Goal: Information Seeking & Learning: Learn about a topic

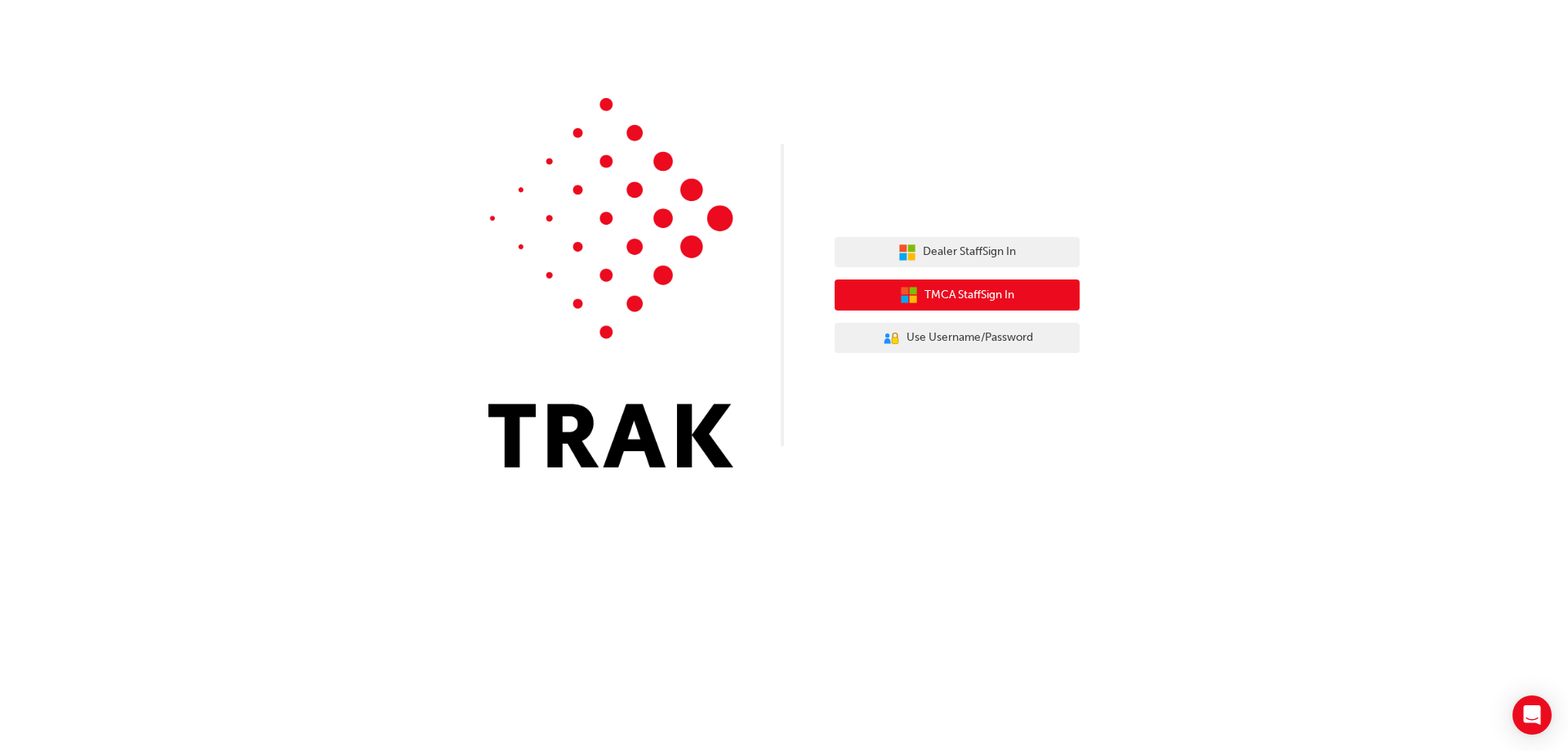
click at [963, 291] on span "TMCA Staff Sign In" at bounding box center [970, 295] width 90 height 19
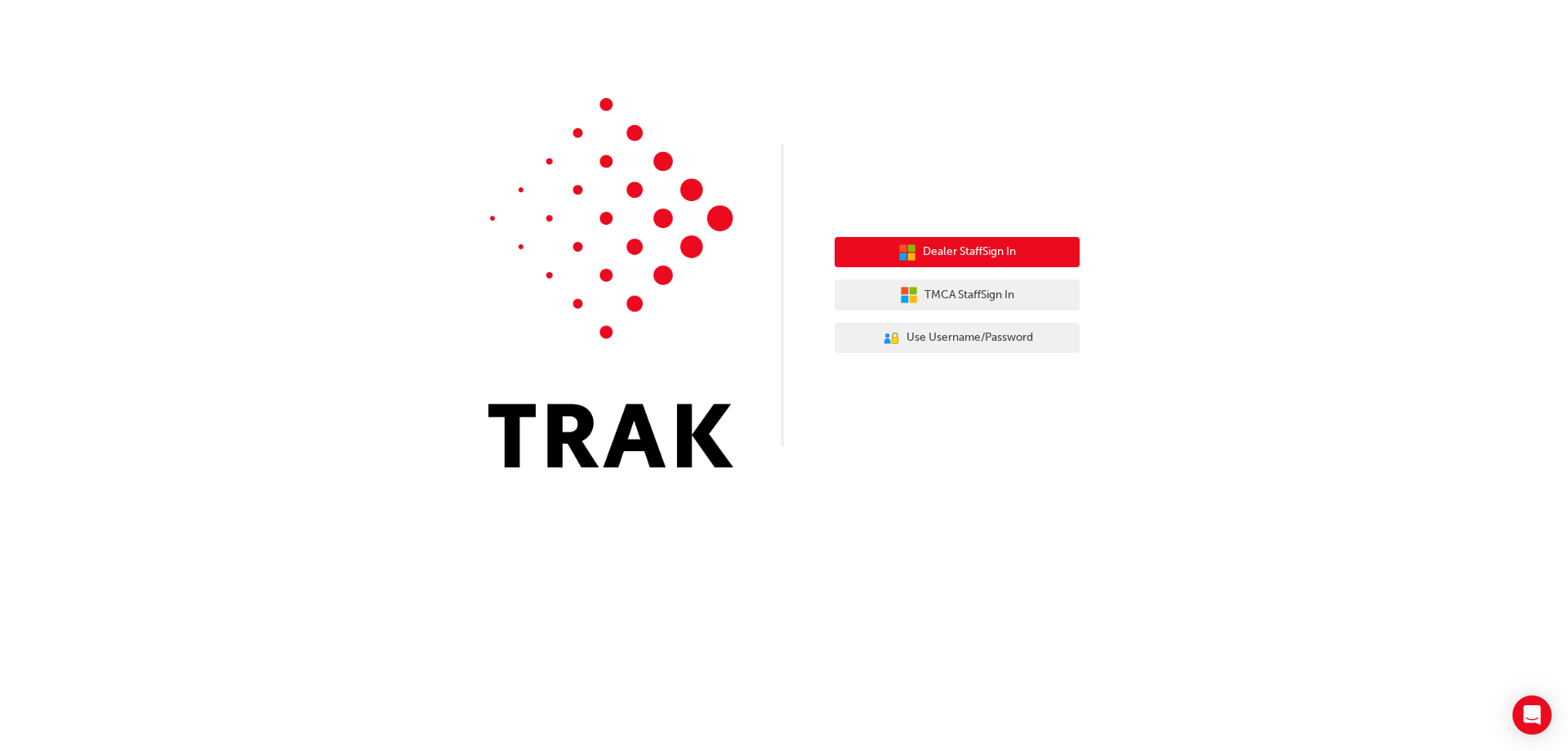
click at [970, 257] on span "Dealer Staff Sign In" at bounding box center [970, 252] width 93 height 19
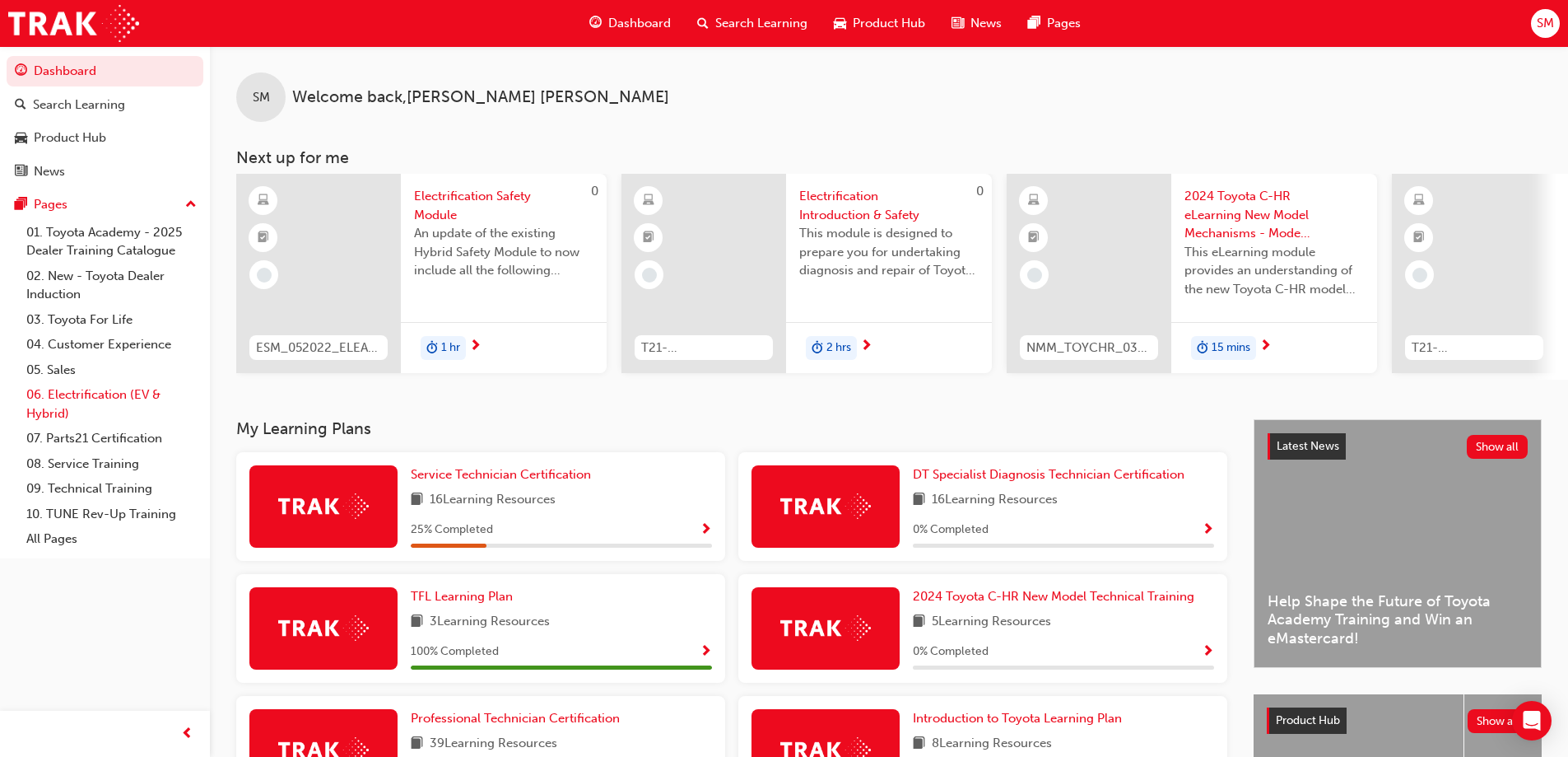
click at [112, 401] on link "06. Electrification (EV & Hybrid)" at bounding box center [111, 403] width 184 height 44
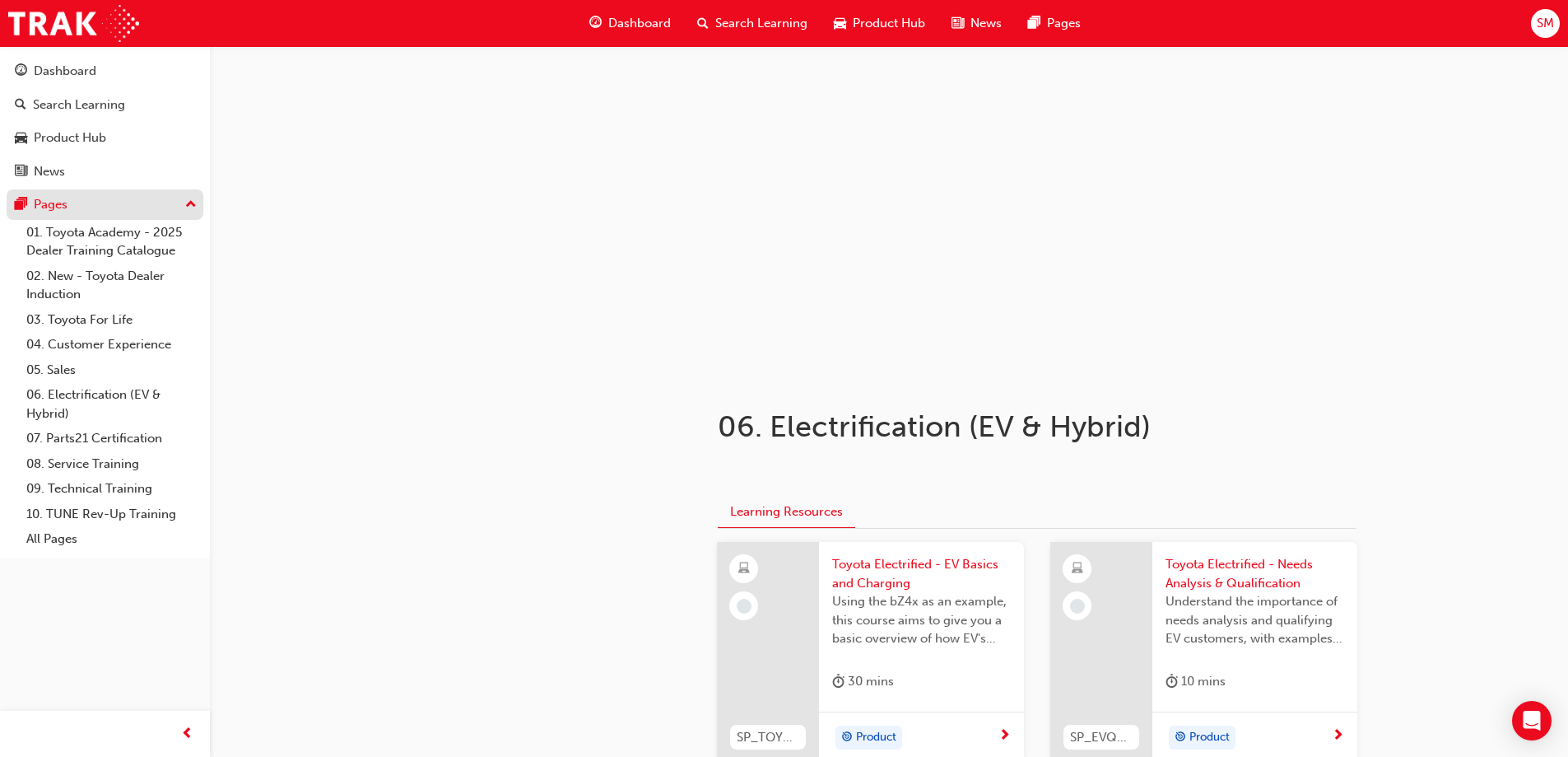
click at [57, 192] on button "Pages" at bounding box center [105, 205] width 196 height 31
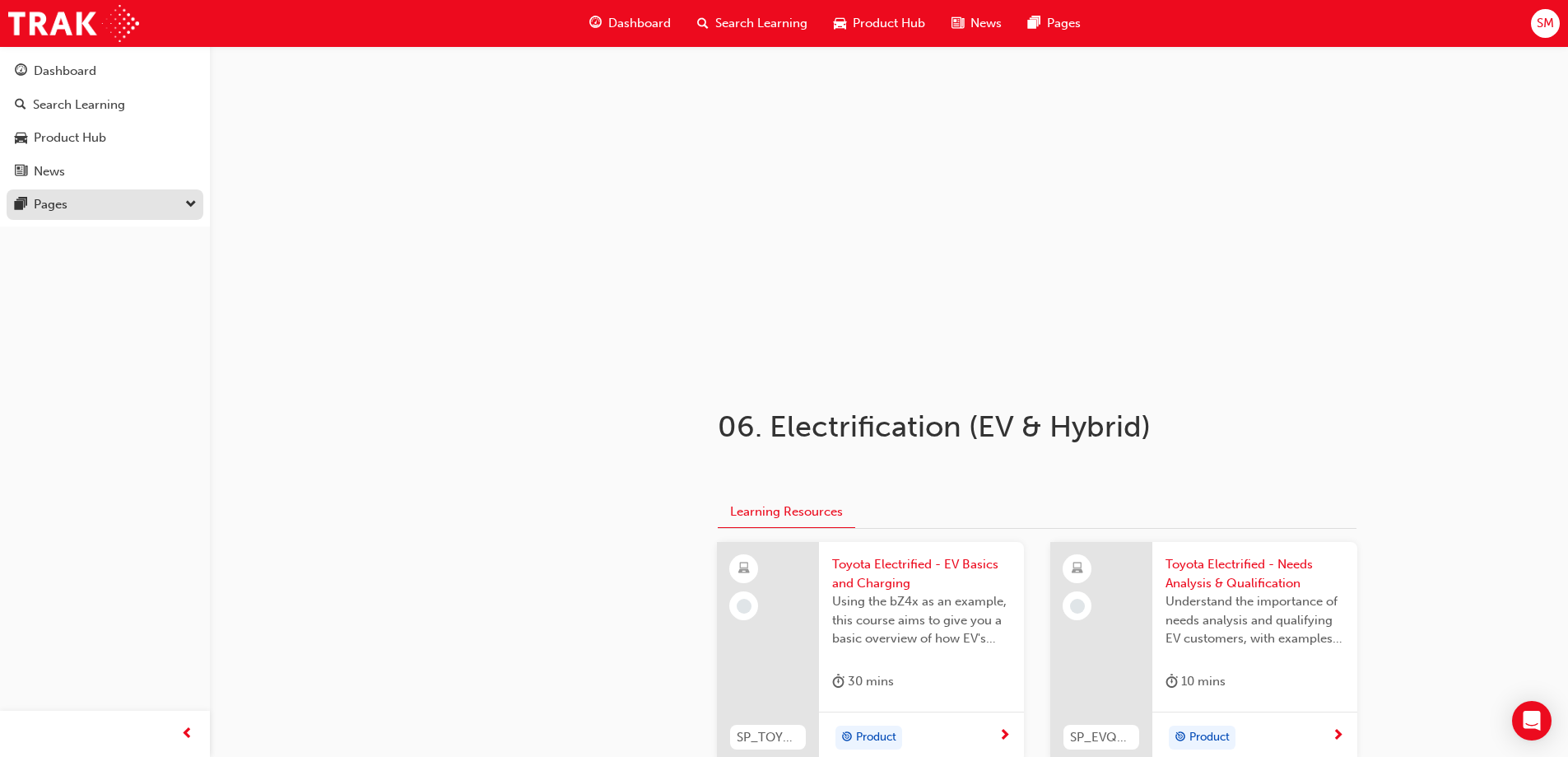
click at [105, 204] on div "Pages" at bounding box center [104, 204] width 180 height 21
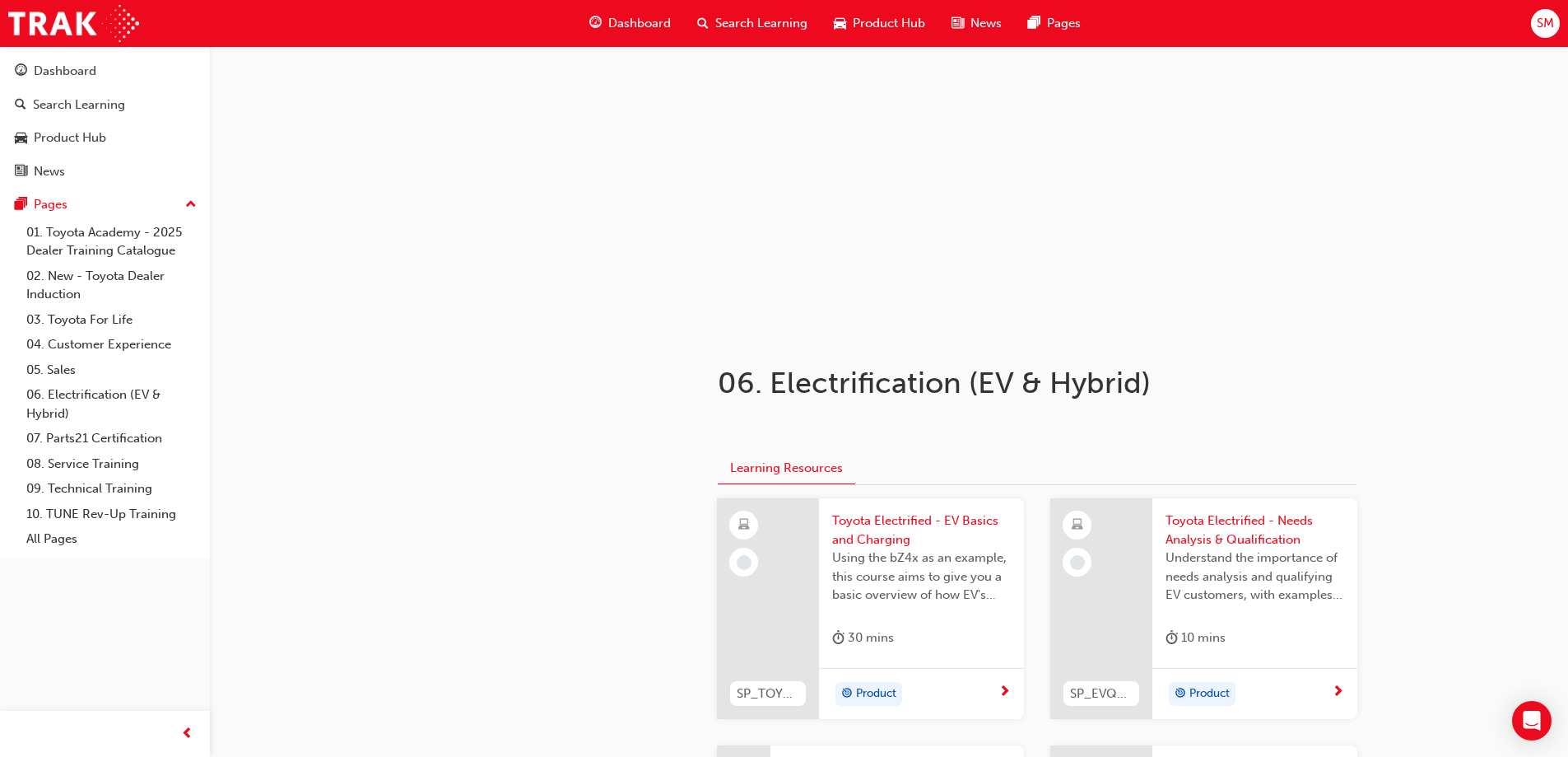
scroll to position [82, 0]
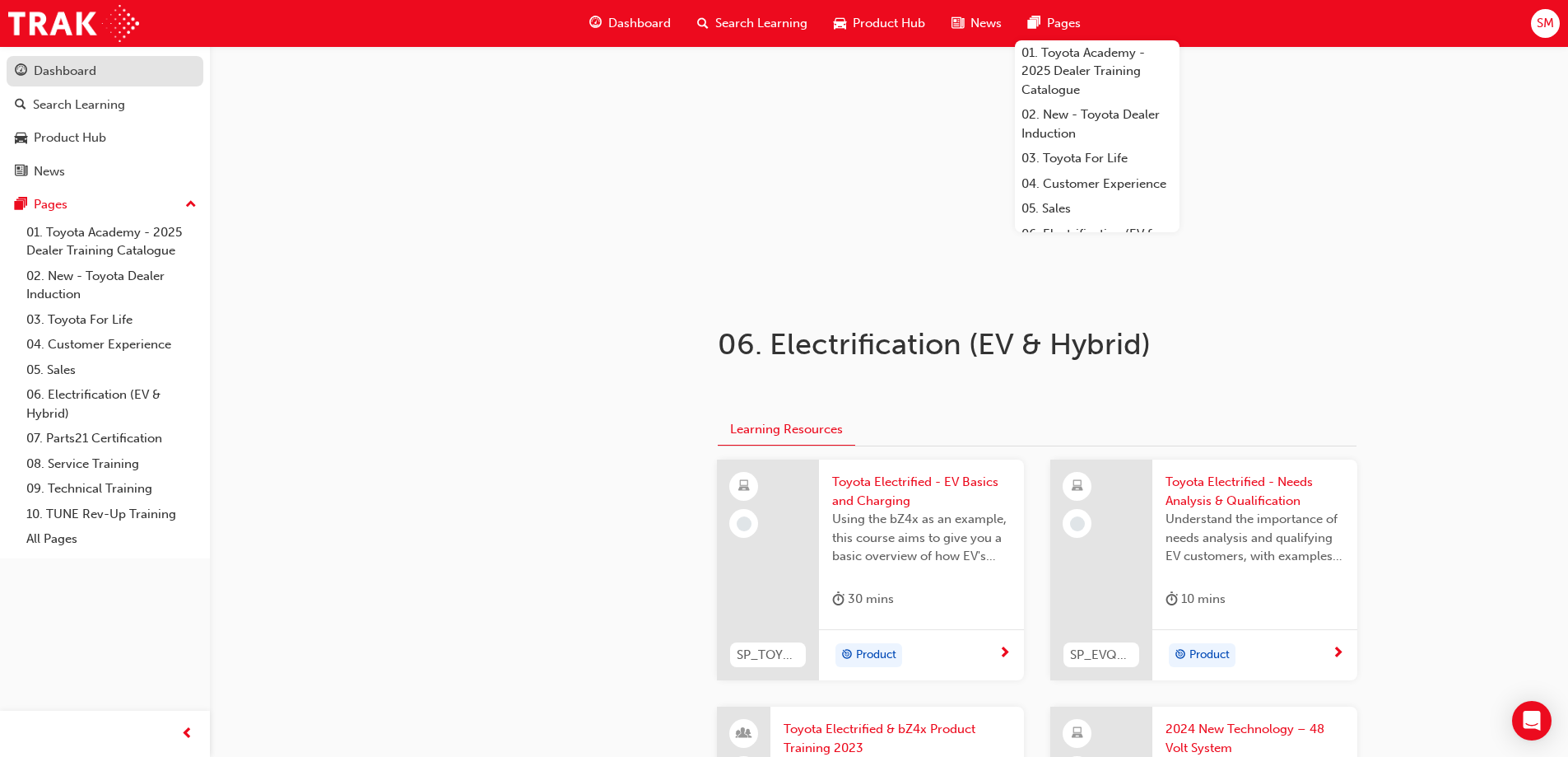
click at [80, 71] on div "Dashboard" at bounding box center [65, 71] width 62 height 19
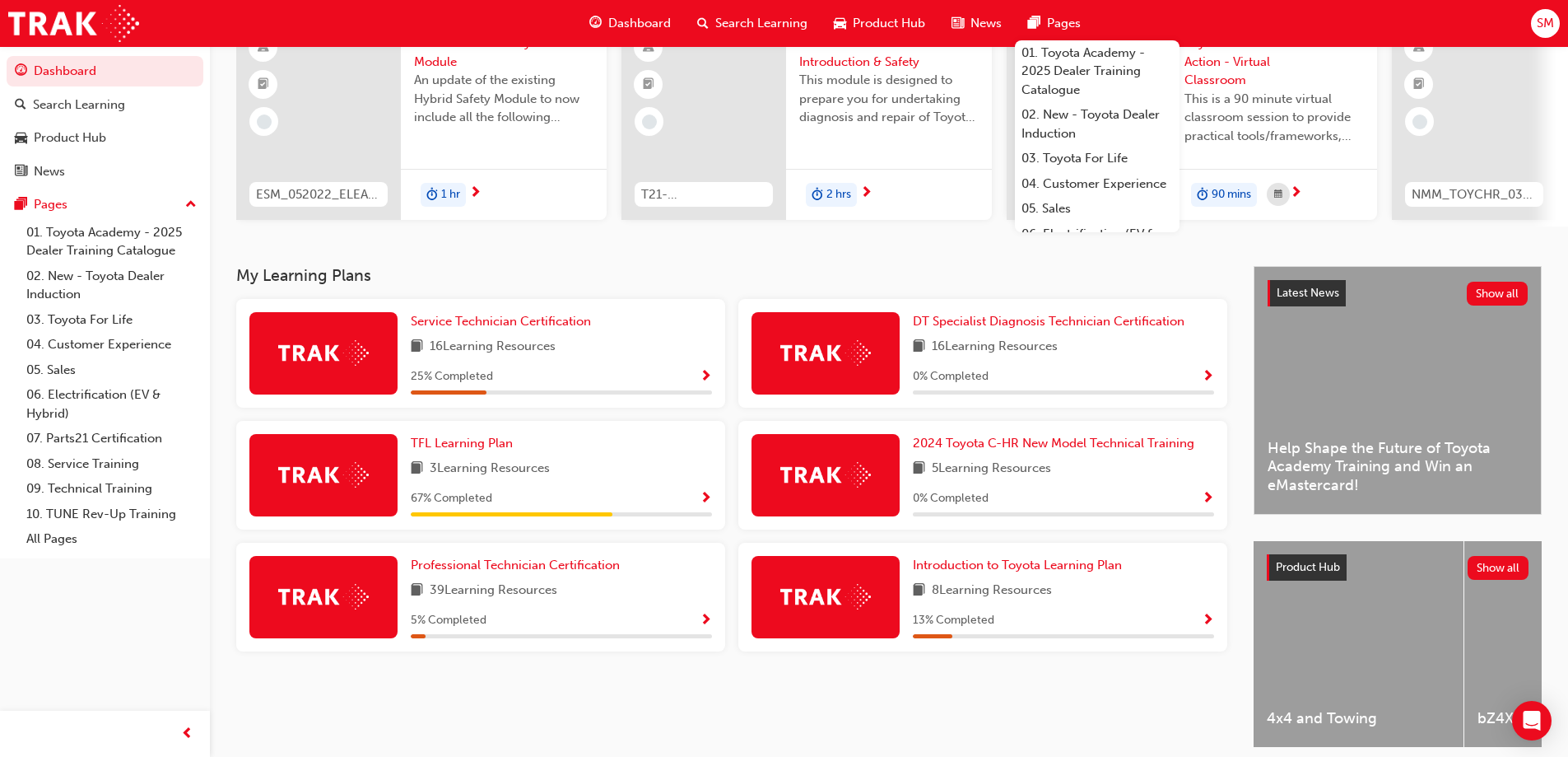
scroll to position [165, 0]
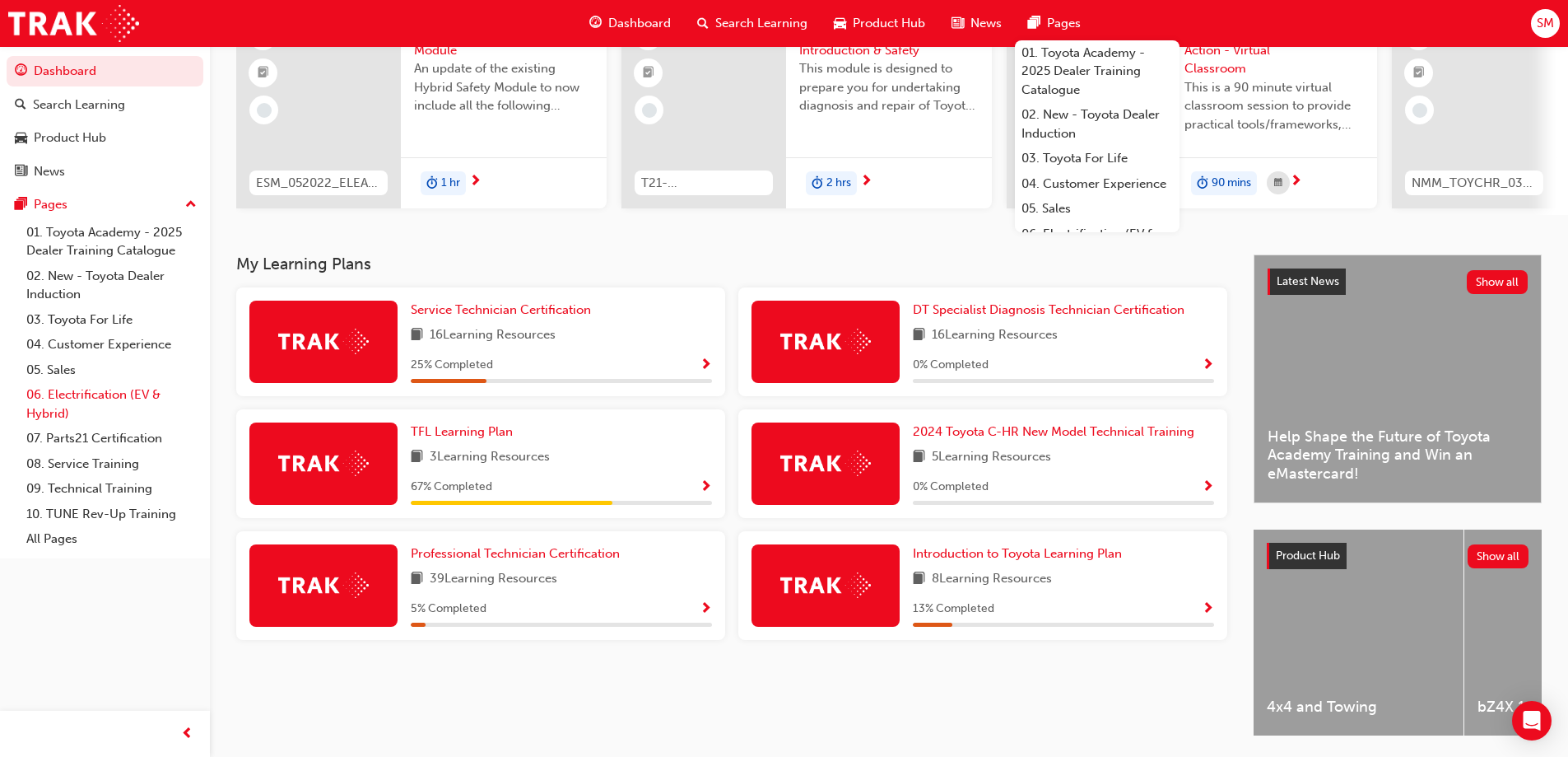
click at [118, 396] on link "06. Electrification (EV & Hybrid)" at bounding box center [111, 403] width 184 height 44
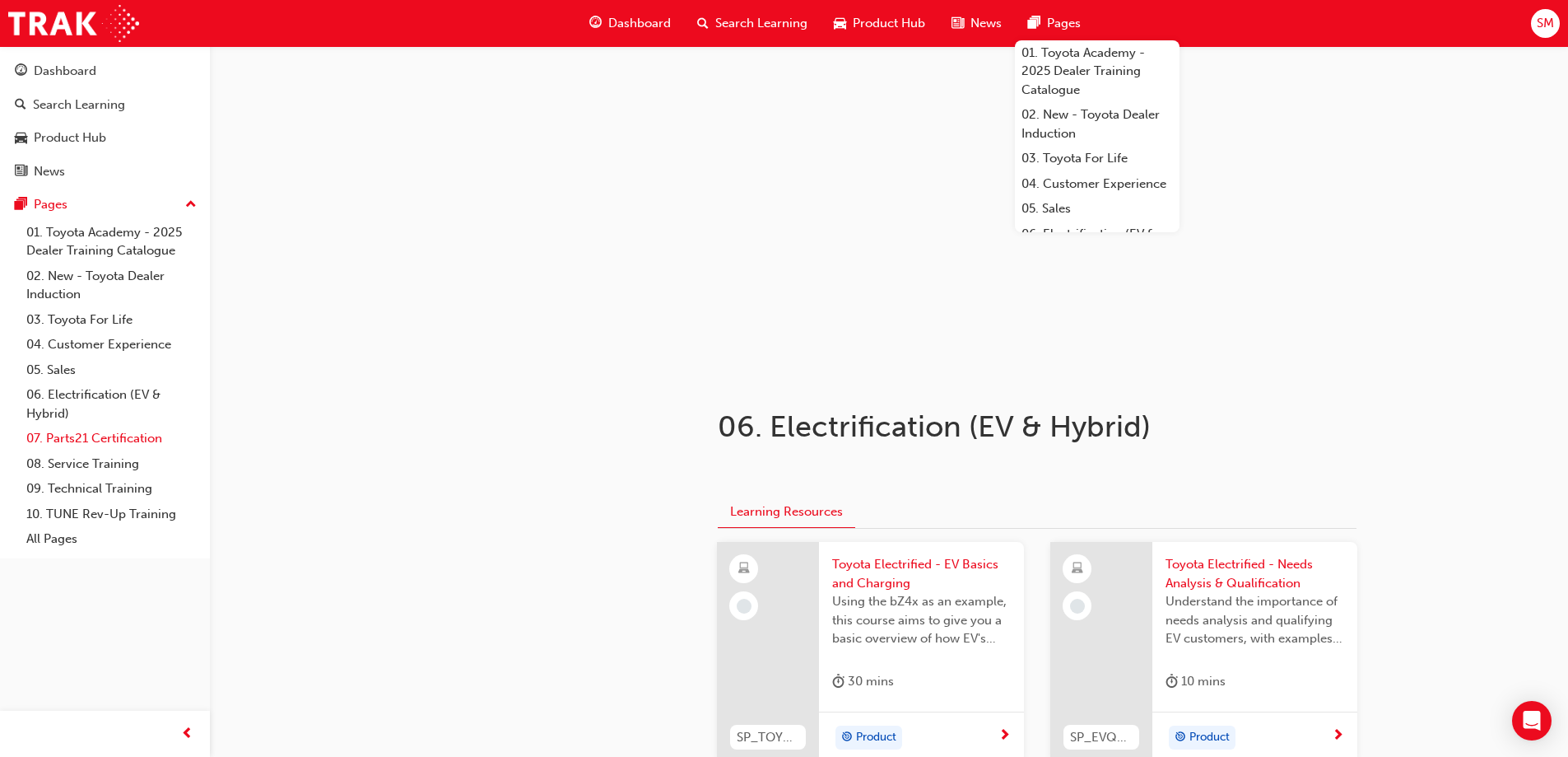
click at [99, 436] on link "07. Parts21 Certification" at bounding box center [111, 438] width 184 height 26
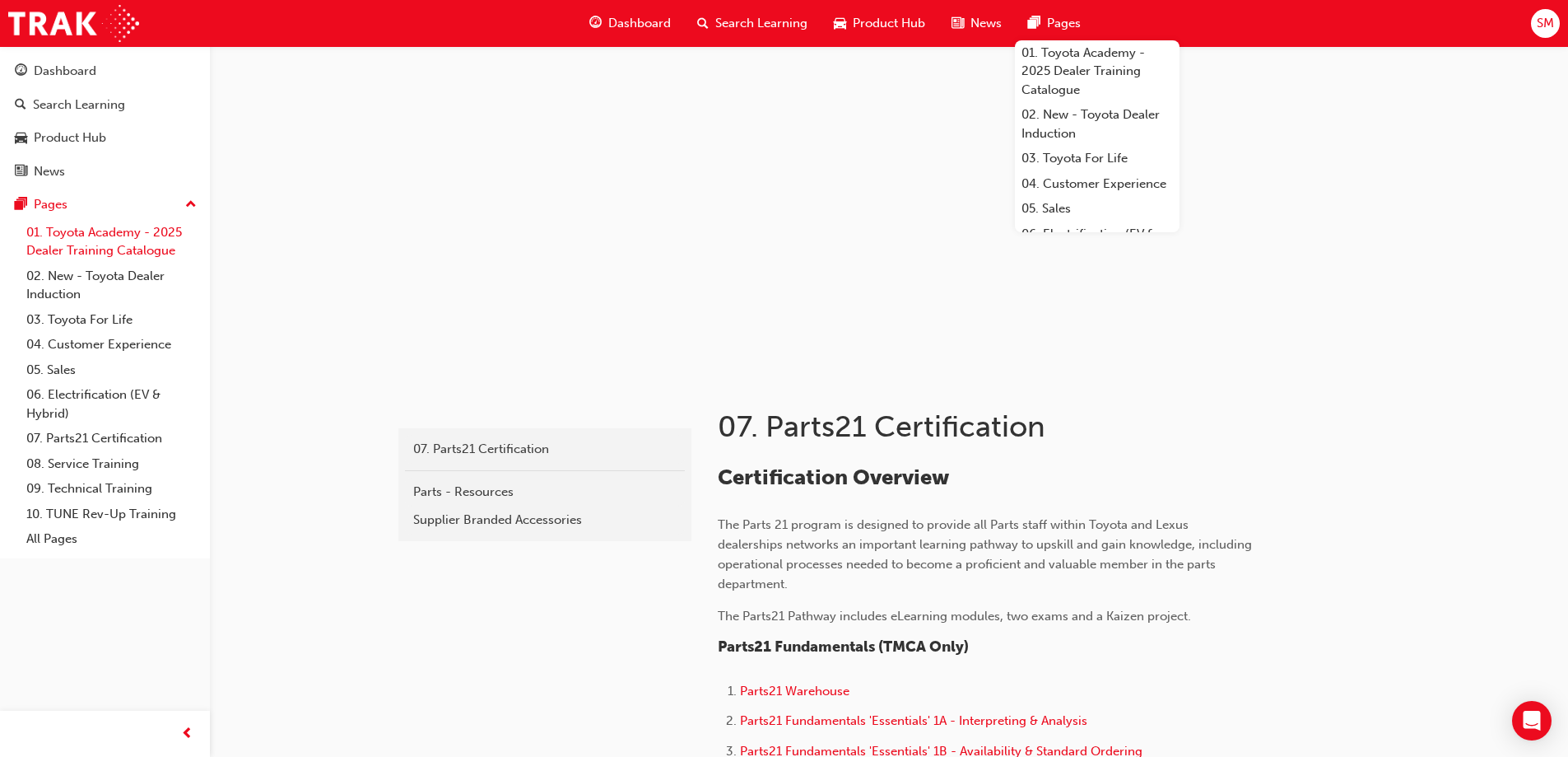
click at [136, 255] on link "01. Toyota Academy - 2025 Dealer Training Catalogue" at bounding box center [111, 241] width 184 height 44
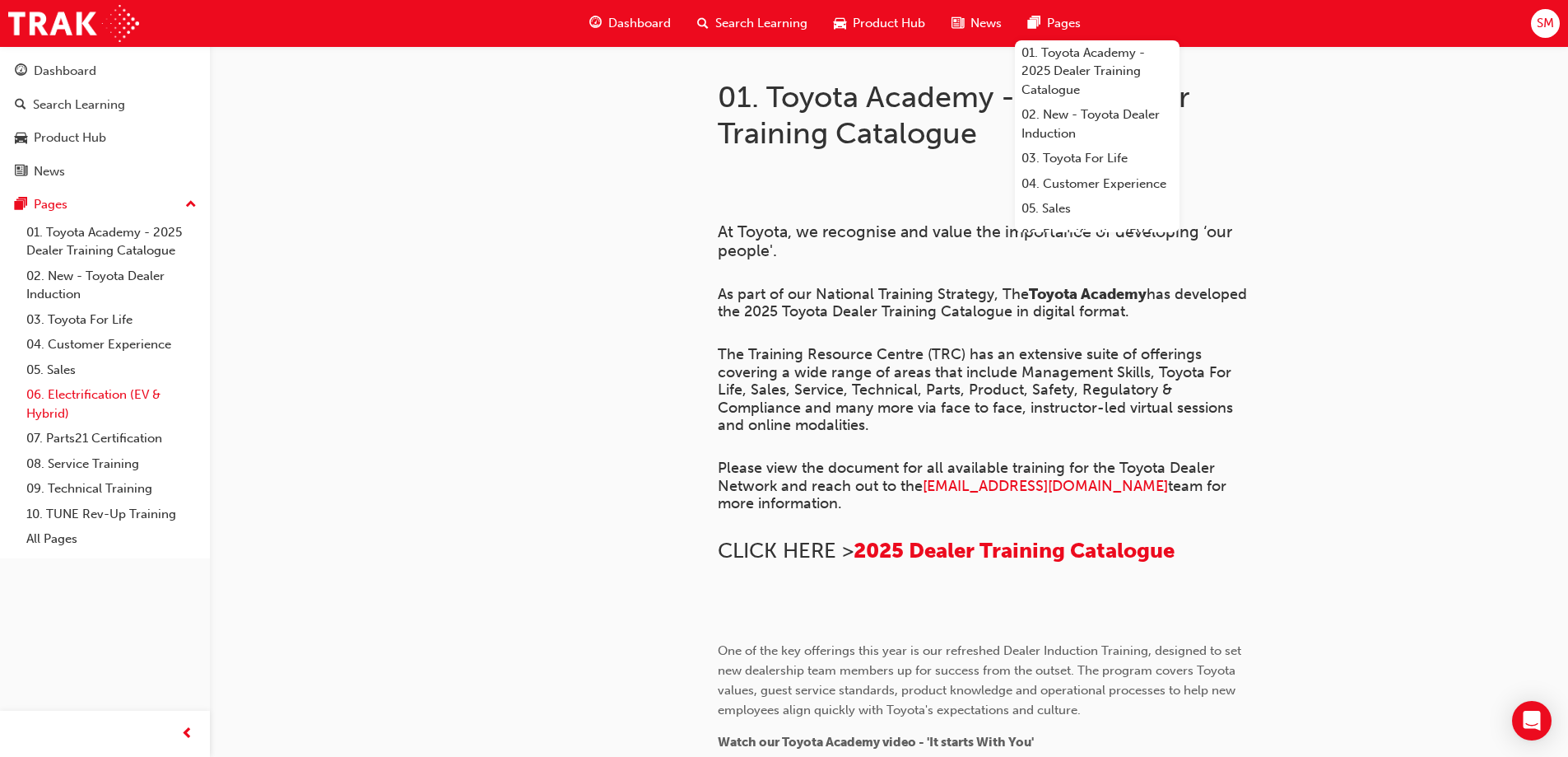
click at [102, 400] on link "06. Electrification (EV & Hybrid)" at bounding box center [111, 403] width 184 height 44
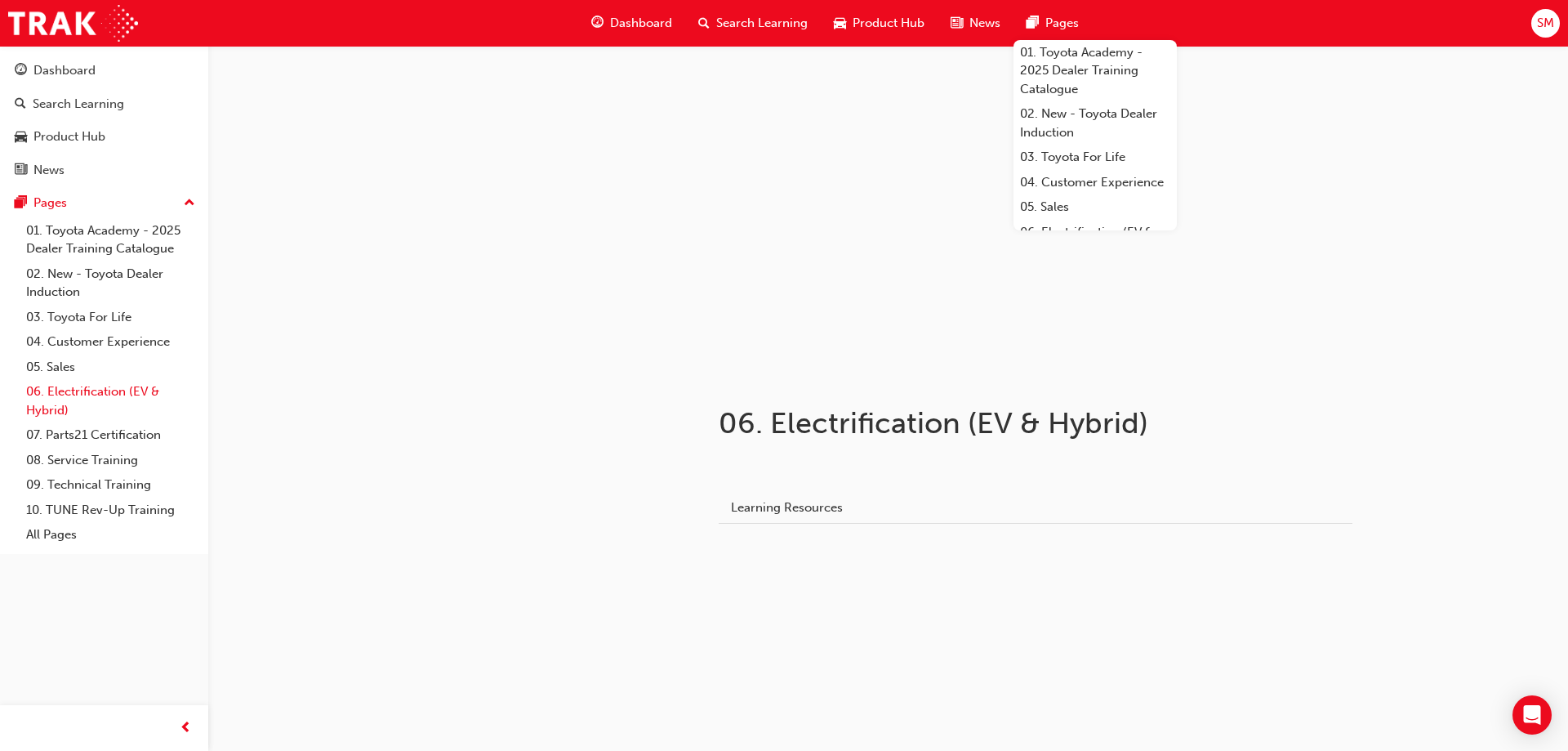
click at [125, 390] on link "06. Electrification (EV & Hybrid)" at bounding box center [110, 400] width 182 height 43
click at [101, 388] on link "06. Electrification (EV & Hybrid)" at bounding box center [110, 400] width 182 height 43
click at [73, 319] on link "03. Toyota For Life" at bounding box center [110, 317] width 182 height 25
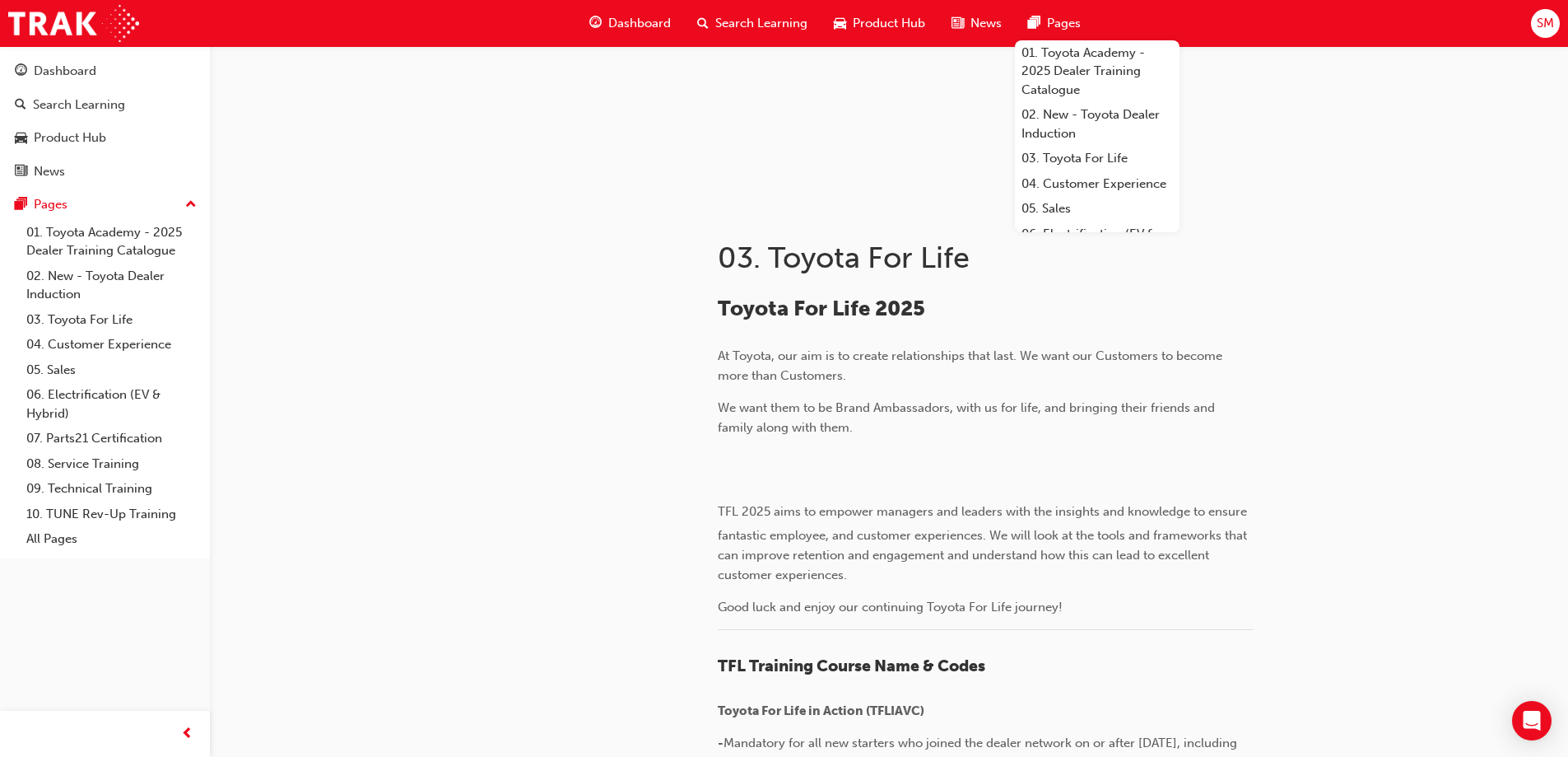
scroll to position [165, 0]
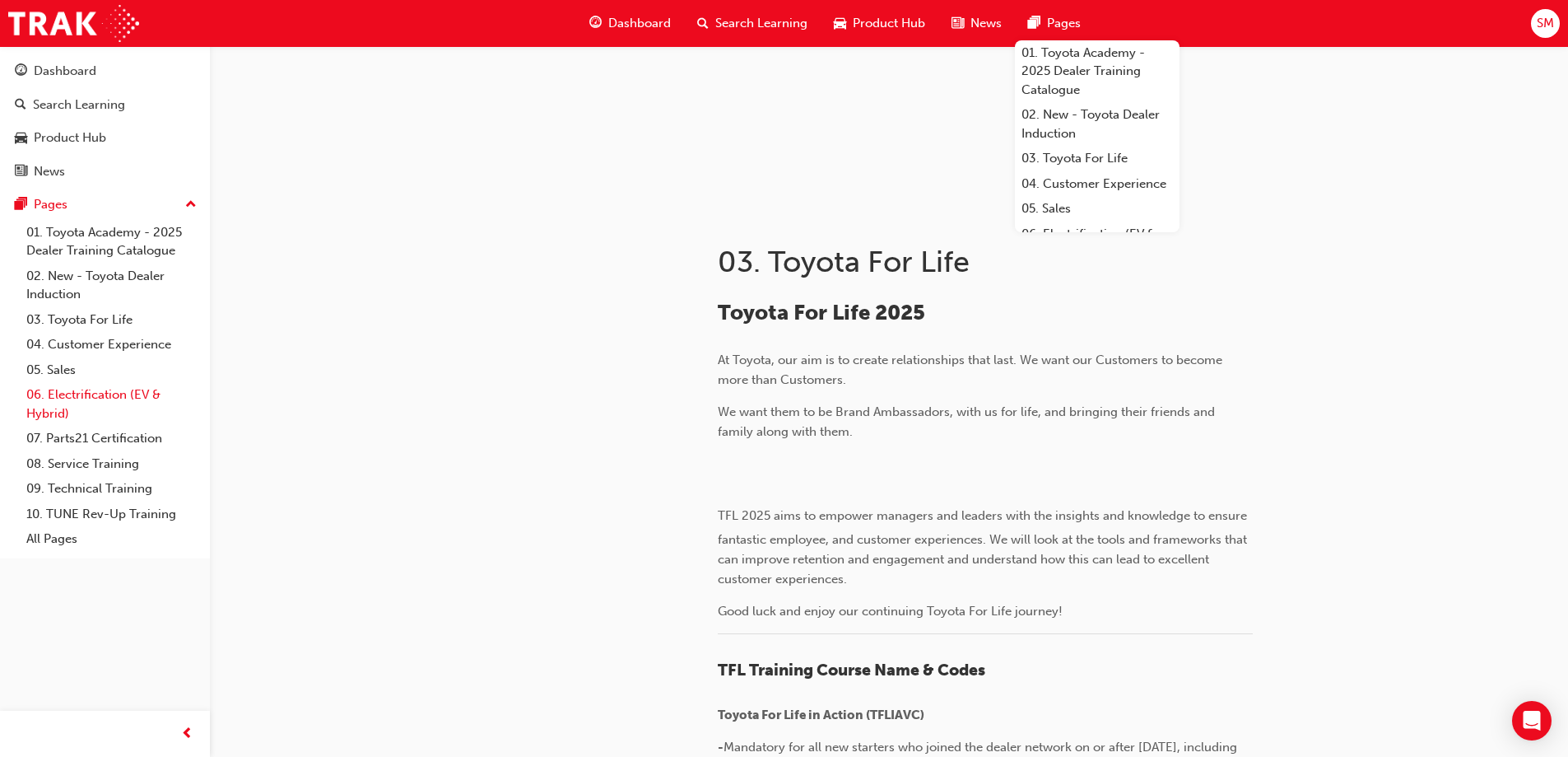
click at [102, 396] on link "06. Electrification (EV & Hybrid)" at bounding box center [111, 403] width 184 height 44
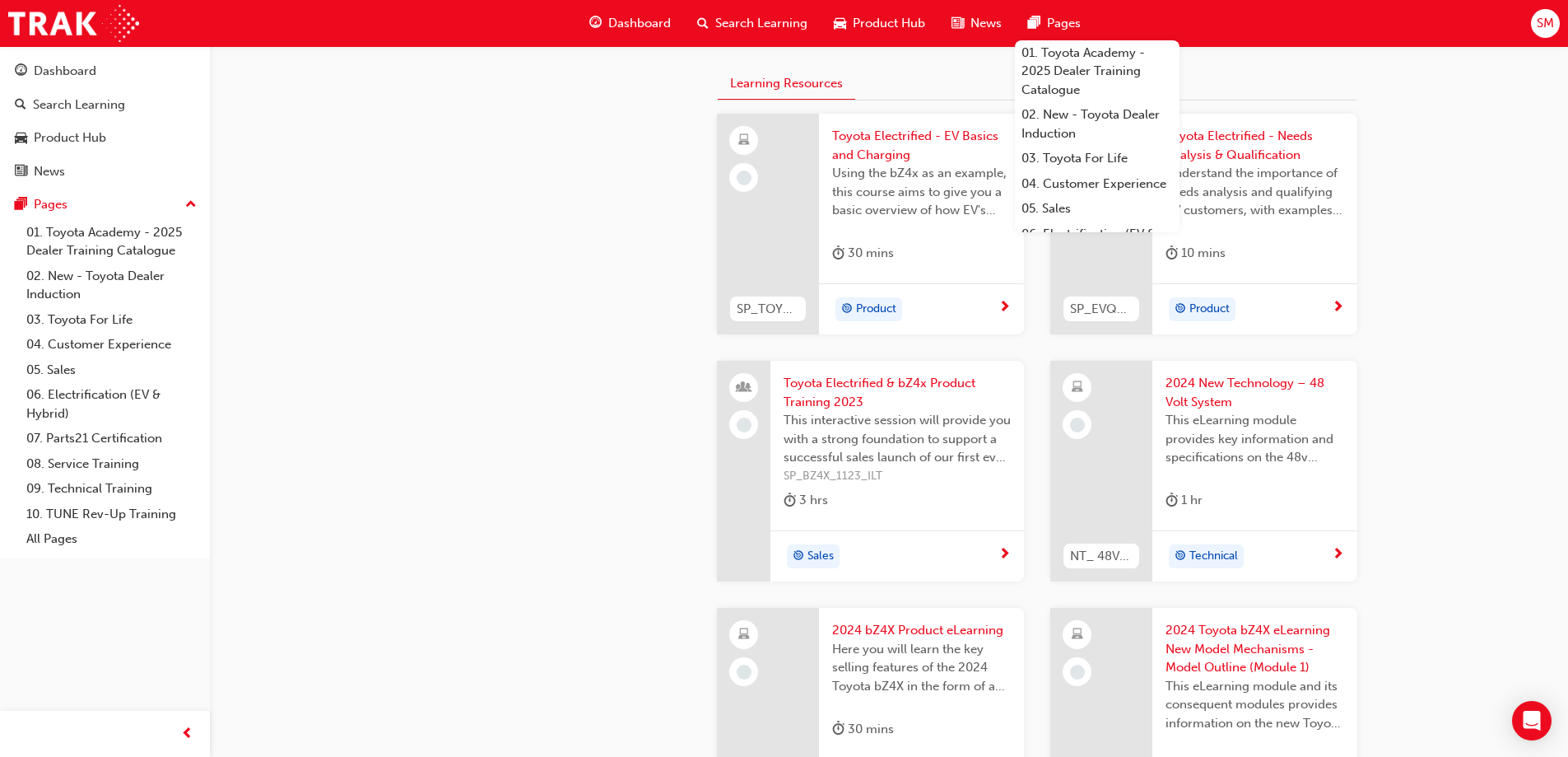
scroll to position [412, 0]
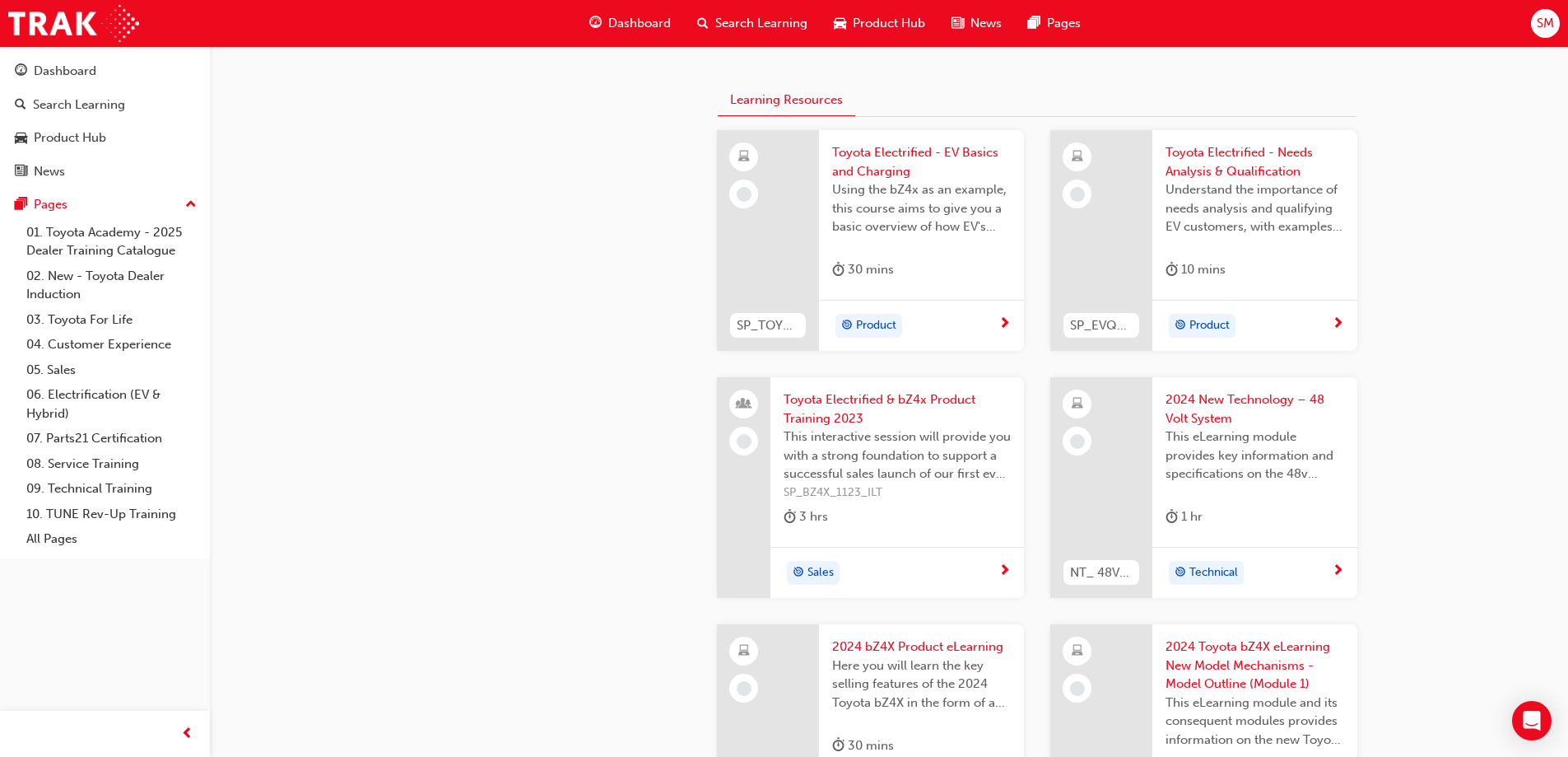
click at [882, 179] on span "Toyota Electrified - EV Basics and Charging" at bounding box center [921, 161] width 178 height 37
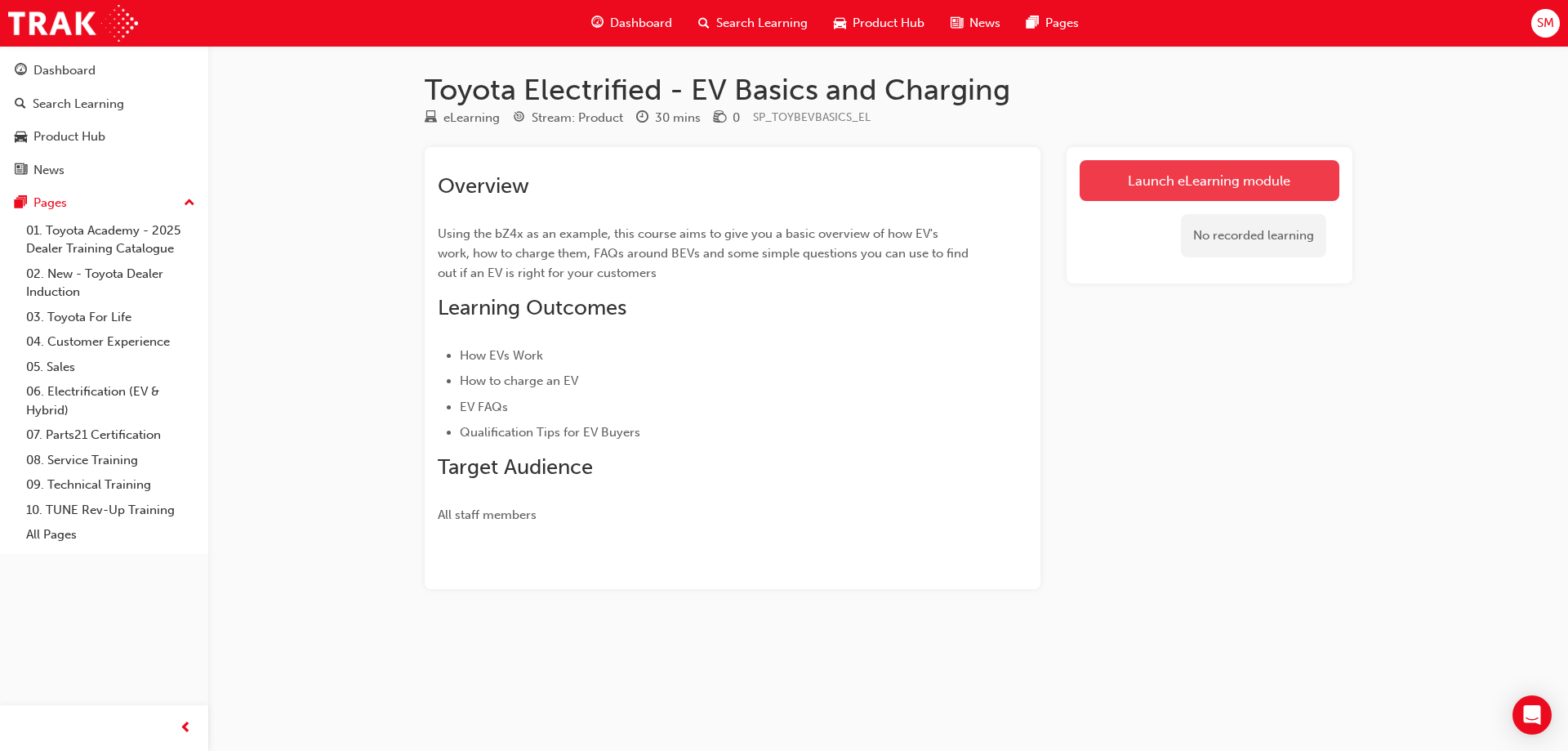
click at [1170, 178] on link "Launch eLearning module" at bounding box center [1209, 181] width 259 height 41
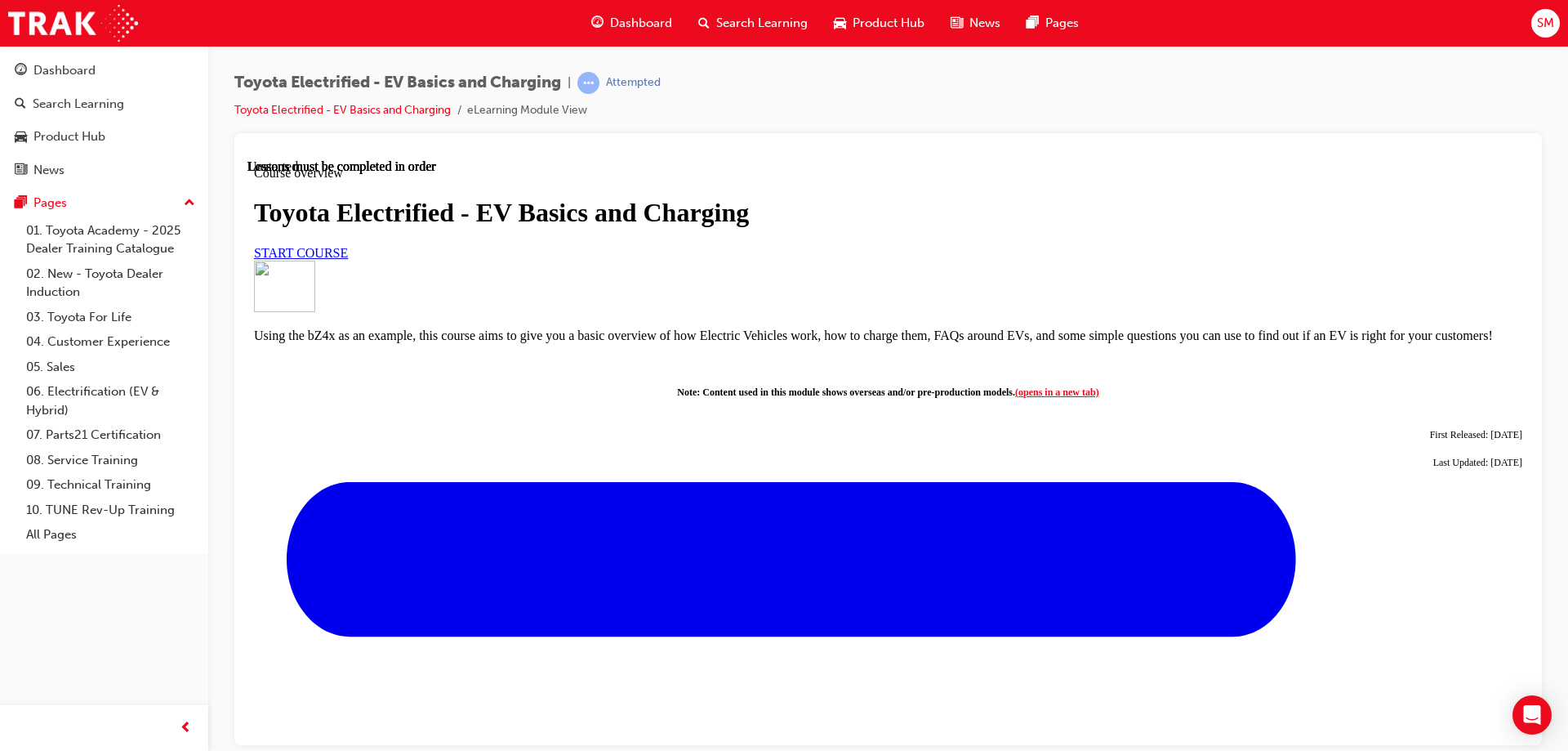
scroll to position [621, 0]
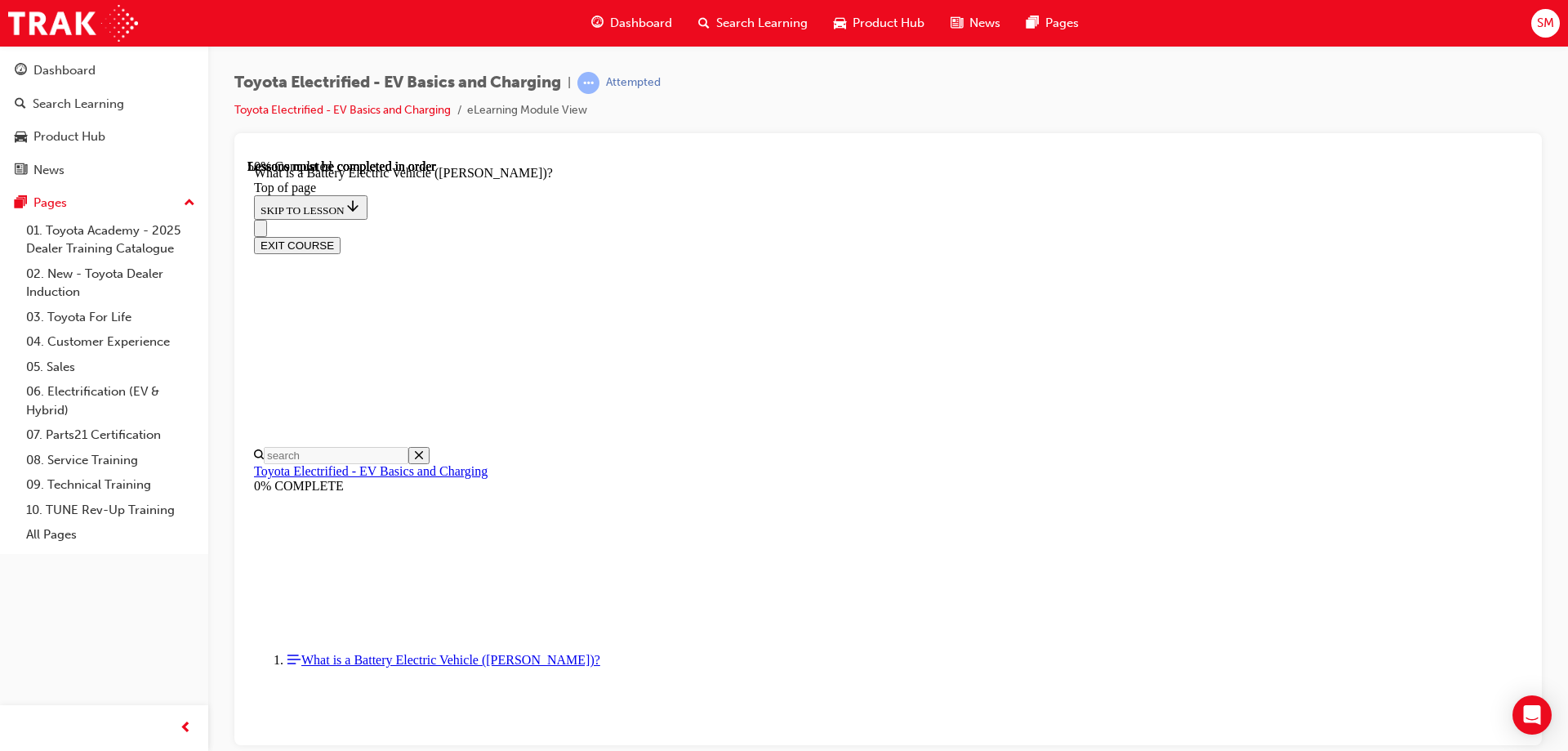
scroll to position [949, 0]
drag, startPoint x: 787, startPoint y: 270, endPoint x: 1284, endPoint y: 455, distance: 530.3
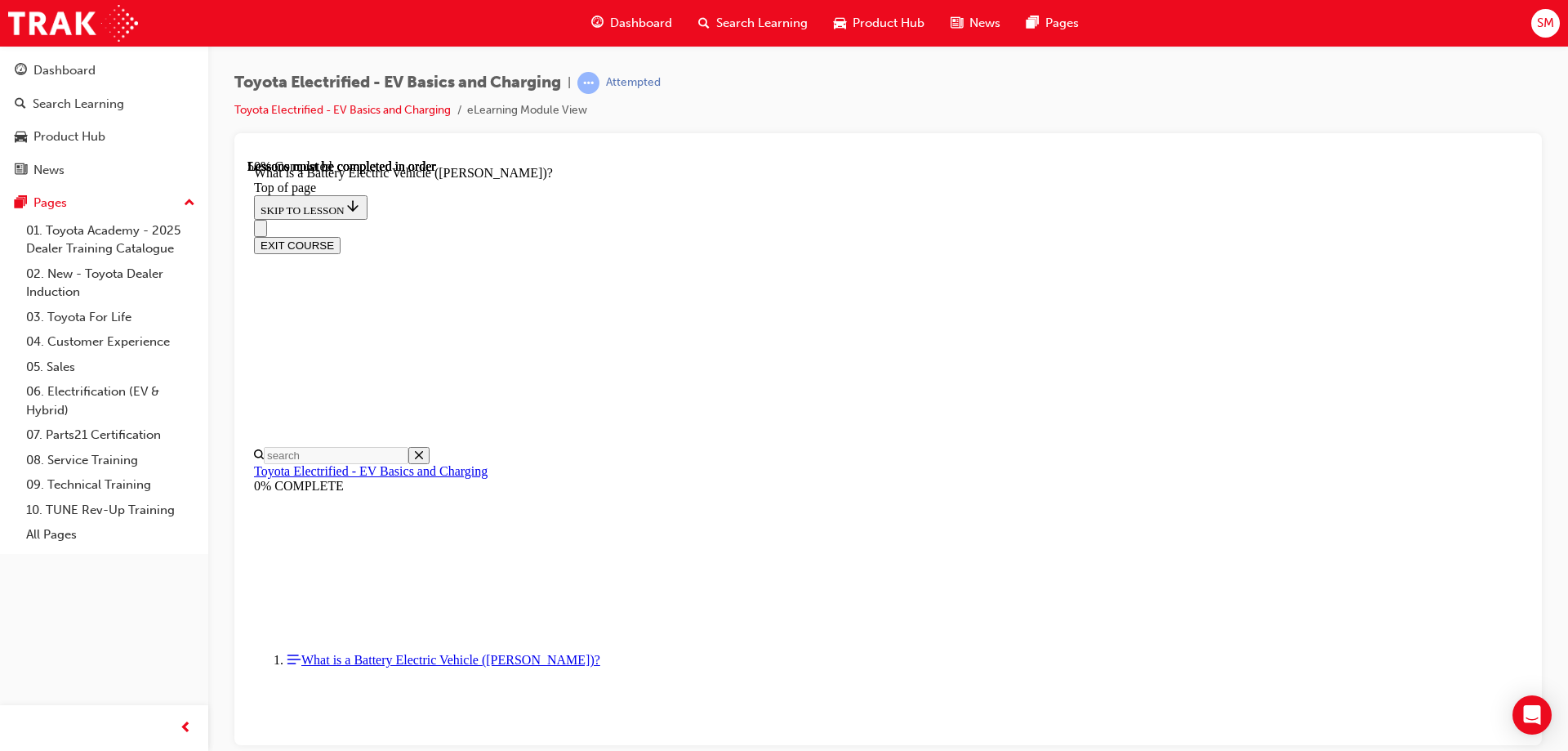
drag, startPoint x: 1027, startPoint y: 553, endPoint x: 1315, endPoint y: 723, distance: 334.4
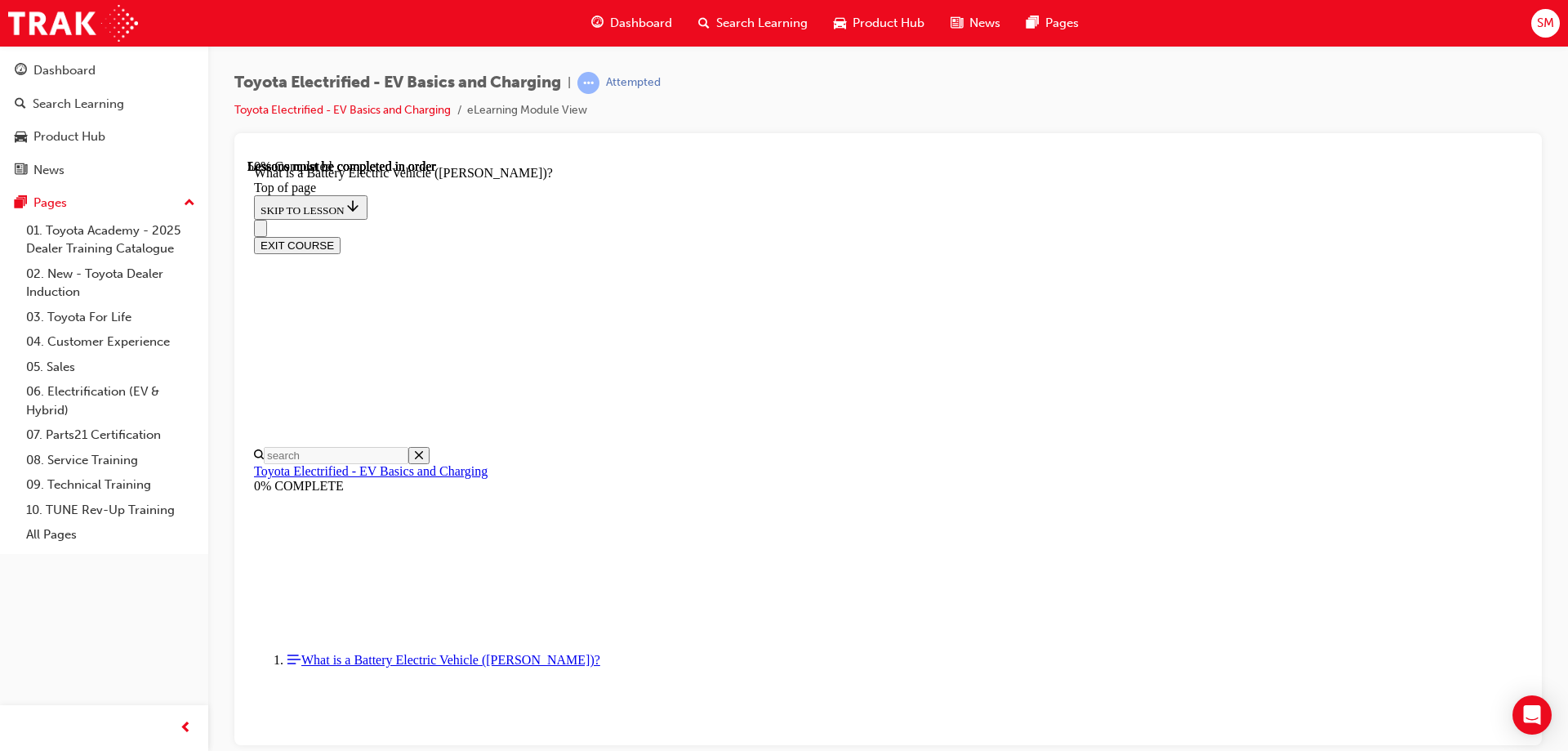
scroll to position [1816, 0]
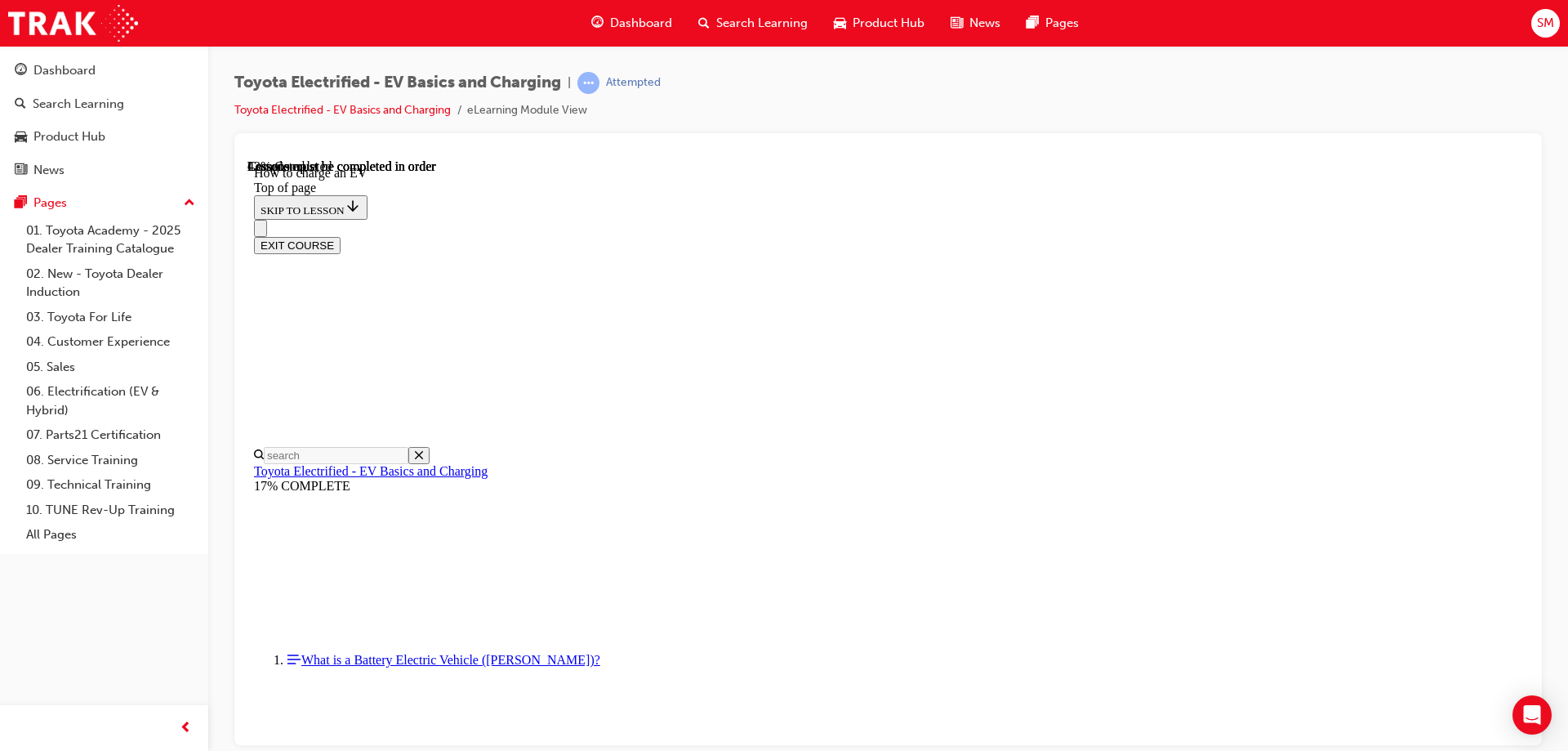
scroll to position [2419, 0]
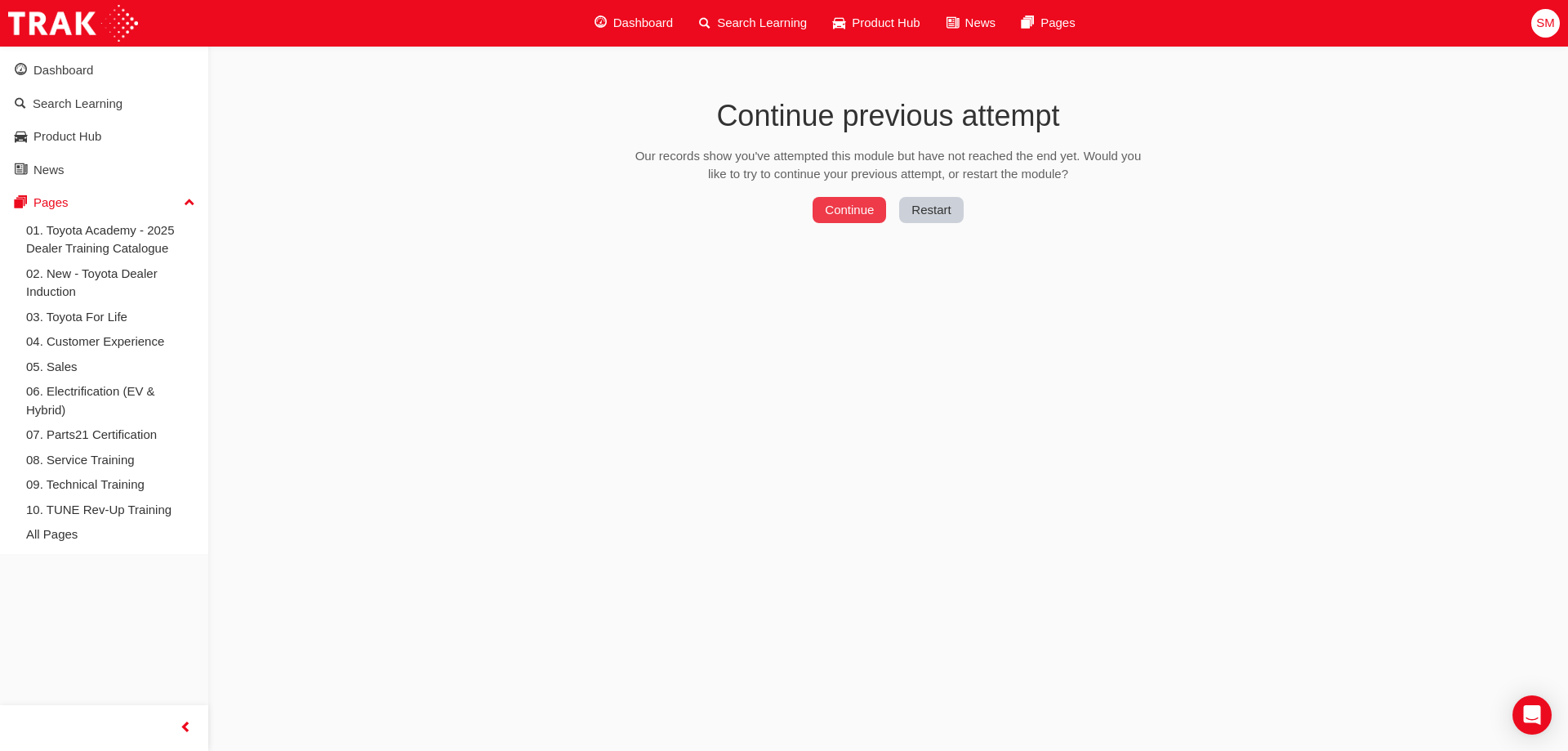
click at [850, 223] on button "Continue" at bounding box center [849, 209] width 74 height 26
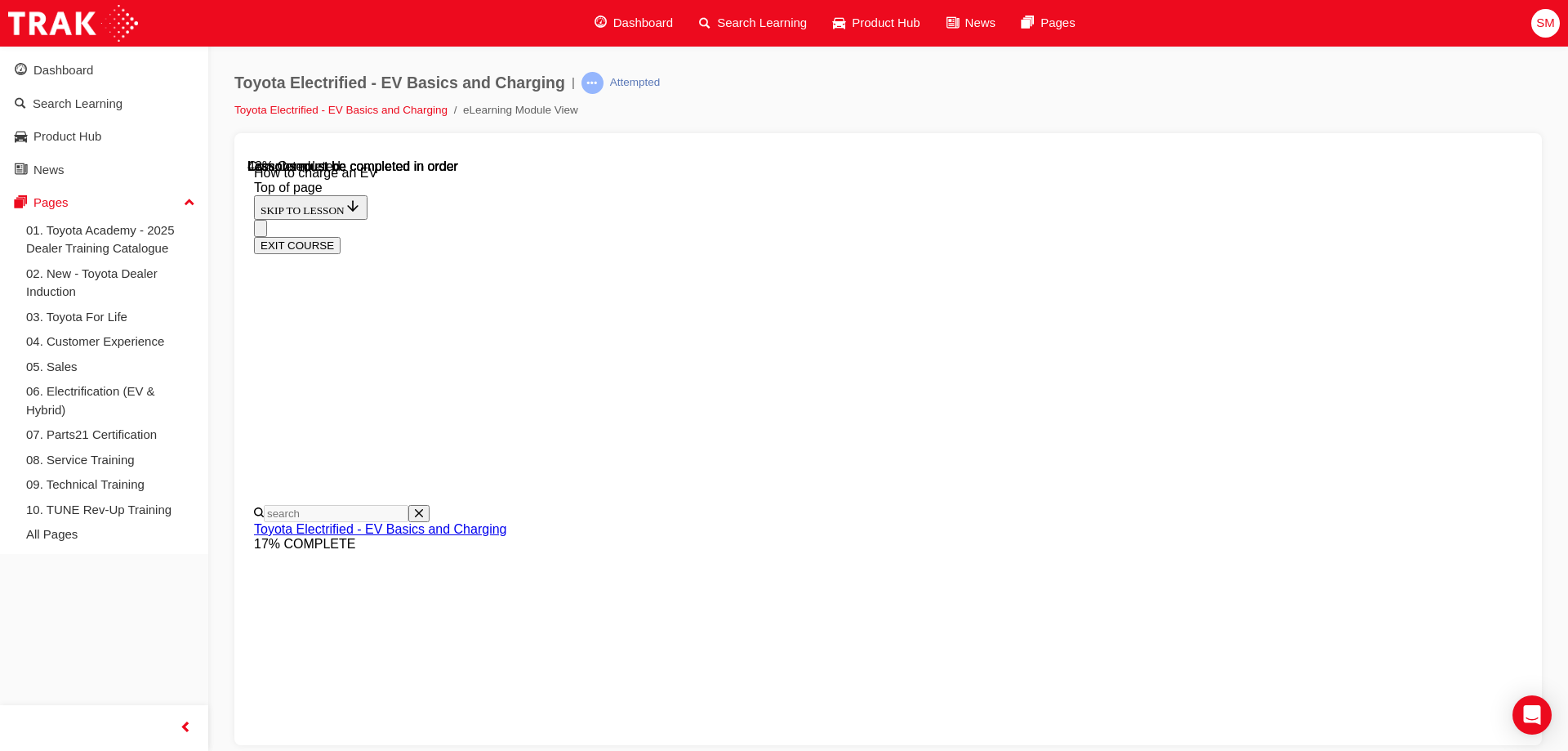
scroll to position [55, 0]
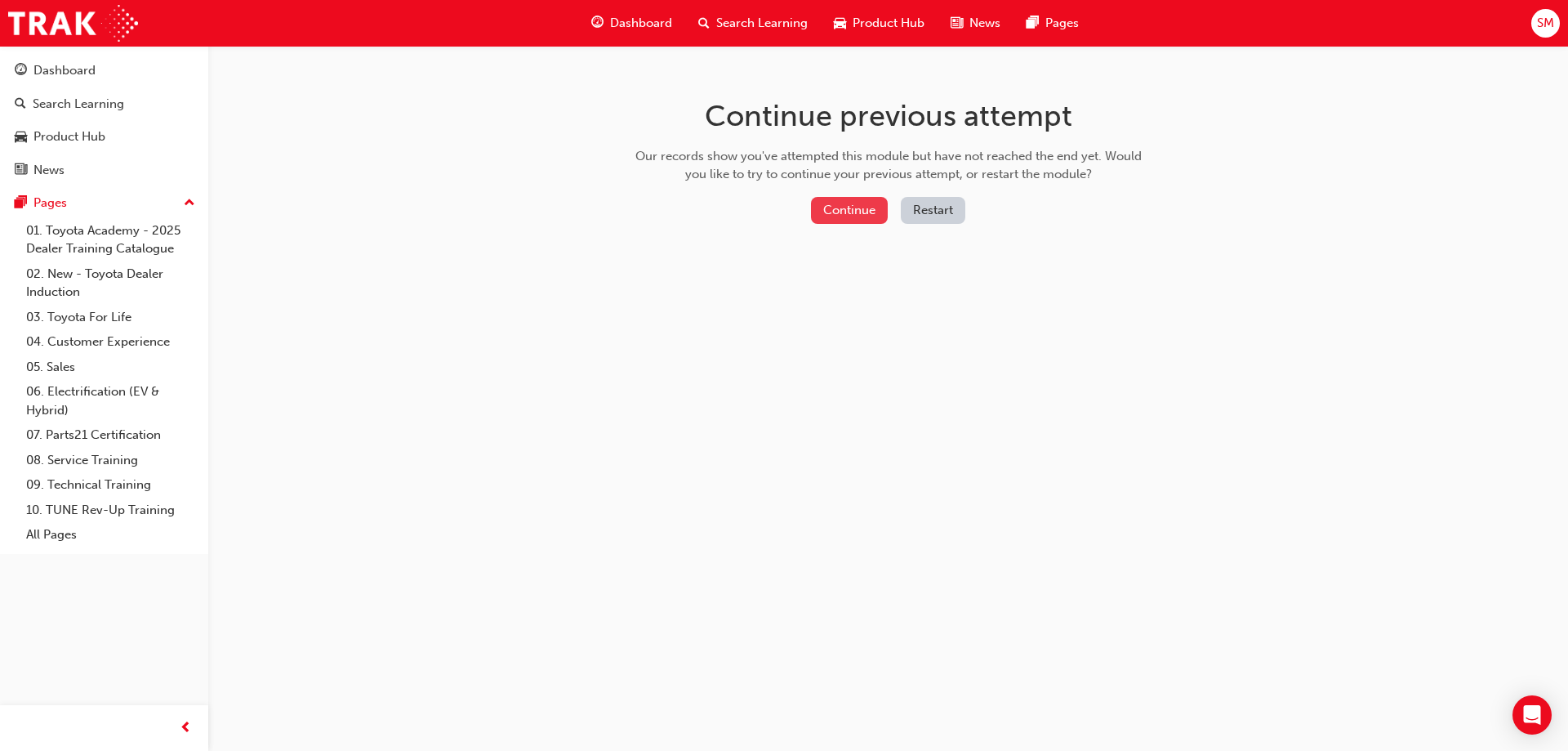
click at [854, 213] on button "Continue" at bounding box center [849, 210] width 77 height 27
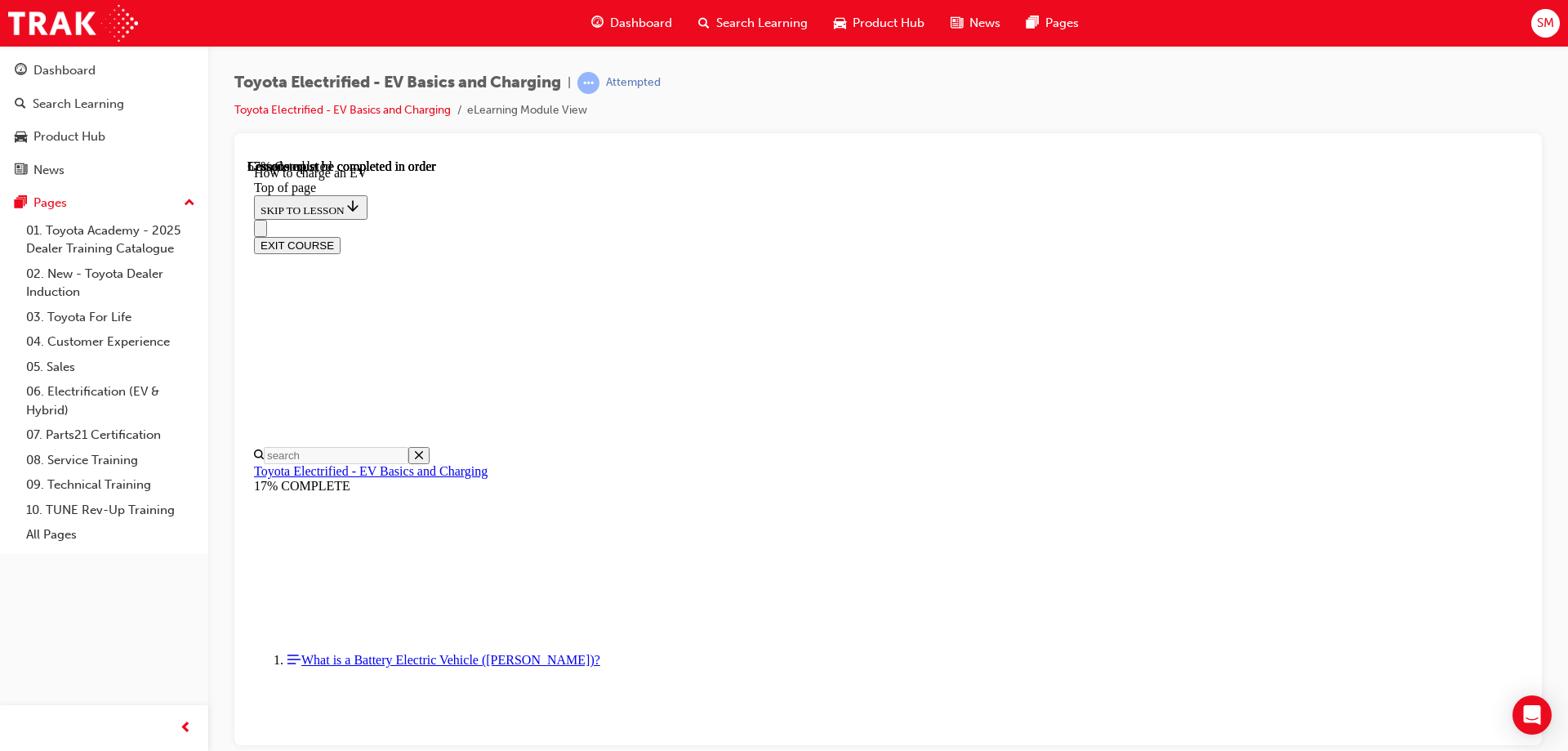
scroll to position [4625, 0]
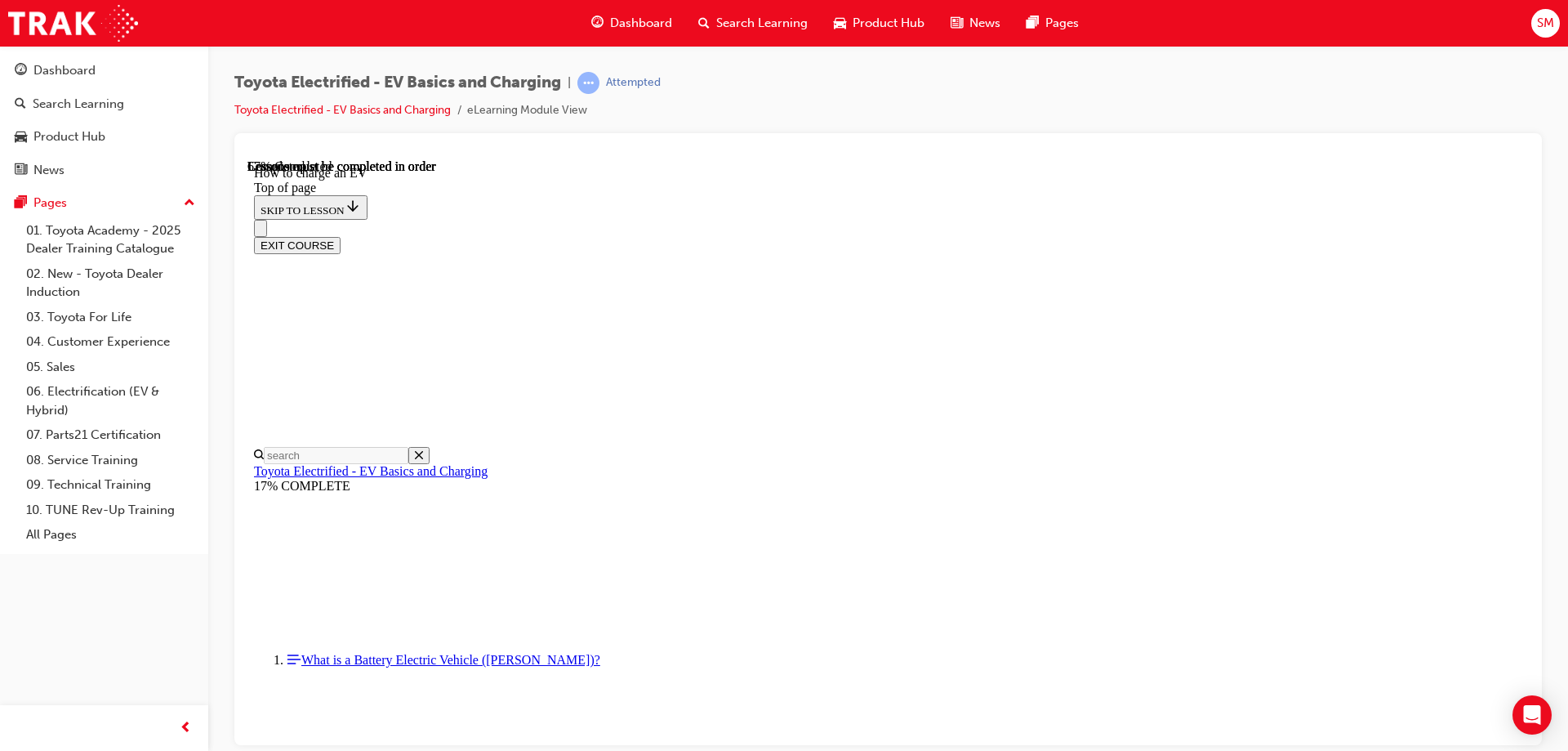
scroll to position [4972, 0]
drag, startPoint x: 735, startPoint y: 287, endPoint x: 894, endPoint y: 465, distance: 238.7
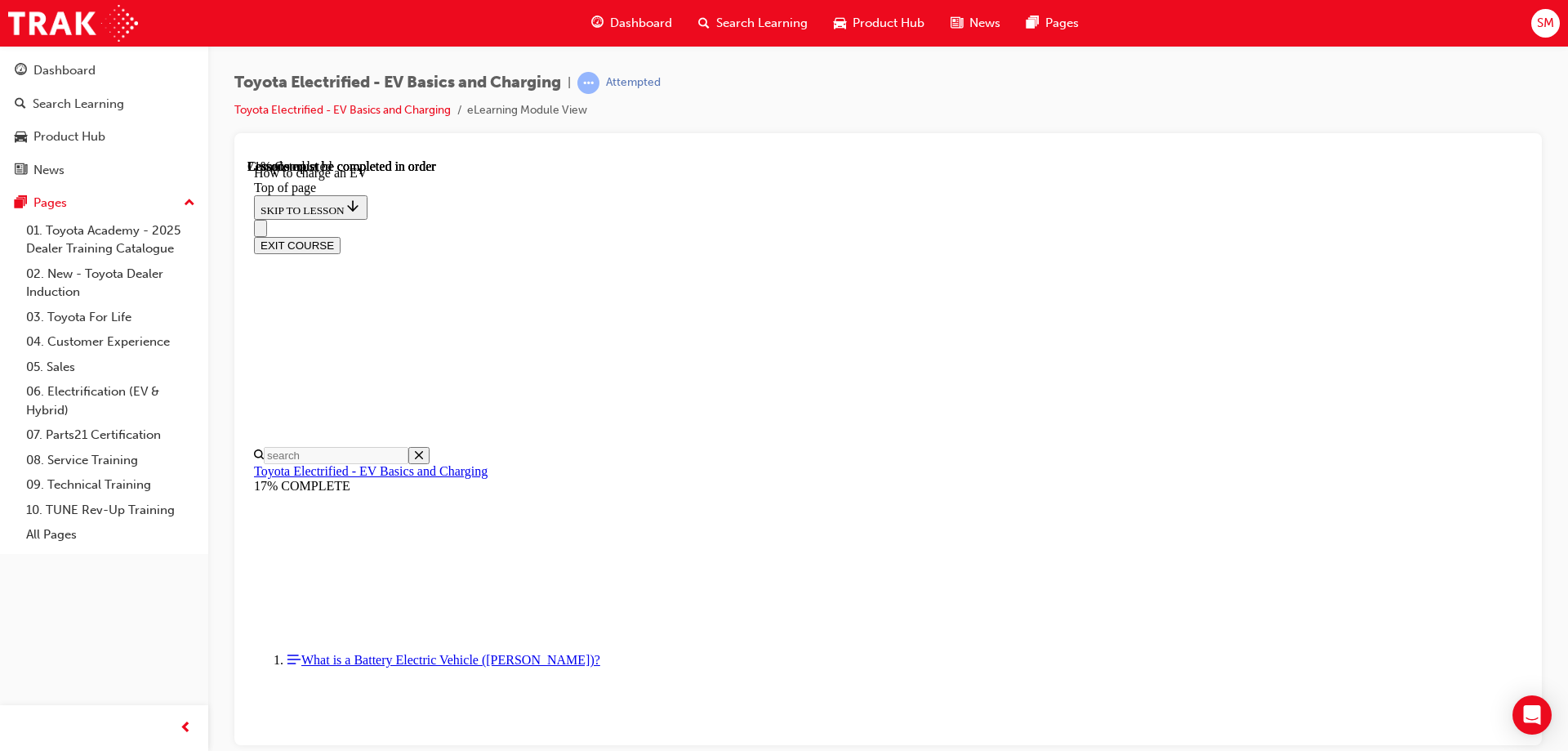
scroll to position [6122, 0]
drag, startPoint x: 1436, startPoint y: 709, endPoint x: 1470, endPoint y: 708, distance: 34.0
click at [1366, 97] on div "Toyota Electrified - EV Basics and Charging | Attempted Toyota Electrified - EV…" at bounding box center [888, 103] width 1308 height 61
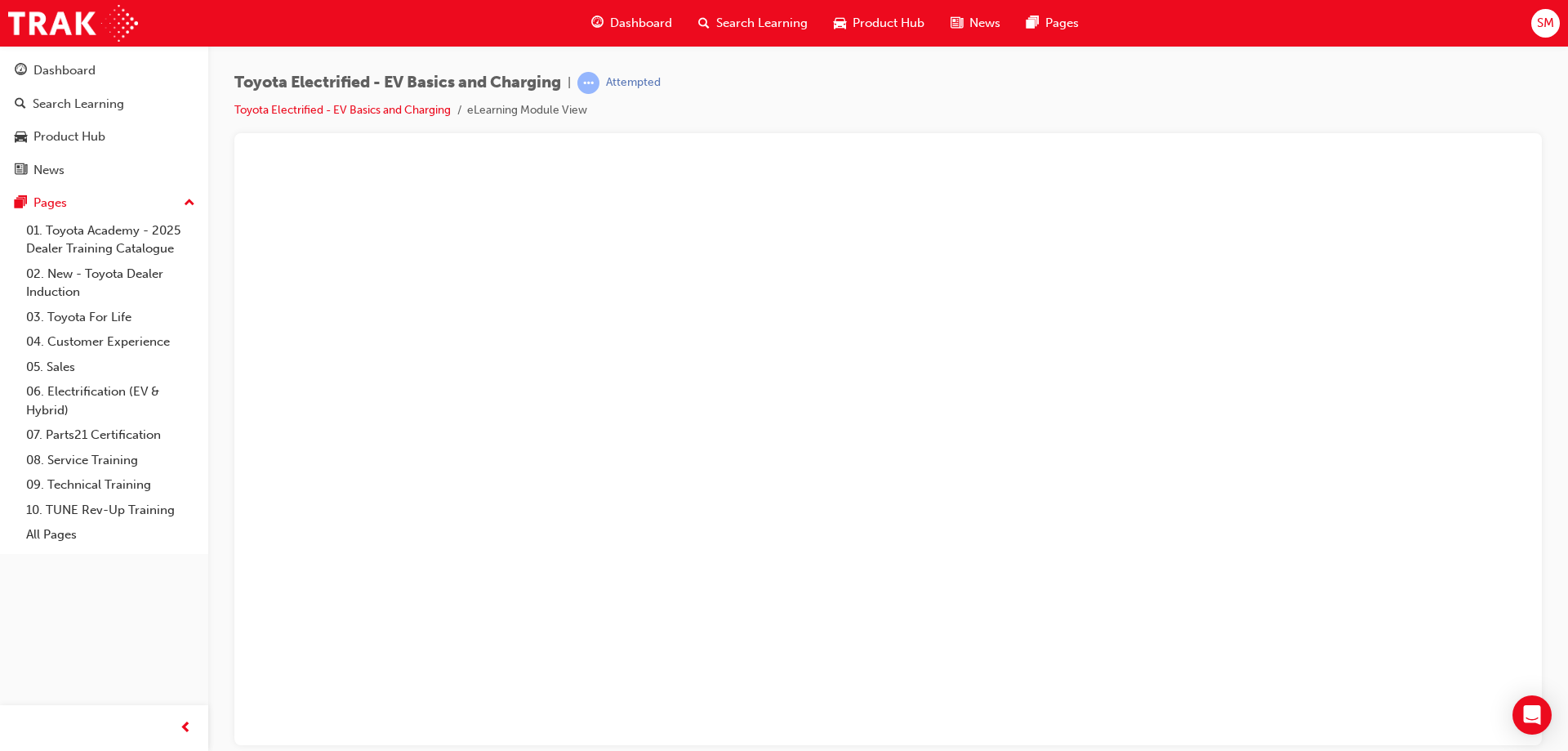
click at [1387, 431] on button "Unzoom image" at bounding box center [888, 451] width 1282 height 586
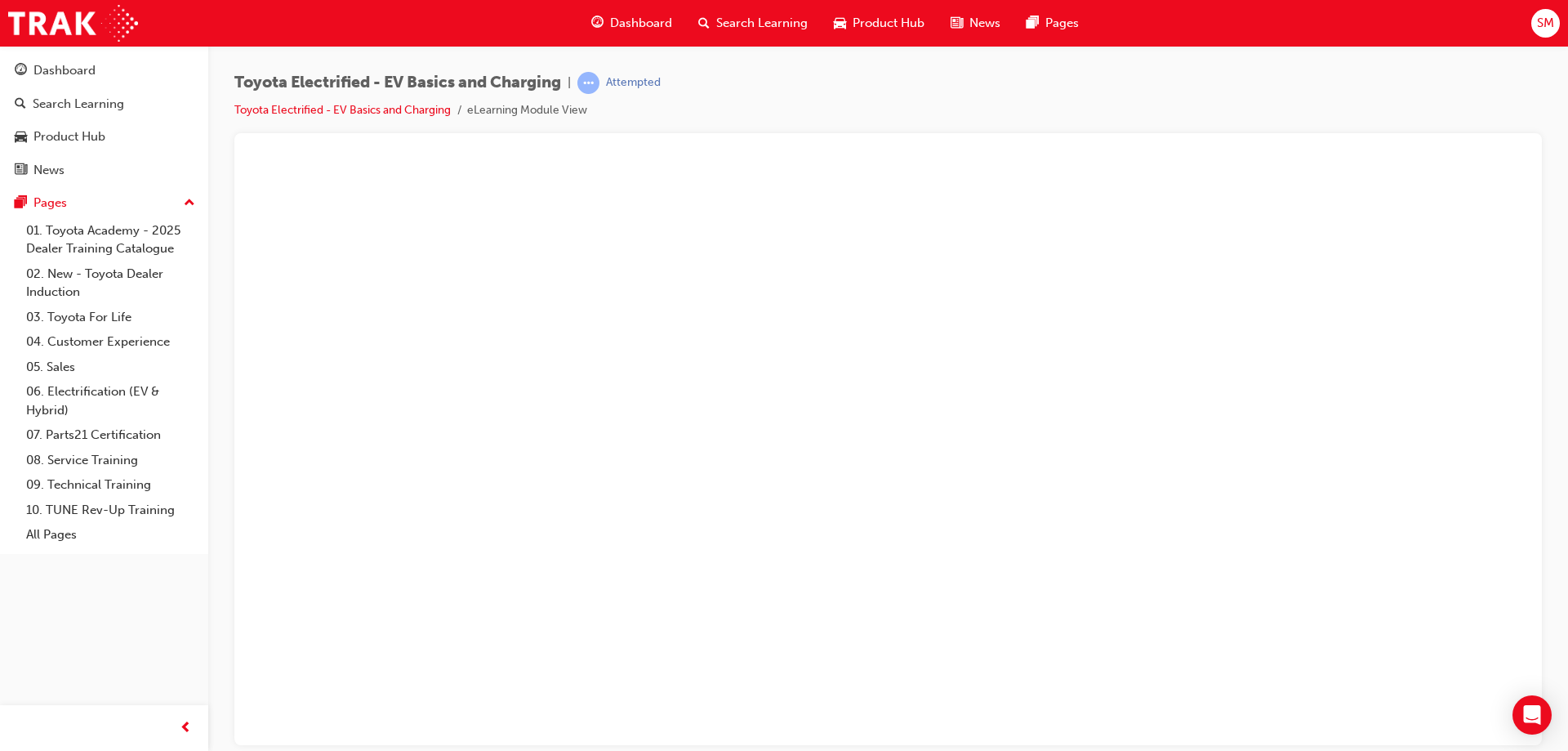
click at [1334, 323] on button "Unzoom image" at bounding box center [888, 451] width 1282 height 586
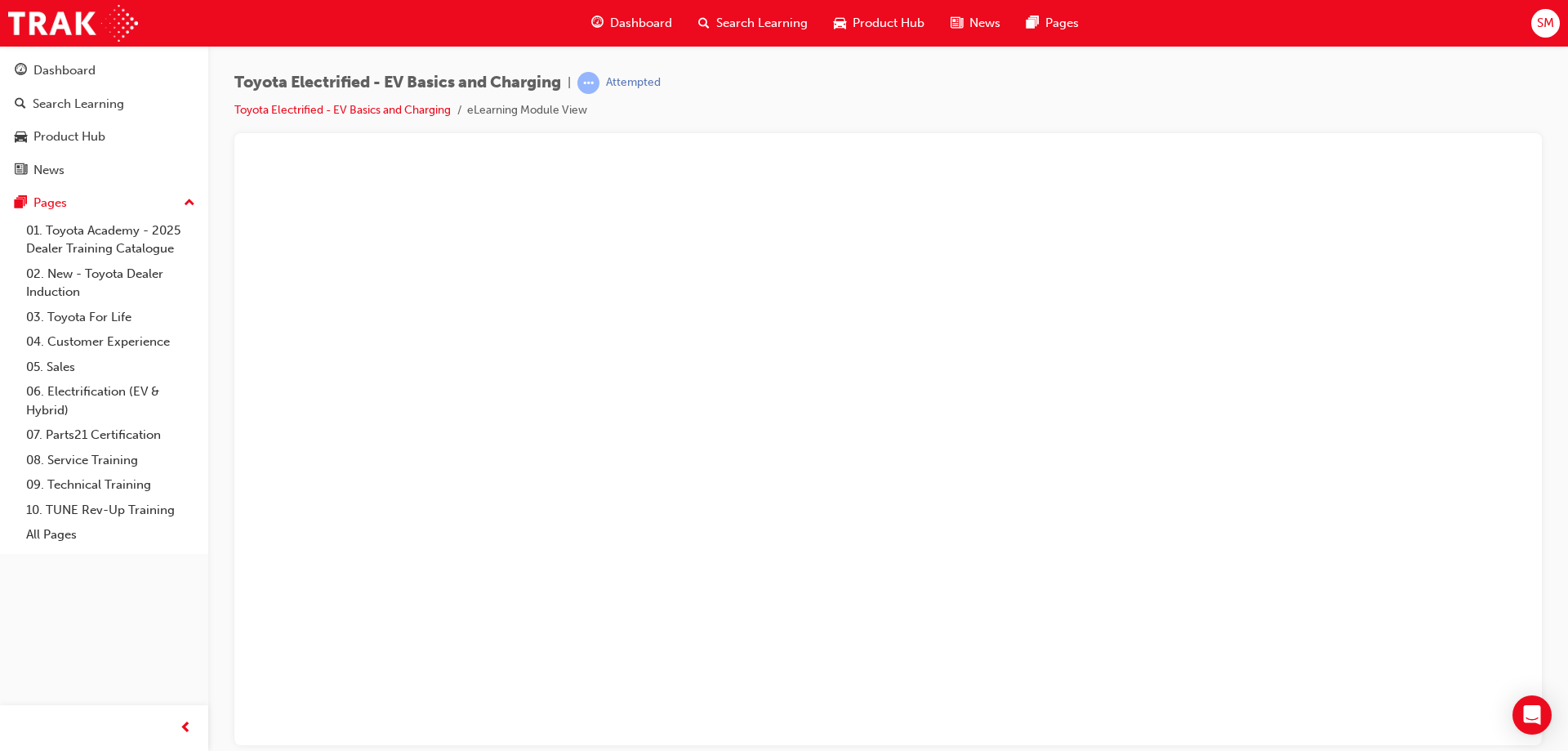
click at [1387, 375] on button "Unzoom image" at bounding box center [888, 451] width 1282 height 586
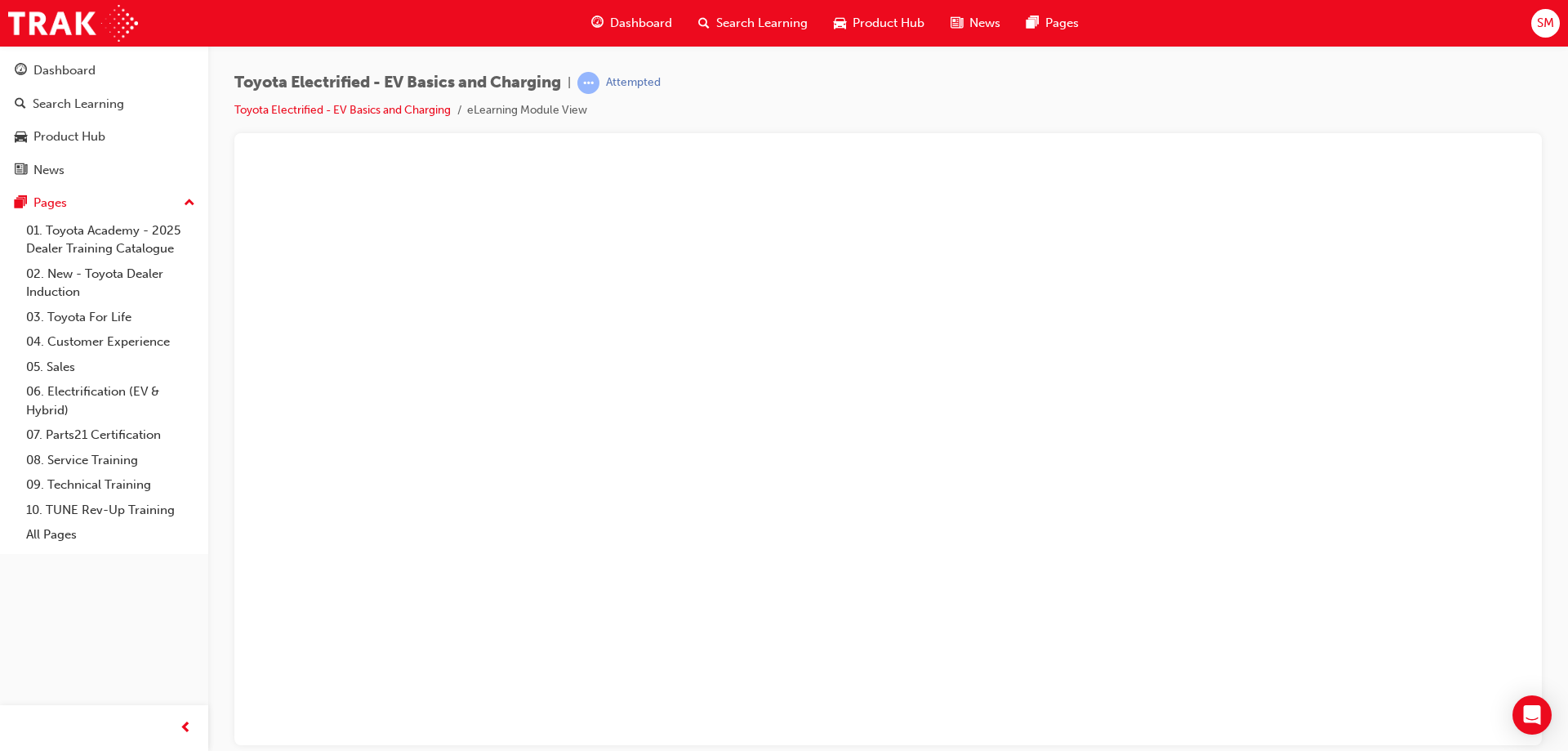
click at [1347, 387] on button "Unzoom image" at bounding box center [888, 451] width 1282 height 586
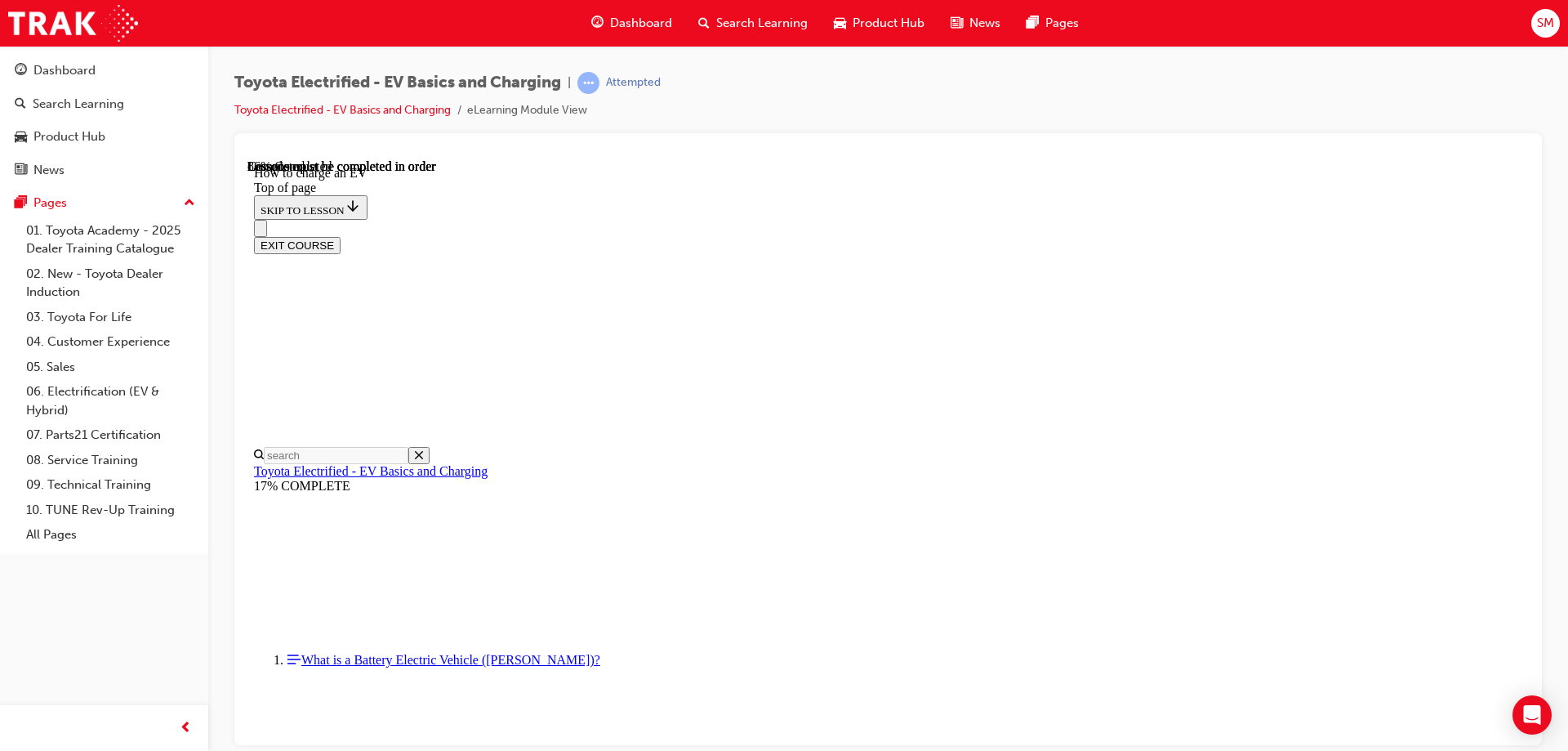
scroll to position [5438, 0]
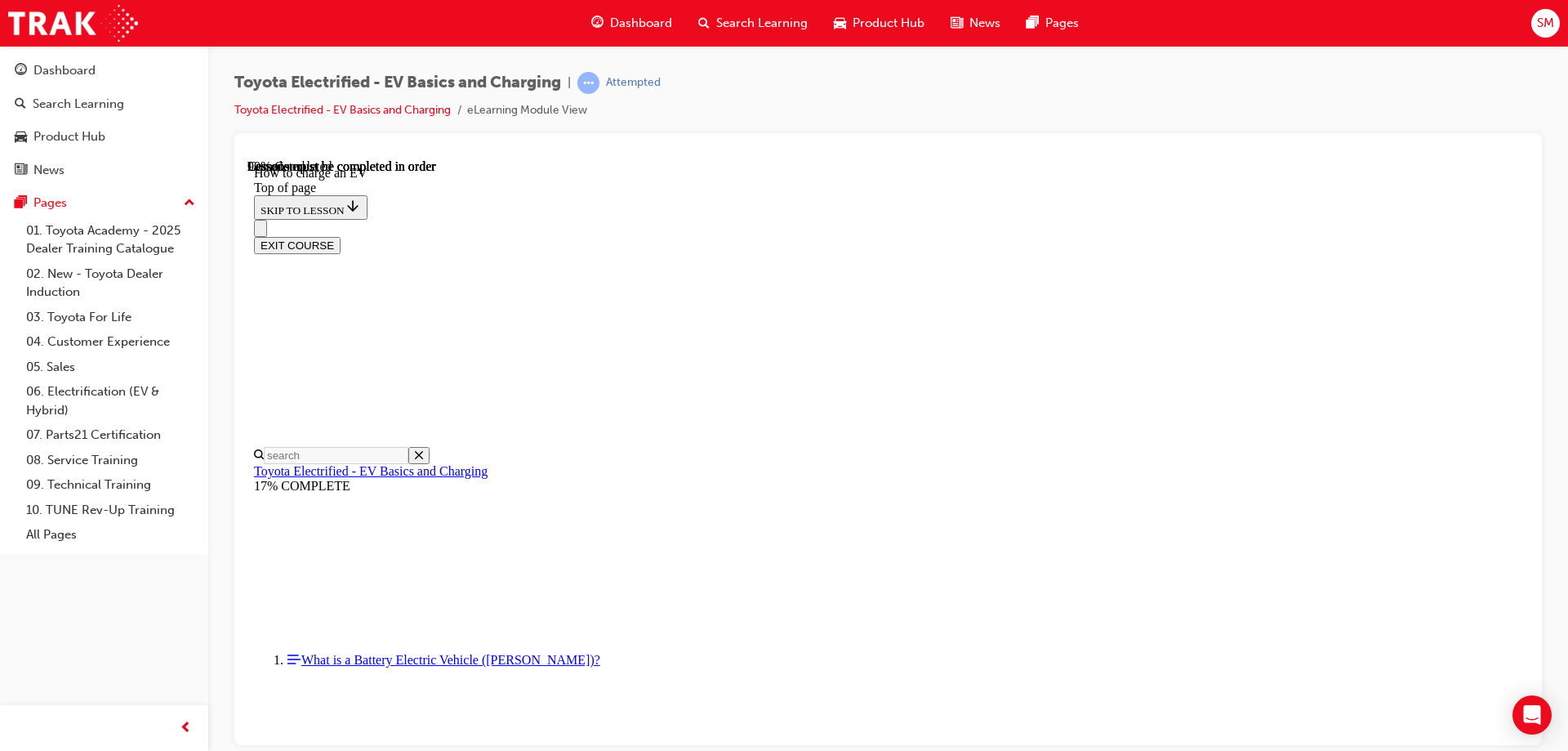
scroll to position [6826, 0]
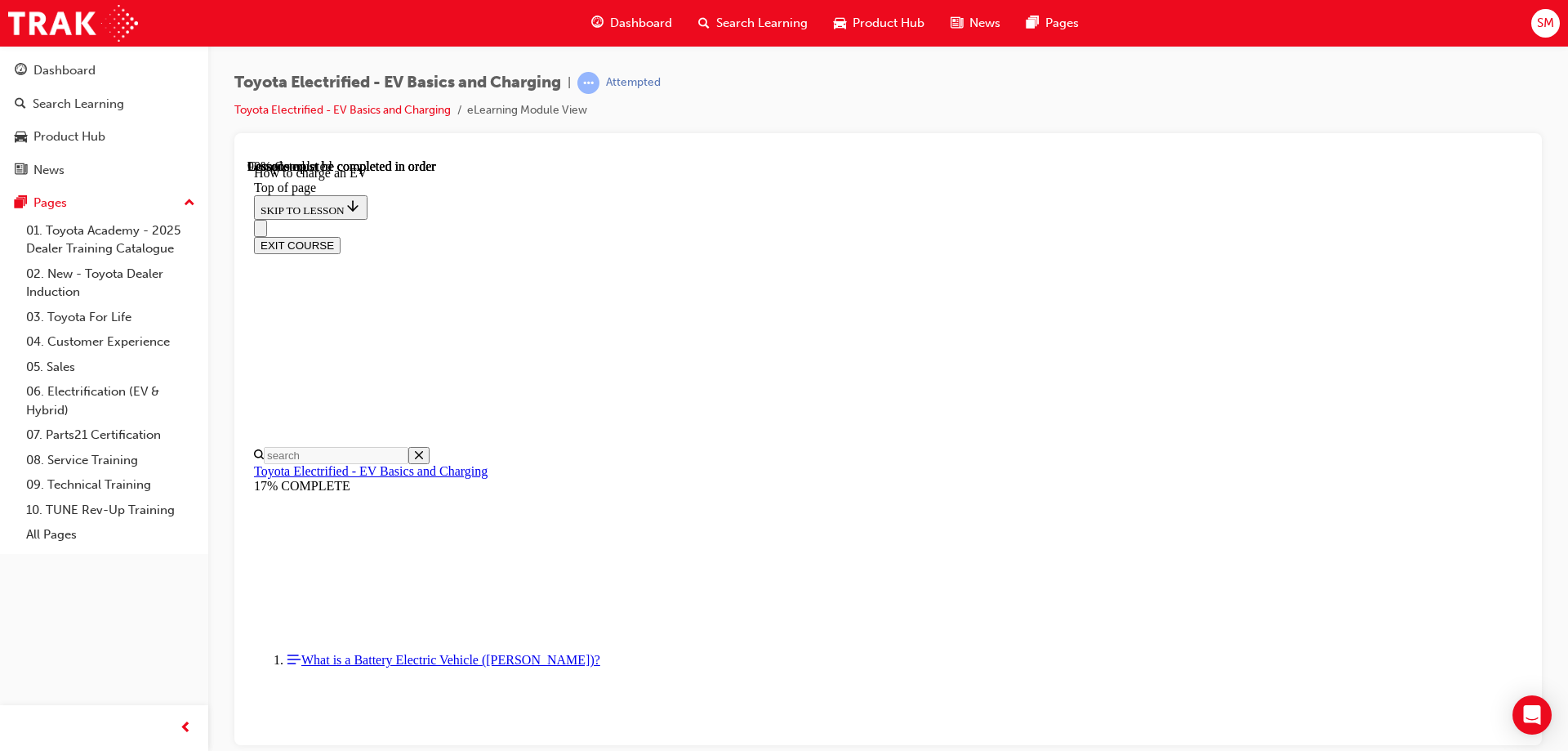
scroll to position [898, 0]
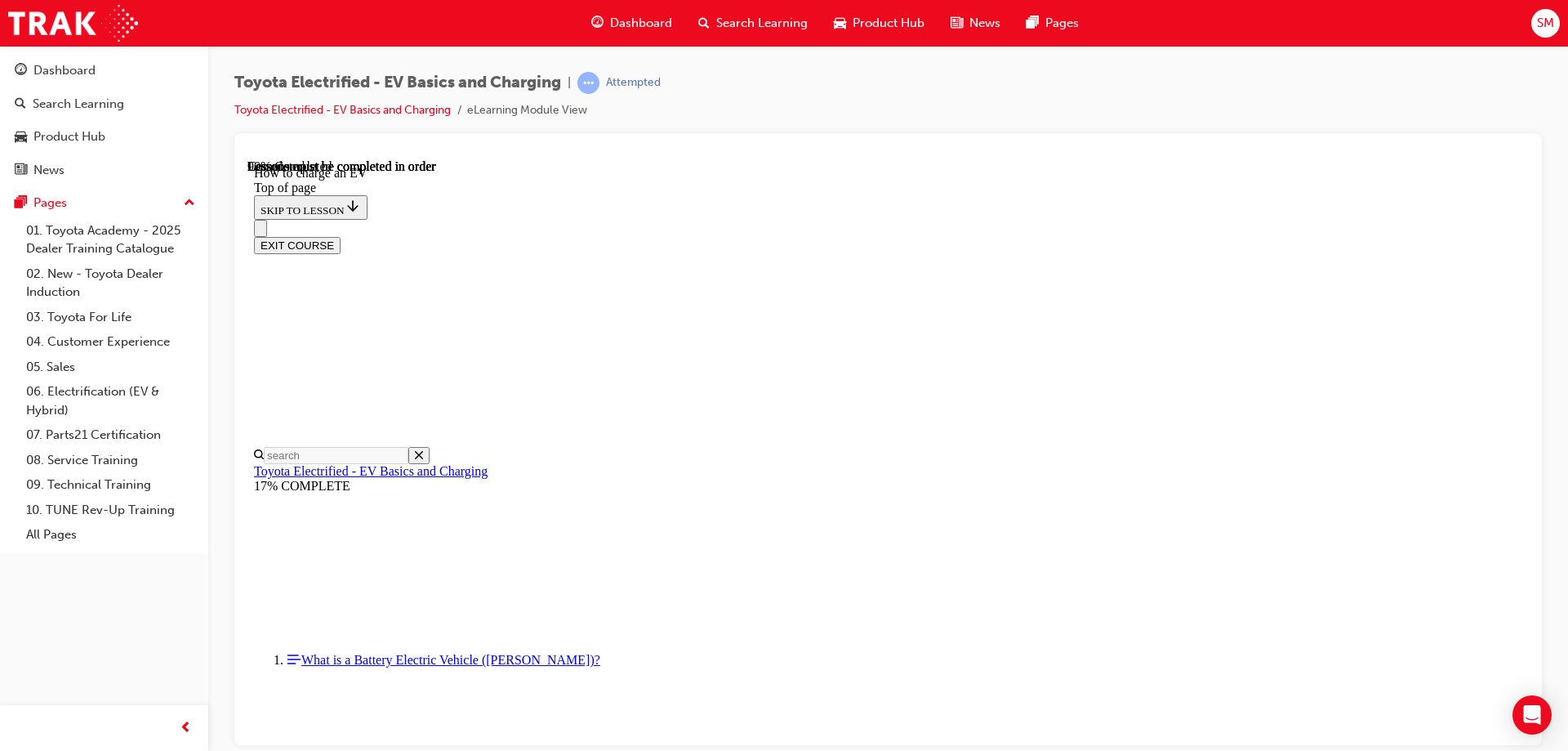
scroll to position [7066, 0]
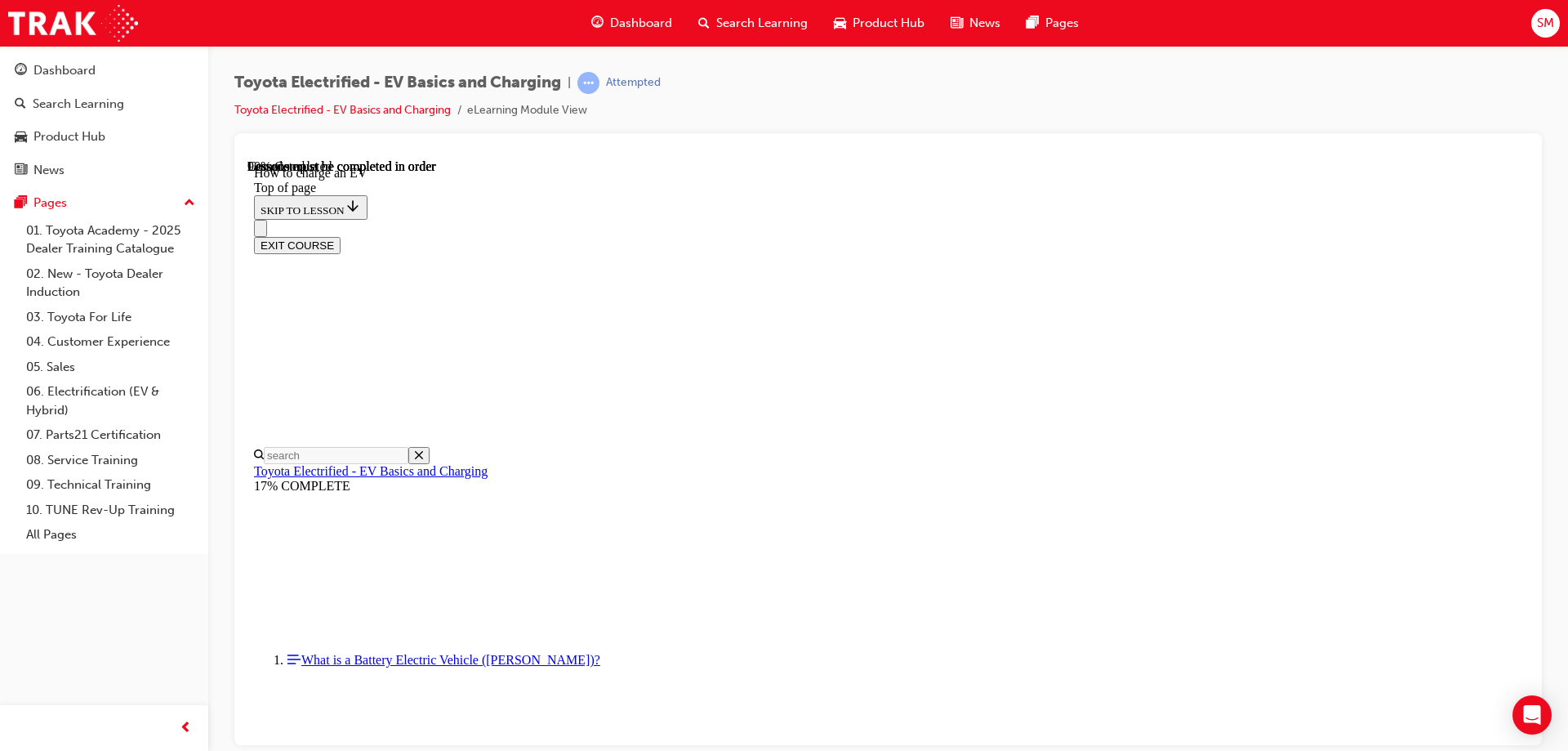
scroll to position [5677, 0]
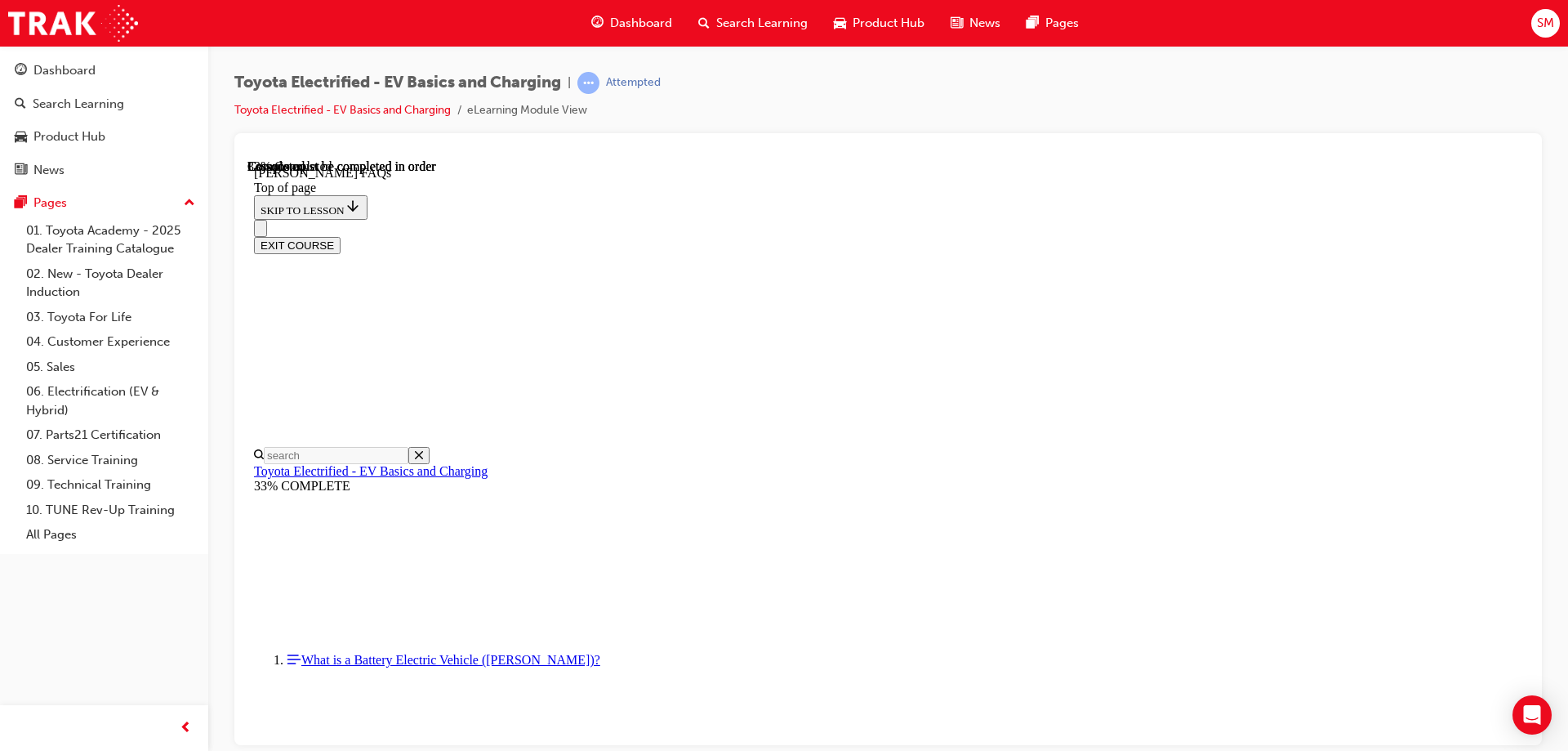
scroll to position [541, 0]
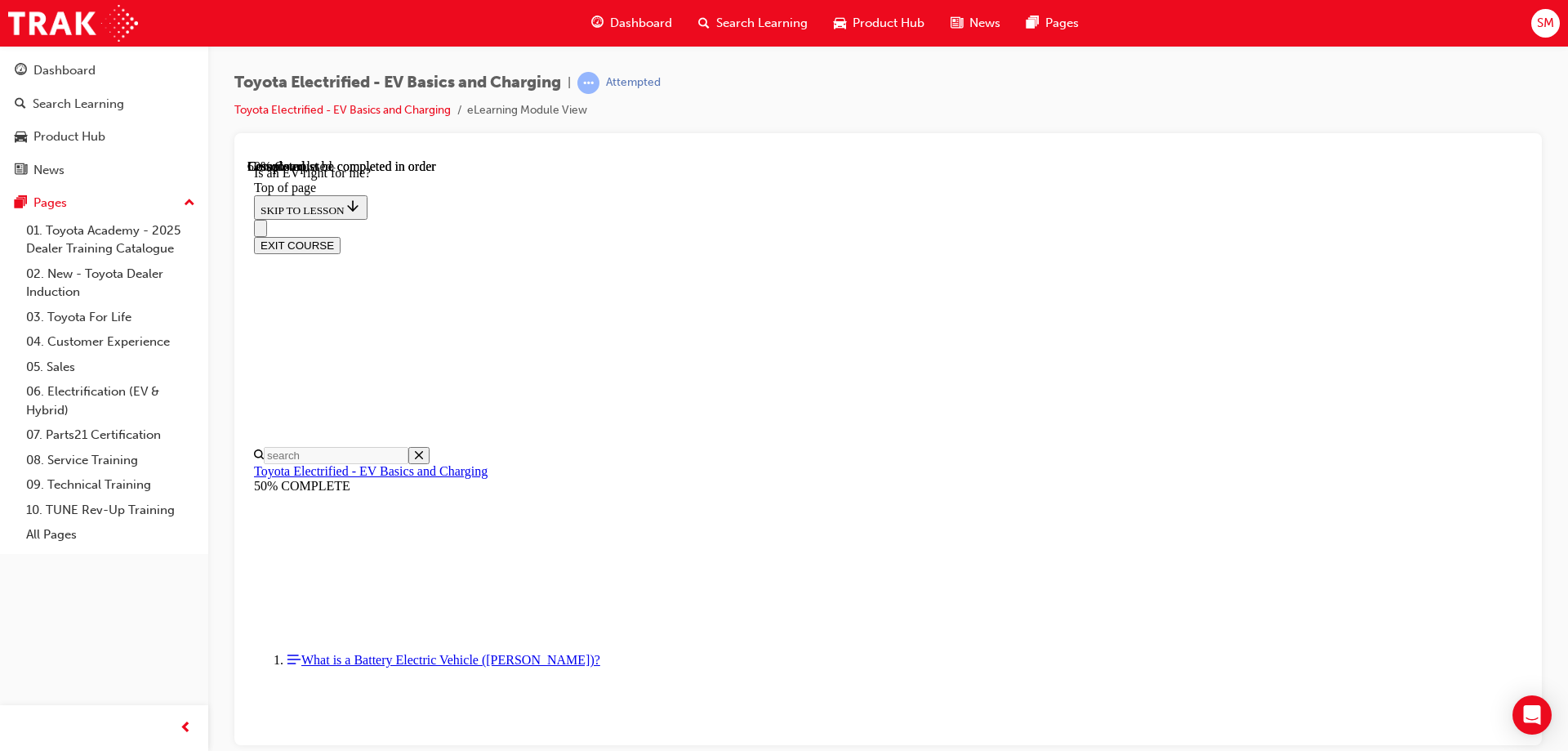
scroll to position [949, 0]
drag, startPoint x: 933, startPoint y: 409, endPoint x: 973, endPoint y: 419, distance: 41.2
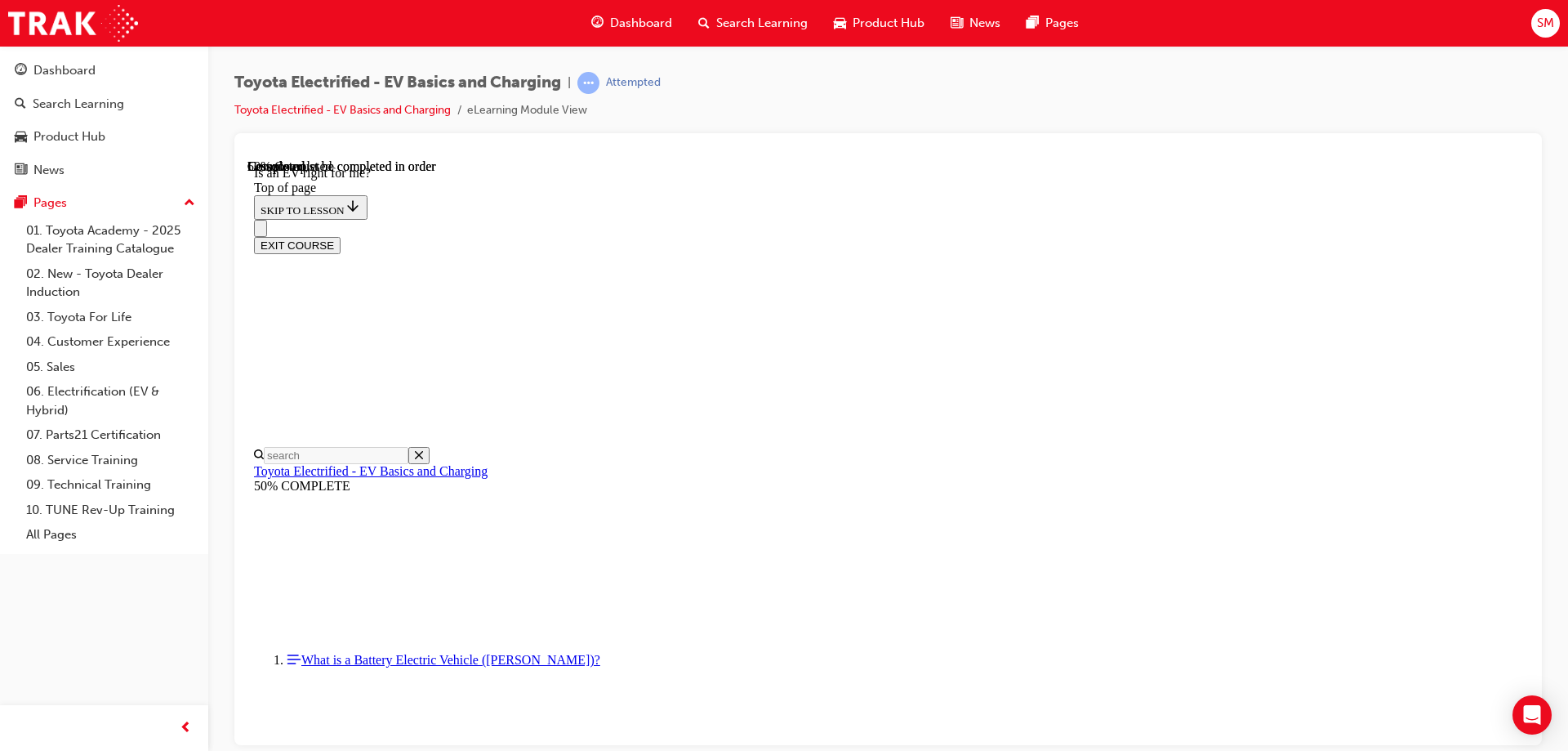
drag, startPoint x: 1096, startPoint y: 437, endPoint x: 1080, endPoint y: 435, distance: 16.1
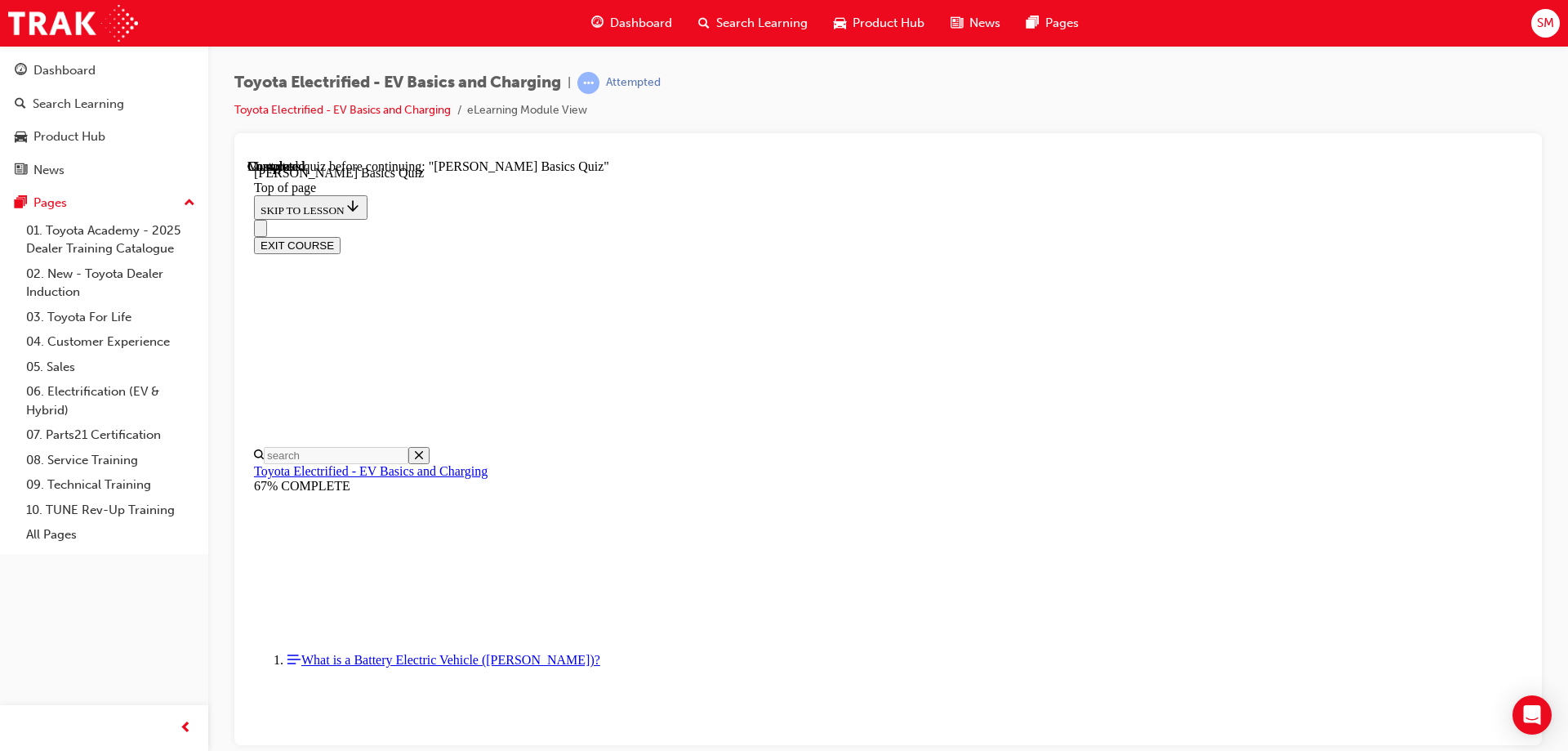
scroll to position [50, 0]
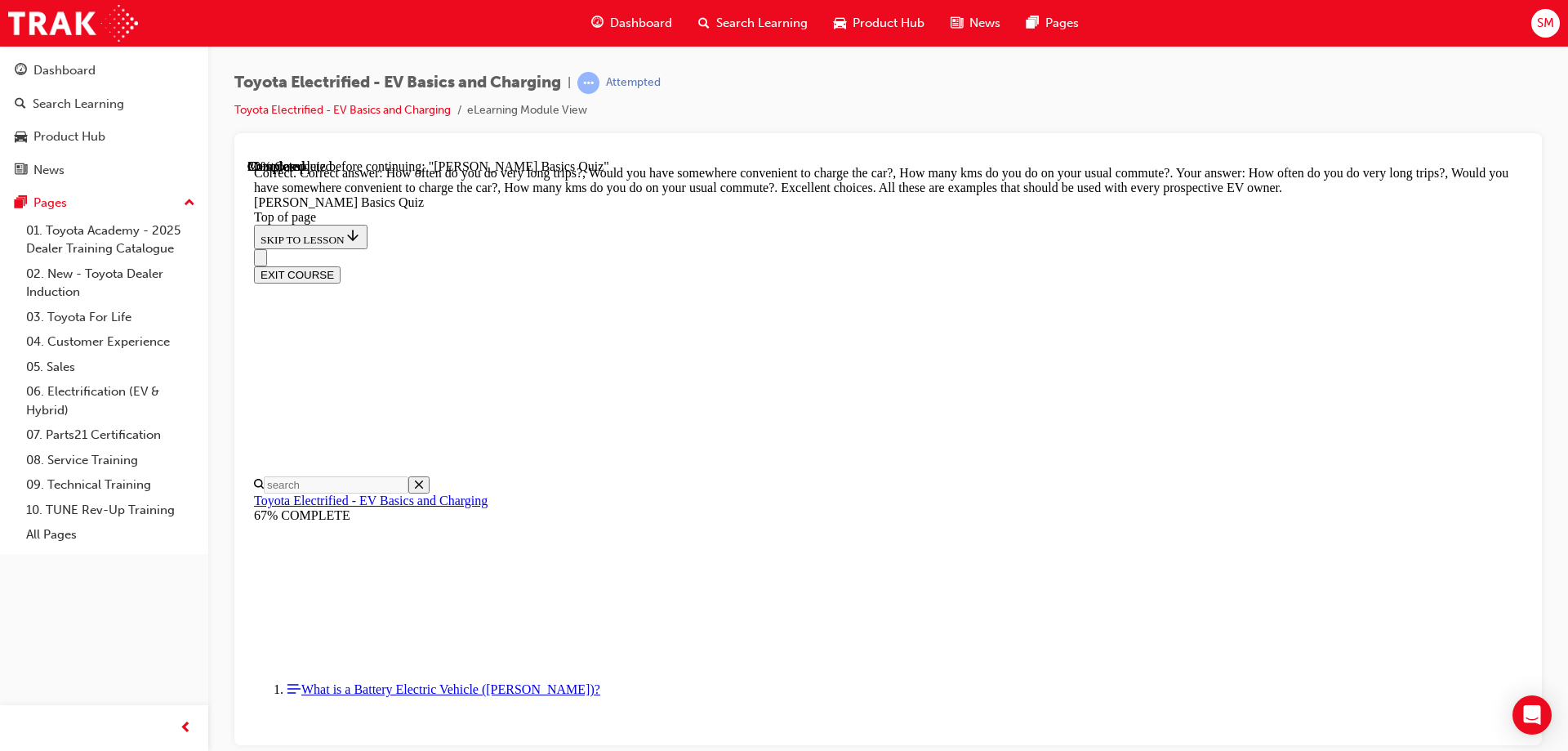
scroll to position [403, 0]
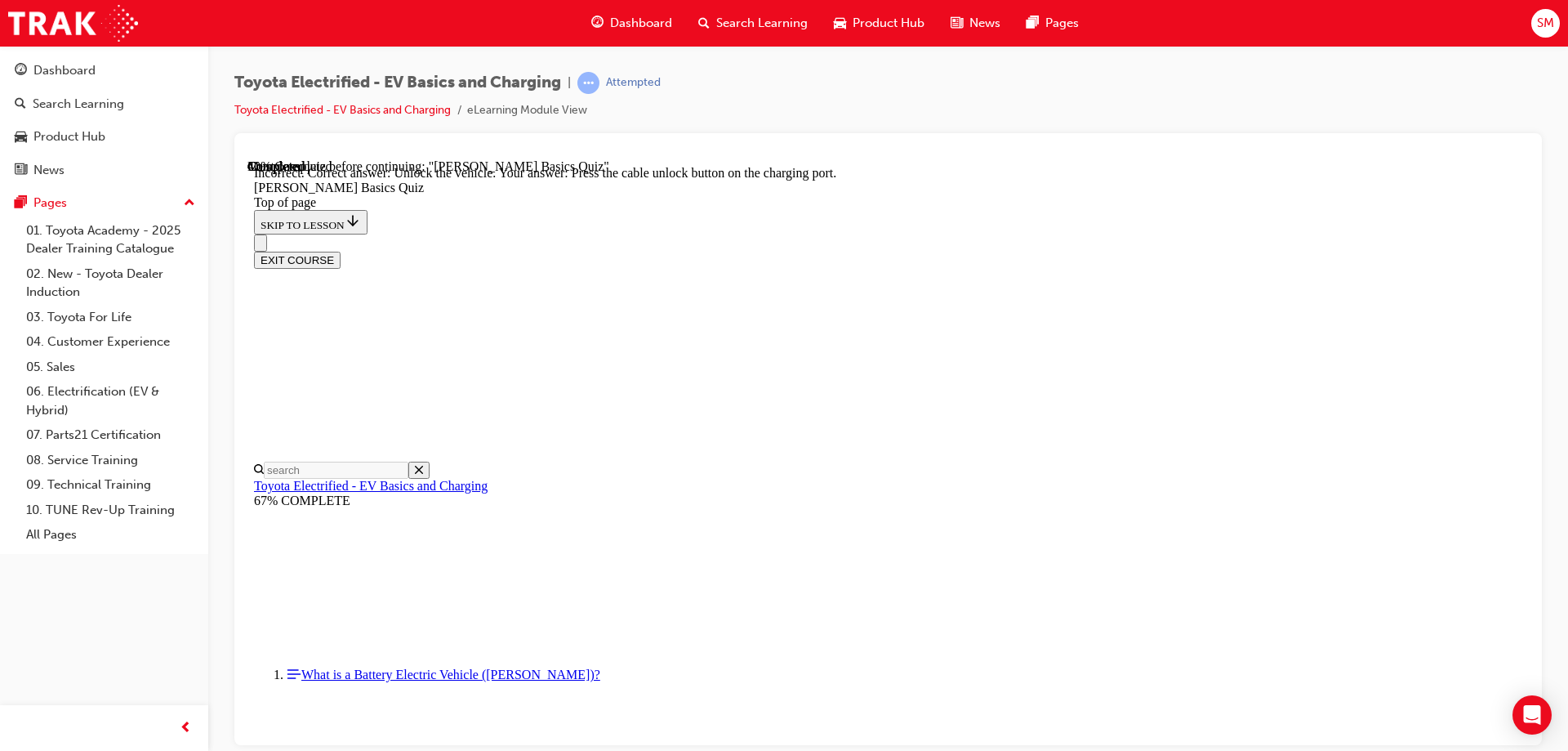
scroll to position [449, 0]
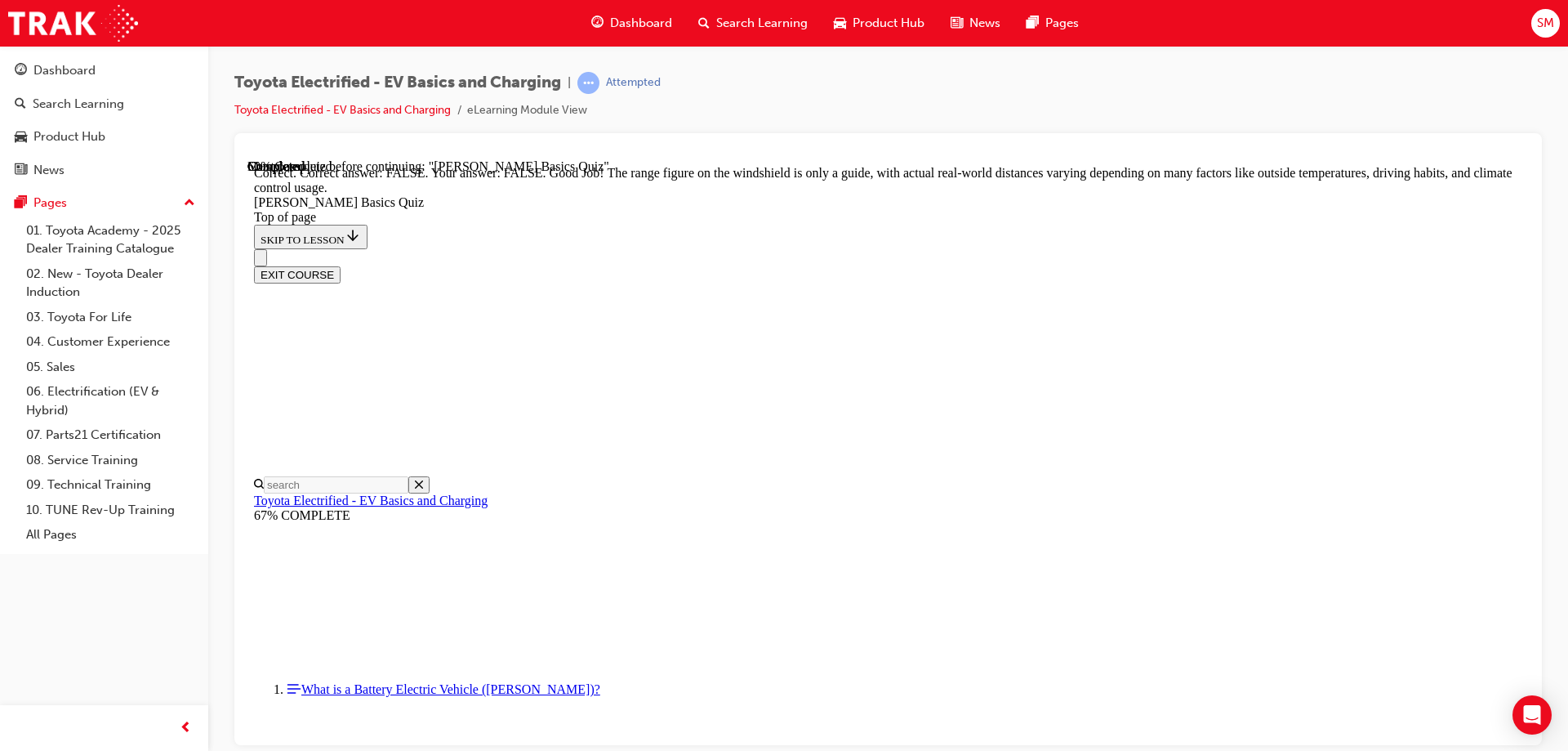
scroll to position [292, 0]
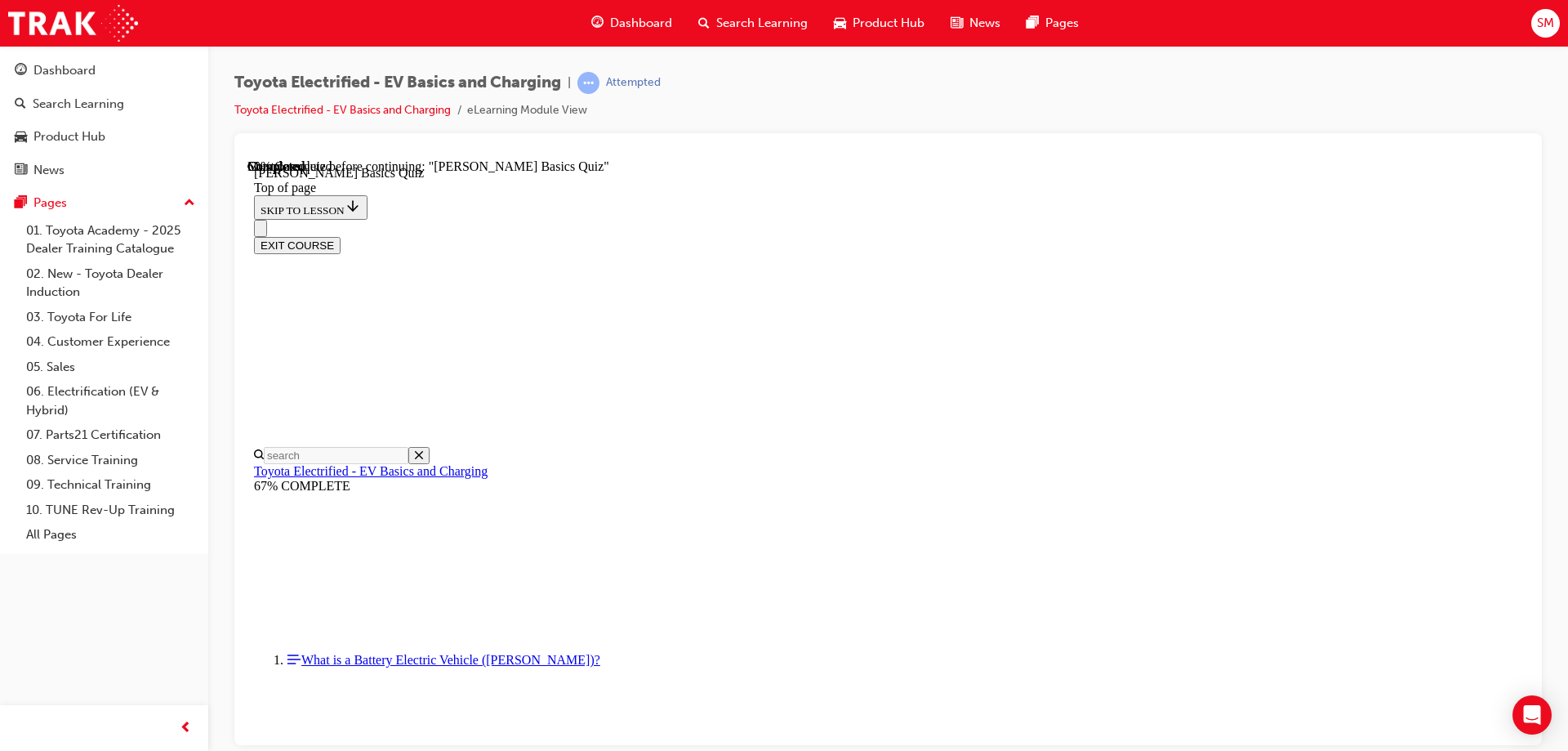
scroll to position [50, 0]
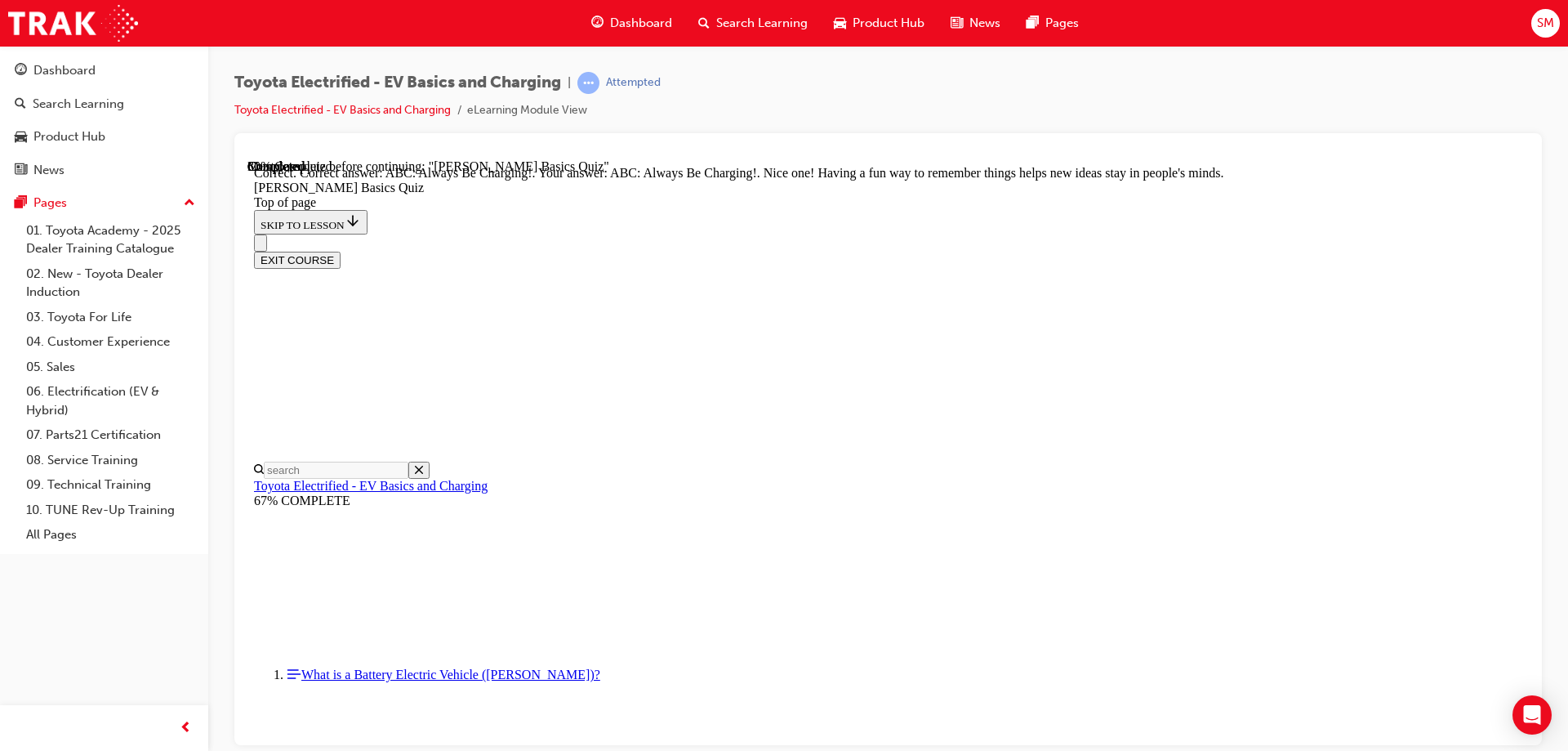
scroll to position [338, 0]
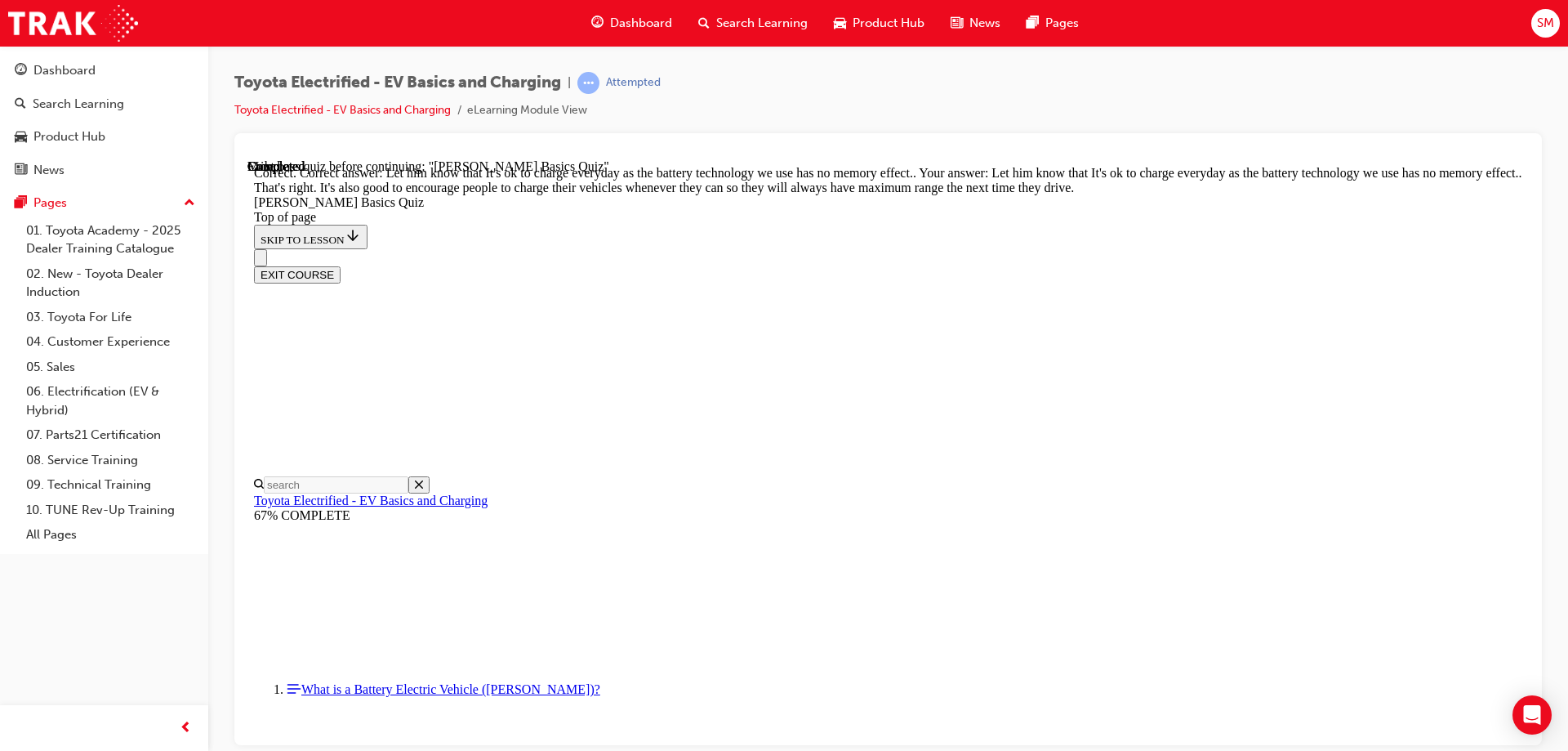
scroll to position [325, 0]
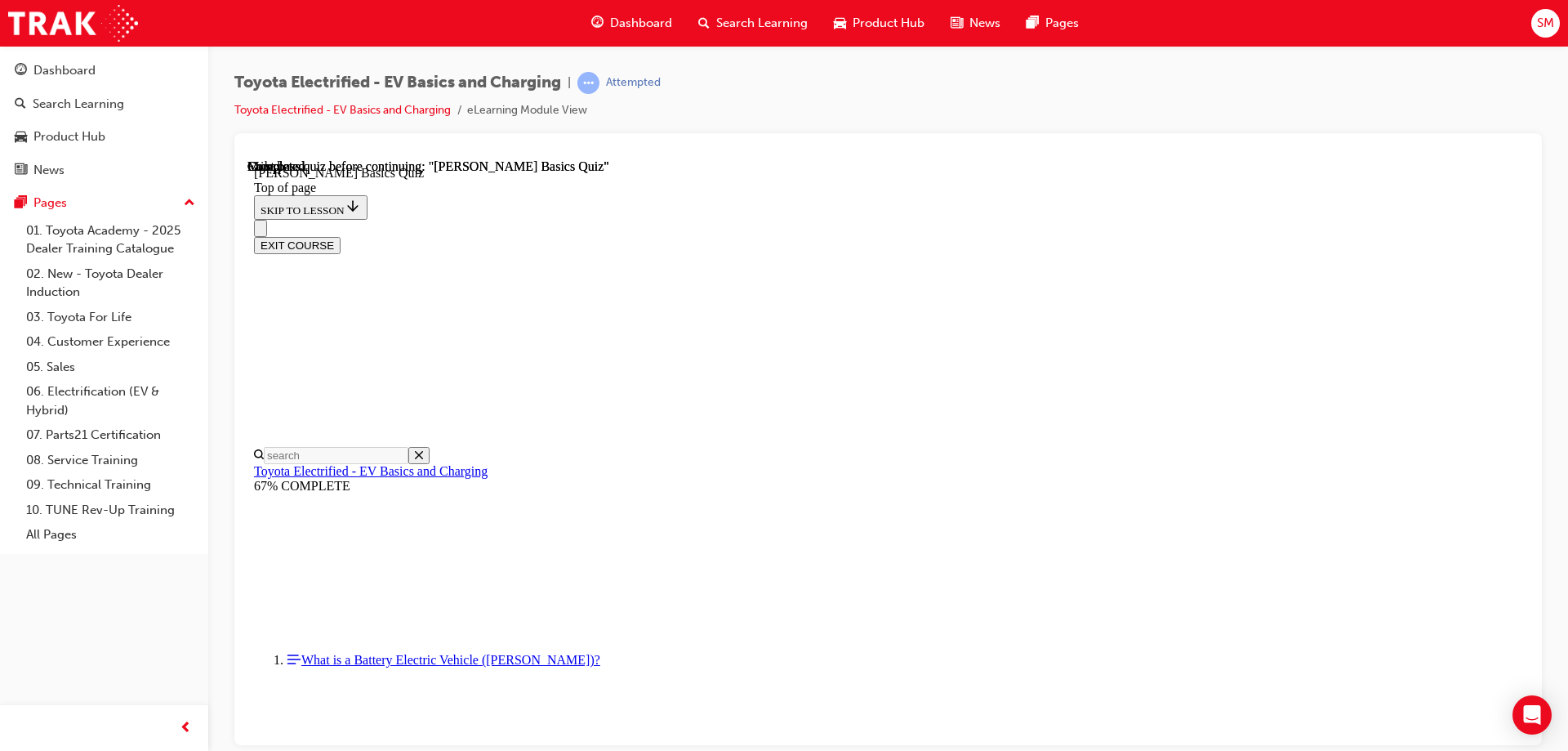
scroll to position [302, 0]
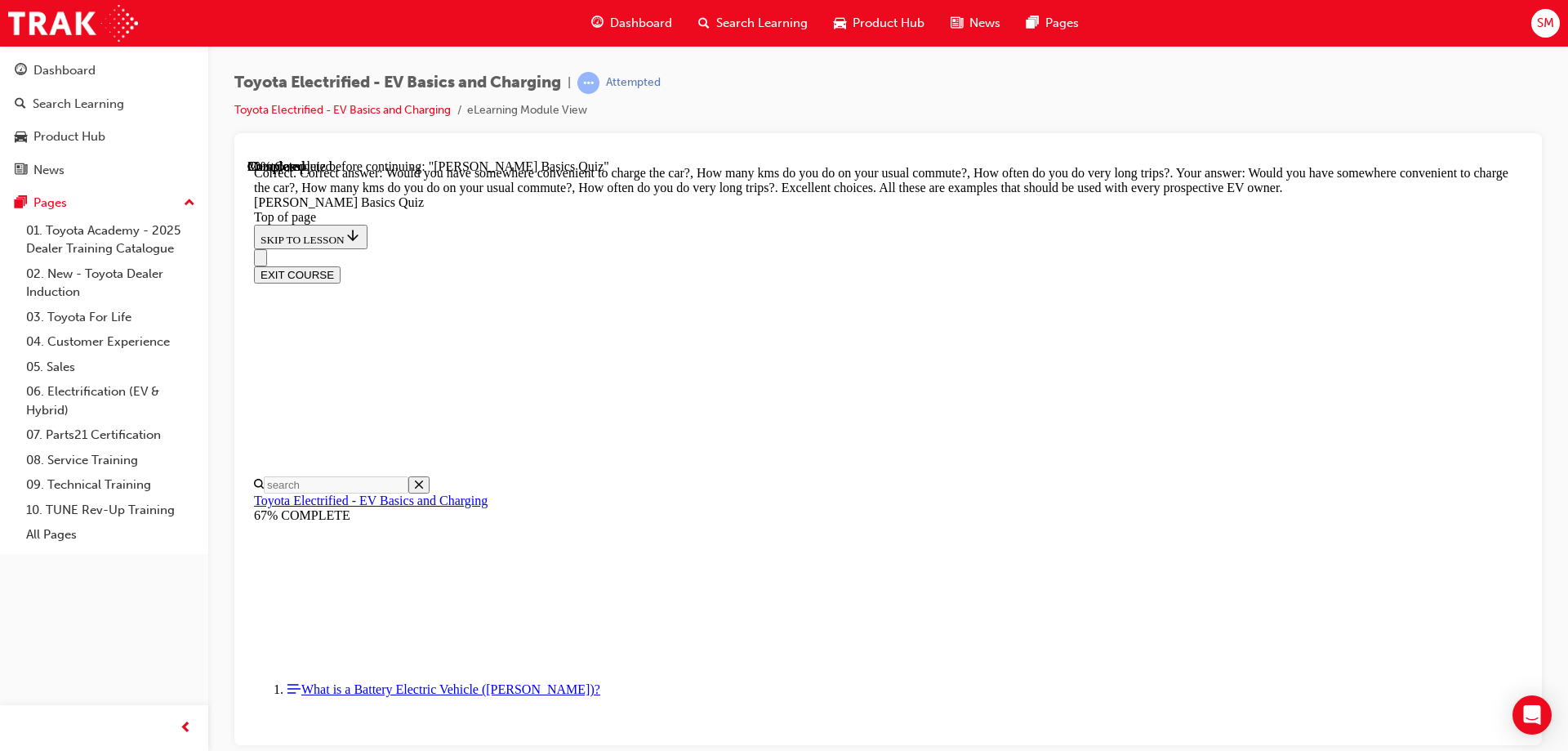
scroll to position [403, 0]
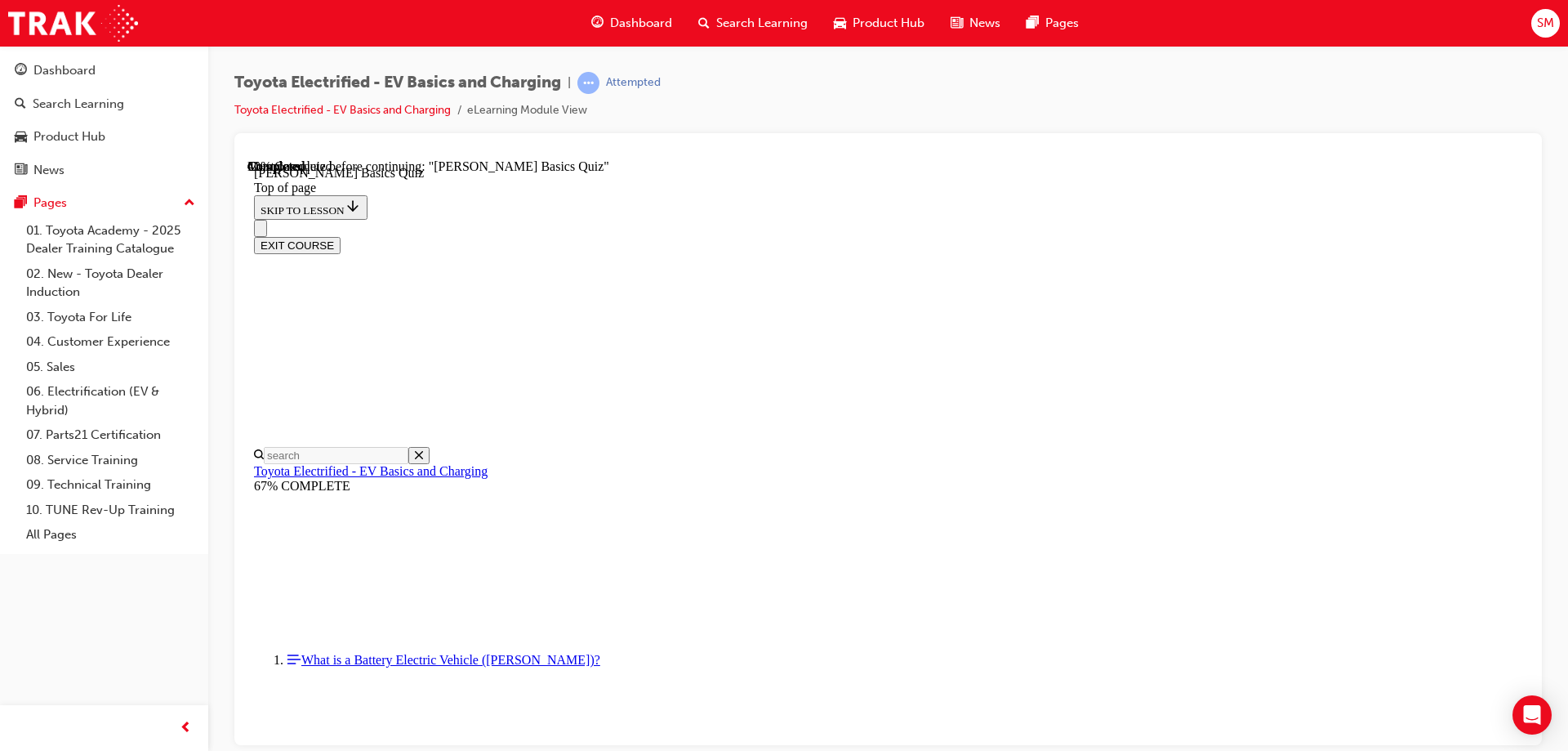
scroll to position [295, 0]
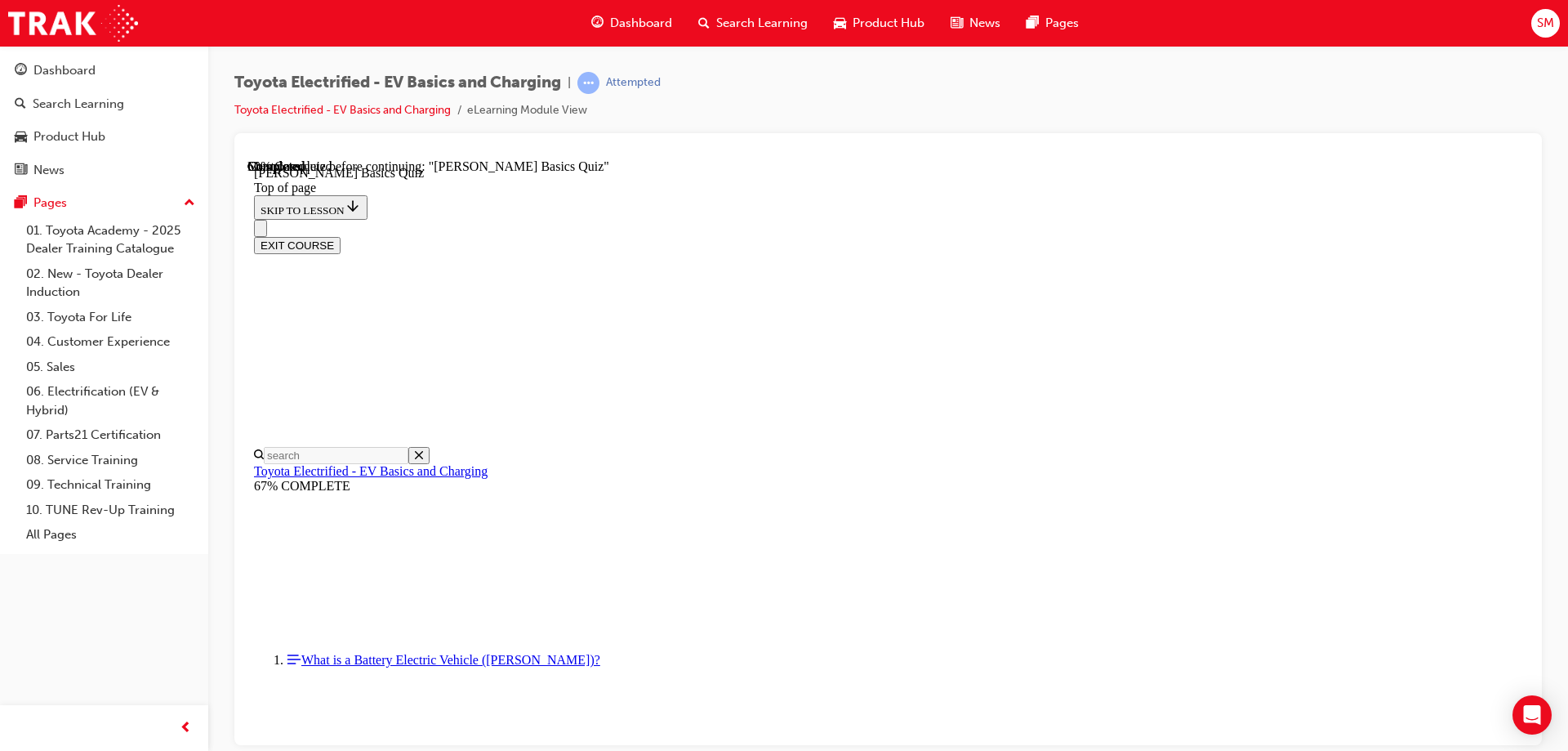
scroll to position [50, 0]
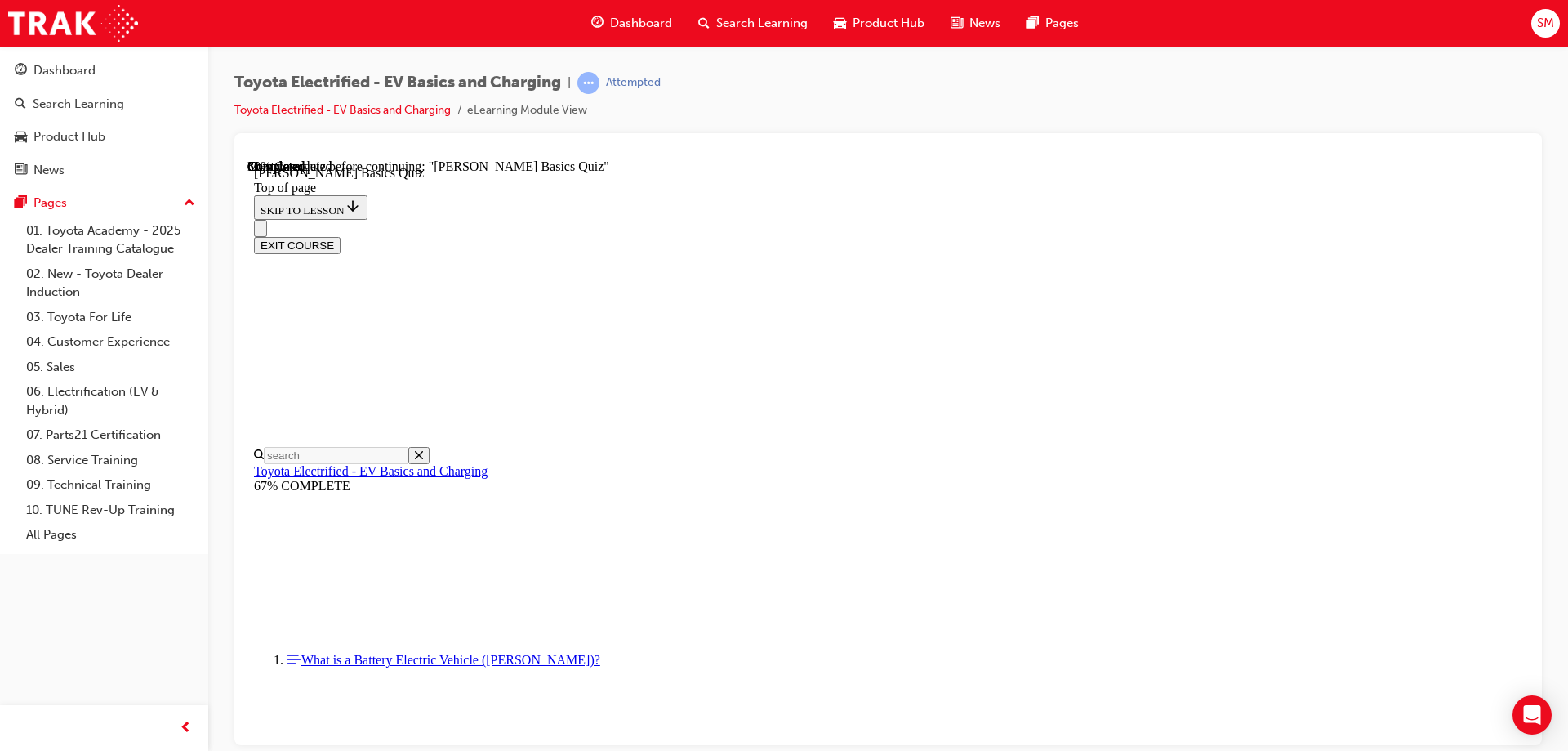
drag, startPoint x: 910, startPoint y: 576, endPoint x: 904, endPoint y: 606, distance: 30.6
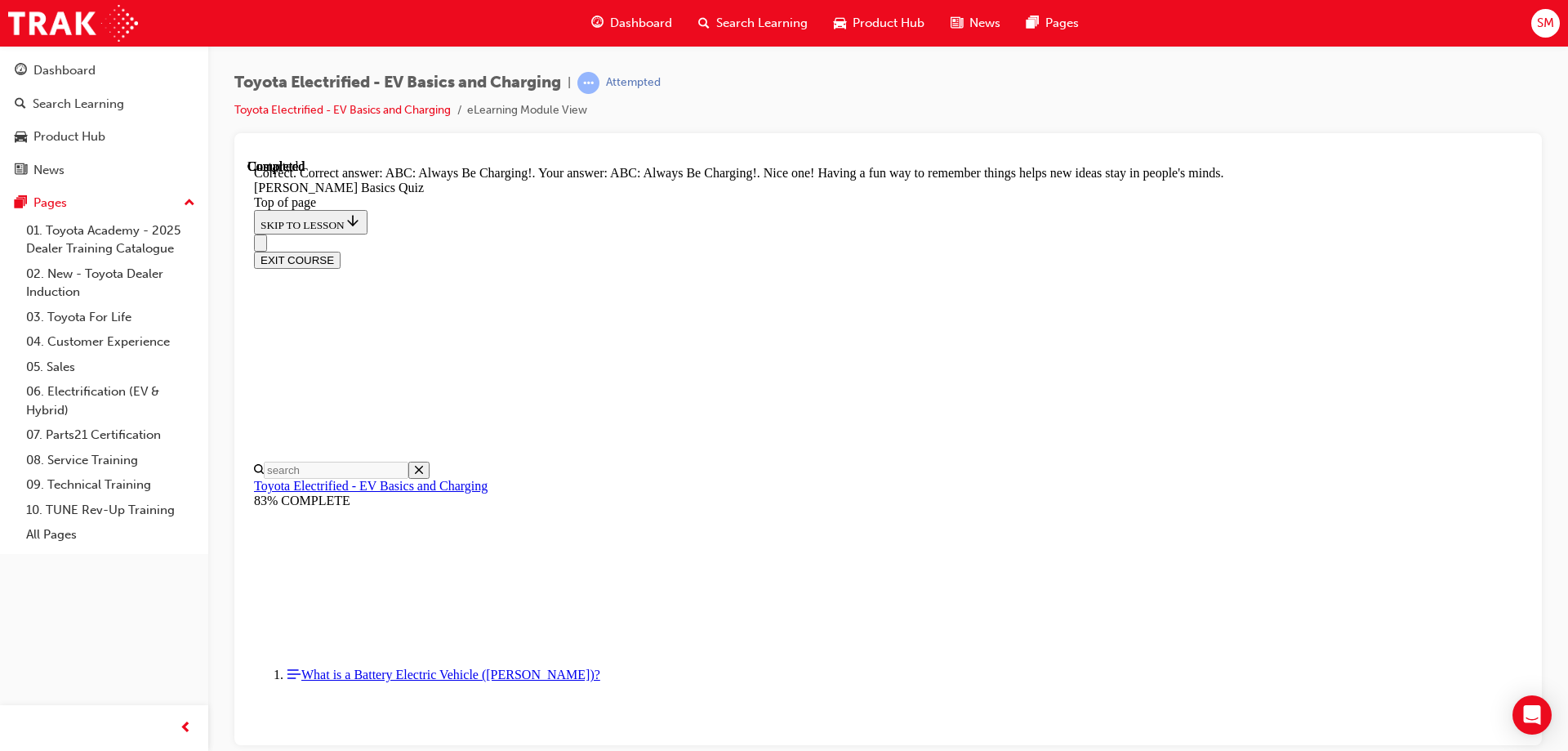
scroll to position [338, 0]
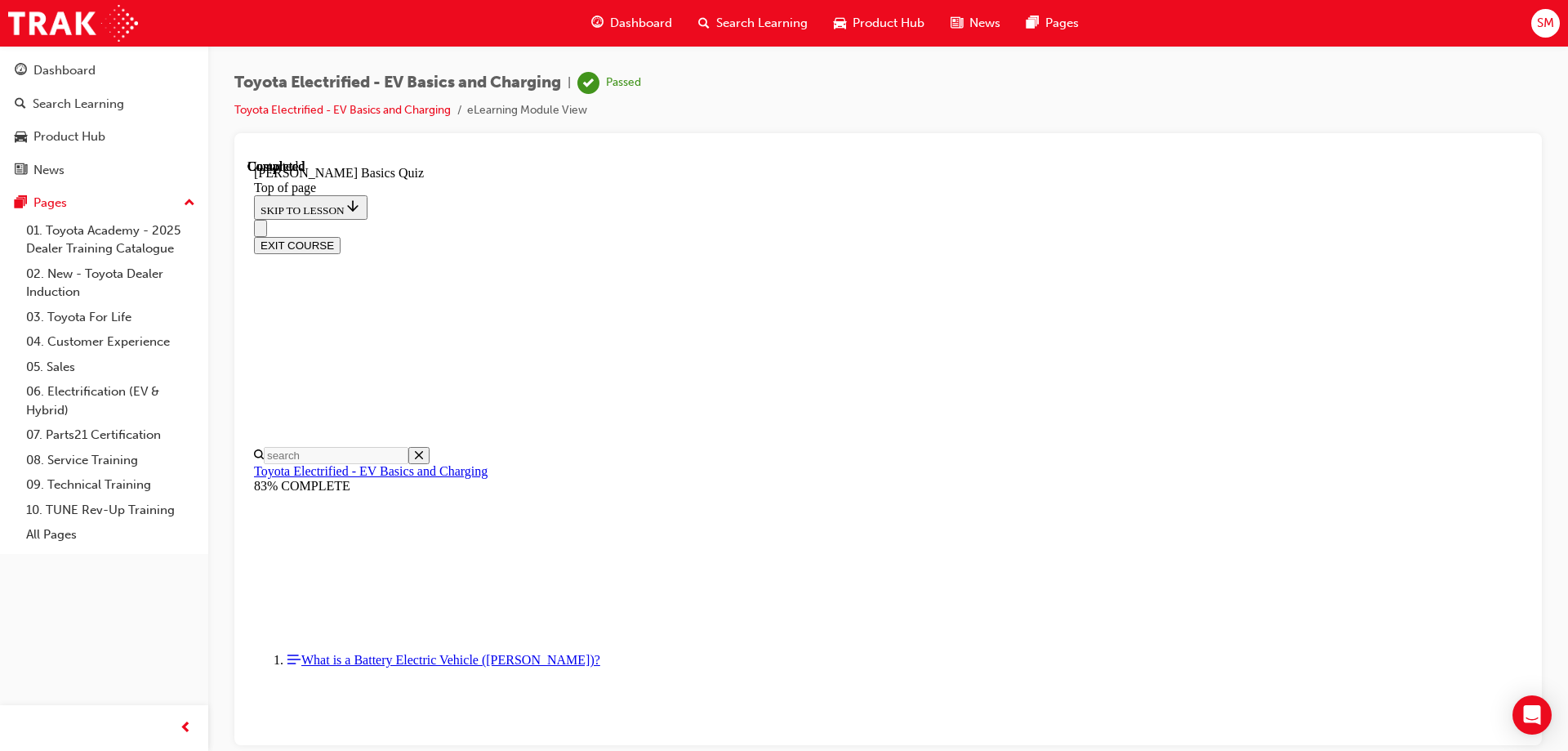
scroll to position [302, 0]
click at [341, 236] on button "EXIT COURSE" at bounding box center [297, 244] width 86 height 17
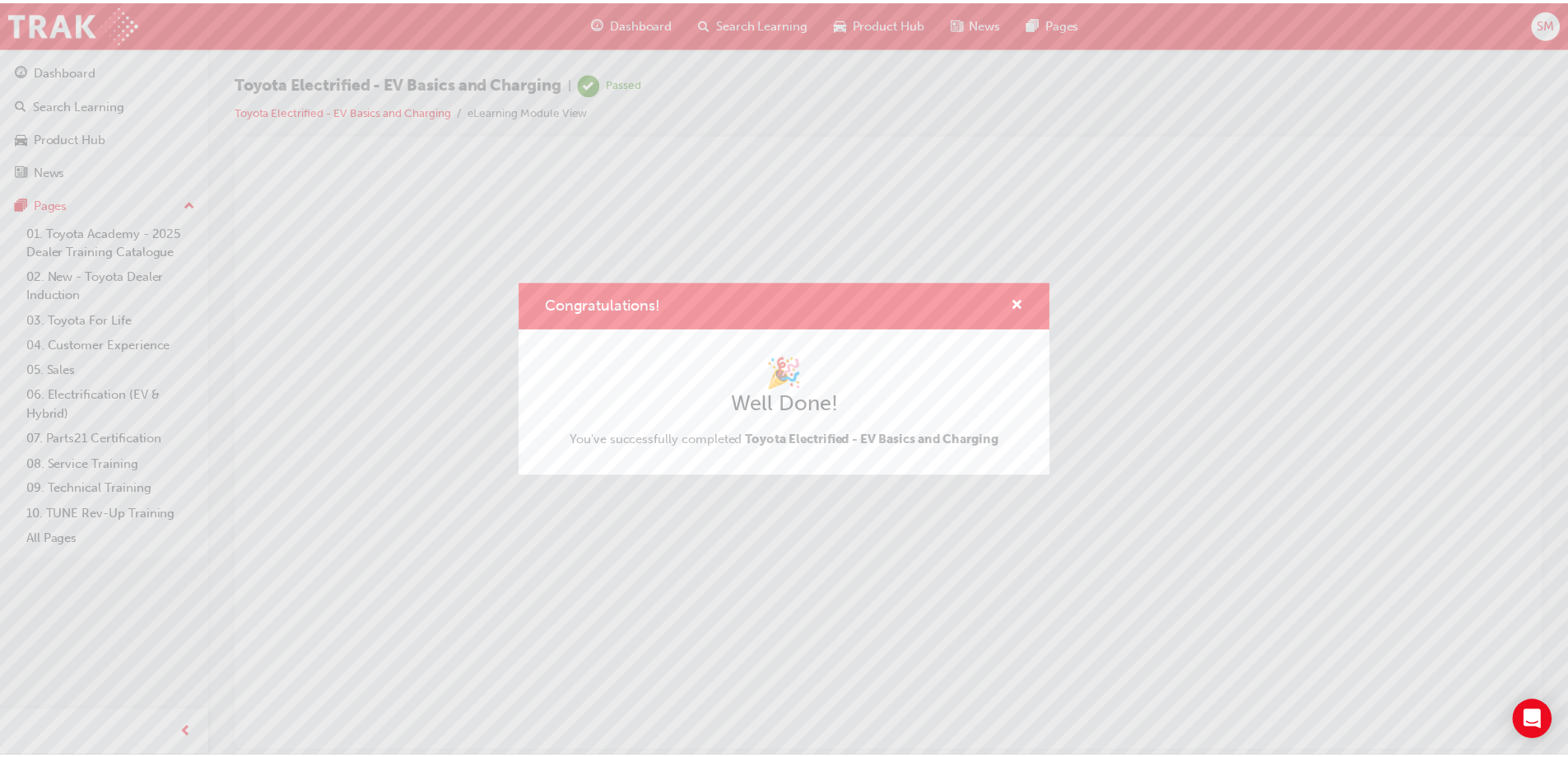
scroll to position [0, 0]
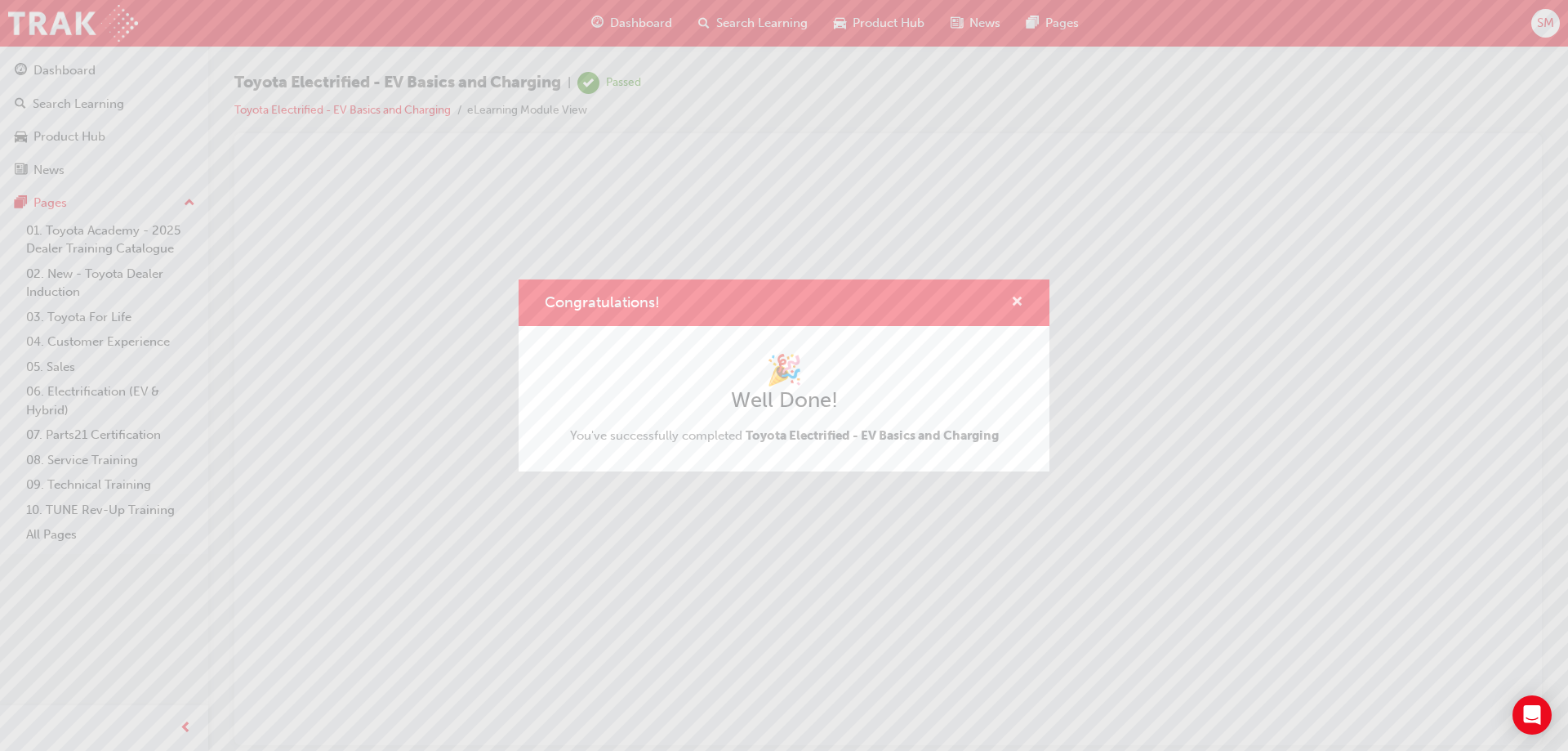
click at [1020, 301] on span "cross-icon" at bounding box center [1017, 303] width 12 height 14
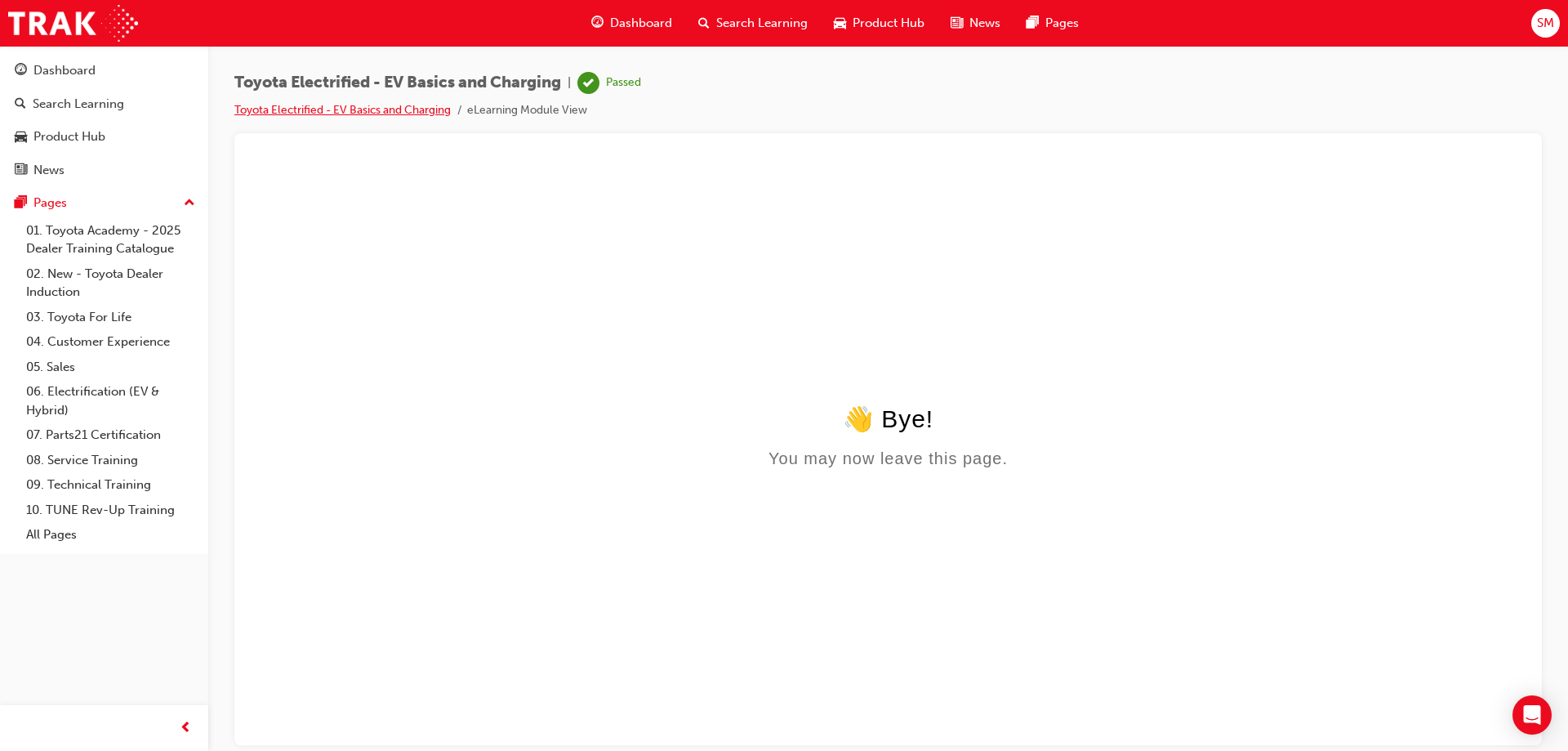
click at [423, 115] on link "Toyota Electrified - EV Basics and Charging" at bounding box center [342, 109] width 216 height 14
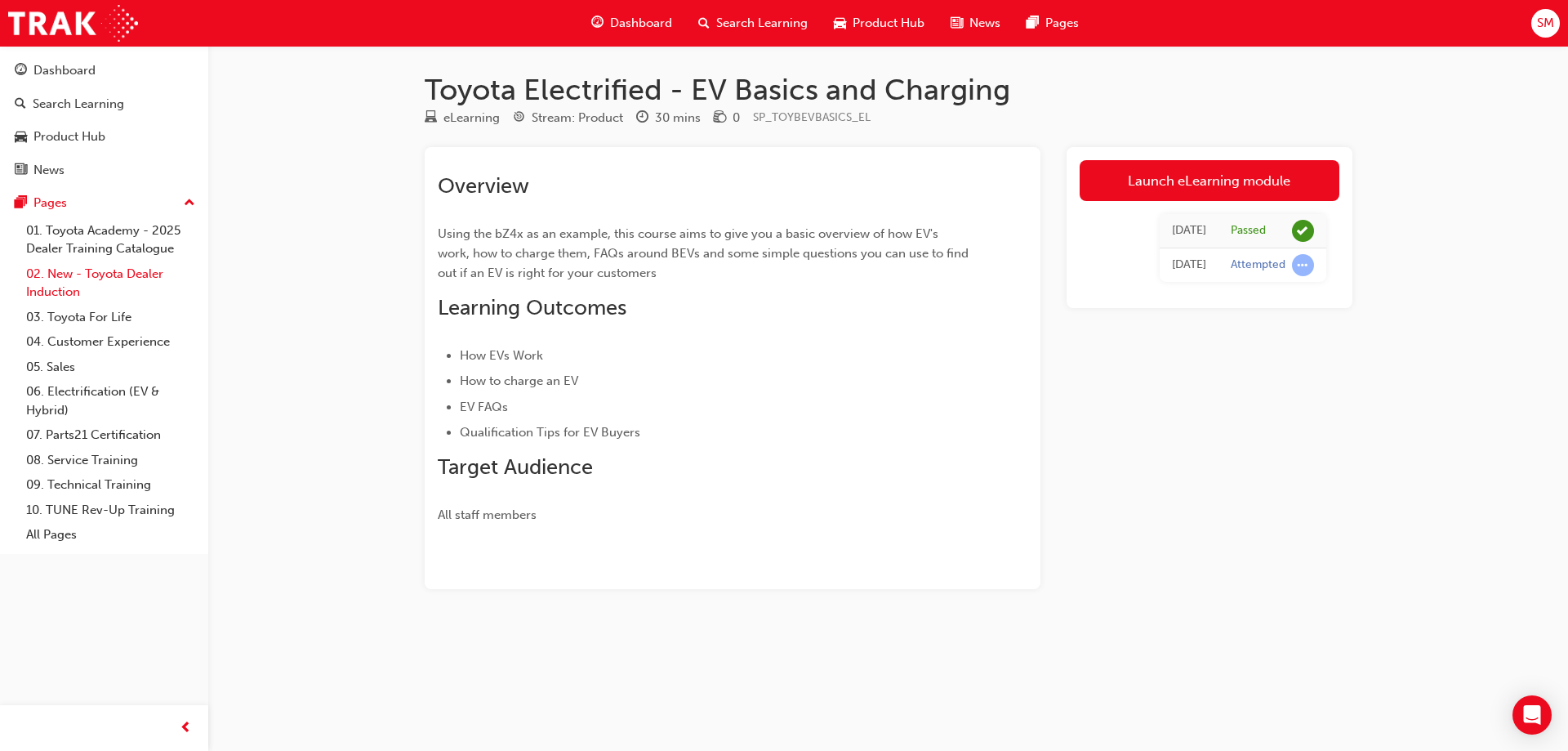
click at [92, 276] on link "02. New - Toyota Dealer Induction" at bounding box center [110, 282] width 182 height 43
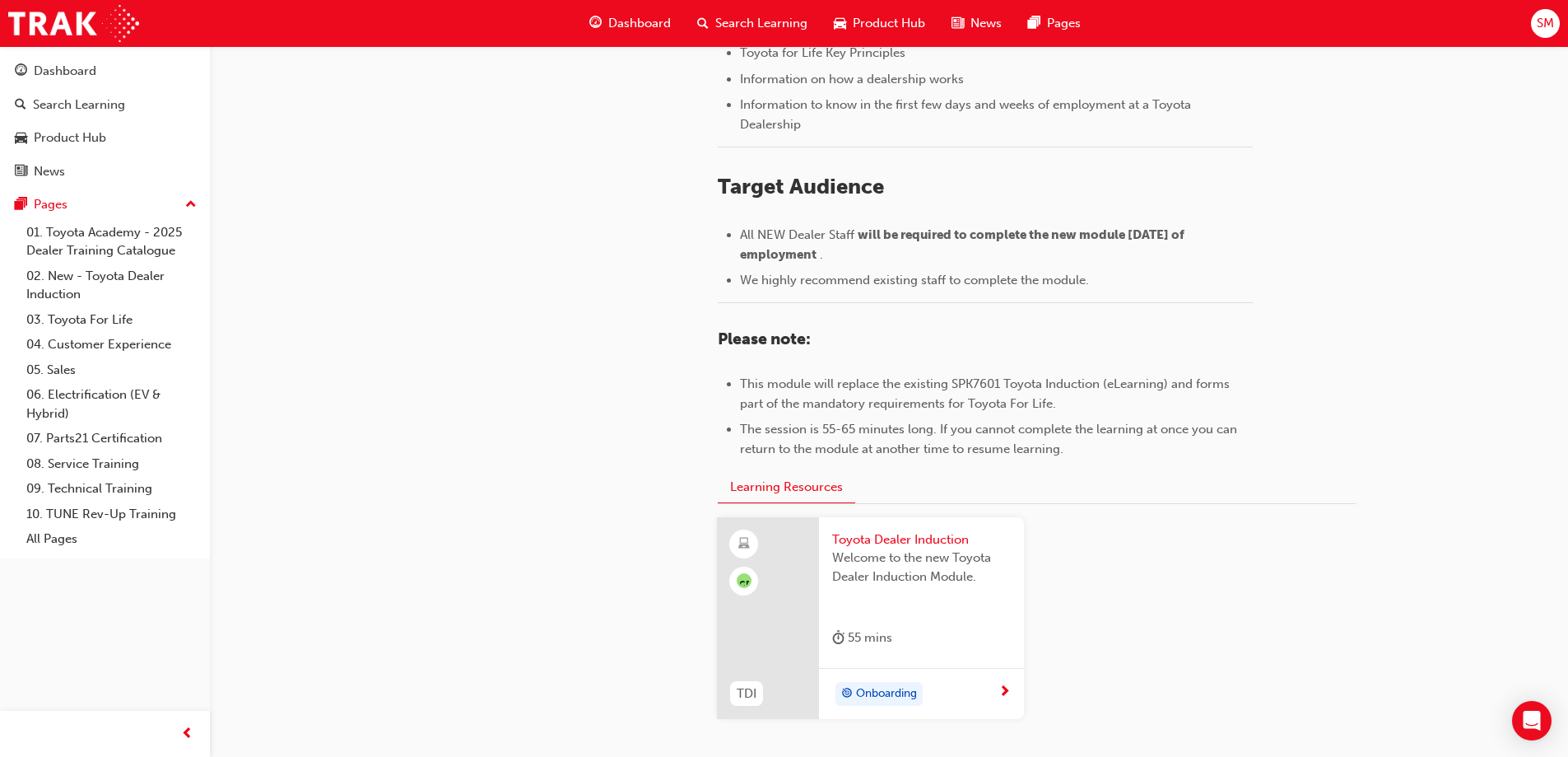
scroll to position [306, 0]
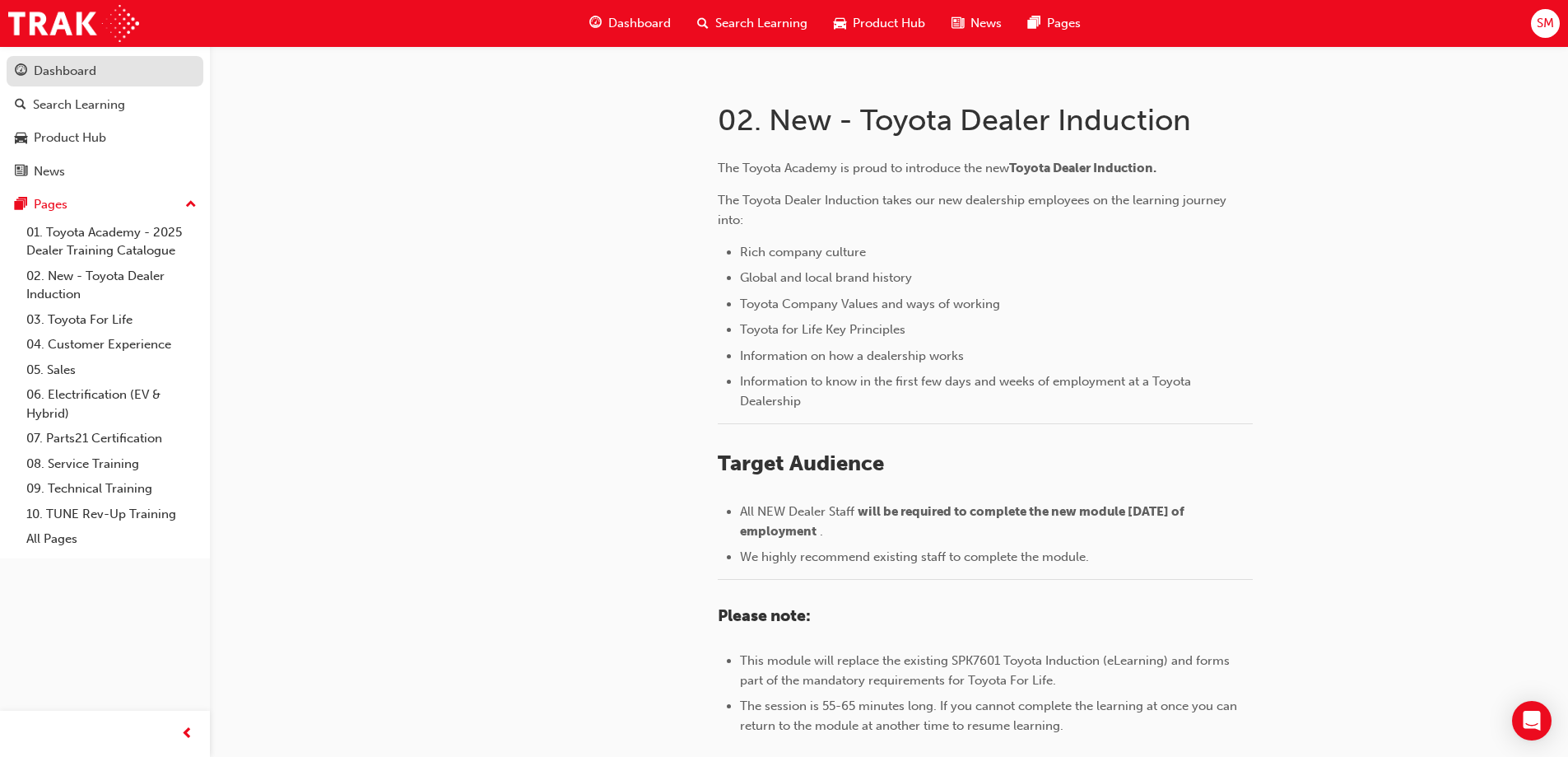
click at [85, 79] on div "Dashboard" at bounding box center [65, 71] width 62 height 19
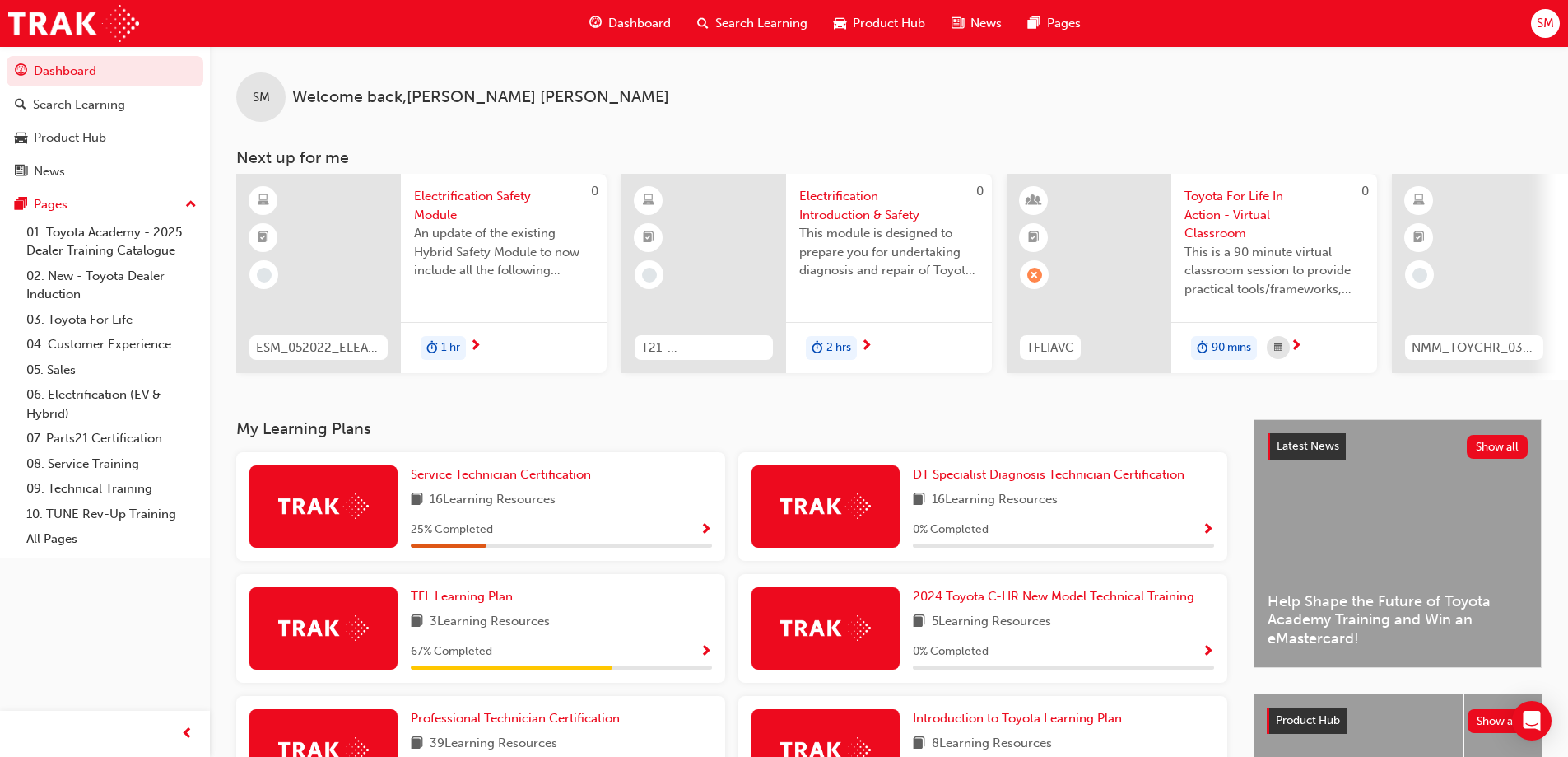
click at [459, 197] on span "Electrification Safety Module" at bounding box center [504, 205] width 179 height 37
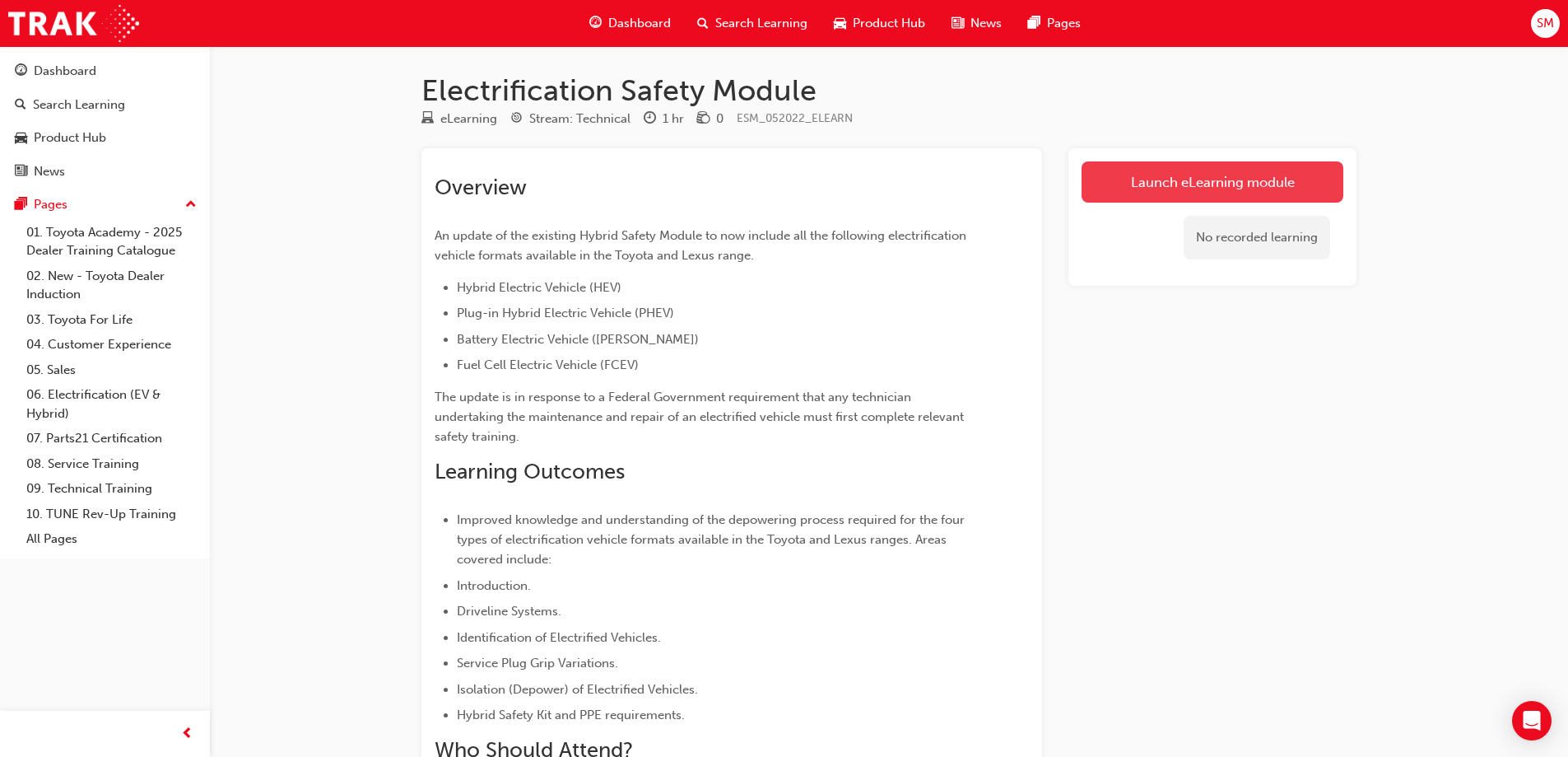
click at [1232, 188] on link "Launch eLearning module" at bounding box center [1212, 182] width 261 height 41
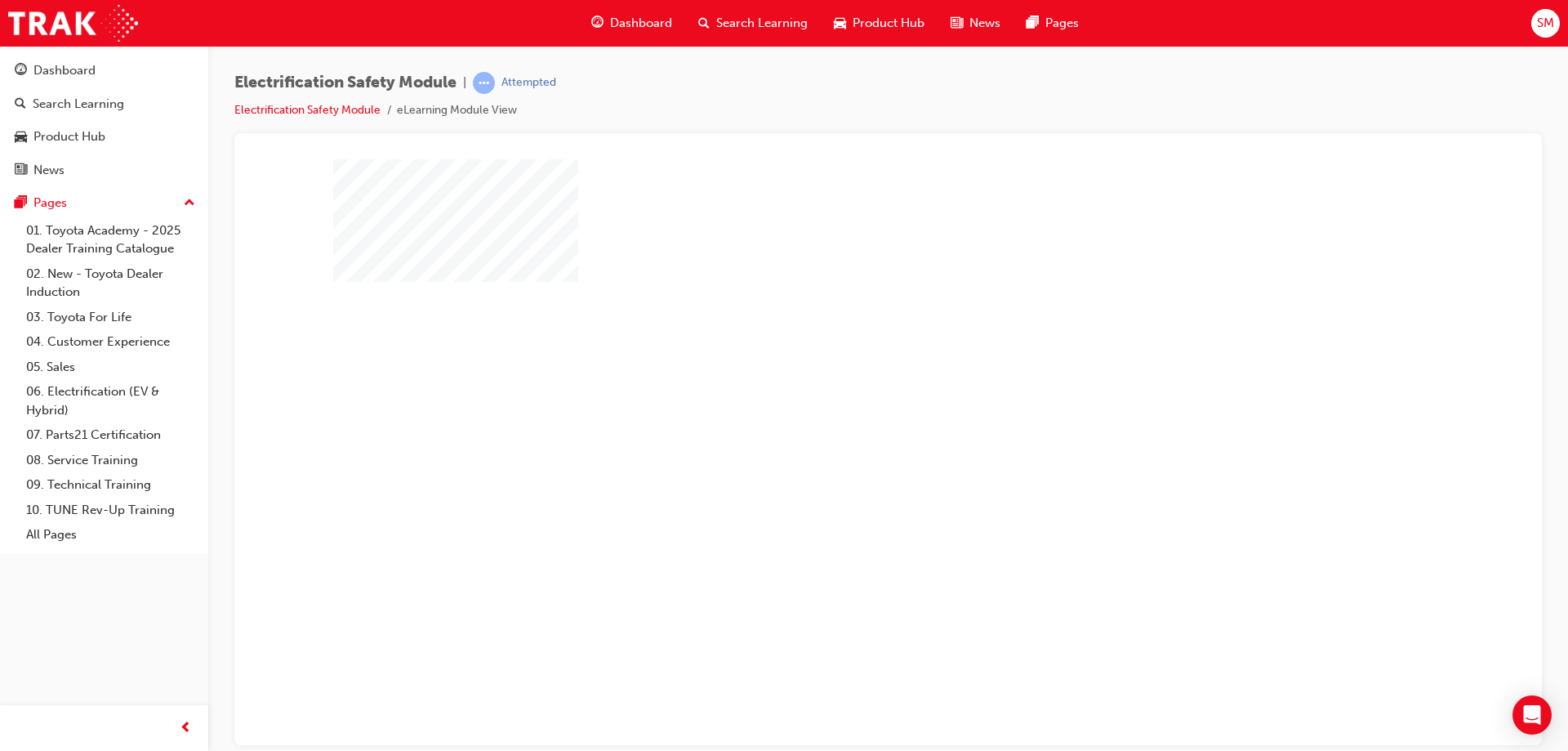
click at [842, 404] on div "play" at bounding box center [842, 404] width 0 height 0
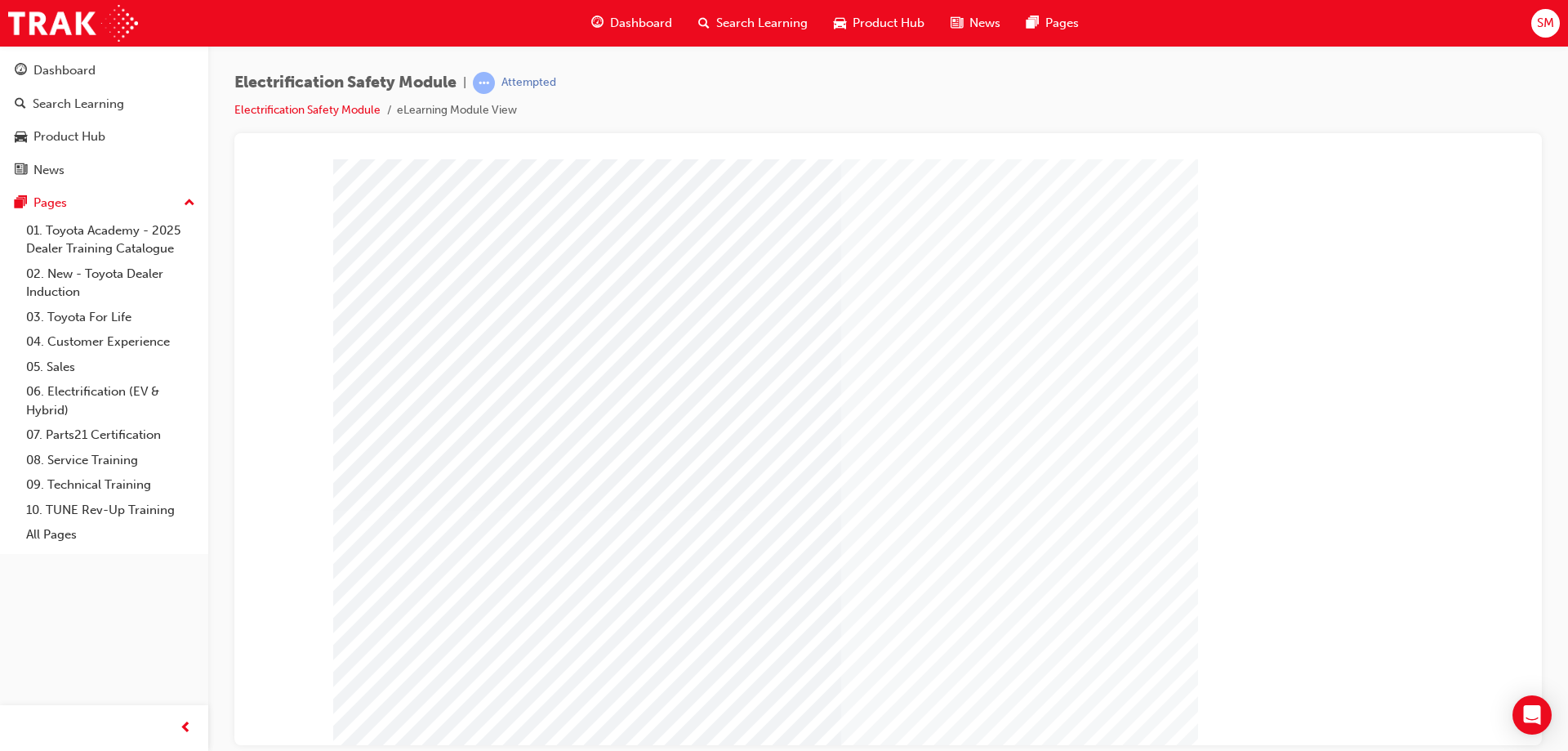
scroll to position [27, 0]
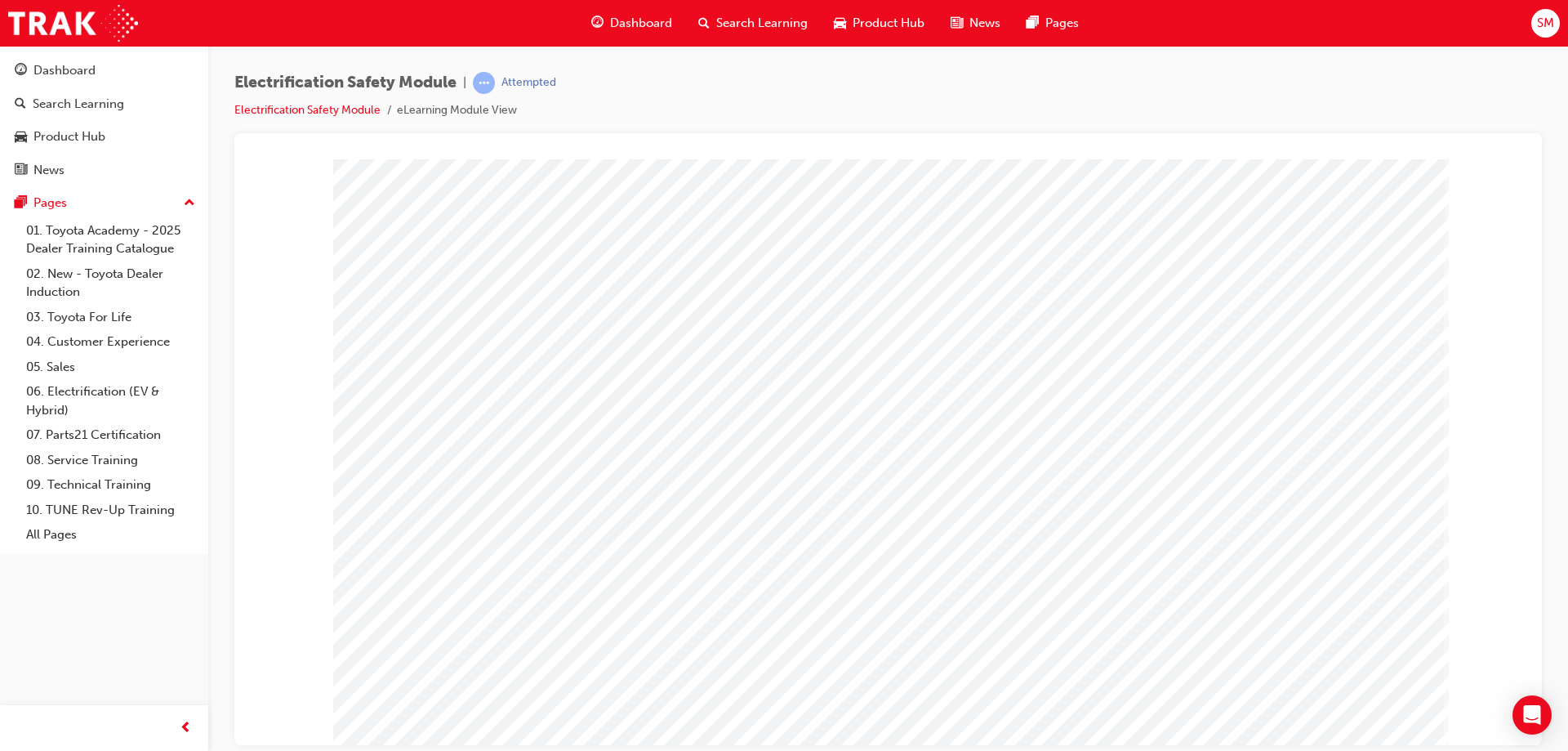
drag, startPoint x: 875, startPoint y: 316, endPoint x: 888, endPoint y: 311, distance: 13.9
drag, startPoint x: 997, startPoint y: 288, endPoint x: 1023, endPoint y: 284, distance: 26.3
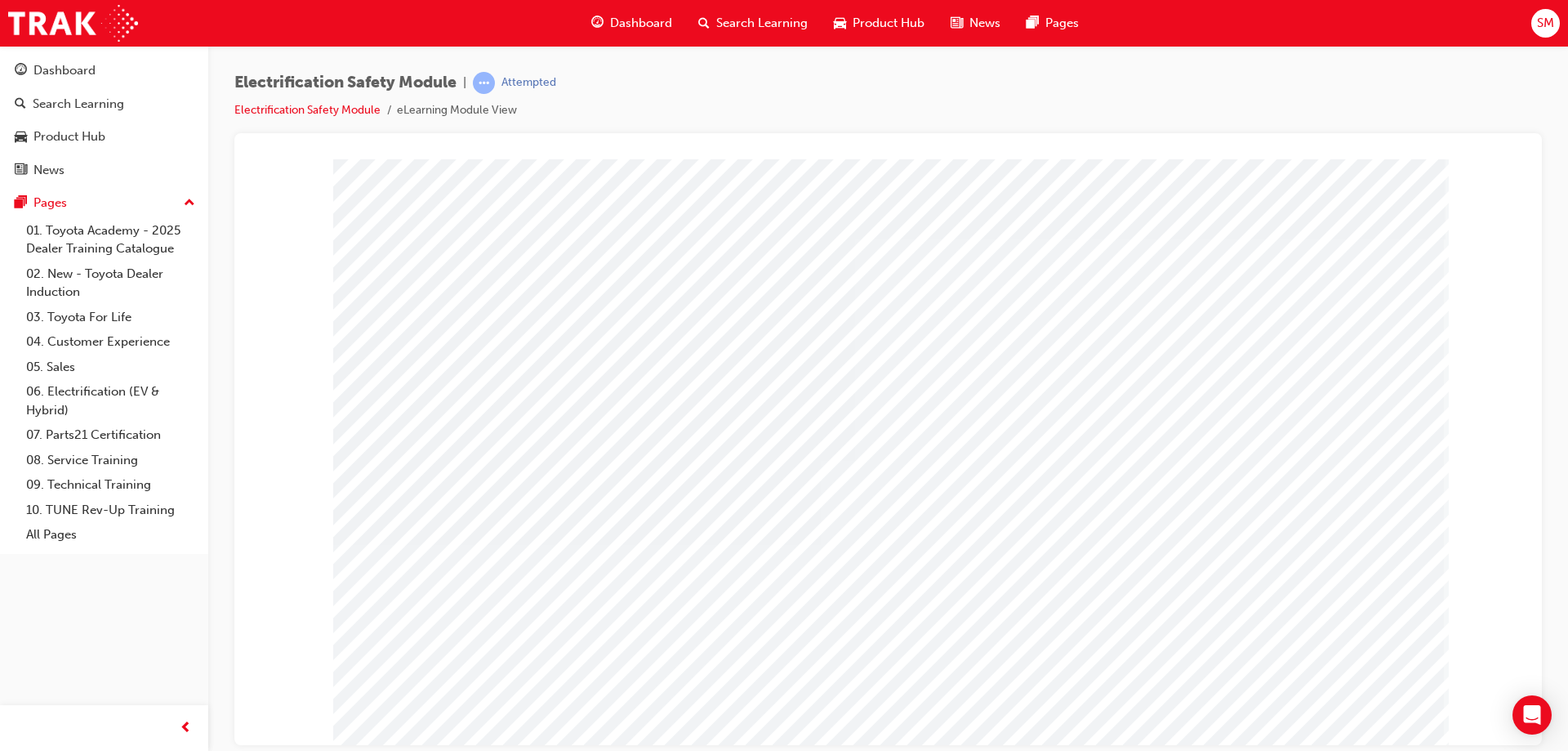
click at [1011, 288] on div "multistate" at bounding box center [888, 453] width 1110 height 588
drag, startPoint x: 1339, startPoint y: 466, endPoint x: 1350, endPoint y: 459, distance: 13.0
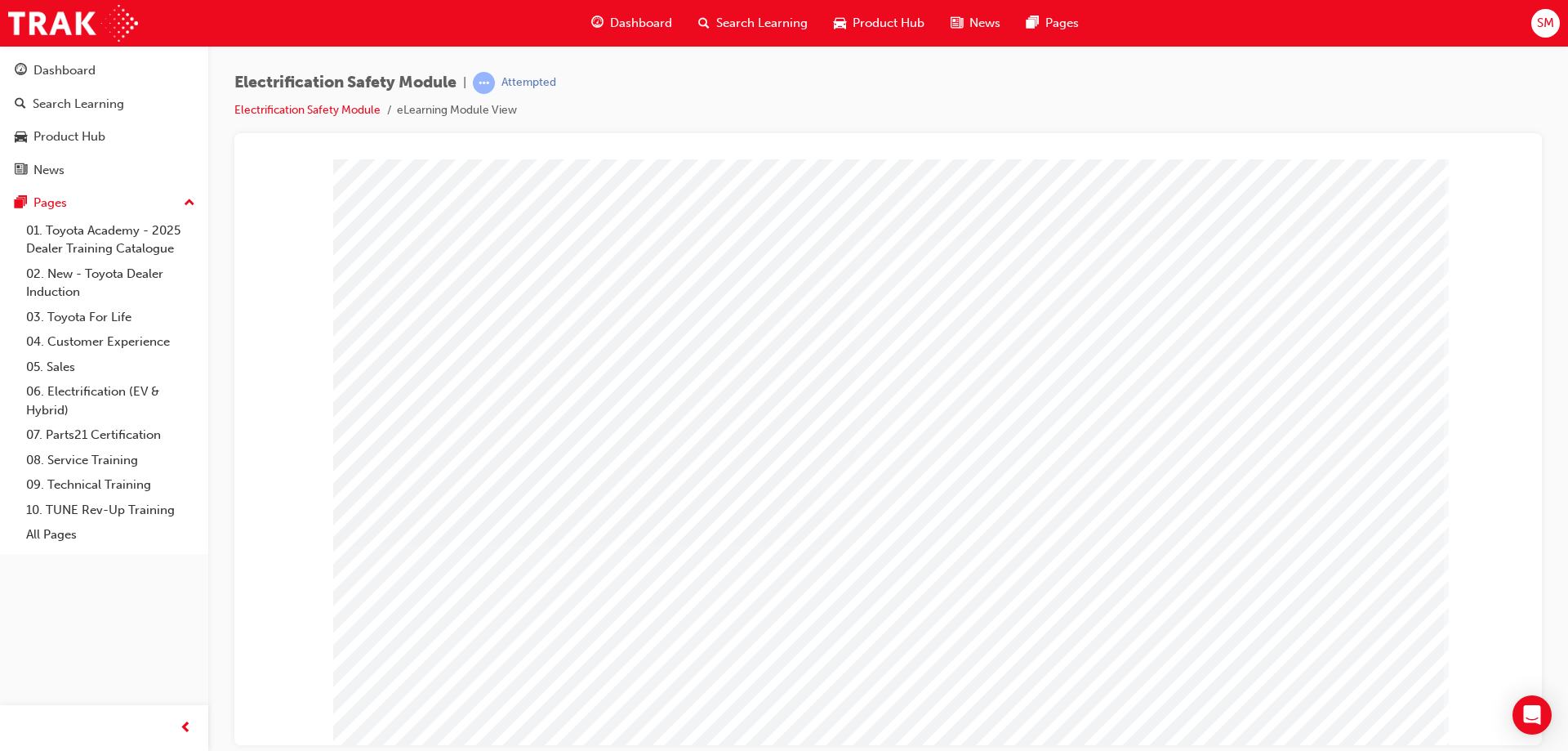
click at [1354, 303] on div "multistate" at bounding box center [888, 453] width 1110 height 588
drag, startPoint x: 1343, startPoint y: 314, endPoint x: 1254, endPoint y: 513, distance: 218.0
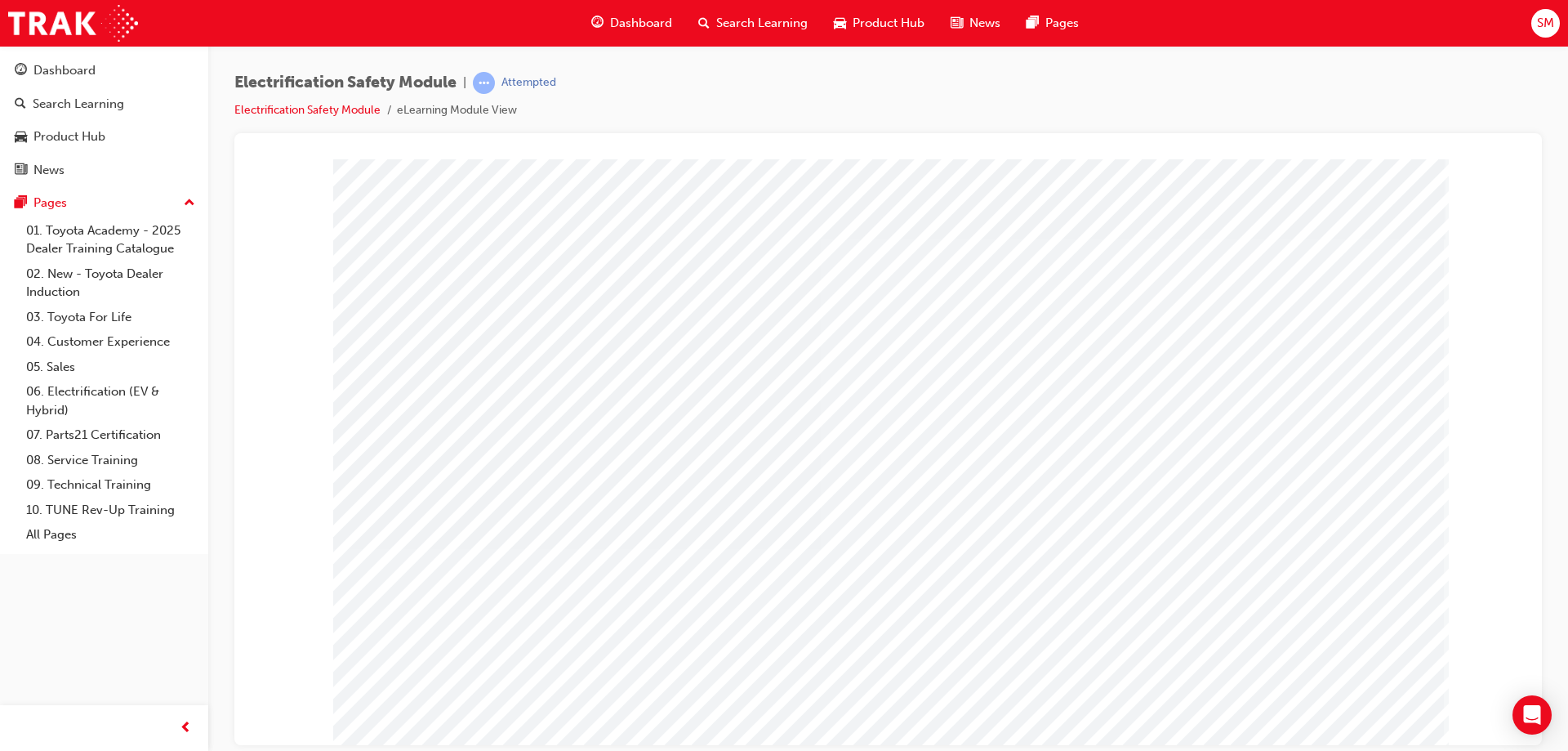
drag, startPoint x: 1256, startPoint y: 637, endPoint x: 1180, endPoint y: 659, distance: 79.1
click at [1235, 647] on div "multistate" at bounding box center [888, 453] width 1110 height 588
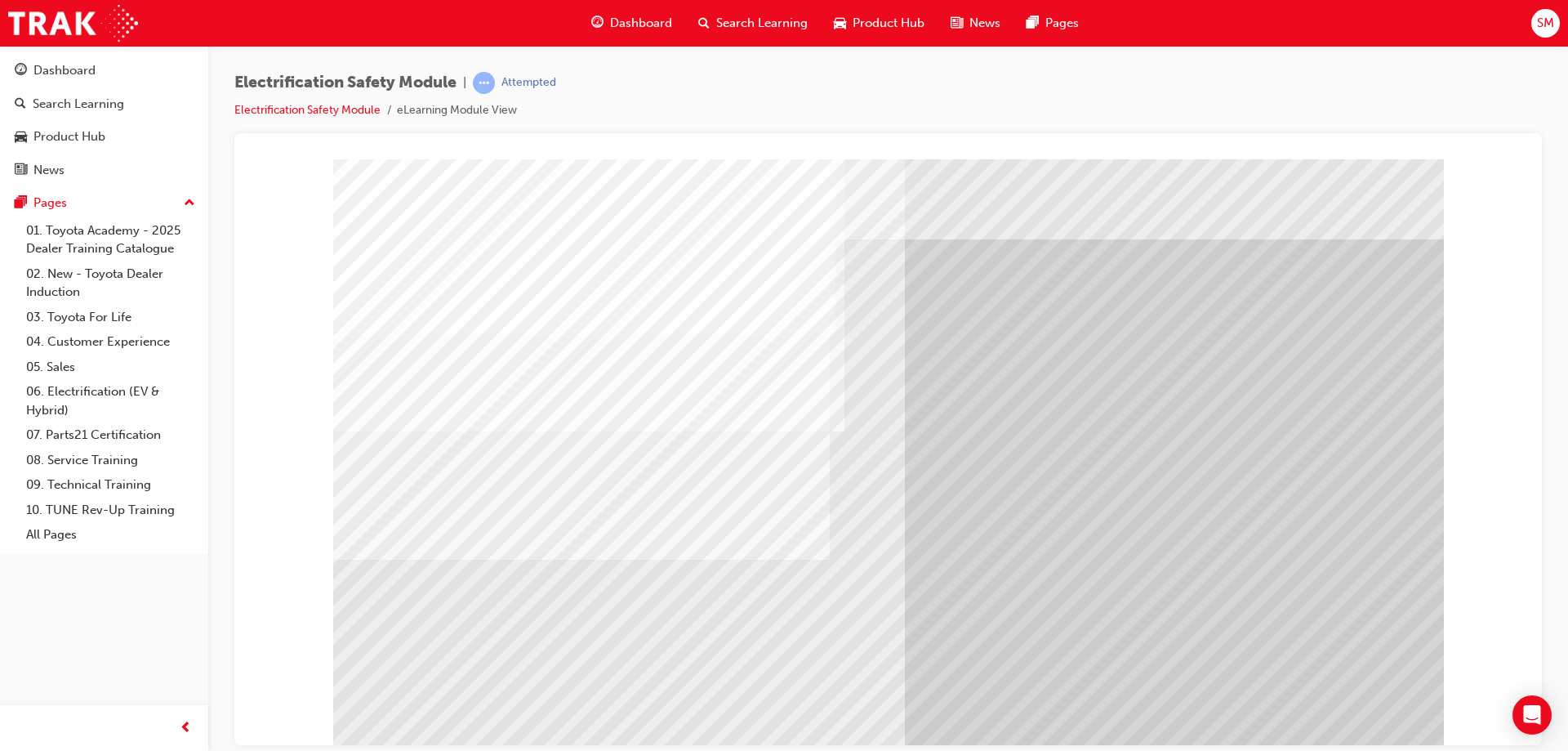
drag, startPoint x: 586, startPoint y: 514, endPoint x: 564, endPoint y: 530, distance: 27.2
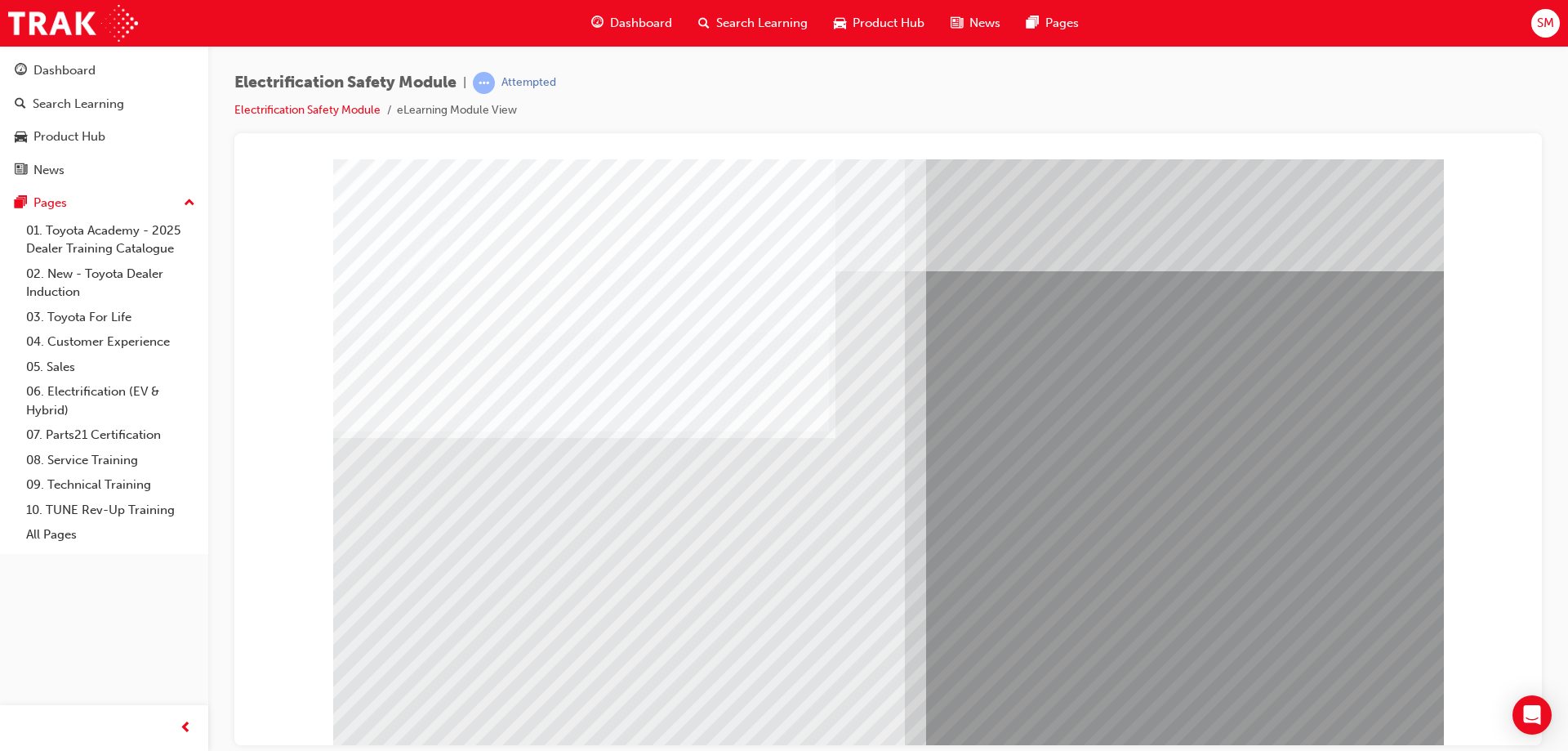
drag, startPoint x: 595, startPoint y: 611, endPoint x: 489, endPoint y: 610, distance: 106.0
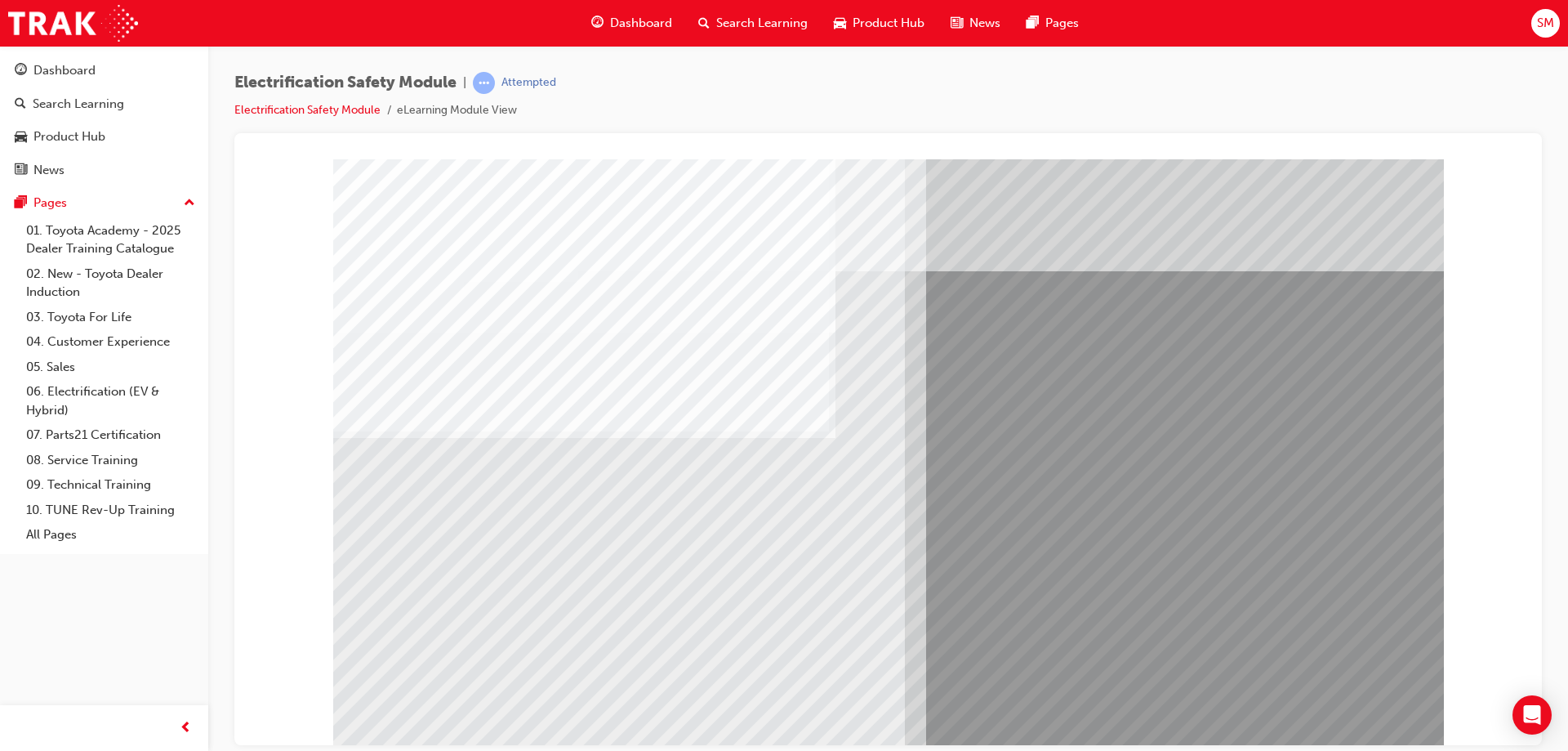
drag, startPoint x: 418, startPoint y: 607, endPoint x: 552, endPoint y: 604, distance: 134.0
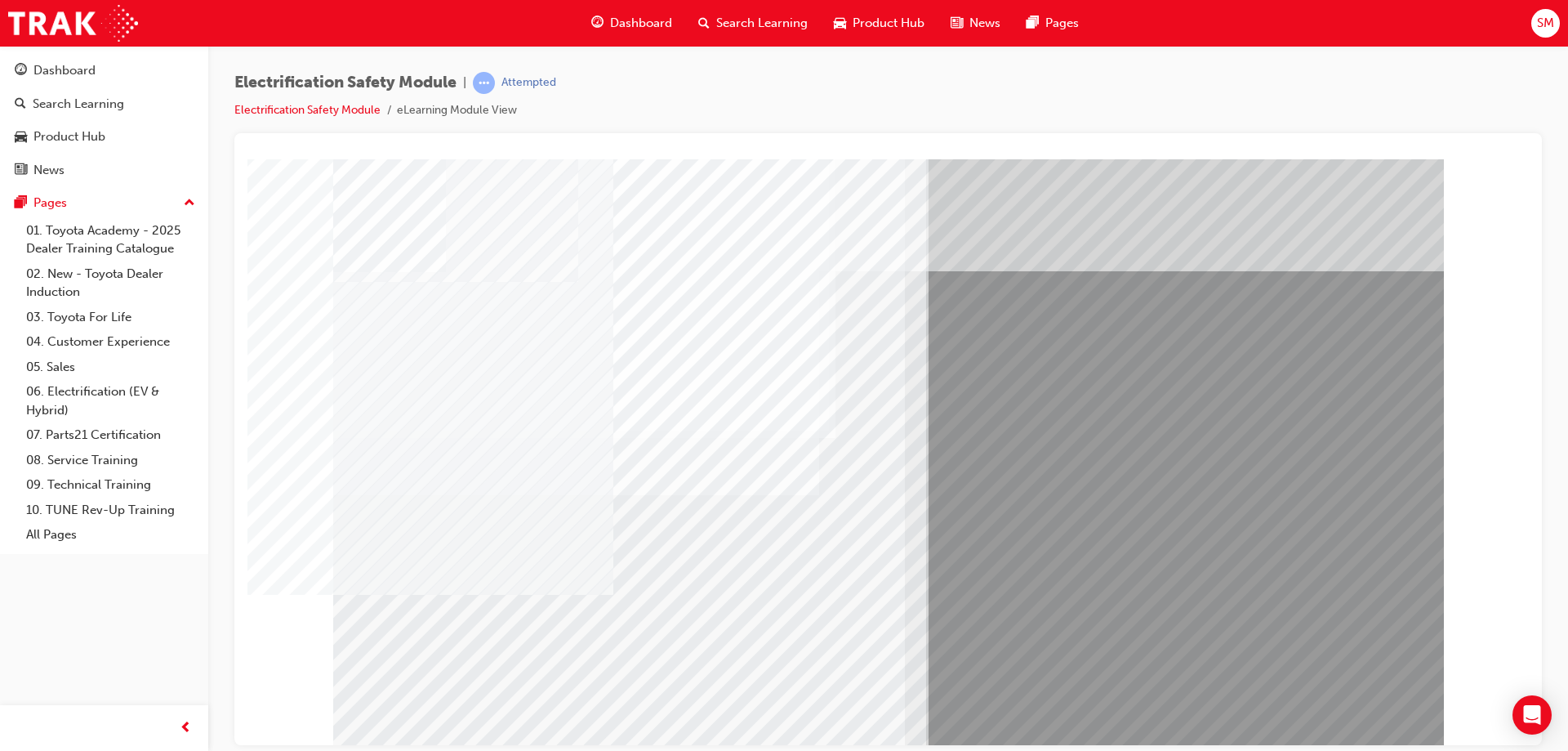
drag, startPoint x: 563, startPoint y: 602, endPoint x: 659, endPoint y: 603, distance: 96.0
drag, startPoint x: 1351, startPoint y: 705, endPoint x: 1343, endPoint y: 703, distance: 8.2
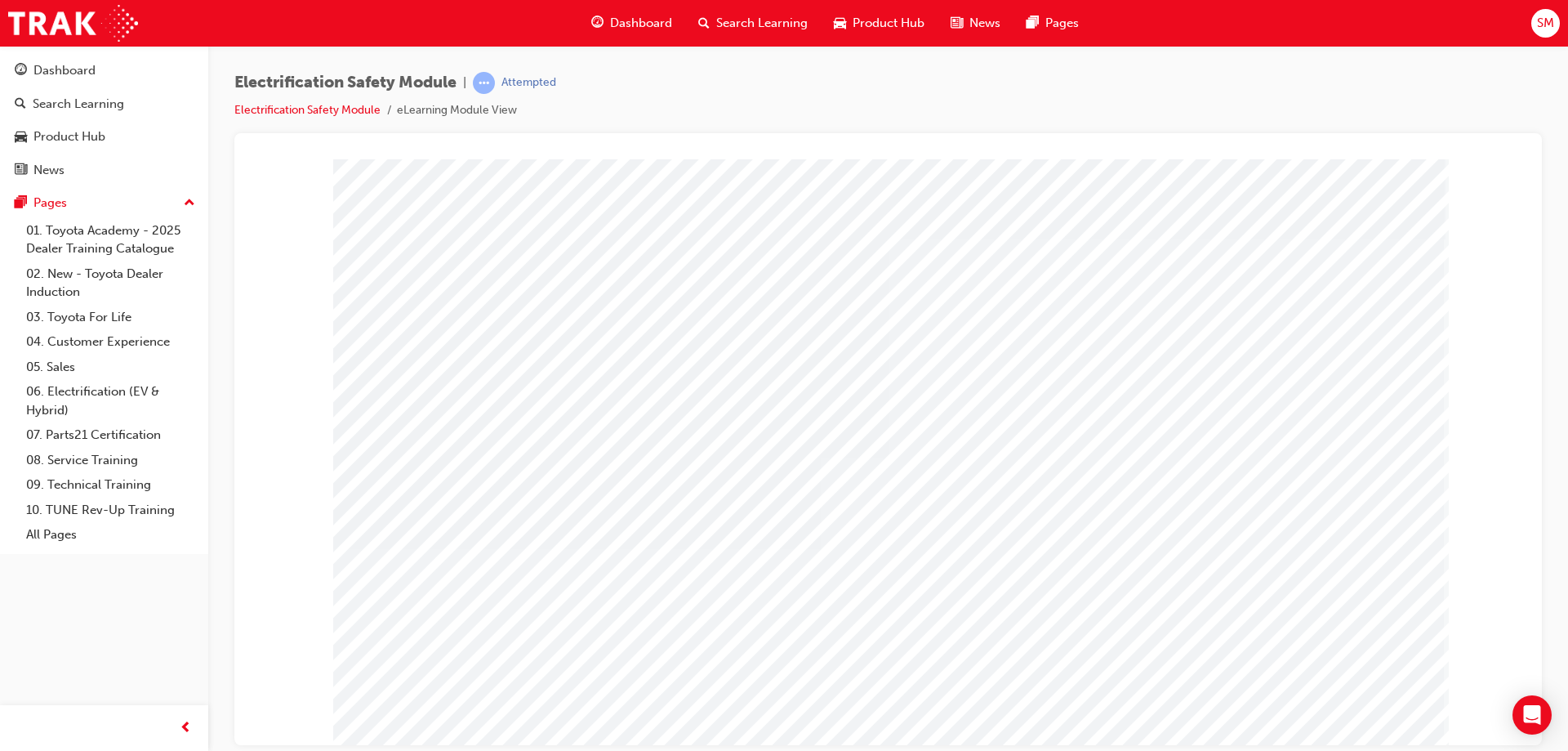
click at [1367, 695] on div "multistate" at bounding box center [888, 453] width 1110 height 588
drag, startPoint x: 1154, startPoint y: 438, endPoint x: 1150, endPoint y: 472, distance: 34.2
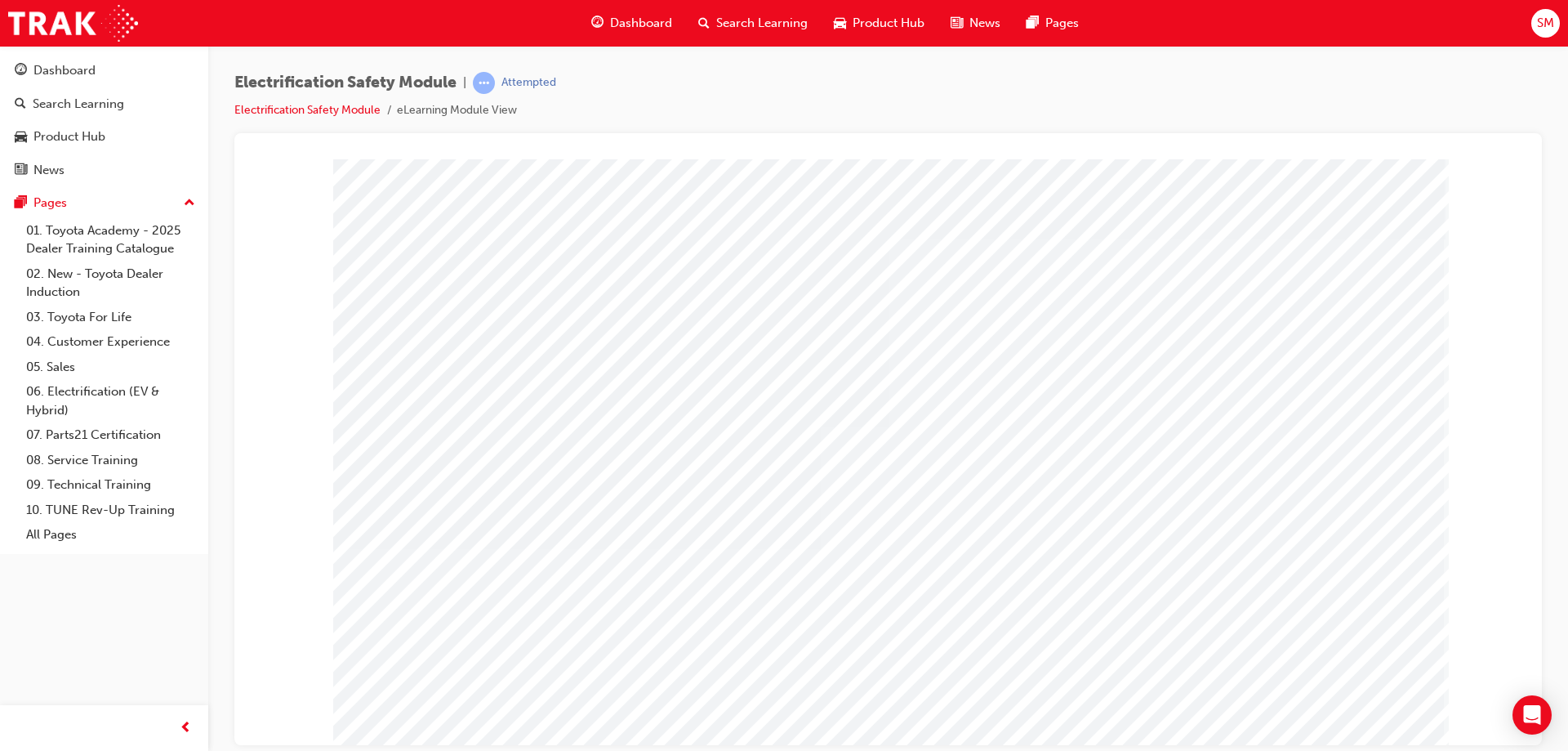
drag, startPoint x: 975, startPoint y: 331, endPoint x: 963, endPoint y: 342, distance: 16.3
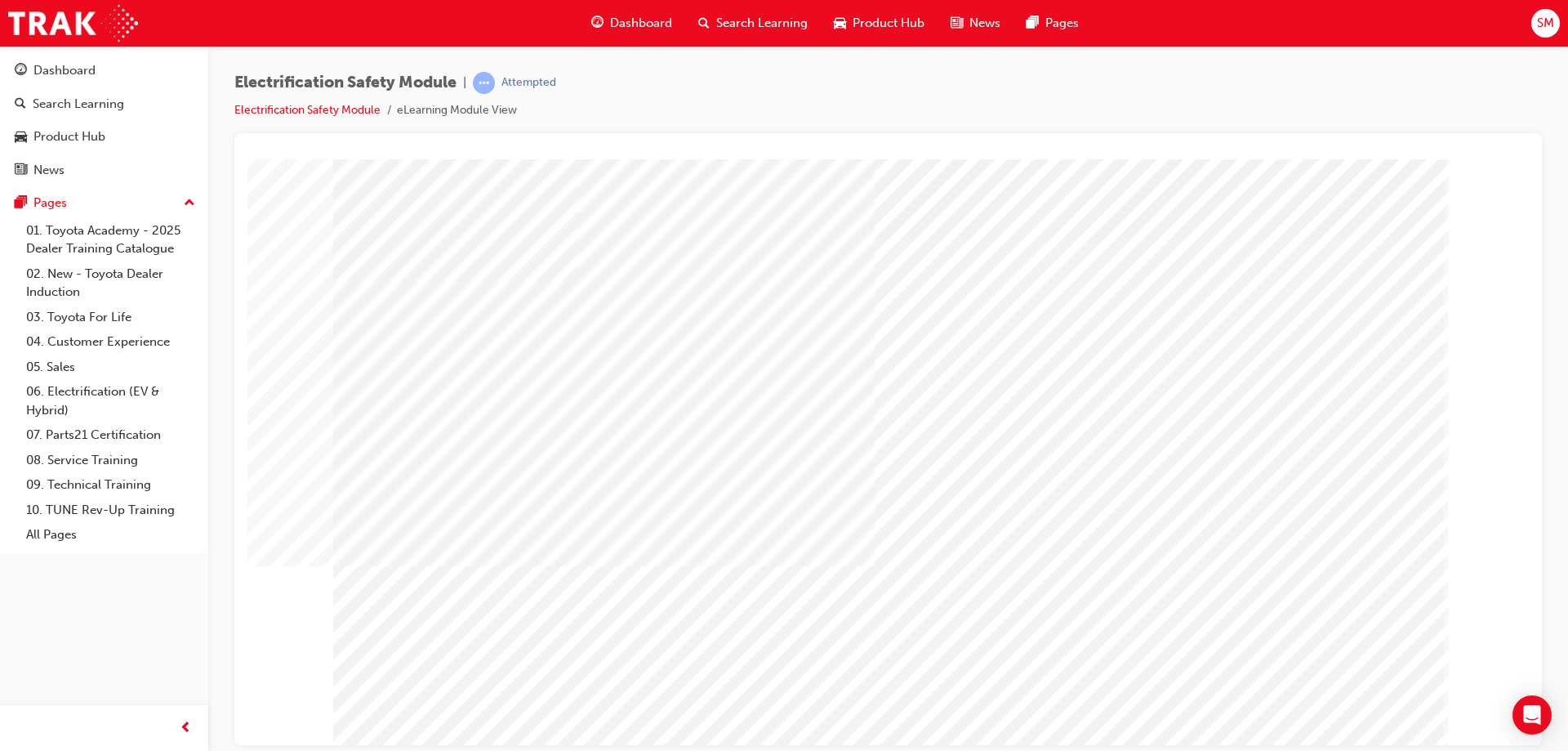
drag, startPoint x: 897, startPoint y: 640, endPoint x: 948, endPoint y: 549, distance: 104.3
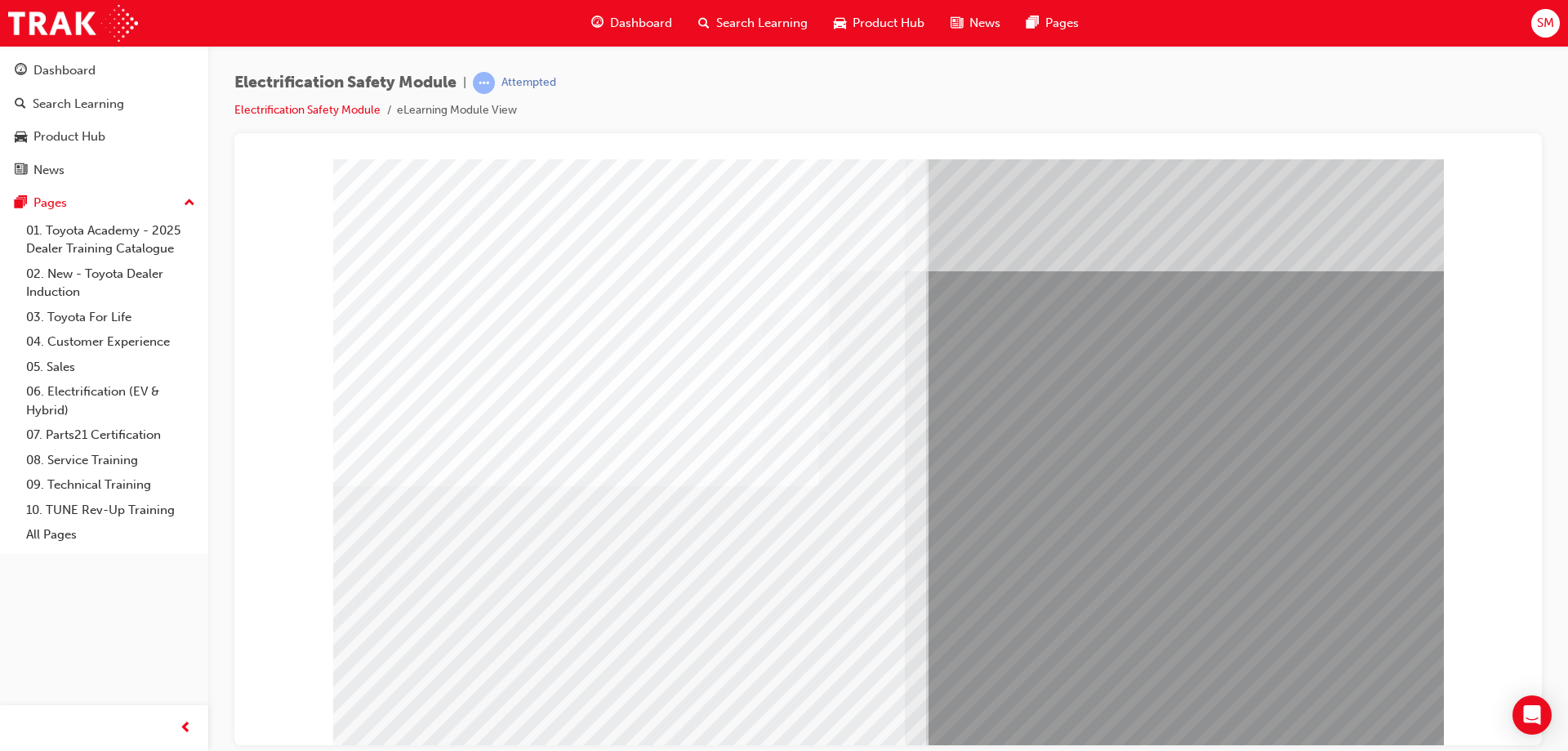
drag, startPoint x: 646, startPoint y: 602, endPoint x: 638, endPoint y: 599, distance: 8.5
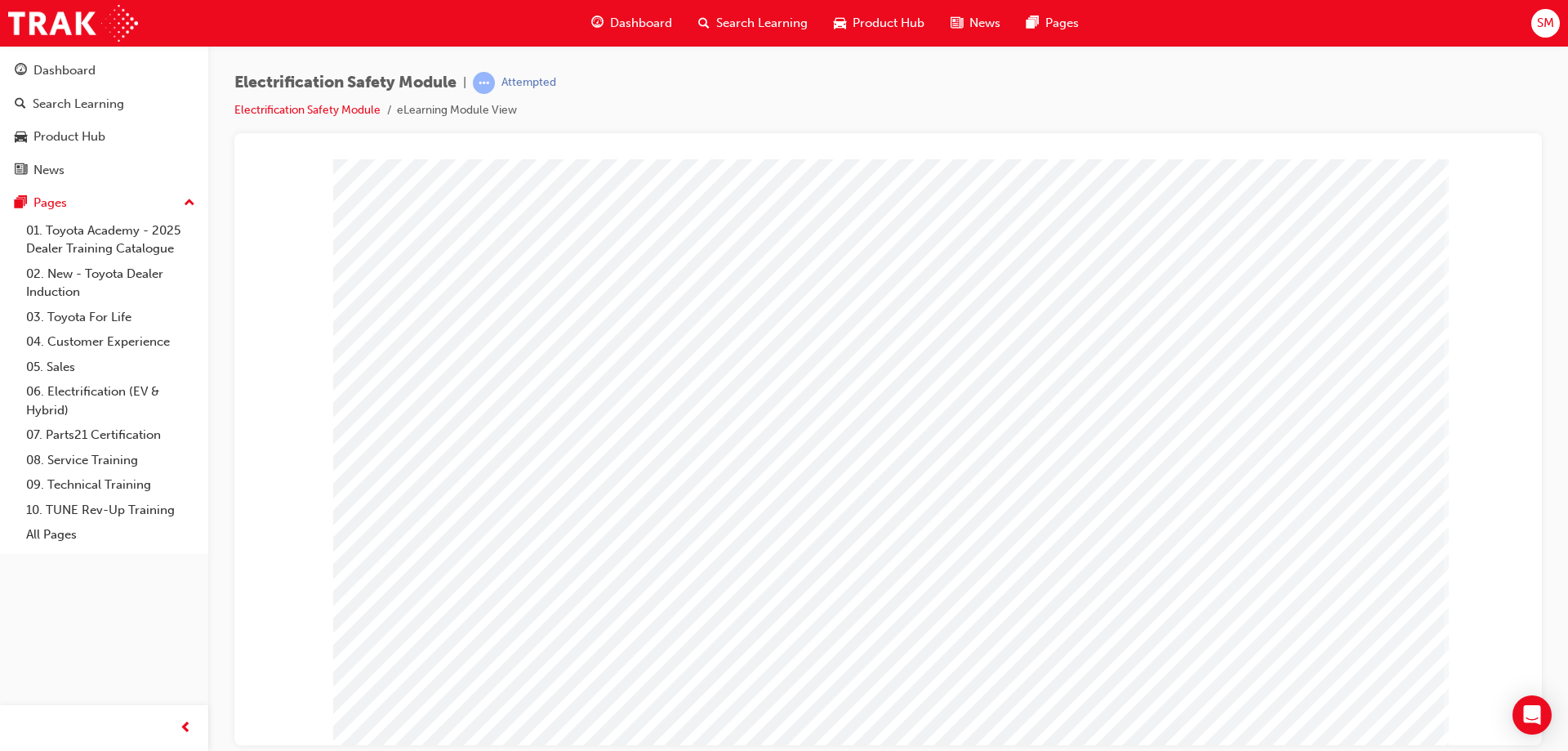
drag, startPoint x: 807, startPoint y: 494, endPoint x: 851, endPoint y: 495, distance: 44.0
drag, startPoint x: 826, startPoint y: 497, endPoint x: 852, endPoint y: 481, distance: 30.5
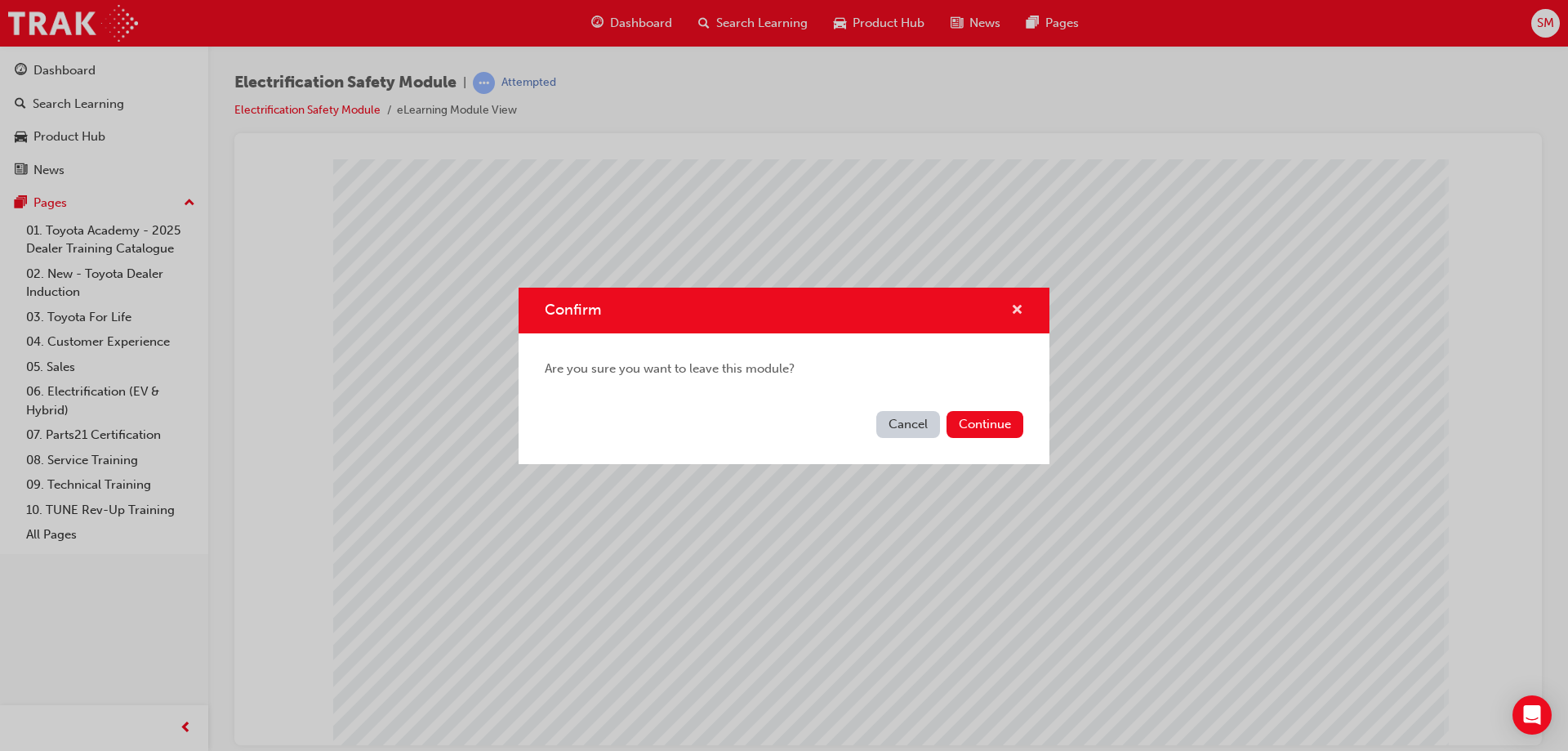
click at [1017, 304] on span "cross-icon" at bounding box center [1017, 310] width 12 height 14
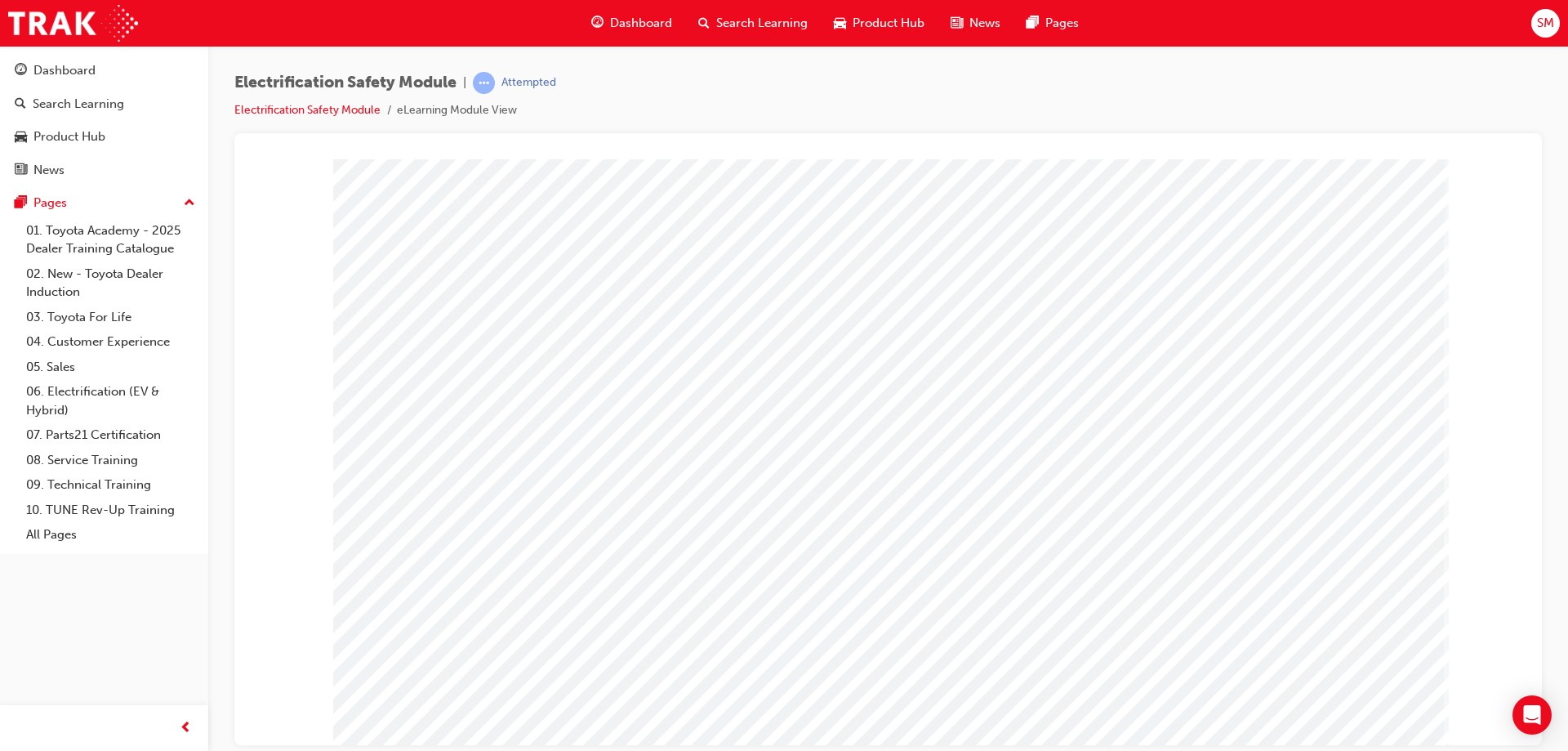
scroll to position [27, 0]
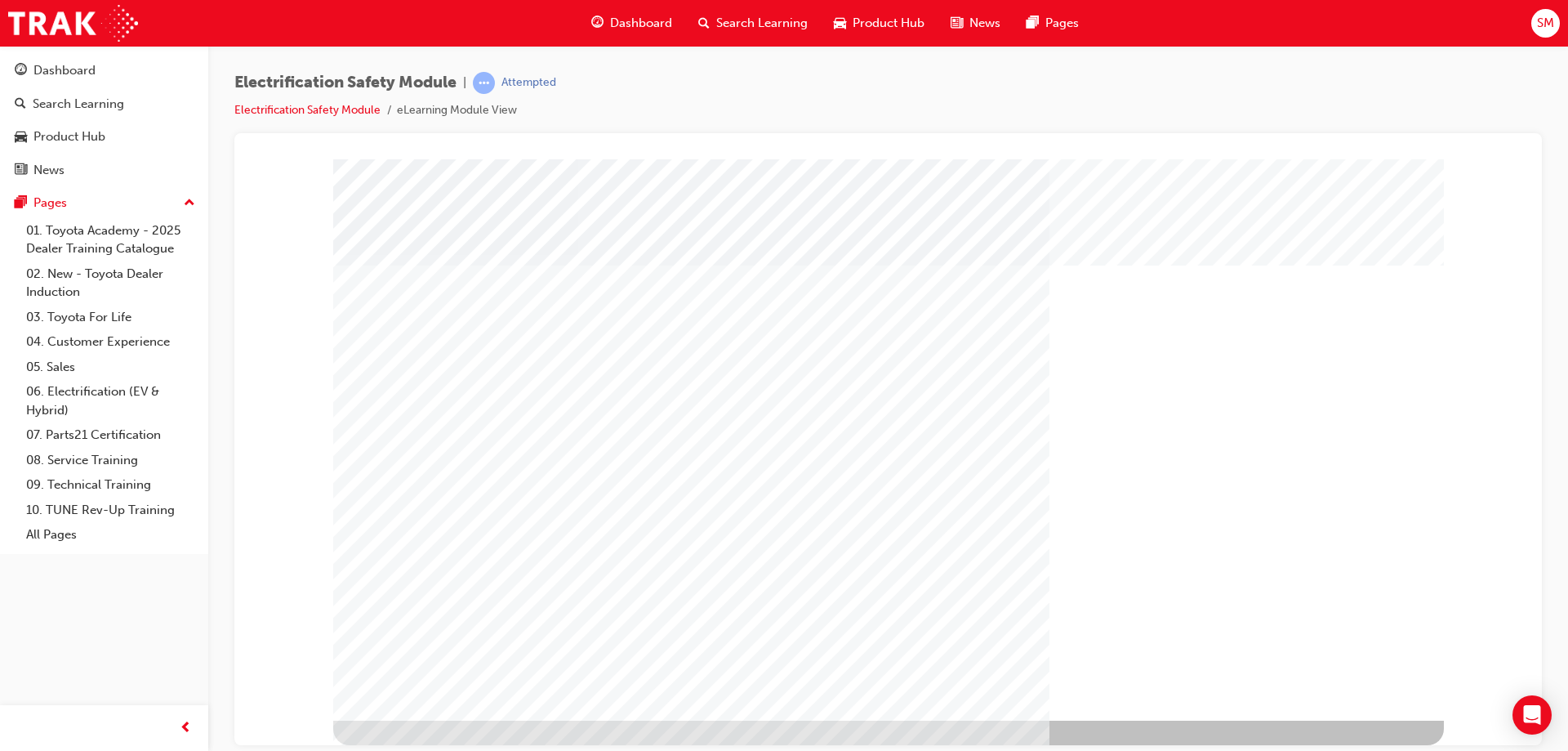
scroll to position [0, 0]
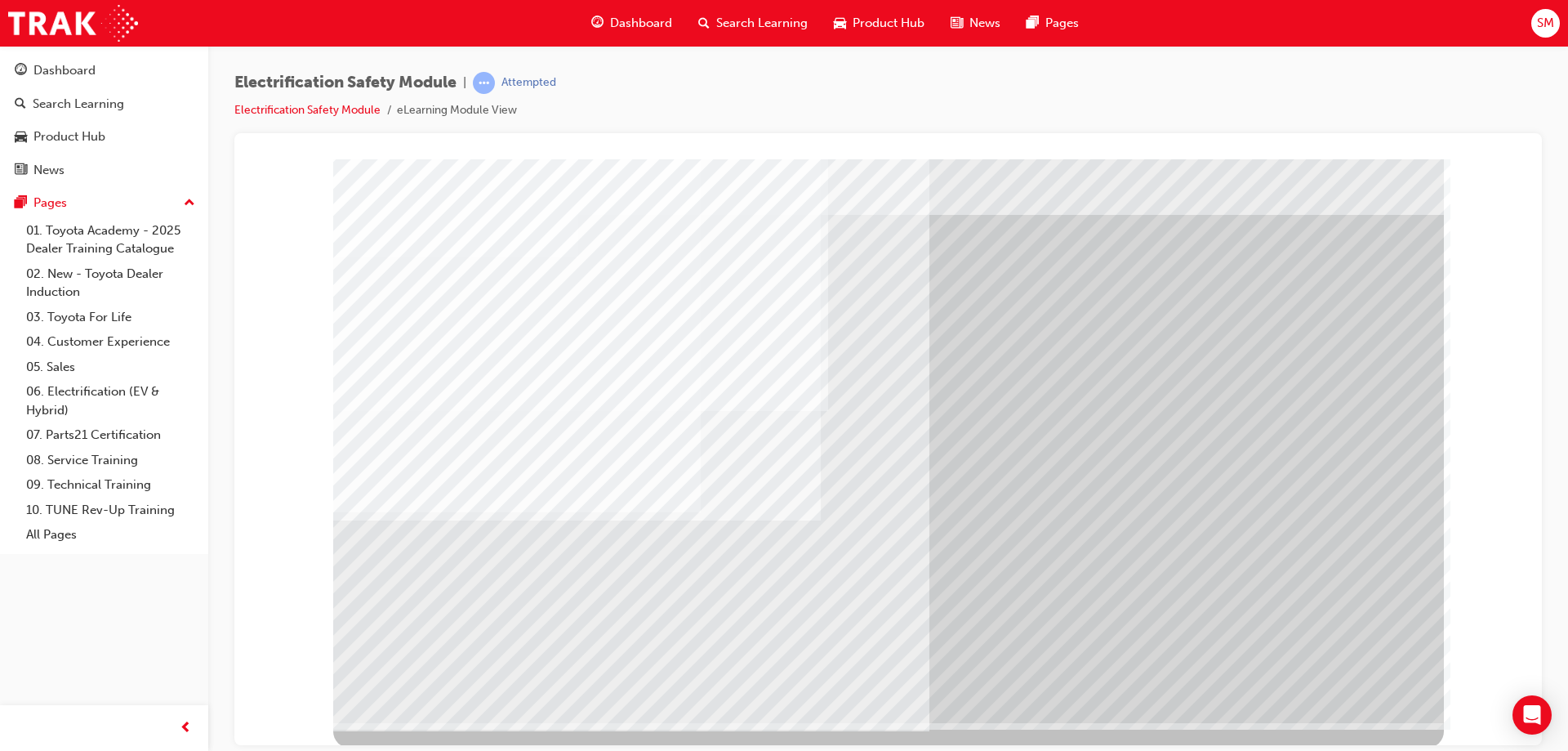
scroll to position [27, 0]
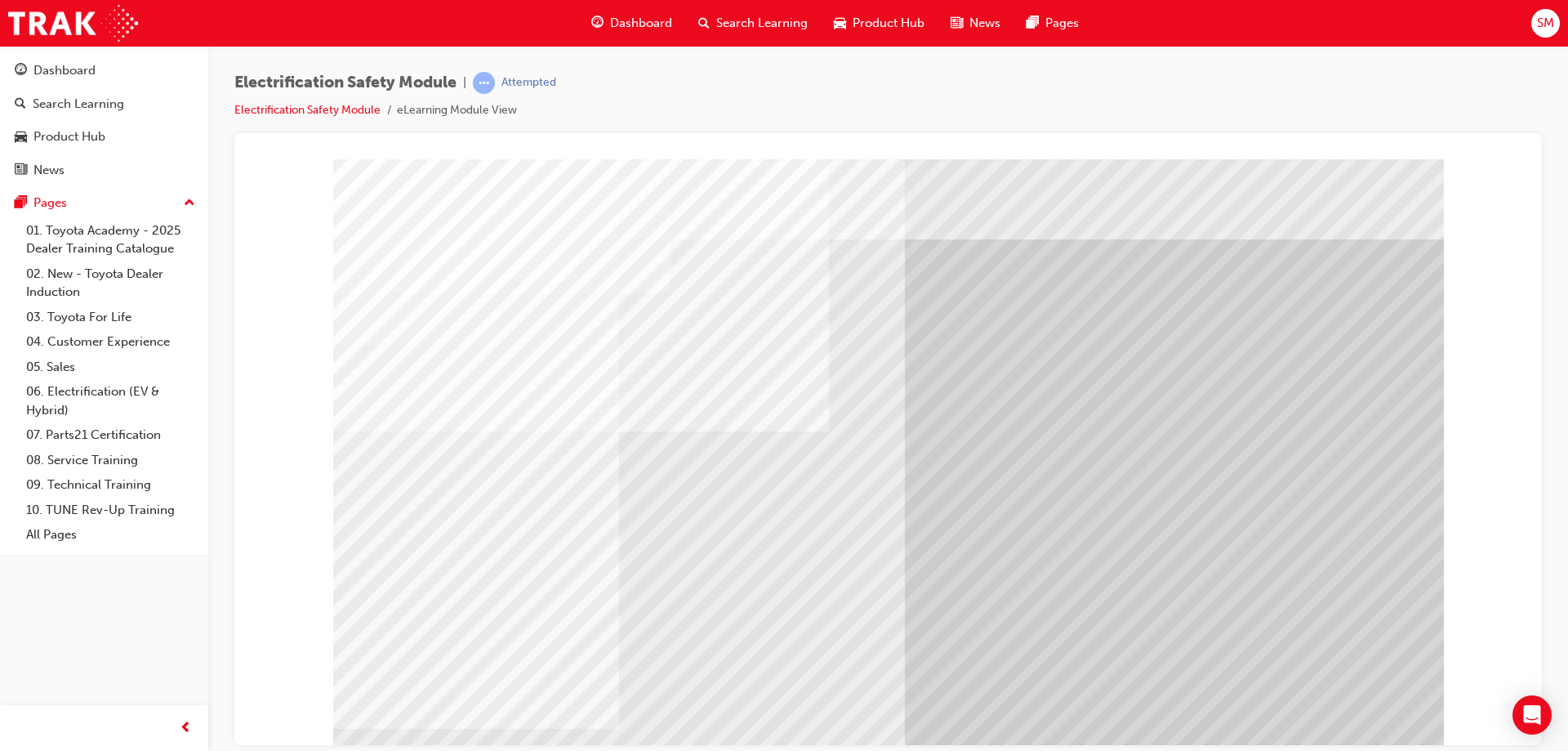
drag, startPoint x: 451, startPoint y: 574, endPoint x: 547, endPoint y: 604, distance: 100.6
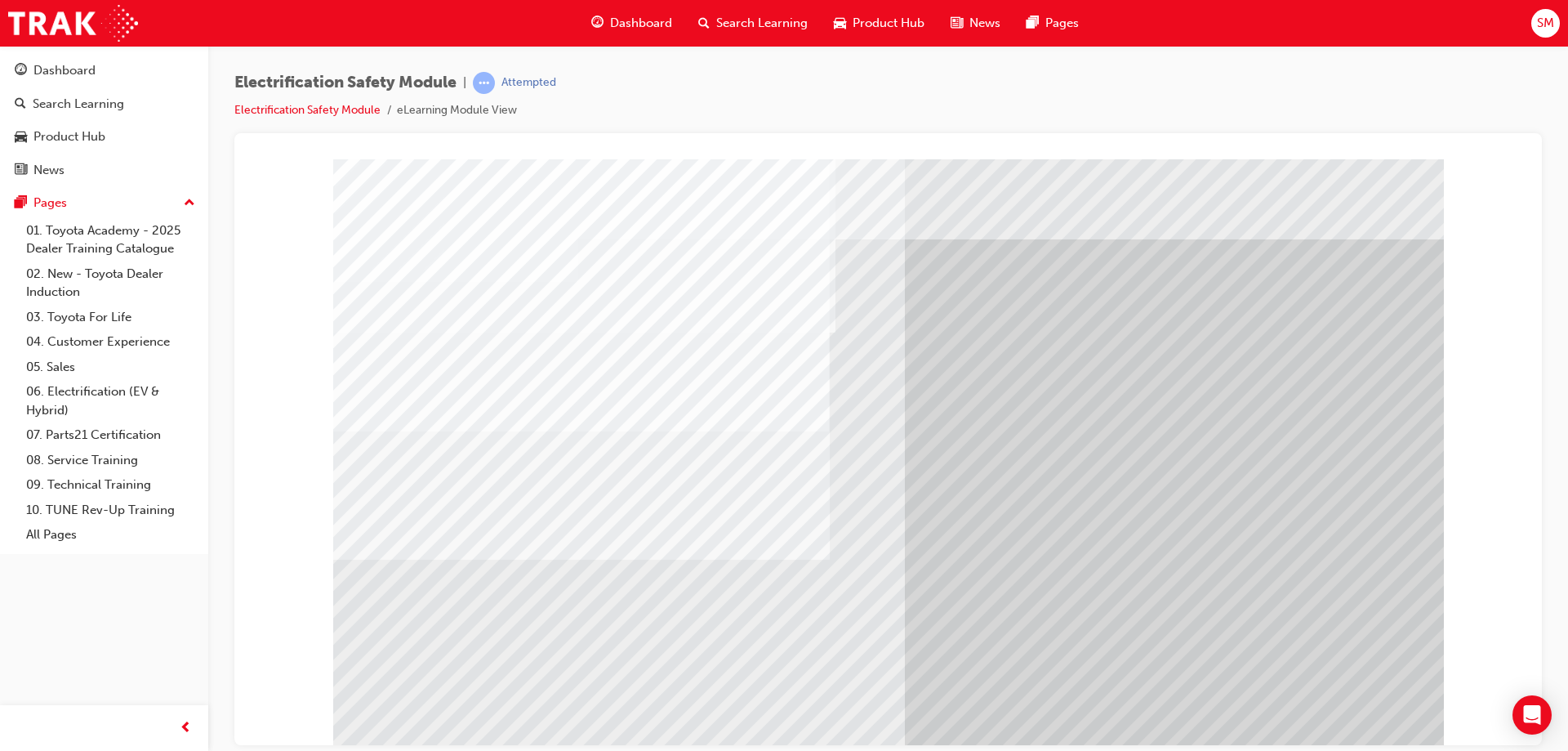
drag, startPoint x: 564, startPoint y: 576, endPoint x: 729, endPoint y: 610, distance: 168.5
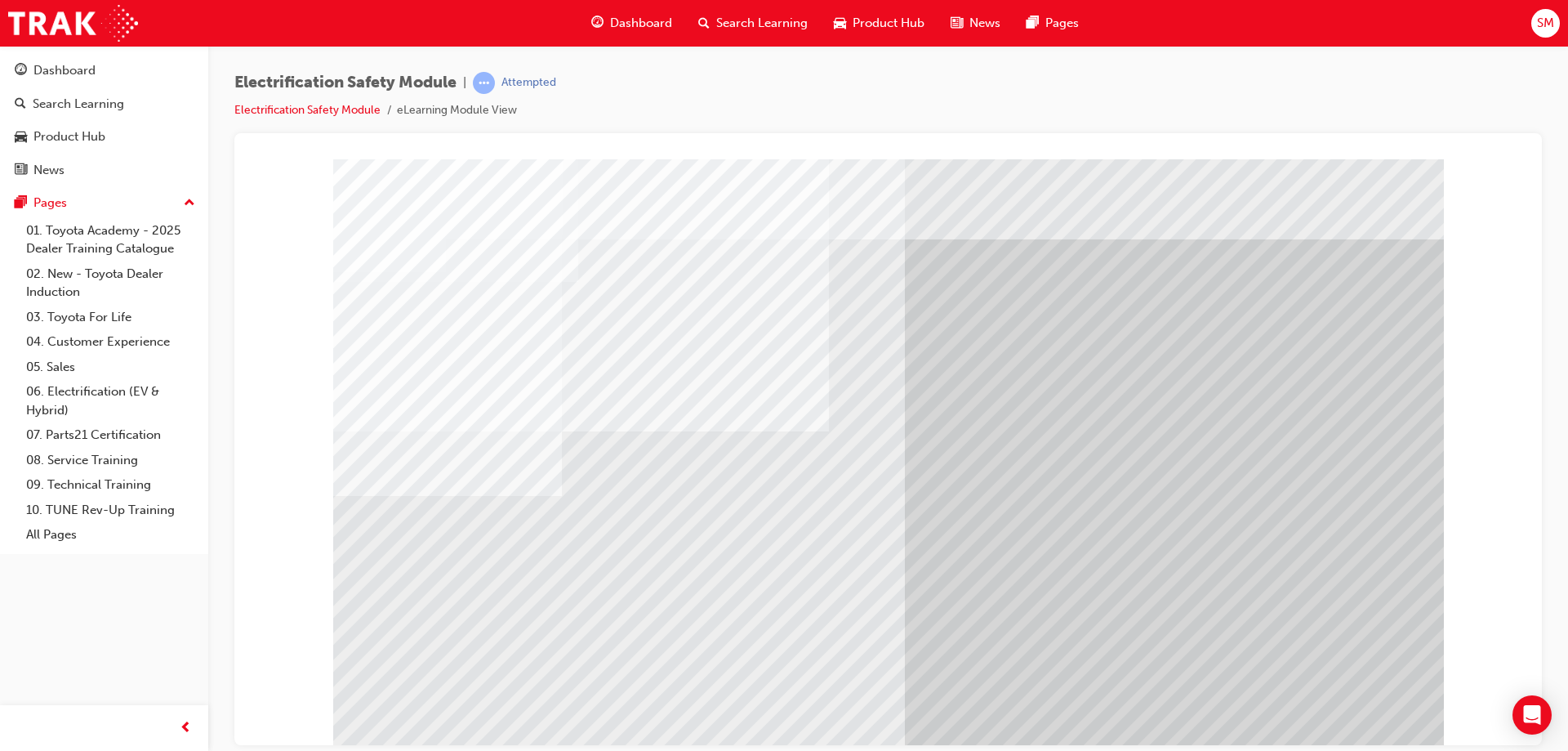
drag, startPoint x: 707, startPoint y: 652, endPoint x: 697, endPoint y: 642, distance: 14.1
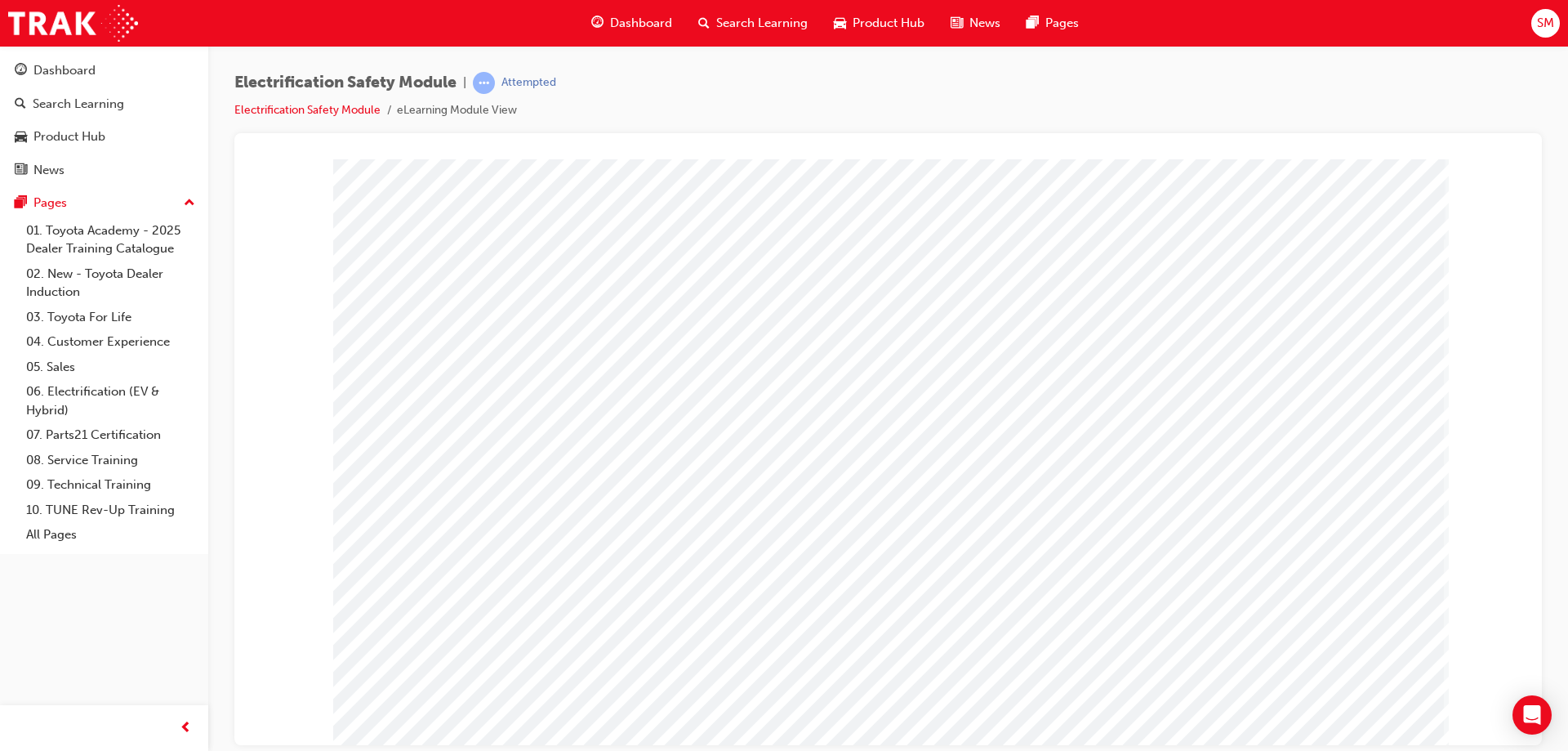
drag, startPoint x: 697, startPoint y: 559, endPoint x: 709, endPoint y: 560, distance: 12.0
drag, startPoint x: 781, startPoint y: 581, endPoint x: 822, endPoint y: 553, distance: 49.6
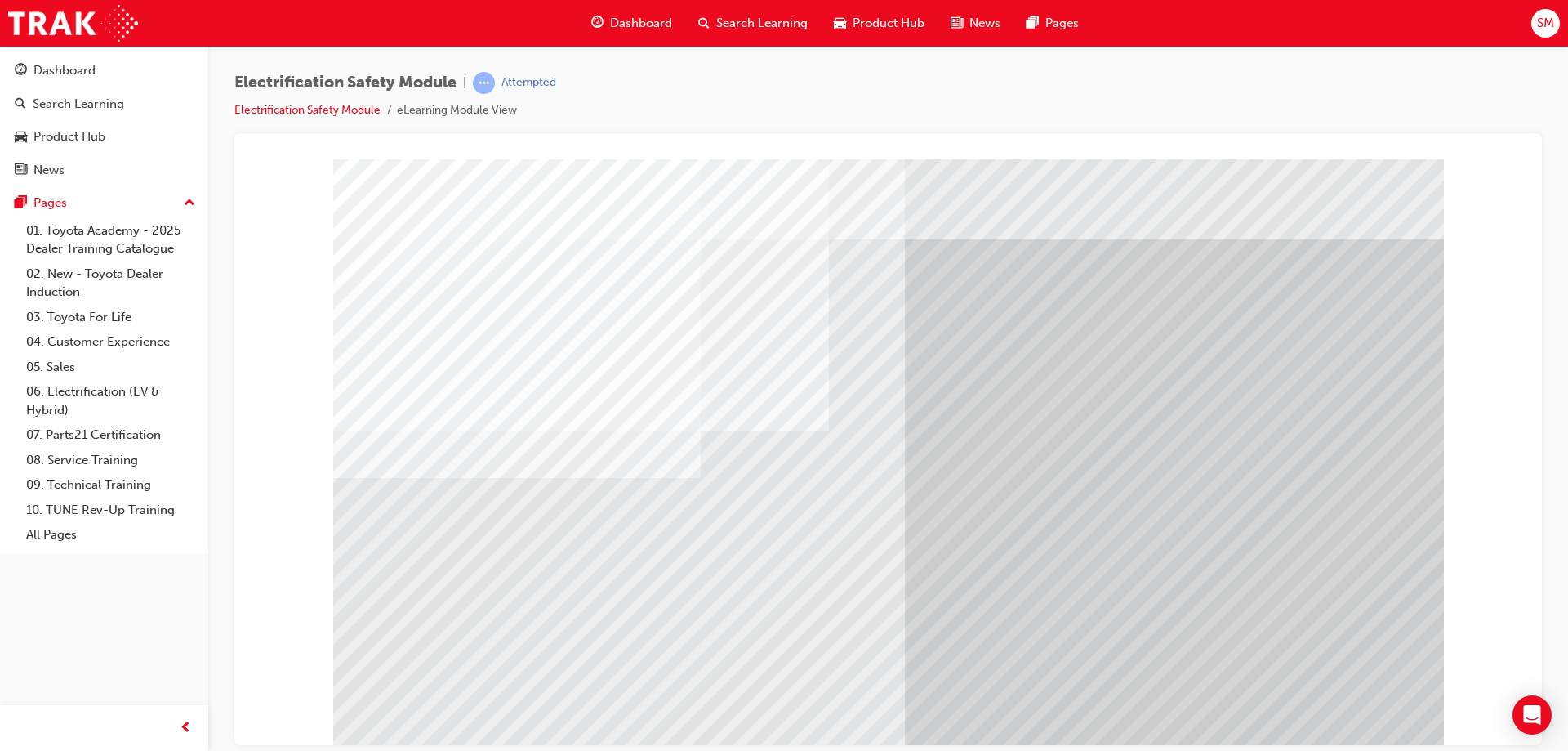
drag, startPoint x: 781, startPoint y: 600, endPoint x: 664, endPoint y: 585, distance: 118.0
drag, startPoint x: 655, startPoint y: 586, endPoint x: 598, endPoint y: 565, distance: 60.7
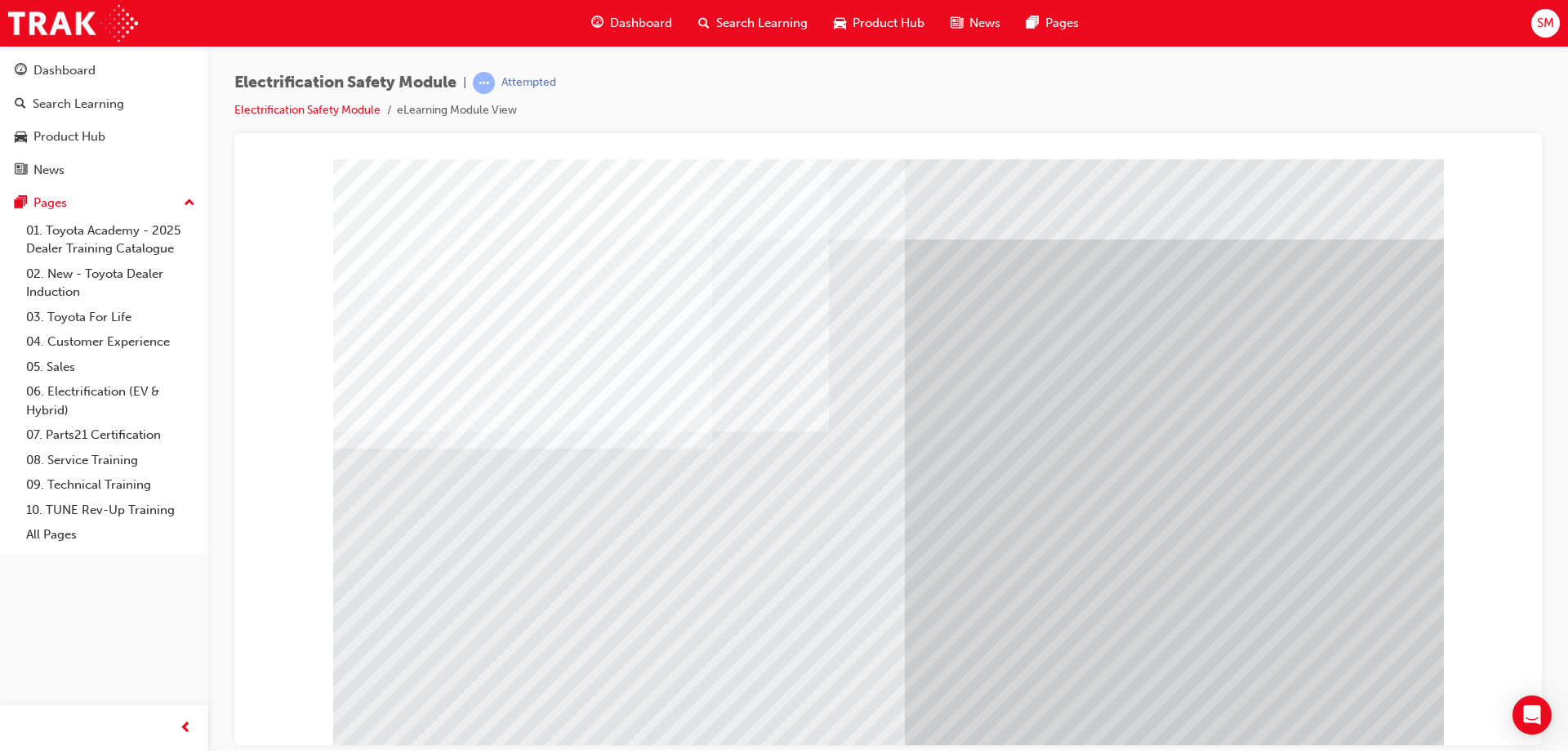
drag, startPoint x: 612, startPoint y: 616, endPoint x: 595, endPoint y: 613, distance: 17.3
click at [609, 617] on div "multistate" at bounding box center [888, 453] width 1110 height 588
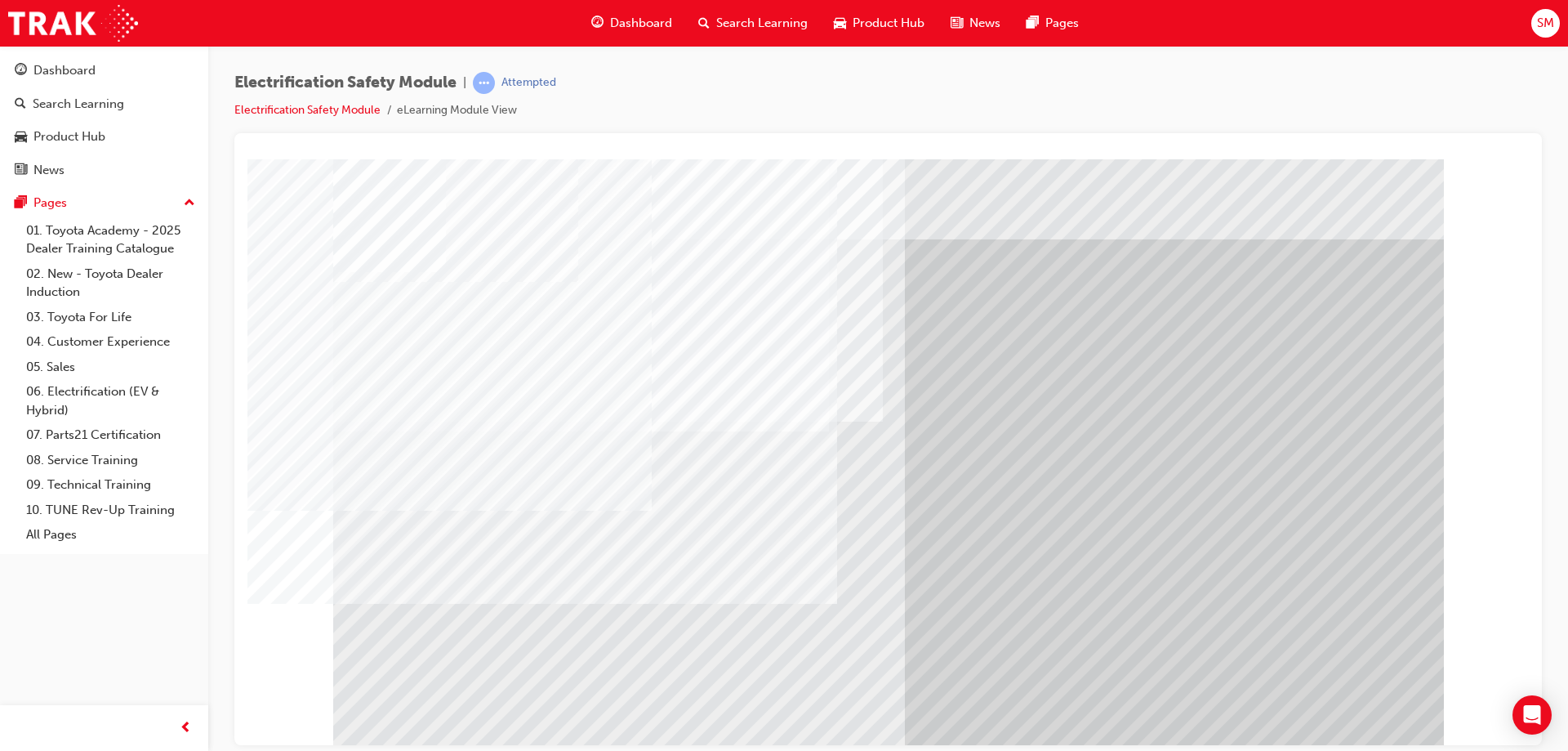
drag, startPoint x: 583, startPoint y: 608, endPoint x: 785, endPoint y: 608, distance: 202.0
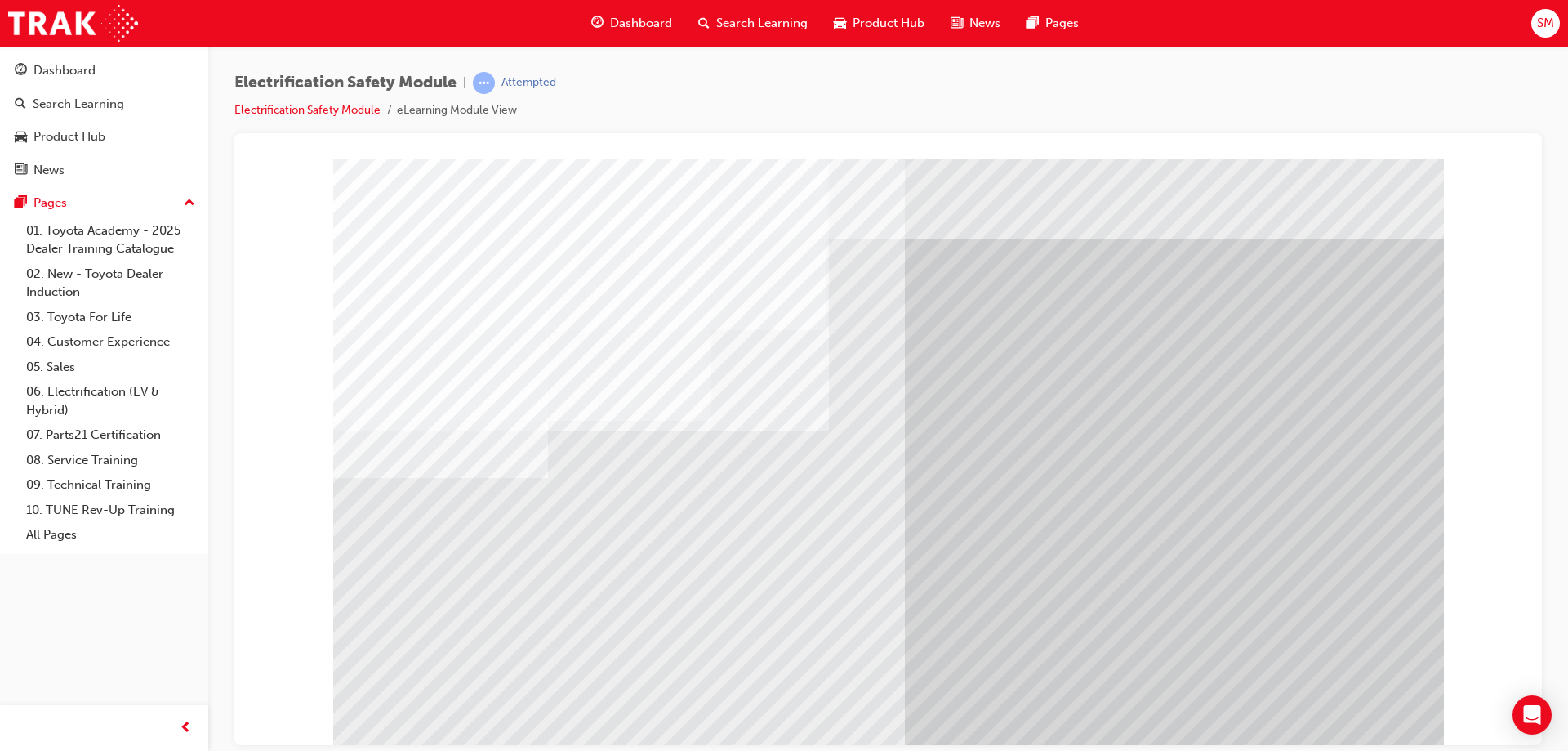
drag, startPoint x: 603, startPoint y: 653, endPoint x: 572, endPoint y: 647, distance: 31.6
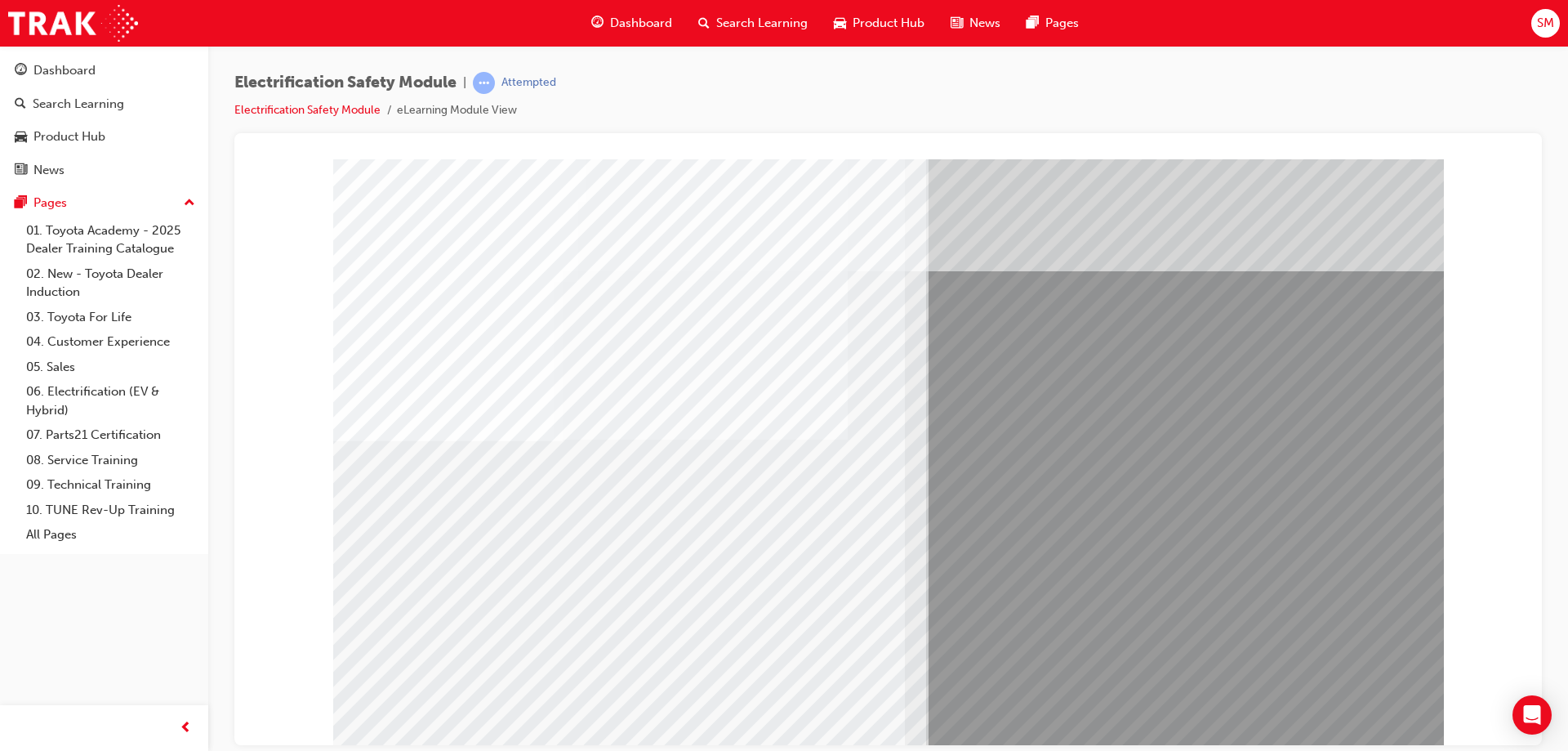
drag, startPoint x: 642, startPoint y: 561, endPoint x: 545, endPoint y: 565, distance: 97.1
drag, startPoint x: 425, startPoint y: 574, endPoint x: 481, endPoint y: 572, distance: 56.0
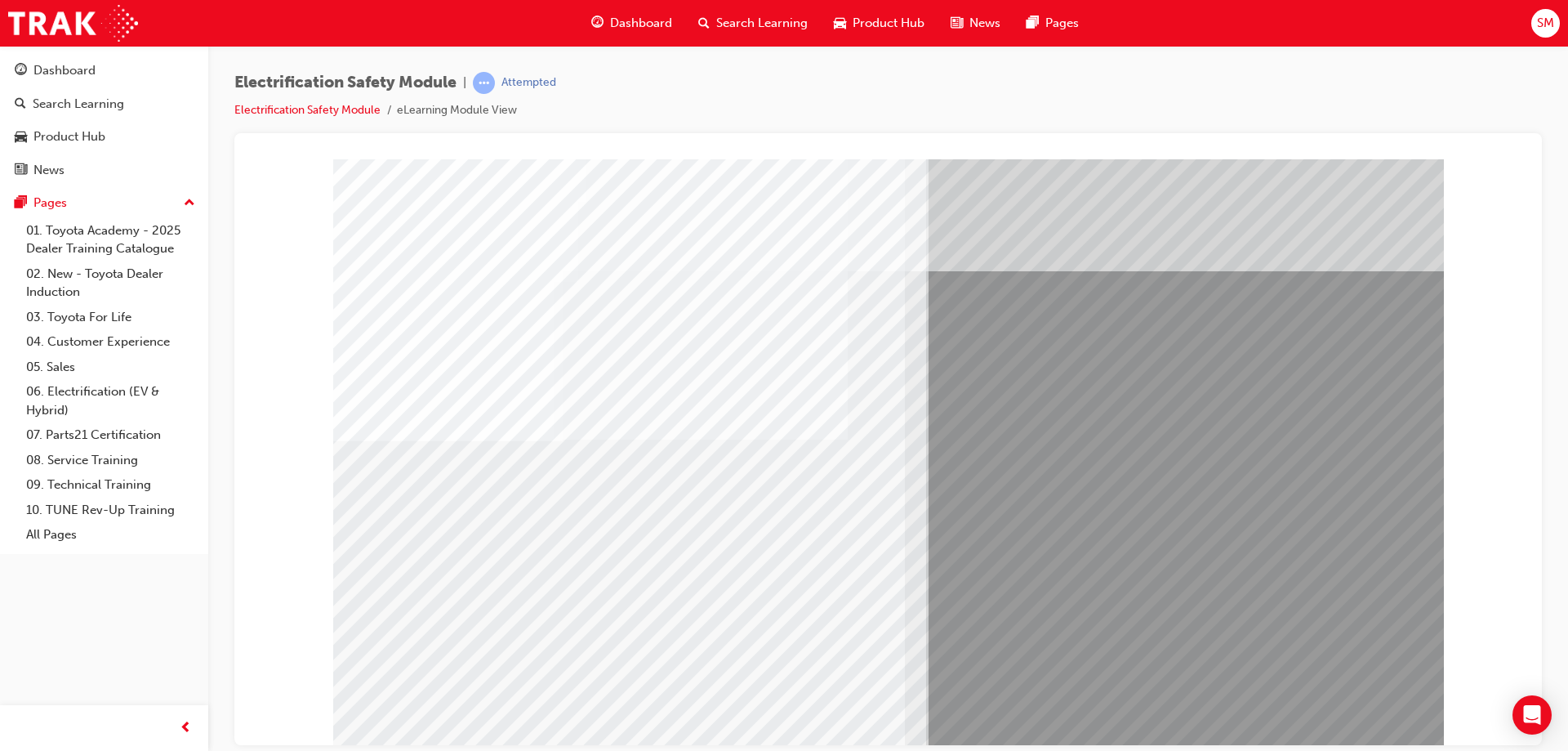
drag, startPoint x: 559, startPoint y: 575, endPoint x: 624, endPoint y: 582, distance: 65.4
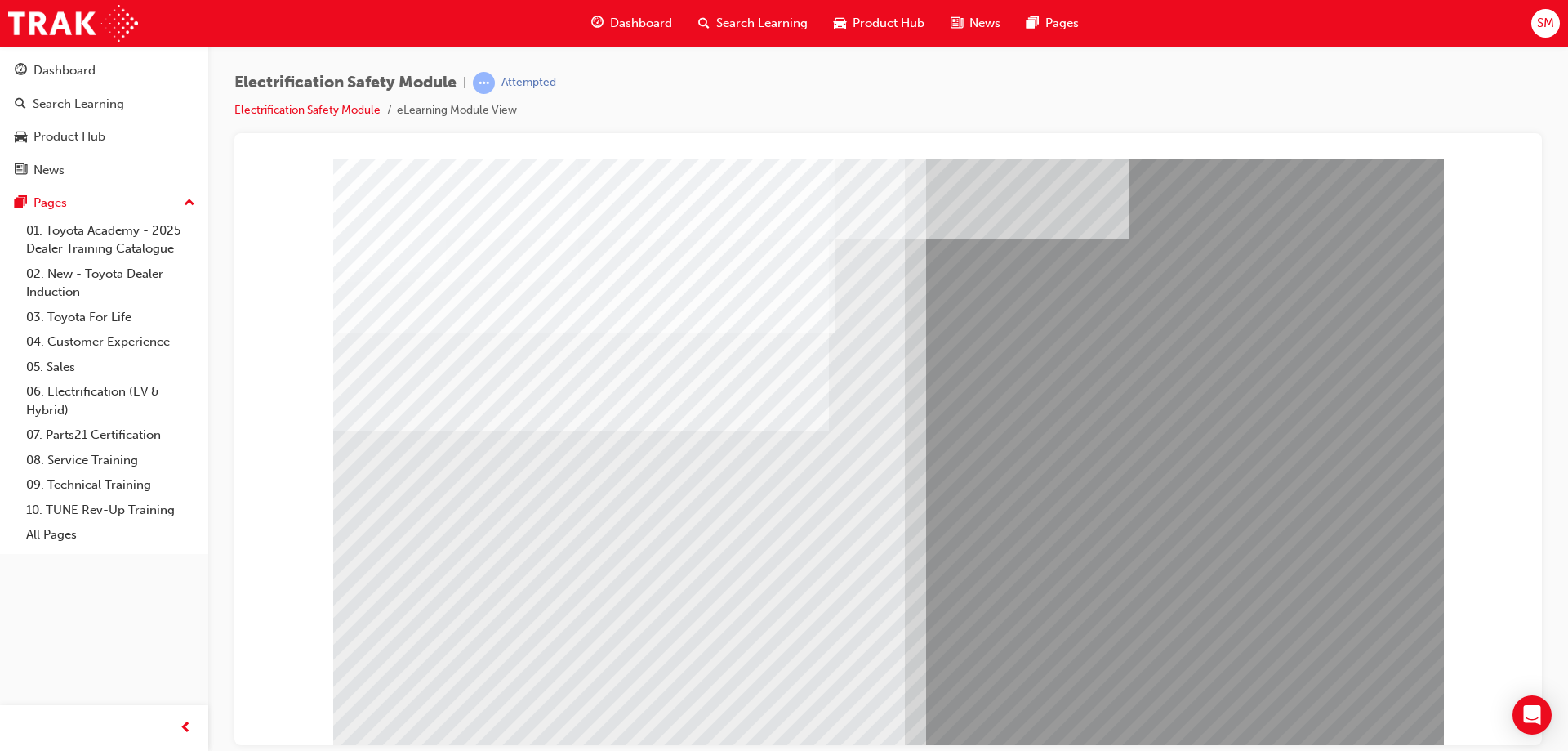
drag, startPoint x: 798, startPoint y: 592, endPoint x: 773, endPoint y: 592, distance: 25.0
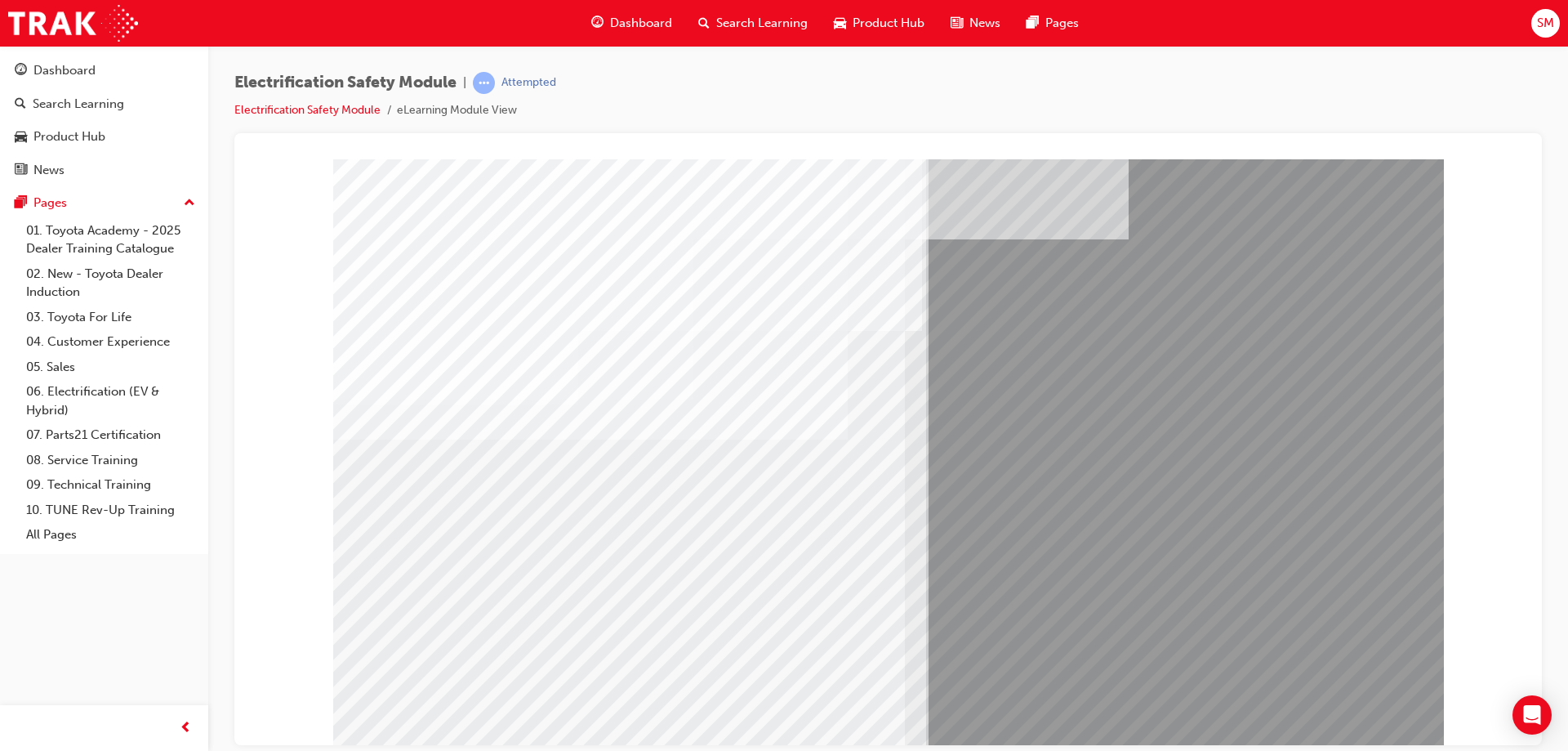
drag, startPoint x: 665, startPoint y: 650, endPoint x: 641, endPoint y: 650, distance: 24.0
click at [641, 650] on div "multistate" at bounding box center [888, 453] width 1110 height 588
drag, startPoint x: 609, startPoint y: 644, endPoint x: 505, endPoint y: 644, distance: 104.0
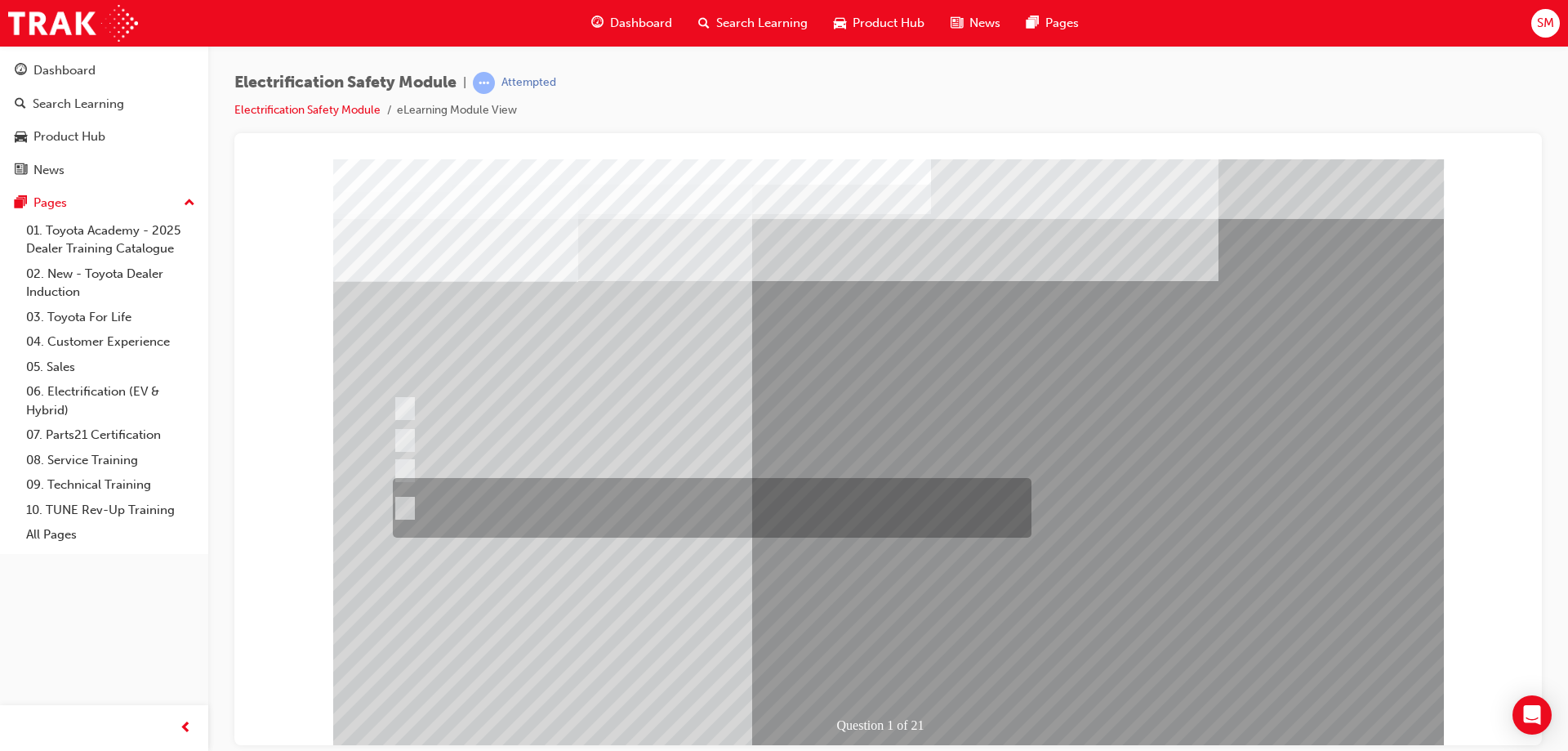
click at [670, 502] on div at bounding box center [709, 508] width 639 height 59
radio input "true"
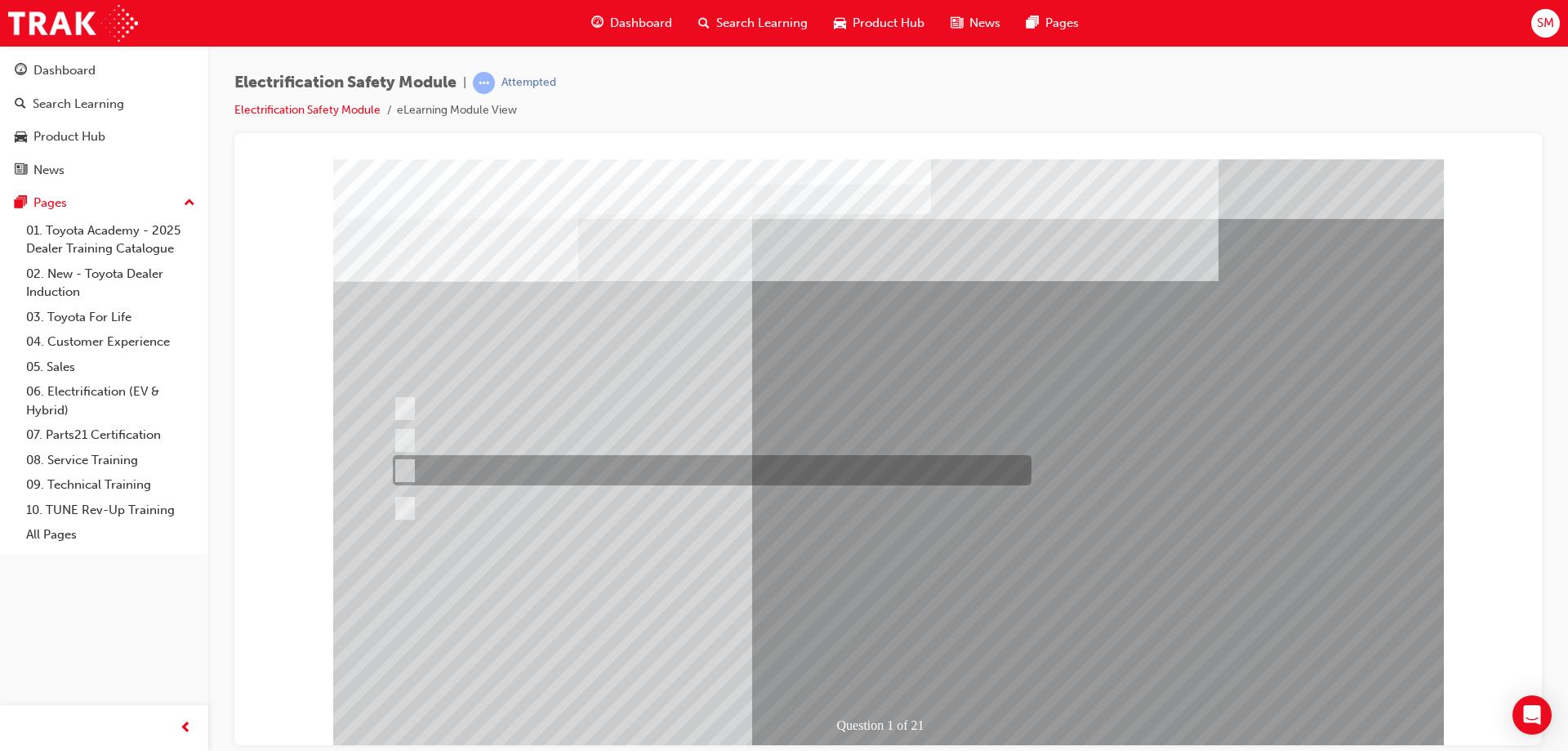
click at [614, 470] on div at bounding box center [709, 470] width 639 height 31
radio input "true"
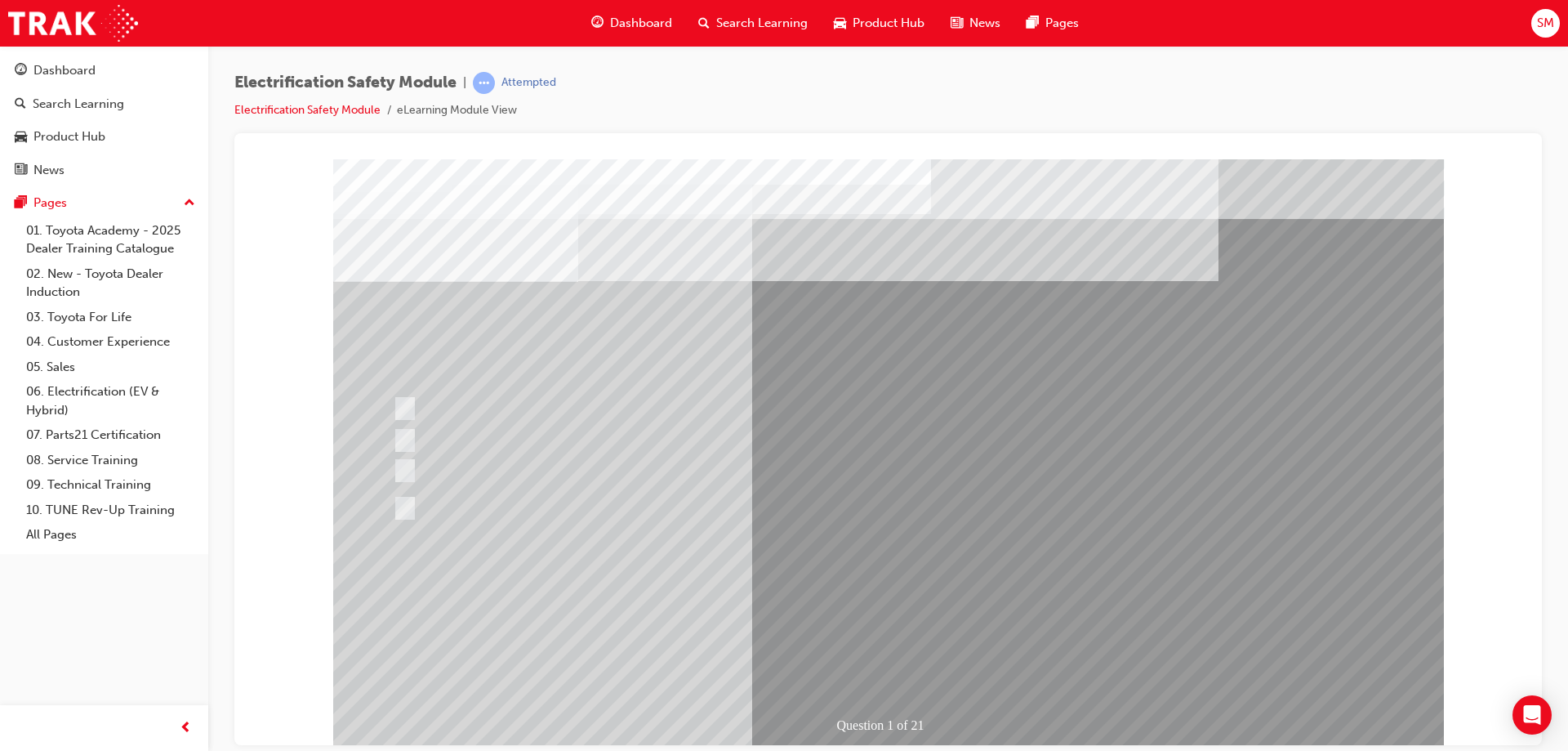
drag, startPoint x: 512, startPoint y: 383, endPoint x: 658, endPoint y: 83, distance: 333.6
click at [648, 98] on div "Electrification Safety Module | Attempted Electrification Safety Module eLearni…" at bounding box center [888, 103] width 1308 height 61
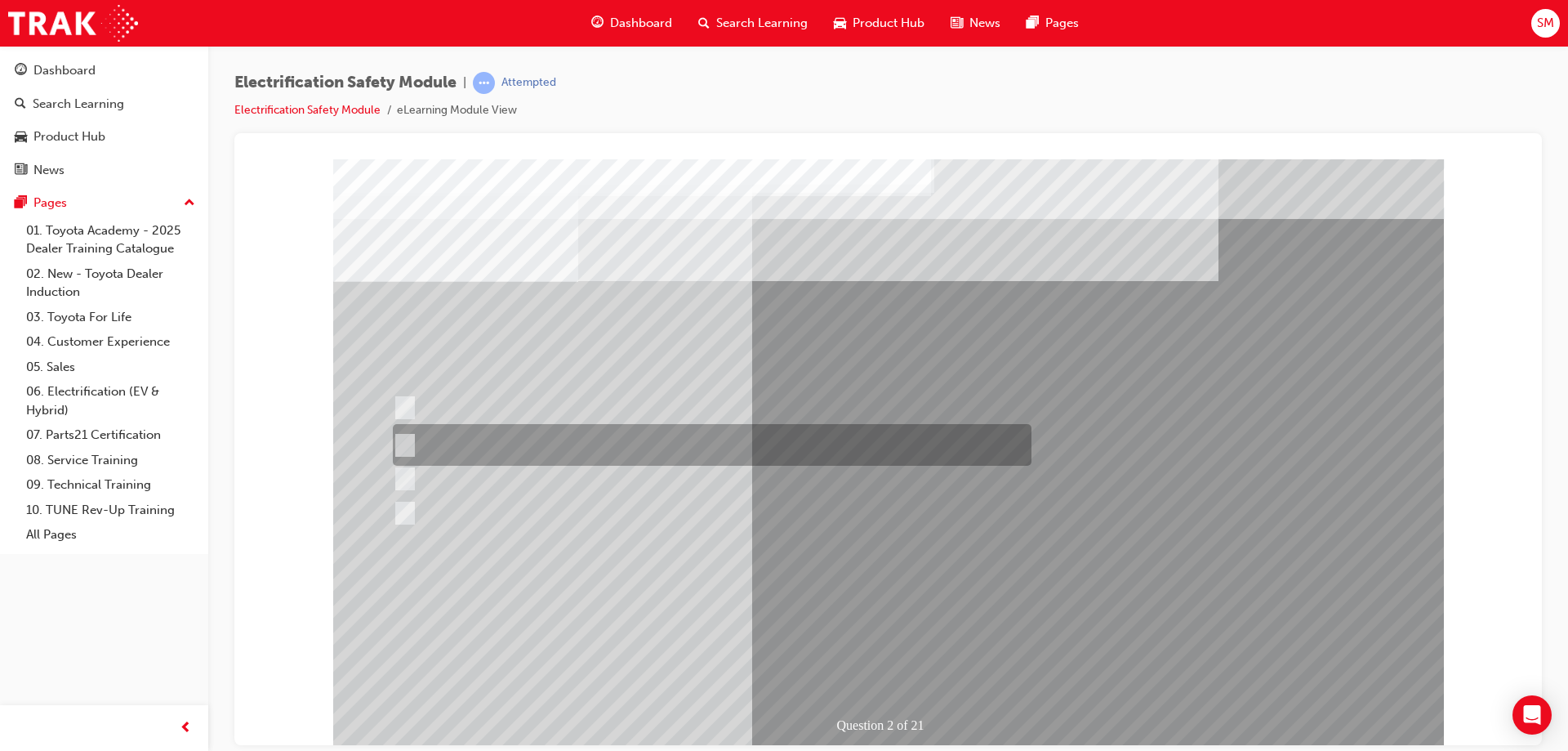
click at [710, 442] on div at bounding box center [709, 444] width 639 height 42
radio input "true"
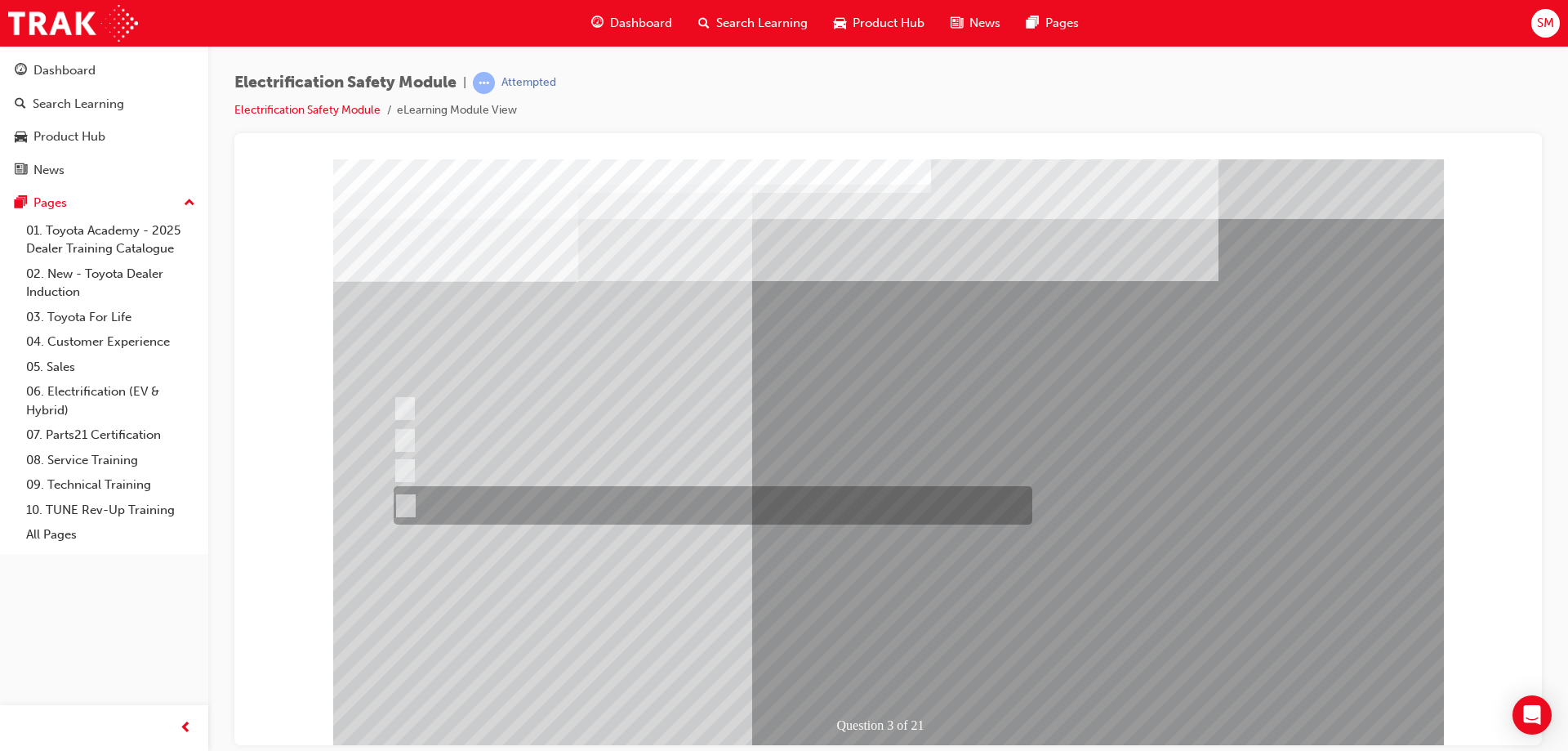
click at [548, 502] on div at bounding box center [709, 504] width 639 height 38
radio input "true"
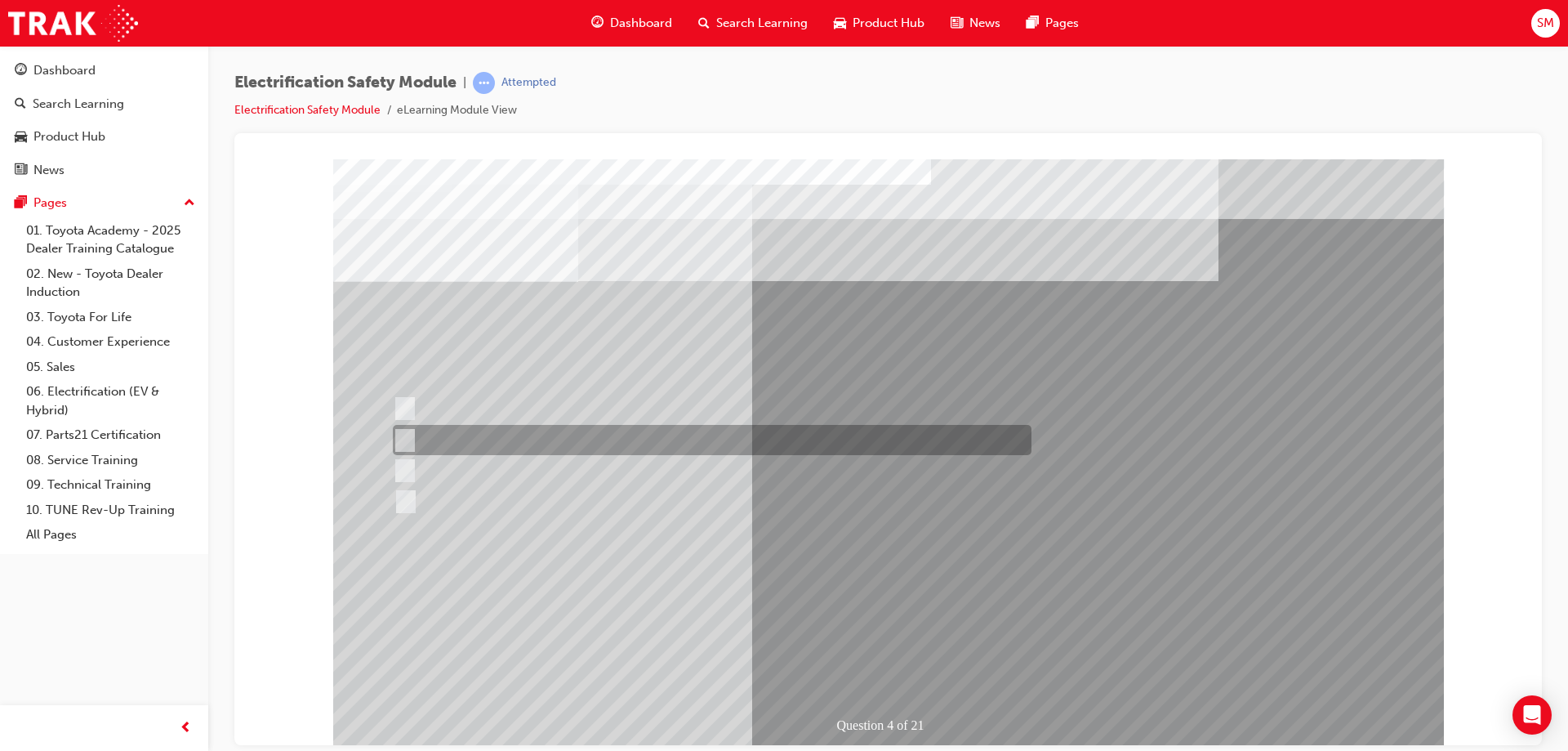
click at [537, 426] on div at bounding box center [709, 440] width 639 height 31
checkbox input "true"
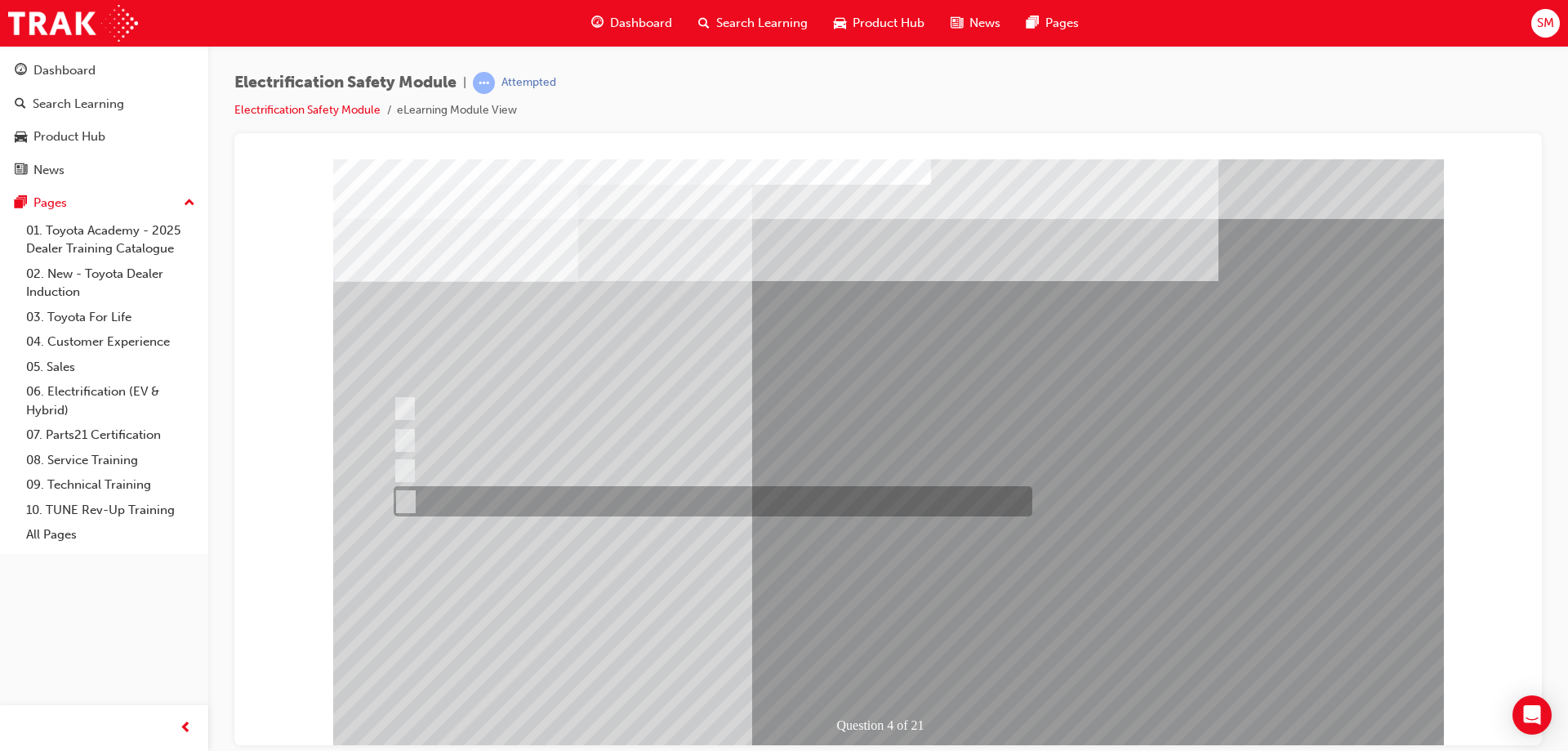
click at [781, 506] on div at bounding box center [709, 501] width 639 height 31
checkbox input "true"
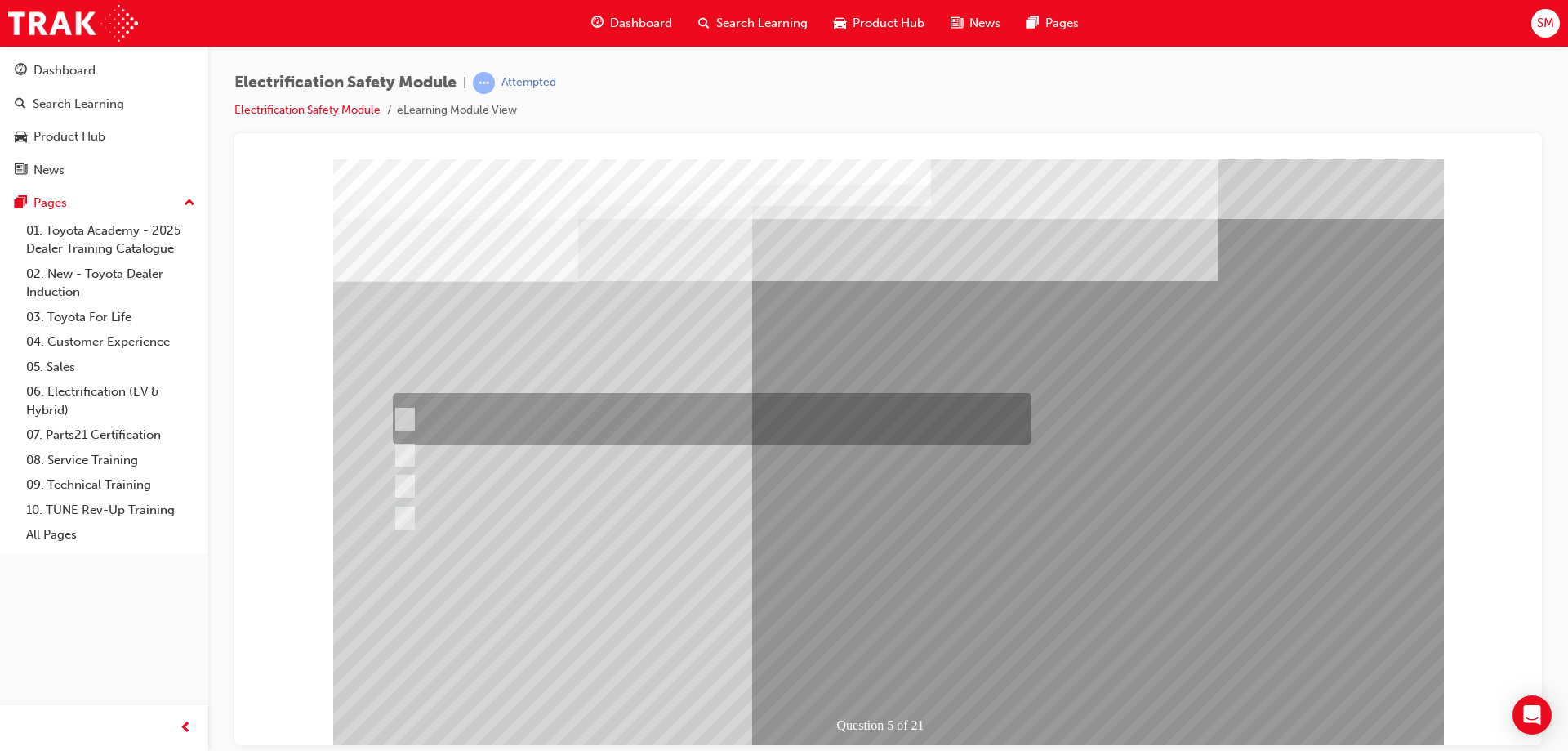
click at [778, 409] on div at bounding box center [709, 418] width 639 height 52
checkbox input "true"
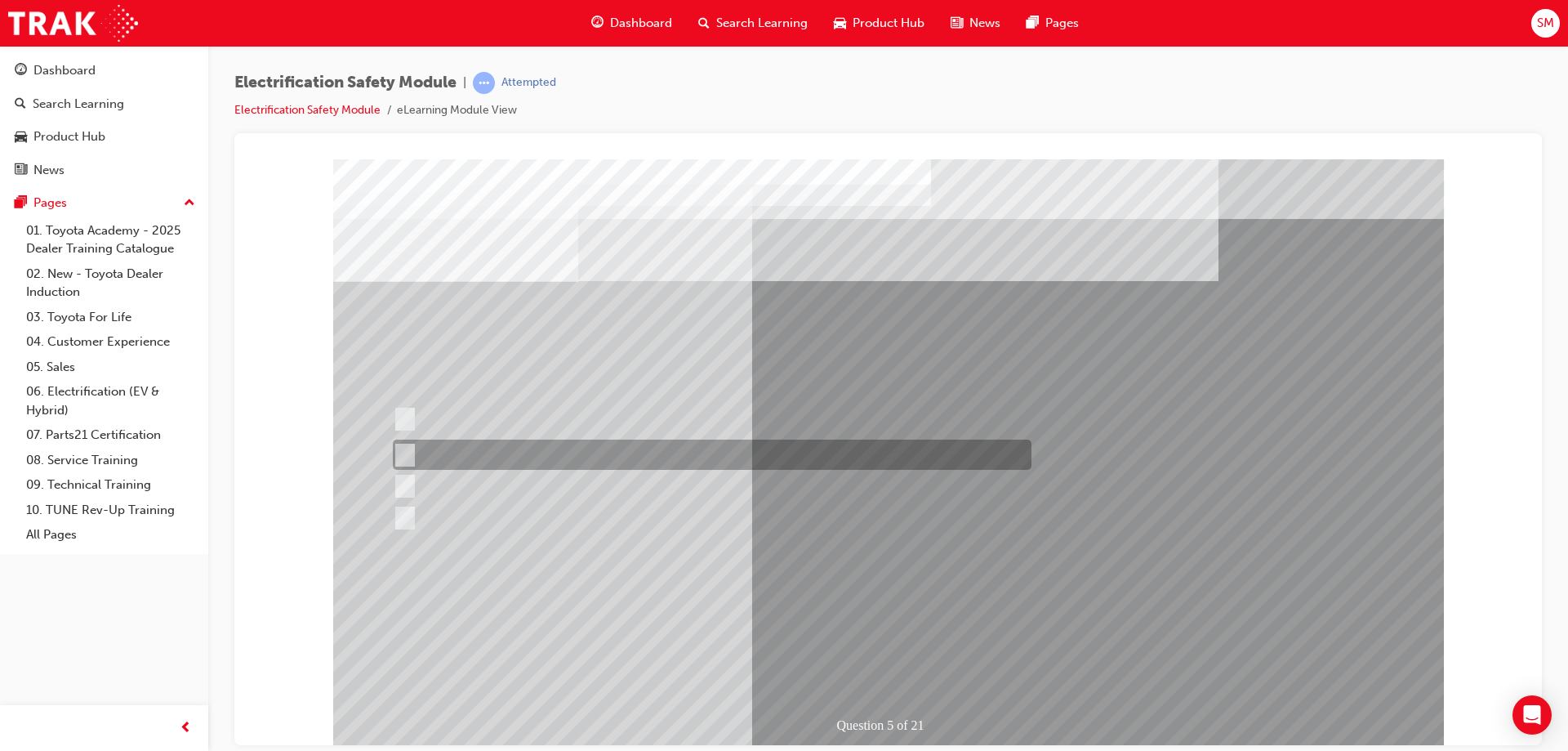
click at [687, 445] on div at bounding box center [709, 454] width 639 height 31
checkbox input "true"
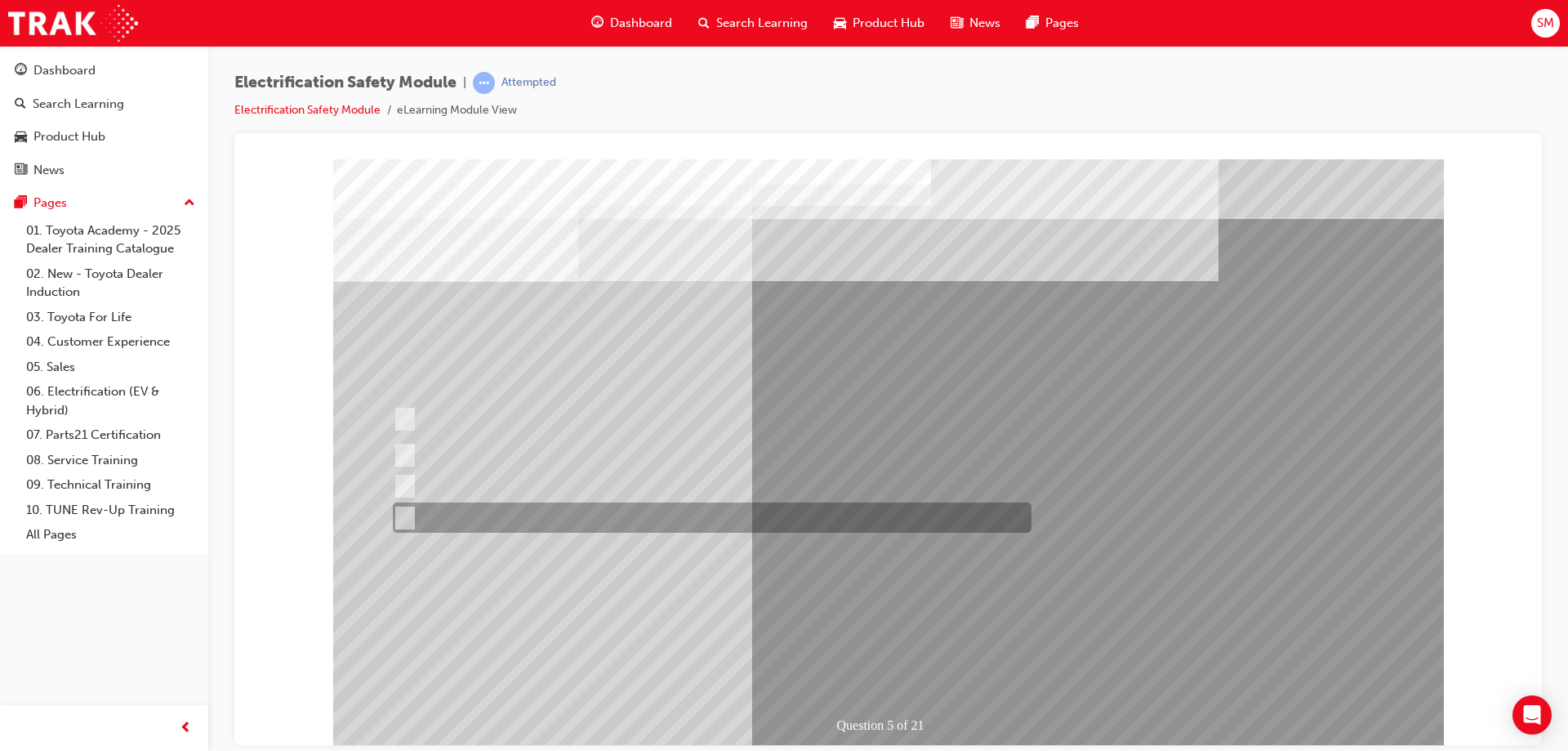
click at [512, 524] on div at bounding box center [709, 518] width 639 height 31
checkbox input "true"
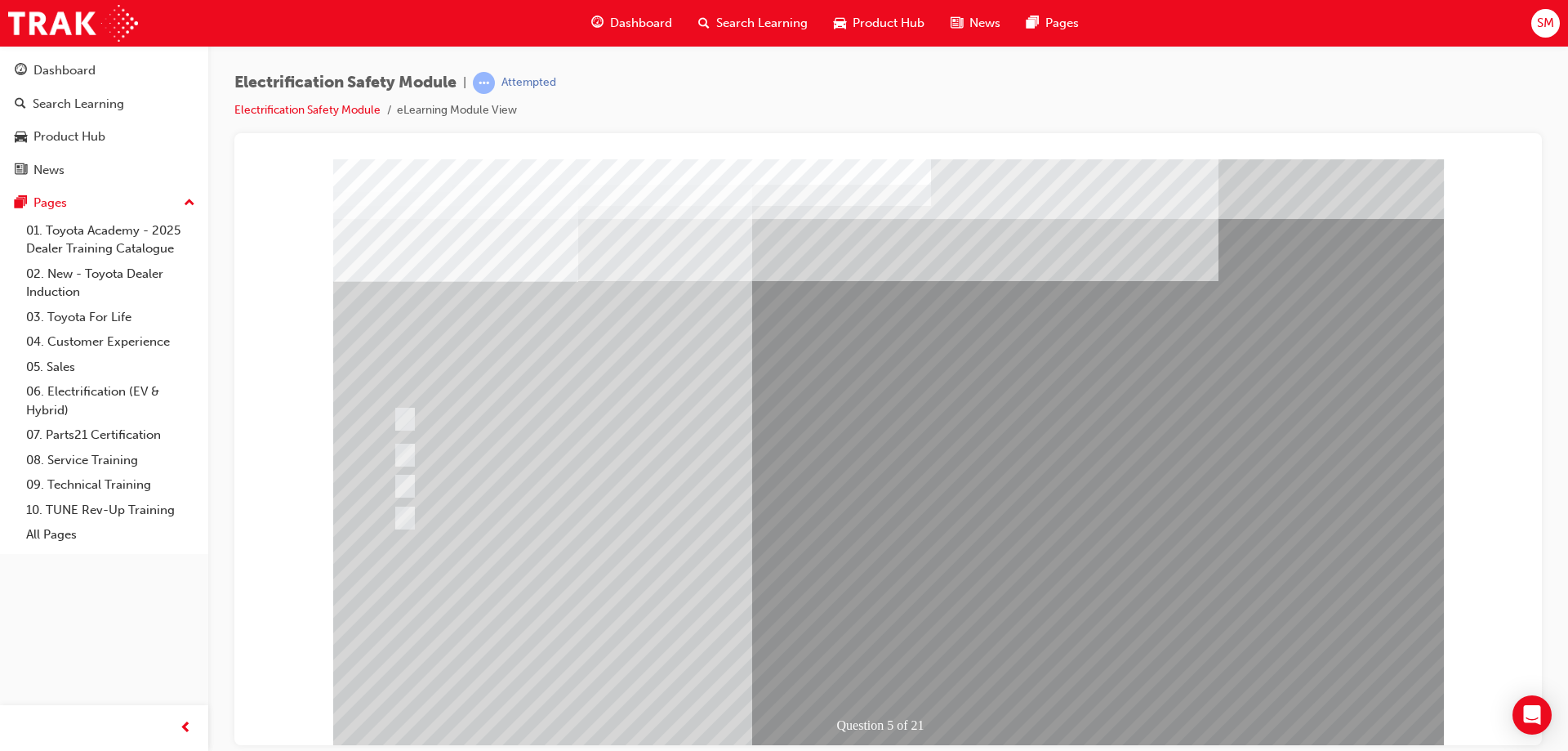
drag, startPoint x: 1016, startPoint y: 299, endPoint x: 737, endPoint y: 344, distance: 282.6
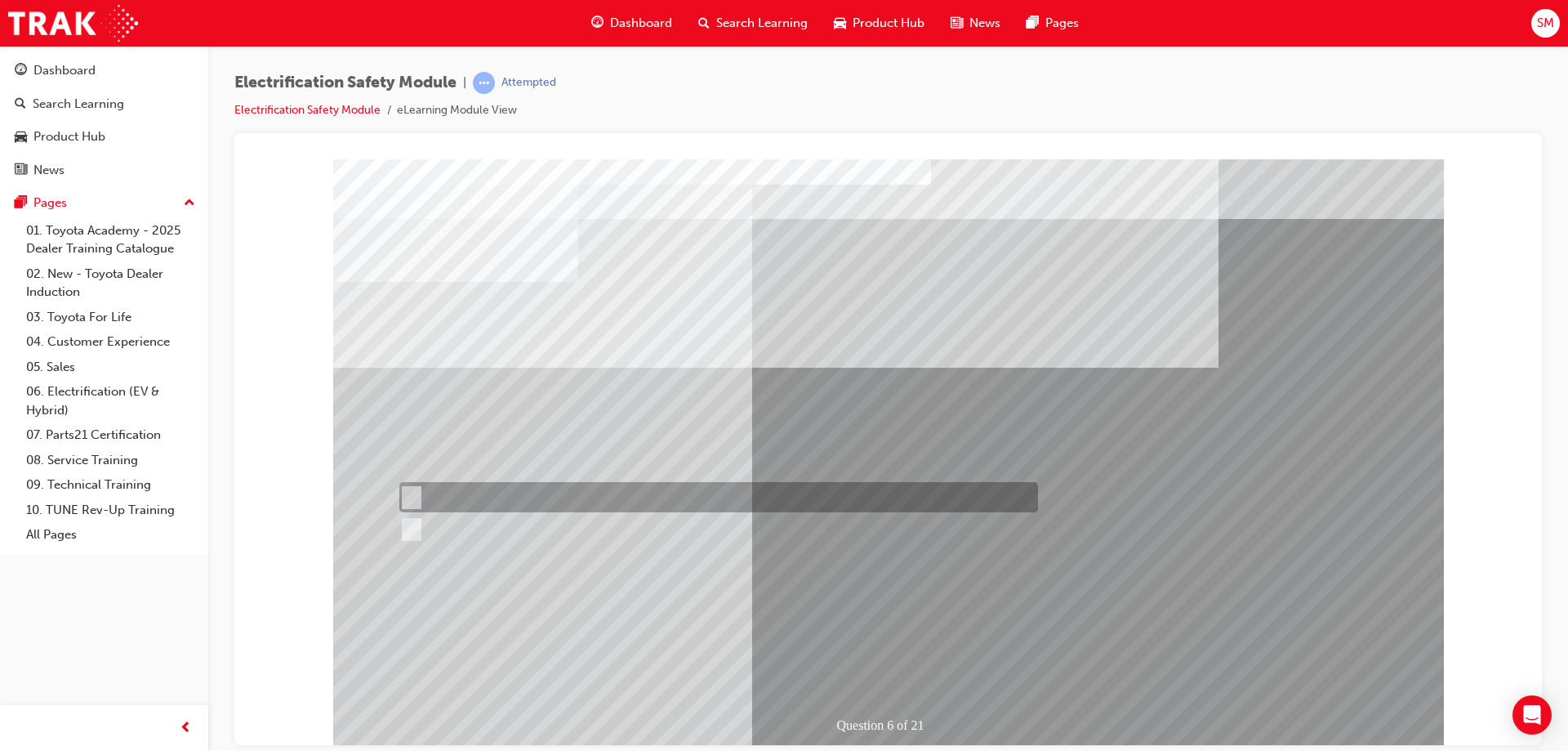
click at [449, 499] on div at bounding box center [714, 498] width 639 height 31
radio input "true"
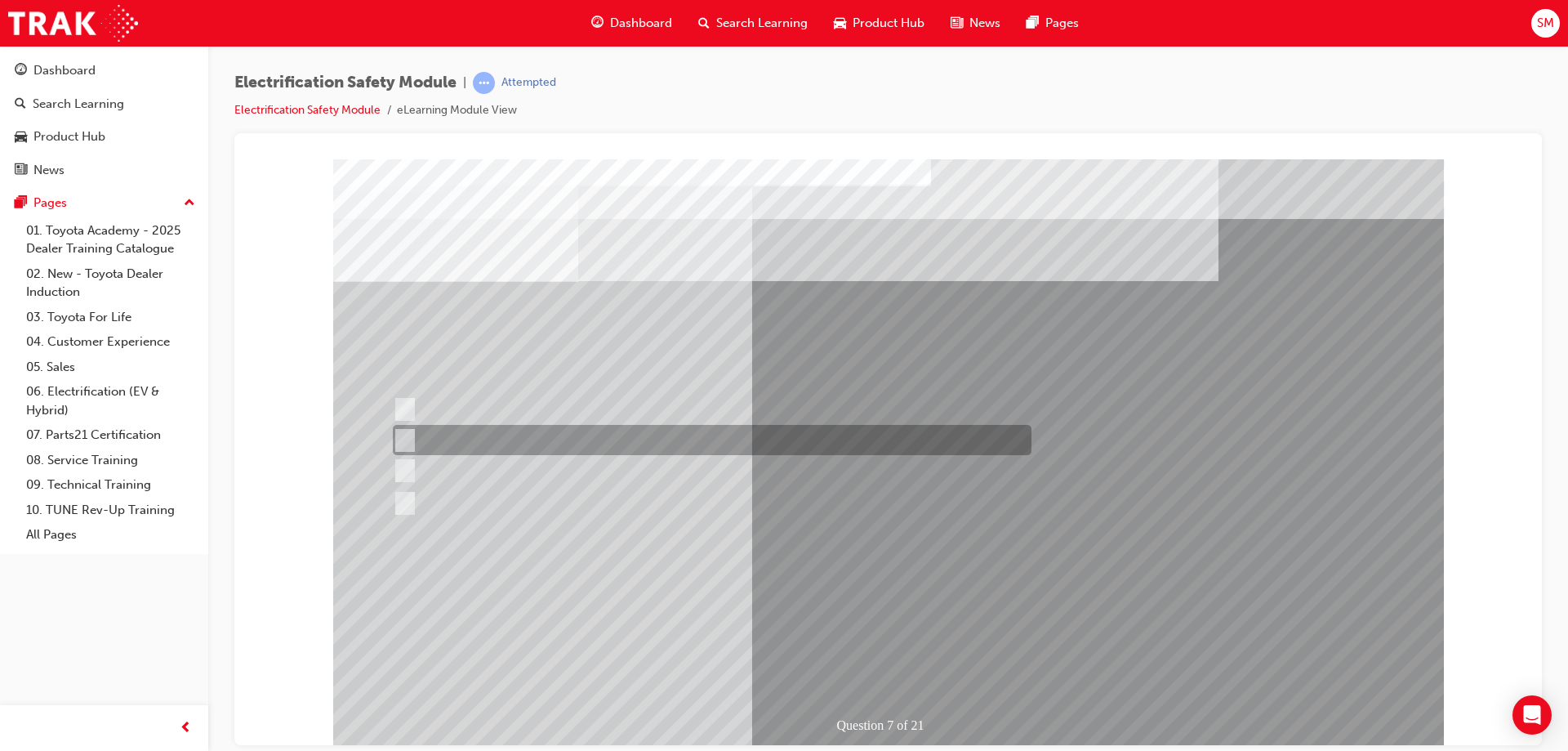
click at [663, 439] on div at bounding box center [709, 440] width 639 height 31
radio input "true"
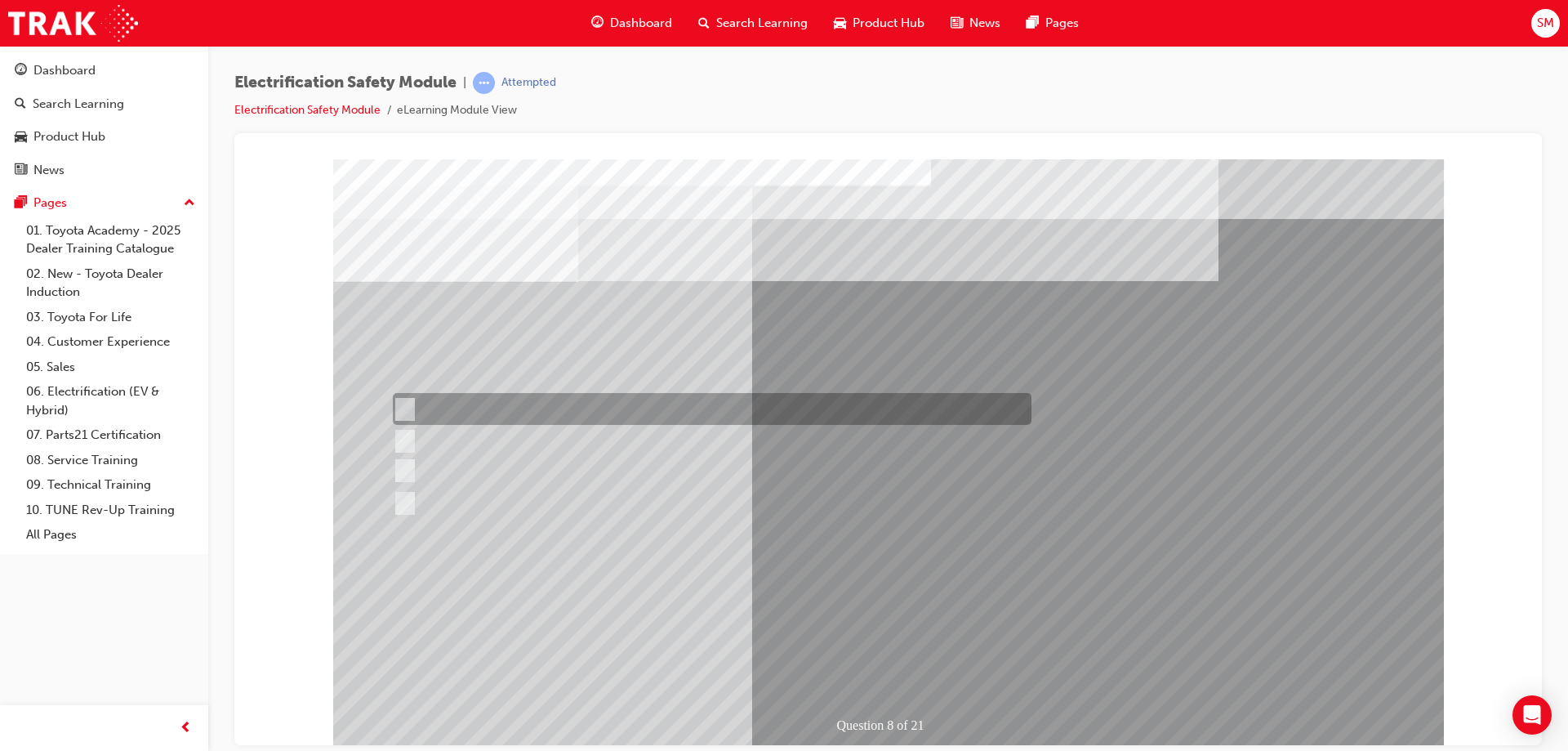
click at [552, 409] on div at bounding box center [709, 409] width 639 height 32
radio input "true"
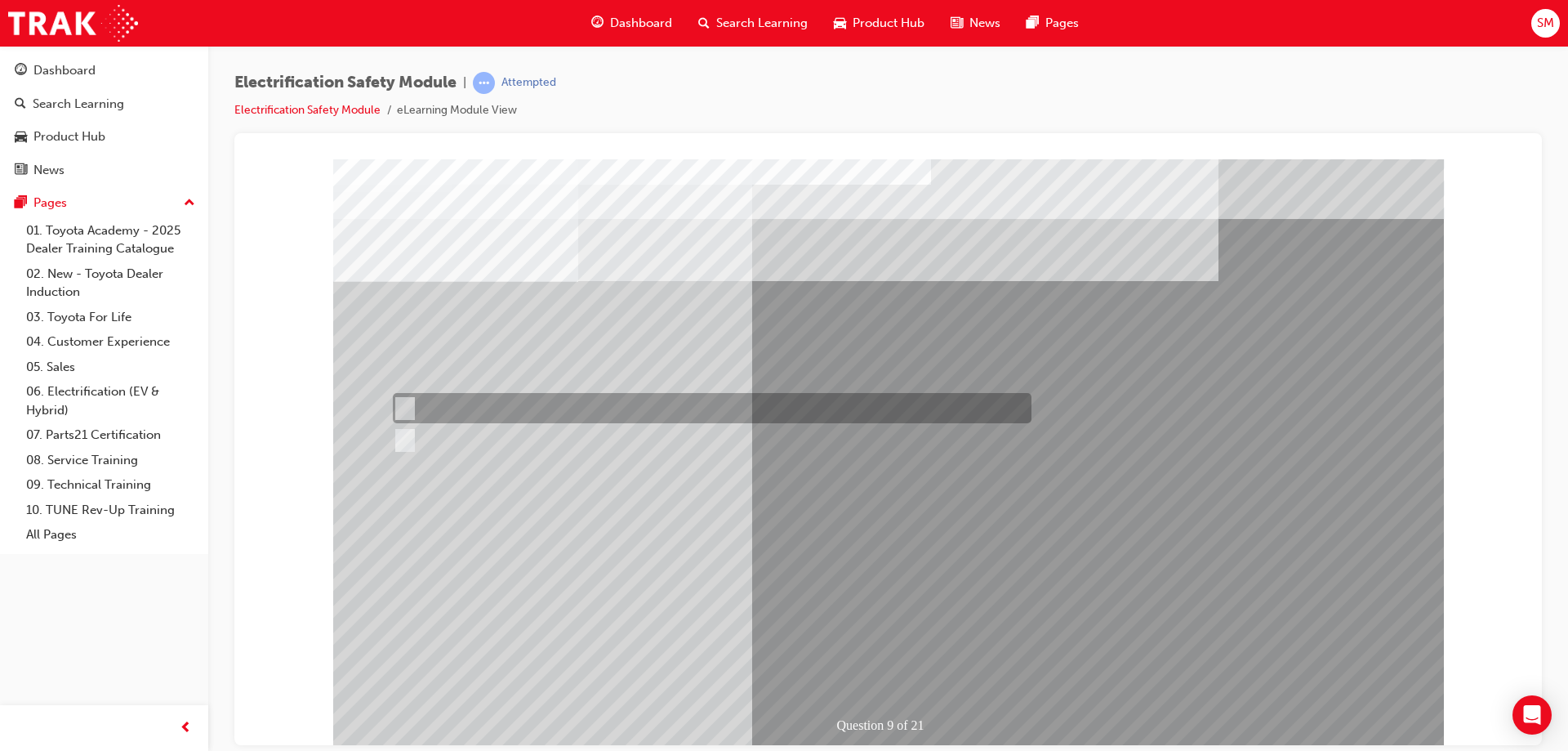
click at [427, 399] on div at bounding box center [709, 408] width 639 height 31
radio input "true"
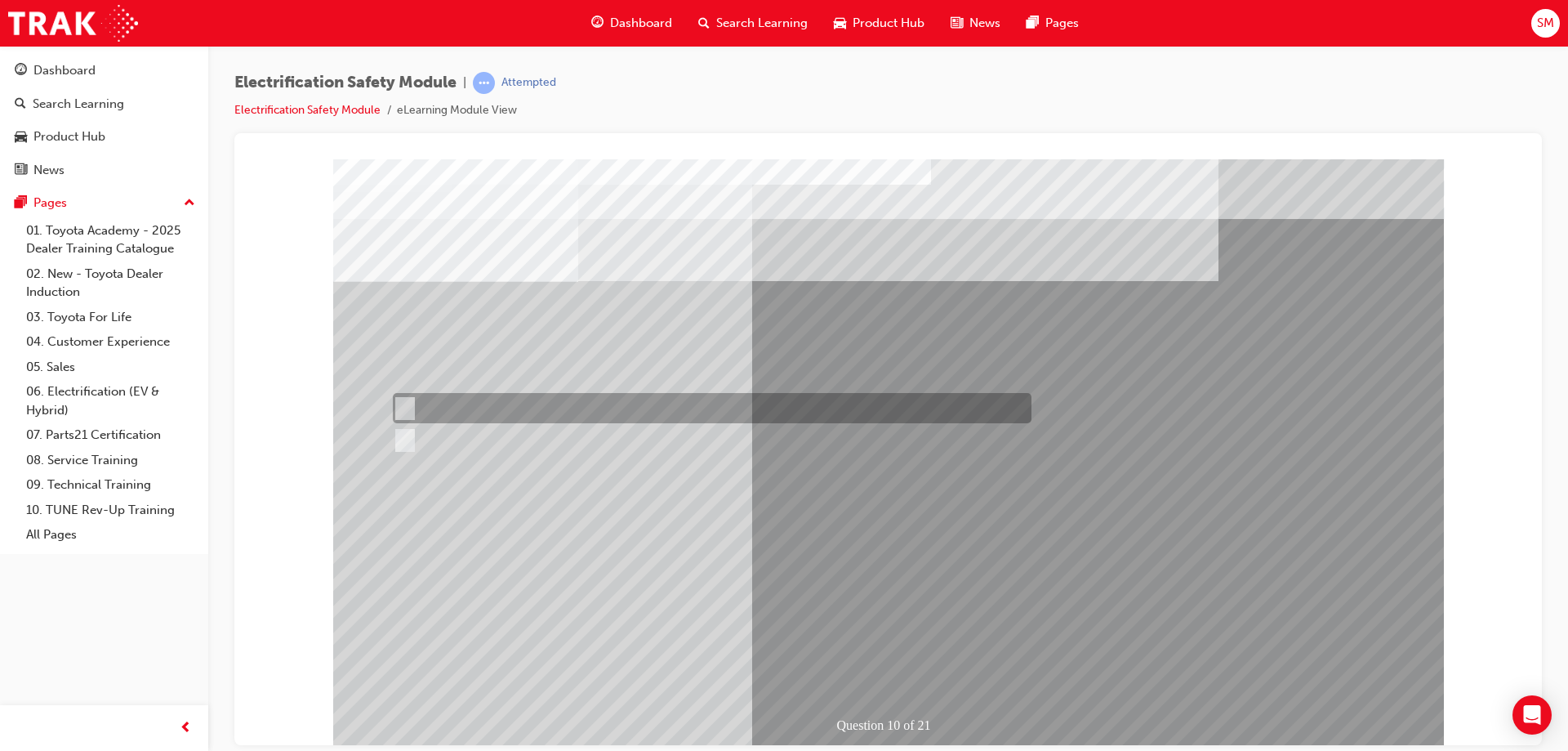
drag, startPoint x: 442, startPoint y: 394, endPoint x: 726, endPoint y: 594, distance: 347.4
click at [445, 396] on div at bounding box center [709, 408] width 639 height 31
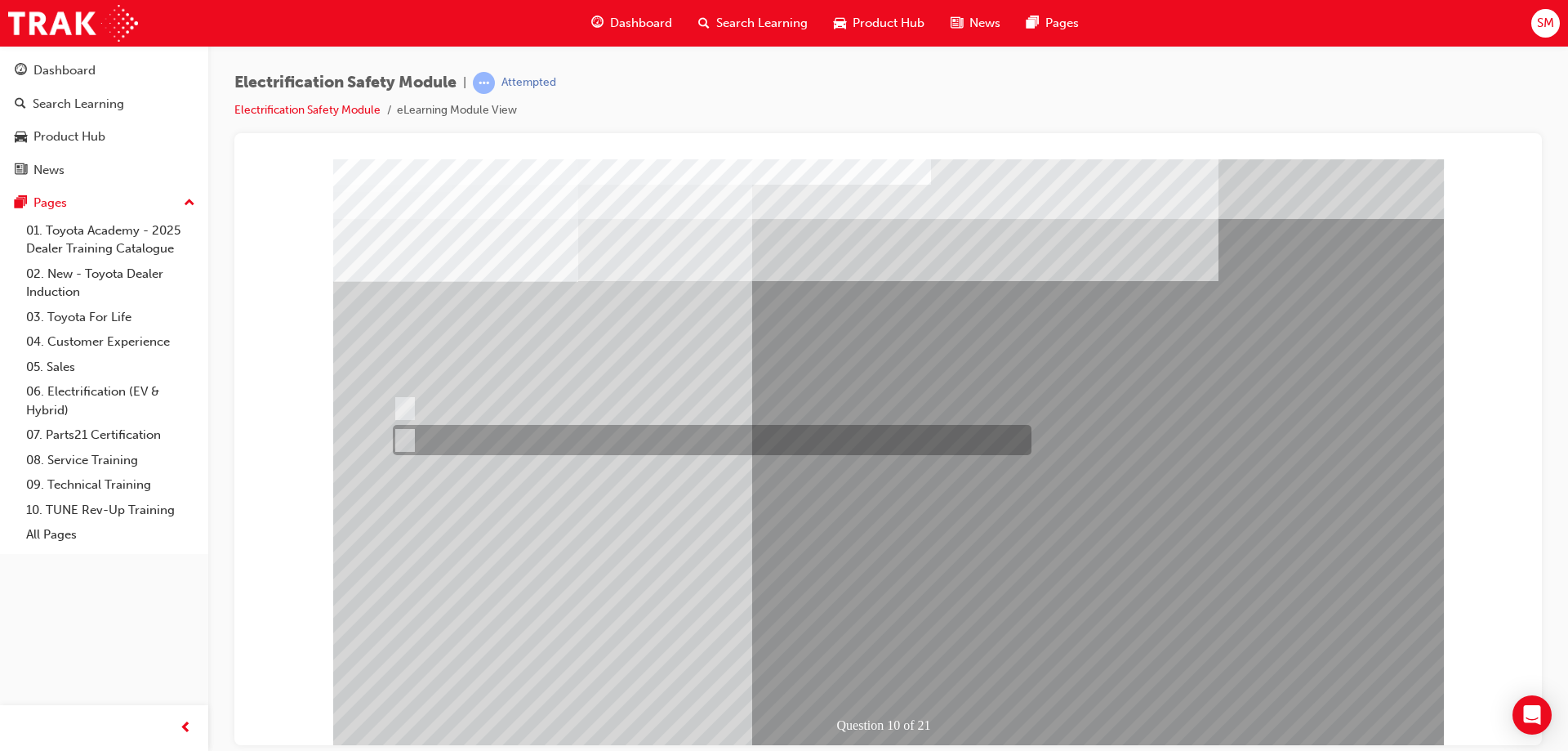
click at [478, 427] on div at bounding box center [709, 440] width 639 height 31
radio input "false"
radio input "true"
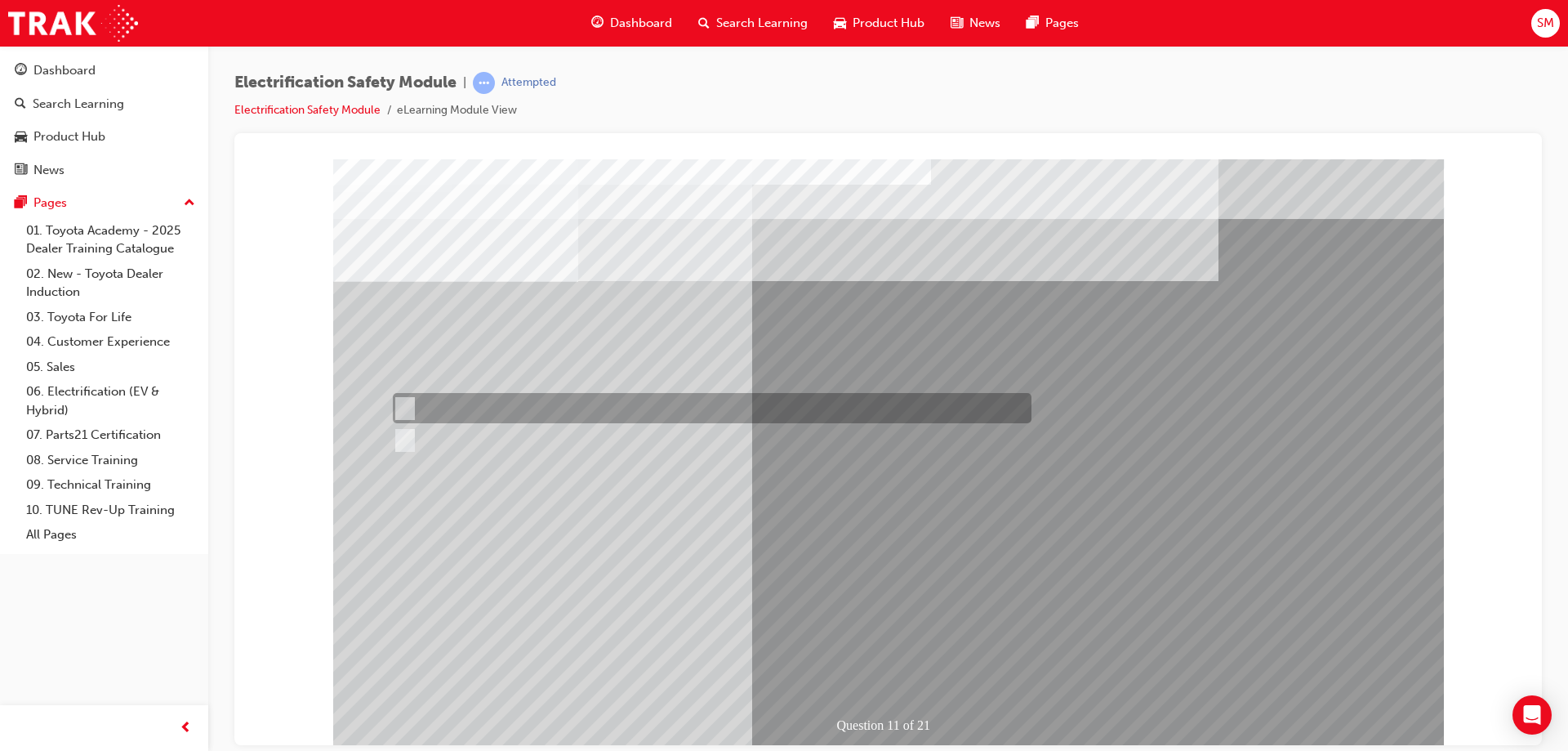
click at [437, 400] on div at bounding box center [709, 408] width 639 height 31
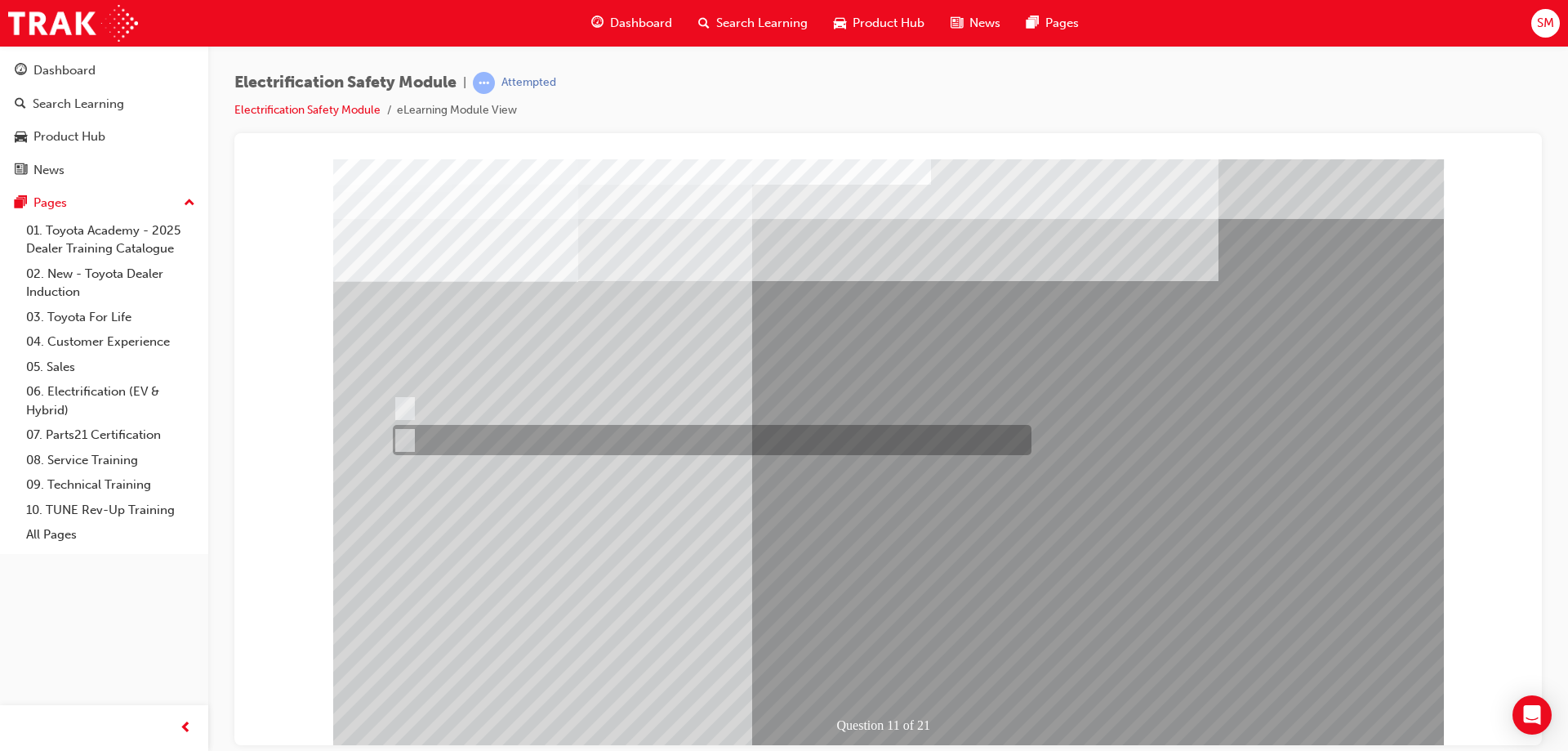
click at [514, 437] on div at bounding box center [709, 440] width 639 height 31
radio input "false"
radio input "true"
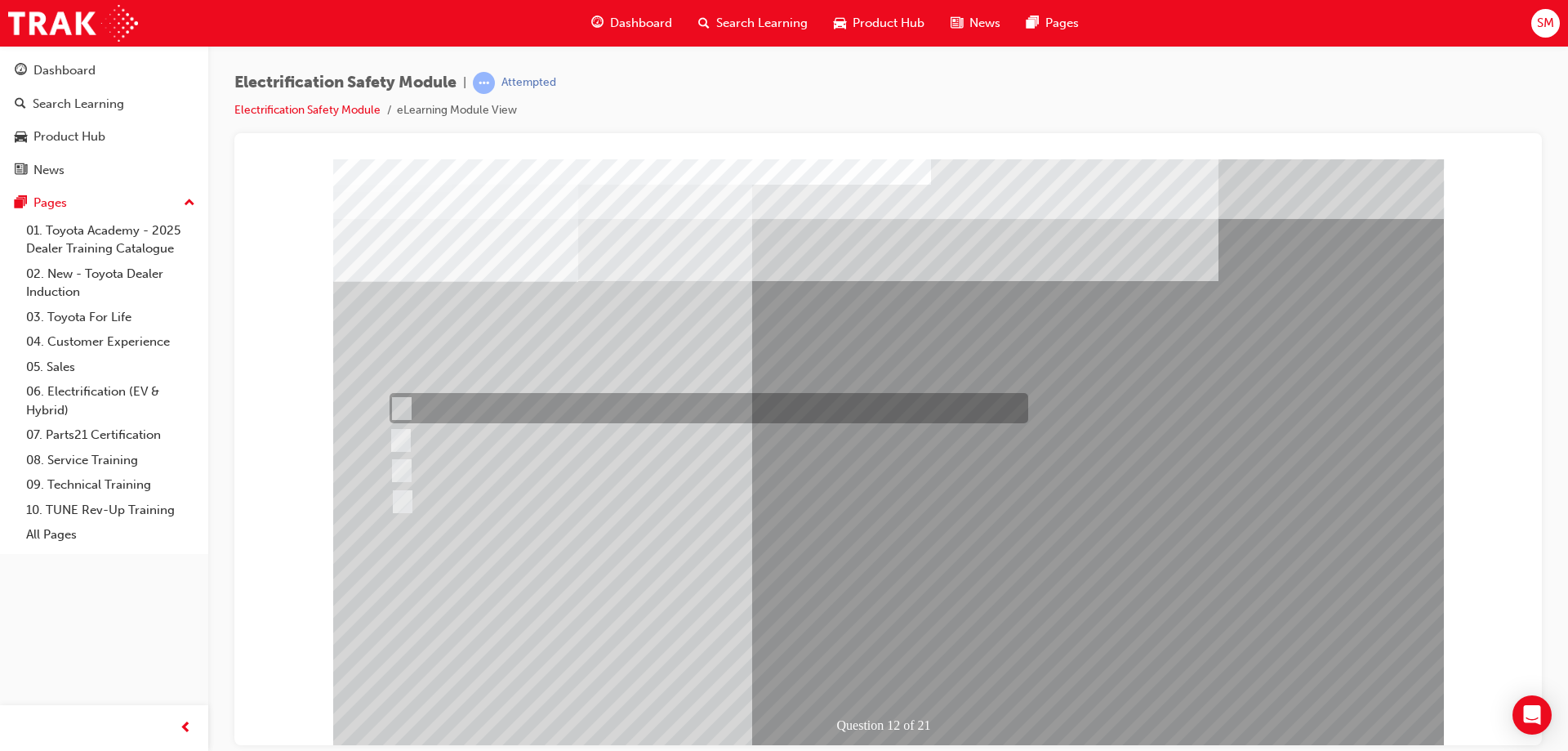
click at [577, 414] on div at bounding box center [705, 408] width 639 height 31
radio input "true"
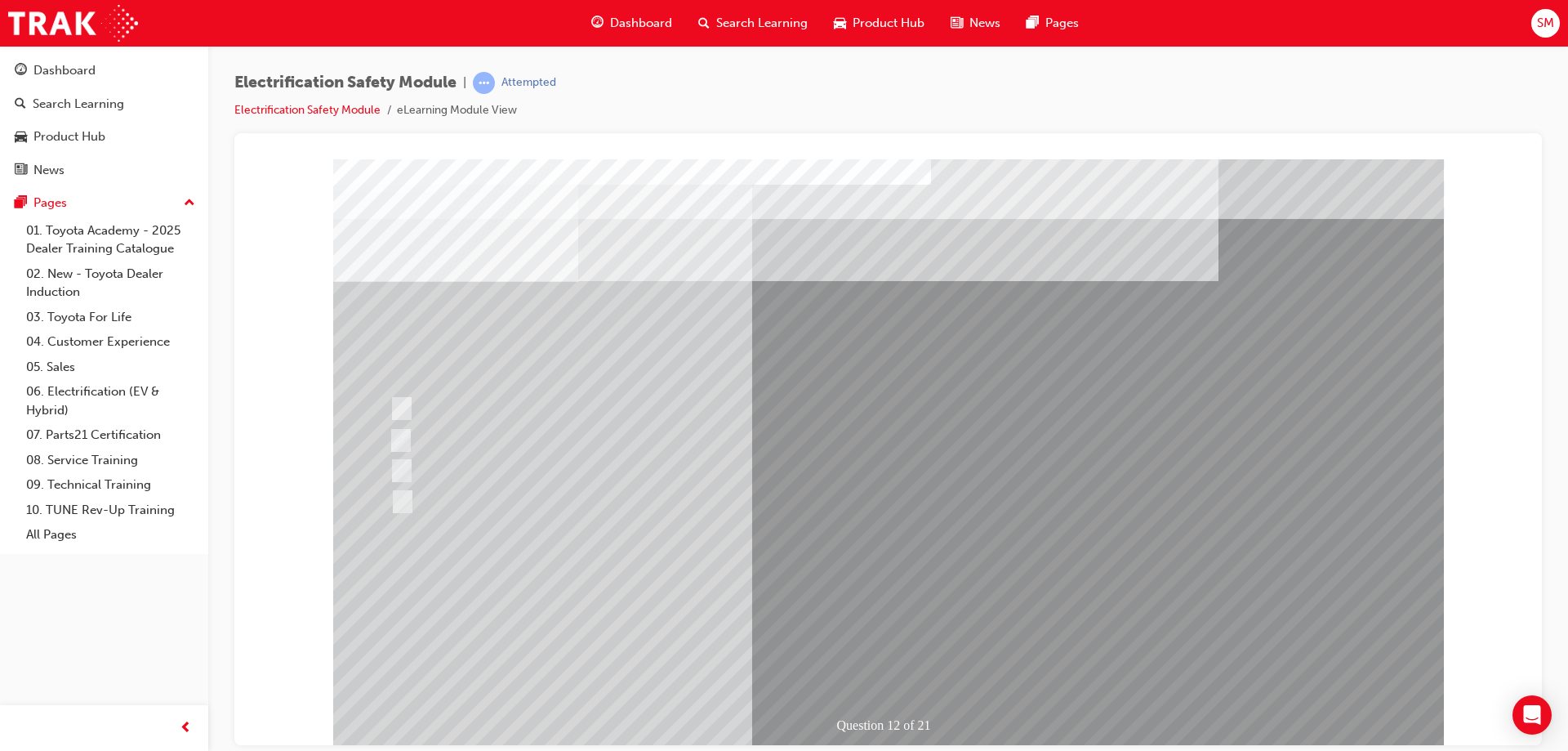
drag, startPoint x: 1104, startPoint y: 237, endPoint x: 466, endPoint y: 239, distance: 638.0
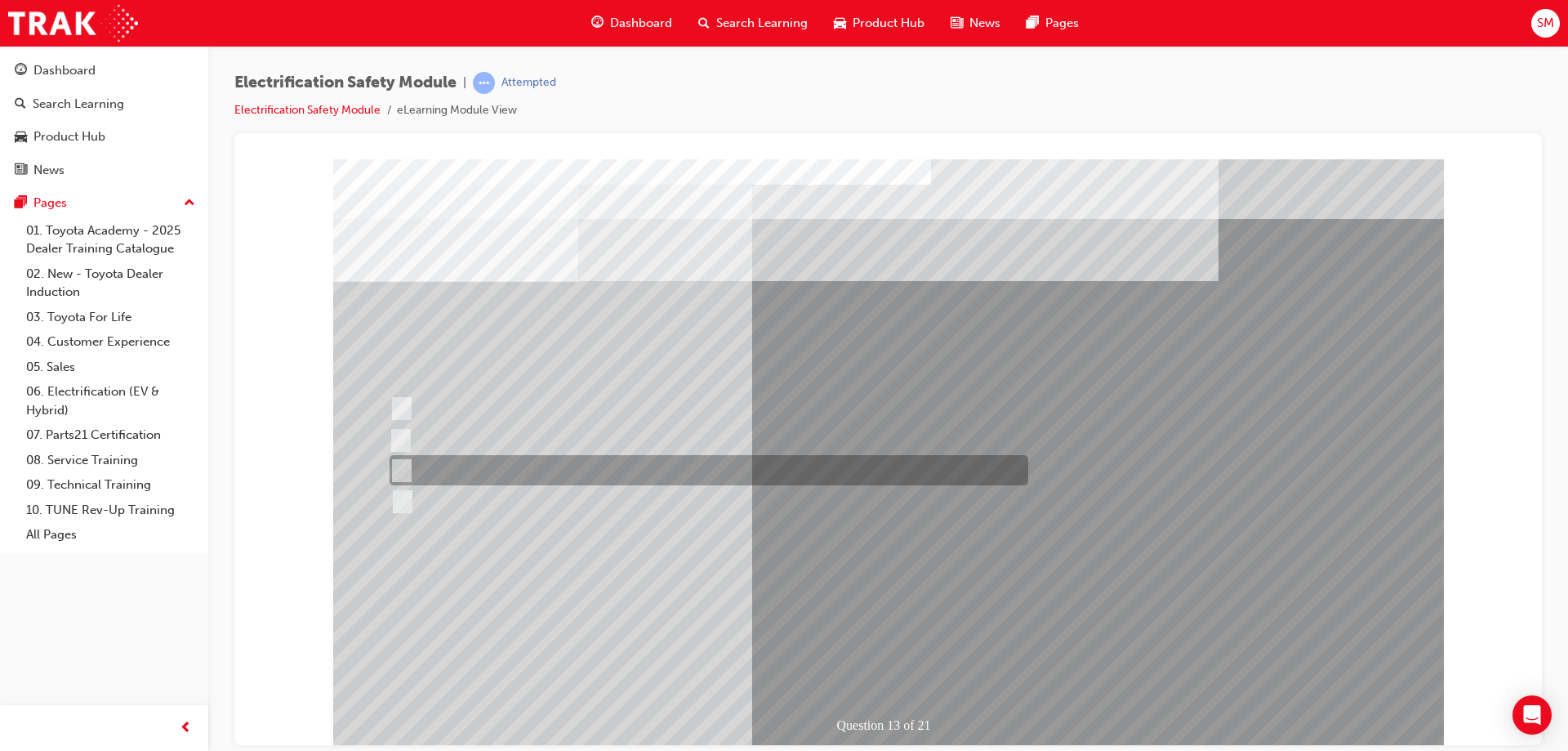
click at [753, 462] on div at bounding box center [705, 470] width 639 height 31
radio input "true"
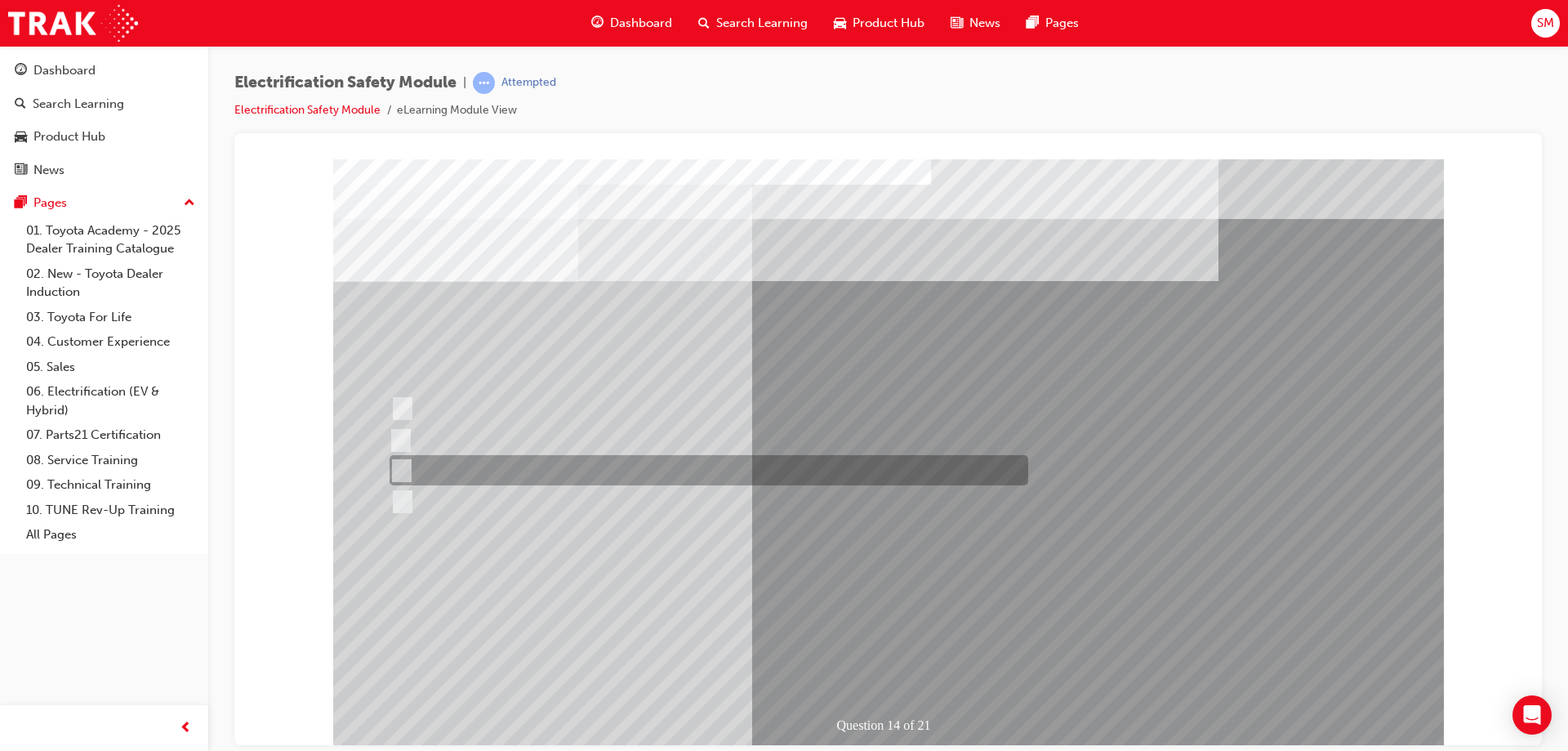
click at [527, 467] on div at bounding box center [705, 470] width 639 height 31
radio input "true"
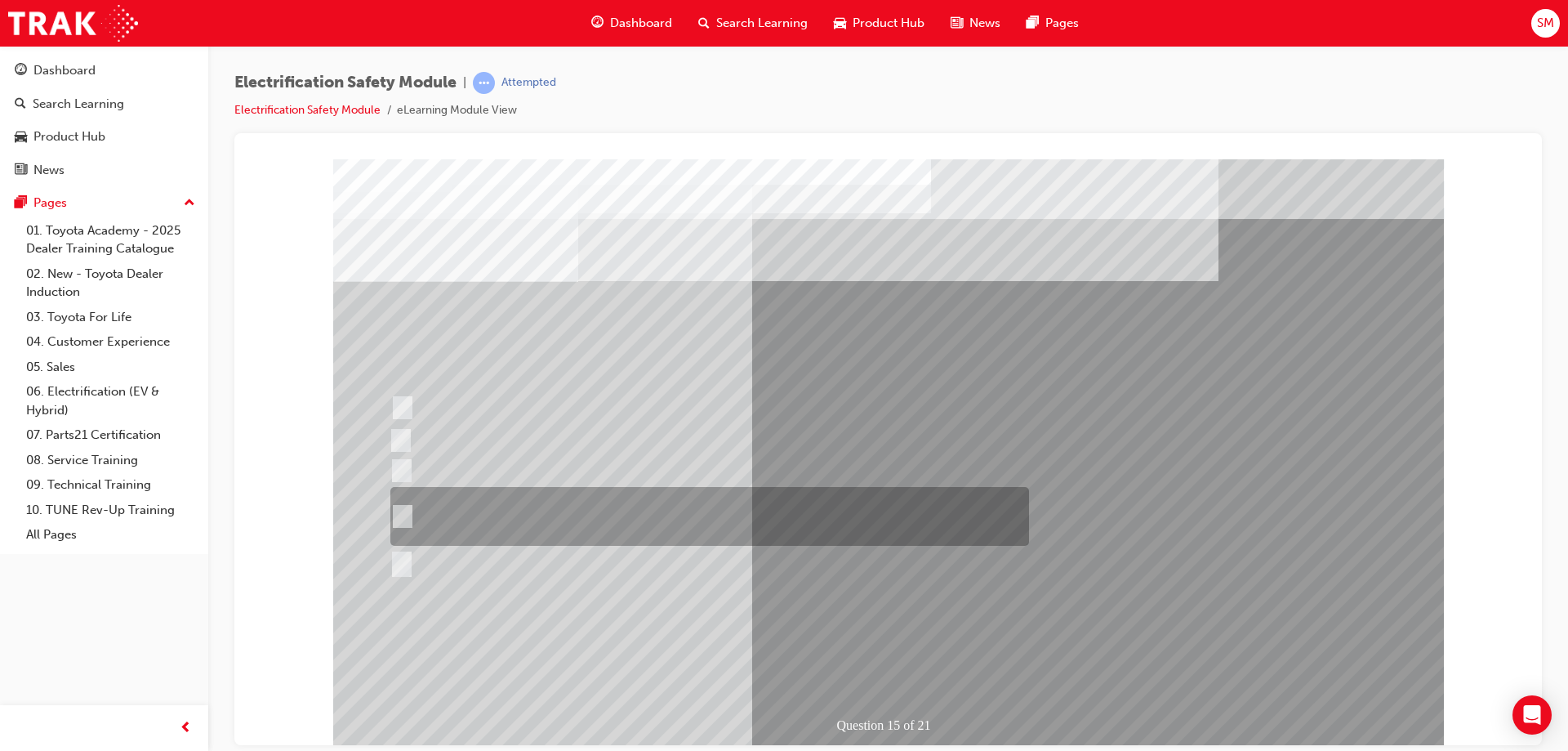
click at [799, 504] on div at bounding box center [706, 515] width 639 height 58
radio input "true"
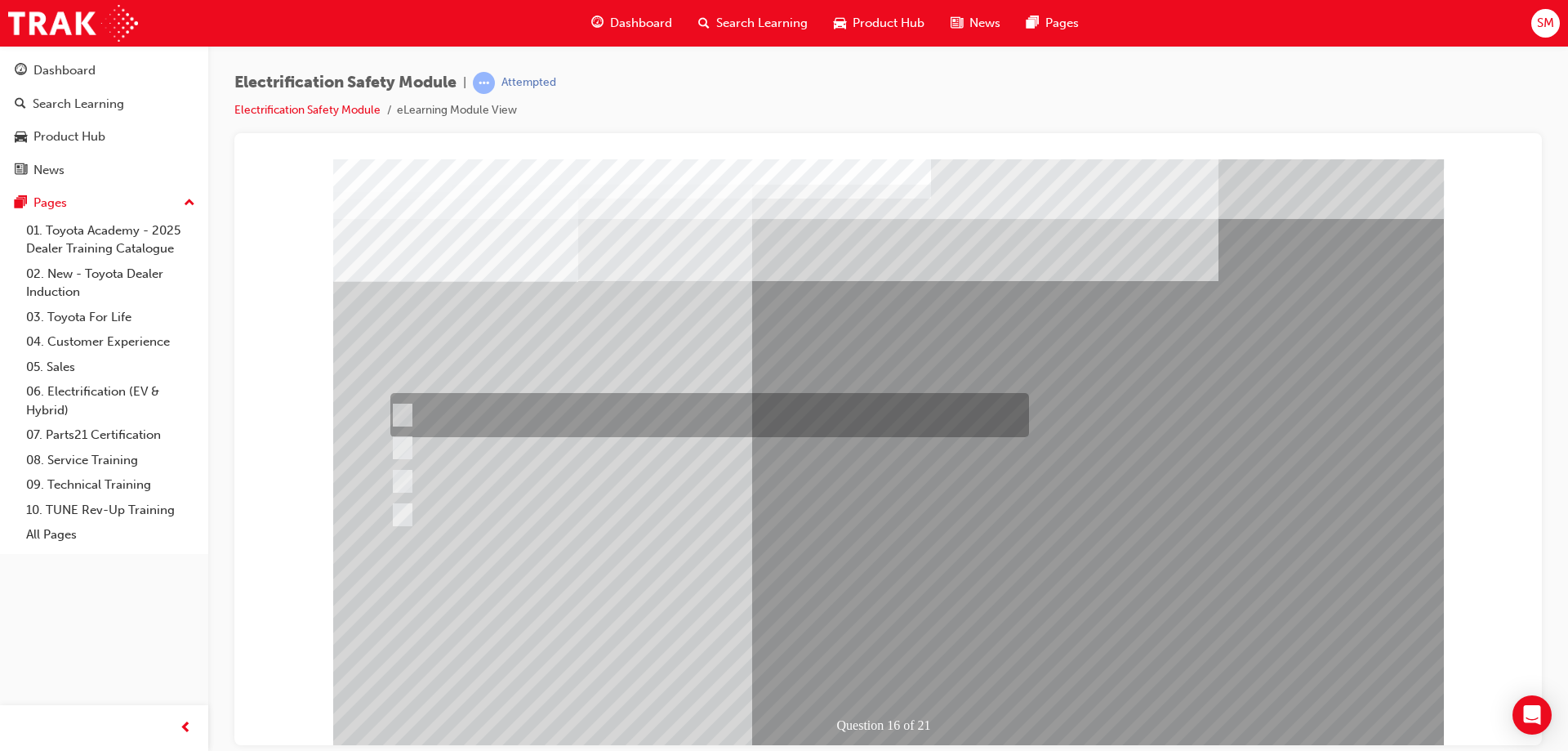
click at [722, 401] on div at bounding box center [706, 414] width 639 height 44
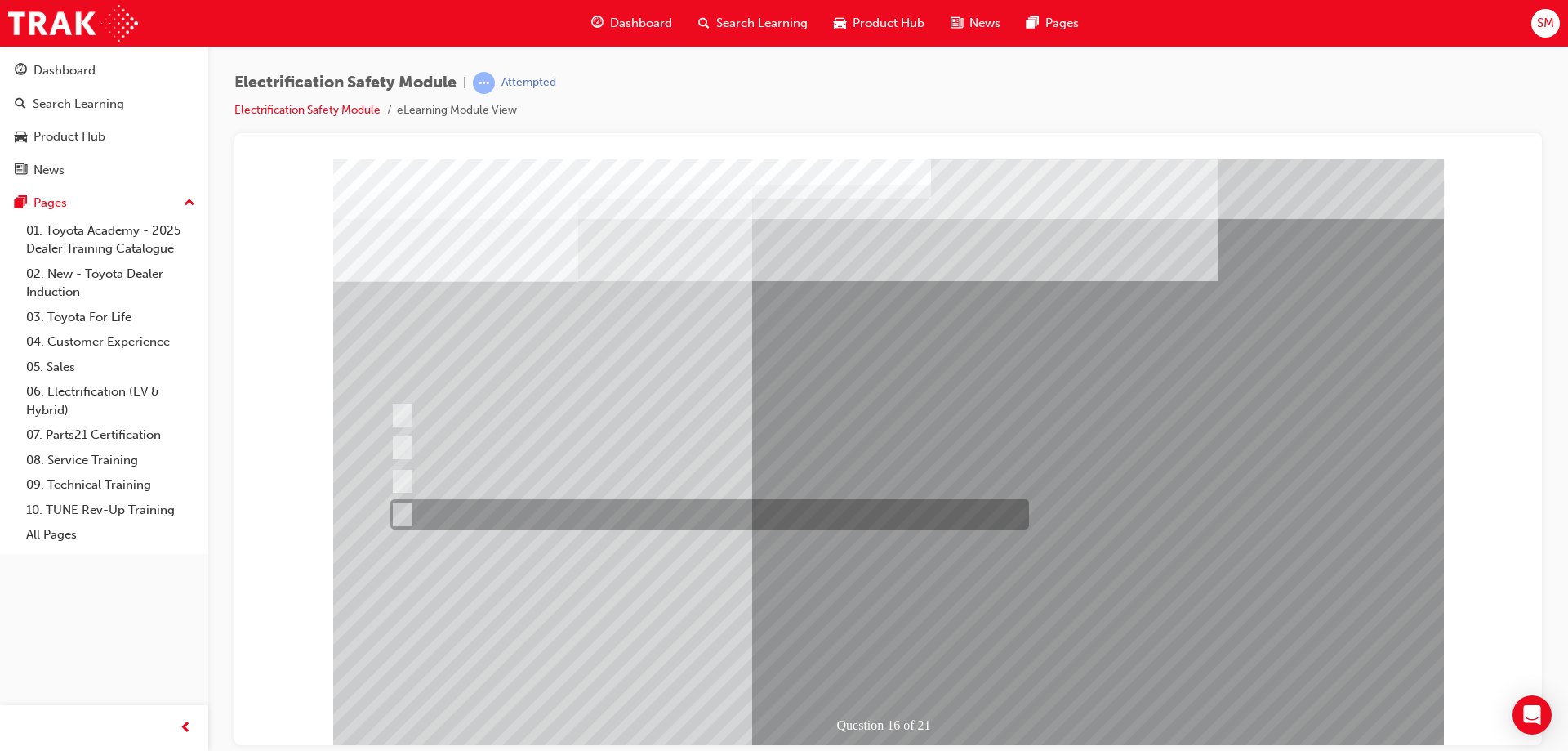
click at [703, 517] on div at bounding box center [706, 515] width 639 height 31
radio input "false"
radio input "true"
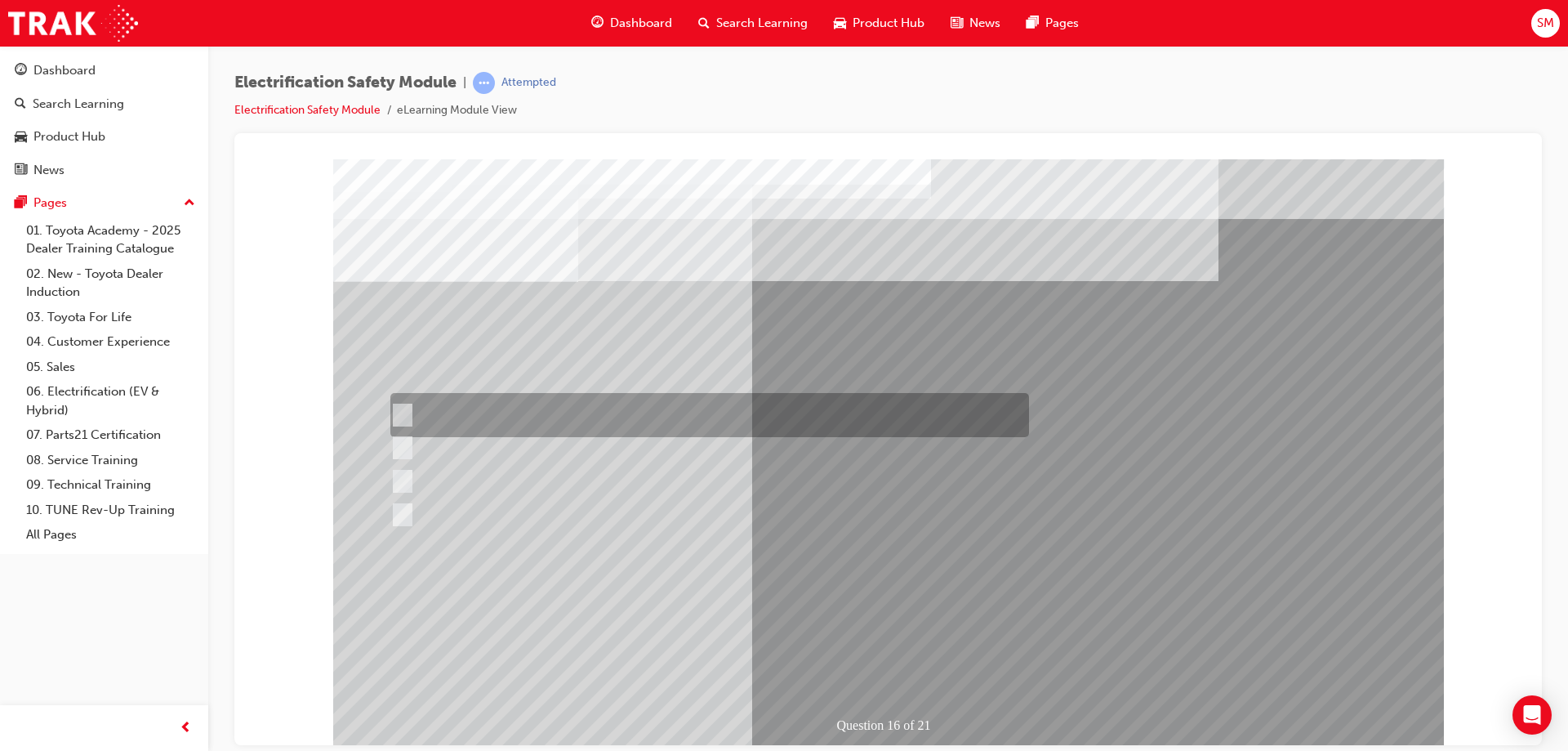
click at [687, 417] on div at bounding box center [706, 414] width 639 height 44
radio input "true"
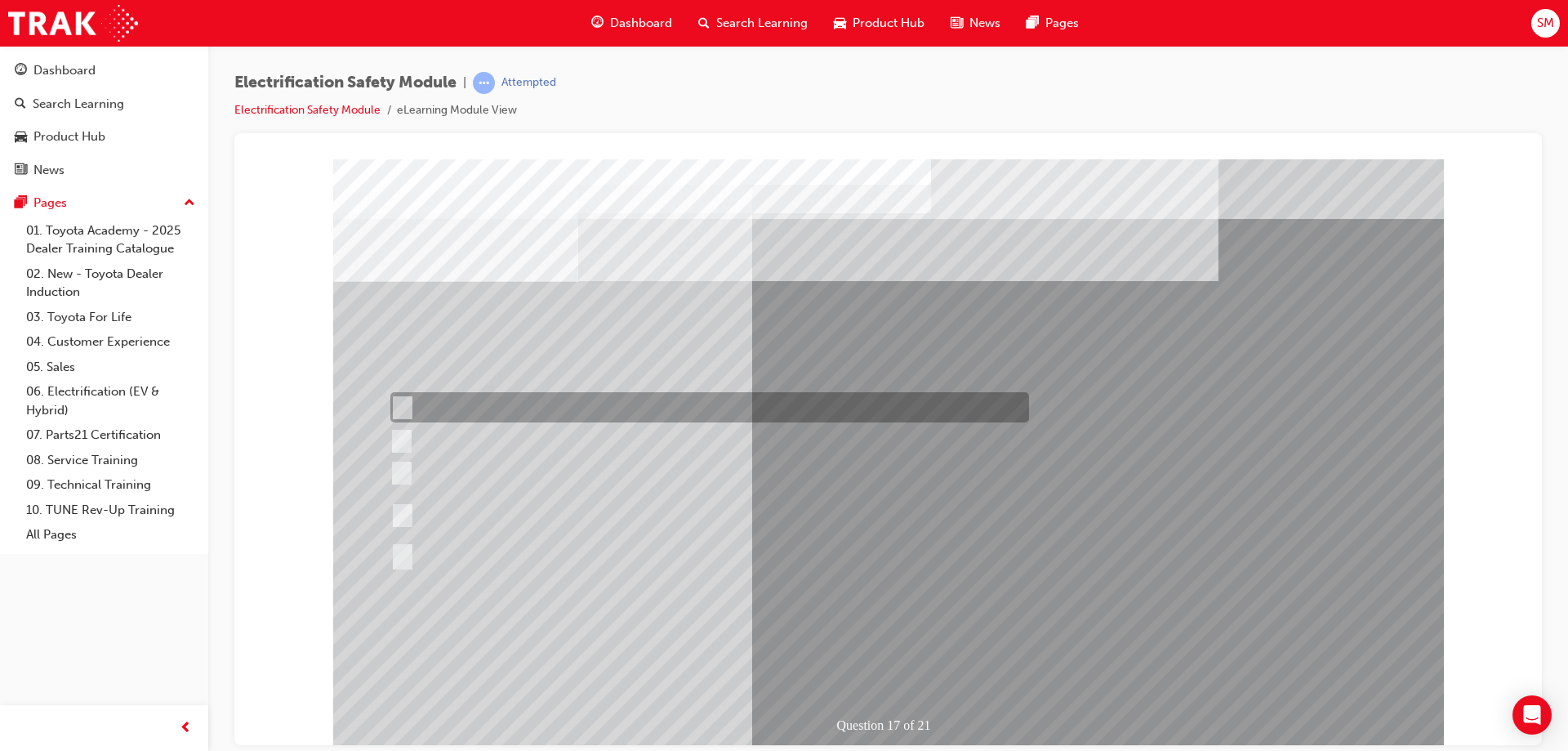
click at [783, 399] on div at bounding box center [706, 408] width 639 height 31
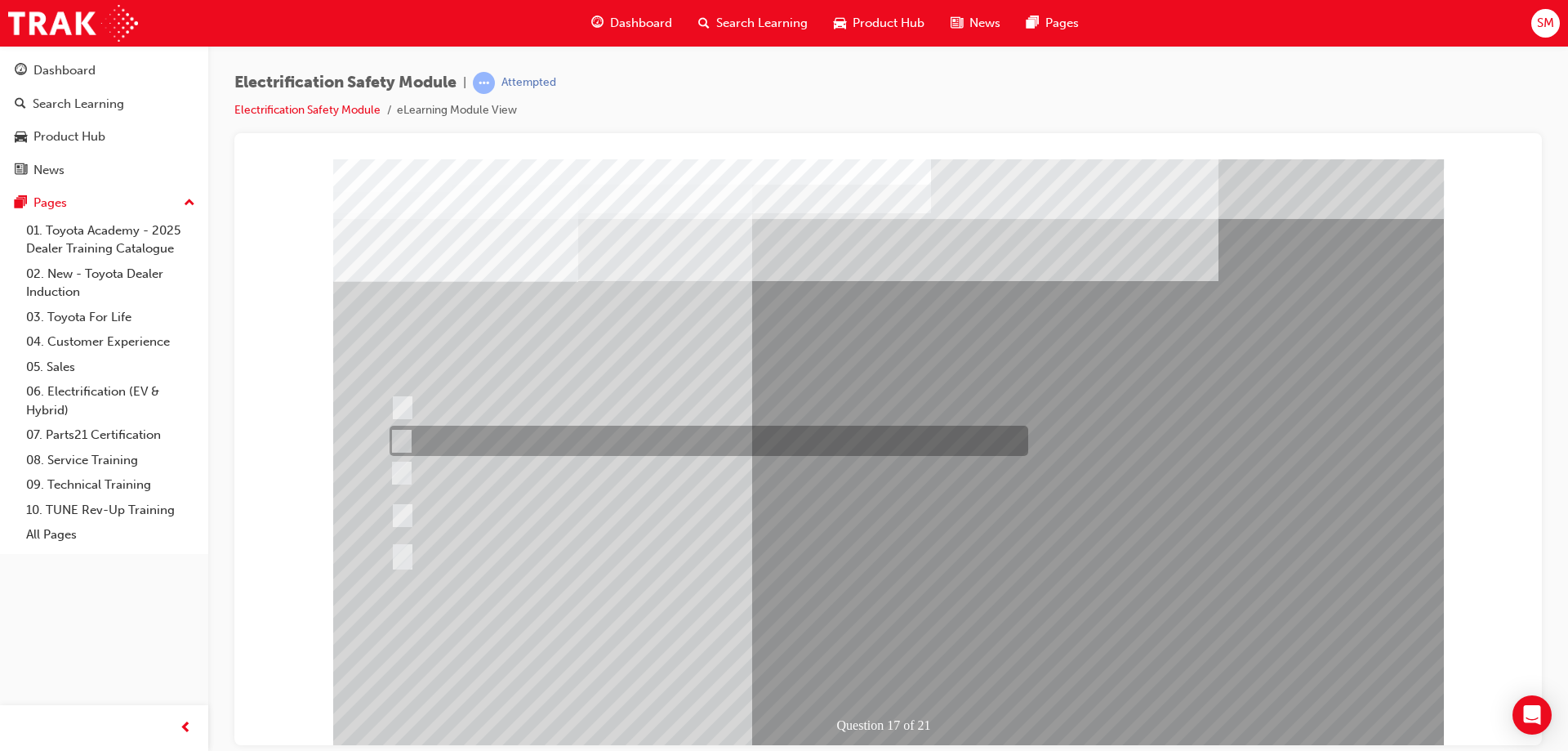
click at [635, 444] on div at bounding box center [705, 441] width 639 height 31
radio input "false"
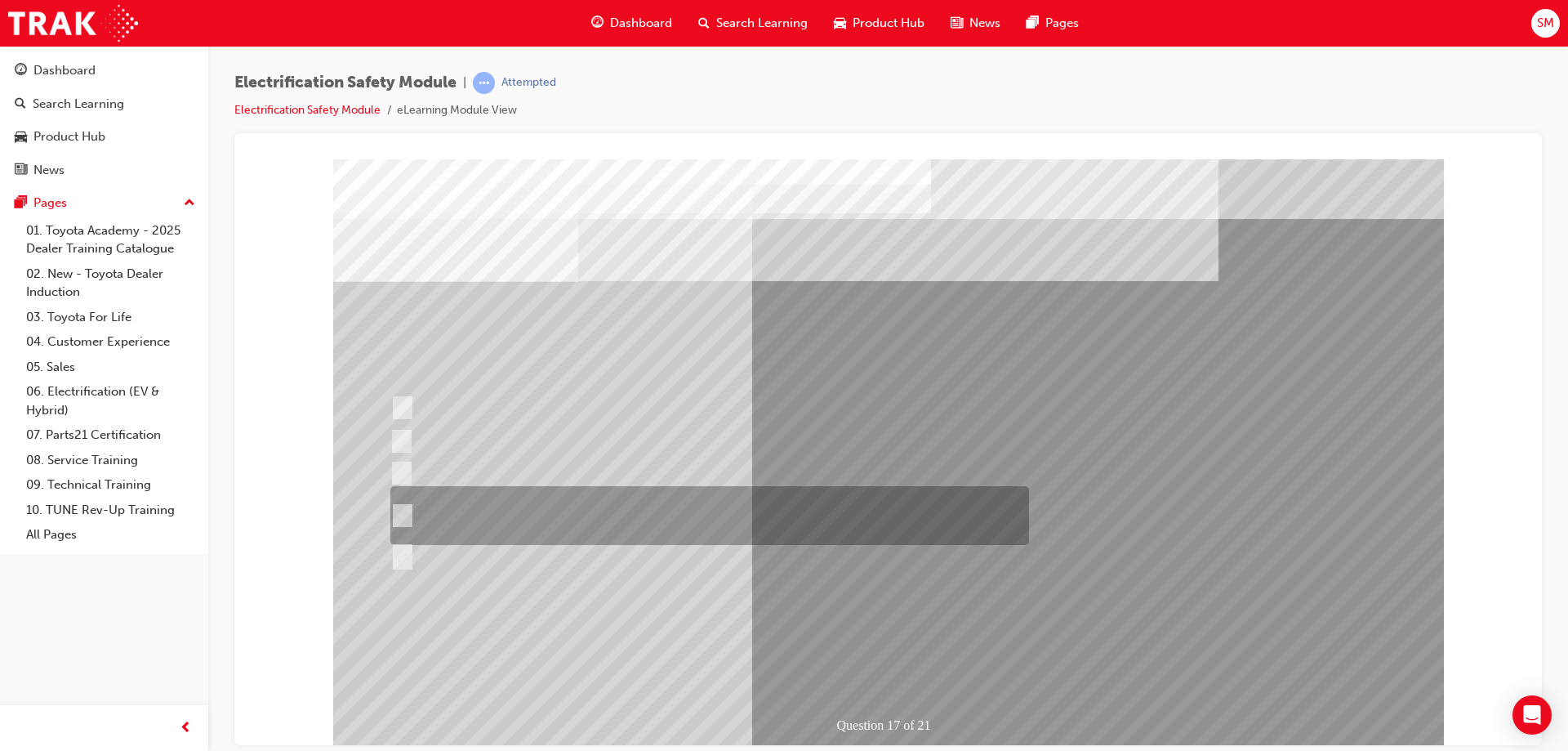
click at [862, 503] on div at bounding box center [706, 515] width 639 height 58
radio input "false"
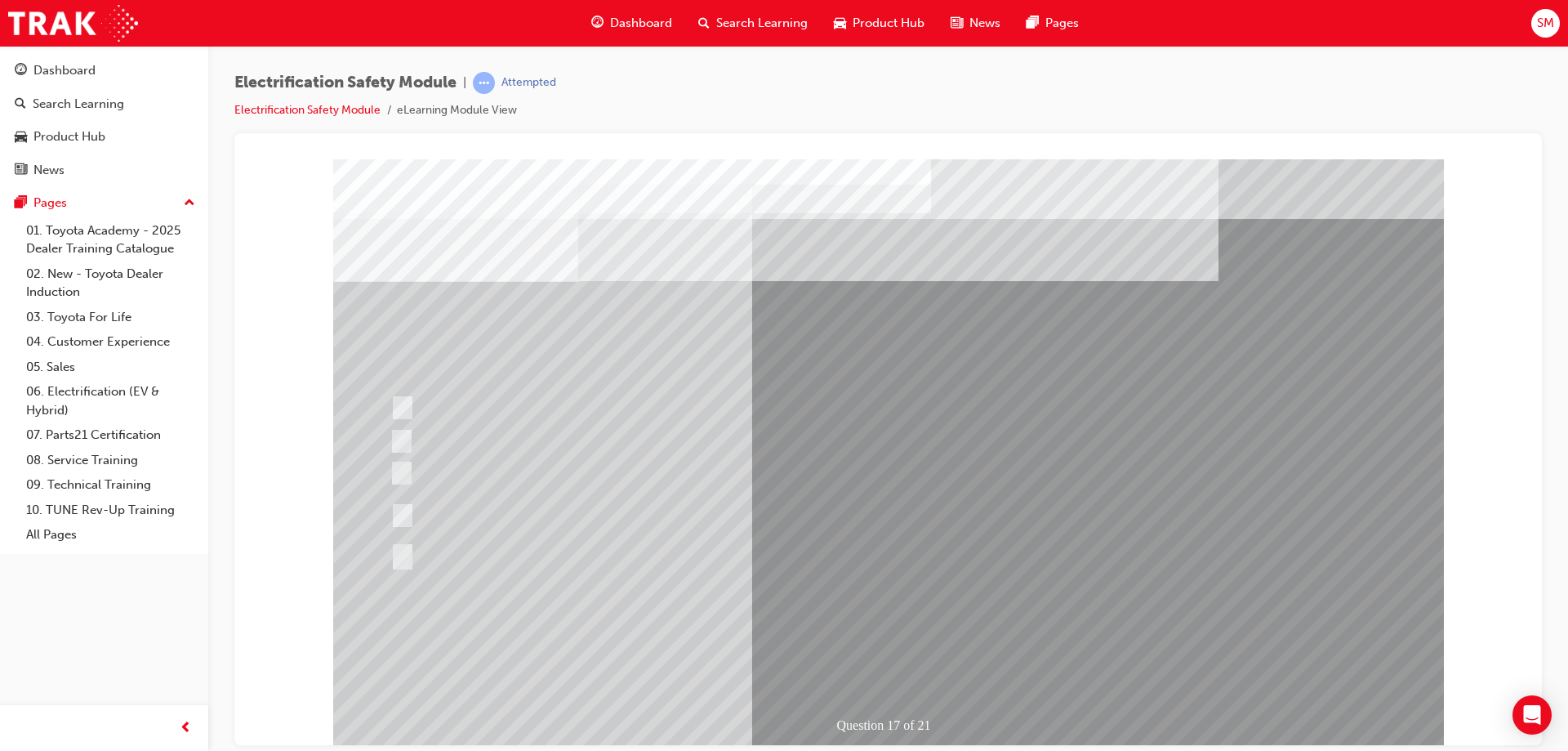
click at [434, 570] on div at bounding box center [710, 556] width 639 height 31
radio input "false"
radio input "true"
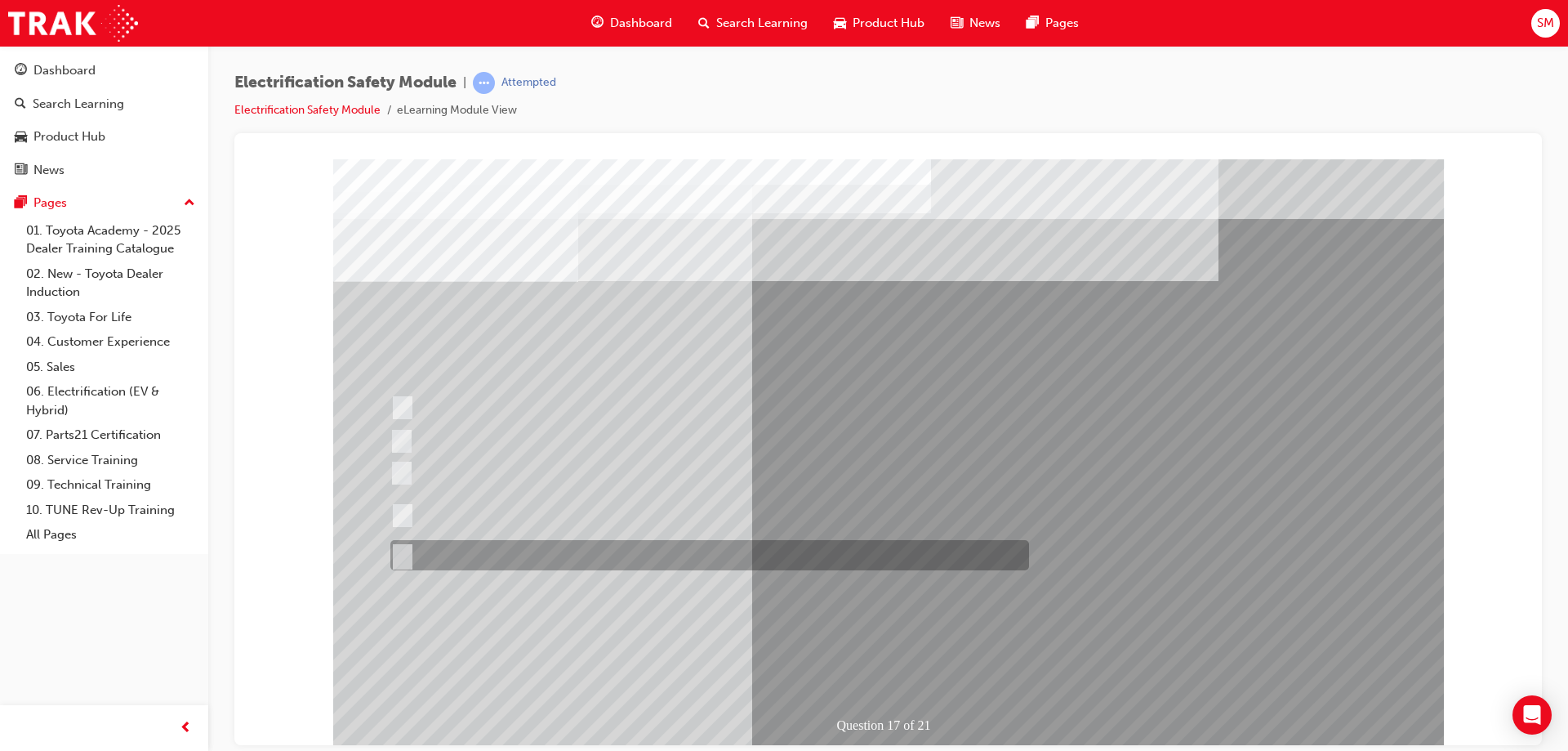
click at [437, 563] on div at bounding box center [706, 555] width 639 height 31
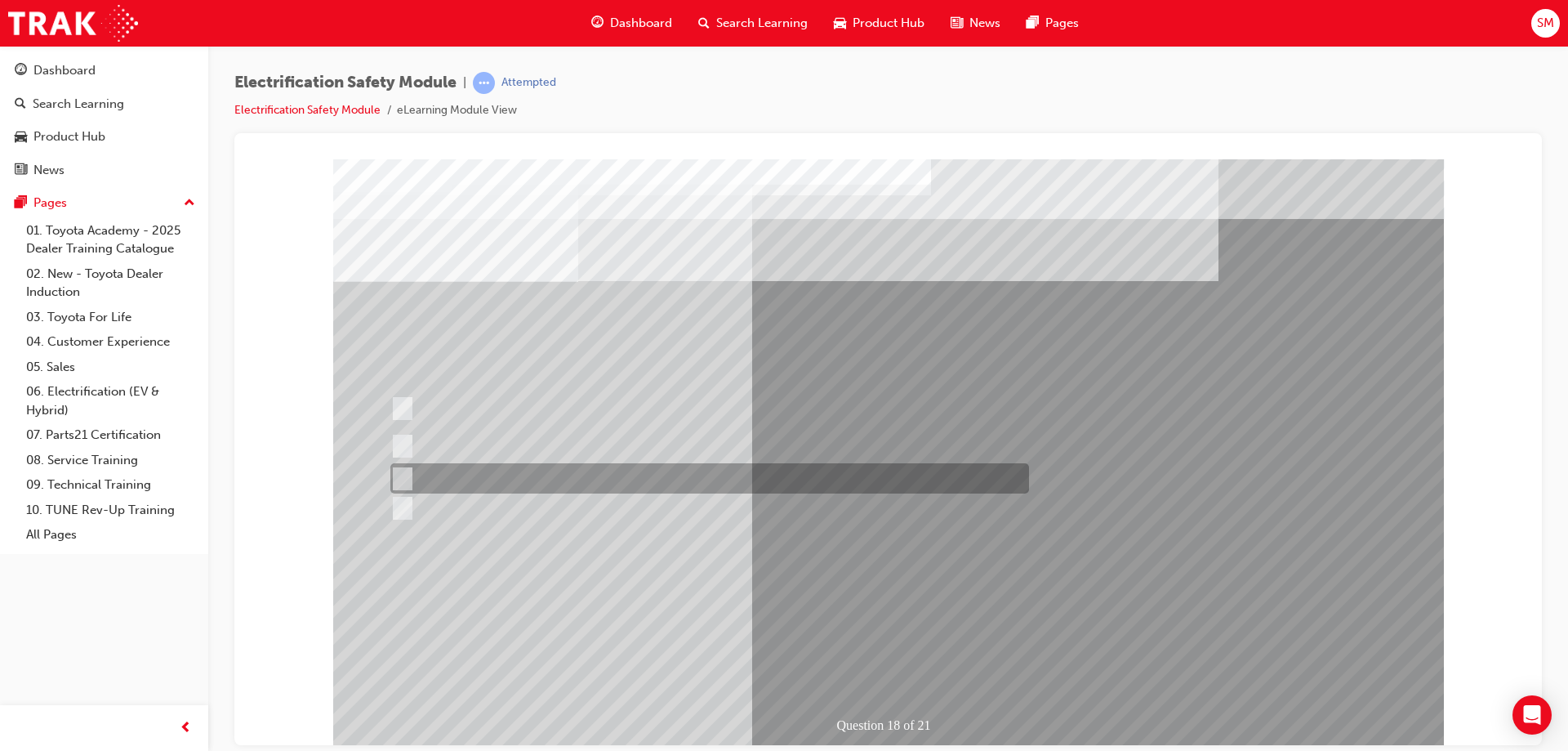
click at [497, 475] on div at bounding box center [706, 478] width 639 height 31
radio input "true"
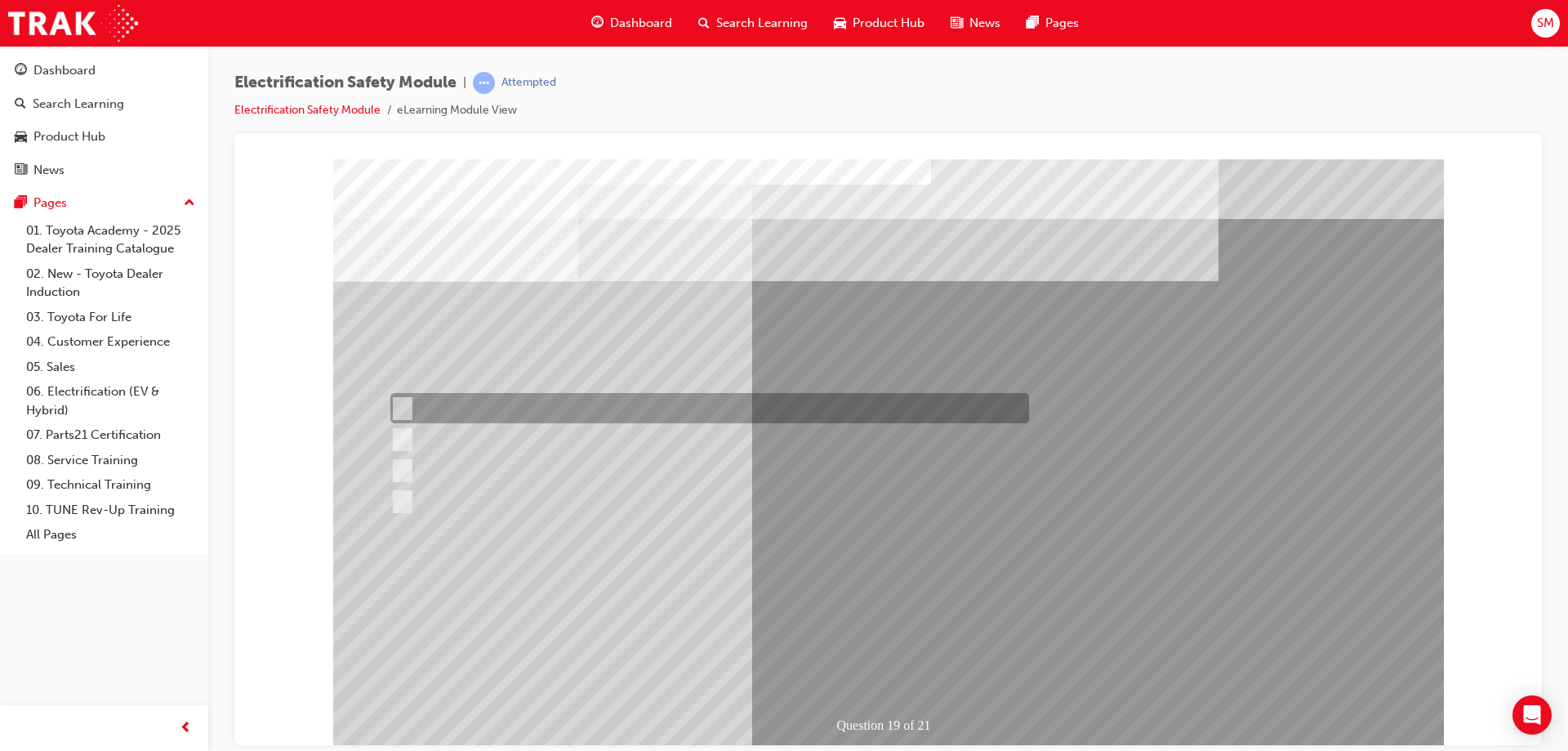
click at [654, 406] on div at bounding box center [706, 408] width 639 height 31
radio input "true"
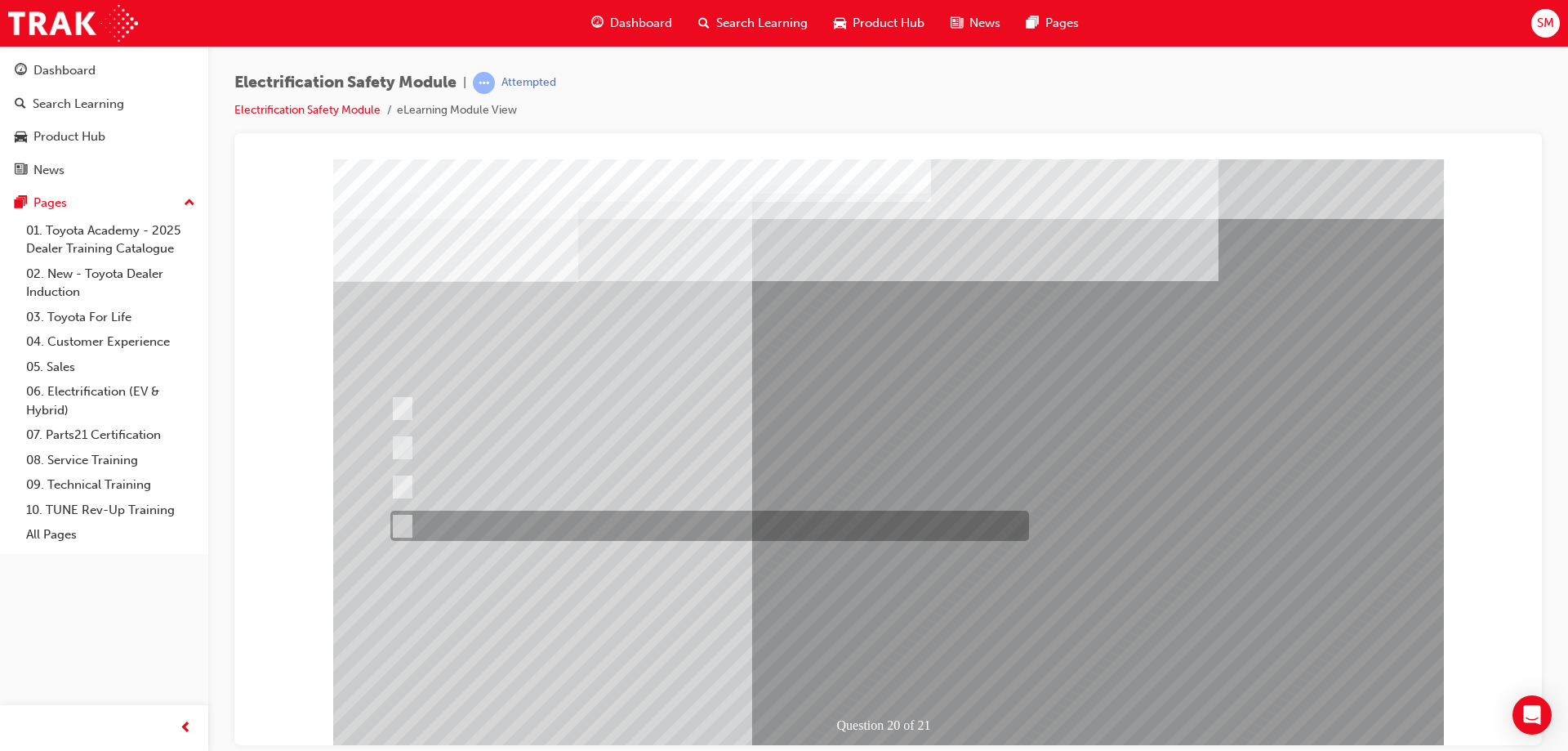
click at [552, 518] on div at bounding box center [706, 526] width 639 height 31
radio input "true"
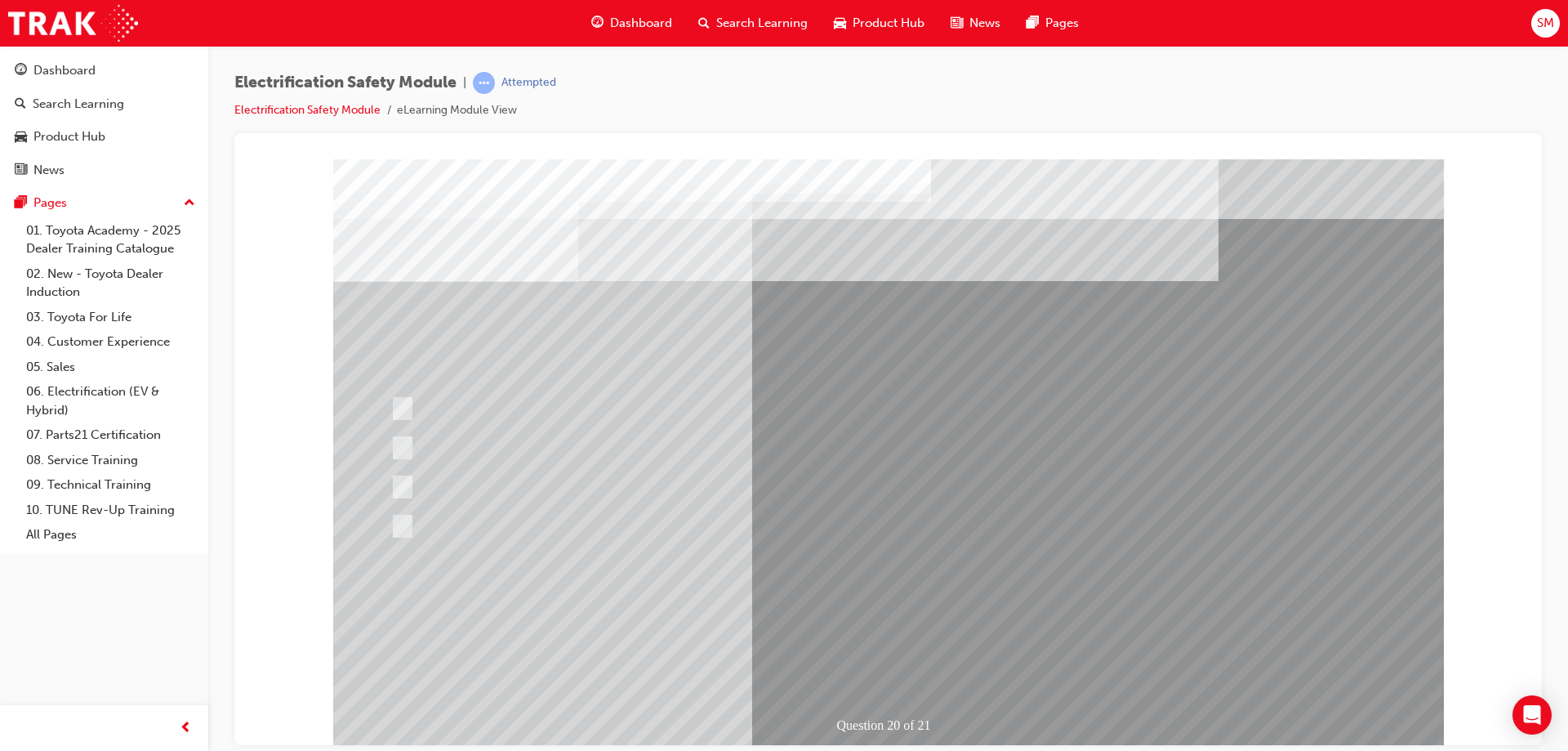
drag, startPoint x: 913, startPoint y: 621, endPoint x: 913, endPoint y: 612, distance: 9.0
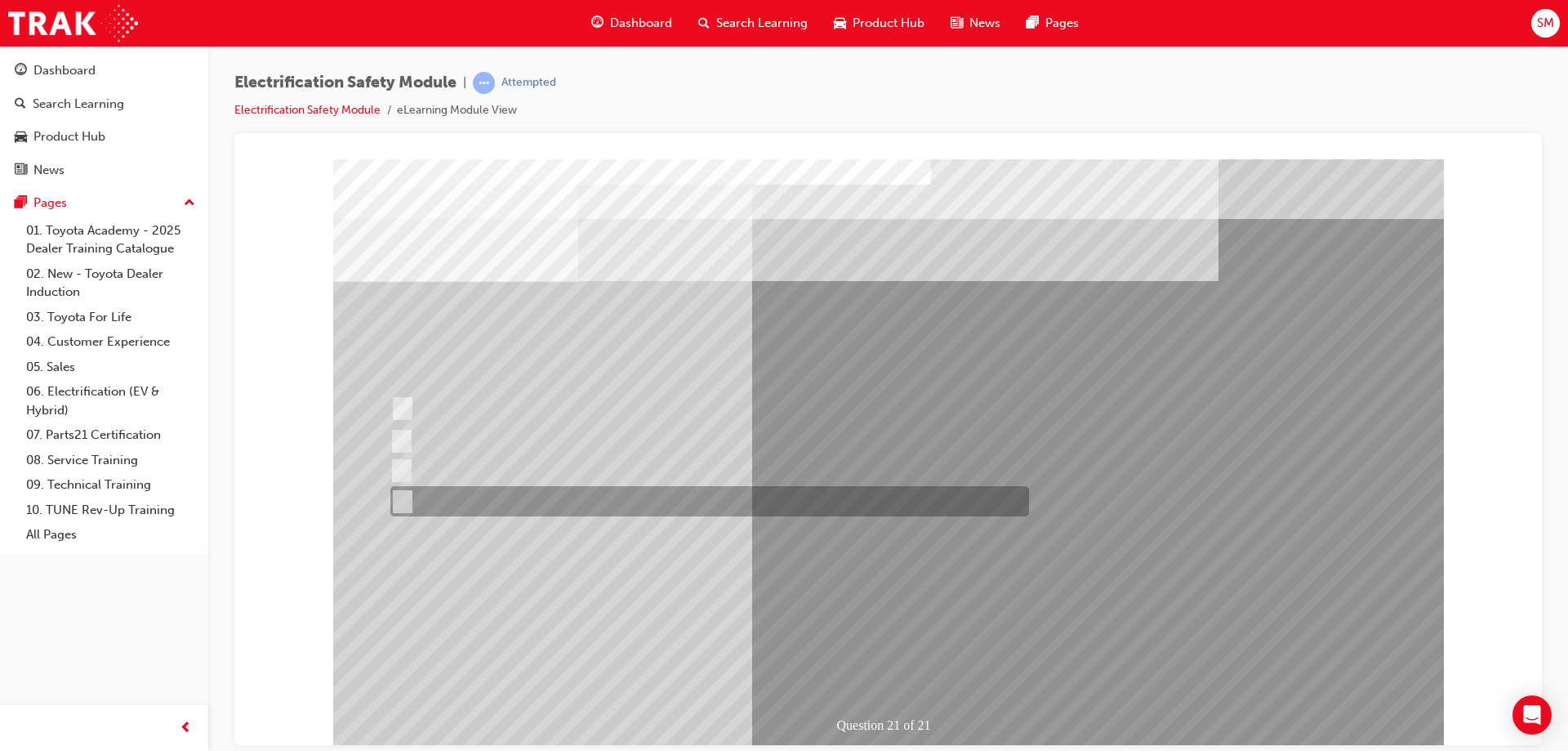
click at [578, 508] on div at bounding box center [706, 501] width 639 height 31
radio input "true"
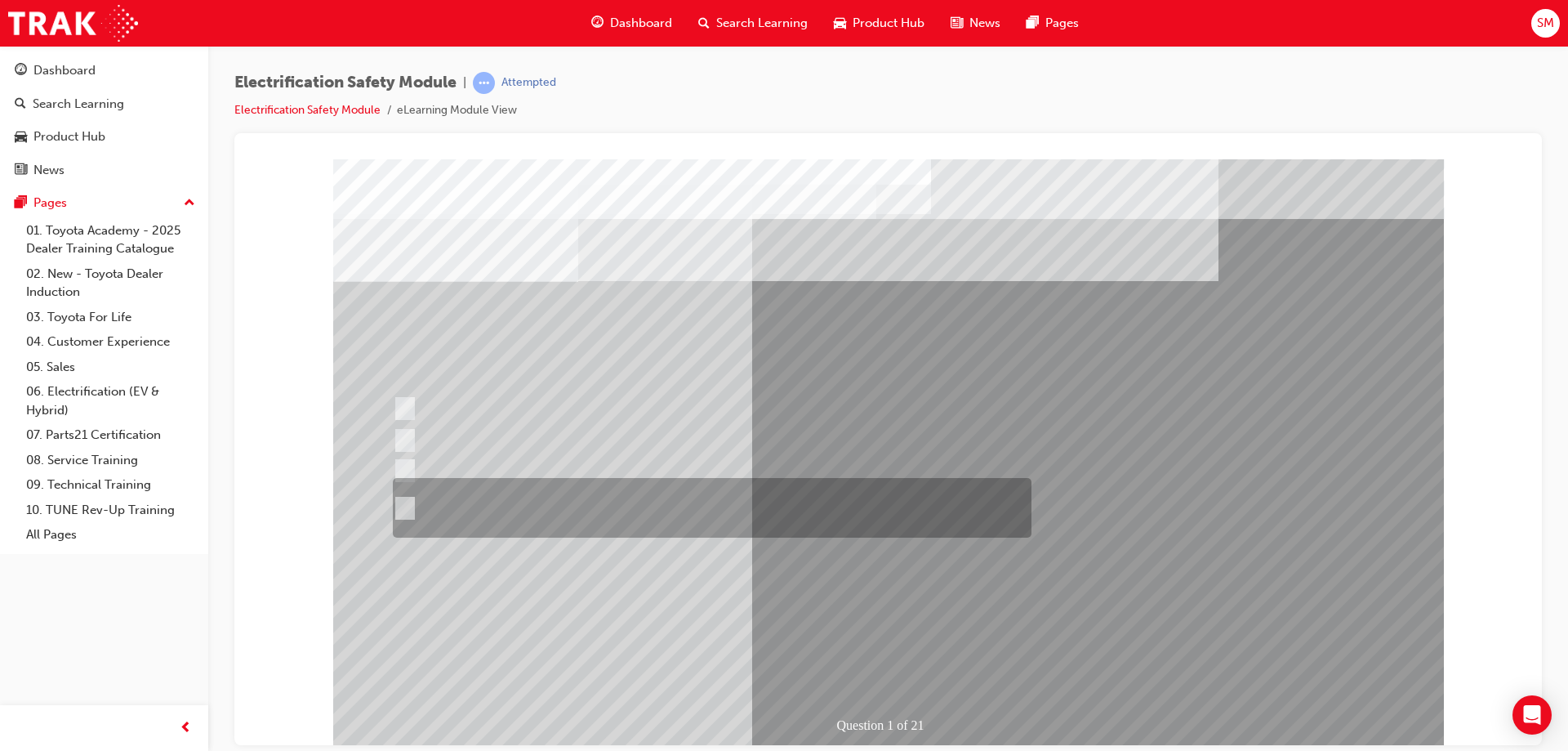
click at [669, 498] on div at bounding box center [709, 508] width 639 height 59
radio input "true"
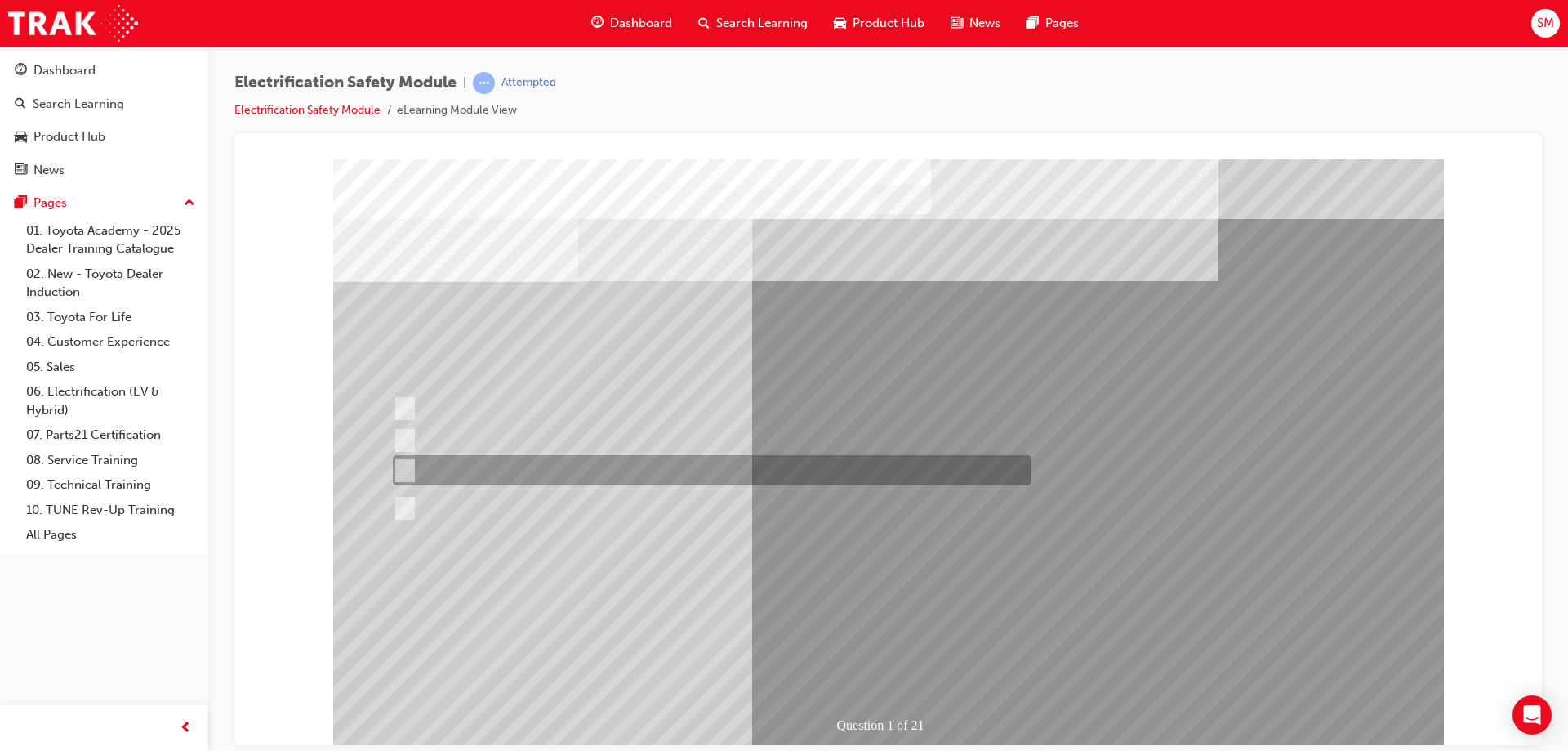
click at [747, 463] on div at bounding box center [709, 470] width 639 height 31
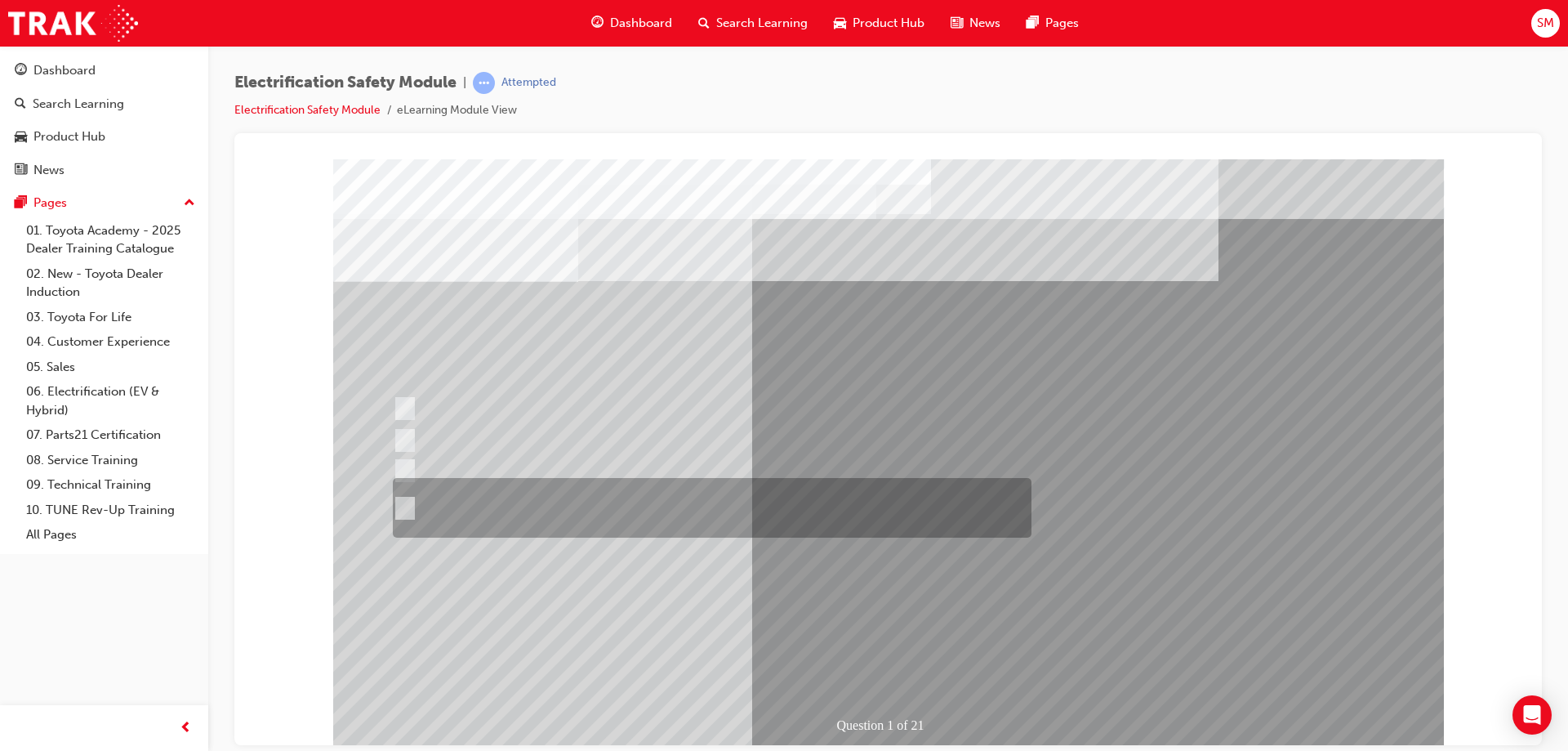
click at [597, 509] on div at bounding box center [709, 508] width 639 height 59
radio input "false"
radio input "true"
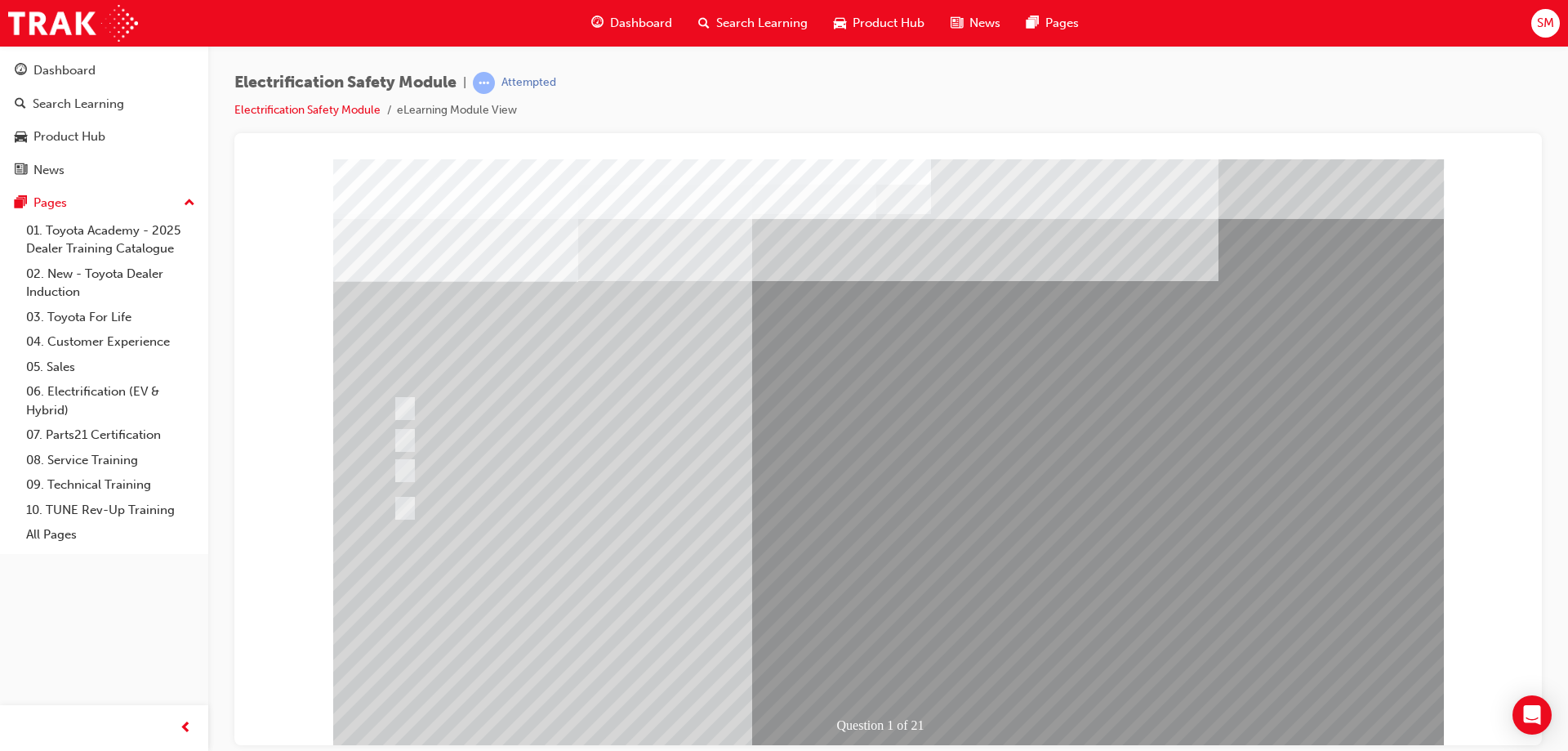
drag, startPoint x: 567, startPoint y: 309, endPoint x: 826, endPoint y: 312, distance: 259.0
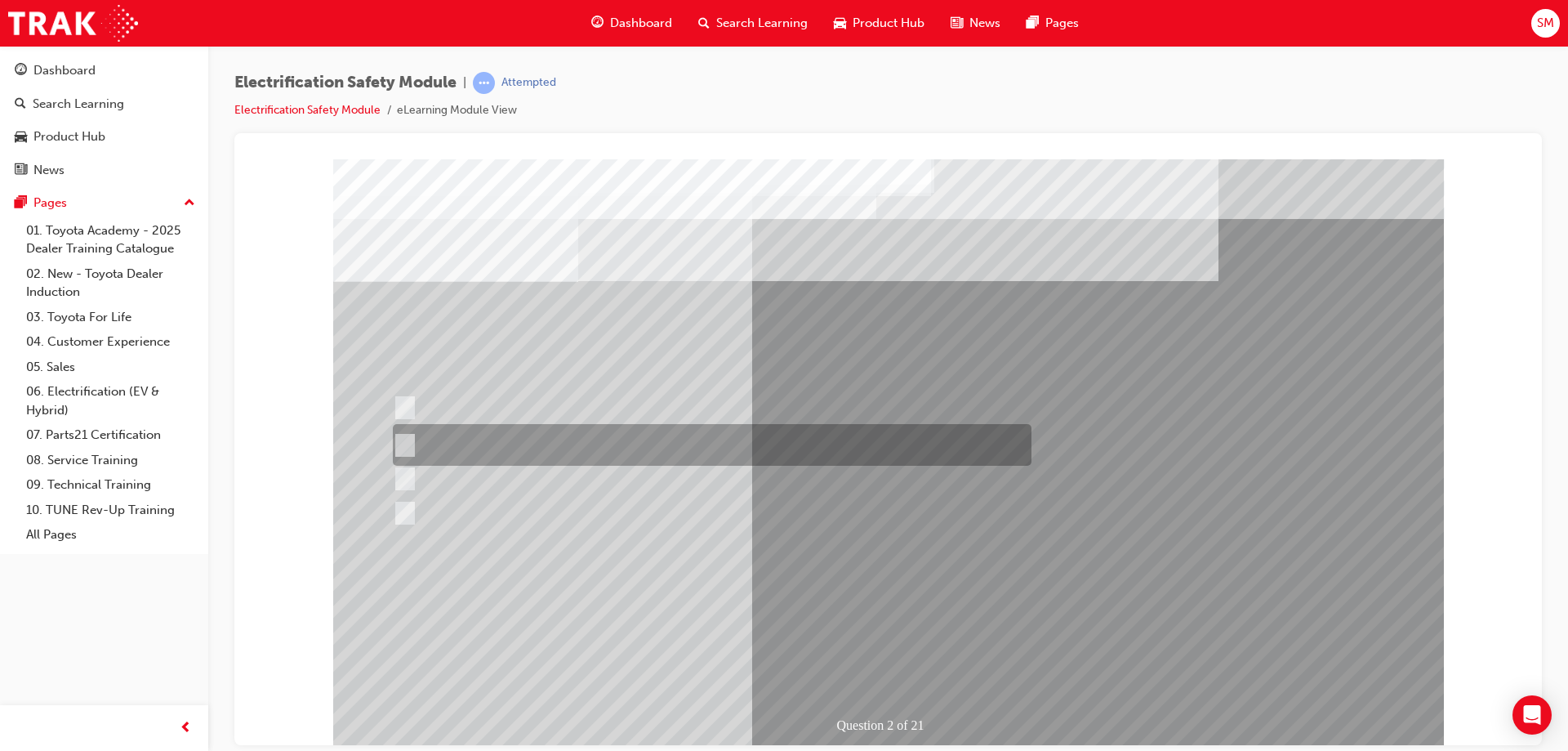
click at [542, 437] on div at bounding box center [709, 444] width 639 height 42
radio input "true"
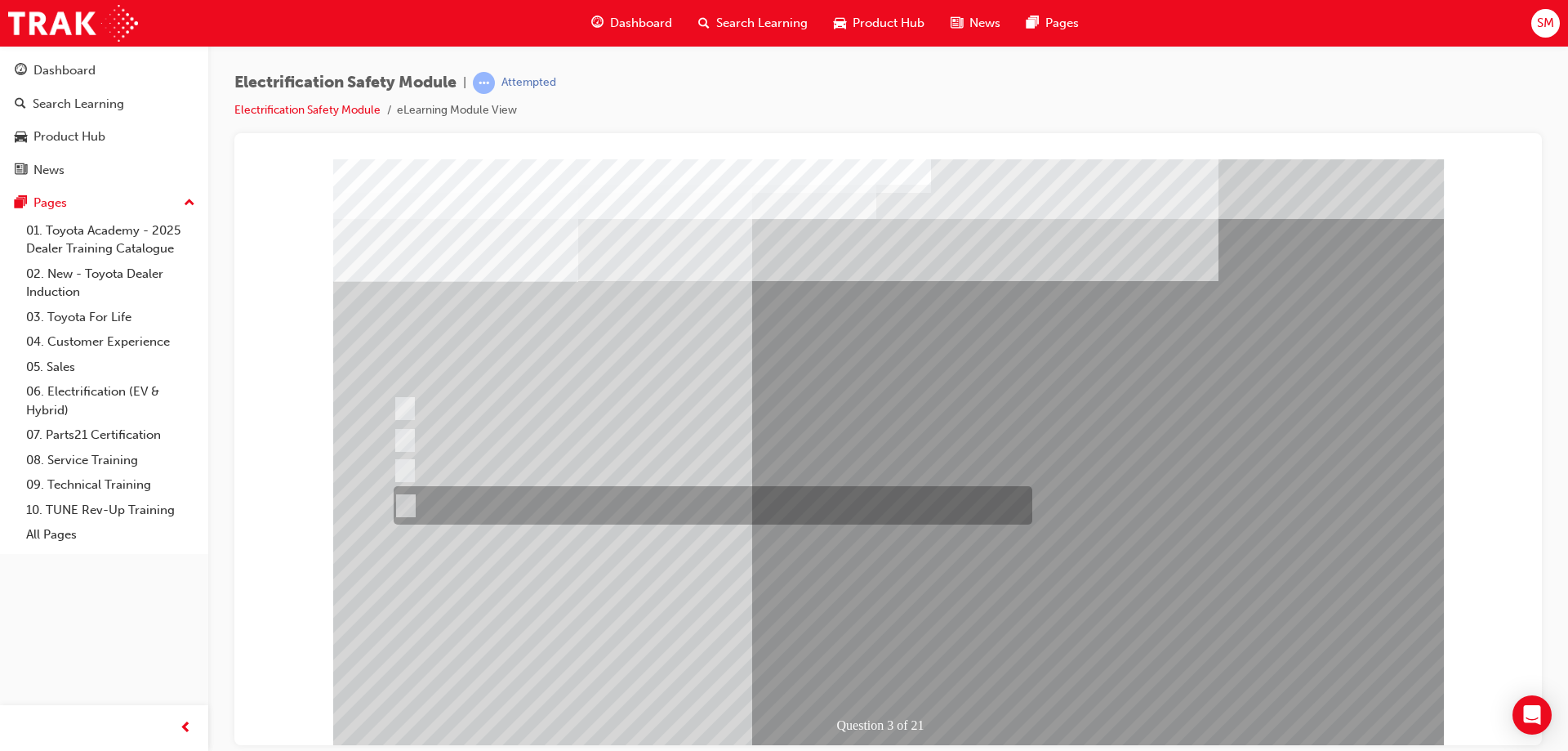
click at [613, 510] on div at bounding box center [709, 504] width 639 height 38
radio input "true"
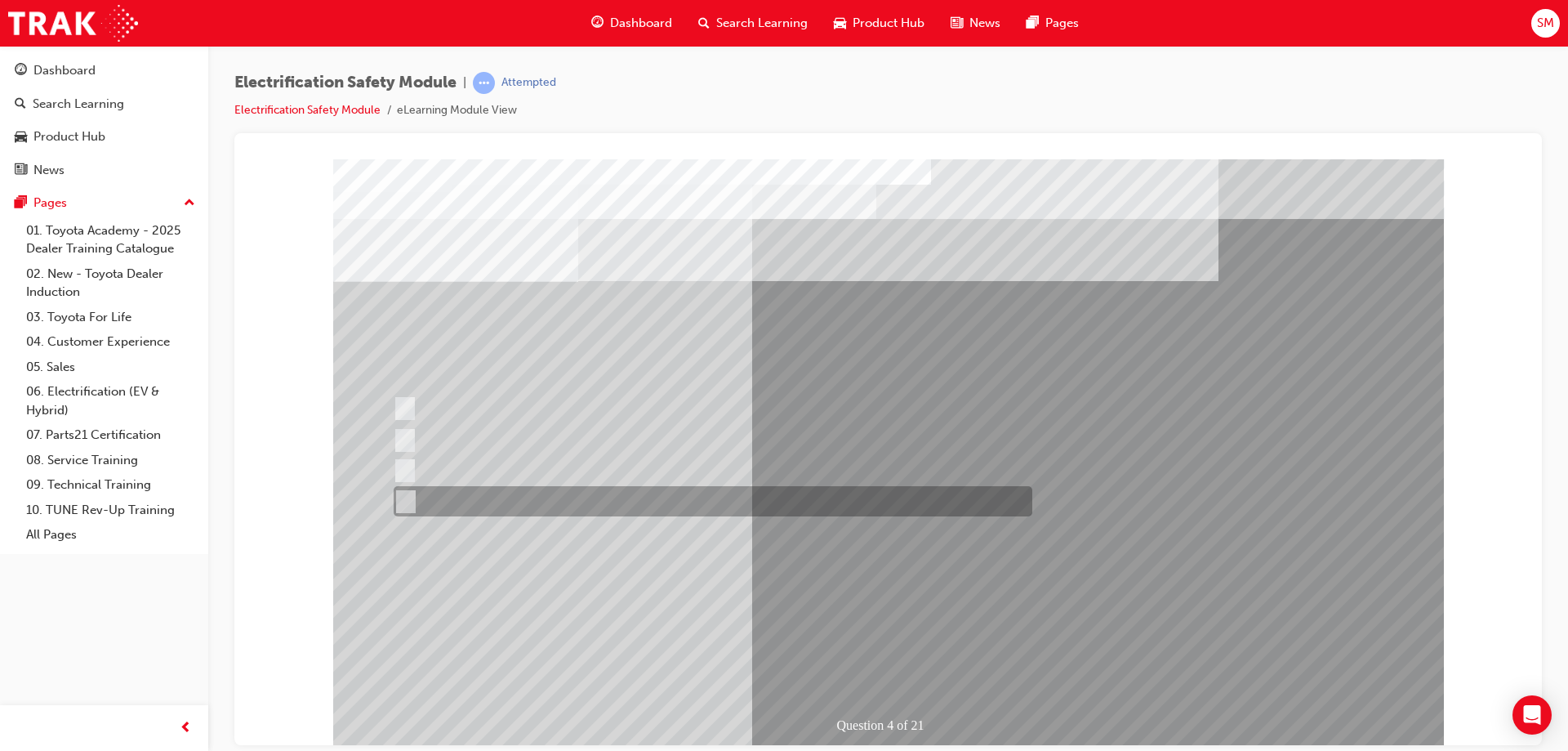
click at [611, 496] on div at bounding box center [709, 501] width 639 height 31
checkbox input "true"
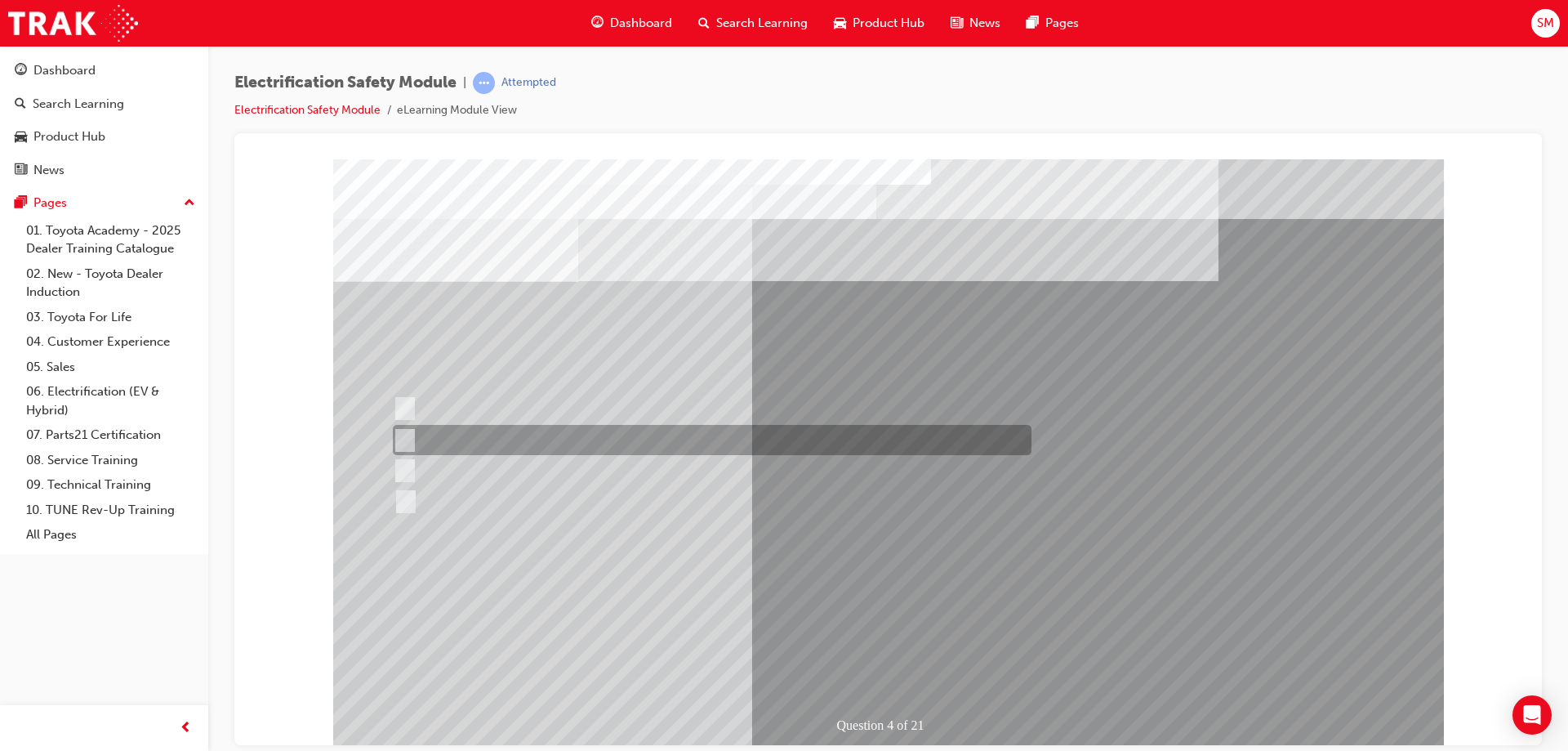
click at [620, 442] on div at bounding box center [709, 440] width 639 height 31
checkbox input "true"
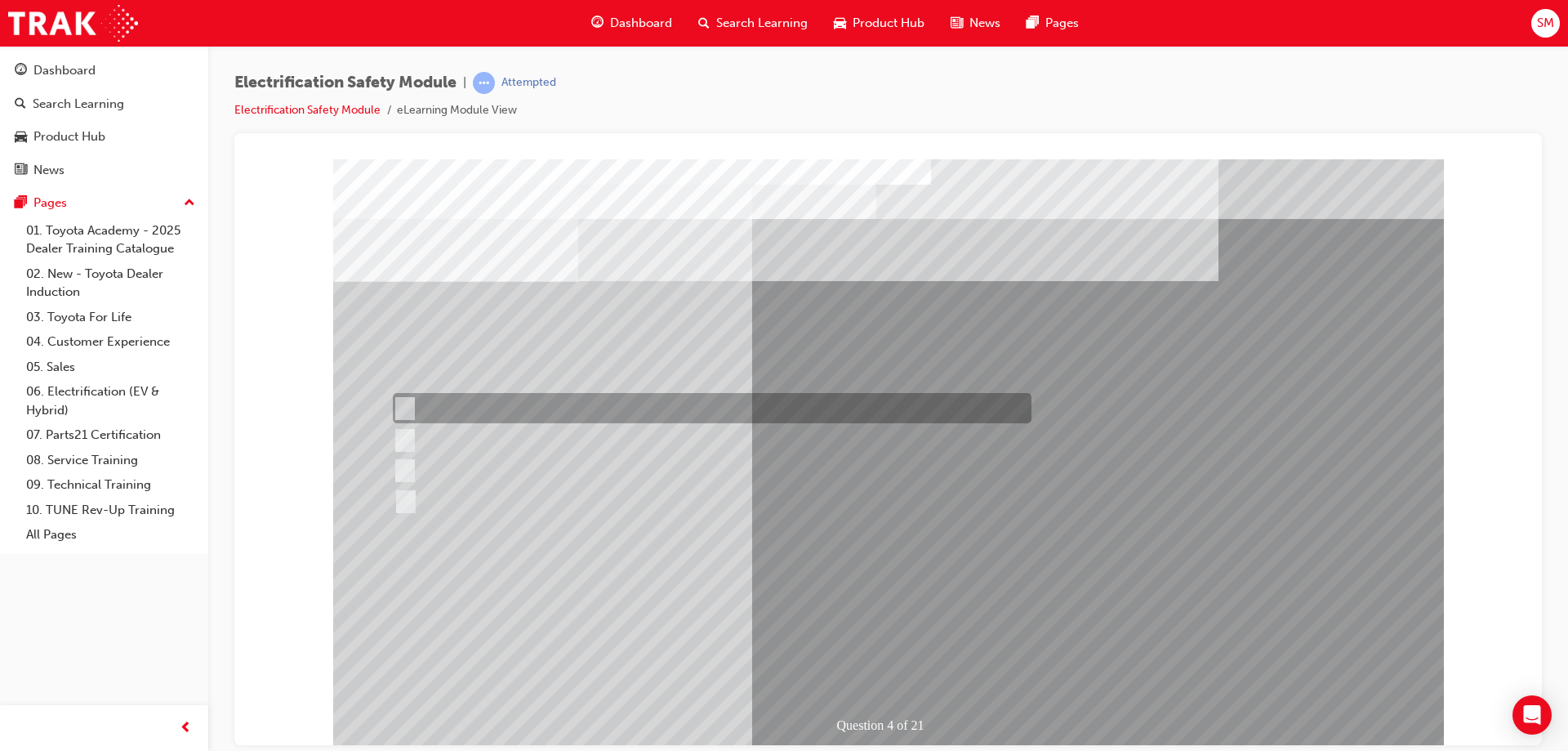
click at [620, 418] on div at bounding box center [709, 408] width 639 height 31
click at [682, 403] on div at bounding box center [709, 408] width 639 height 31
checkbox input "false"
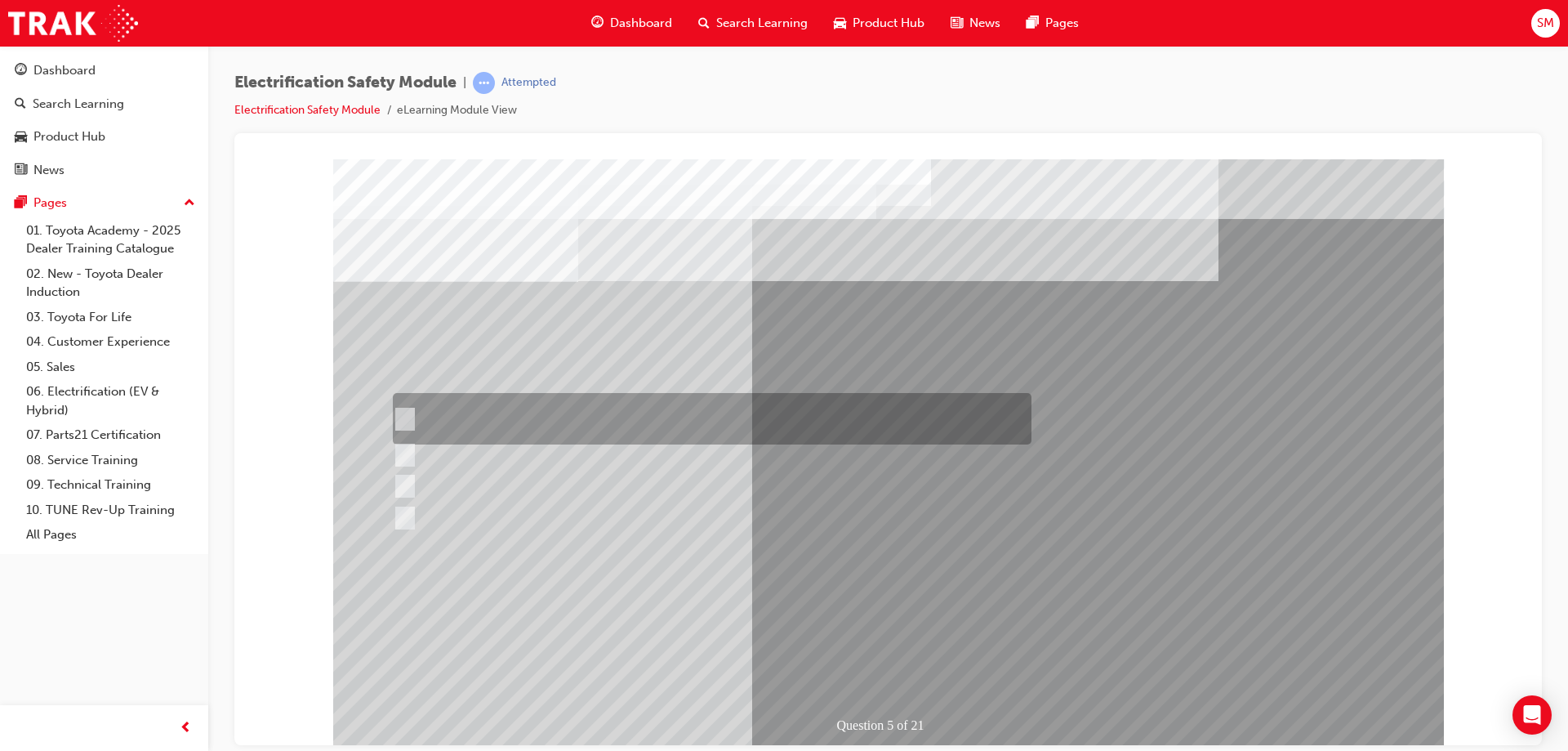
click at [559, 400] on div at bounding box center [709, 418] width 639 height 52
checkbox input "true"
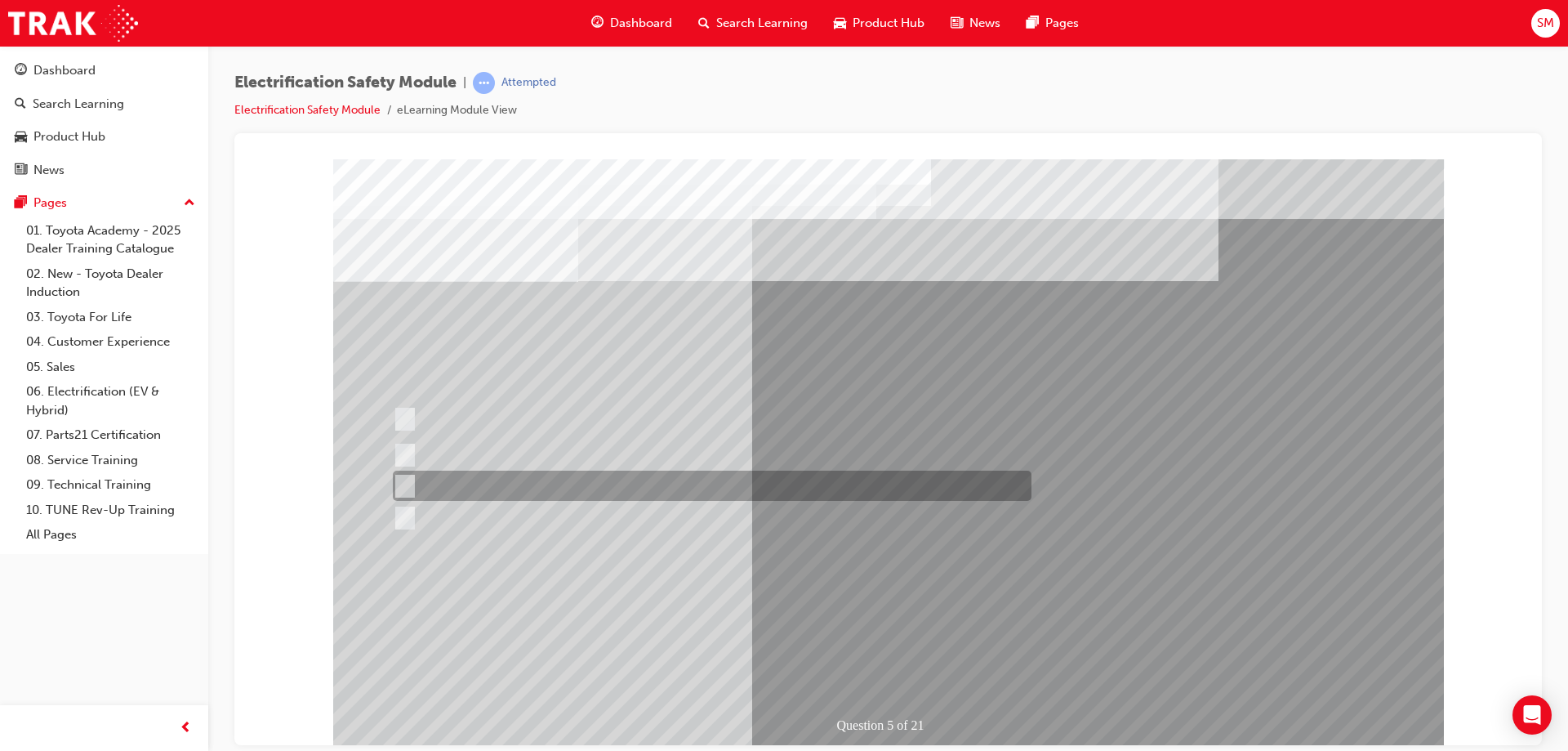
click at [811, 486] on div at bounding box center [709, 486] width 639 height 31
checkbox input "true"
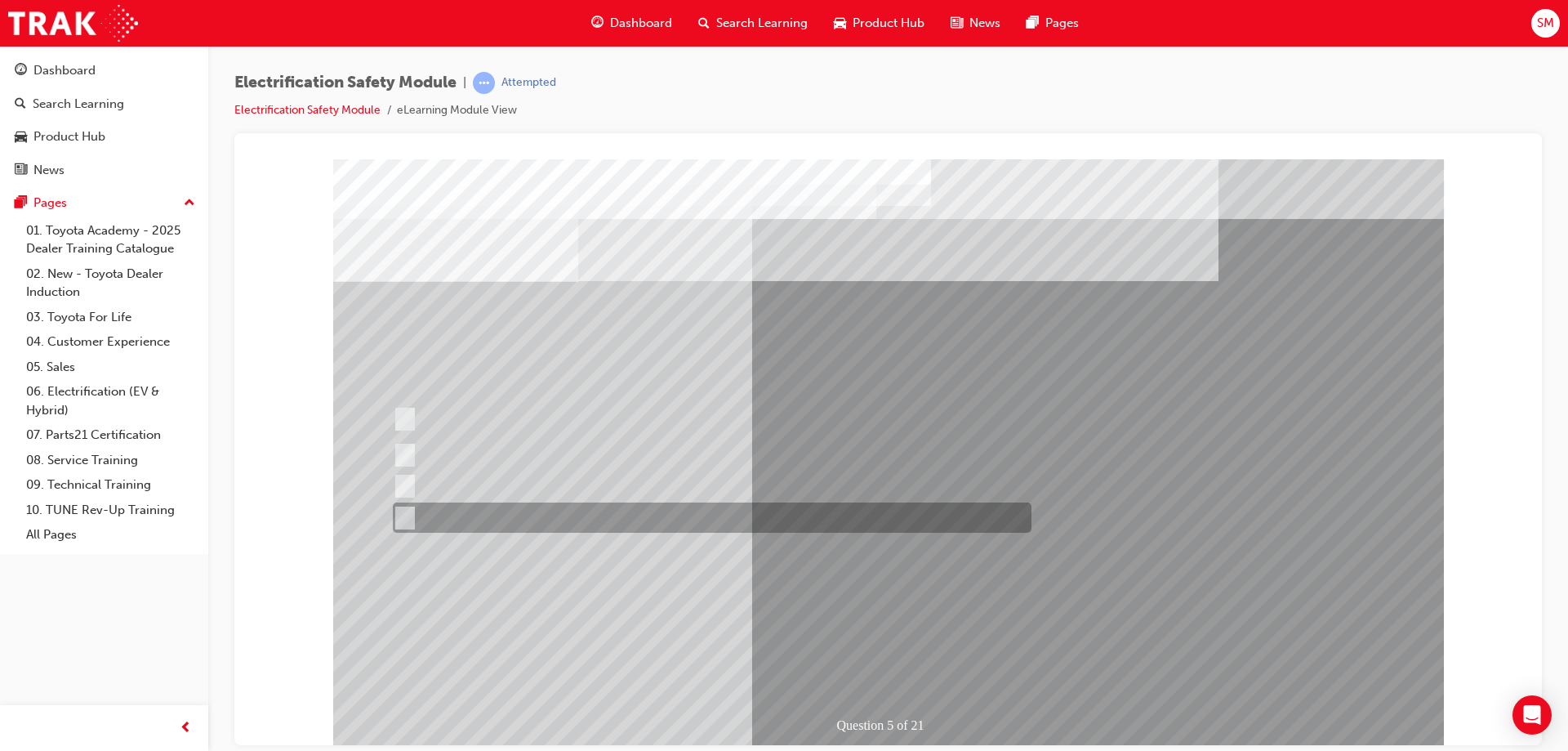
click at [756, 517] on div at bounding box center [709, 518] width 639 height 31
checkbox input "true"
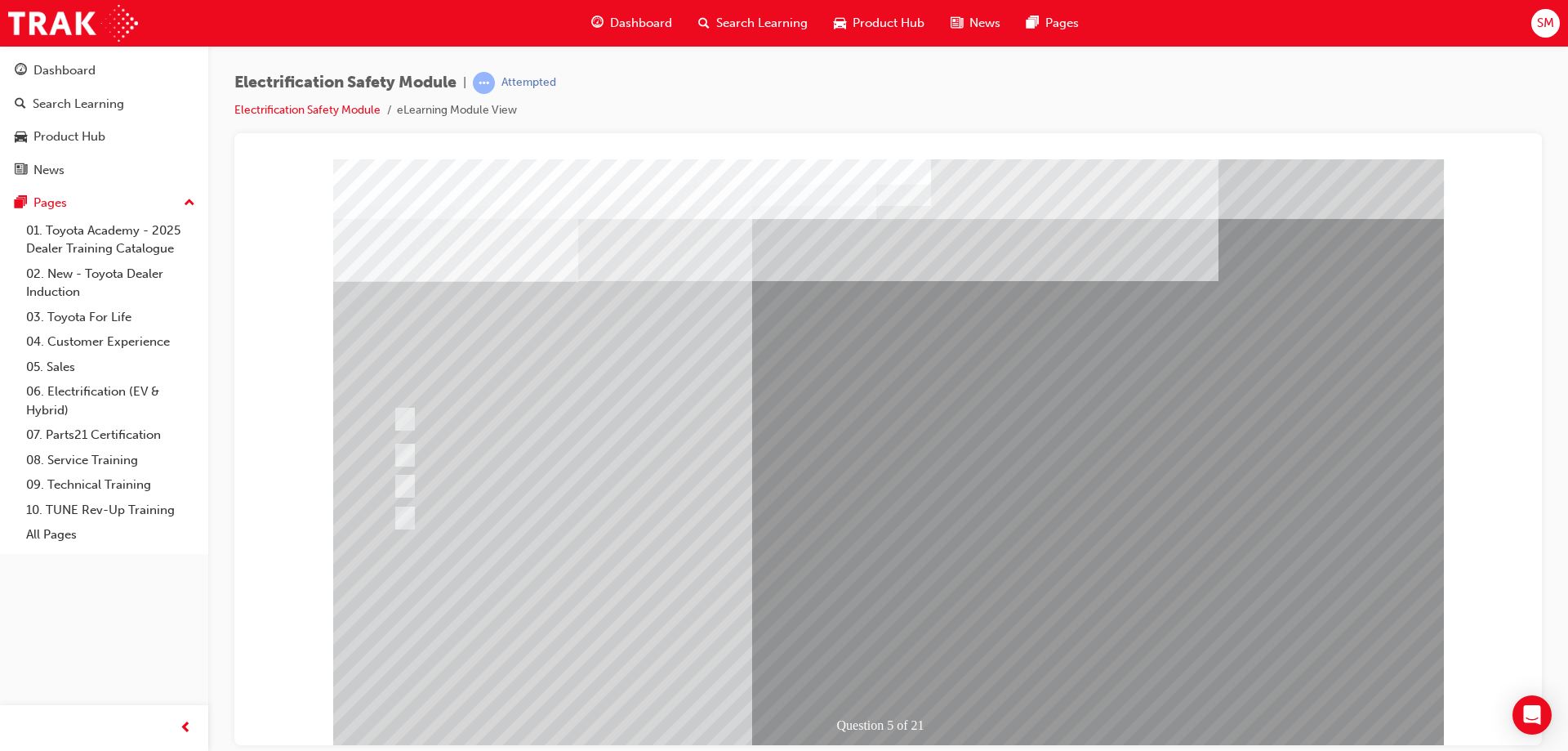
drag, startPoint x: 909, startPoint y: 605, endPoint x: 969, endPoint y: 539, distance: 89.2
click at [969, 539] on div "Question 5 of 21" at bounding box center [888, 453] width 1110 height 588
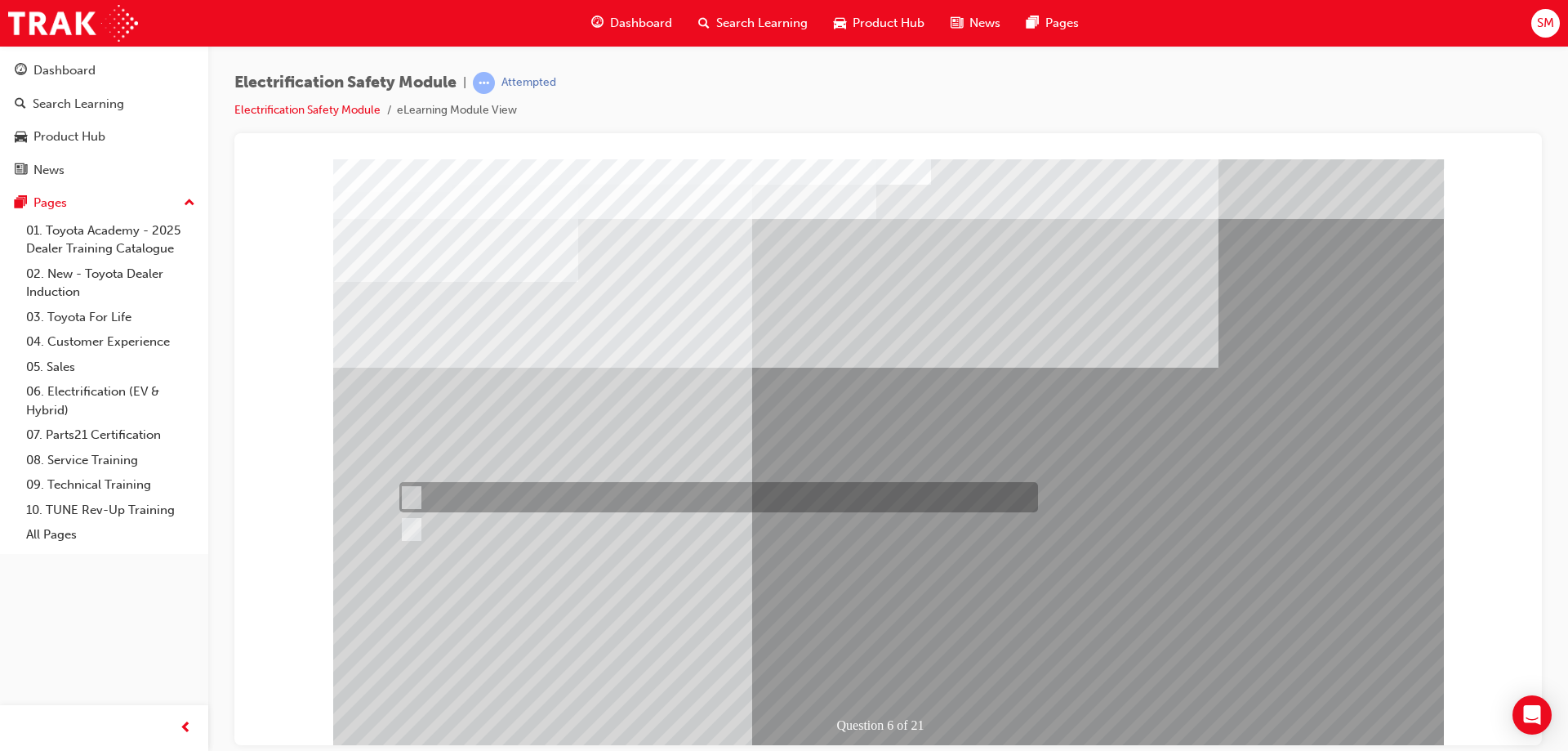
click at [467, 496] on div at bounding box center [714, 498] width 639 height 31
radio input "true"
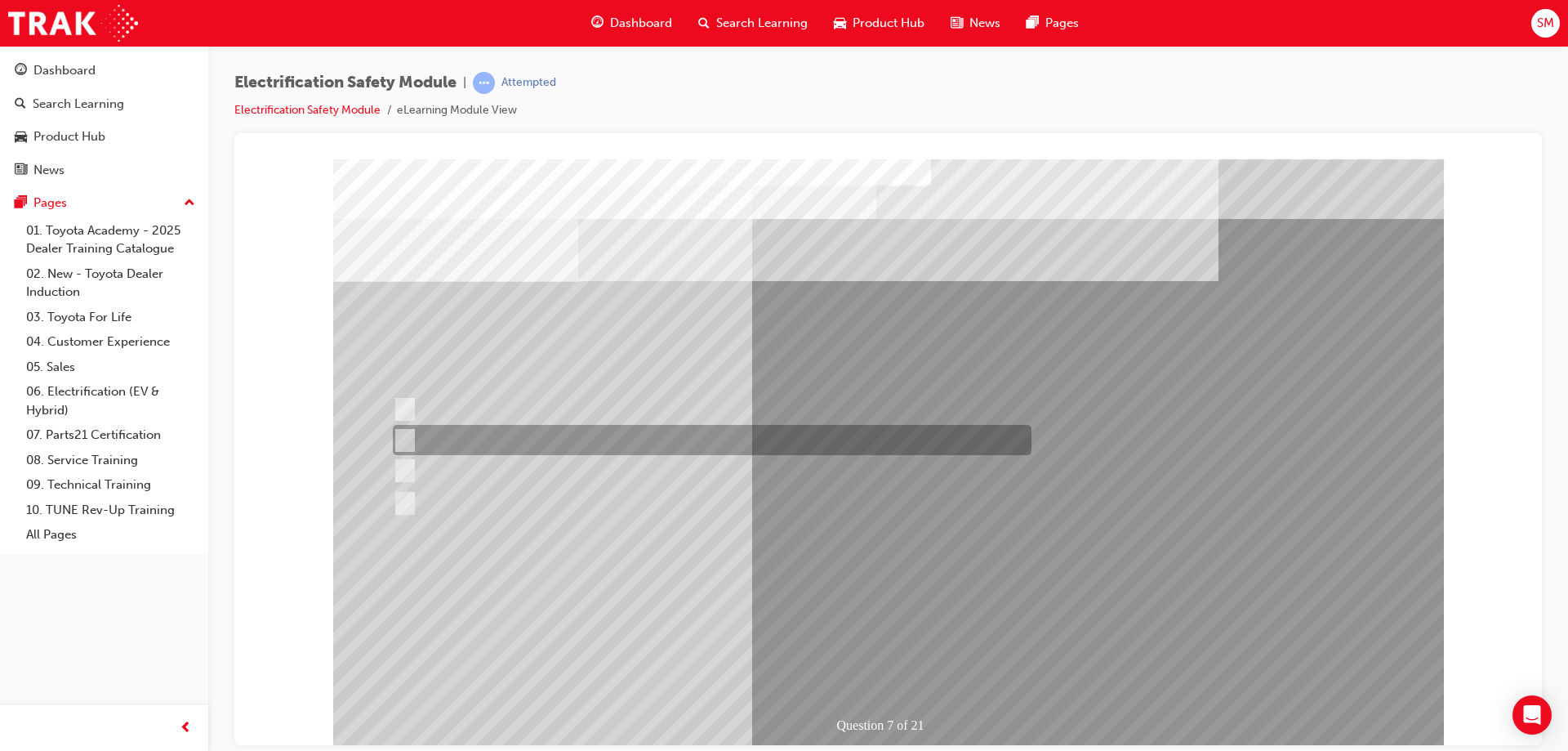
click at [684, 448] on div at bounding box center [709, 440] width 639 height 31
radio input "true"
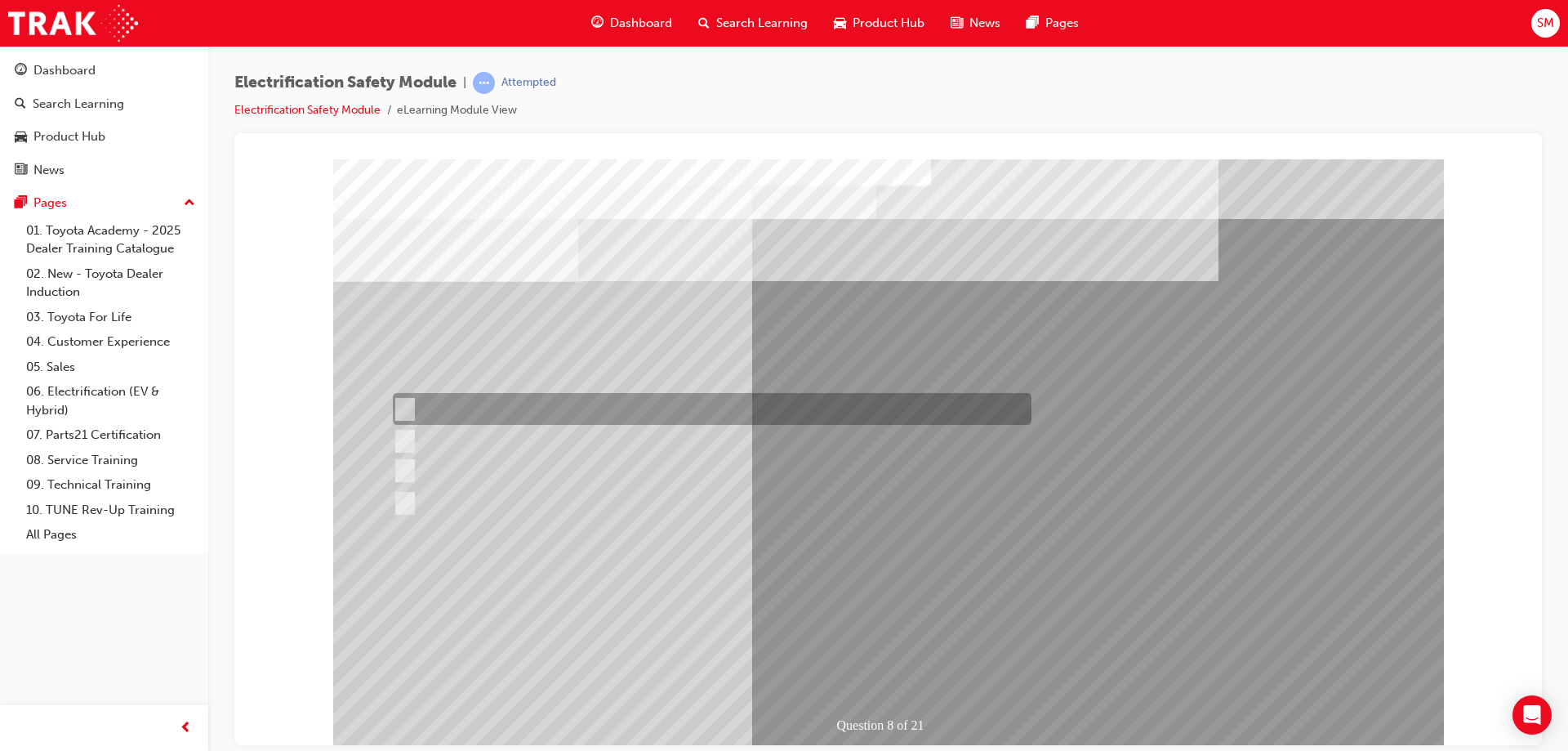
click at [660, 400] on div at bounding box center [709, 409] width 639 height 32
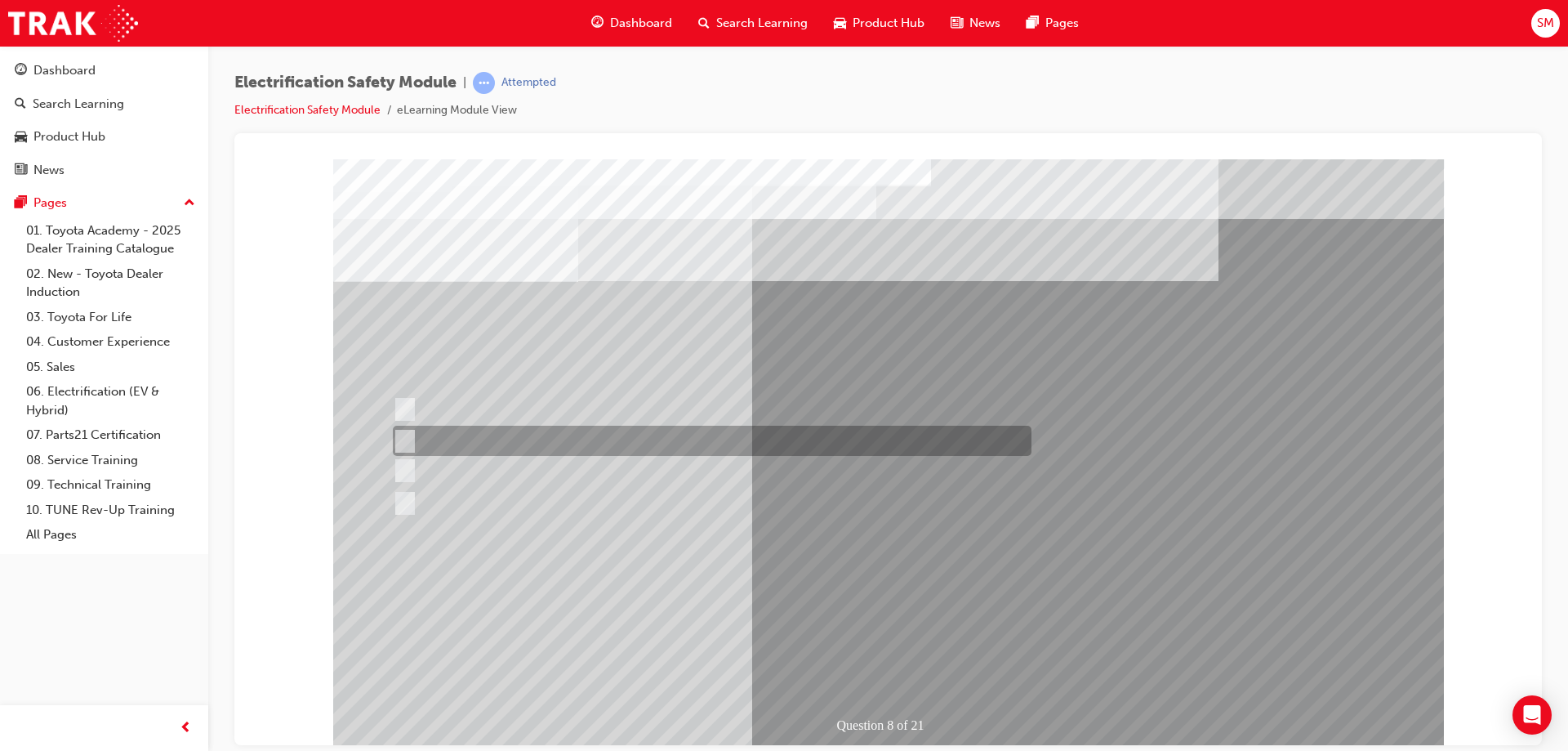
click at [509, 435] on div at bounding box center [709, 441] width 639 height 31
radio input "false"
radio input "true"
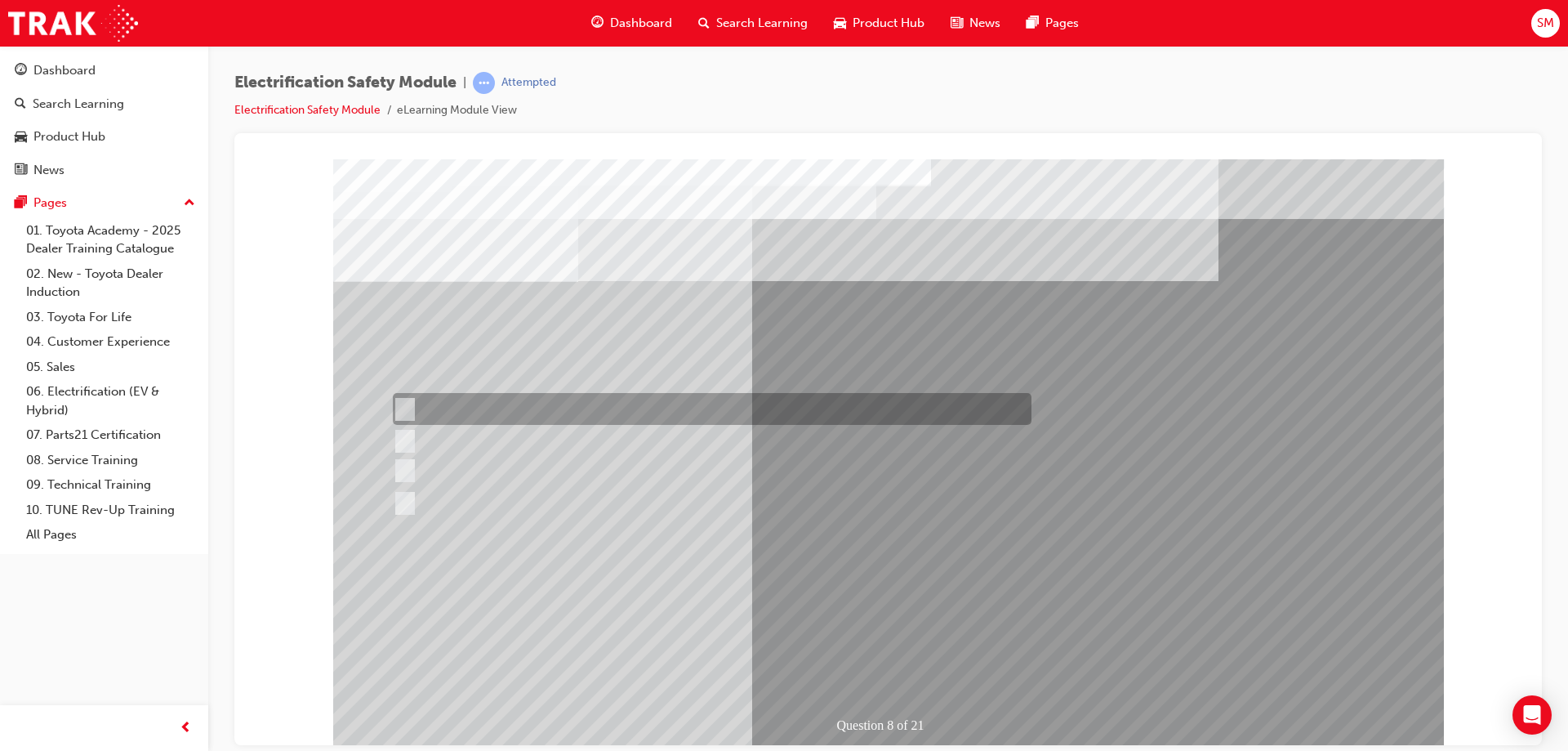
click at [520, 412] on div at bounding box center [709, 409] width 639 height 32
radio input "true"
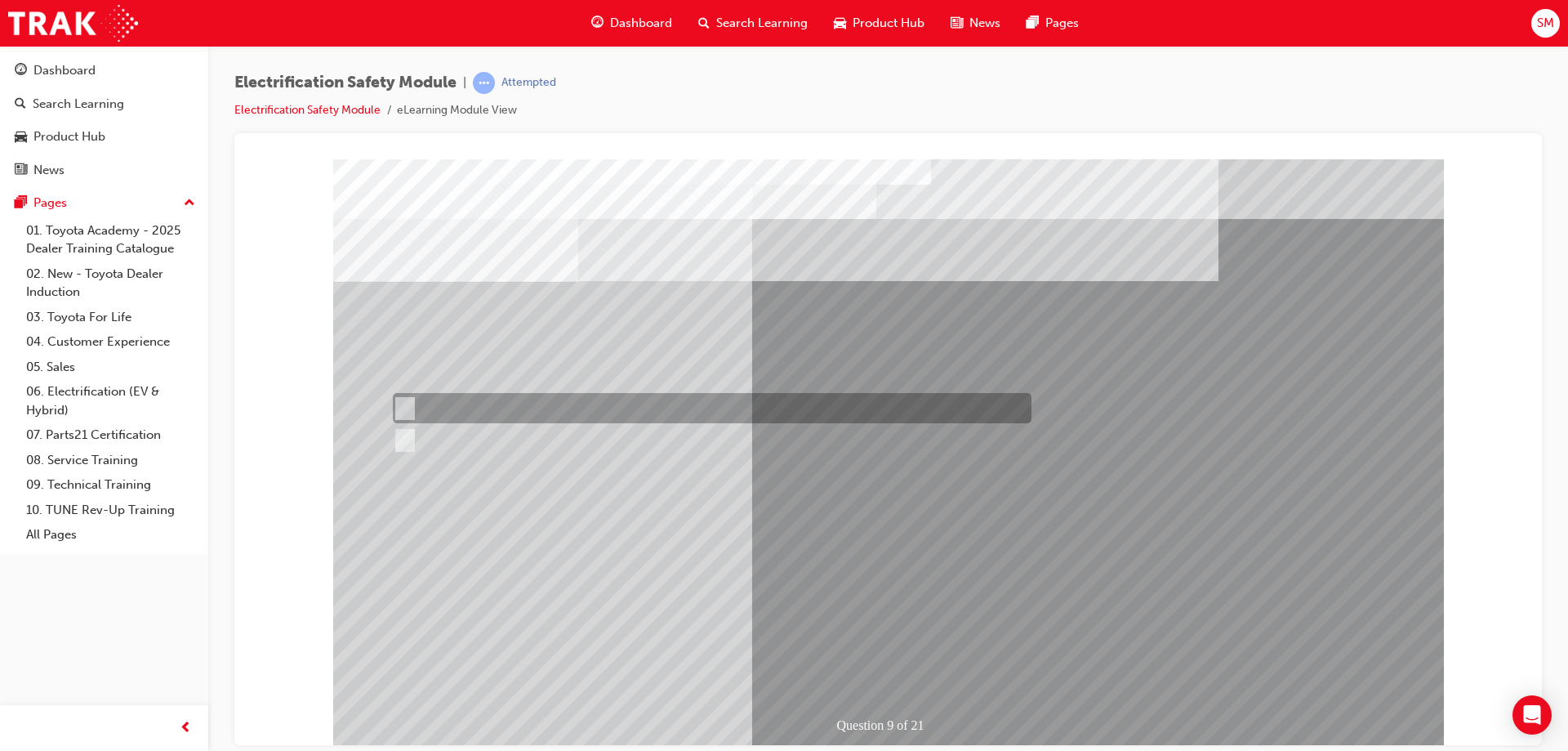
click at [481, 394] on div at bounding box center [709, 408] width 639 height 31
radio input "true"
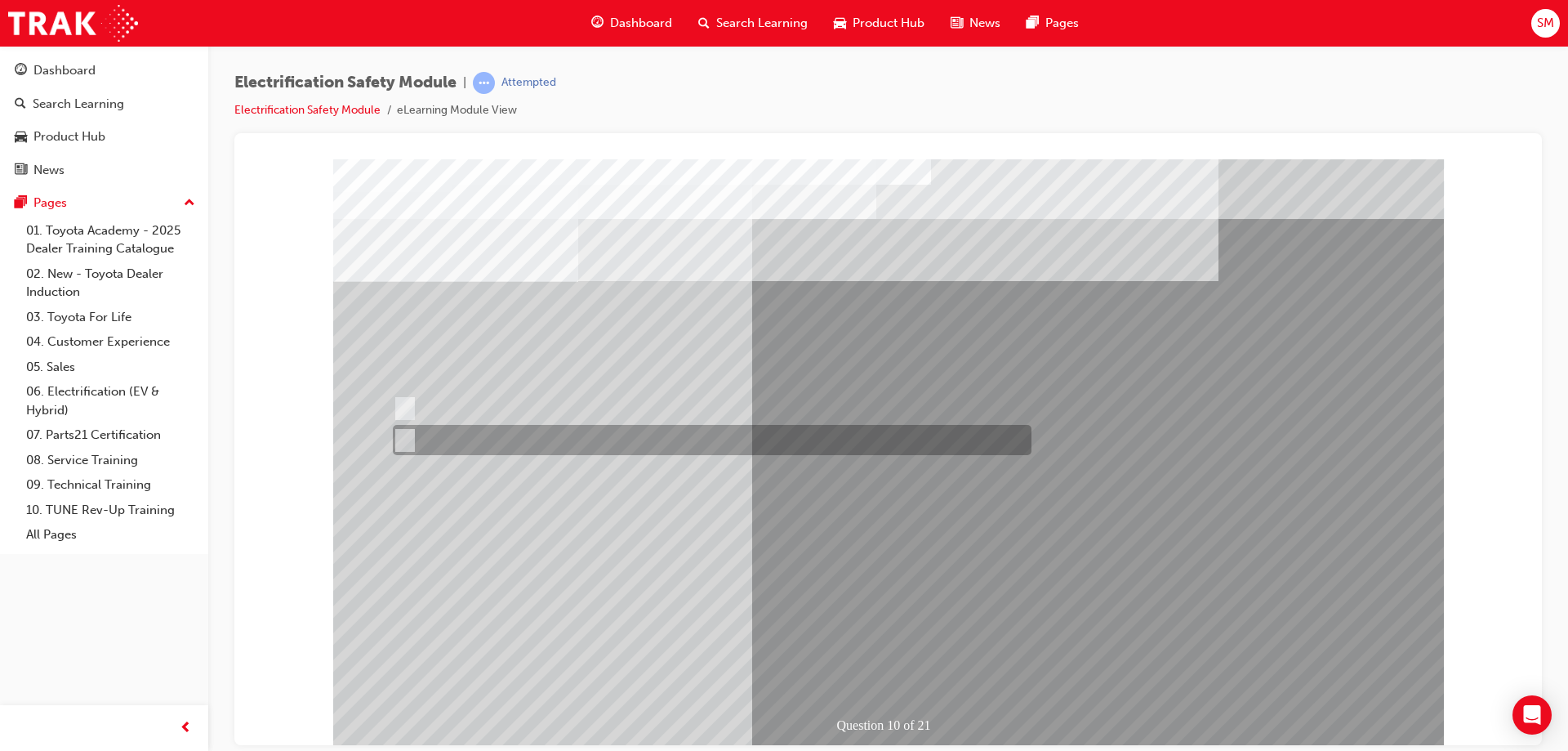
drag, startPoint x: 561, startPoint y: 415, endPoint x: 554, endPoint y: 437, distance: 23.1
click at [554, 437] on div "Question 10 of 21" at bounding box center [888, 453] width 1110 height 588
click at [554, 437] on div at bounding box center [709, 440] width 639 height 31
radio input "true"
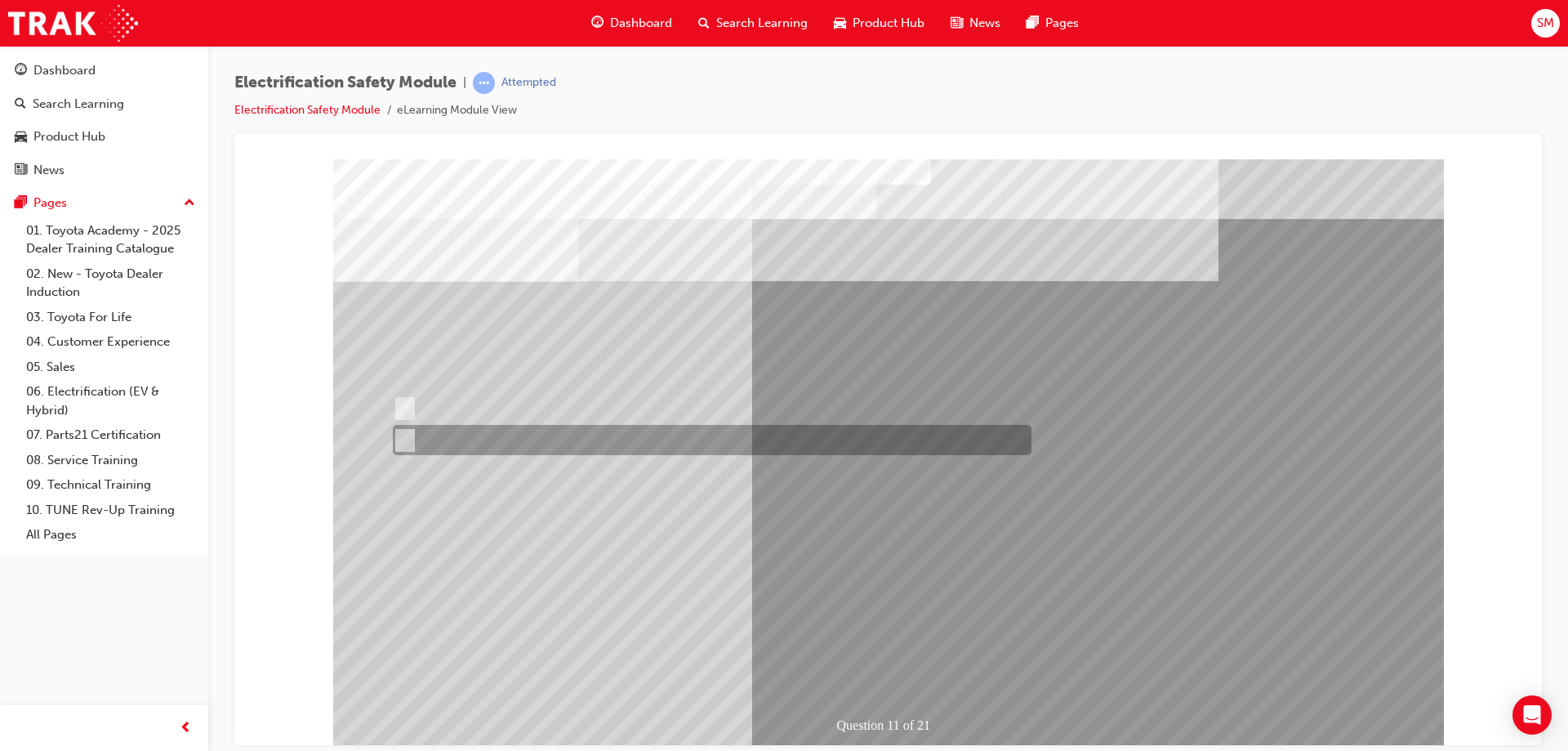
click at [467, 431] on div at bounding box center [709, 440] width 639 height 31
radio input "true"
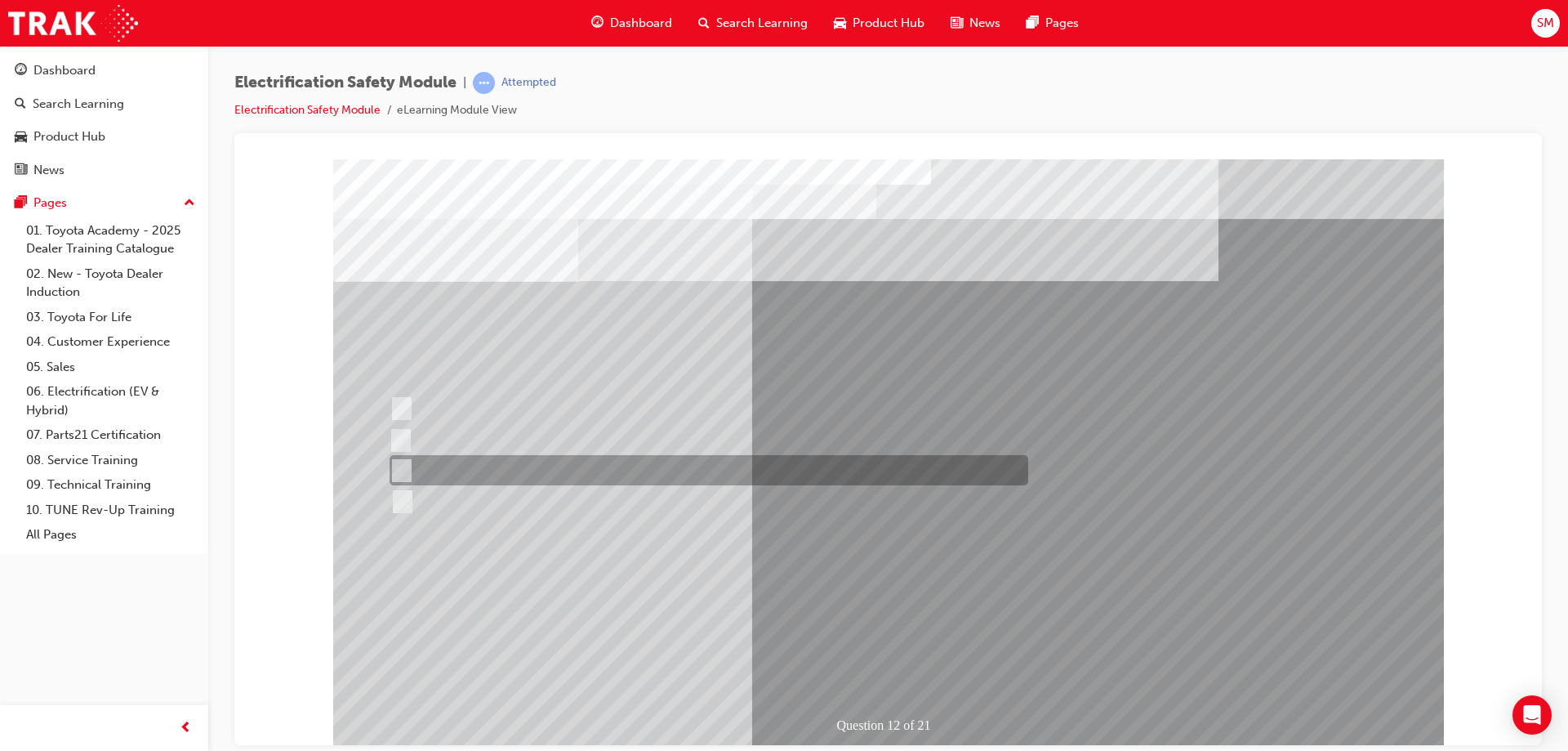
click at [616, 470] on div at bounding box center [705, 470] width 639 height 31
radio input "true"
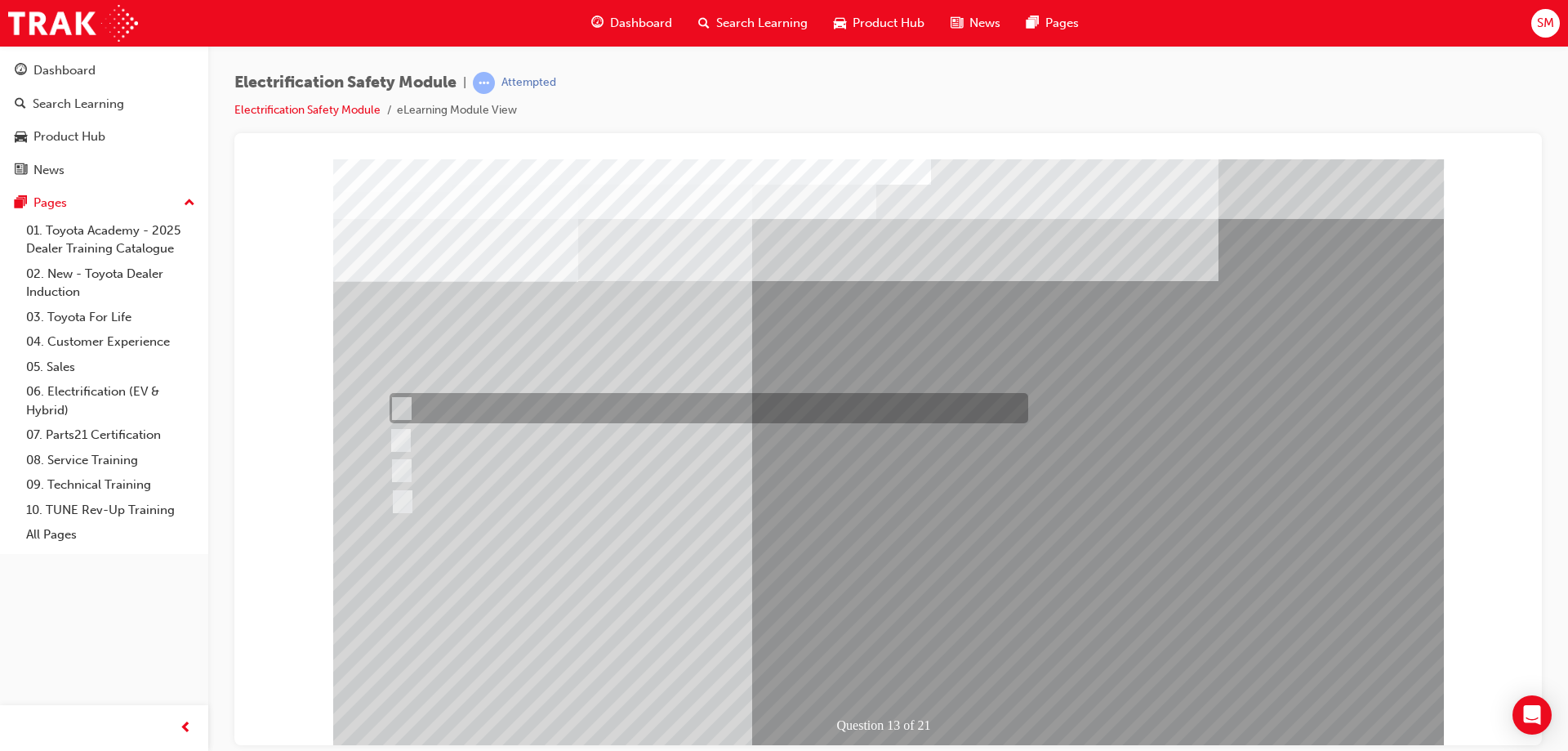
click at [651, 409] on div at bounding box center [705, 408] width 639 height 31
radio input "true"
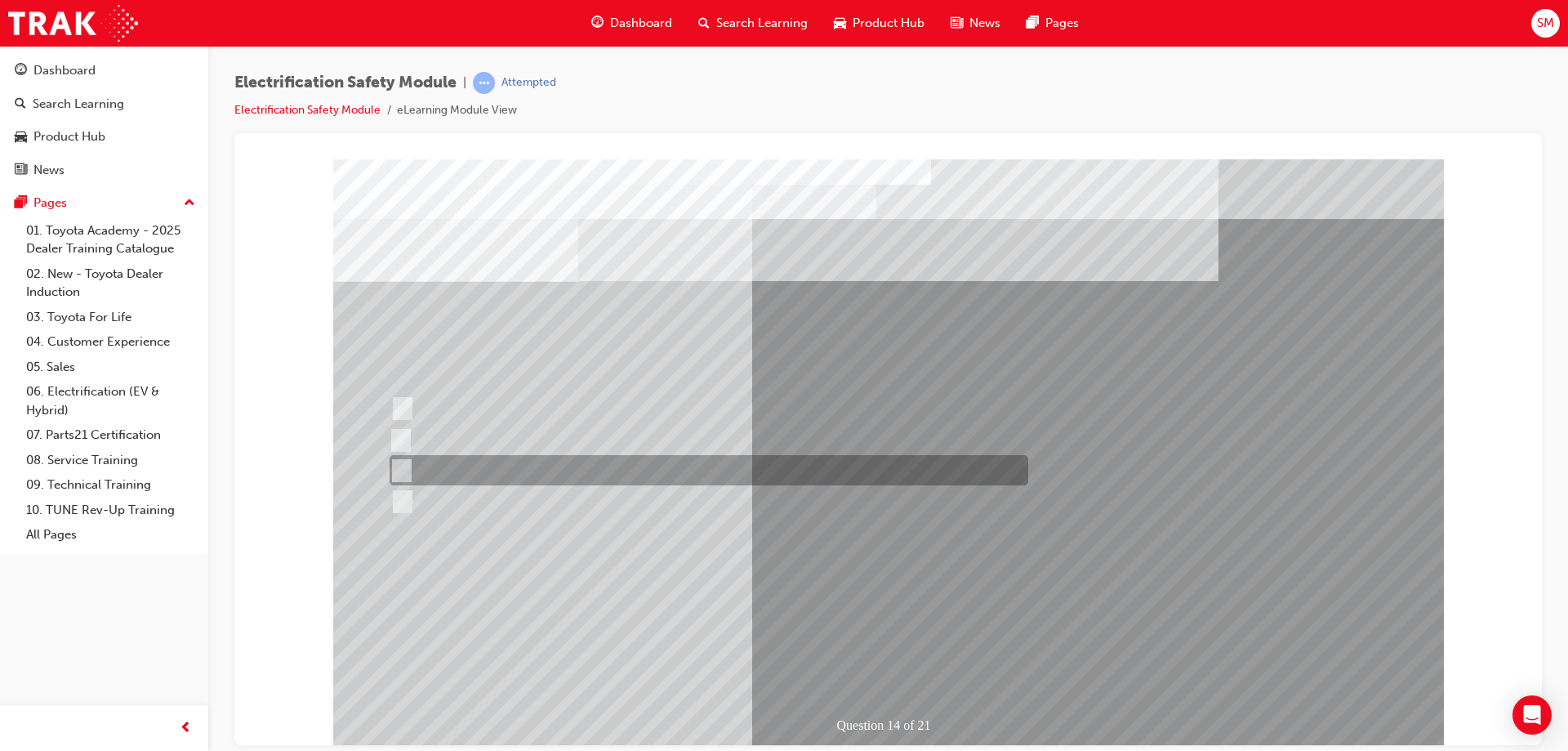
click at [481, 469] on div at bounding box center [705, 470] width 639 height 31
radio input "true"
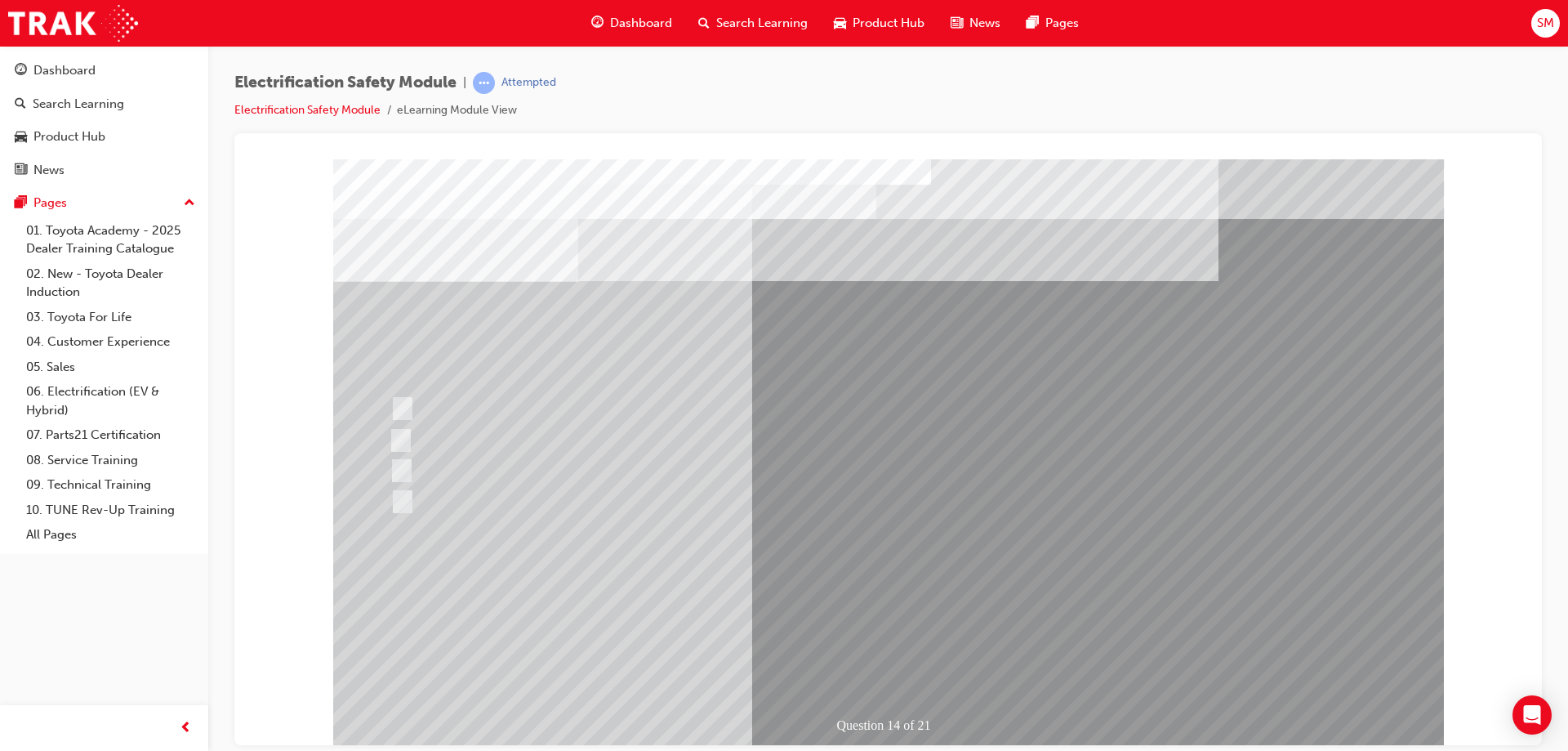
click at [497, 462] on div at bounding box center [705, 470] width 639 height 31
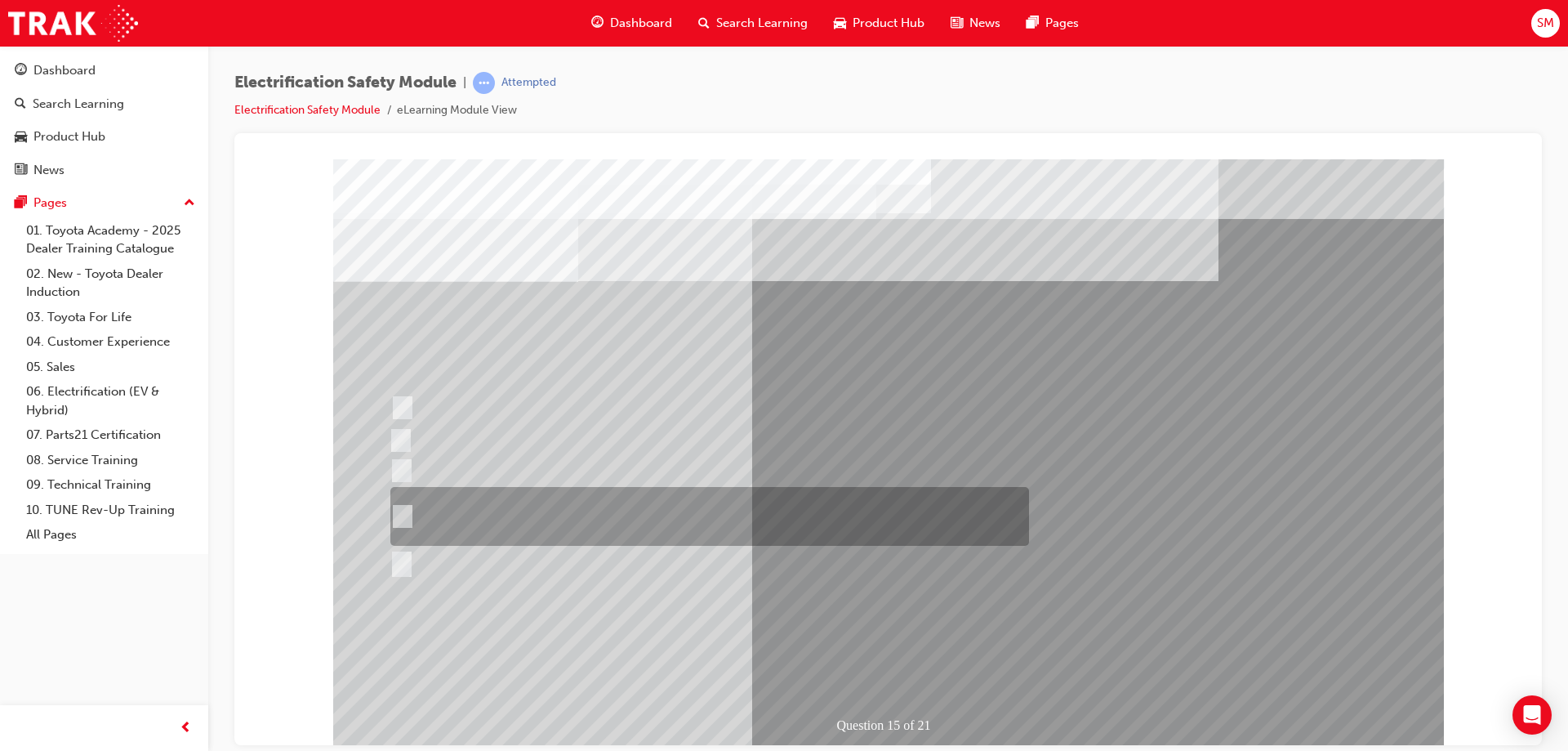
click at [614, 497] on div at bounding box center [706, 515] width 639 height 58
radio input "true"
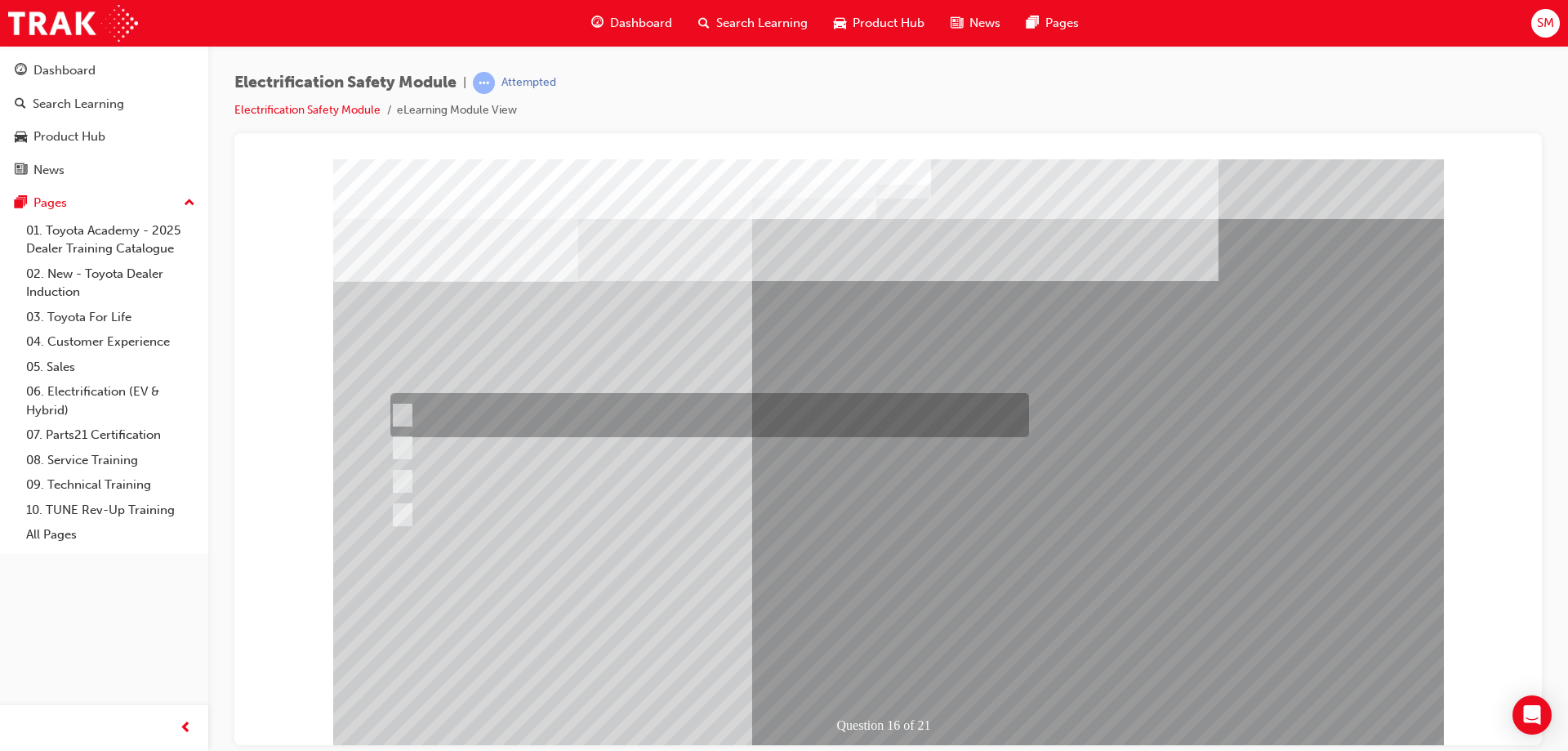
click at [787, 422] on div at bounding box center [706, 414] width 639 height 44
radio input "true"
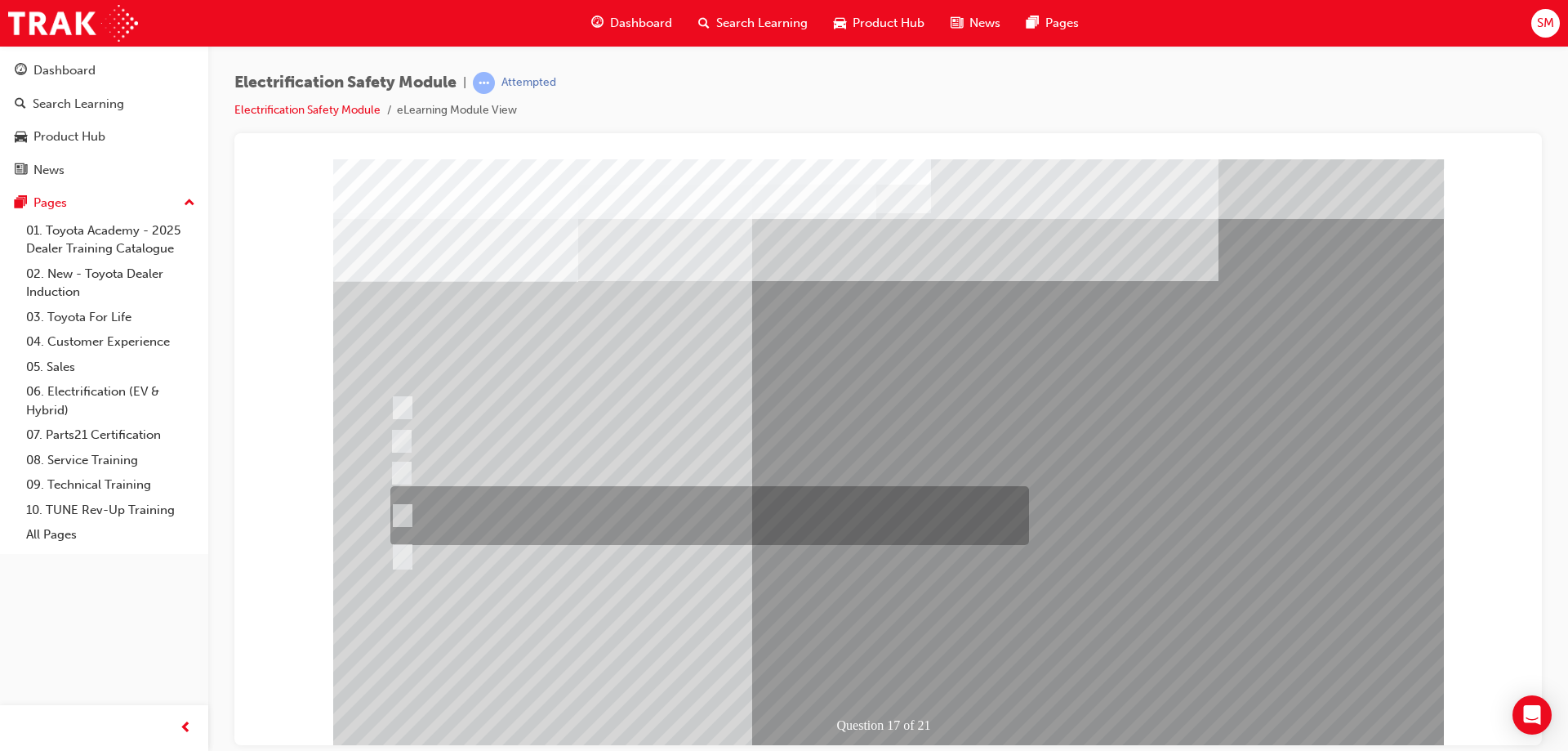
click at [648, 507] on div at bounding box center [706, 515] width 639 height 58
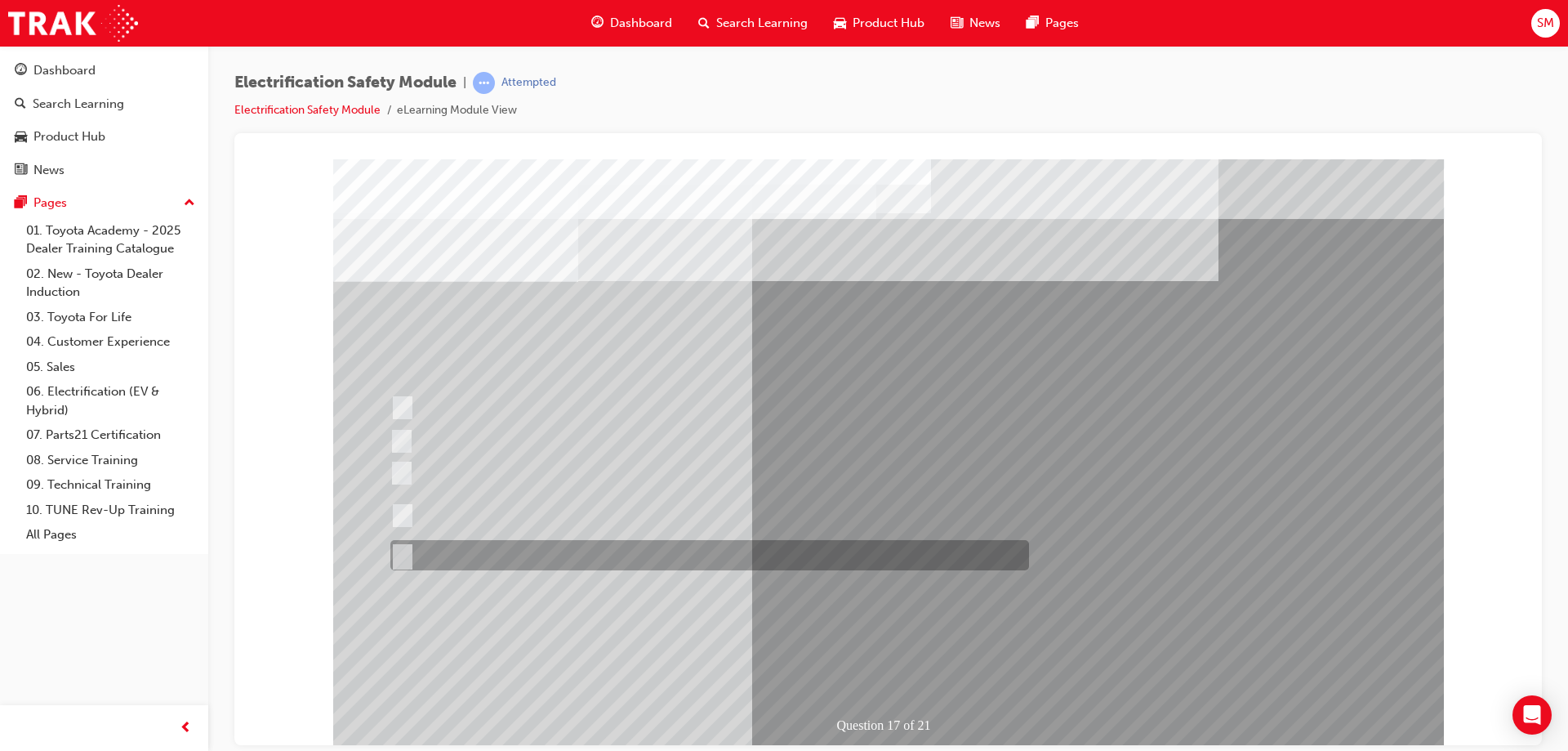
click at [626, 559] on div at bounding box center [706, 555] width 639 height 31
radio input "false"
radio input "true"
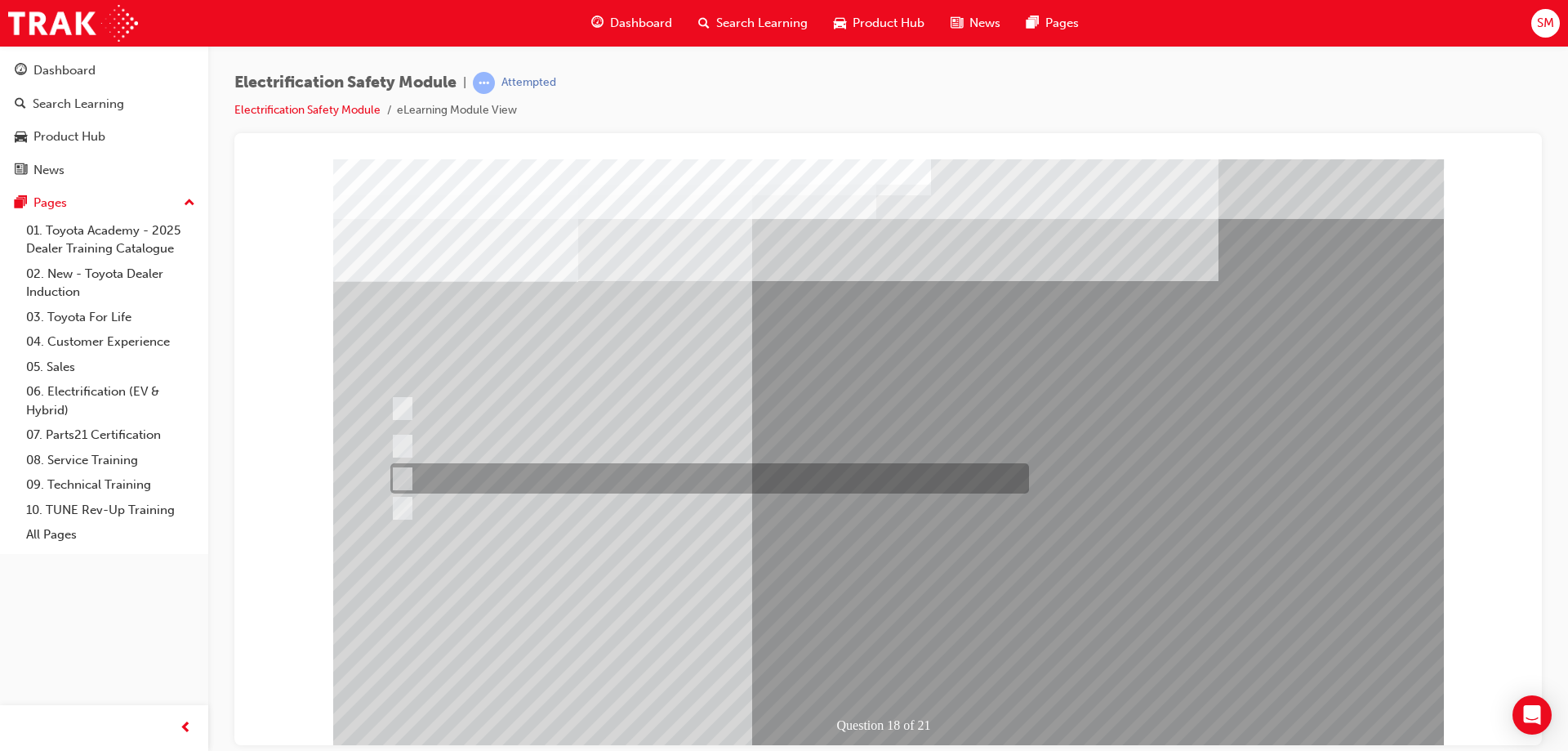
click at [638, 481] on div at bounding box center [706, 478] width 639 height 31
radio input "true"
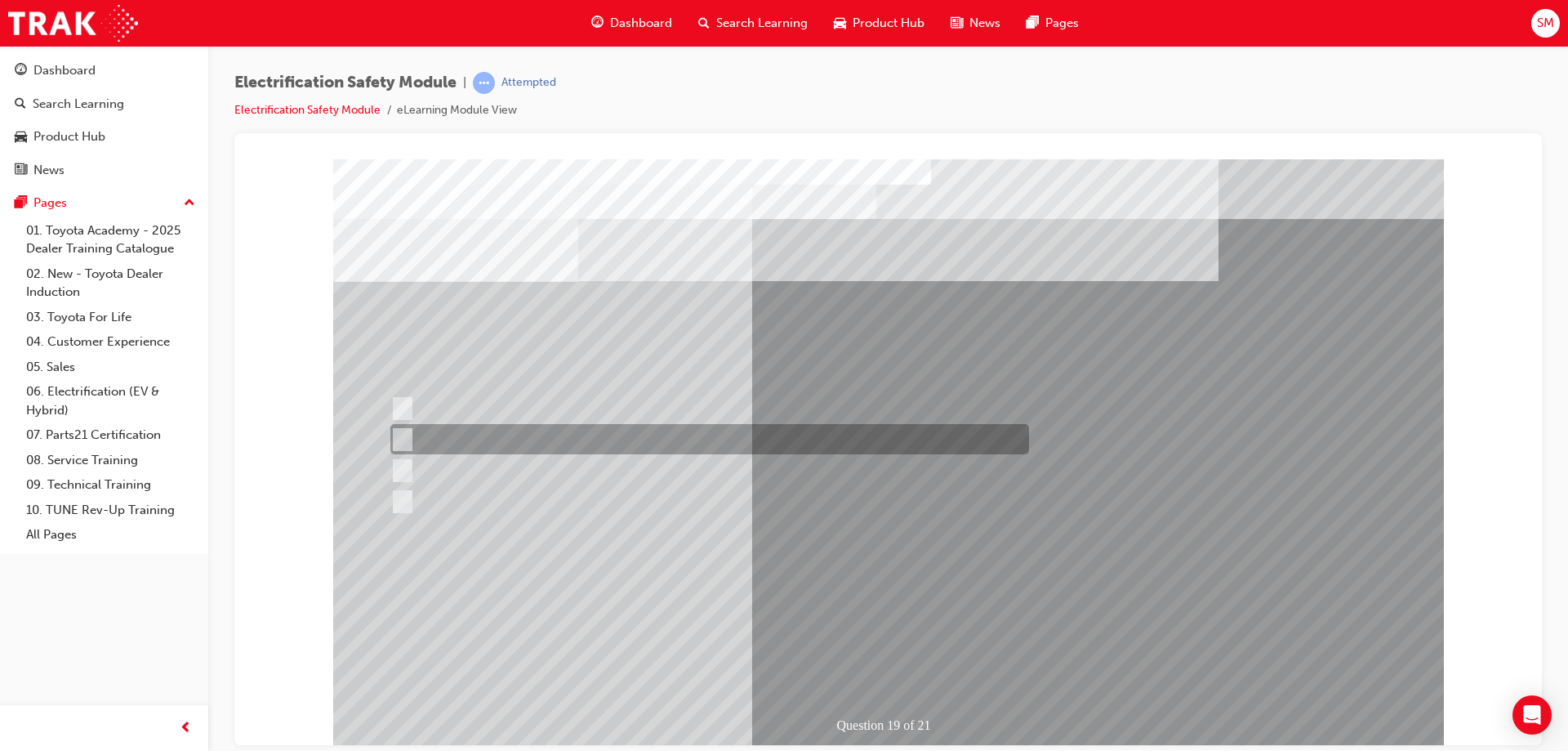
click at [506, 442] on div at bounding box center [706, 439] width 639 height 31
radio input "true"
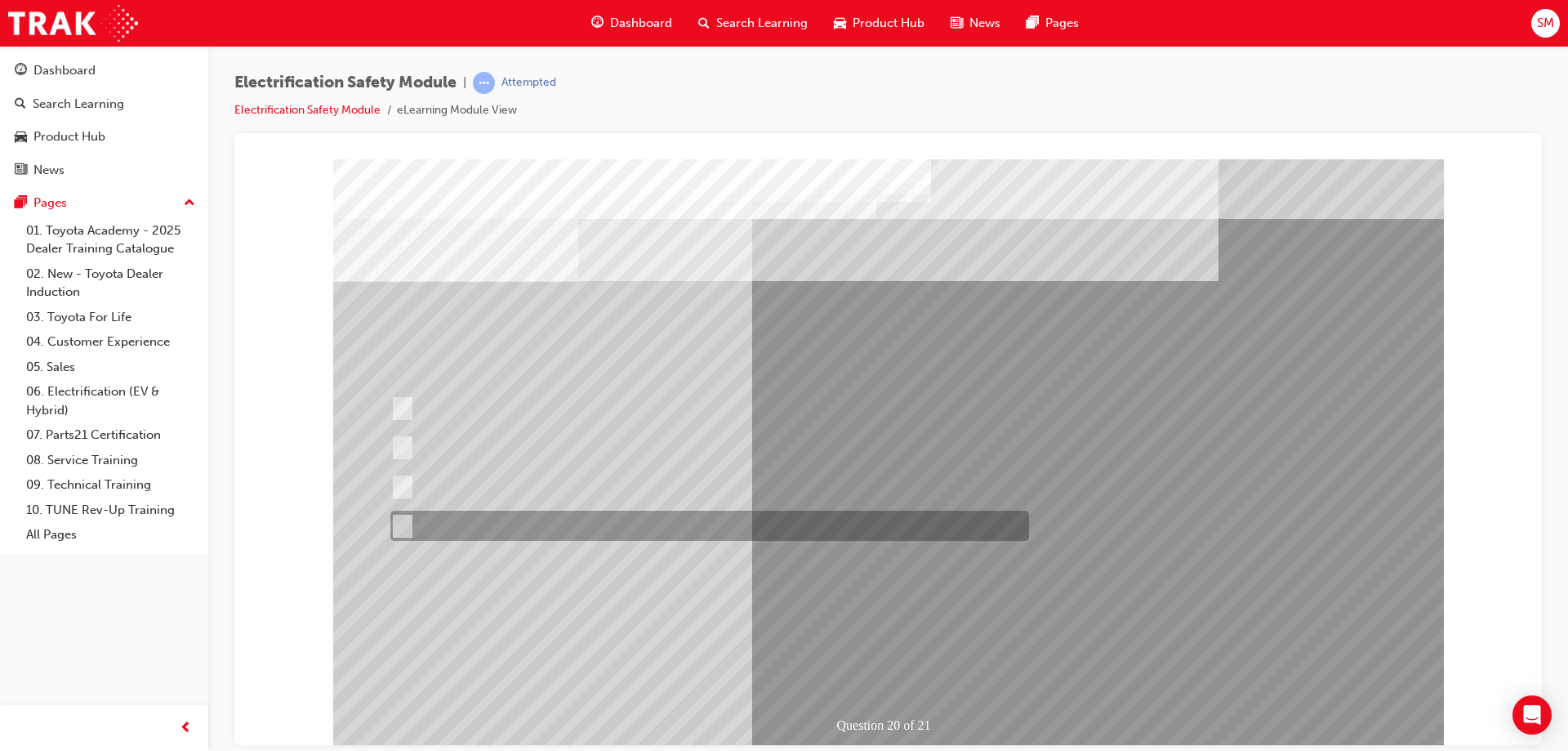
click at [622, 524] on div at bounding box center [706, 526] width 639 height 31
radio input "true"
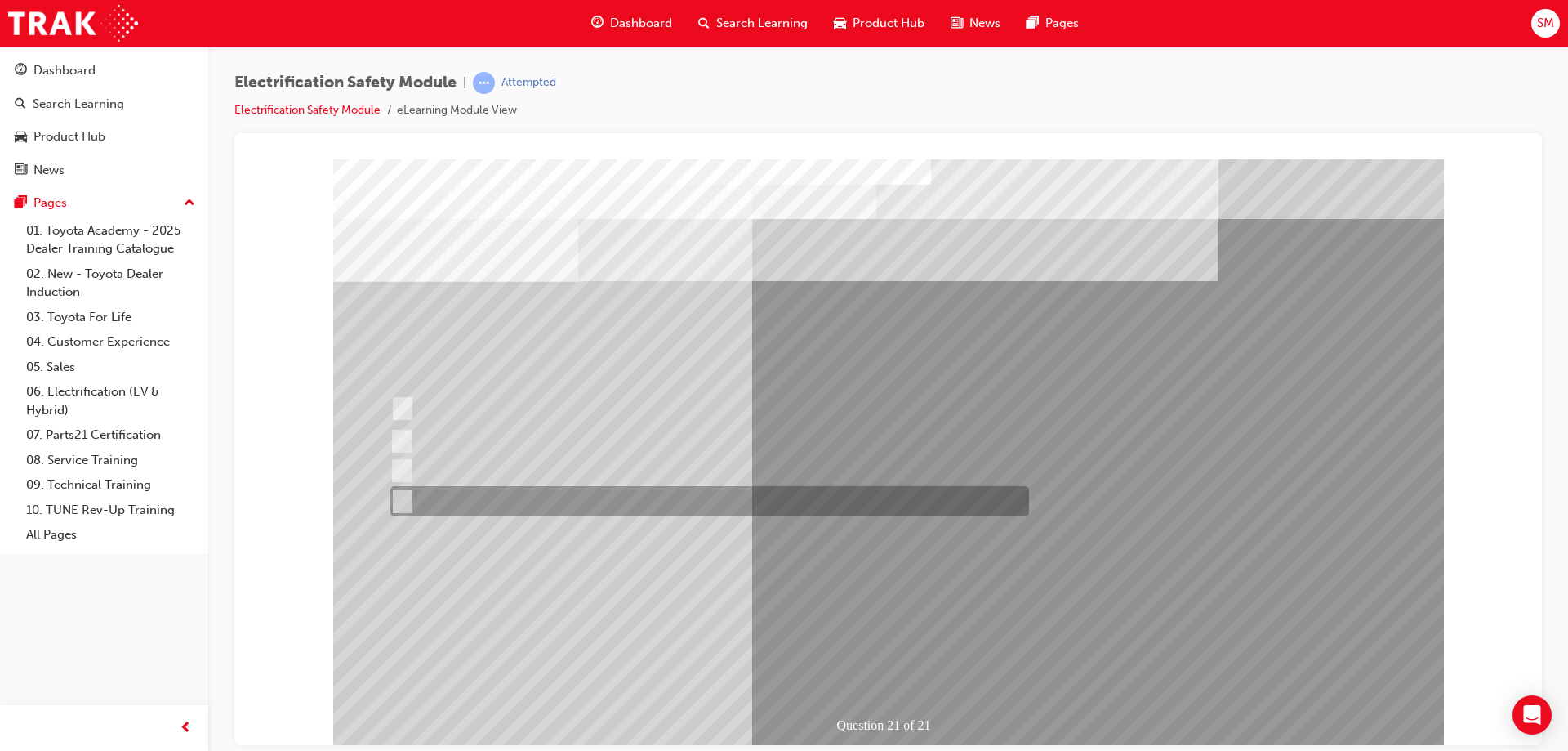
drag, startPoint x: 622, startPoint y: 483, endPoint x: 625, endPoint y: 502, distance: 19.2
click at [625, 502] on div "Question 21 of 21" at bounding box center [888, 453] width 1110 height 588
click at [625, 502] on div at bounding box center [706, 501] width 639 height 31
radio input "true"
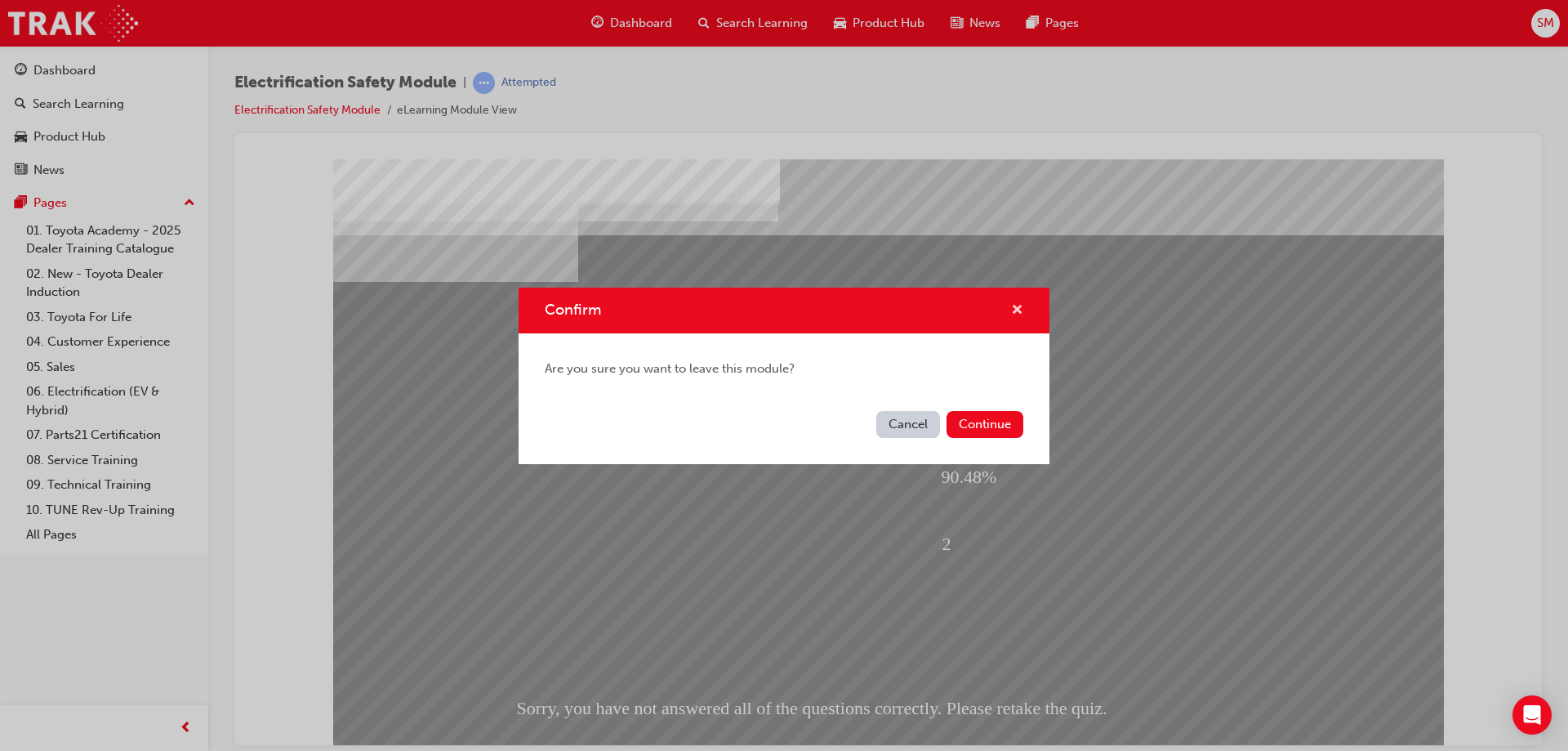
click at [1020, 303] on span "cross-icon" at bounding box center [1017, 310] width 12 height 14
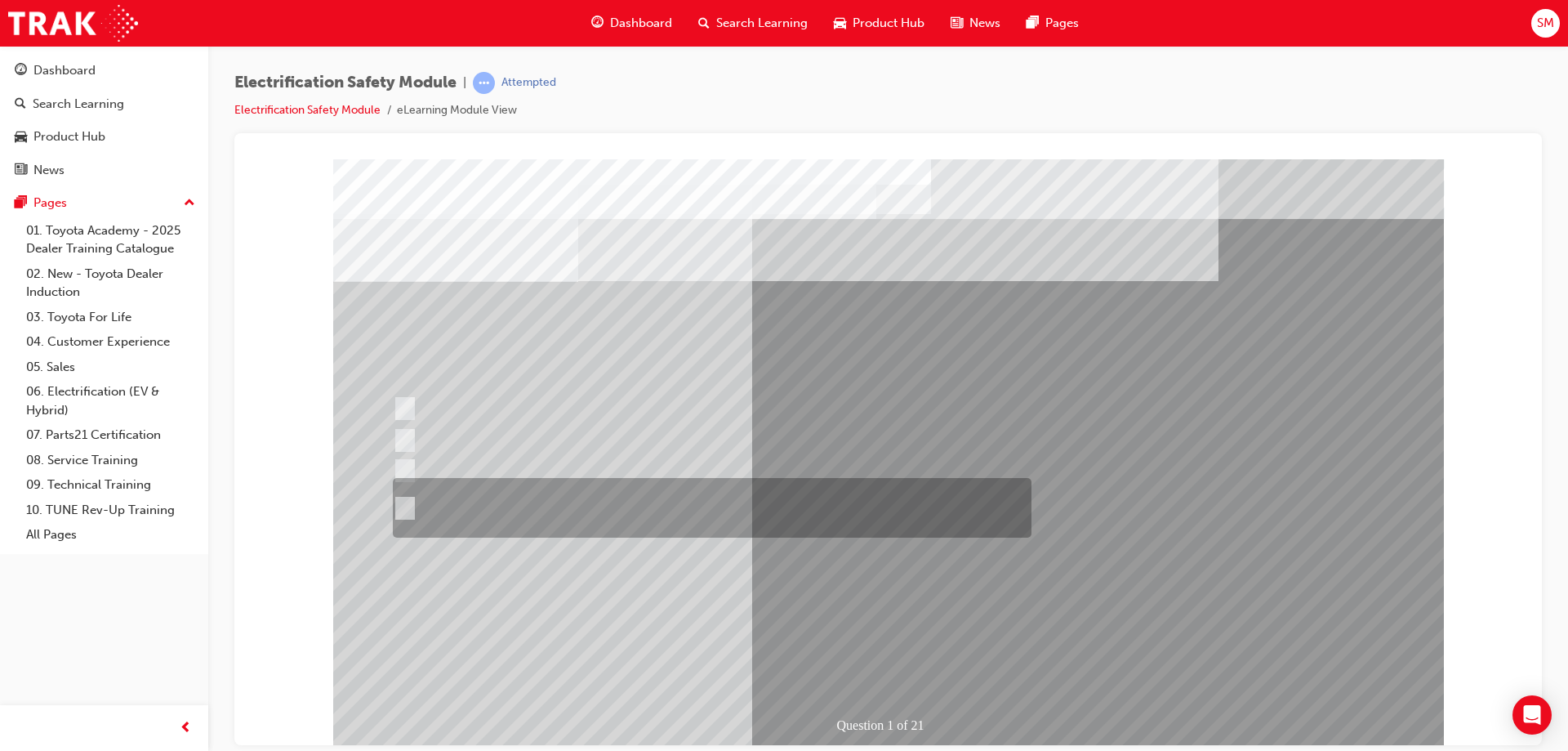
click at [611, 512] on div at bounding box center [709, 508] width 639 height 59
radio input "true"
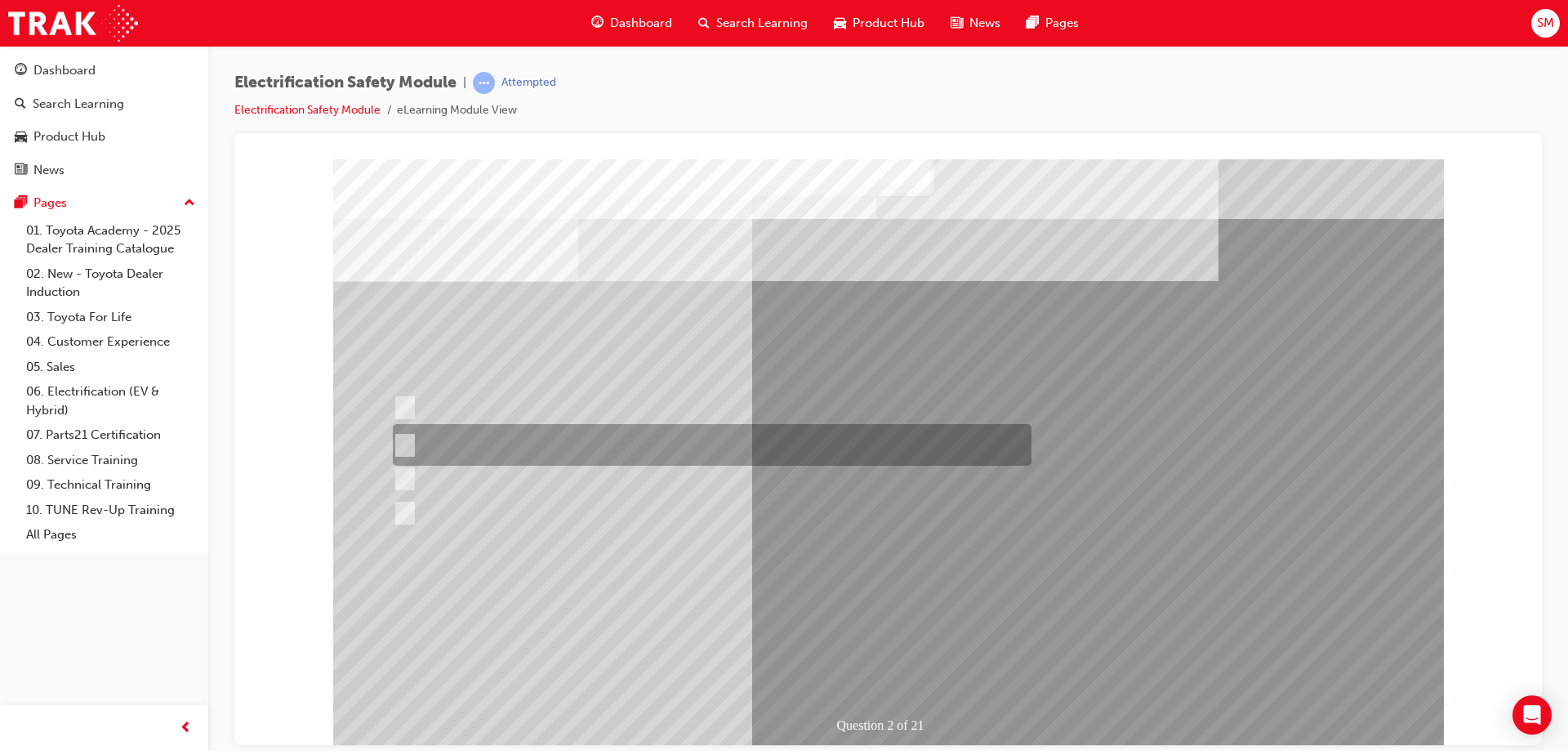
click at [745, 432] on div at bounding box center [709, 444] width 639 height 42
radio input "true"
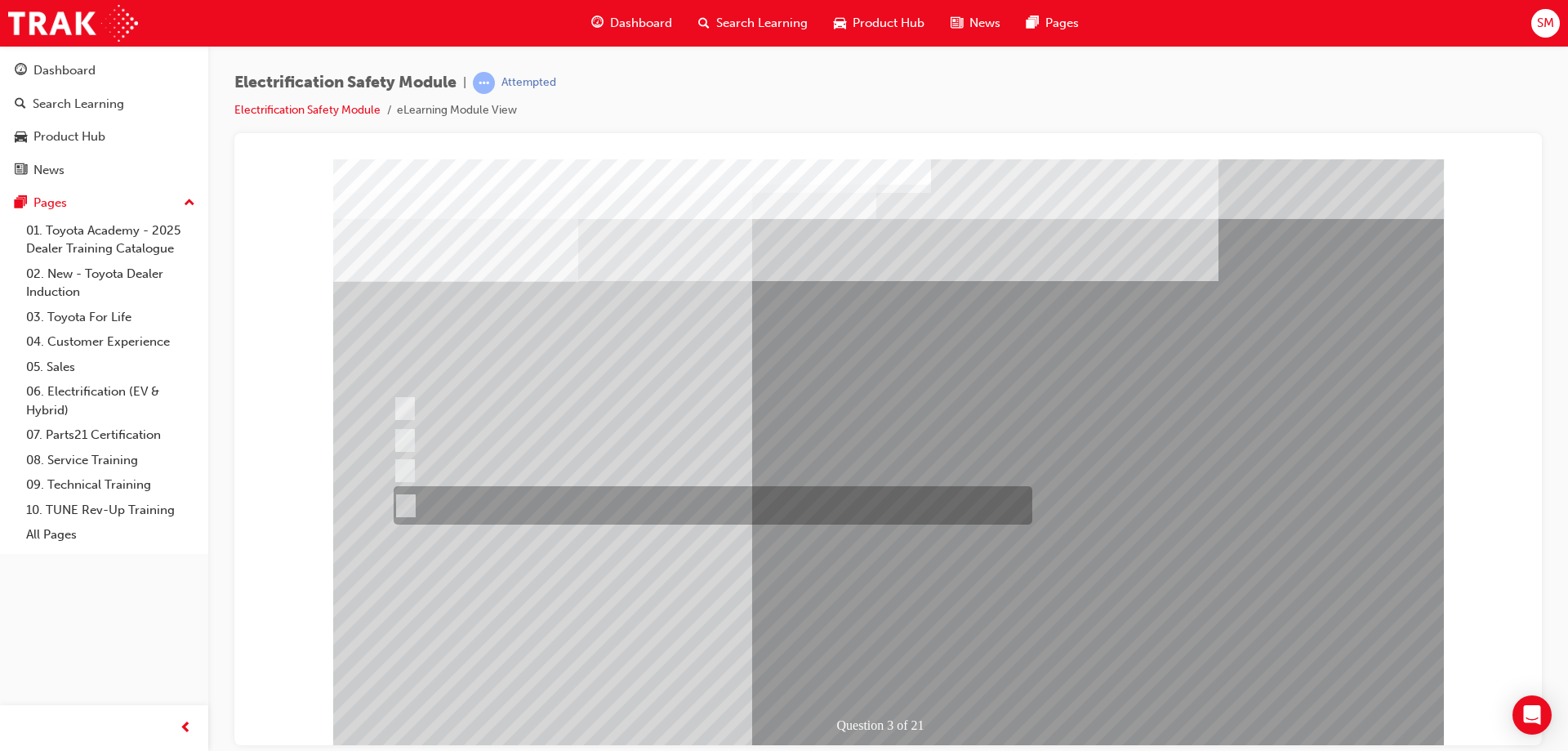
click at [675, 498] on div at bounding box center [709, 504] width 639 height 38
radio input "true"
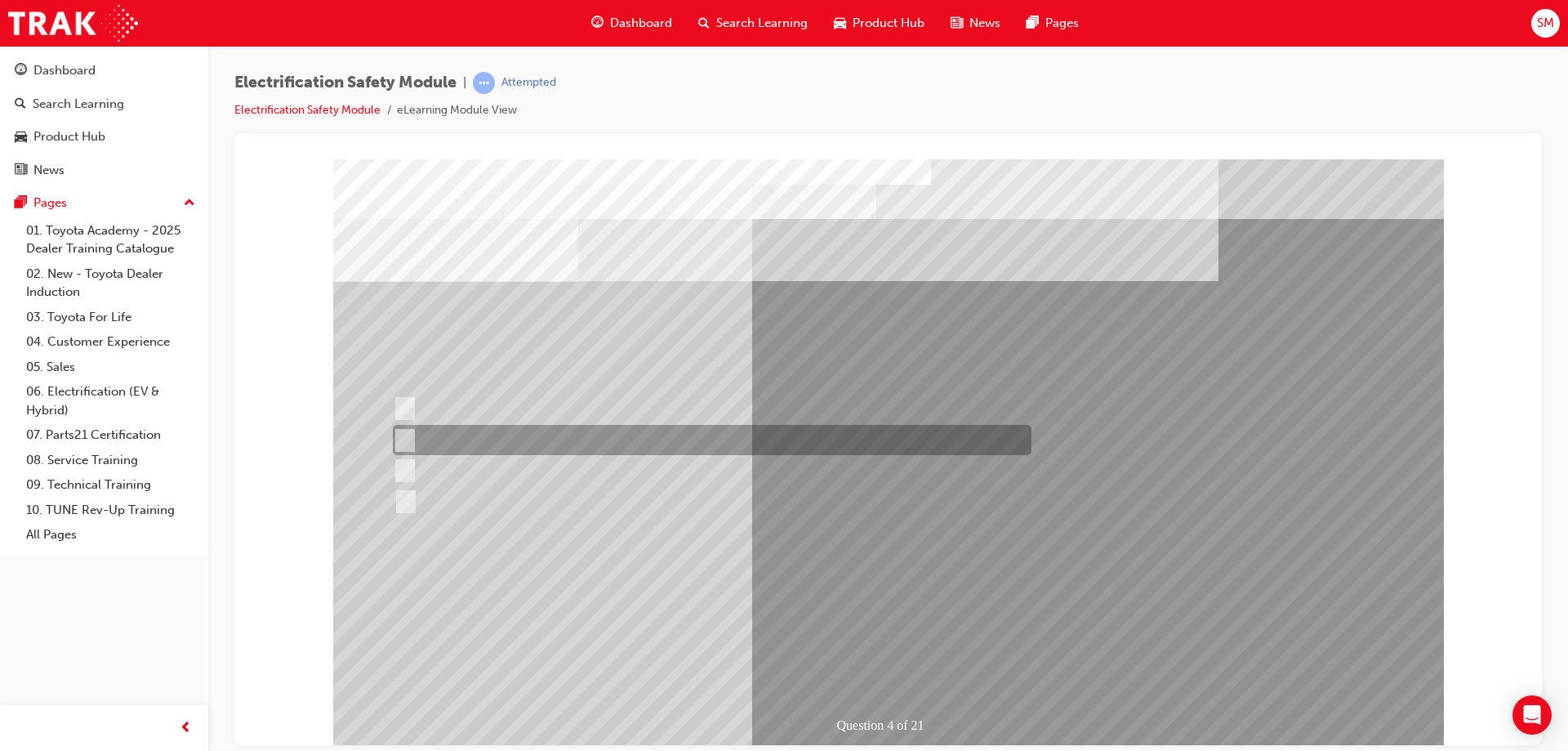
click at [571, 442] on div at bounding box center [709, 440] width 639 height 31
checkbox input "true"
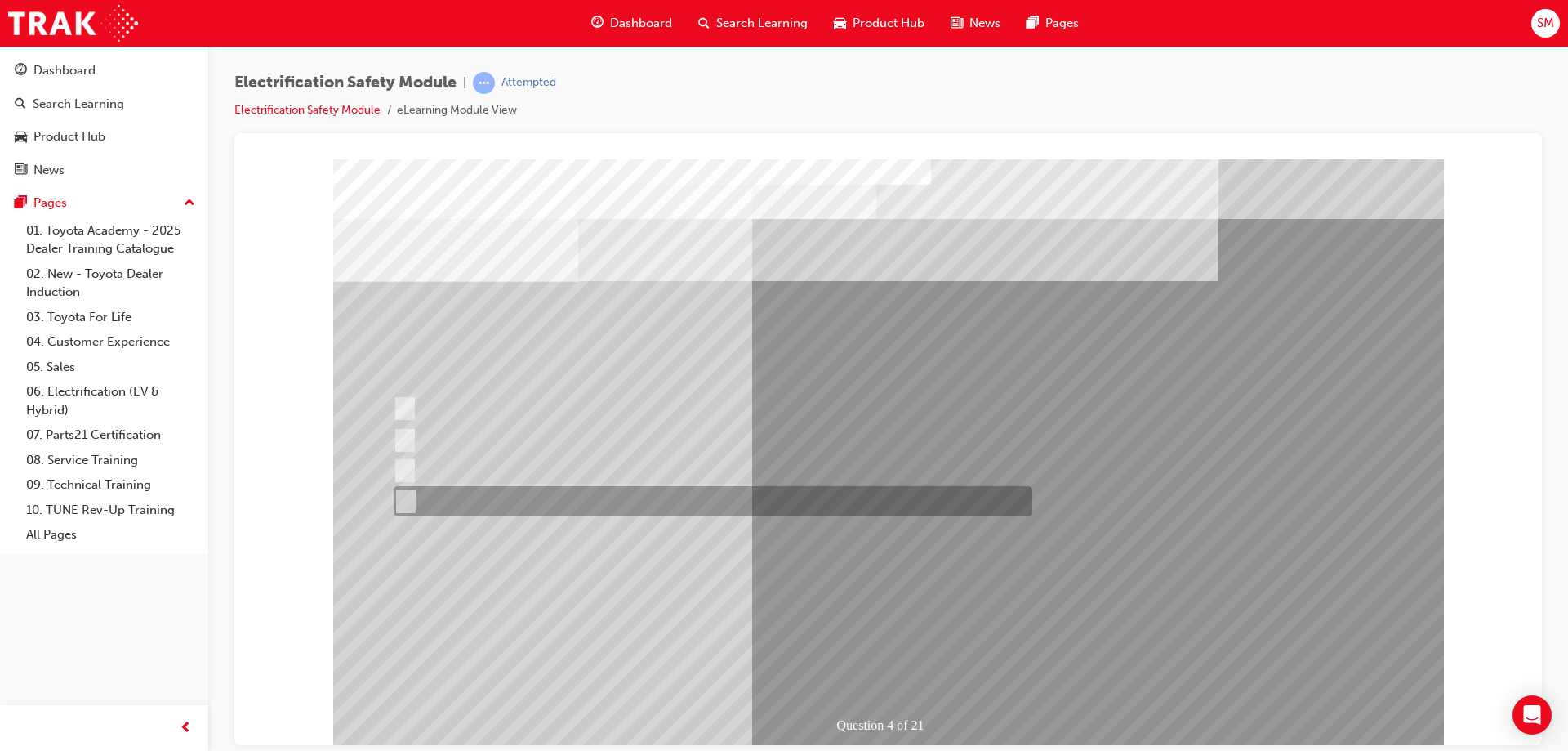
click at [606, 490] on div at bounding box center [709, 501] width 639 height 31
checkbox input "true"
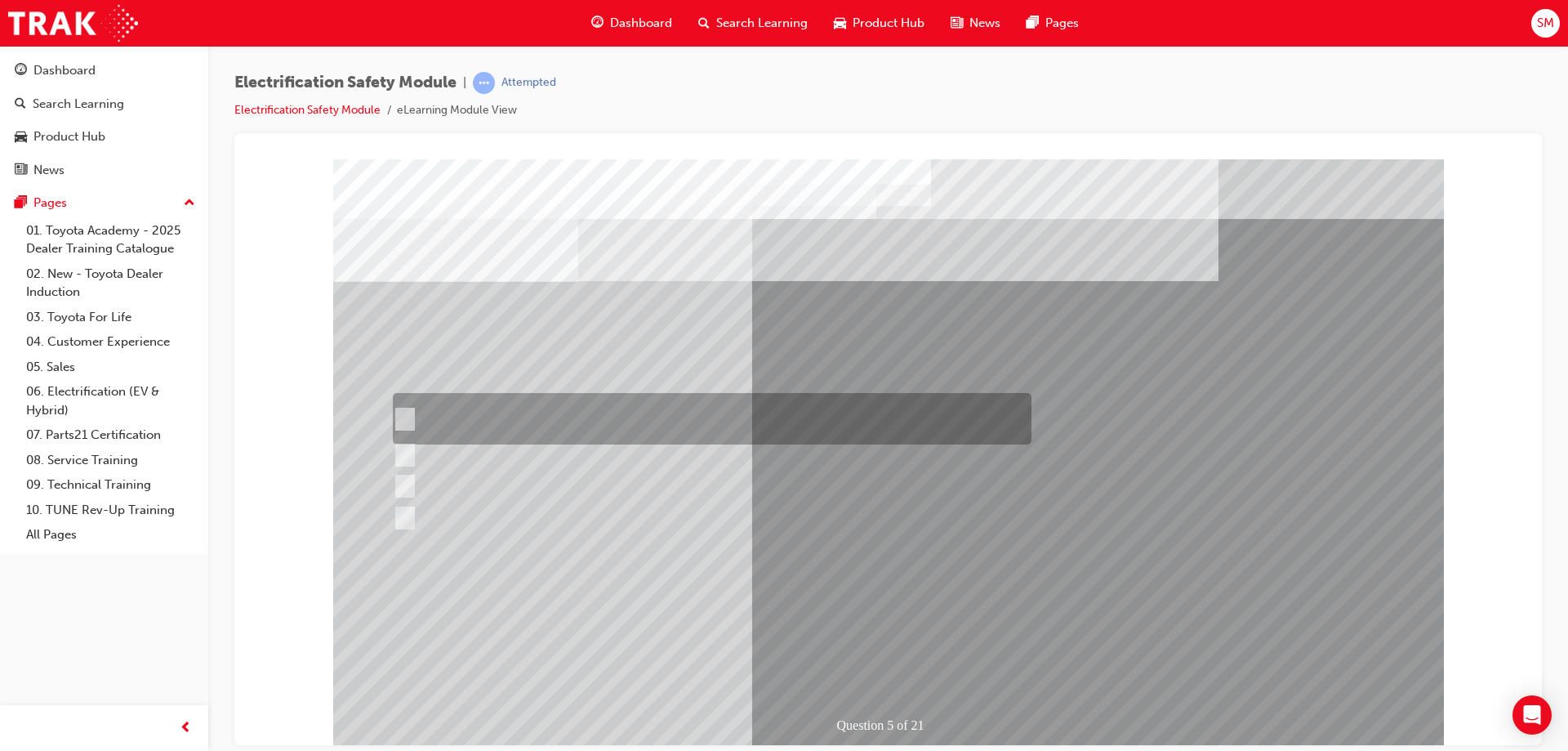
click at [675, 415] on div at bounding box center [709, 418] width 639 height 52
checkbox input "true"
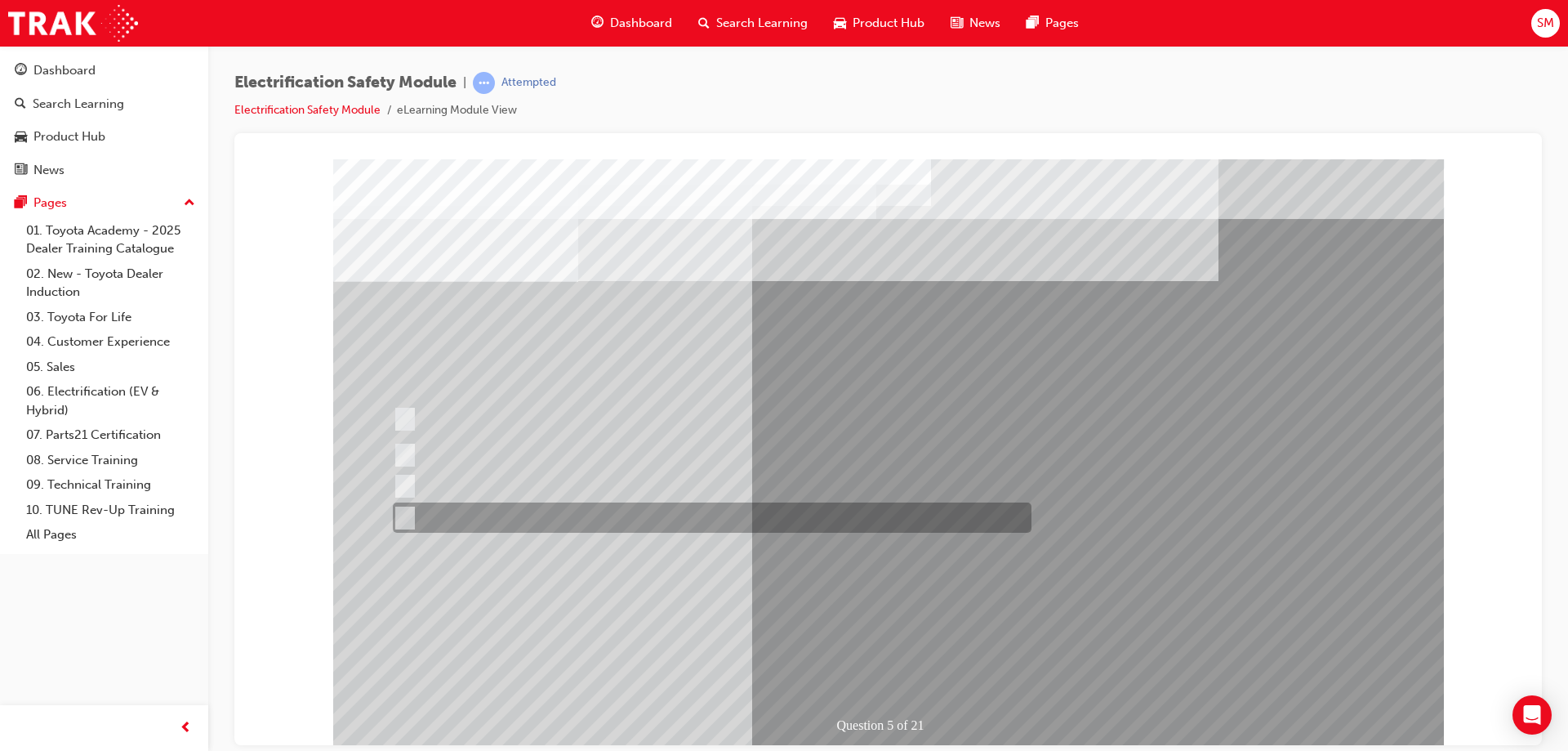
click at [614, 509] on div at bounding box center [709, 518] width 639 height 31
checkbox input "true"
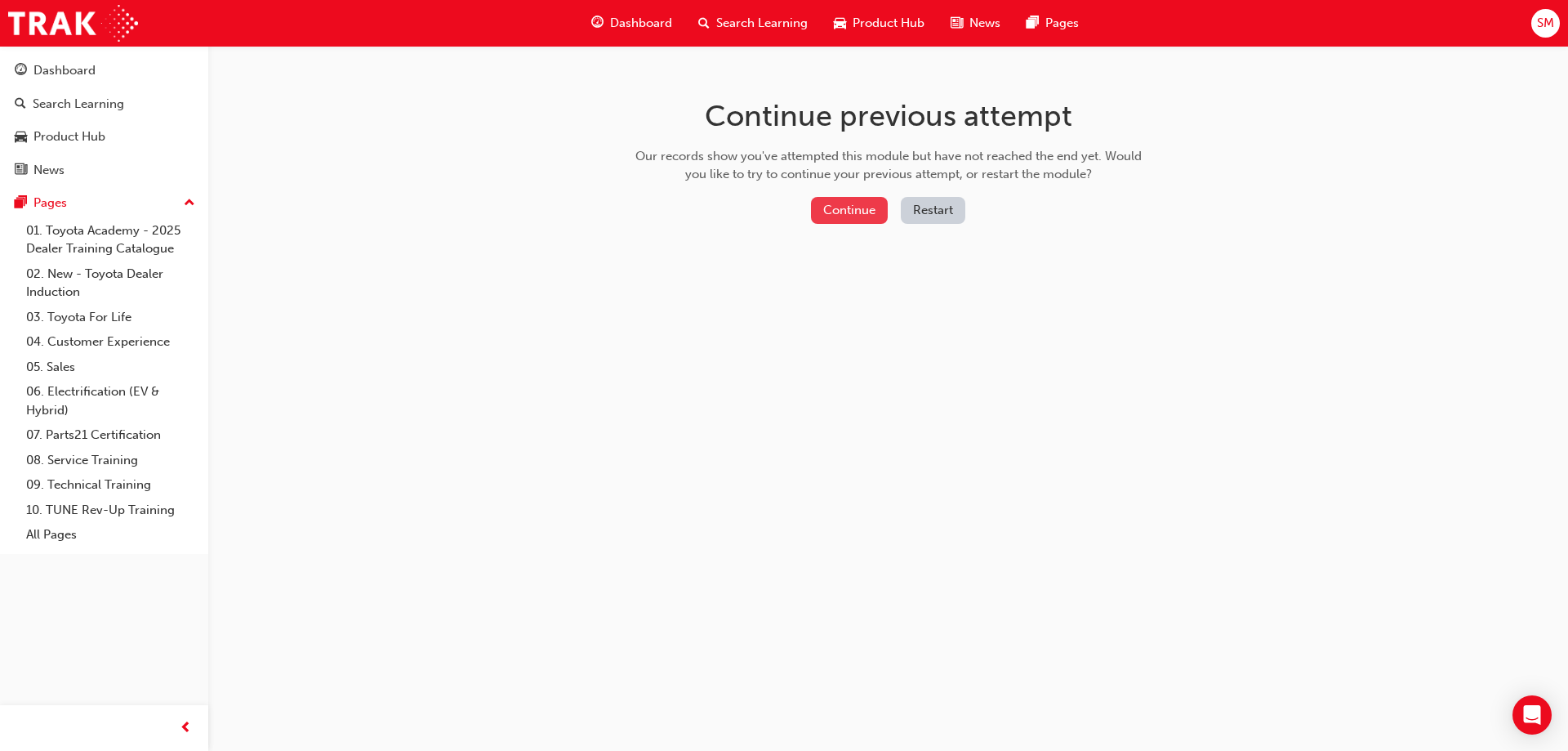
click at [867, 203] on button "Continue" at bounding box center [849, 210] width 77 height 27
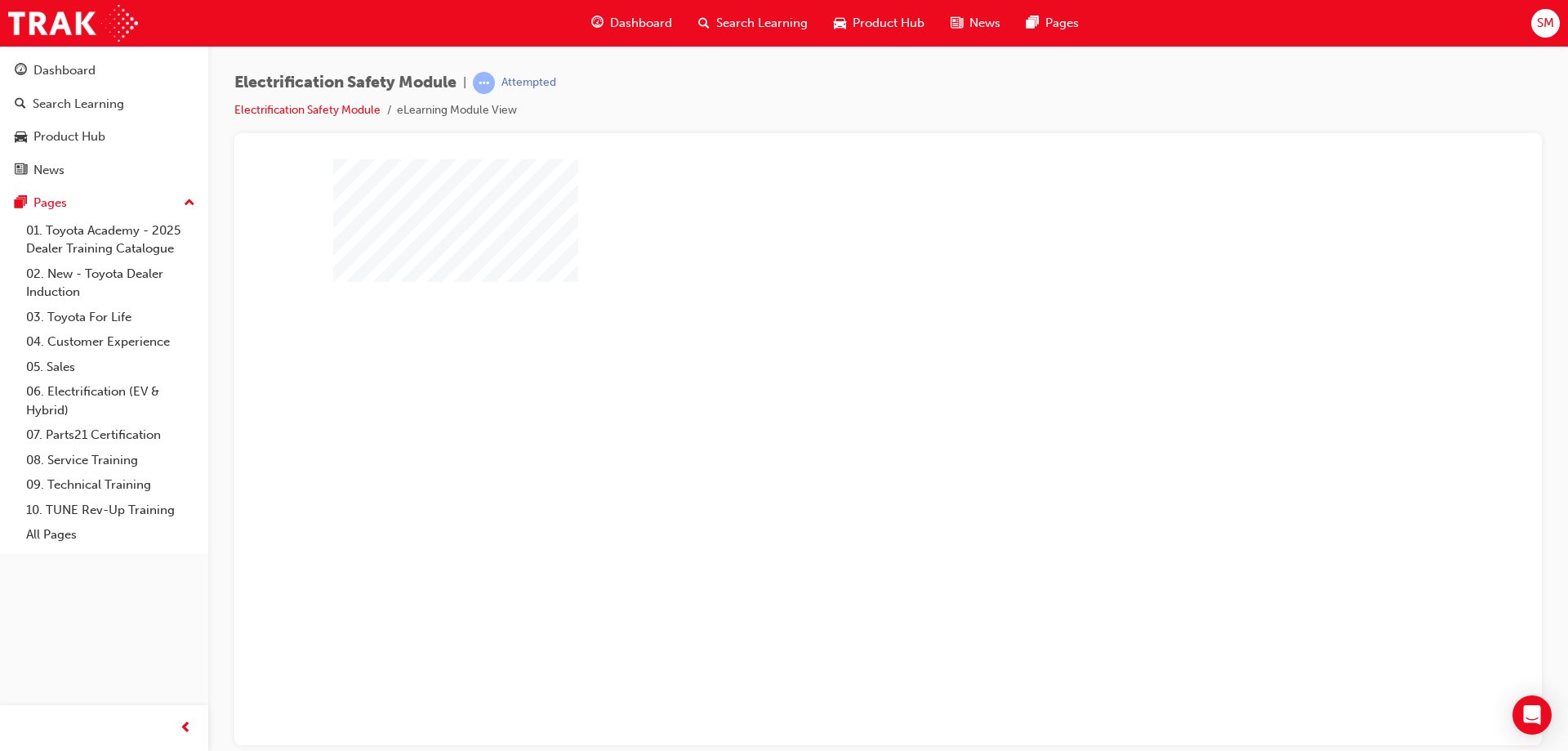
click at [842, 404] on div "play" at bounding box center [842, 404] width 0 height 0
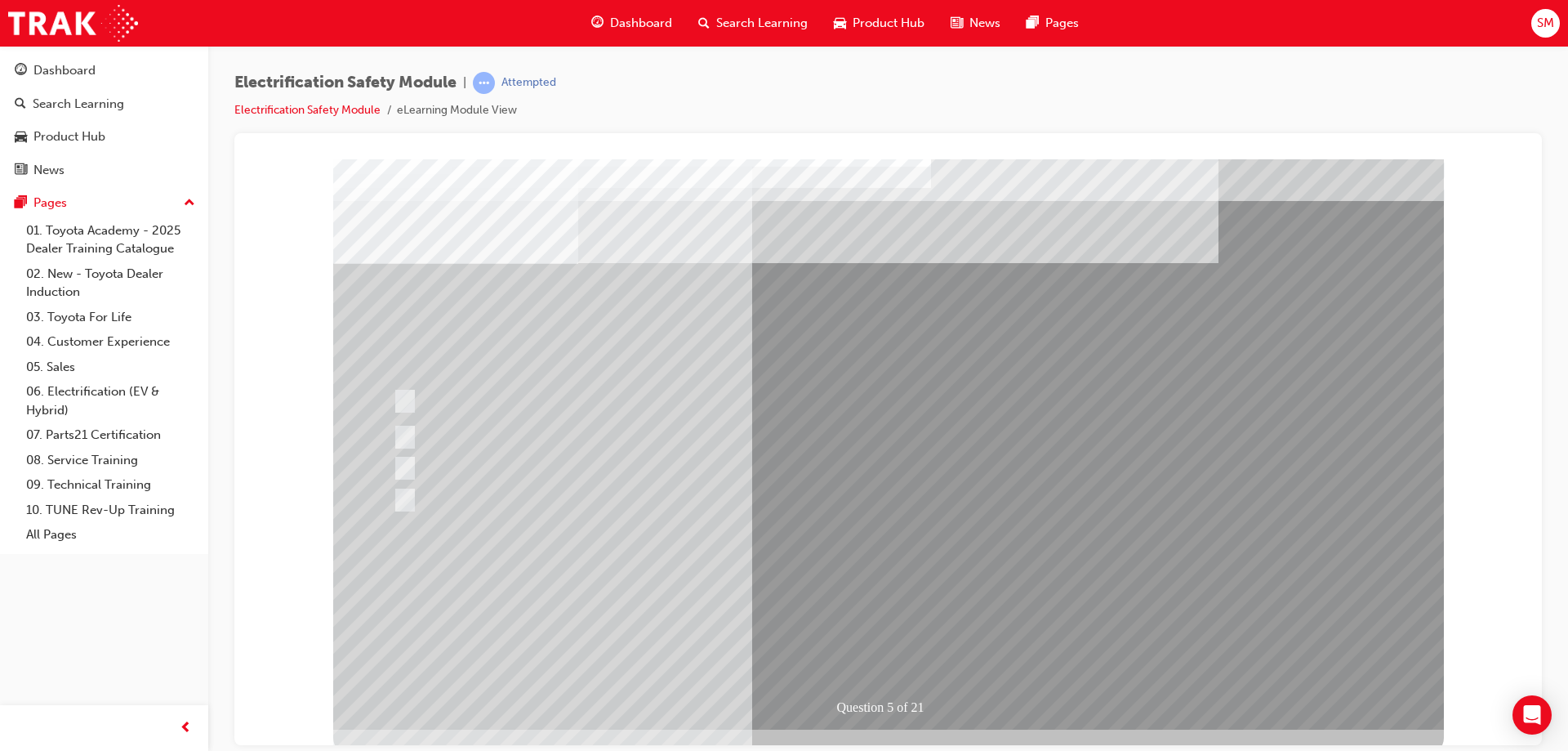
scroll to position [27, 0]
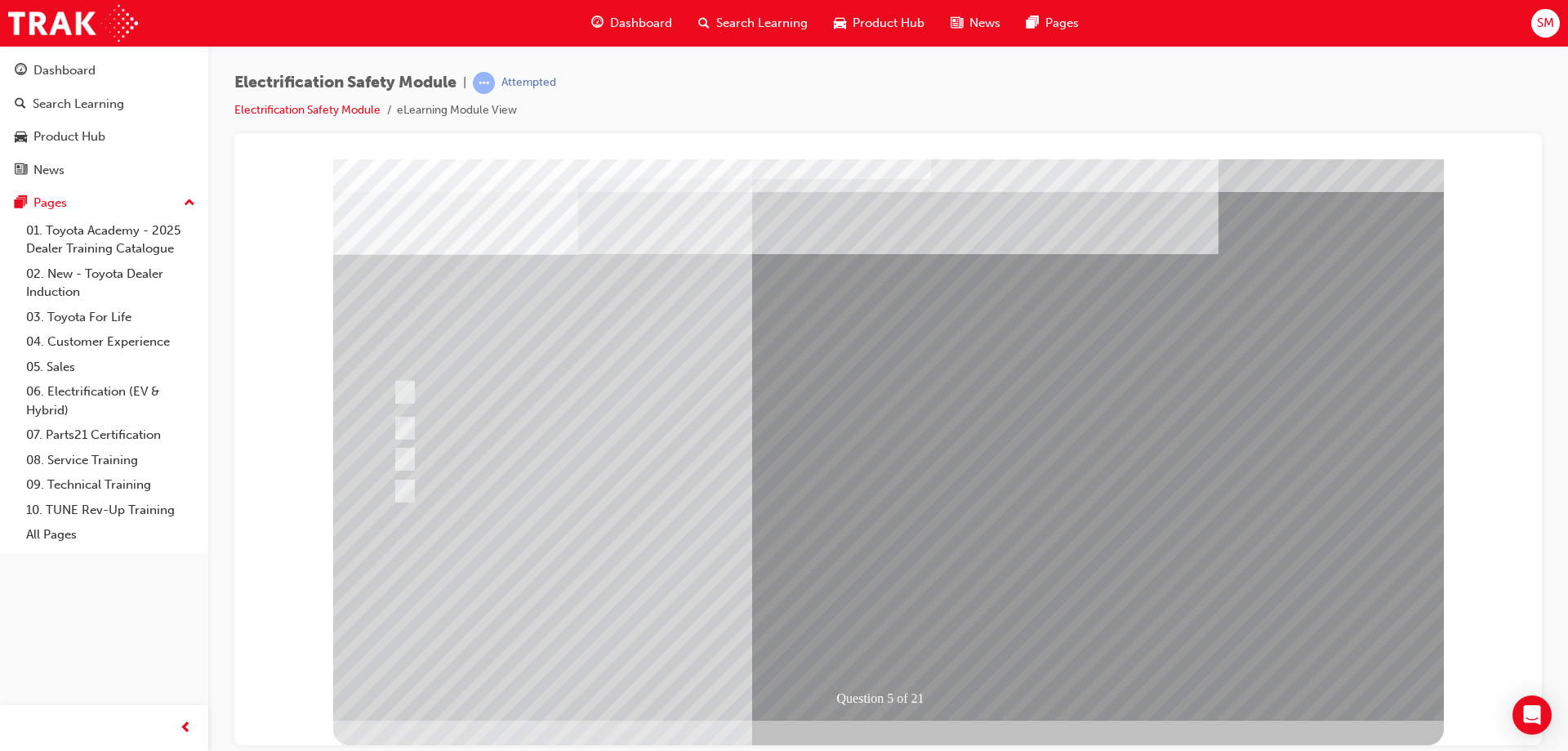
drag, startPoint x: 832, startPoint y: 303, endPoint x: 643, endPoint y: 84, distance: 289.3
click at [707, 105] on div "Electrification Safety Module | Attempted Electrification Safety Module eLearni…" at bounding box center [888, 103] width 1308 height 61
click at [534, 80] on div "Attempted" at bounding box center [529, 83] width 55 height 15
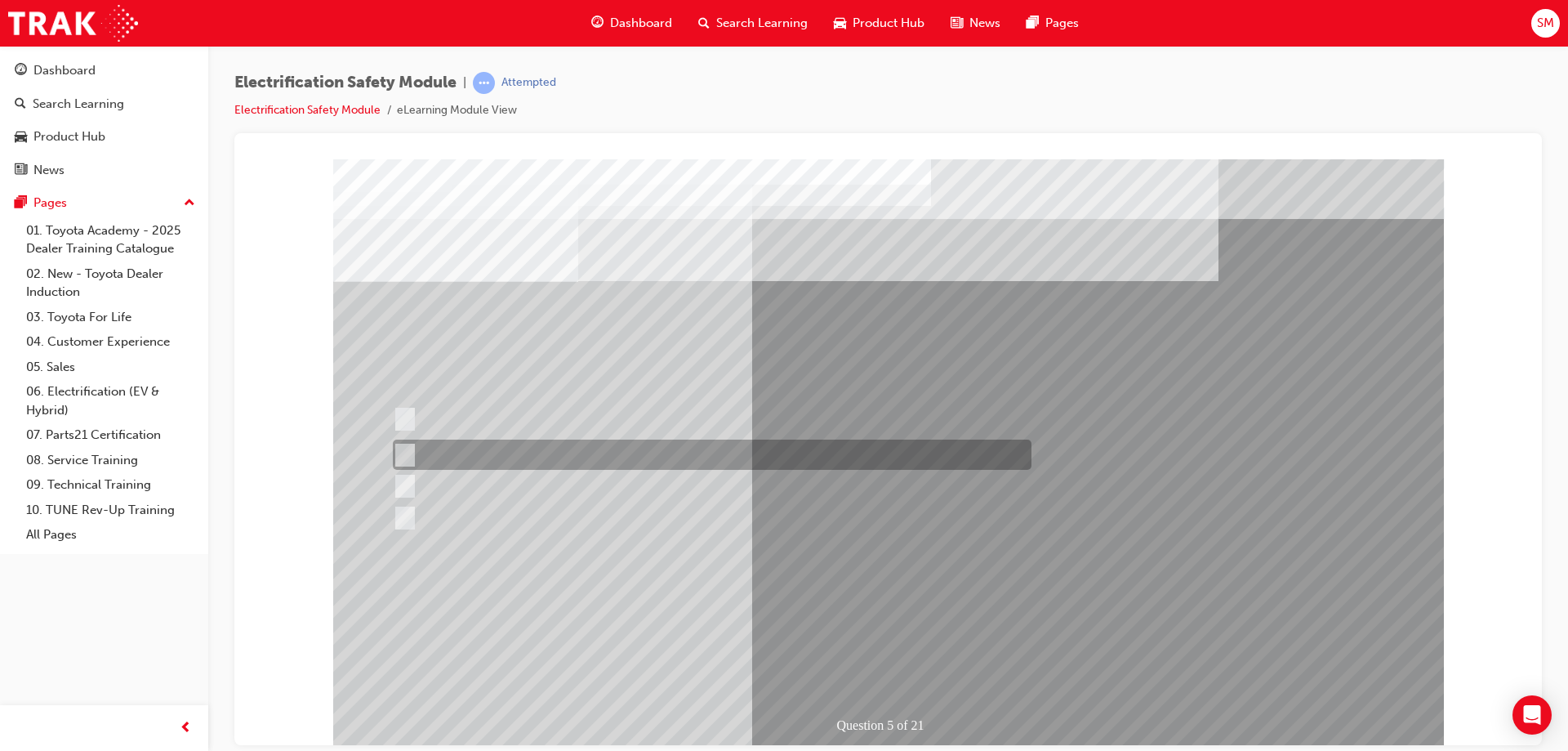
drag, startPoint x: 469, startPoint y: 466, endPoint x: 926, endPoint y: 348, distance: 472.0
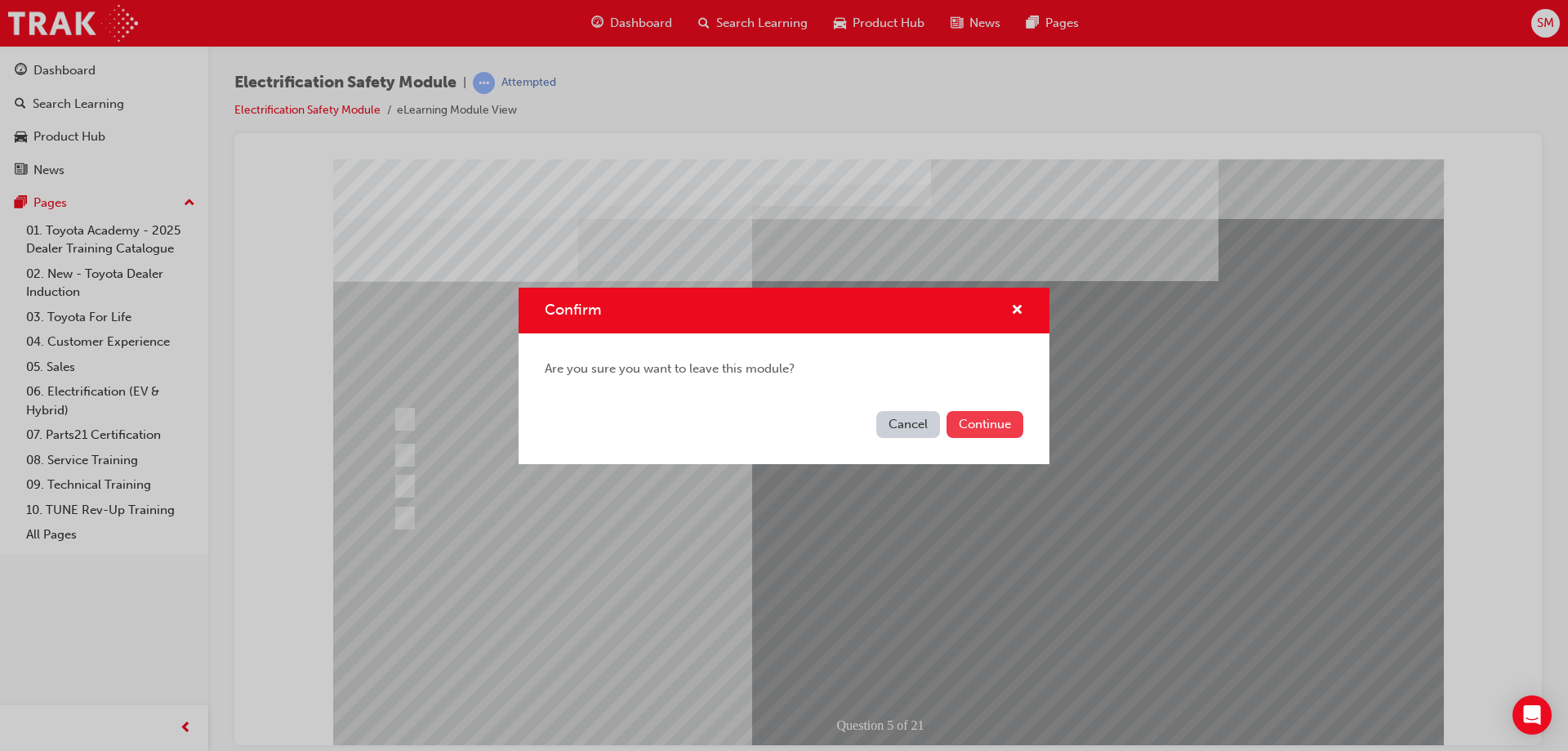
click at [981, 430] on button "Continue" at bounding box center [985, 425] width 77 height 27
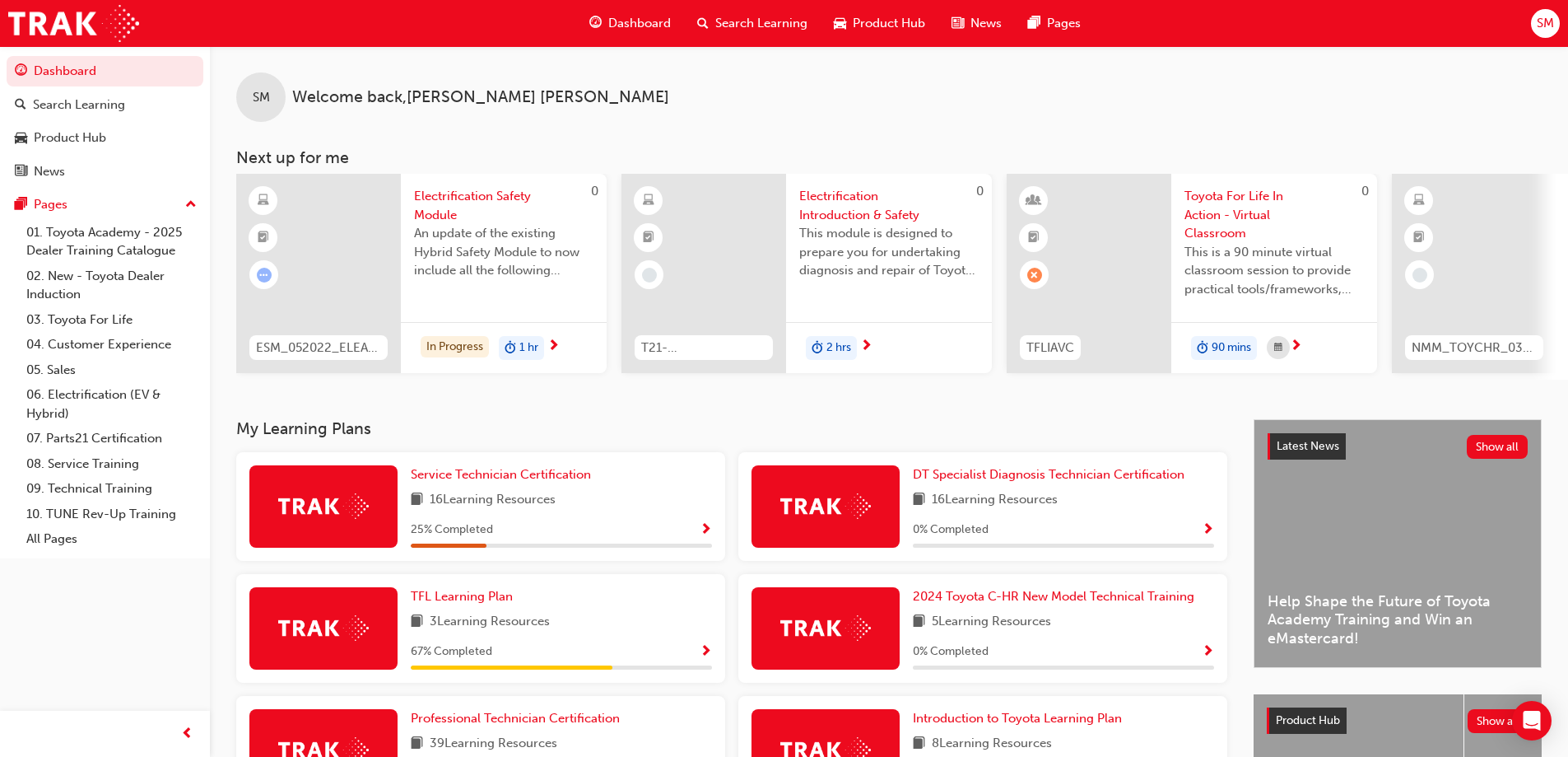
click at [483, 196] on span "Electrification Safety Module" at bounding box center [504, 205] width 179 height 37
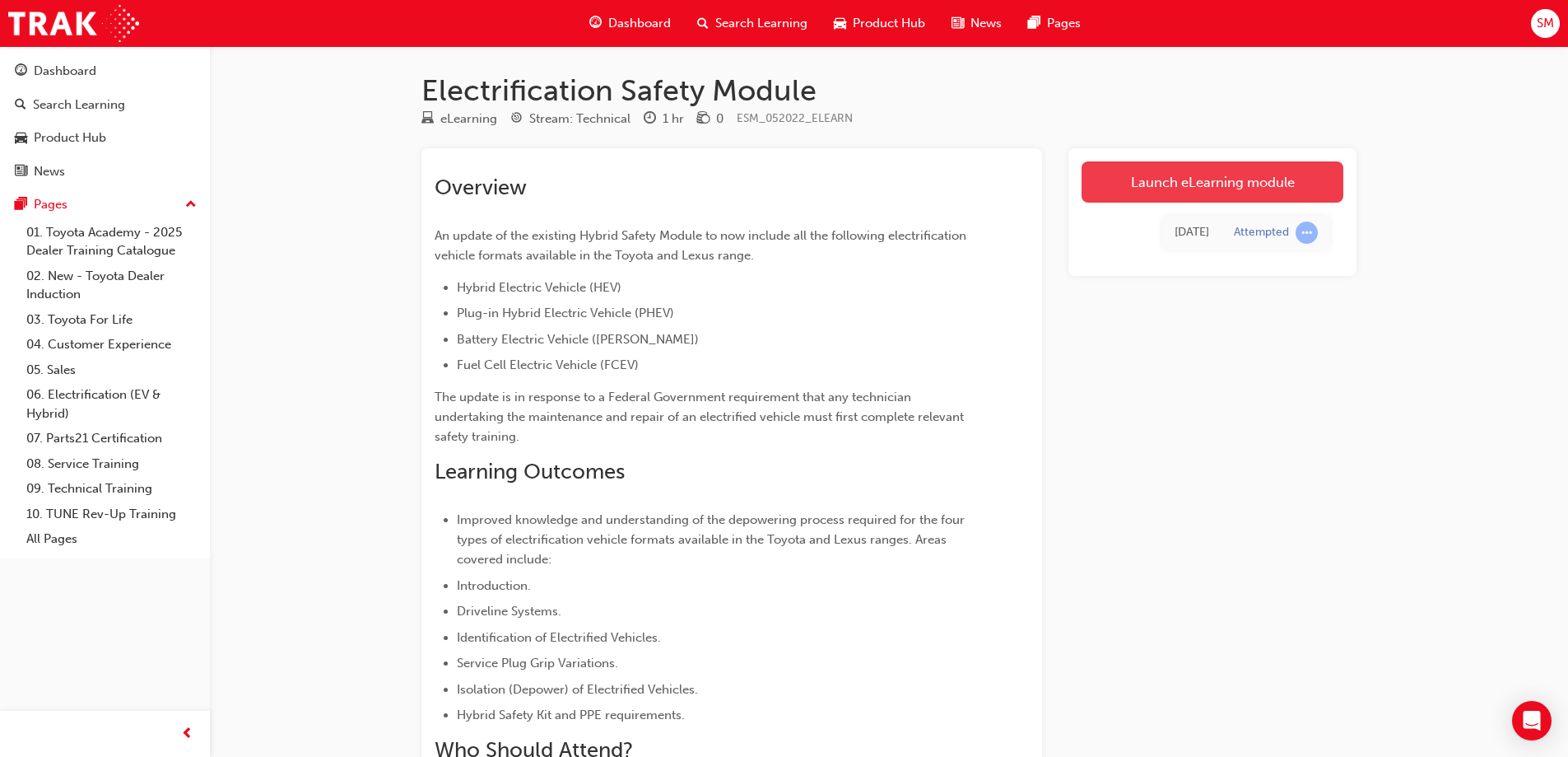
click at [1221, 170] on link "Launch eLearning module" at bounding box center [1212, 182] width 261 height 41
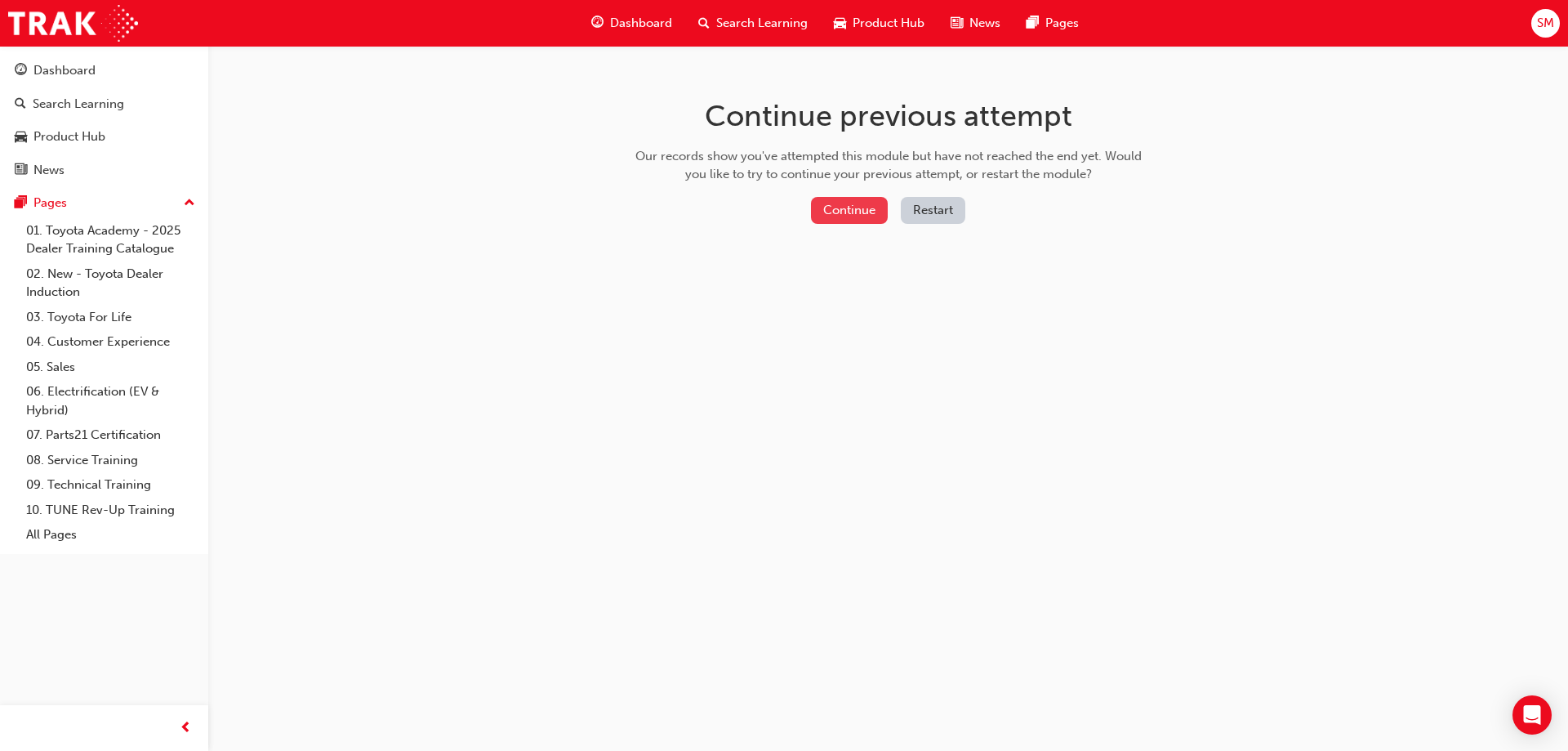
click at [845, 209] on button "Continue" at bounding box center [849, 210] width 77 height 27
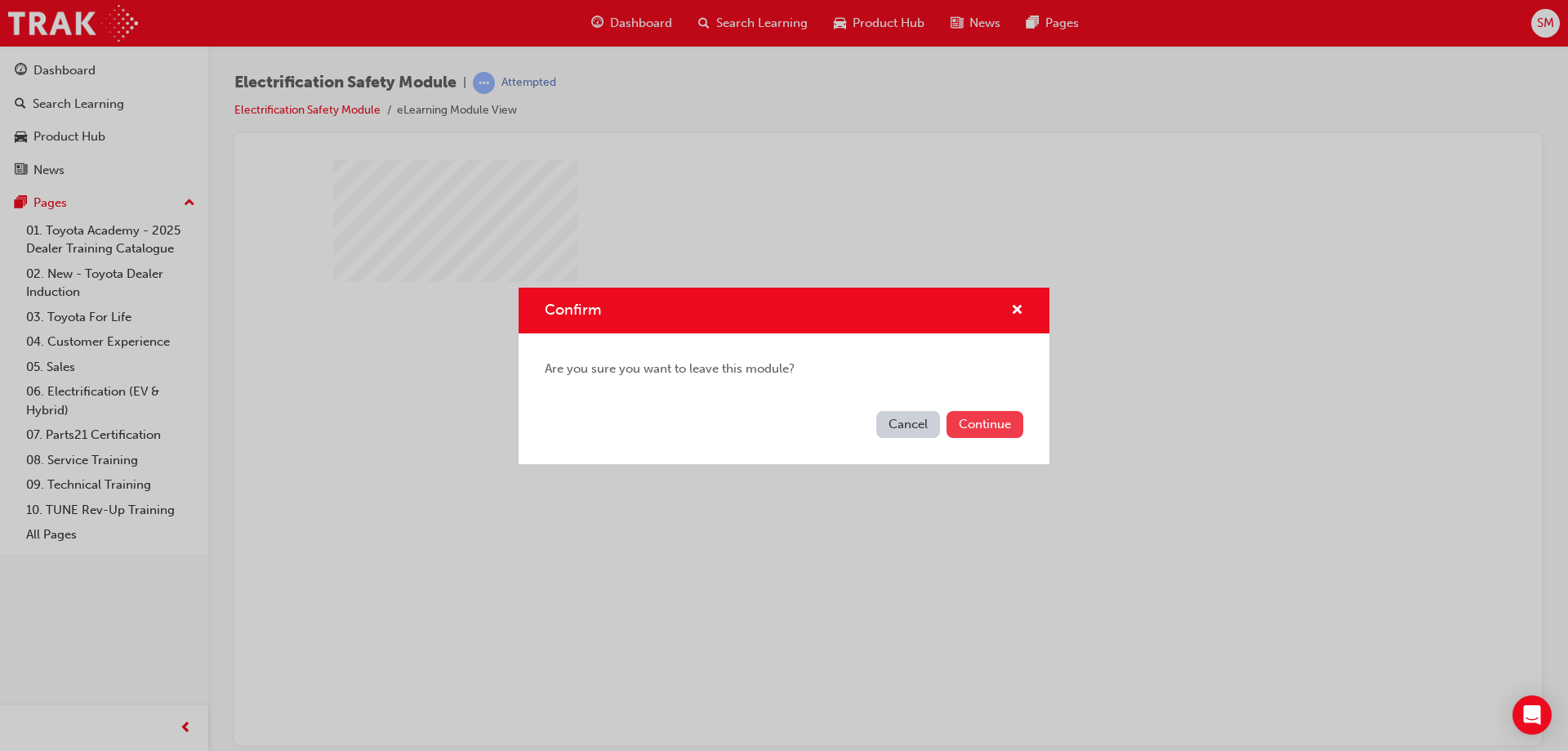
click at [998, 420] on button "Continue" at bounding box center [985, 425] width 77 height 27
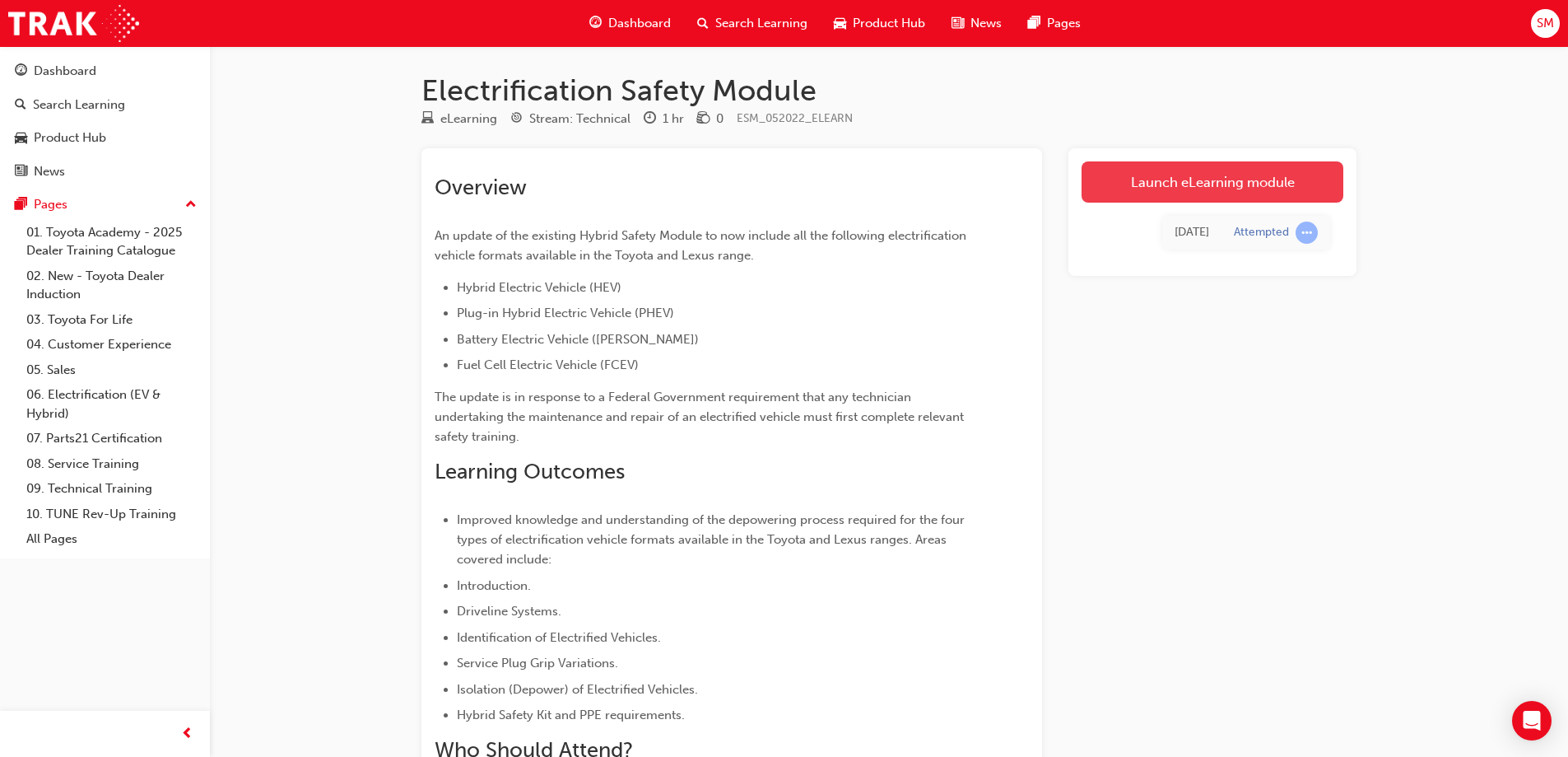
click at [1167, 171] on link "Launch eLearning module" at bounding box center [1212, 182] width 261 height 41
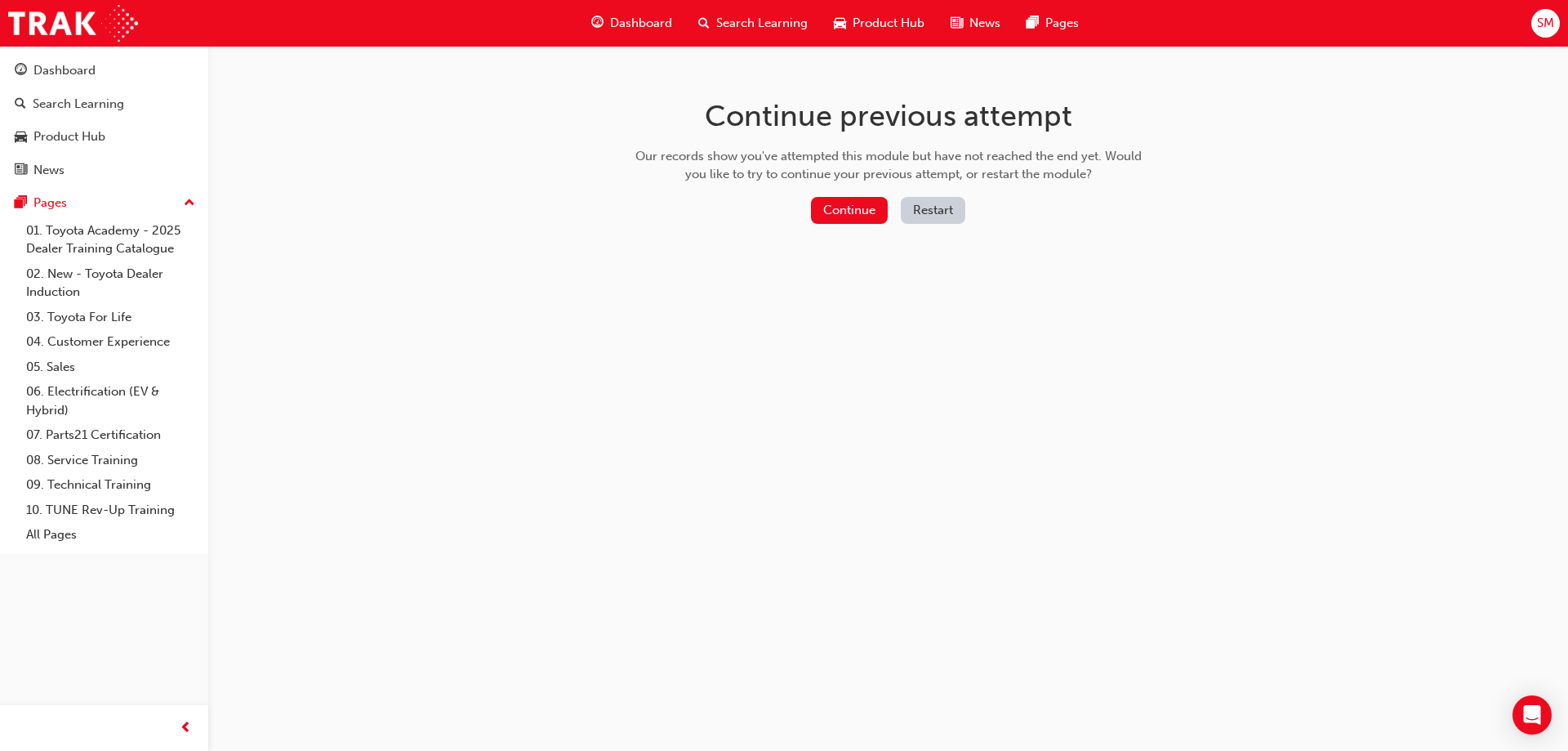
click at [947, 209] on button "Restart" at bounding box center [933, 210] width 64 height 27
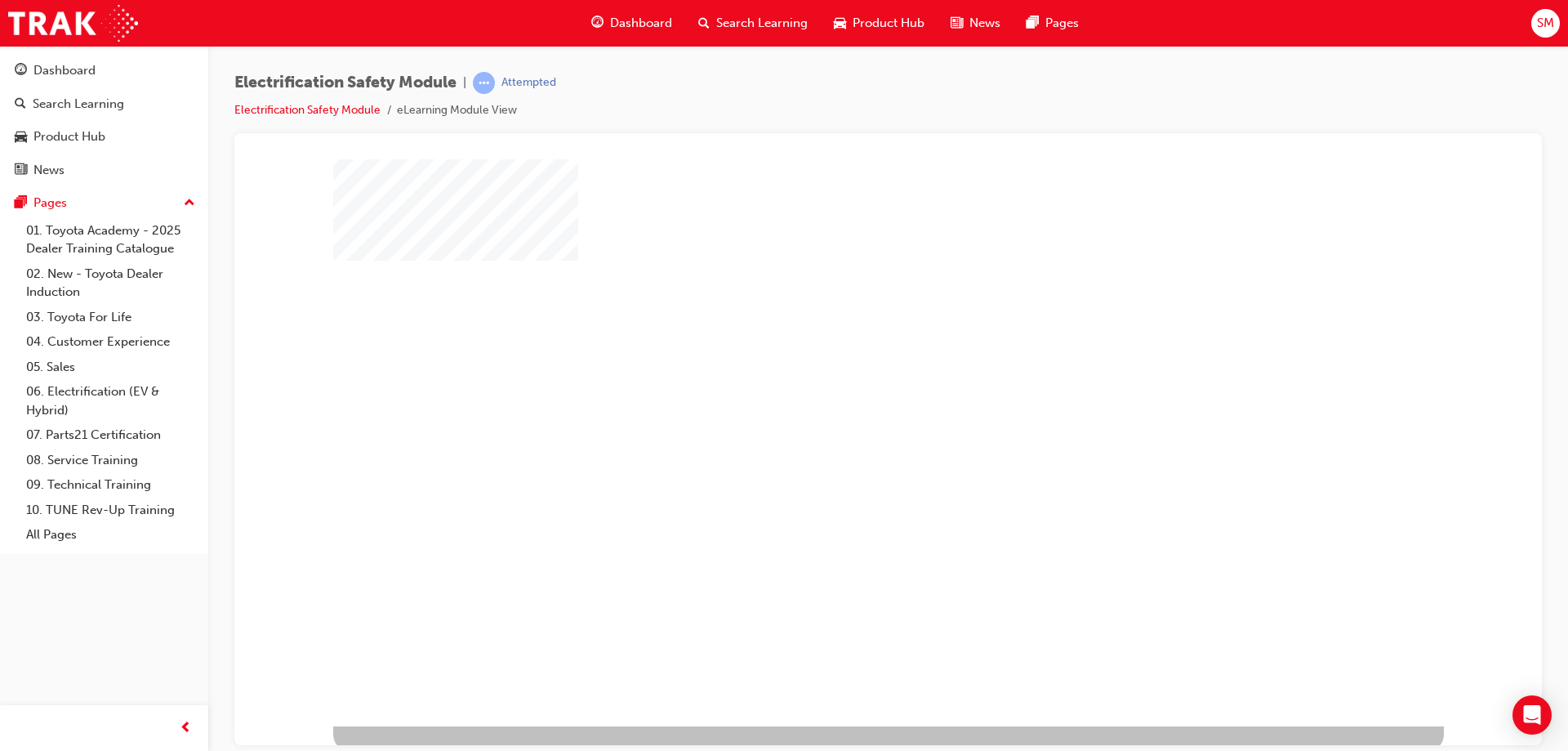
scroll to position [27, 0]
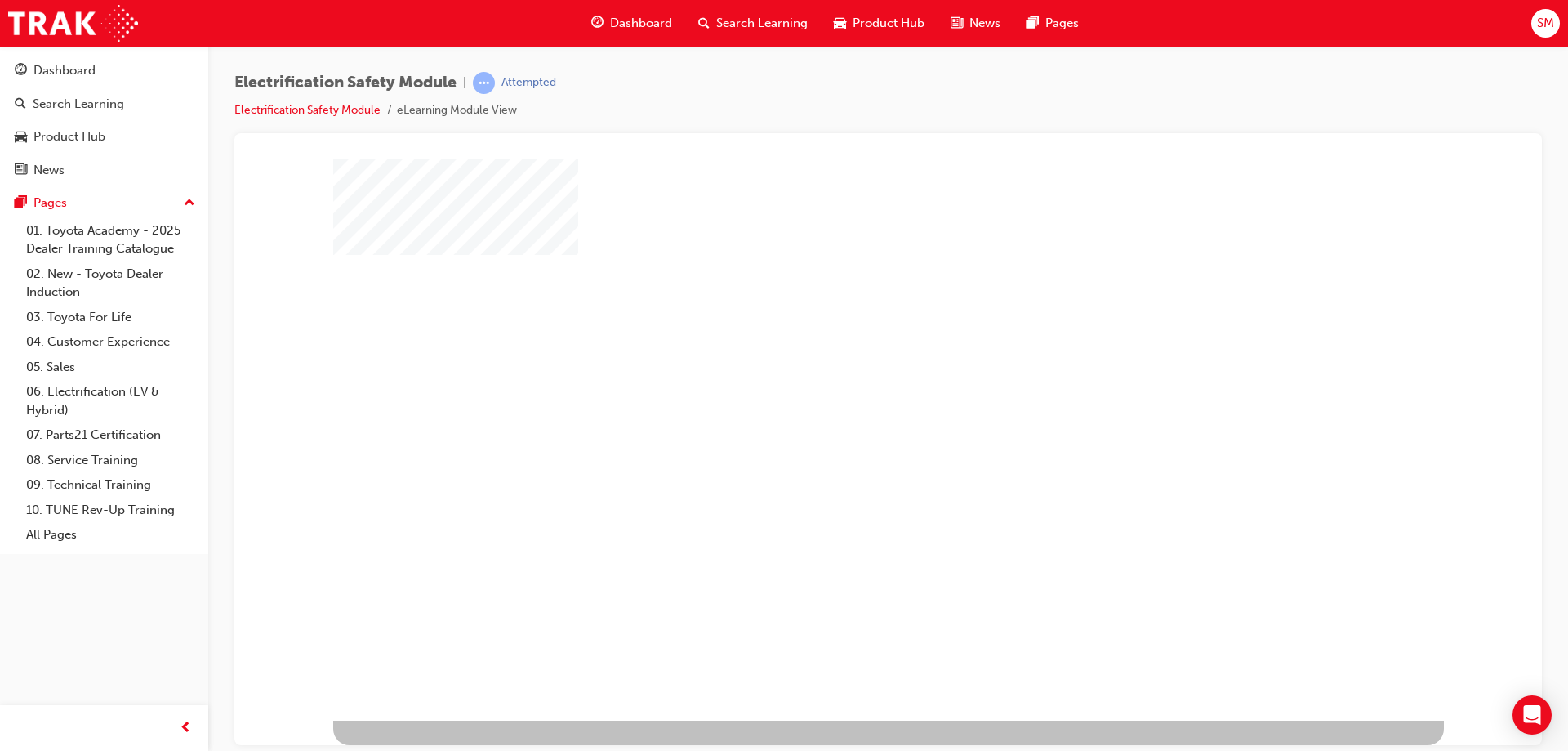
click at [842, 377] on div "play" at bounding box center [842, 377] width 0 height 0
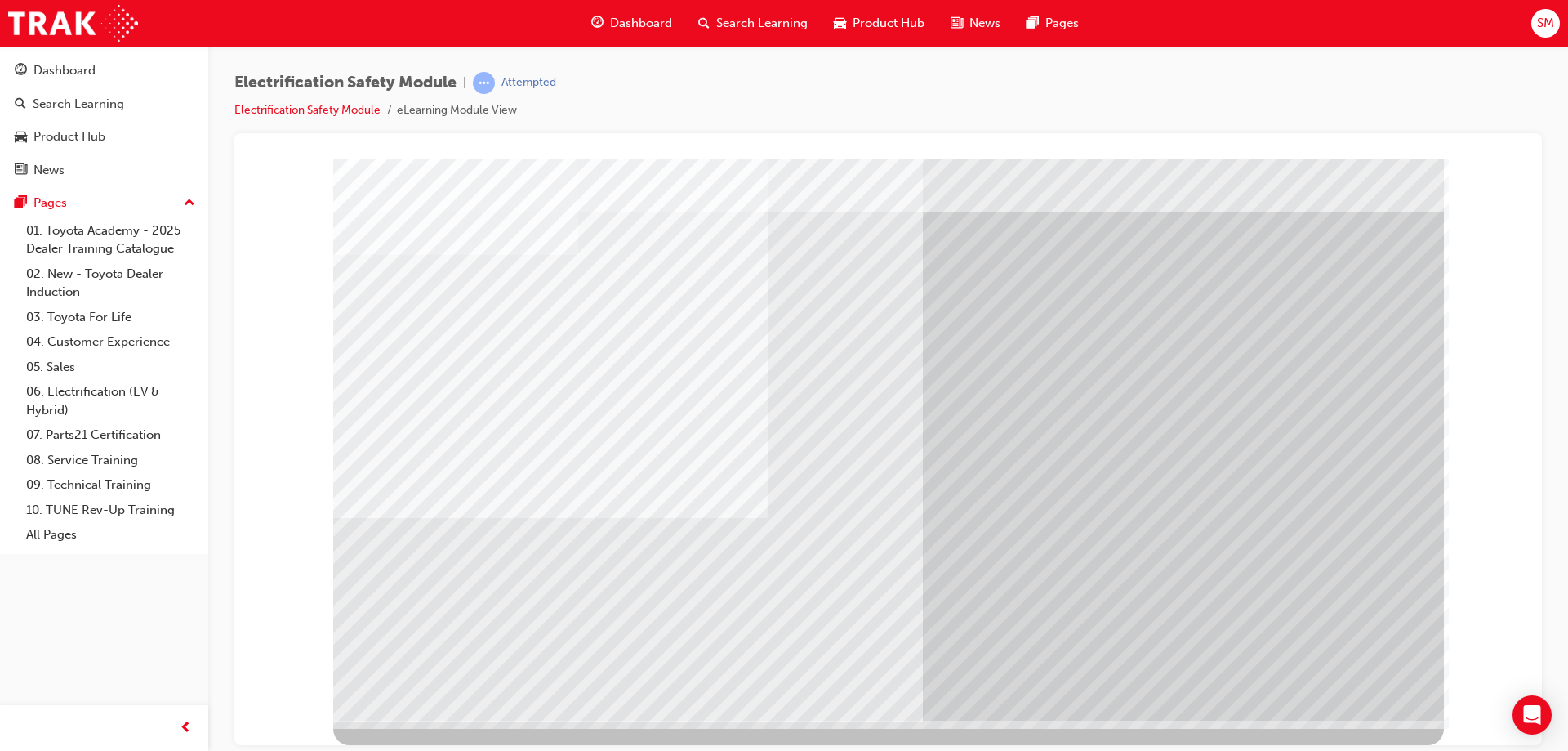
scroll to position [0, 0]
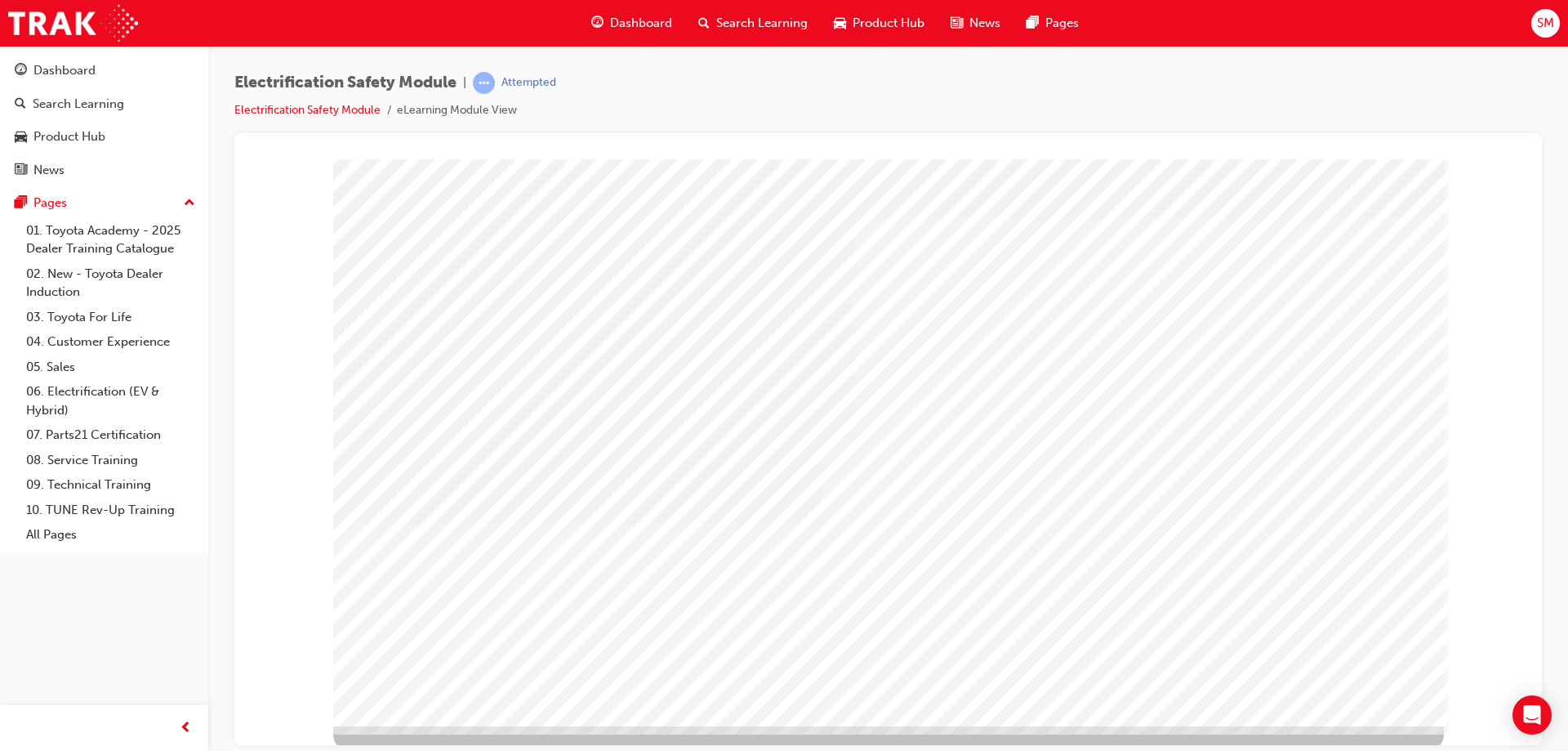
scroll to position [27, 0]
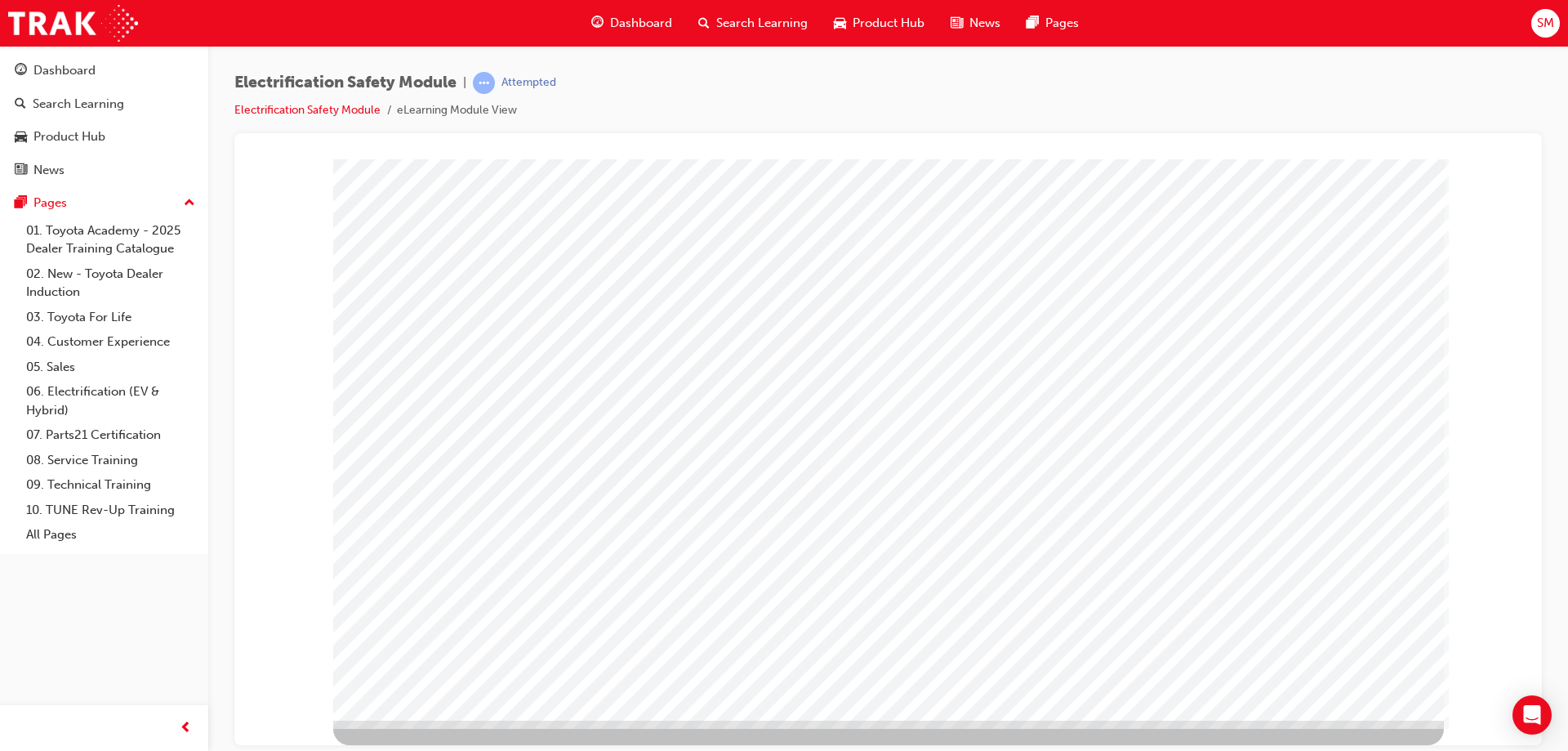
drag, startPoint x: 1355, startPoint y: 415, endPoint x: 1375, endPoint y: 480, distance: 68.0
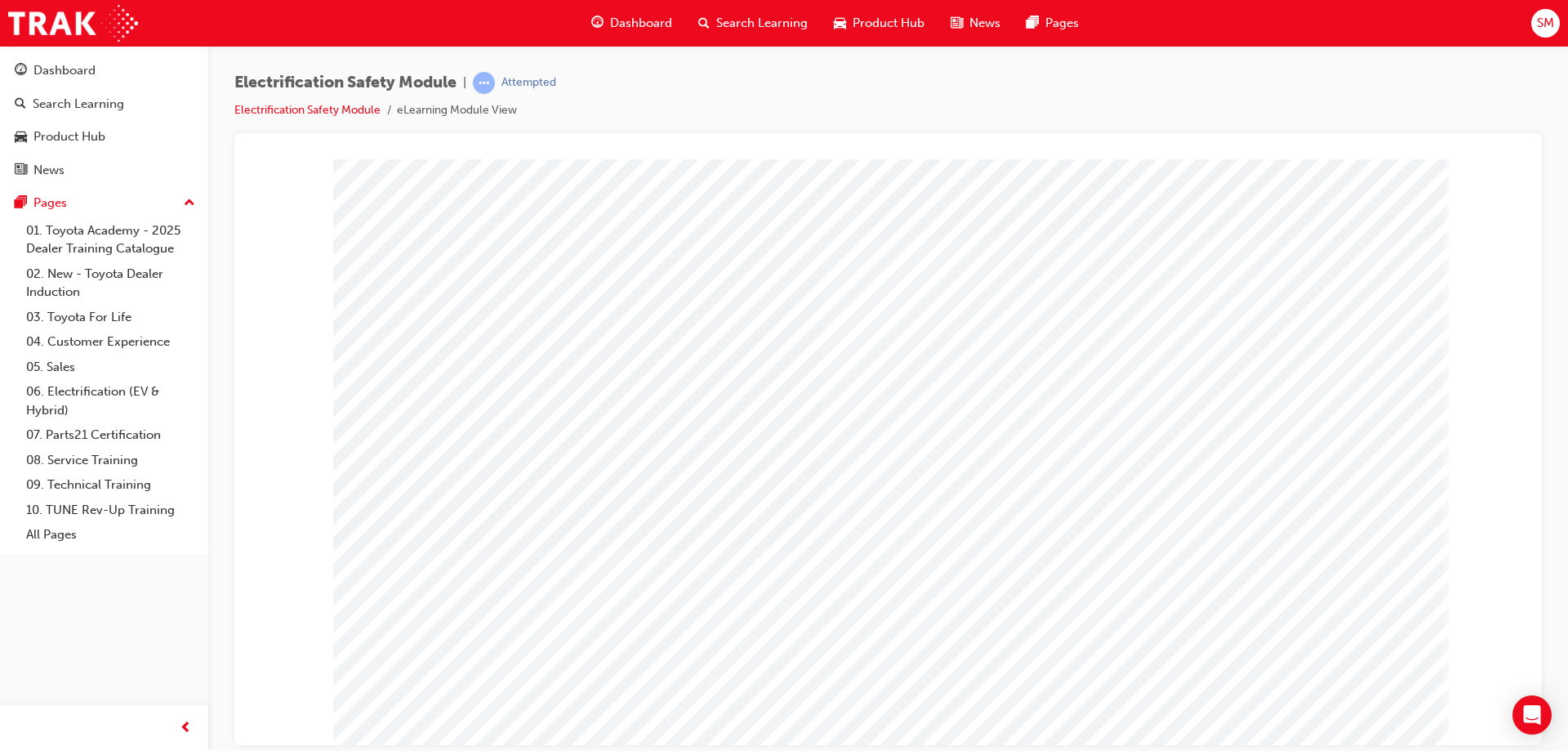
drag, startPoint x: 1277, startPoint y: 658, endPoint x: 1254, endPoint y: 657, distance: 23.0
click at [1123, 649] on div "multistate" at bounding box center [888, 453] width 1110 height 588
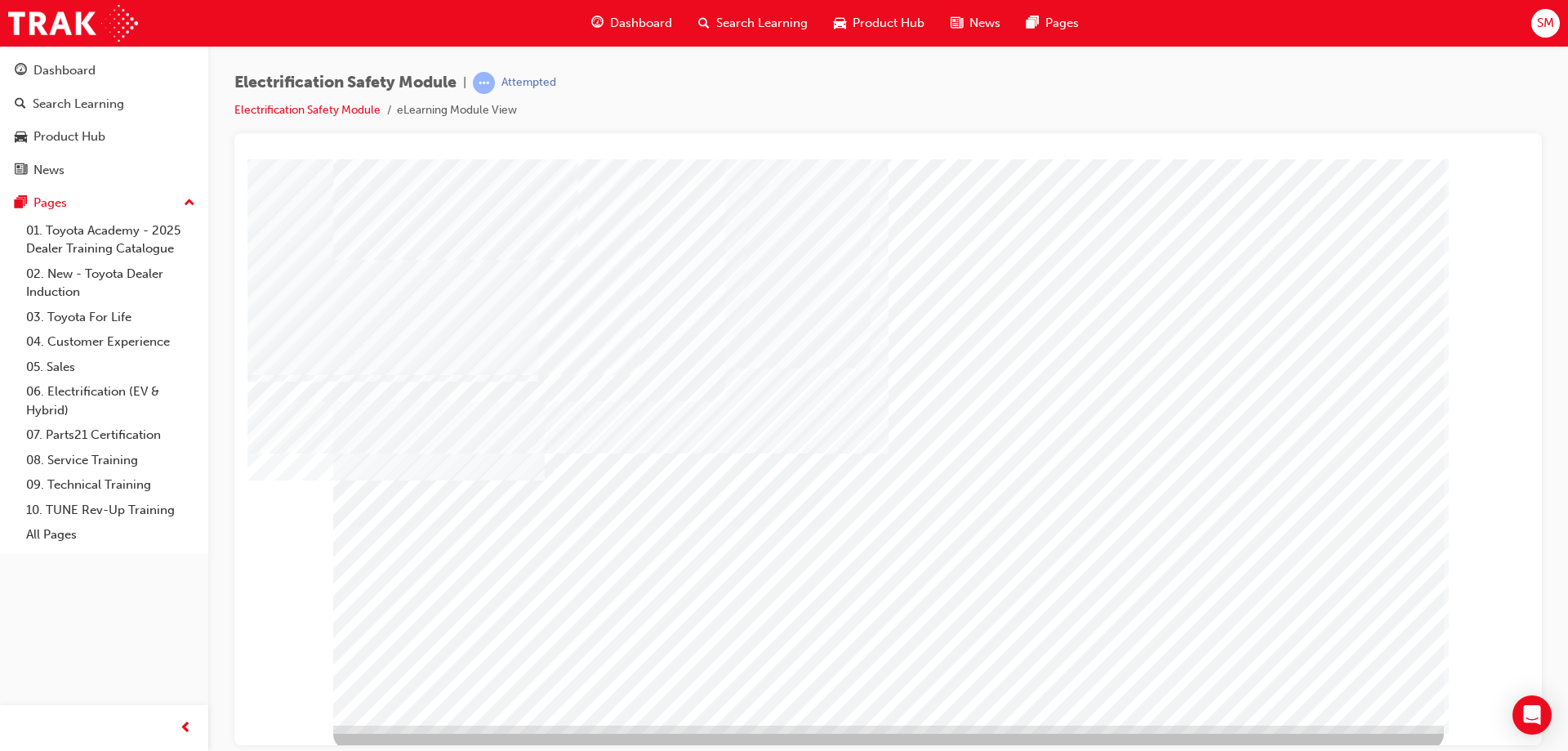
scroll to position [27, 0]
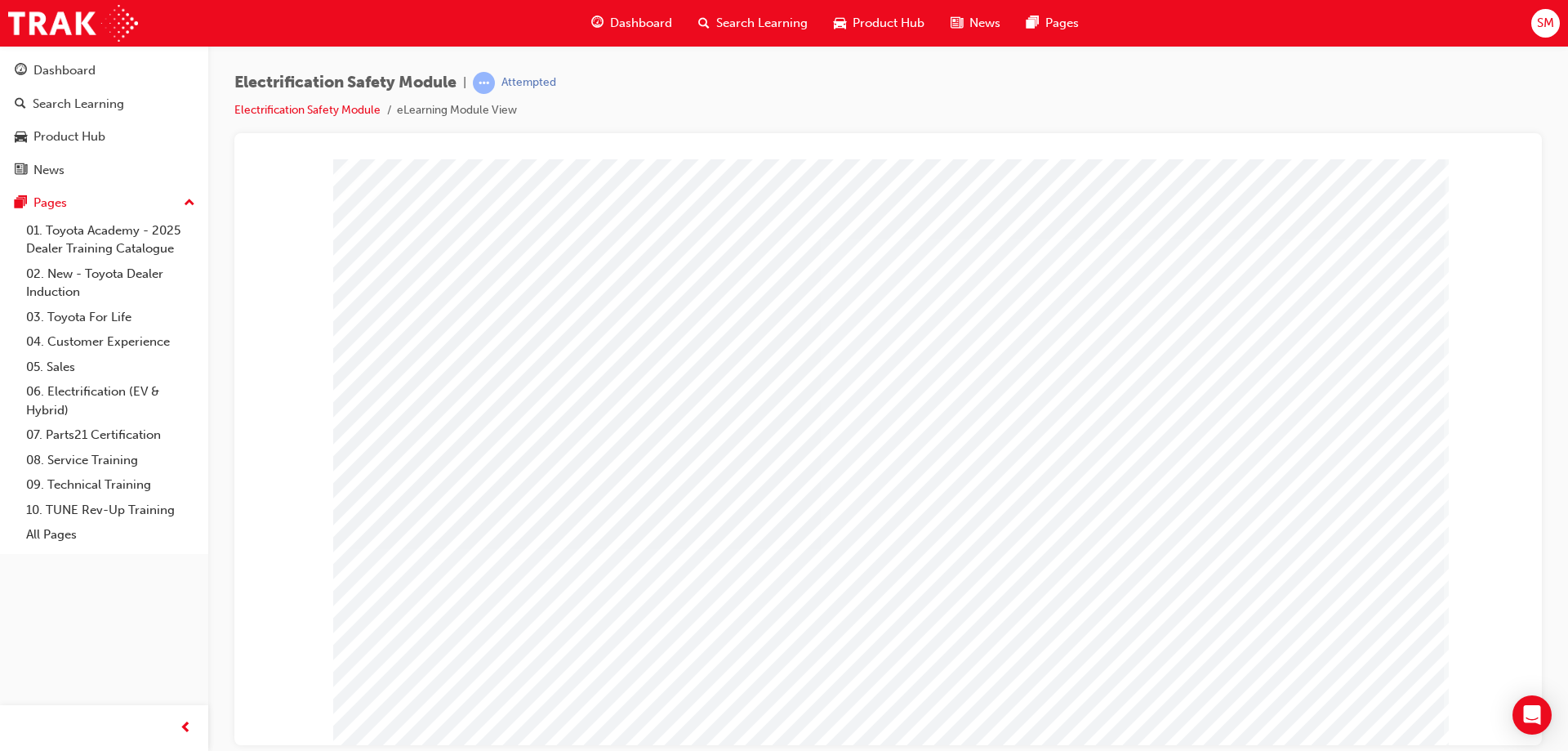
drag, startPoint x: 1262, startPoint y: 643, endPoint x: 1319, endPoint y: 452, distance: 199.3
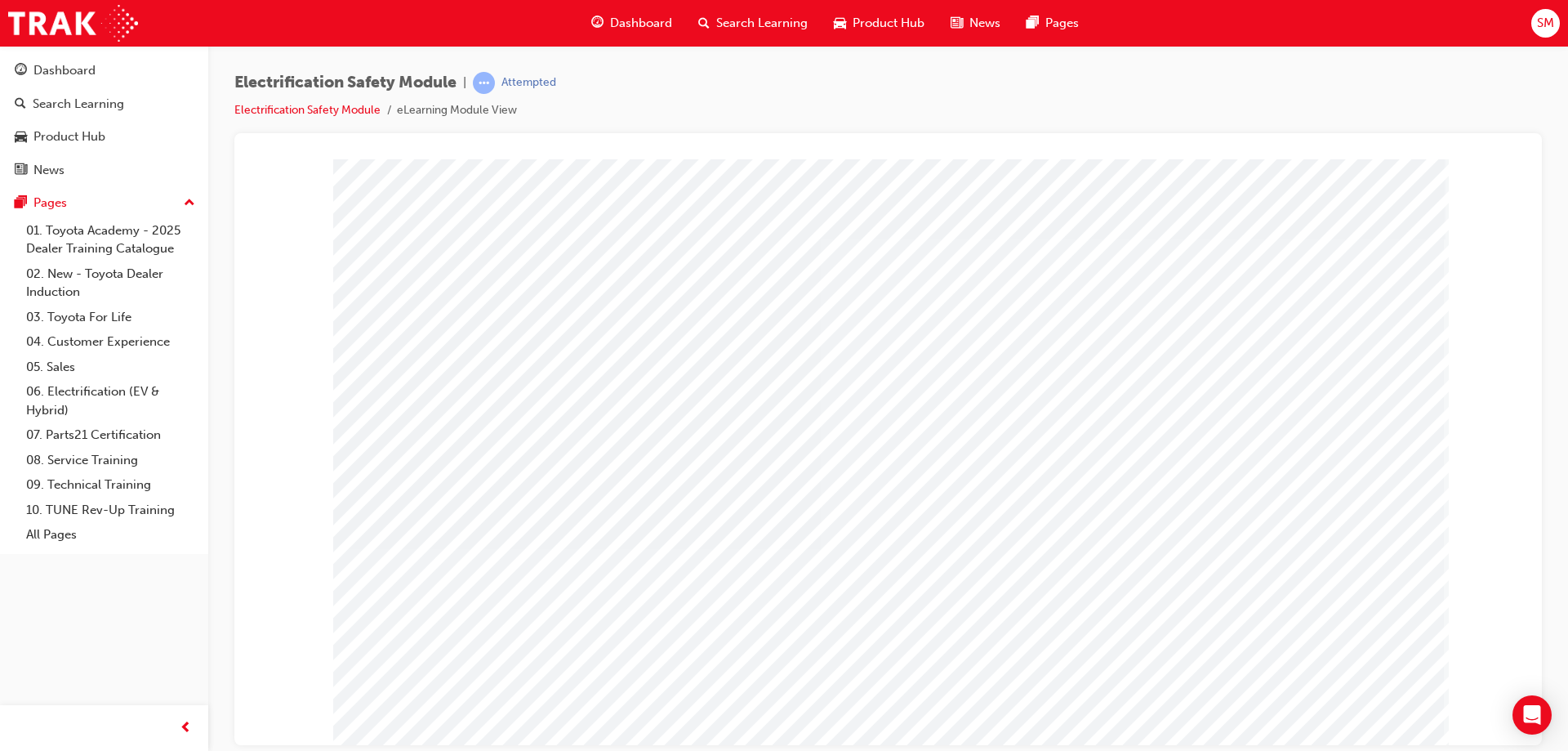
drag, startPoint x: 1337, startPoint y: 387, endPoint x: 1333, endPoint y: 409, distance: 22.4
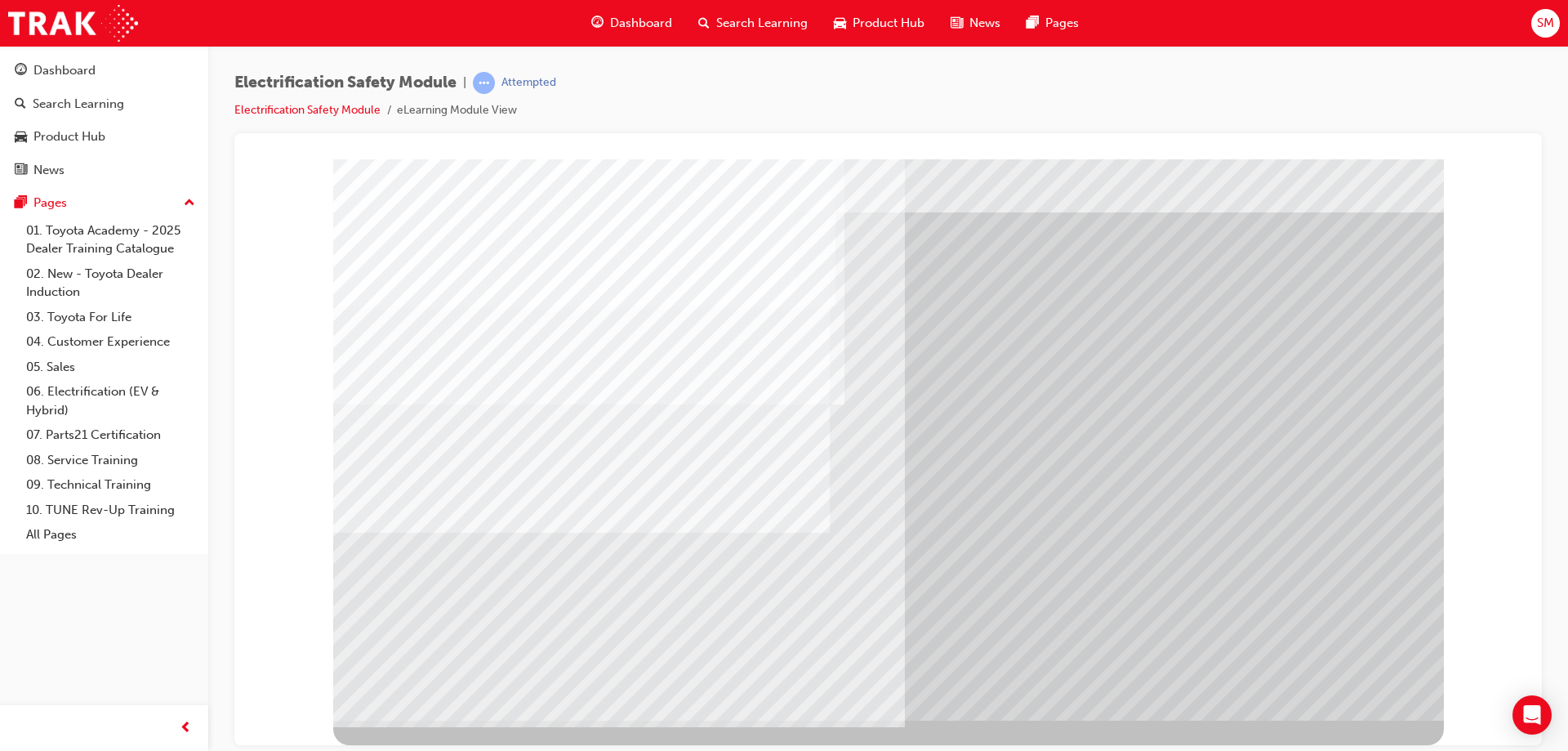
drag, startPoint x: 749, startPoint y: 455, endPoint x: 623, endPoint y: 460, distance: 126.1
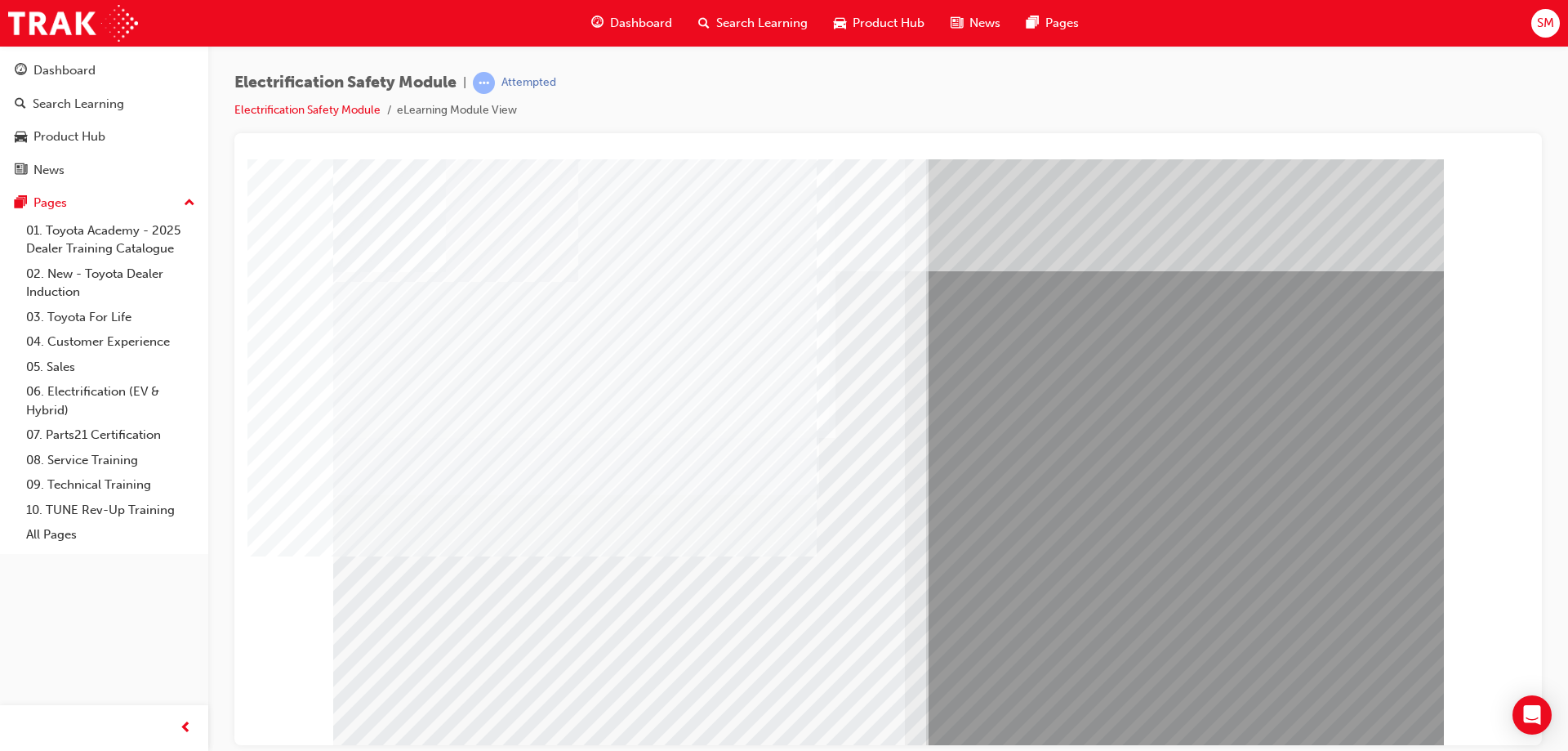
drag, startPoint x: 460, startPoint y: 594, endPoint x: 599, endPoint y: 590, distance: 139.1
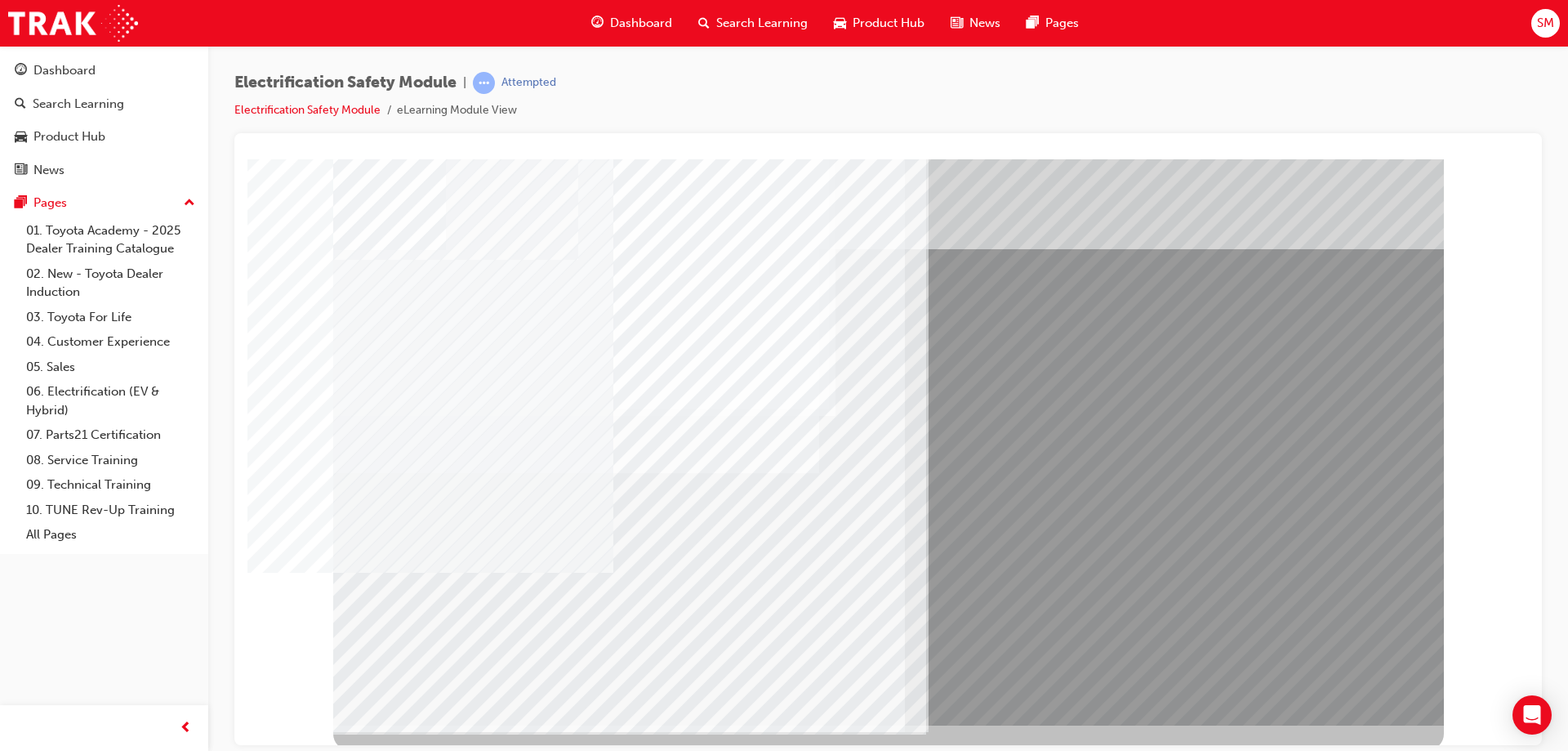
scroll to position [27, 0]
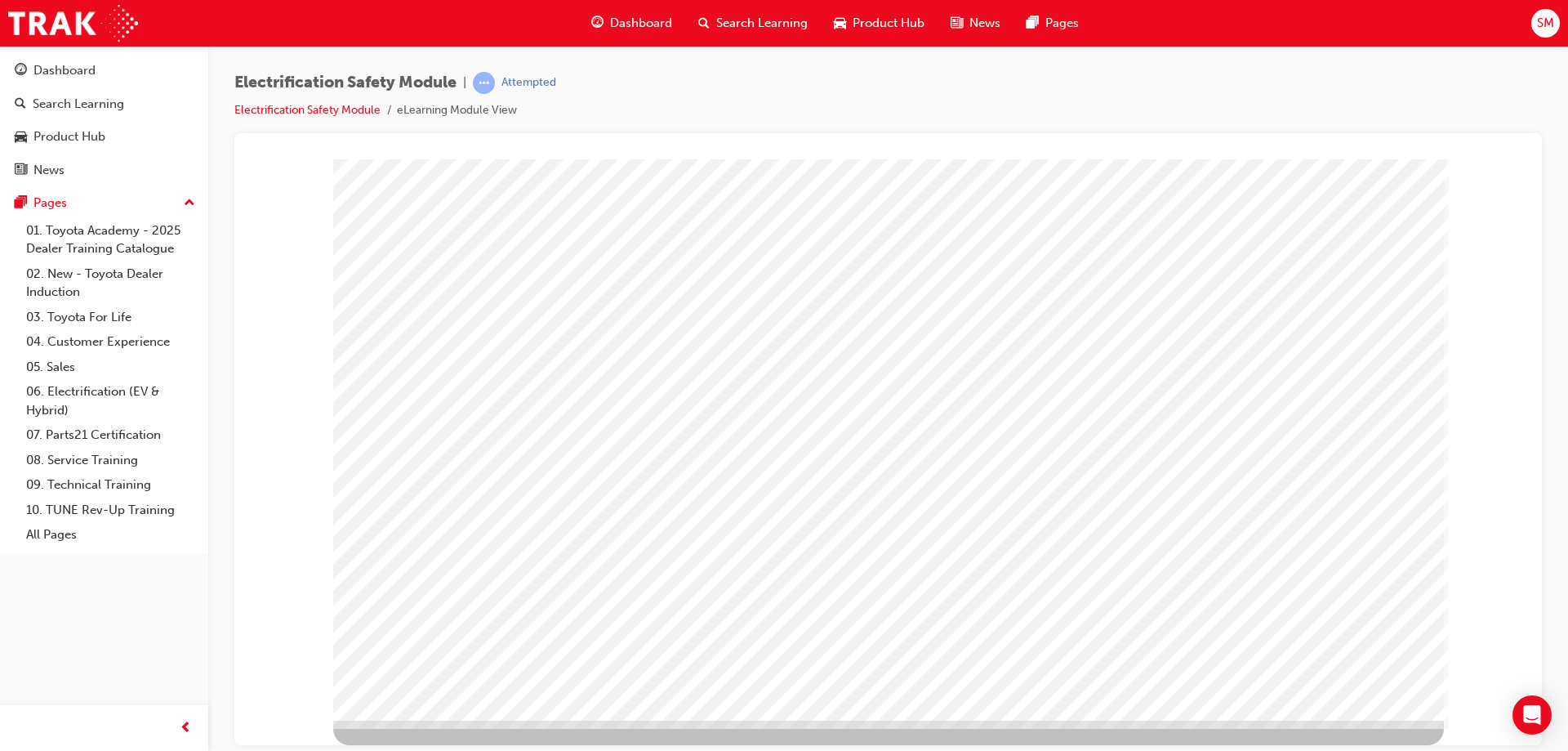
scroll to position [0, 0]
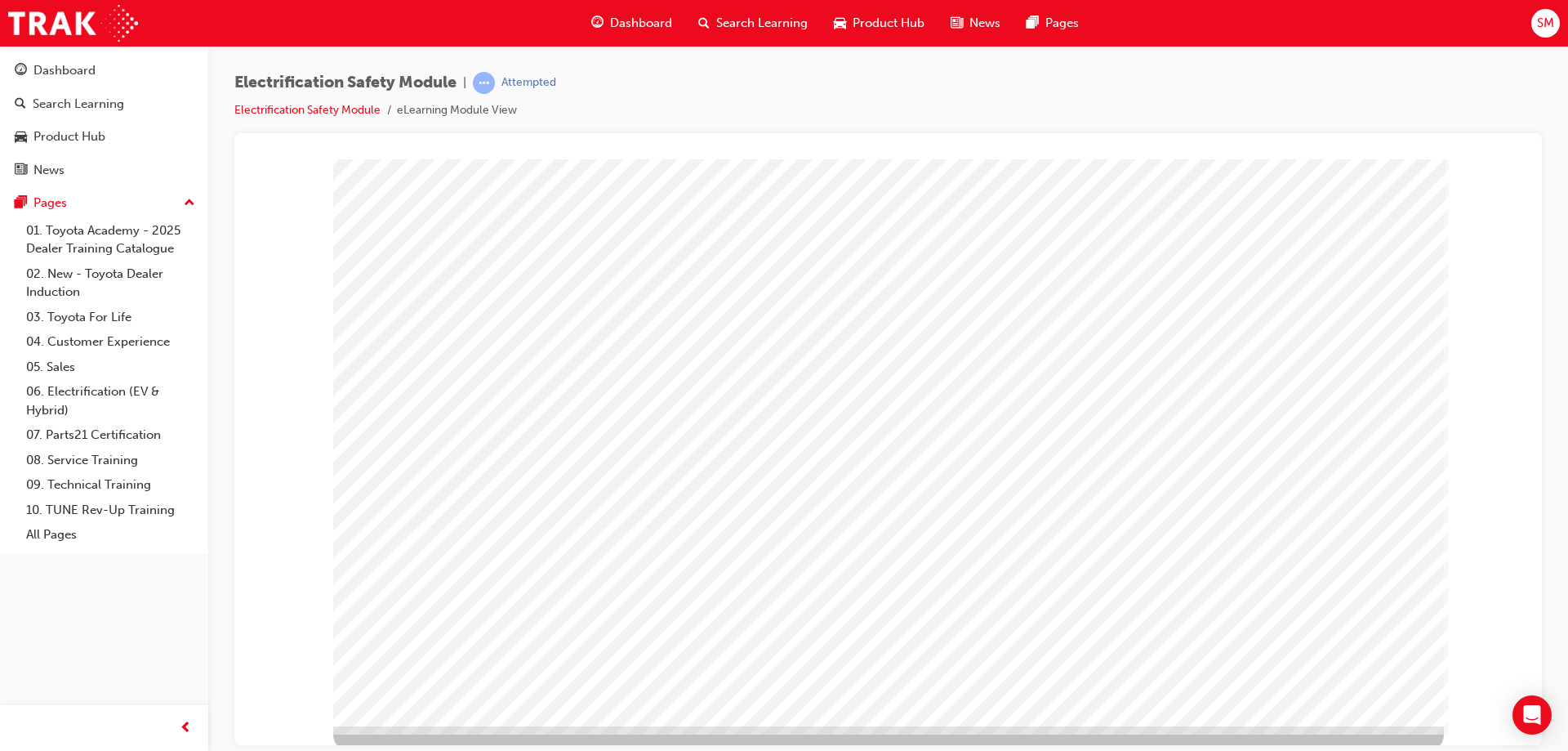
scroll to position [27, 0]
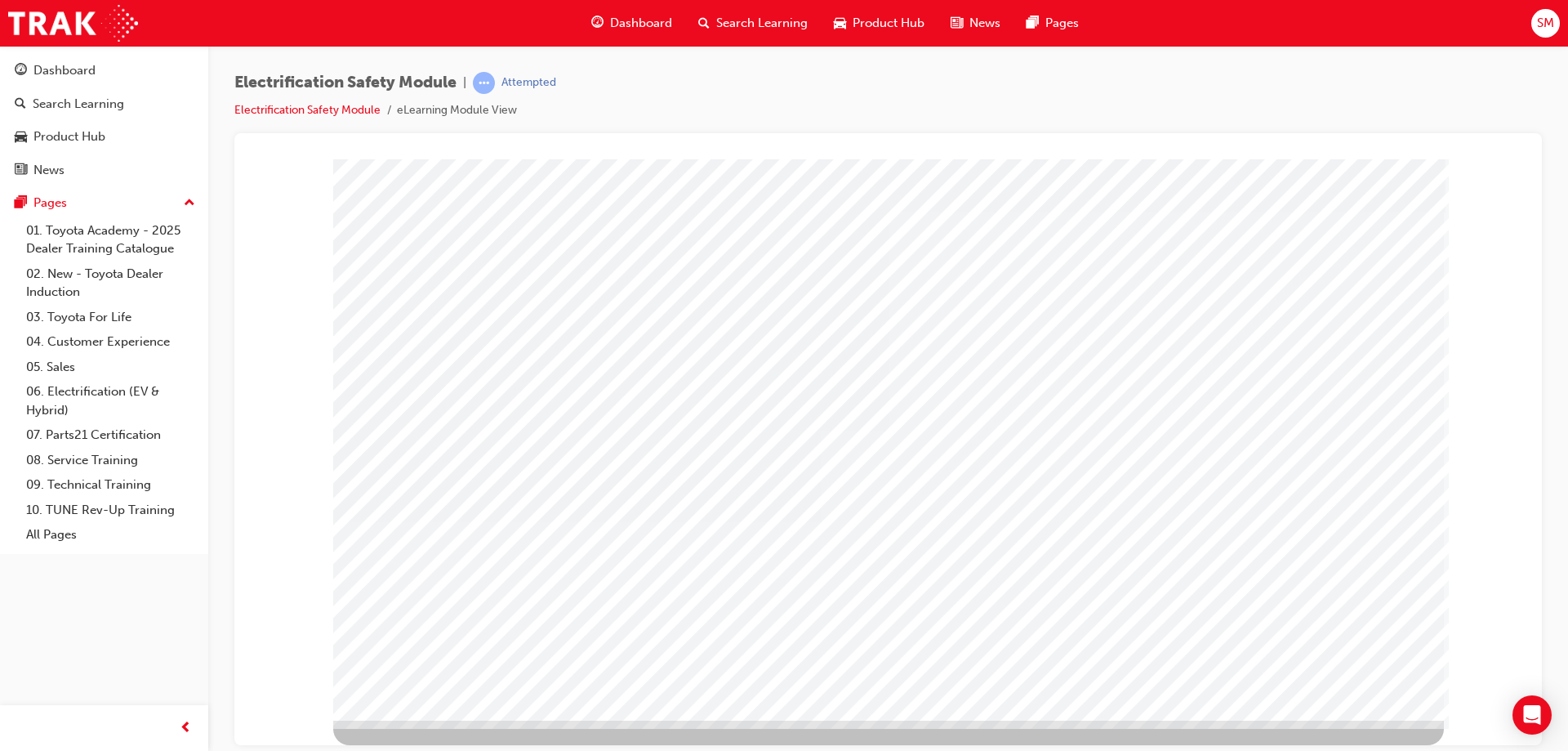
drag, startPoint x: 952, startPoint y: 316, endPoint x: 1087, endPoint y: 331, distance: 135.8
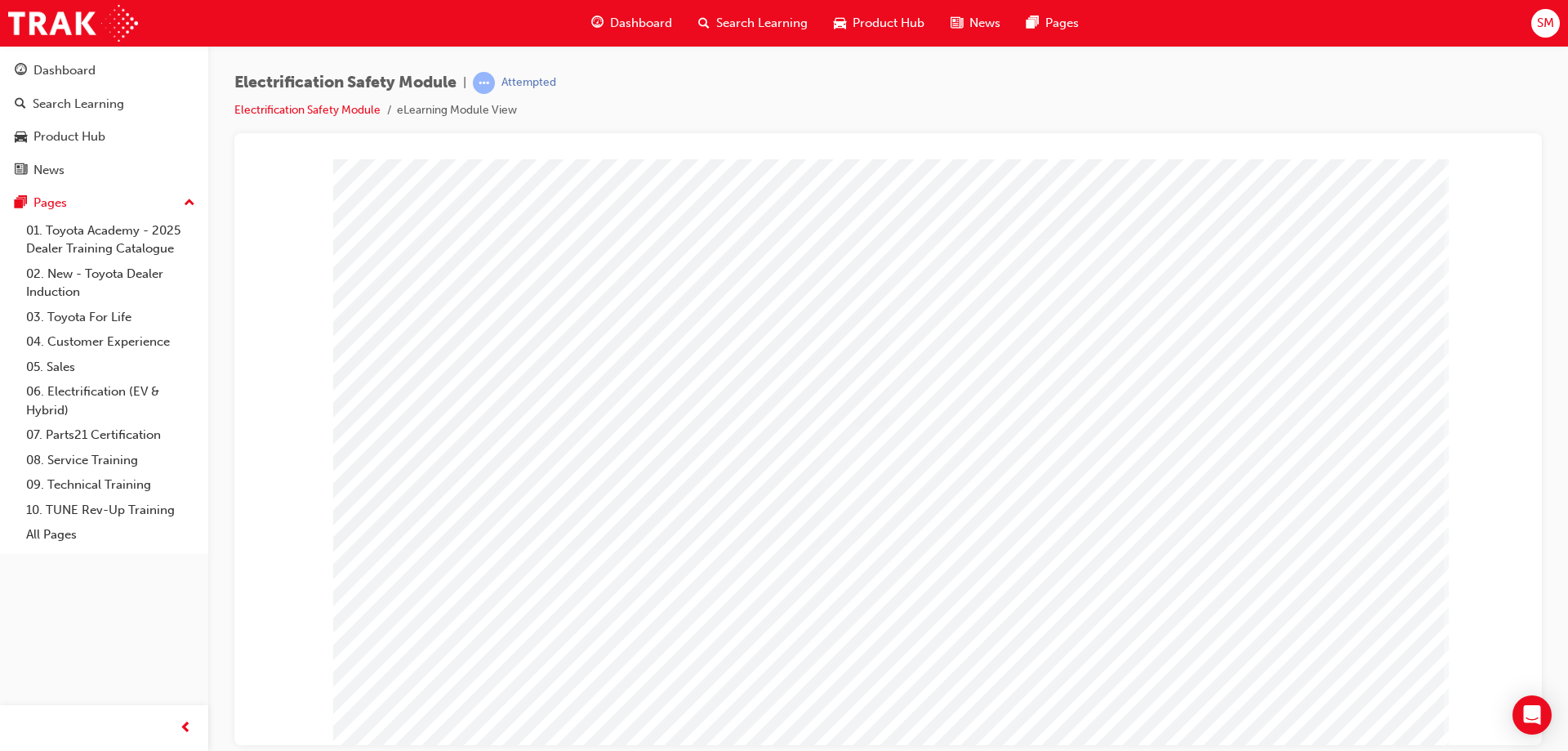
drag, startPoint x: 1332, startPoint y: 292, endPoint x: 1191, endPoint y: 412, distance: 185.2
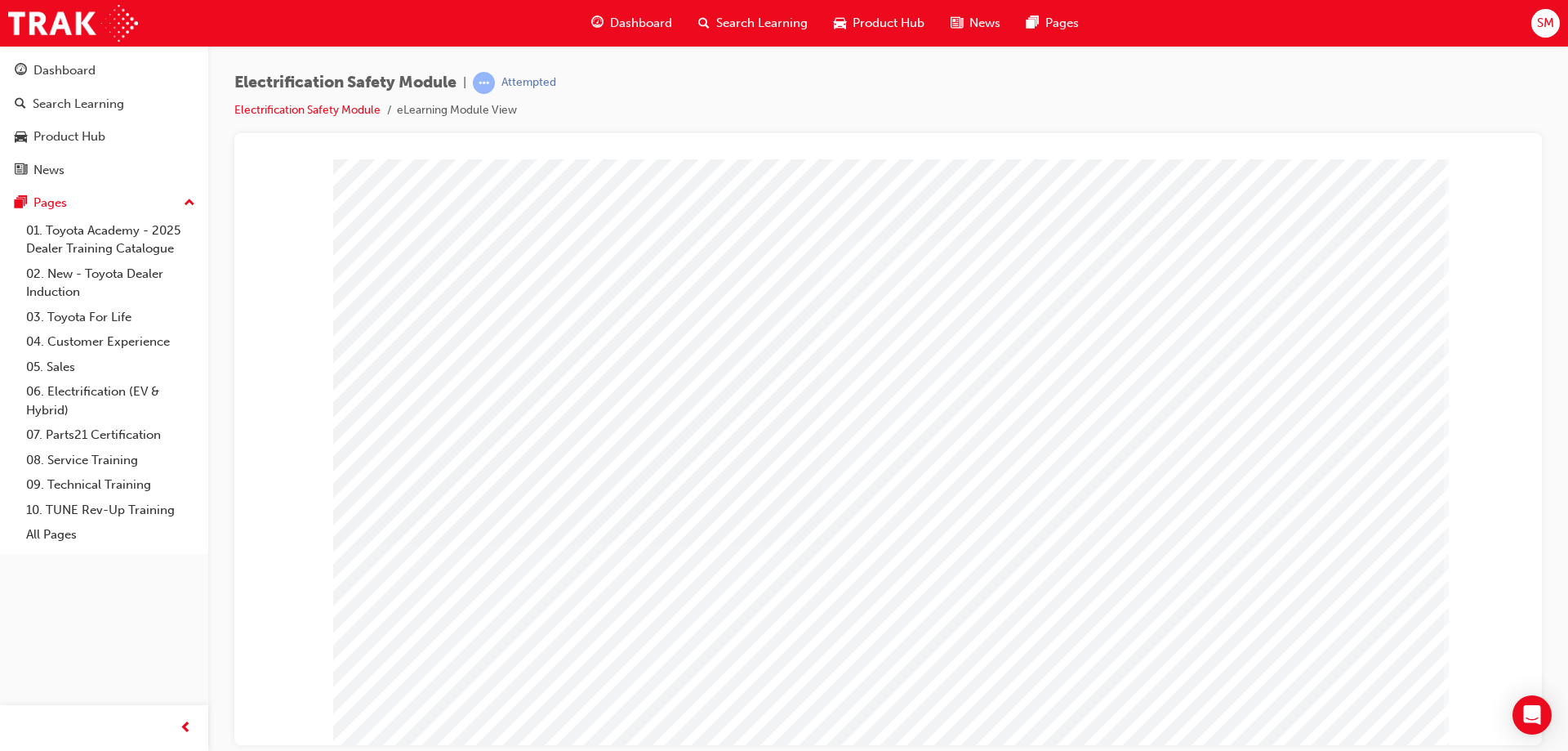
drag, startPoint x: 1383, startPoint y: 720, endPoint x: 1376, endPoint y: 713, distance: 9.9
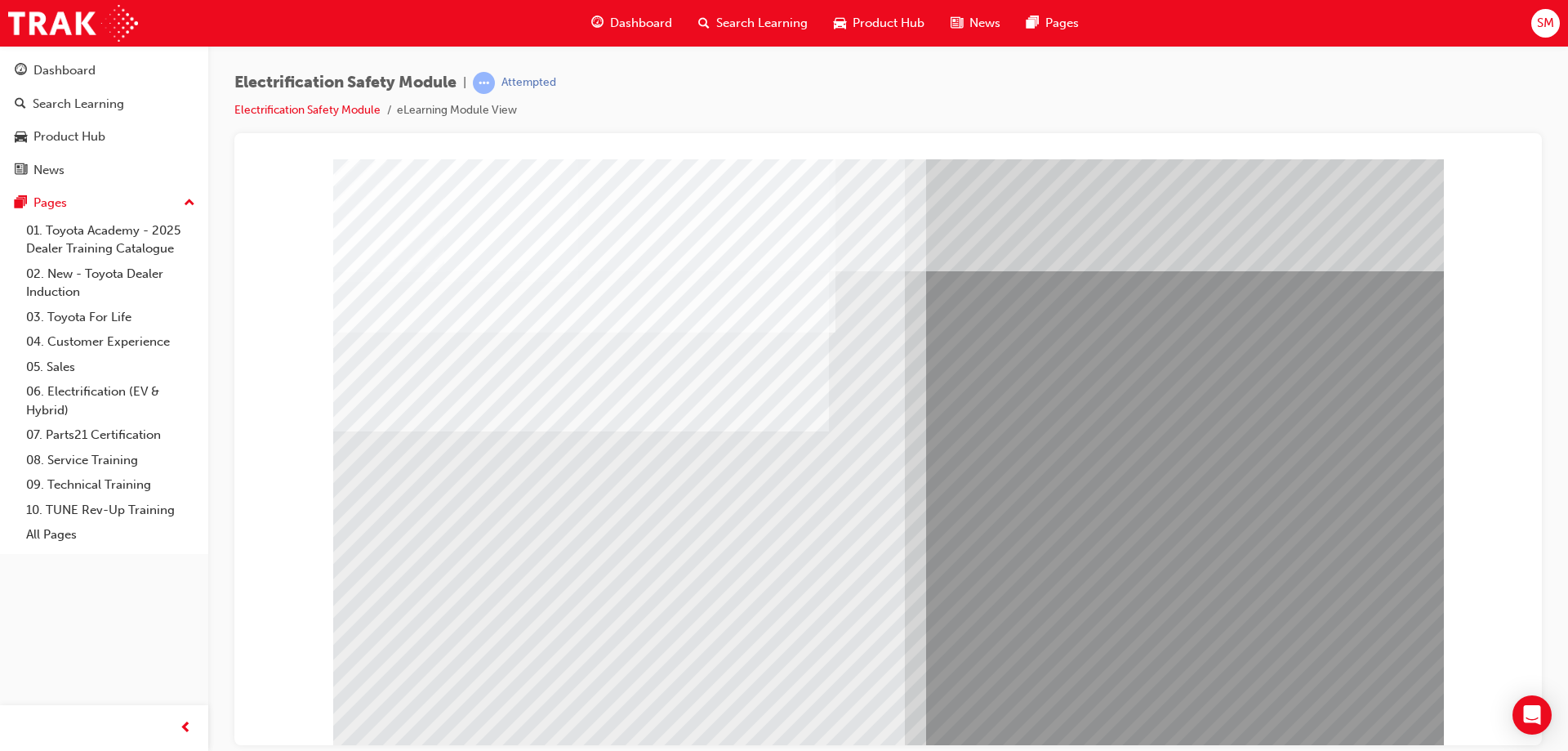
drag, startPoint x: 758, startPoint y: 593, endPoint x: 598, endPoint y: 593, distance: 160.0
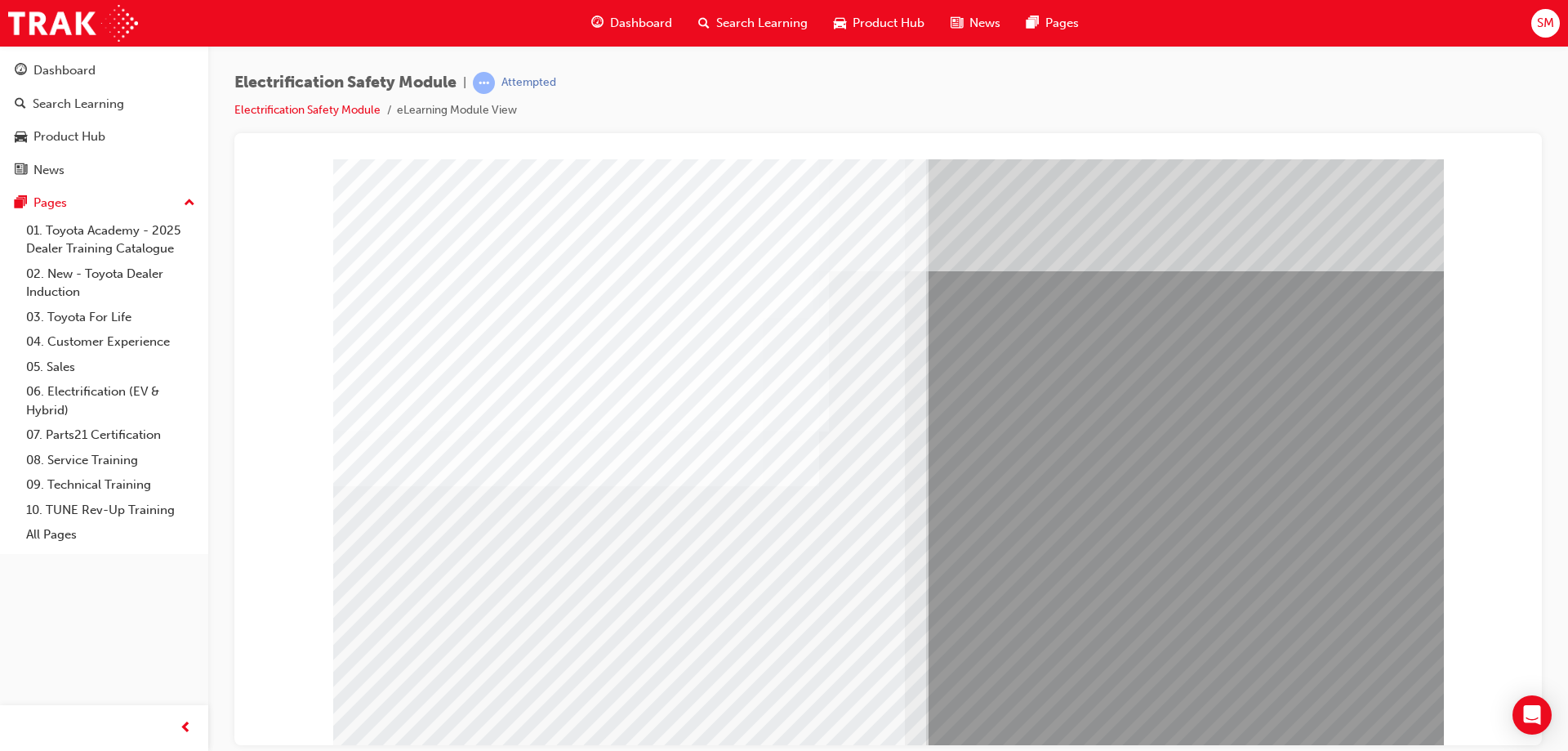
drag, startPoint x: 464, startPoint y: 602, endPoint x: 486, endPoint y: 599, distance: 22.2
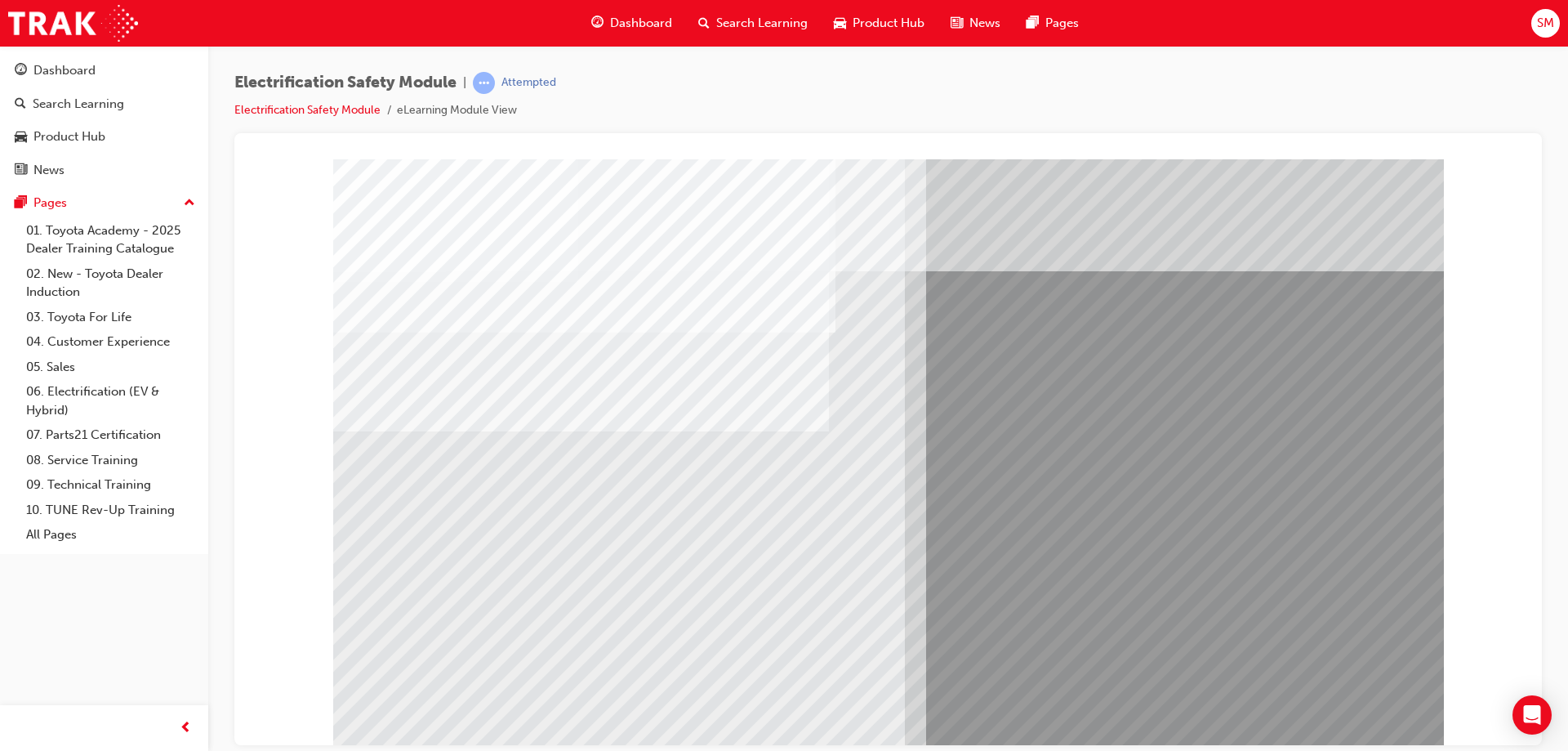
drag, startPoint x: 779, startPoint y: 591, endPoint x: 582, endPoint y: 598, distance: 197.1
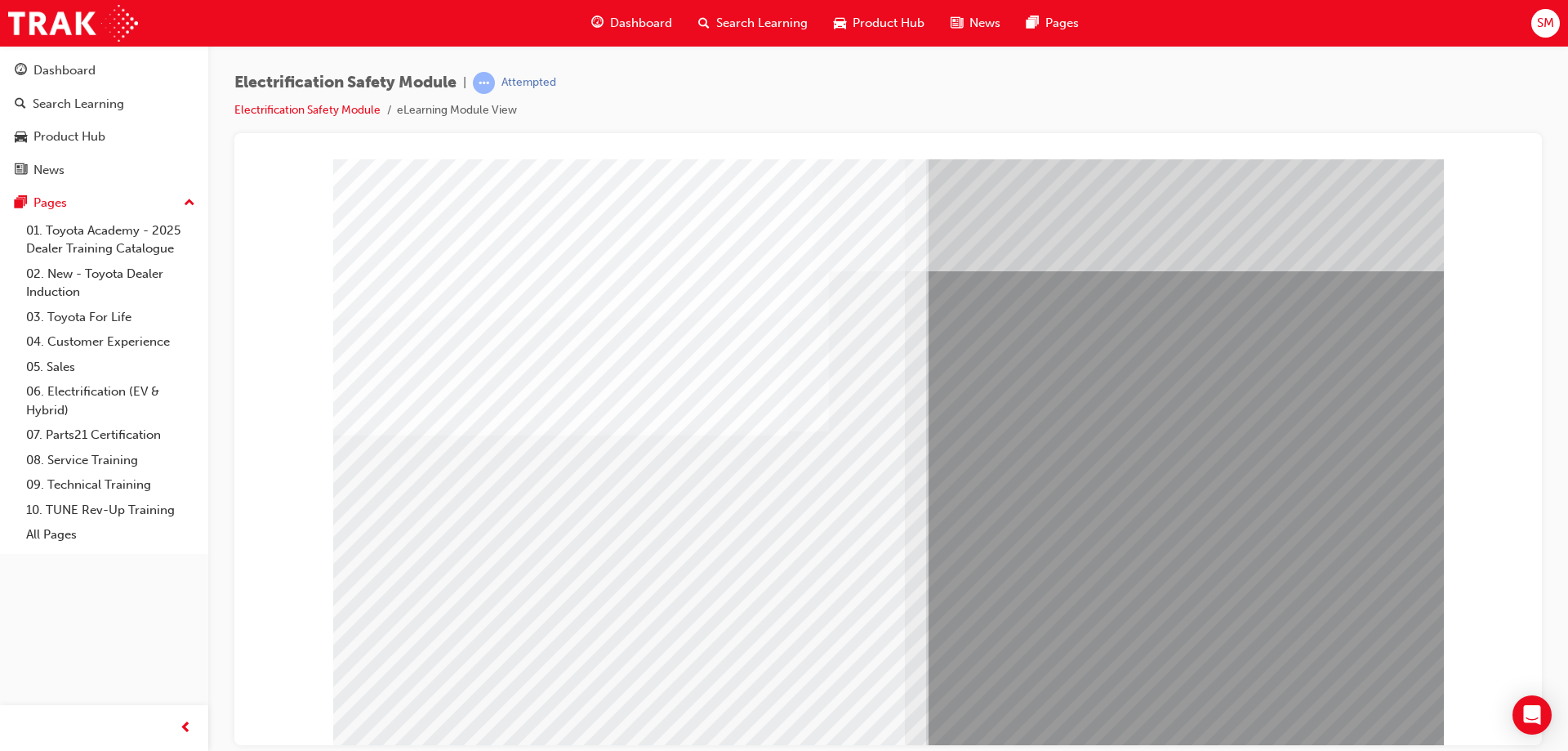
drag, startPoint x: 460, startPoint y: 617, endPoint x: 546, endPoint y: 608, distance: 86.5
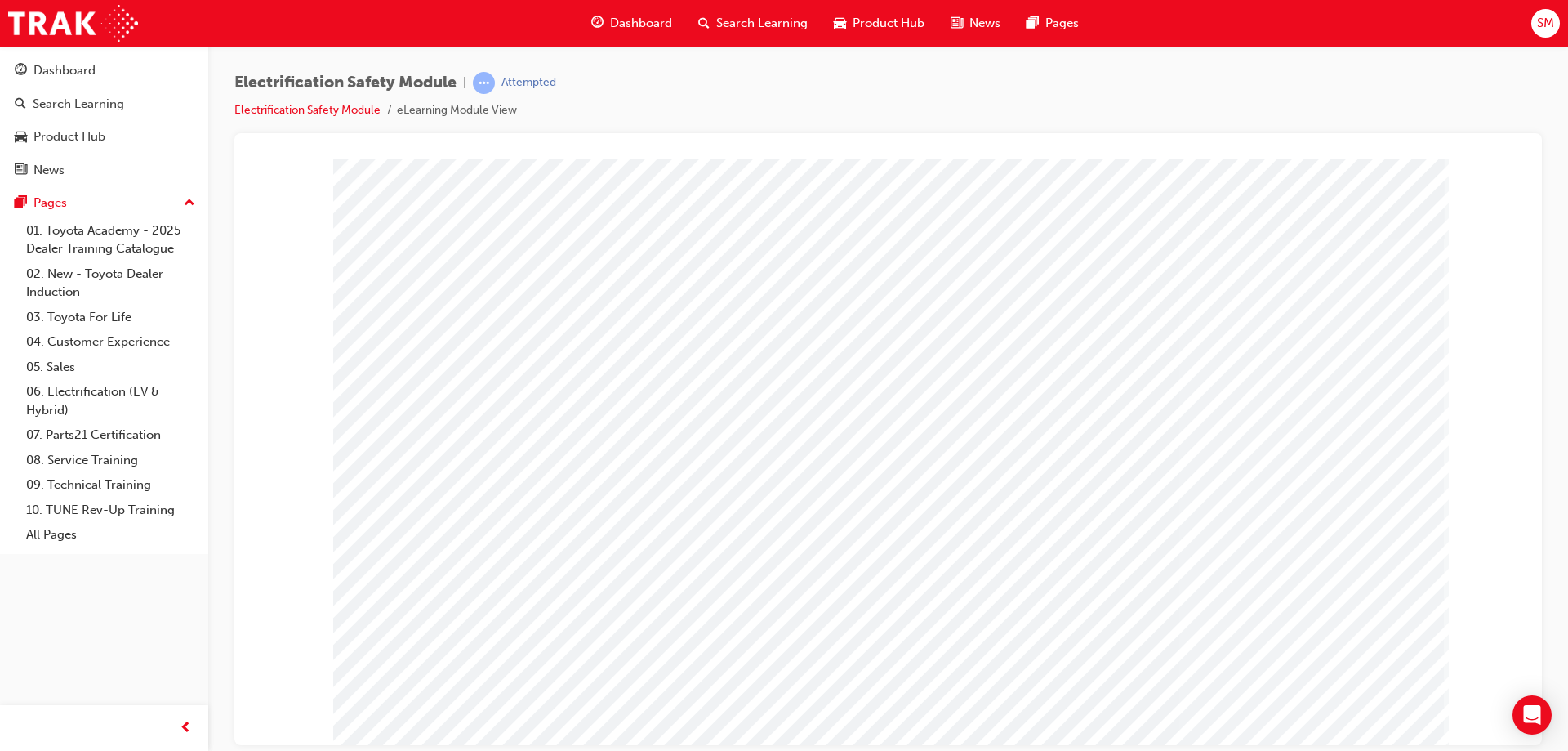
drag, startPoint x: 1092, startPoint y: 360, endPoint x: 1158, endPoint y: 333, distance: 71.3
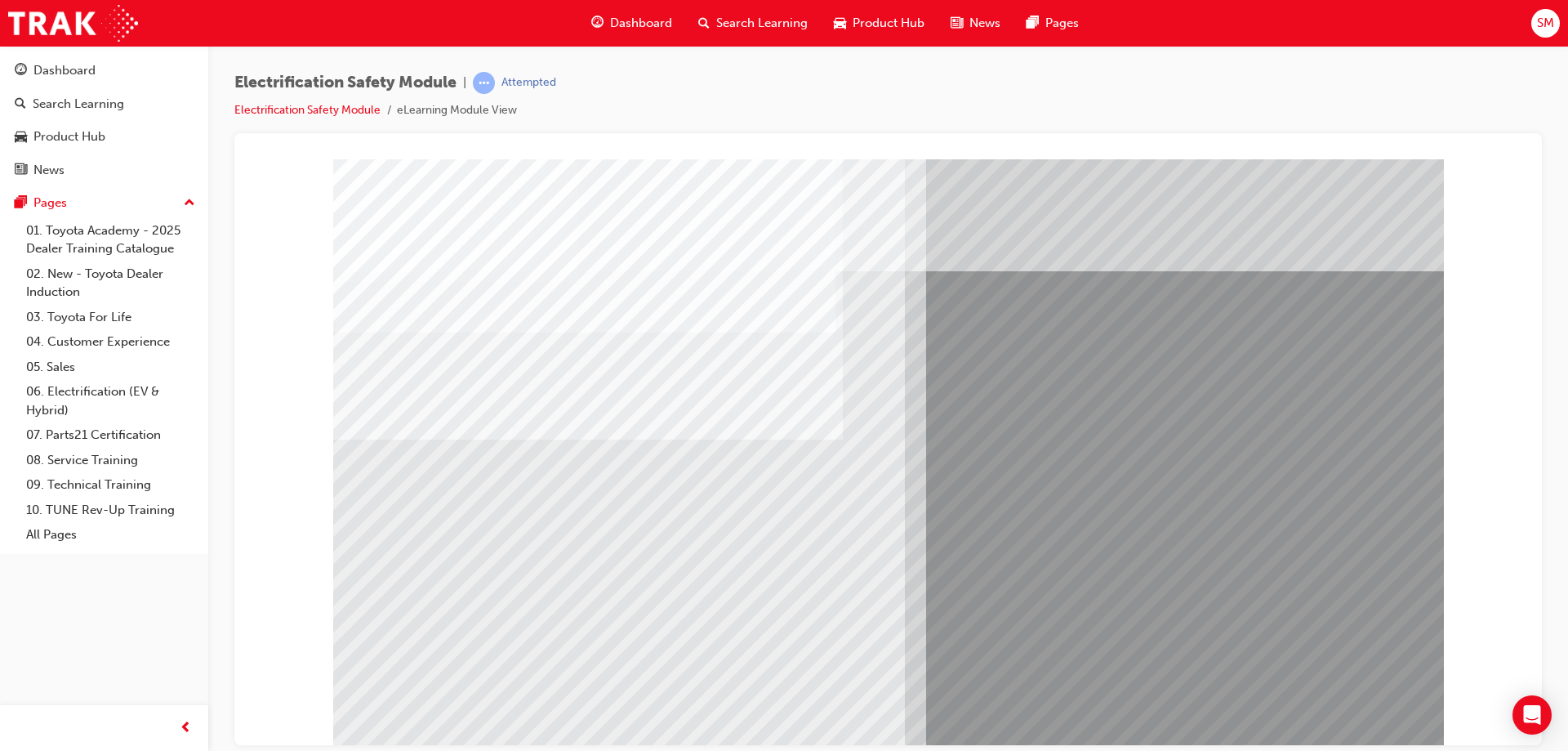
drag, startPoint x: 627, startPoint y: 593, endPoint x: 615, endPoint y: 596, distance: 12.4
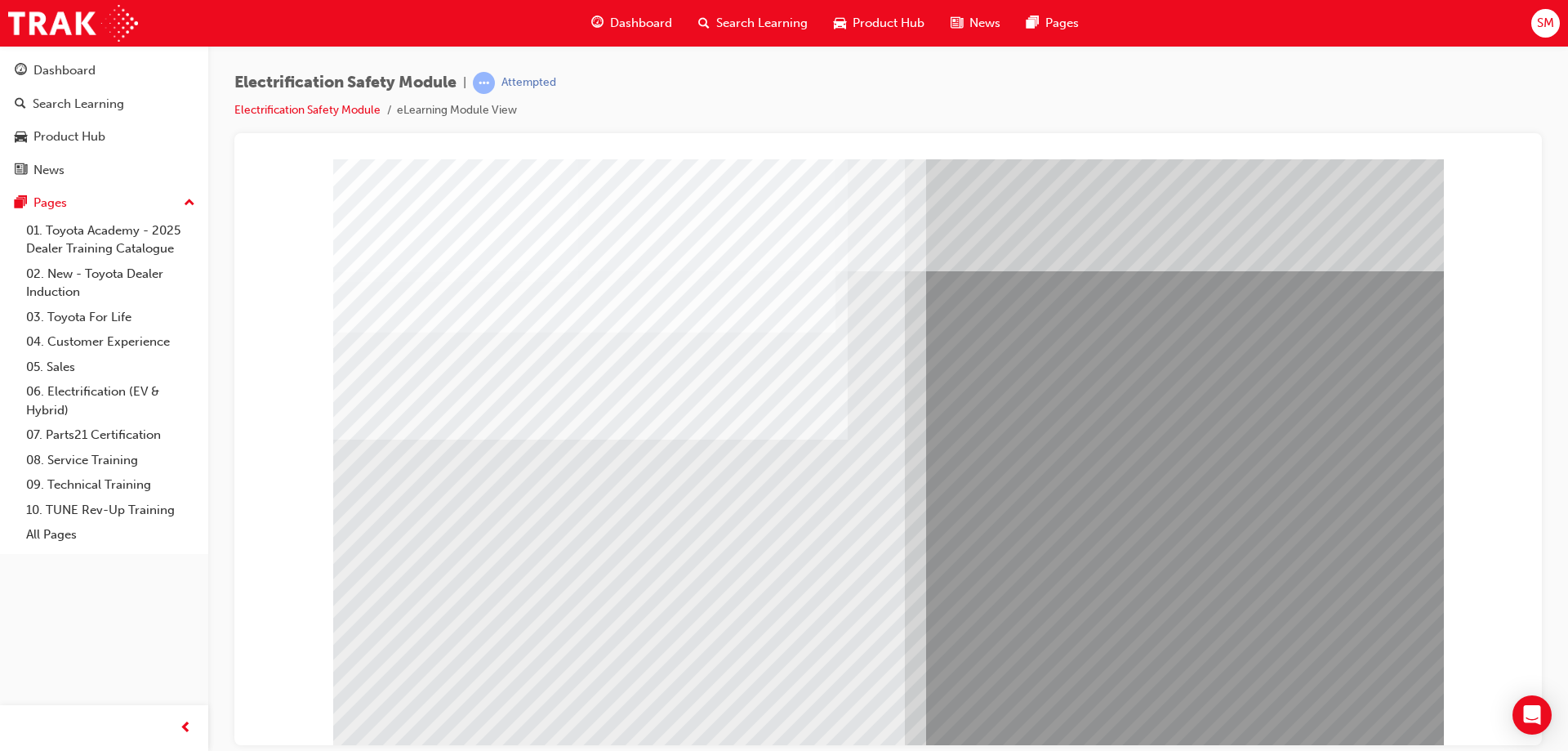
drag, startPoint x: 605, startPoint y: 606, endPoint x: 563, endPoint y: 612, distance: 42.4
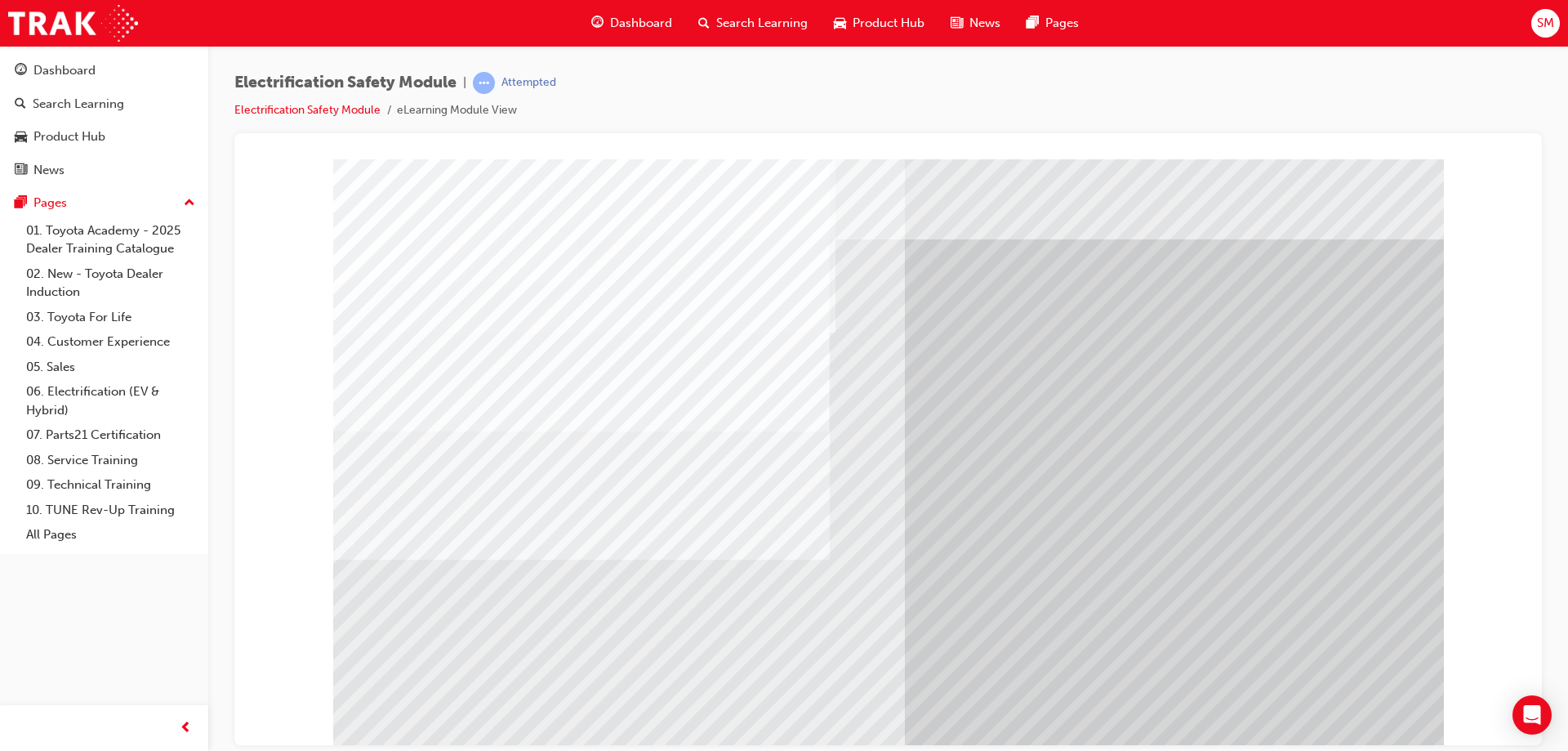
drag, startPoint x: 700, startPoint y: 588, endPoint x: 743, endPoint y: 596, distance: 43.7
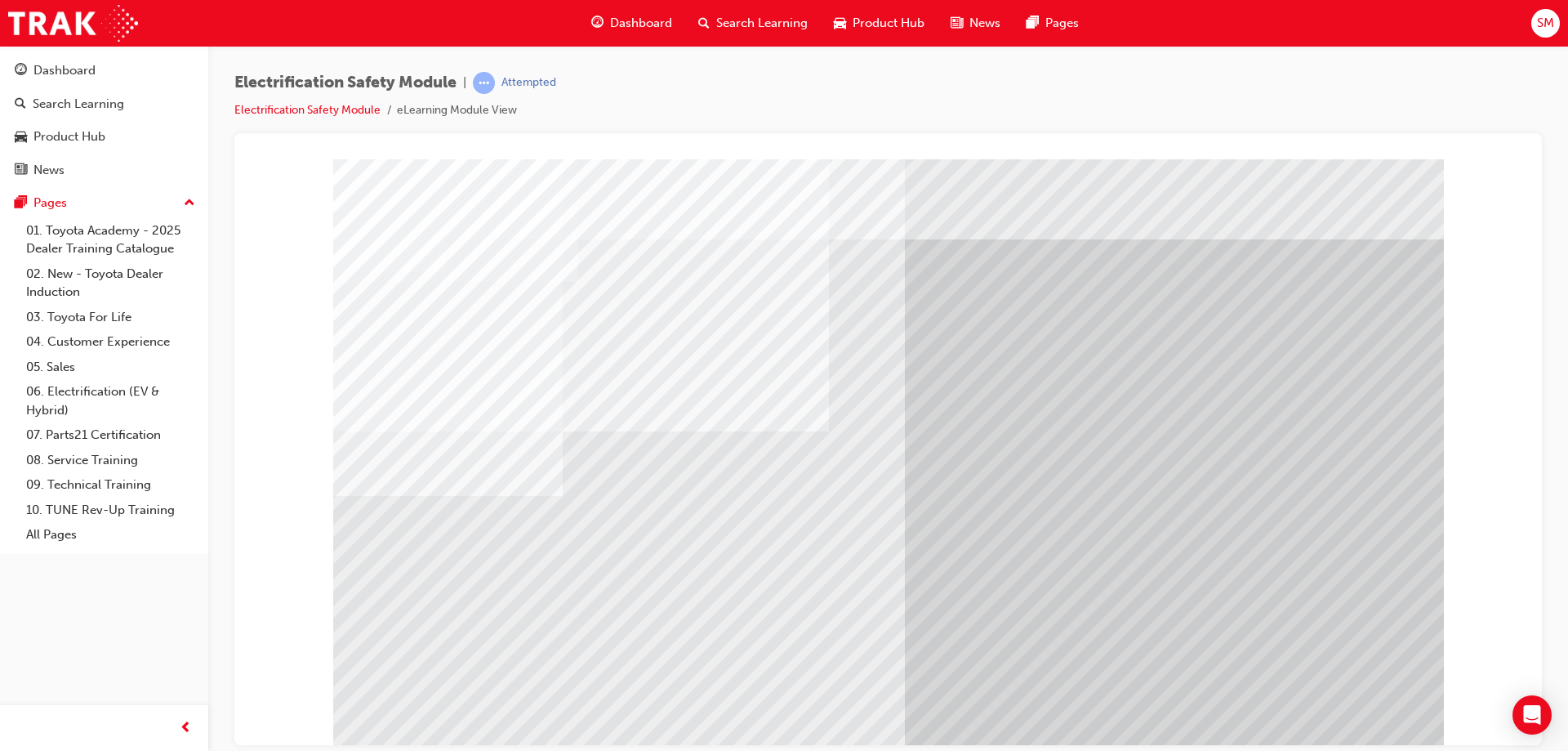
drag, startPoint x: 639, startPoint y: 622, endPoint x: 578, endPoint y: 615, distance: 61.4
drag, startPoint x: 576, startPoint y: 615, endPoint x: 593, endPoint y: 615, distance: 17.0
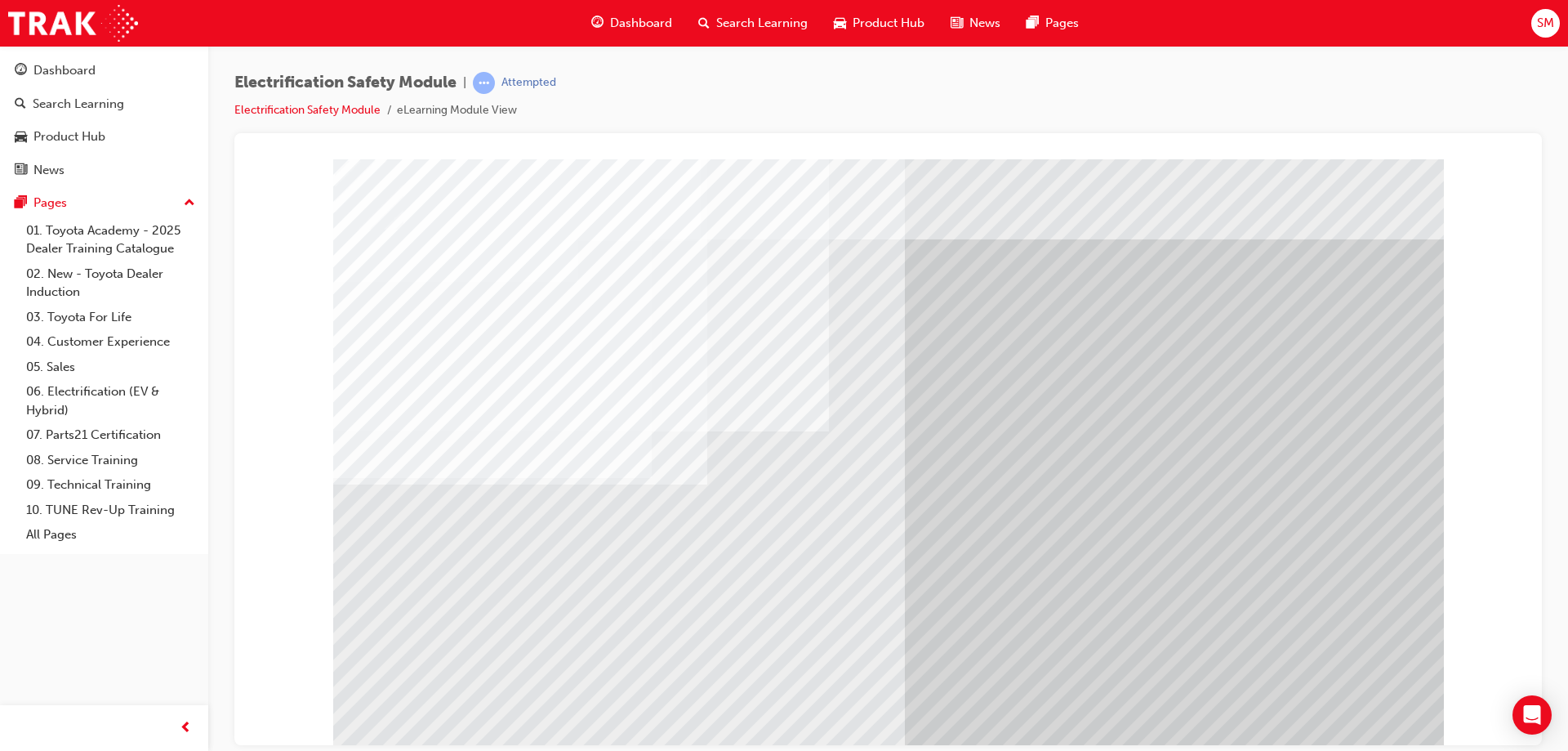
drag, startPoint x: 660, startPoint y: 584, endPoint x: 613, endPoint y: 572, distance: 48.5
drag, startPoint x: 414, startPoint y: 567, endPoint x: 500, endPoint y: 563, distance: 86.1
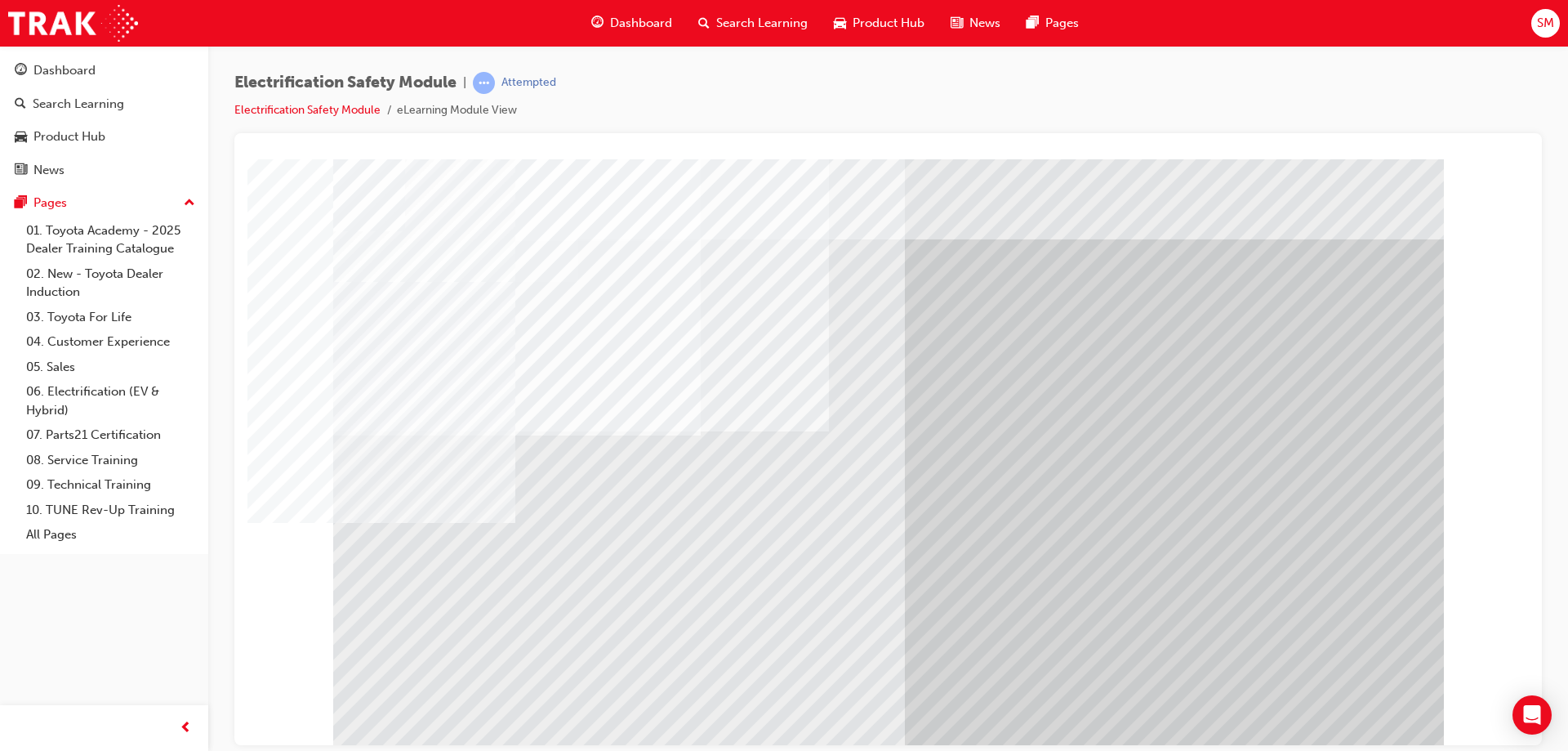
drag, startPoint x: 553, startPoint y: 572, endPoint x: 665, endPoint y: 576, distance: 112.1
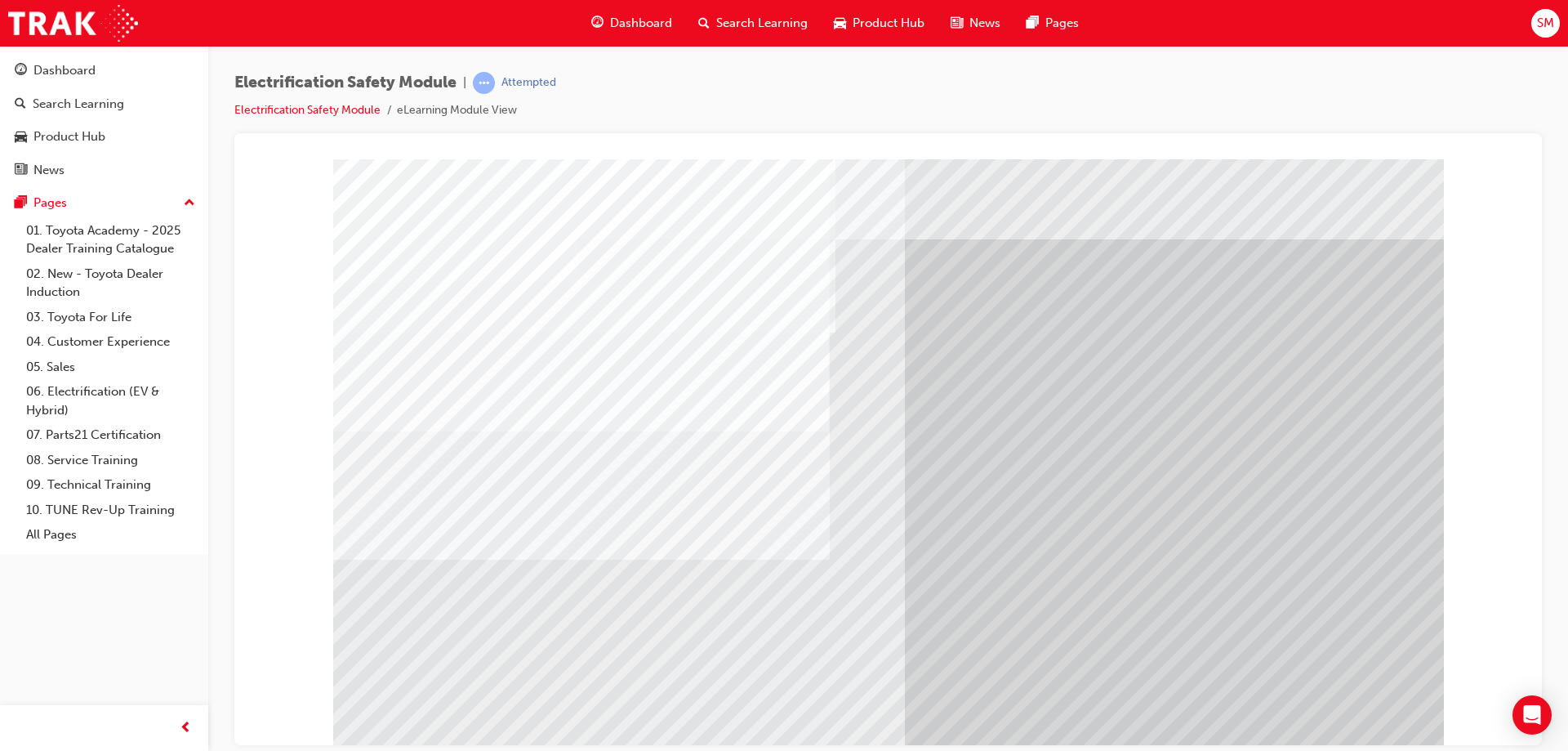
drag, startPoint x: 758, startPoint y: 606, endPoint x: 746, endPoint y: 606, distance: 12.0
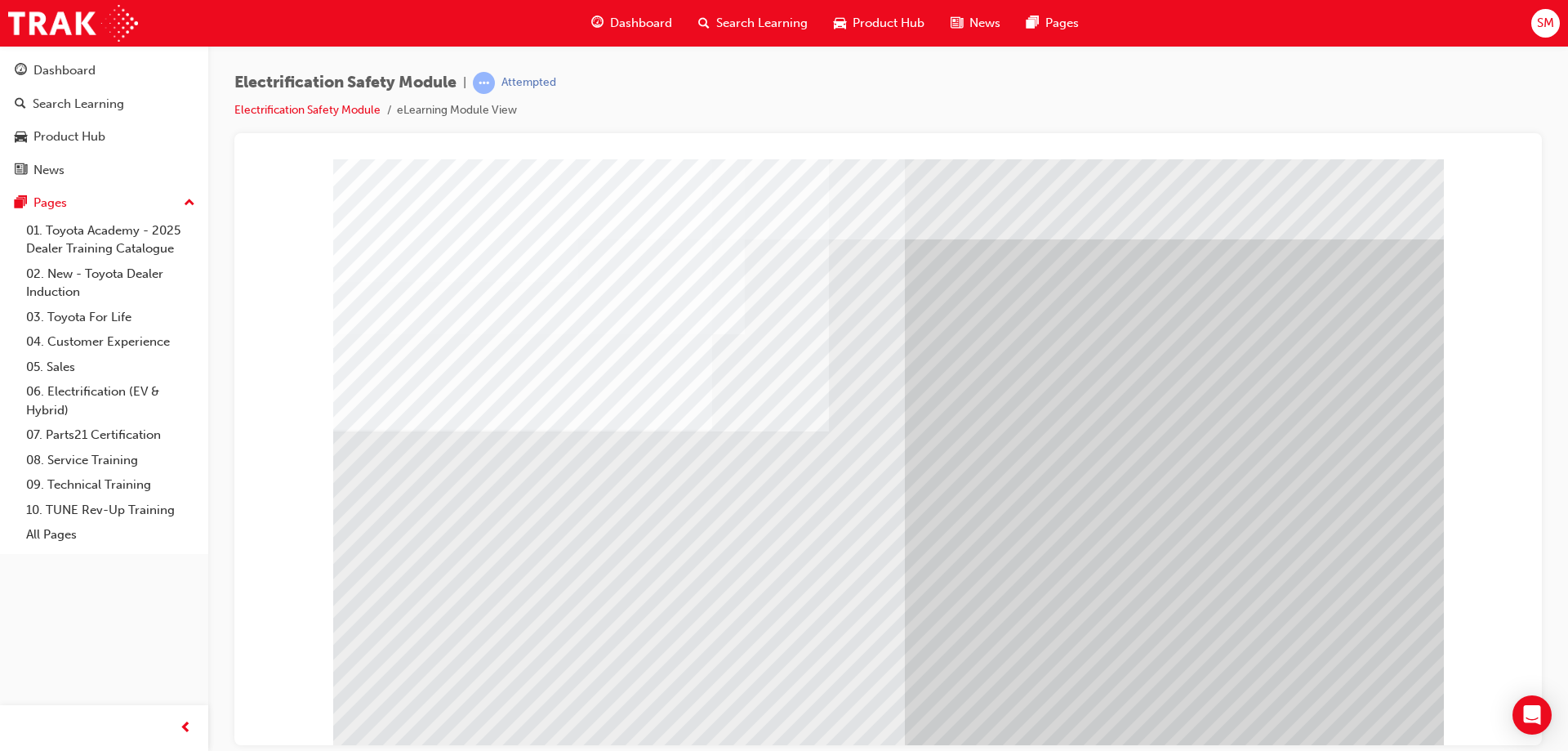
drag, startPoint x: 659, startPoint y: 609, endPoint x: 592, endPoint y: 610, distance: 67.0
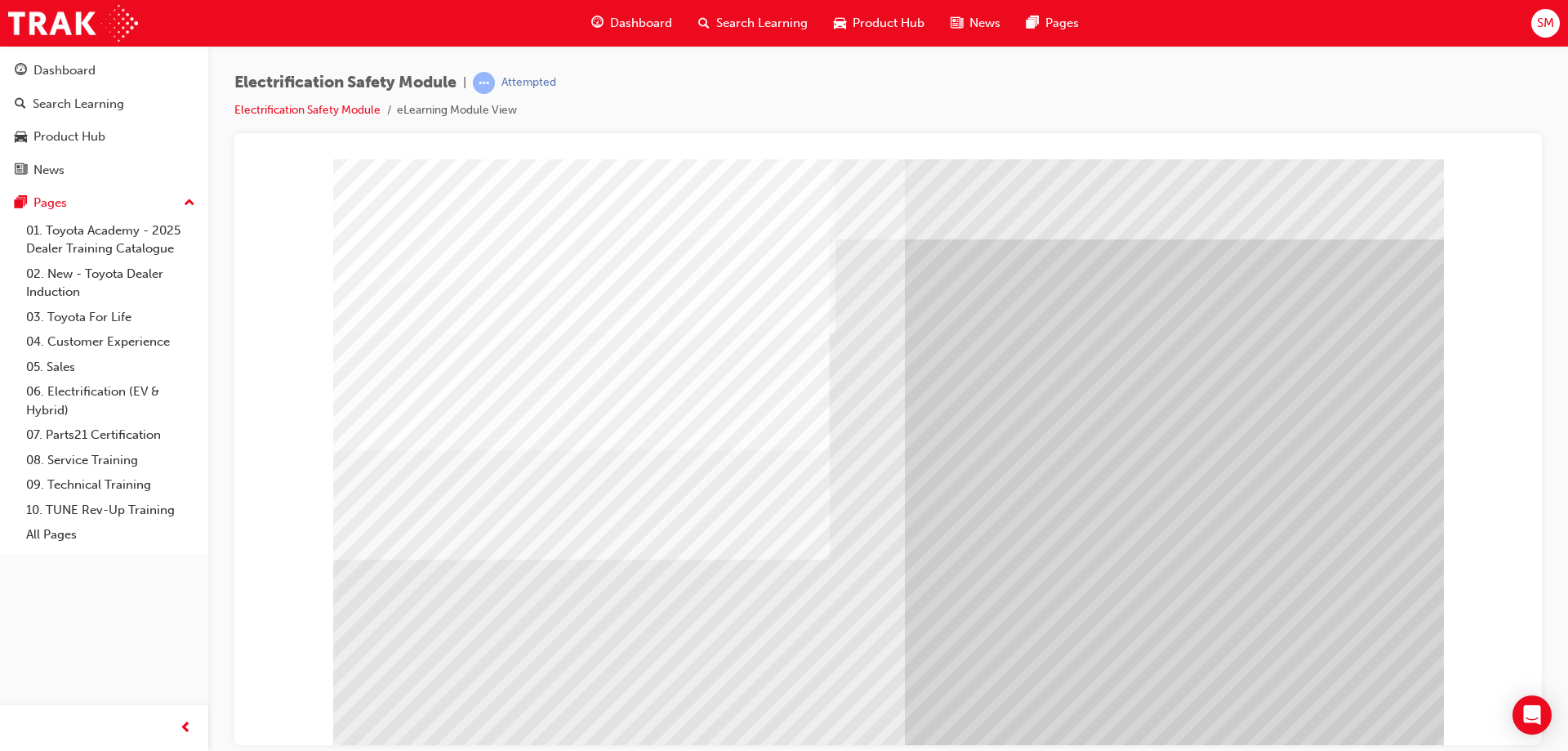
drag, startPoint x: 788, startPoint y: 653, endPoint x: 771, endPoint y: 649, distance: 17.5
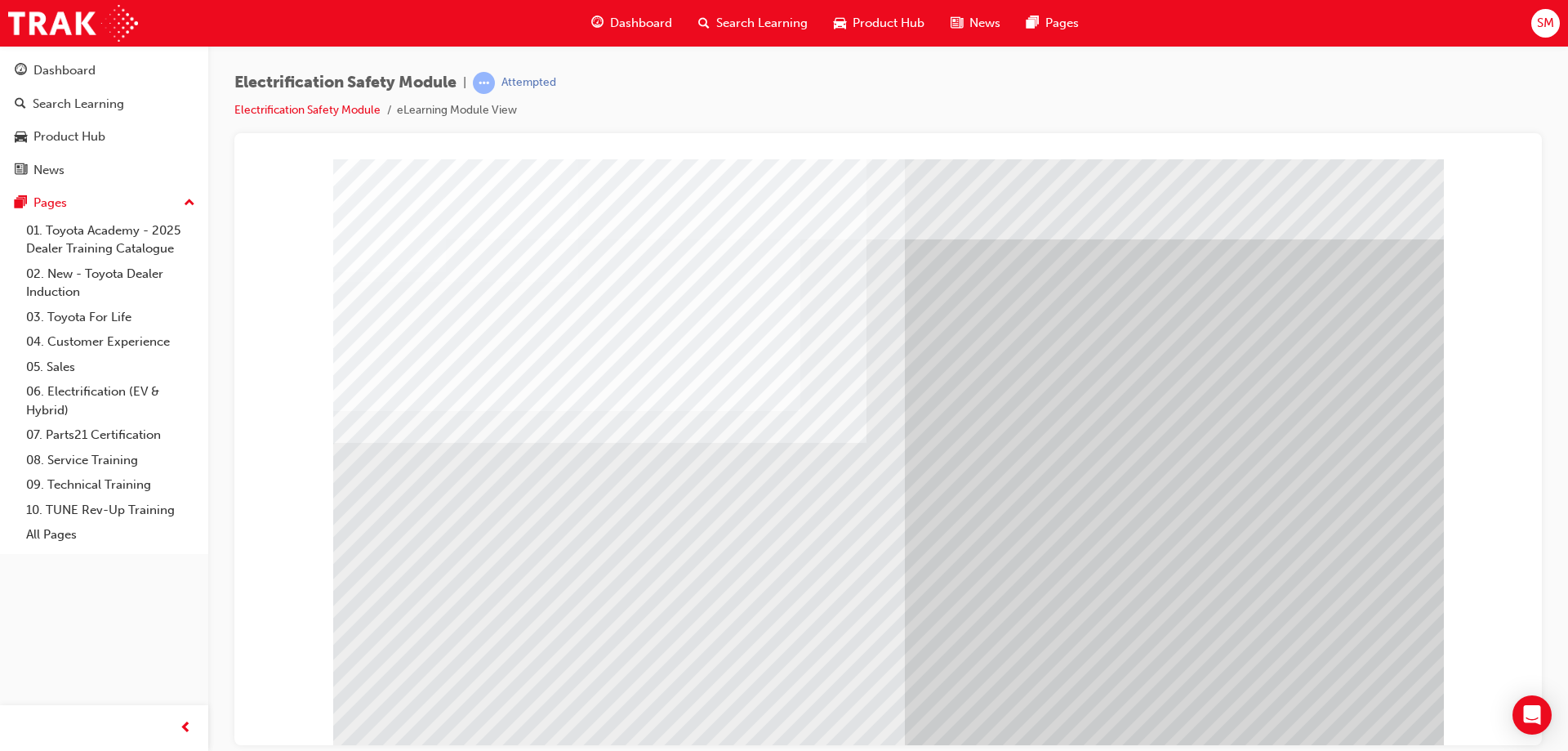
drag, startPoint x: 514, startPoint y: 610, endPoint x: 459, endPoint y: 604, distance: 55.3
drag, startPoint x: 447, startPoint y: 604, endPoint x: 582, endPoint y: 608, distance: 135.1
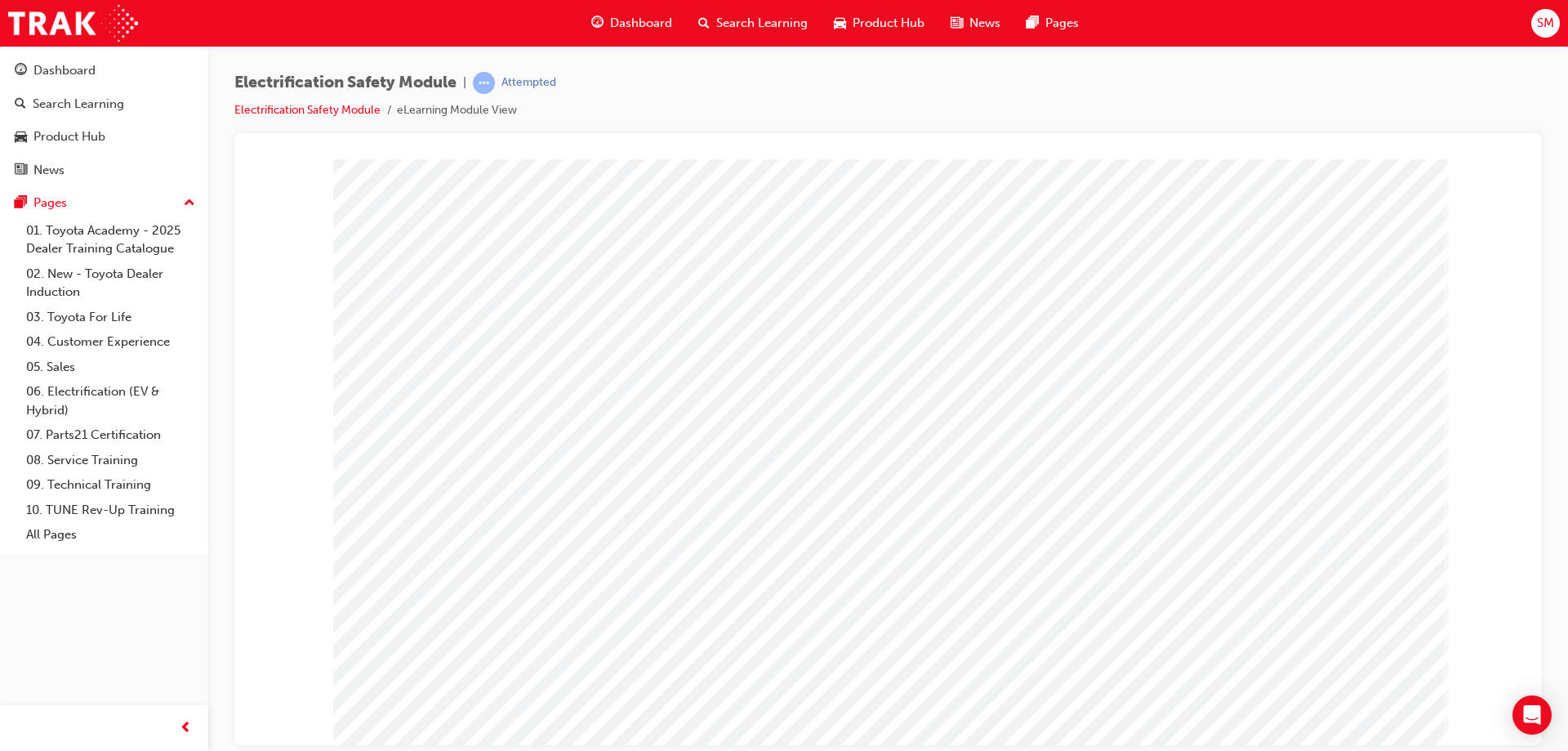
drag, startPoint x: 1012, startPoint y: 616, endPoint x: 1030, endPoint y: 616, distance: 18.0
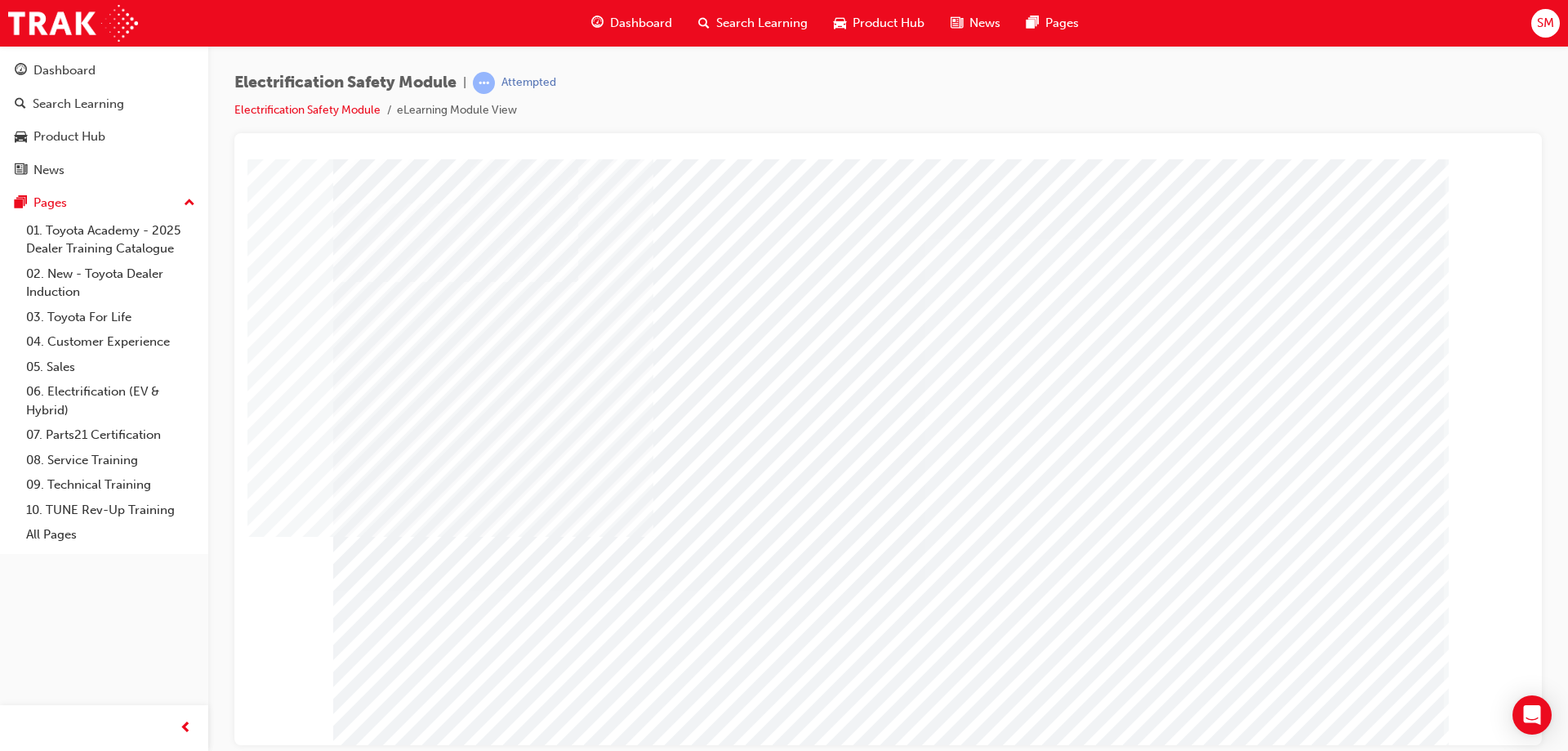
drag, startPoint x: 1159, startPoint y: 618, endPoint x: 1267, endPoint y: 618, distance: 108.0
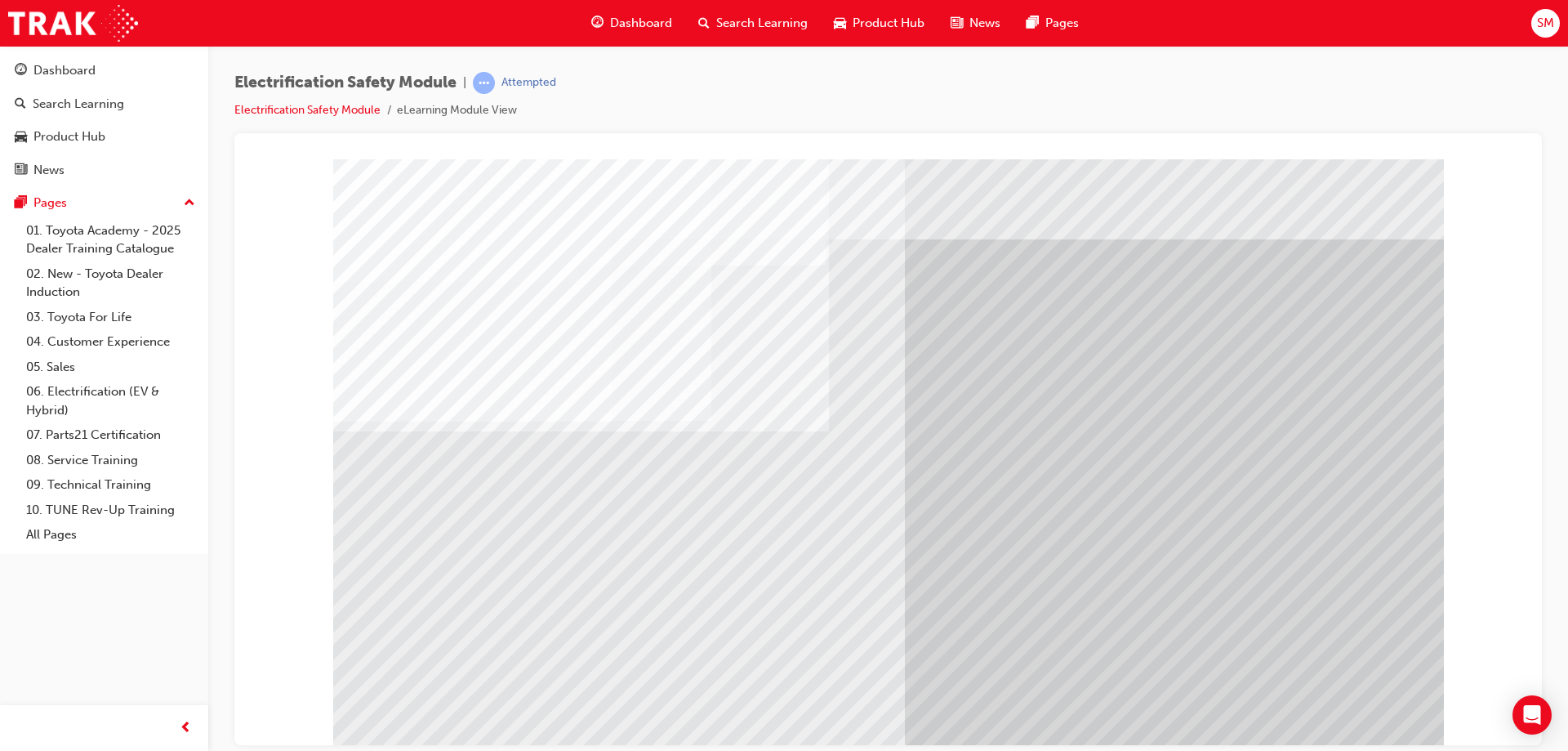
drag, startPoint x: 568, startPoint y: 535, endPoint x: 530, endPoint y: 551, distance: 41.2
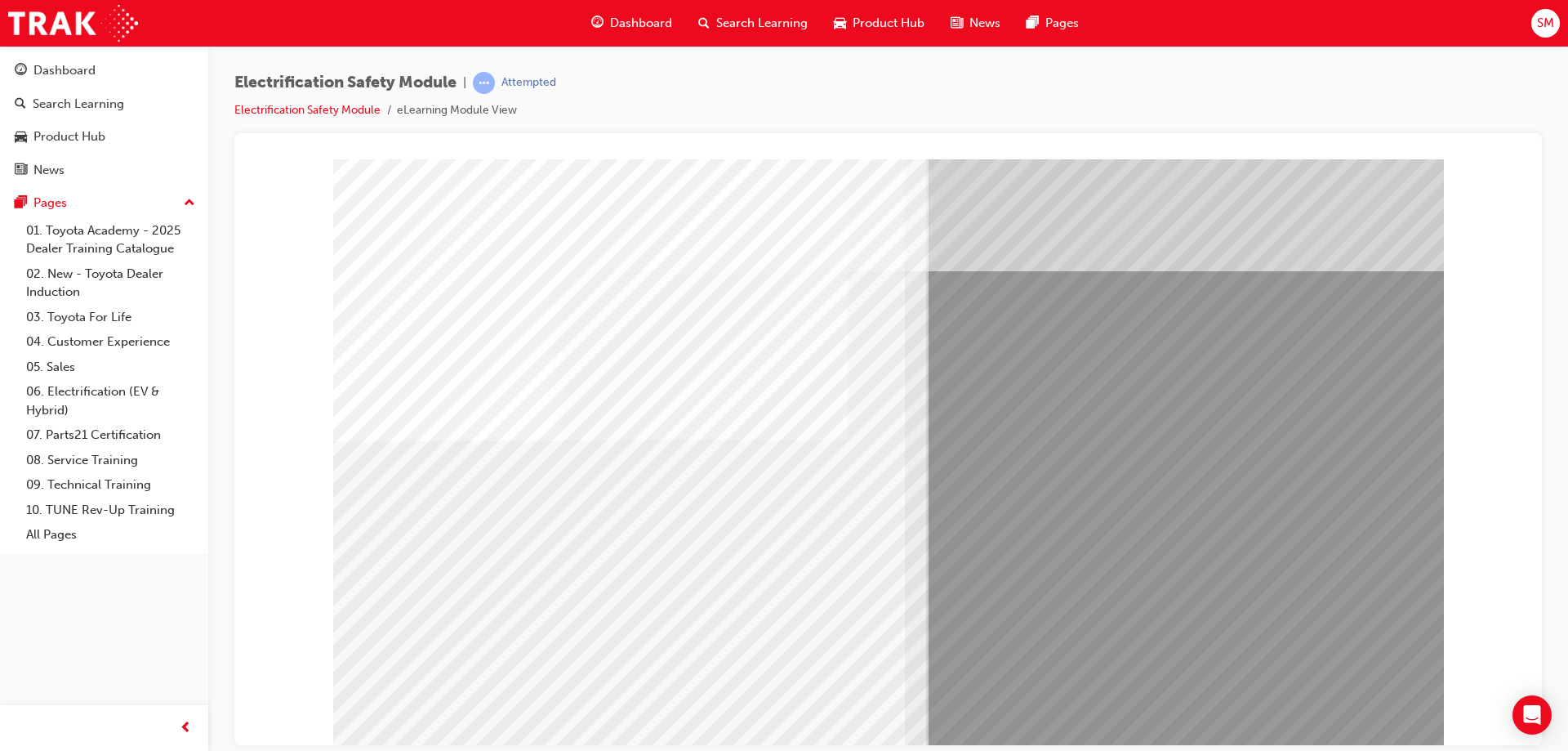
drag, startPoint x: 708, startPoint y: 580, endPoint x: 574, endPoint y: 576, distance: 134.1
drag, startPoint x: 633, startPoint y: 587, endPoint x: 625, endPoint y: 588, distance: 8.1
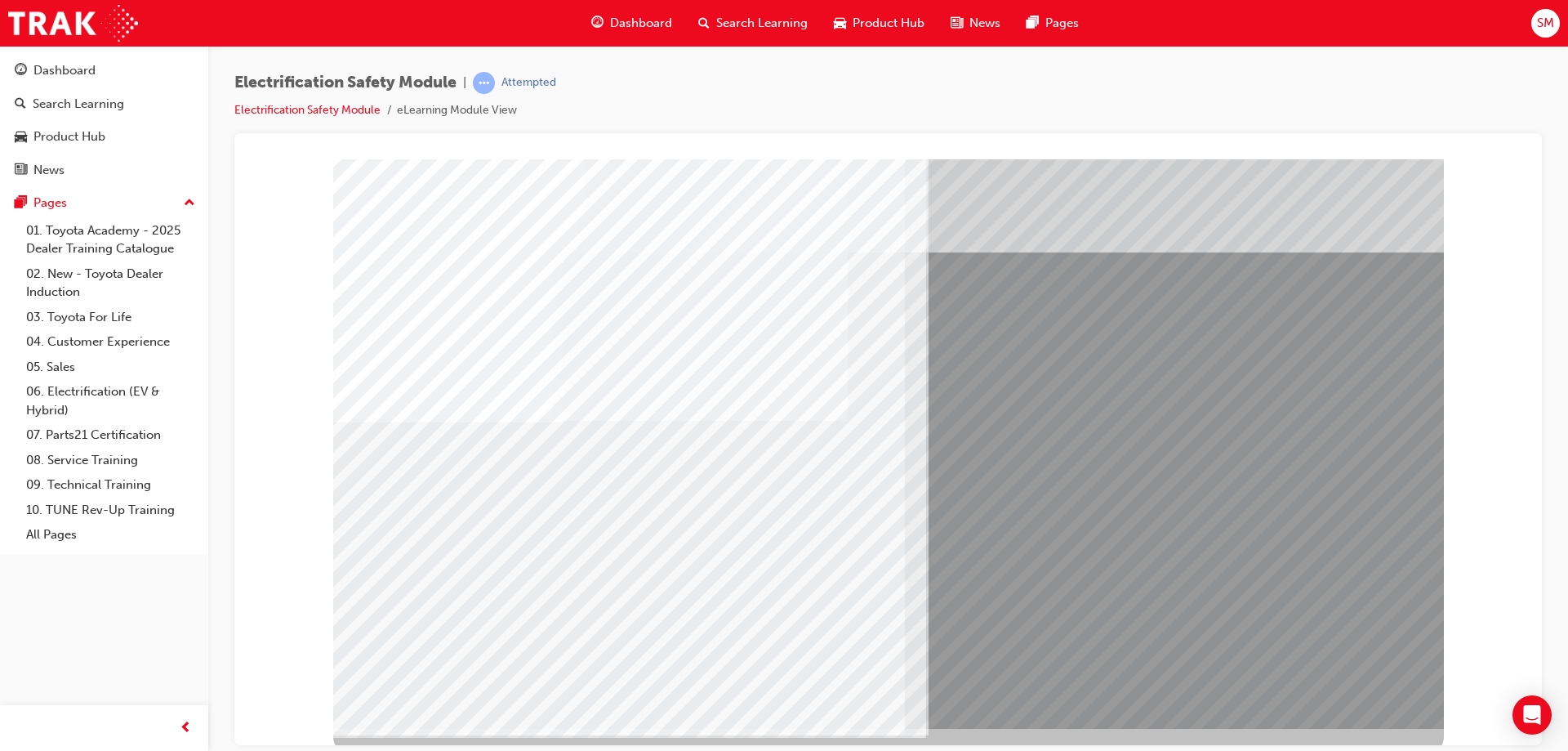
scroll to position [27, 0]
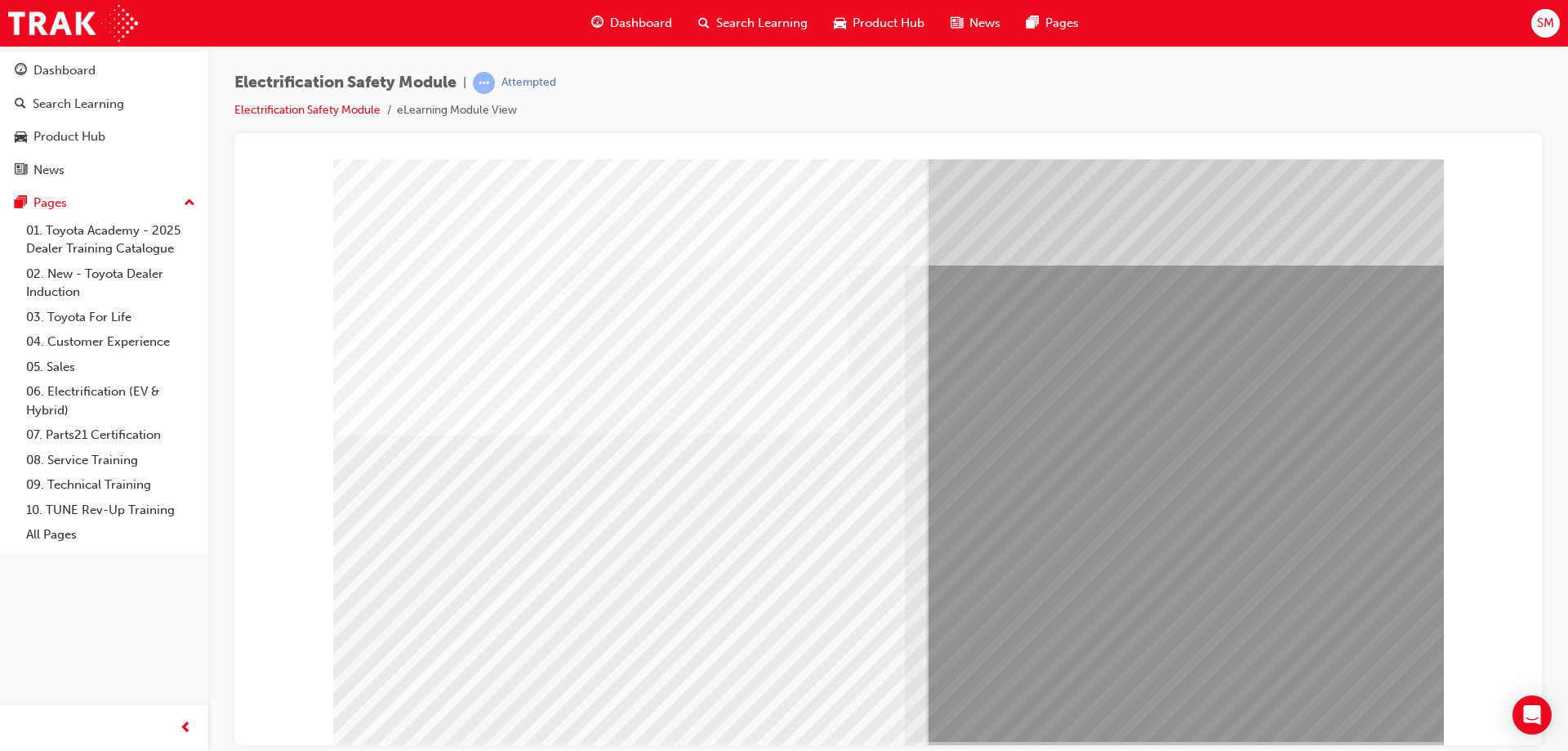
scroll to position [0, 0]
drag, startPoint x: 1020, startPoint y: 426, endPoint x: 993, endPoint y: 460, distance: 43.4
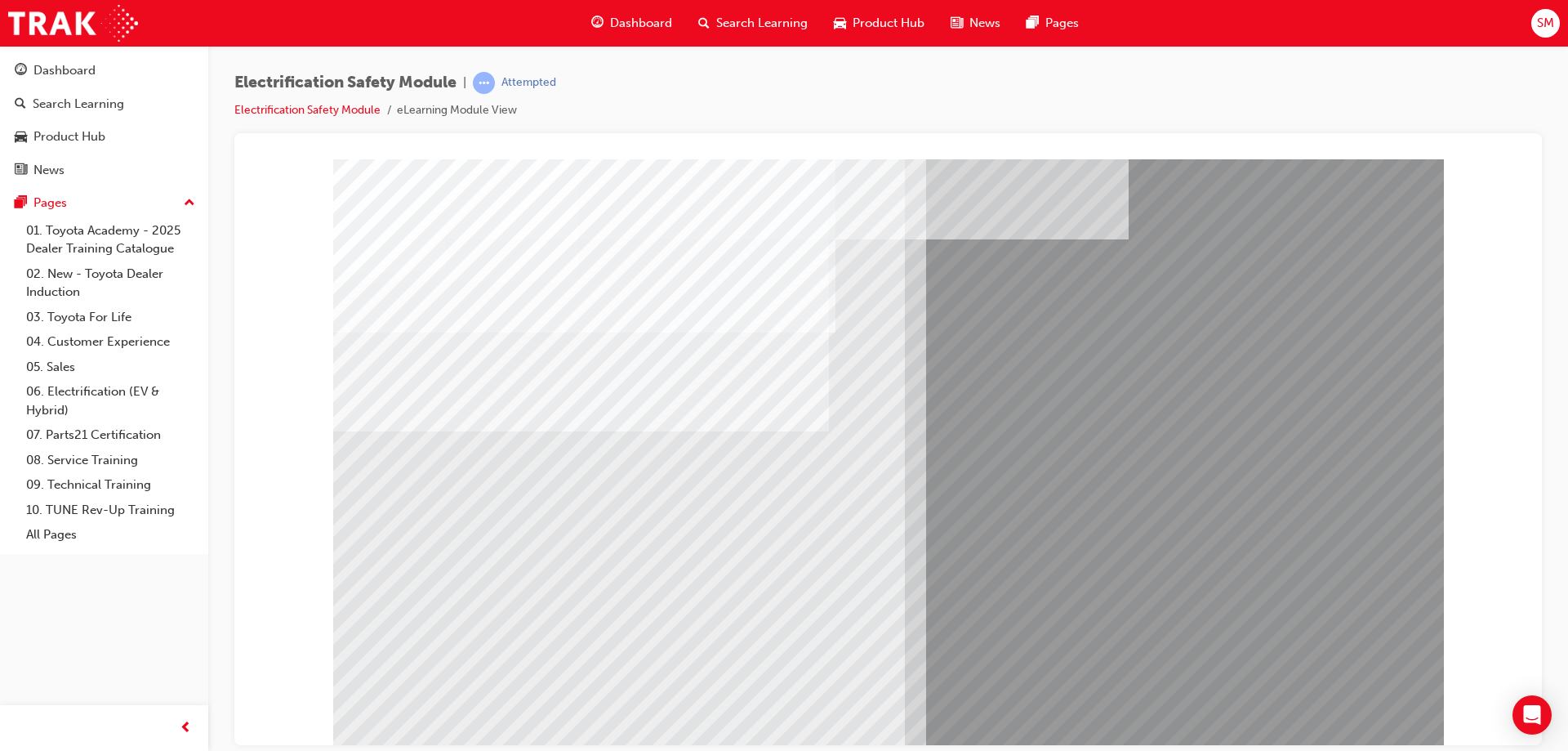
drag, startPoint x: 765, startPoint y: 589, endPoint x: 745, endPoint y: 585, distance: 20.4
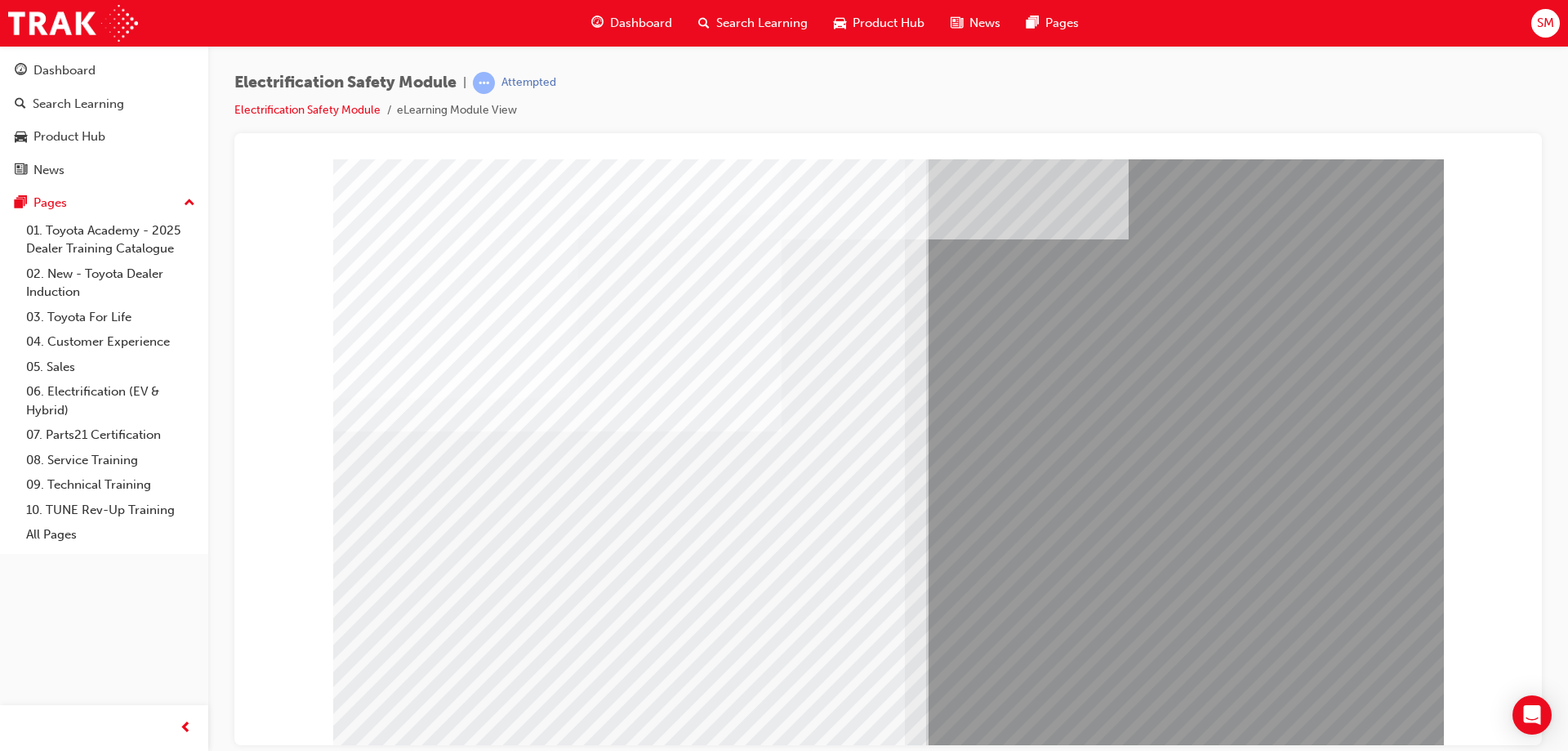
drag, startPoint x: 508, startPoint y: 580, endPoint x: 471, endPoint y: 579, distance: 37.0
drag, startPoint x: 463, startPoint y: 576, endPoint x: 512, endPoint y: 572, distance: 49.2
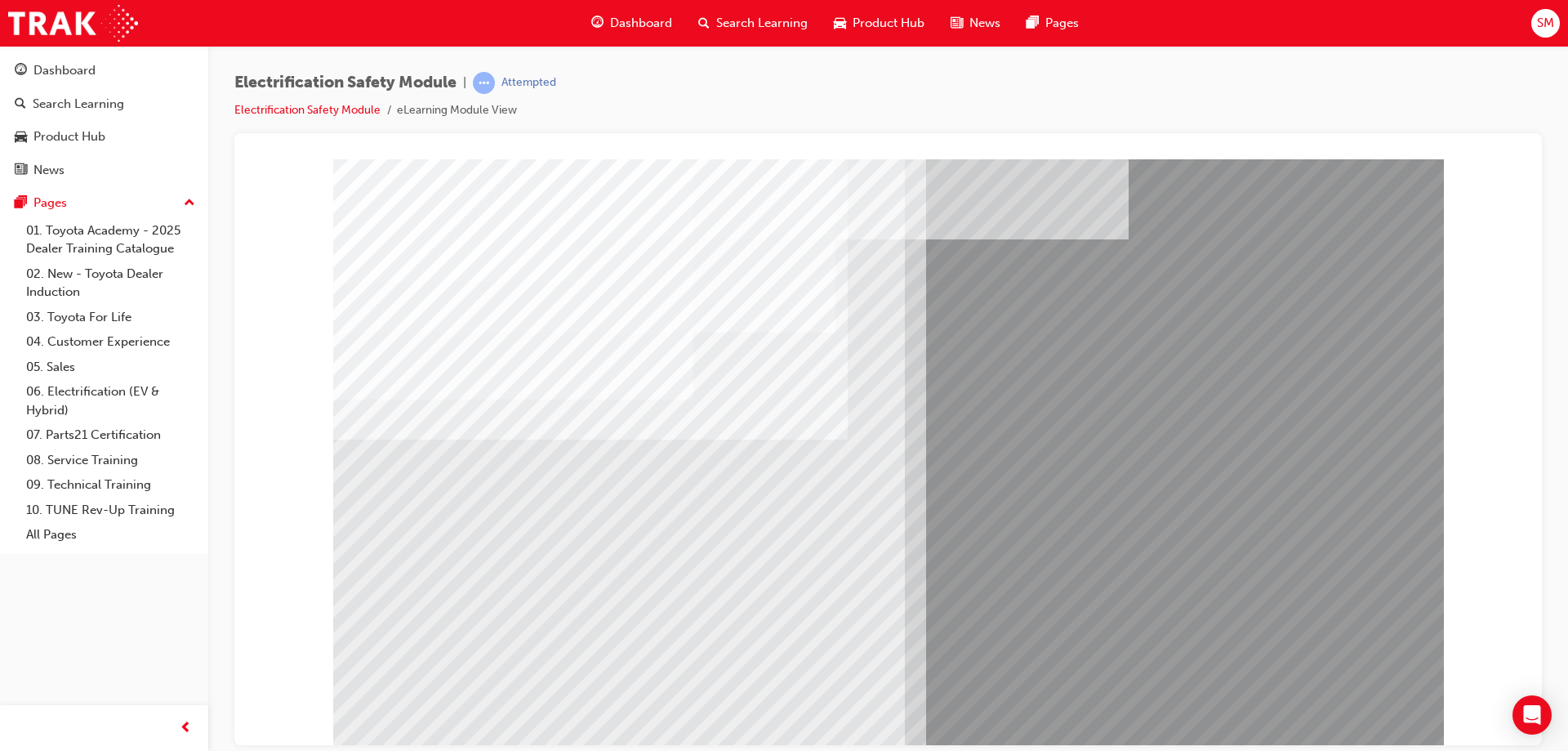
drag, startPoint x: 777, startPoint y: 648, endPoint x: 770, endPoint y: 643, distance: 8.6
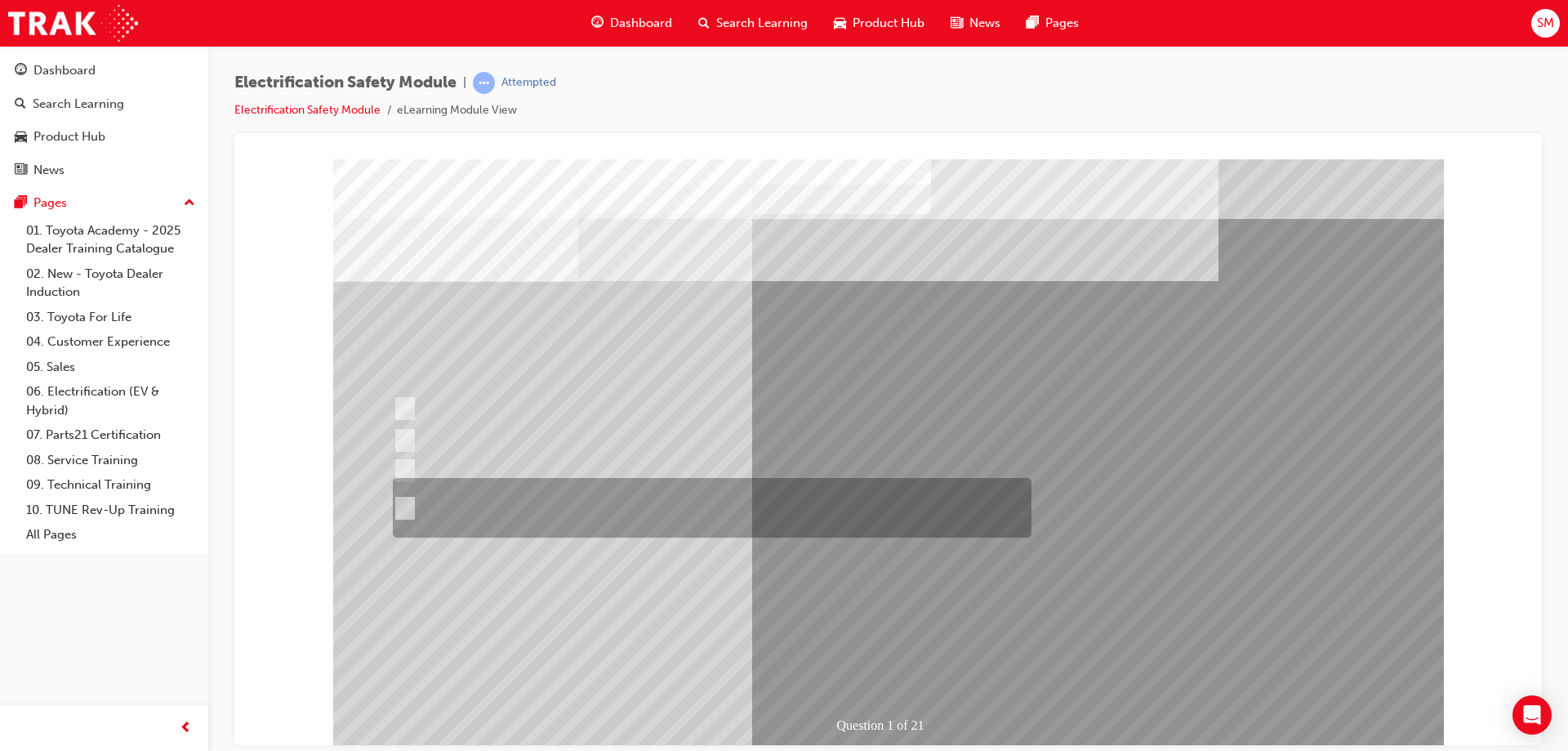
click at [765, 505] on div at bounding box center [709, 508] width 639 height 59
radio input "true"
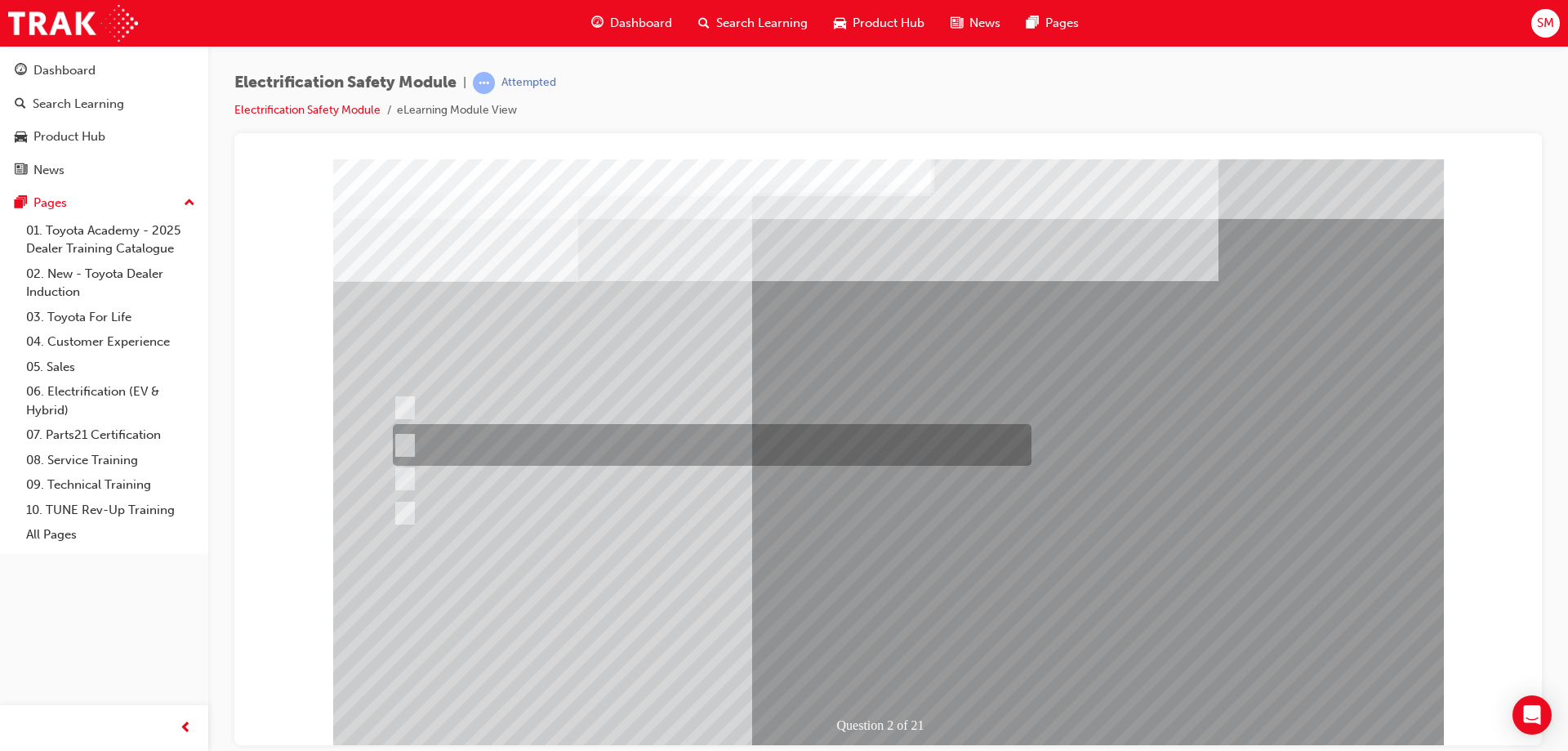
click at [662, 447] on div at bounding box center [709, 444] width 639 height 42
radio input "true"
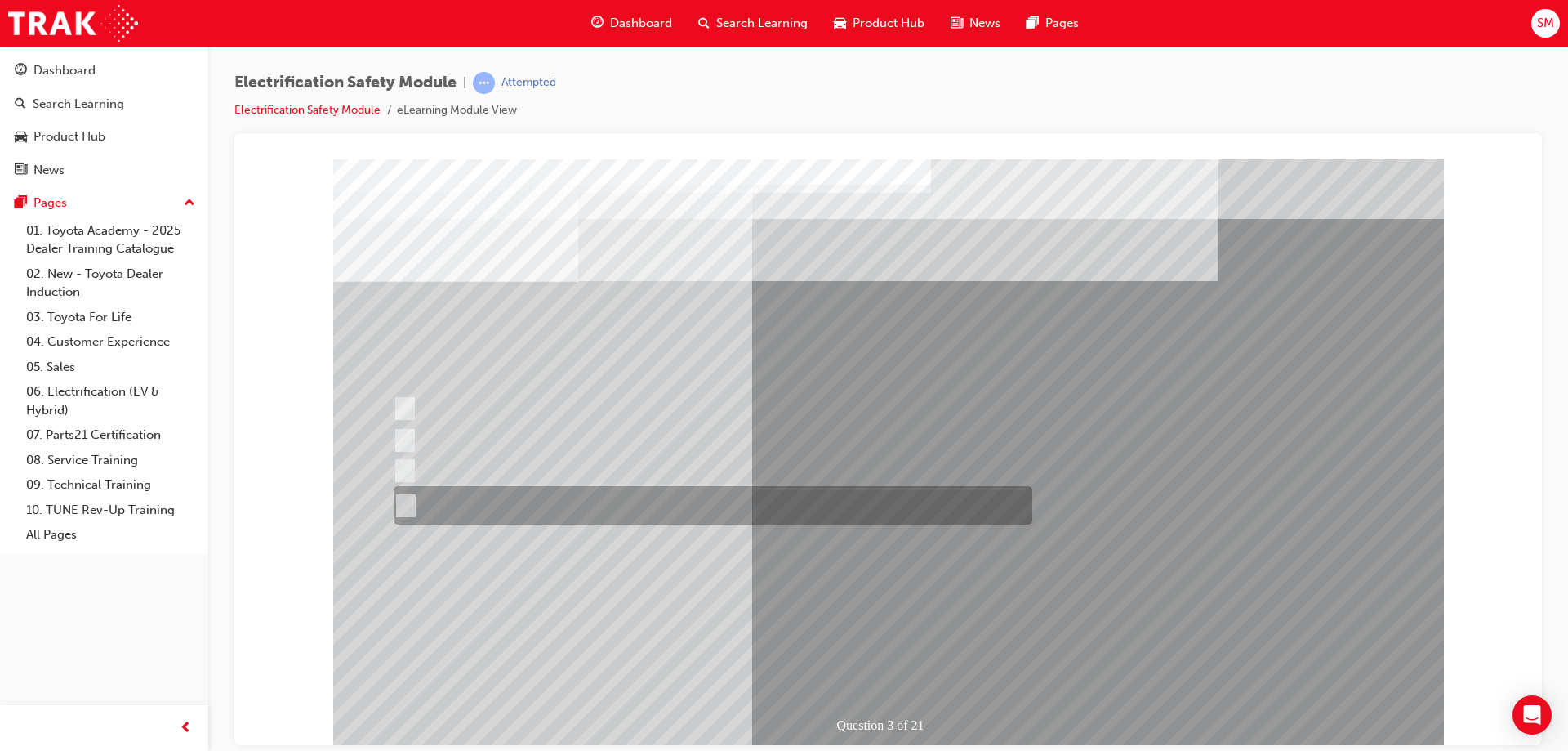
click at [711, 488] on div at bounding box center [709, 504] width 639 height 38
radio input "true"
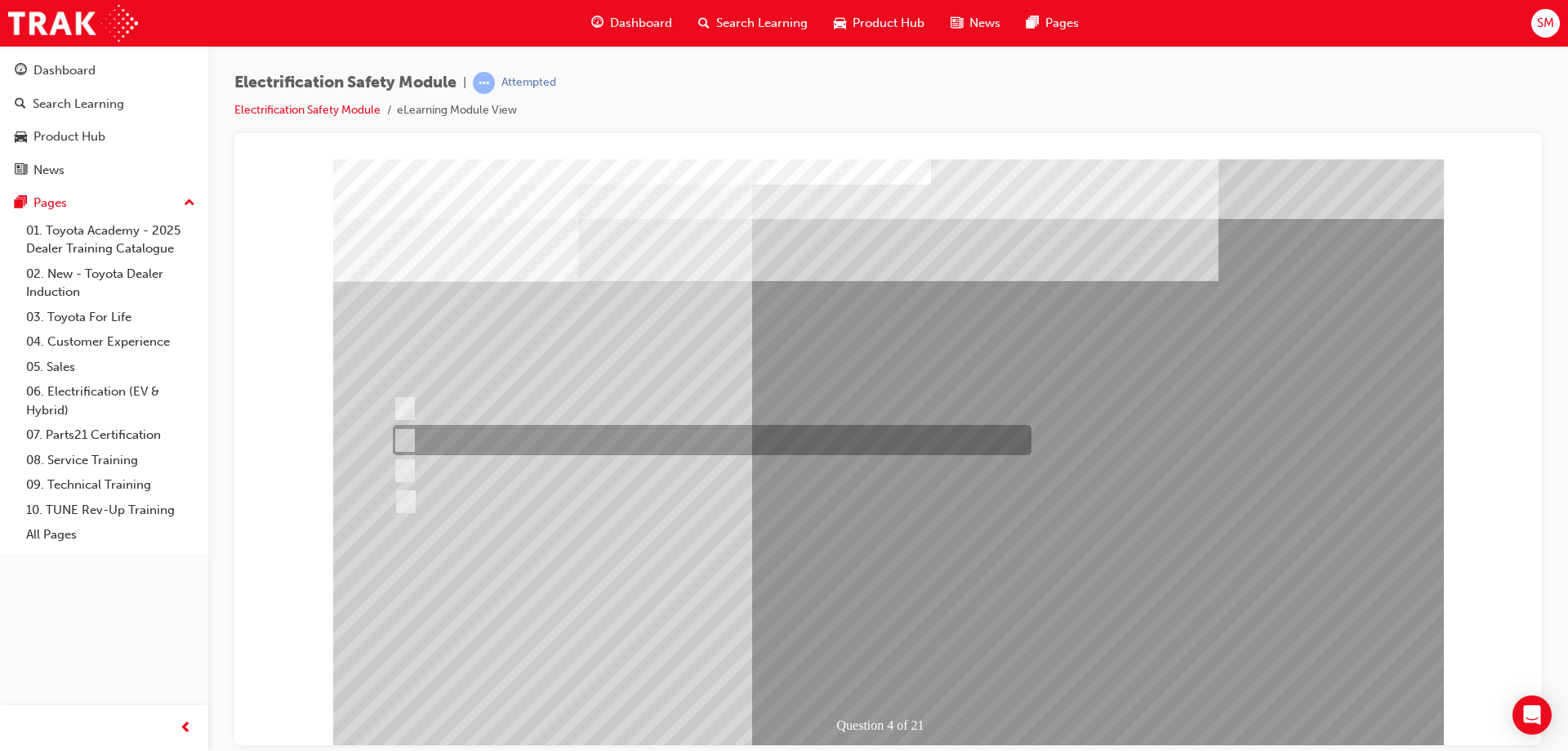
click at [537, 448] on div at bounding box center [709, 440] width 639 height 31
checkbox input "true"
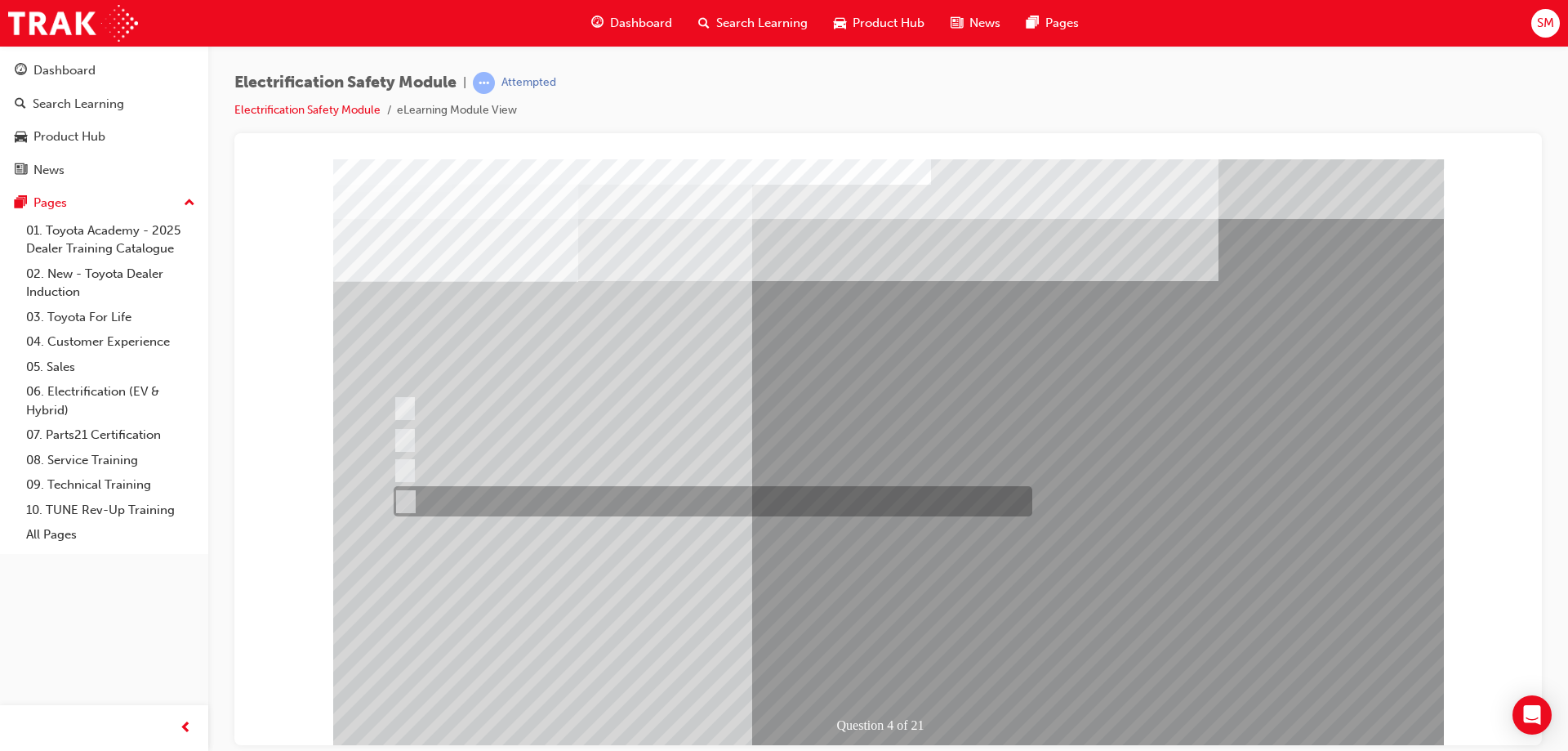
click at [579, 502] on div at bounding box center [709, 501] width 639 height 31
checkbox input "true"
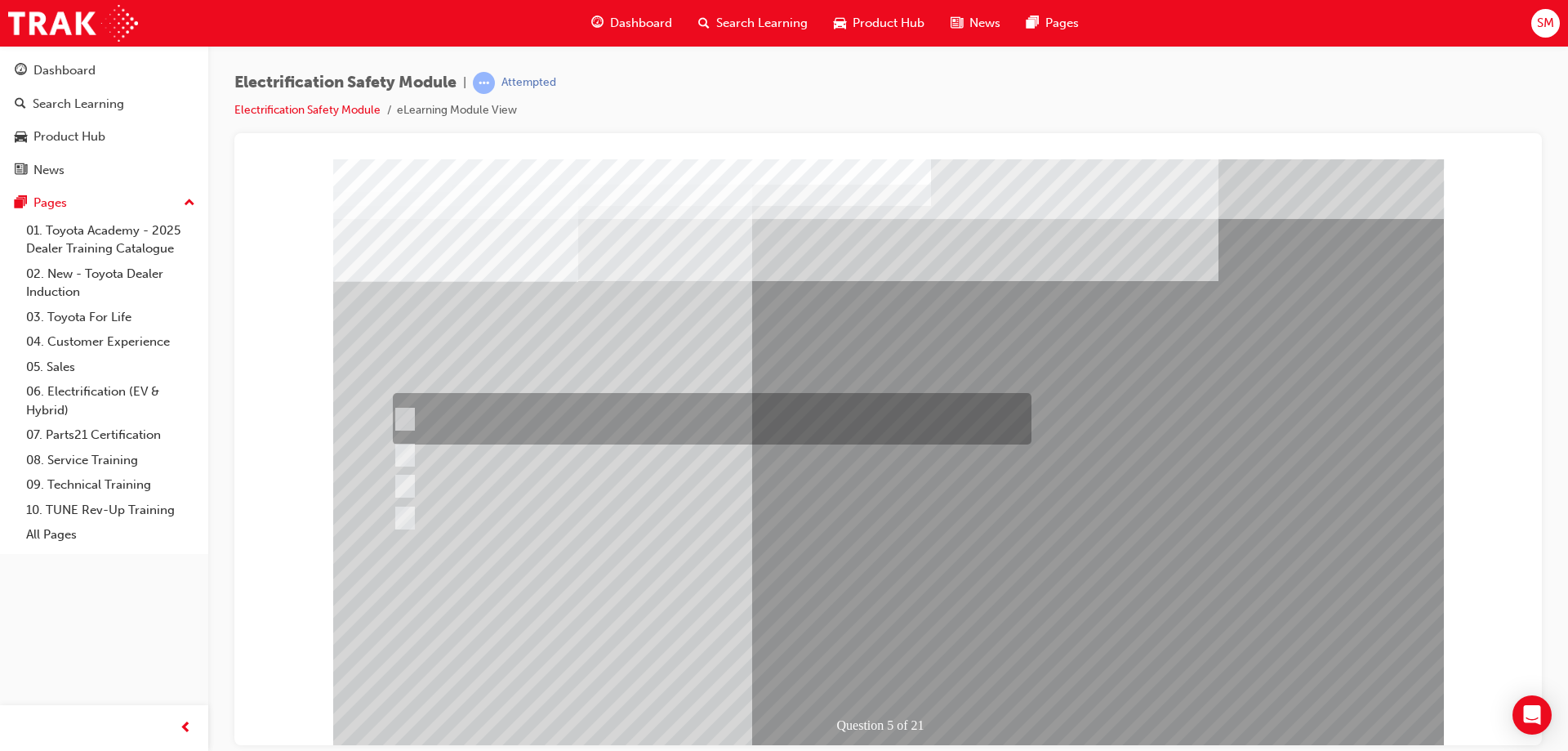
click at [564, 400] on div at bounding box center [709, 418] width 639 height 52
checkbox input "true"
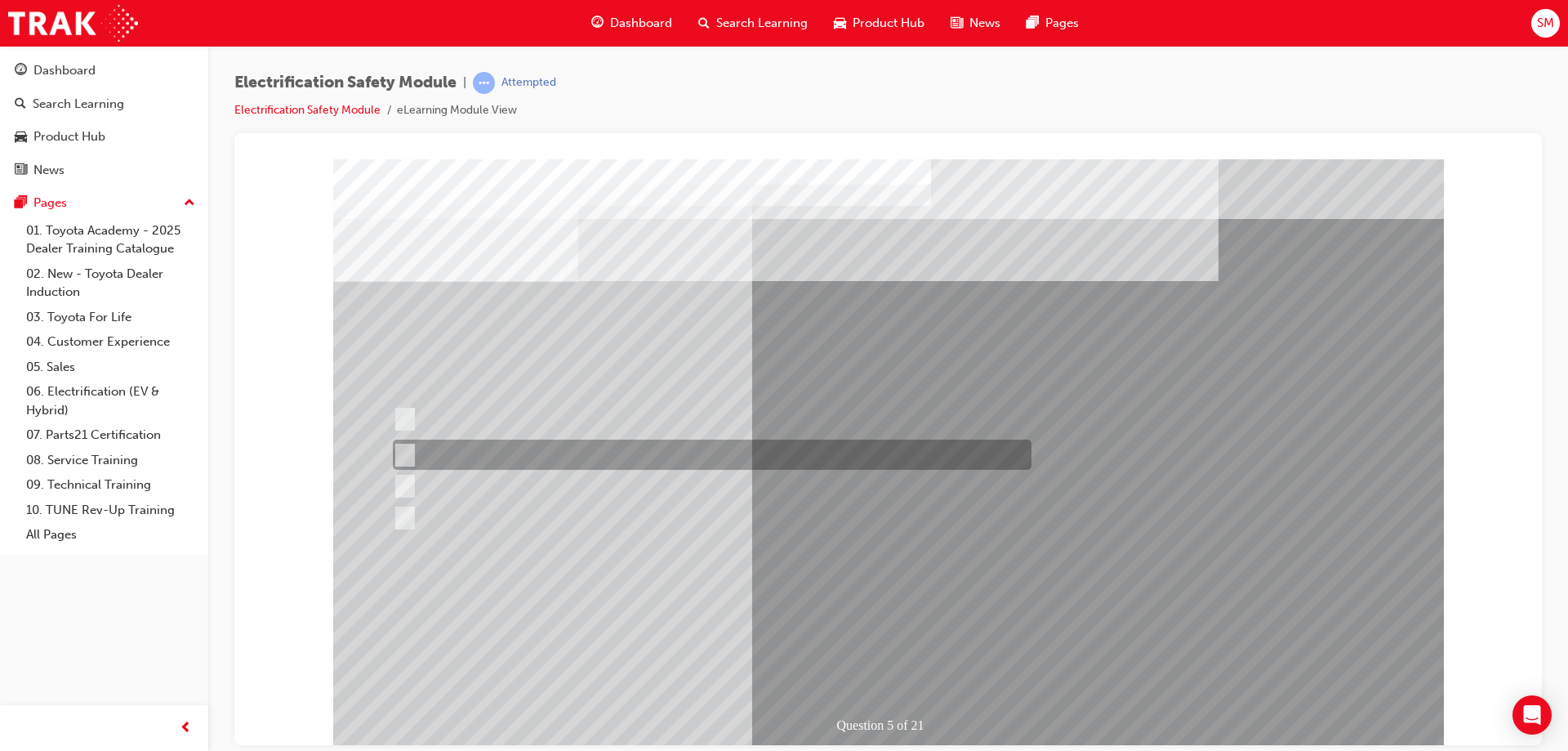
click at [540, 451] on div at bounding box center [709, 454] width 639 height 31
checkbox input "true"
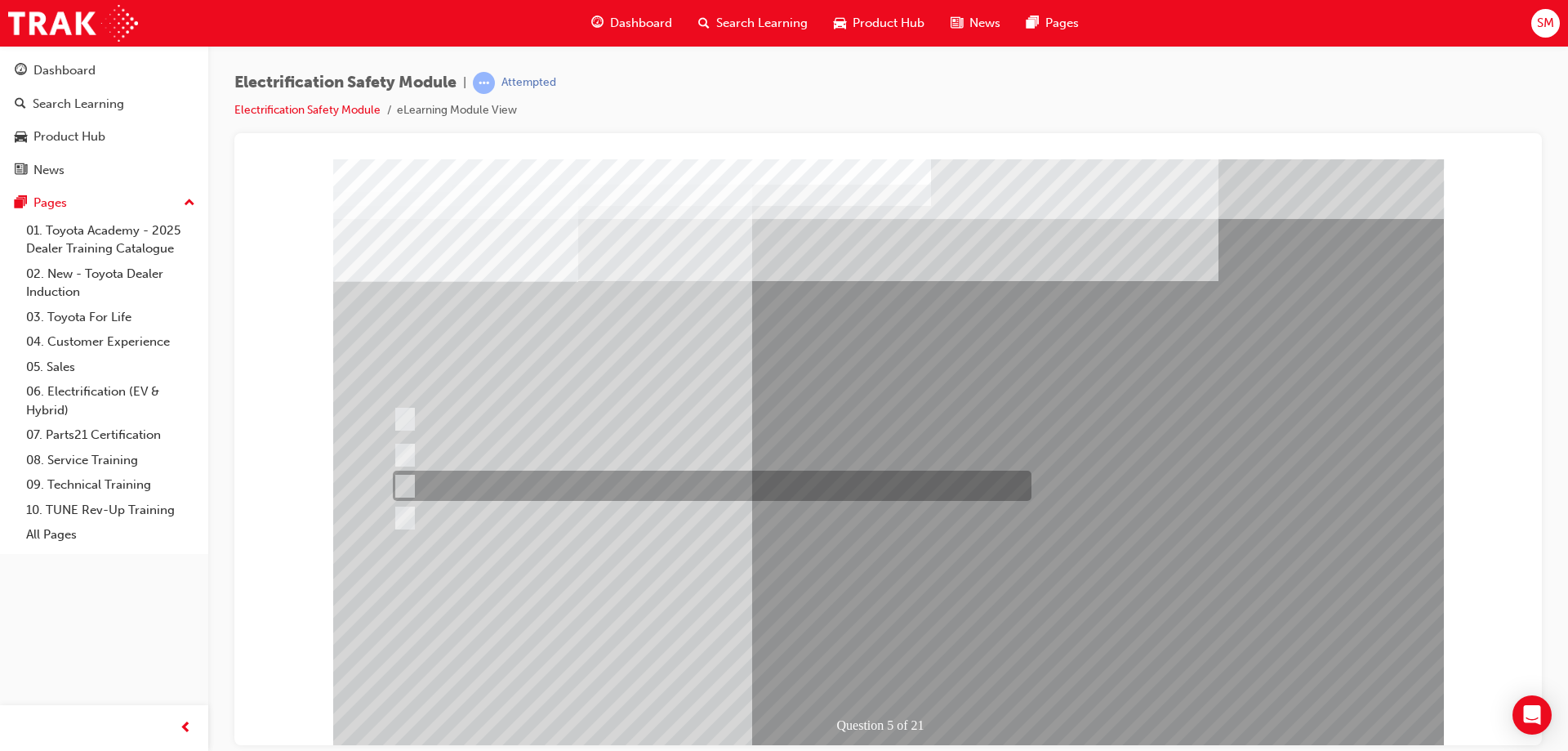
click at [534, 486] on div at bounding box center [709, 486] width 639 height 31
checkbox input "true"
click at [525, 509] on div at bounding box center [709, 518] width 639 height 31
checkbox input "true"
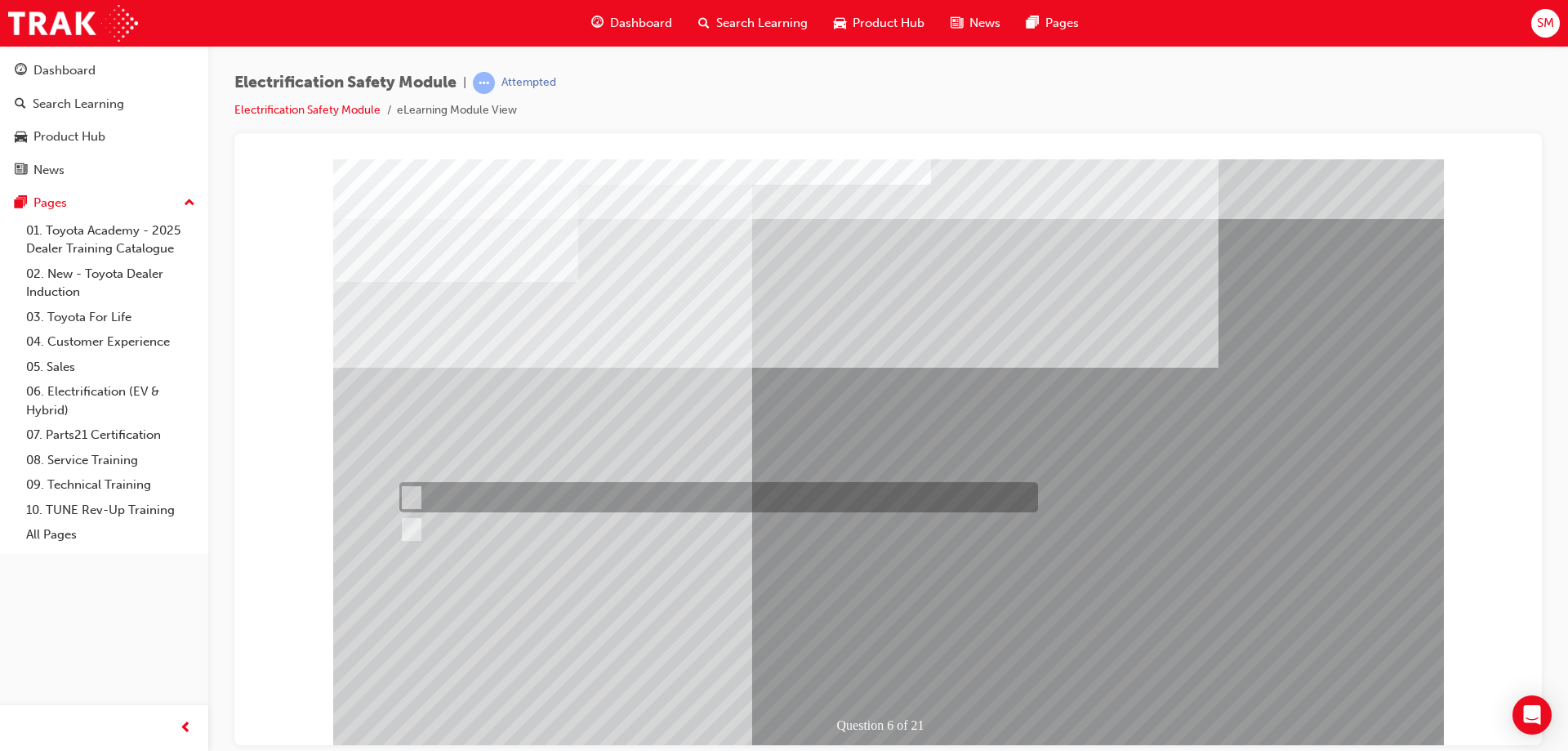
click at [485, 491] on div at bounding box center [714, 498] width 639 height 31
radio input "true"
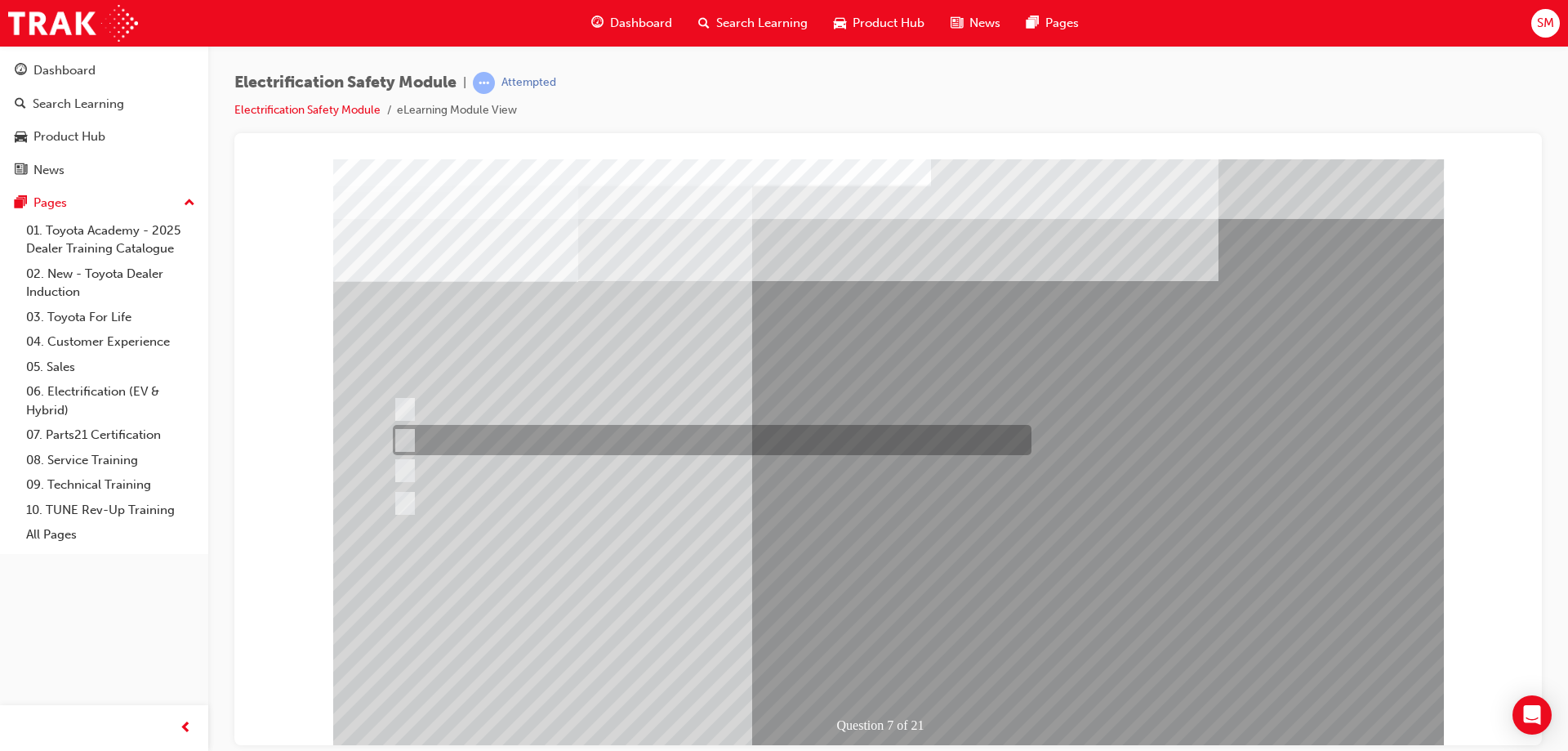
click at [548, 441] on div at bounding box center [709, 440] width 639 height 31
radio input "true"
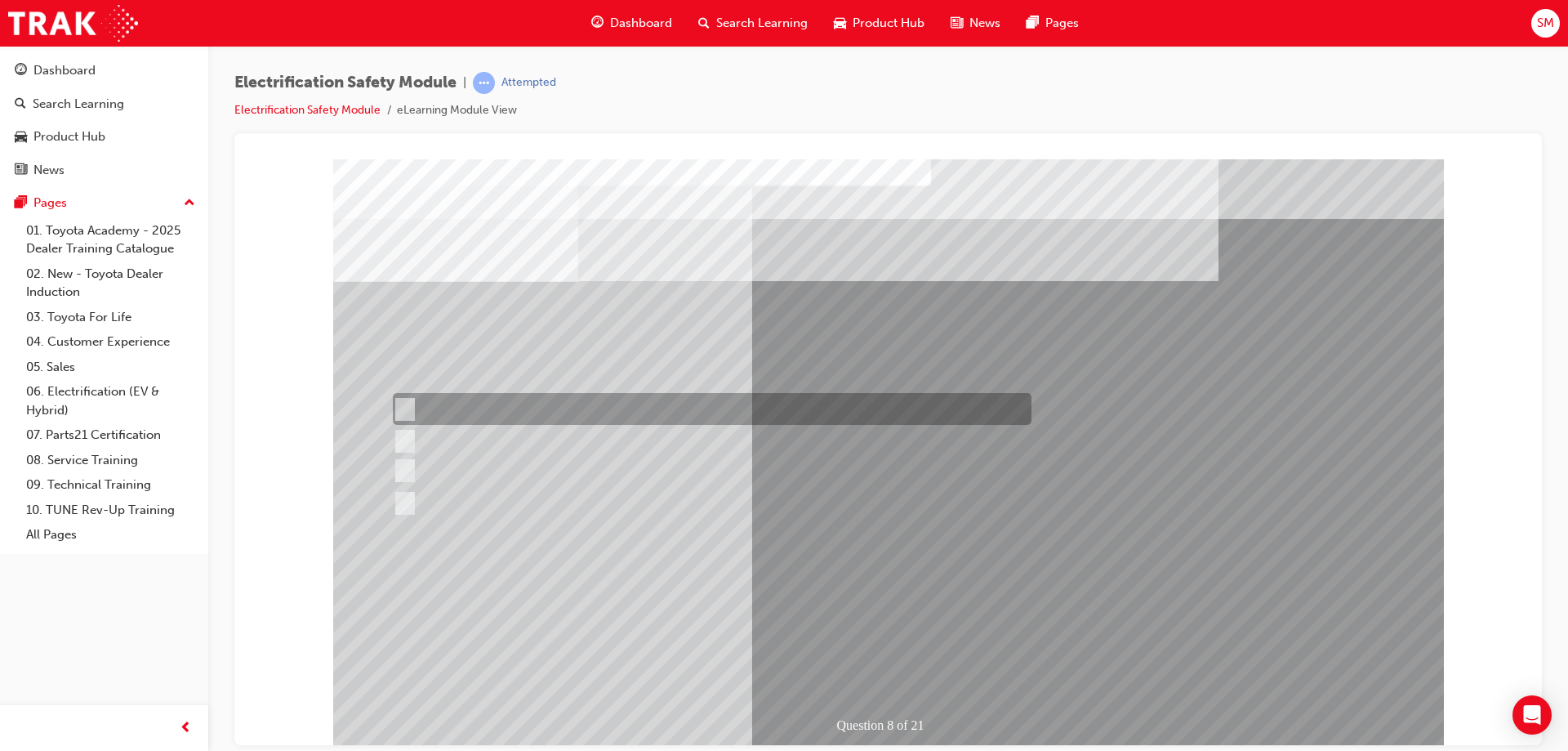
click at [640, 396] on div at bounding box center [709, 409] width 639 height 32
radio input "true"
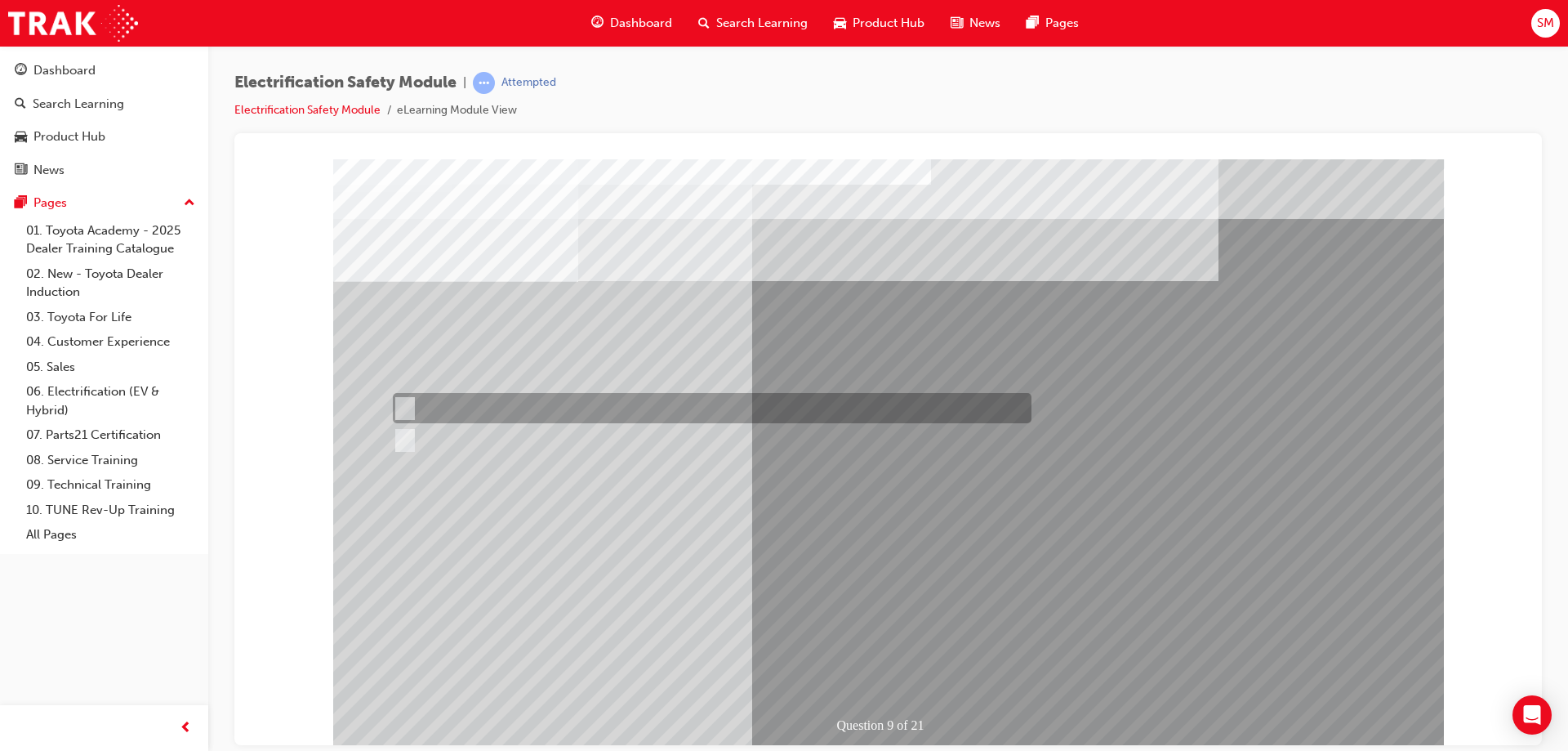
click at [431, 406] on div at bounding box center [709, 408] width 639 height 31
radio input "true"
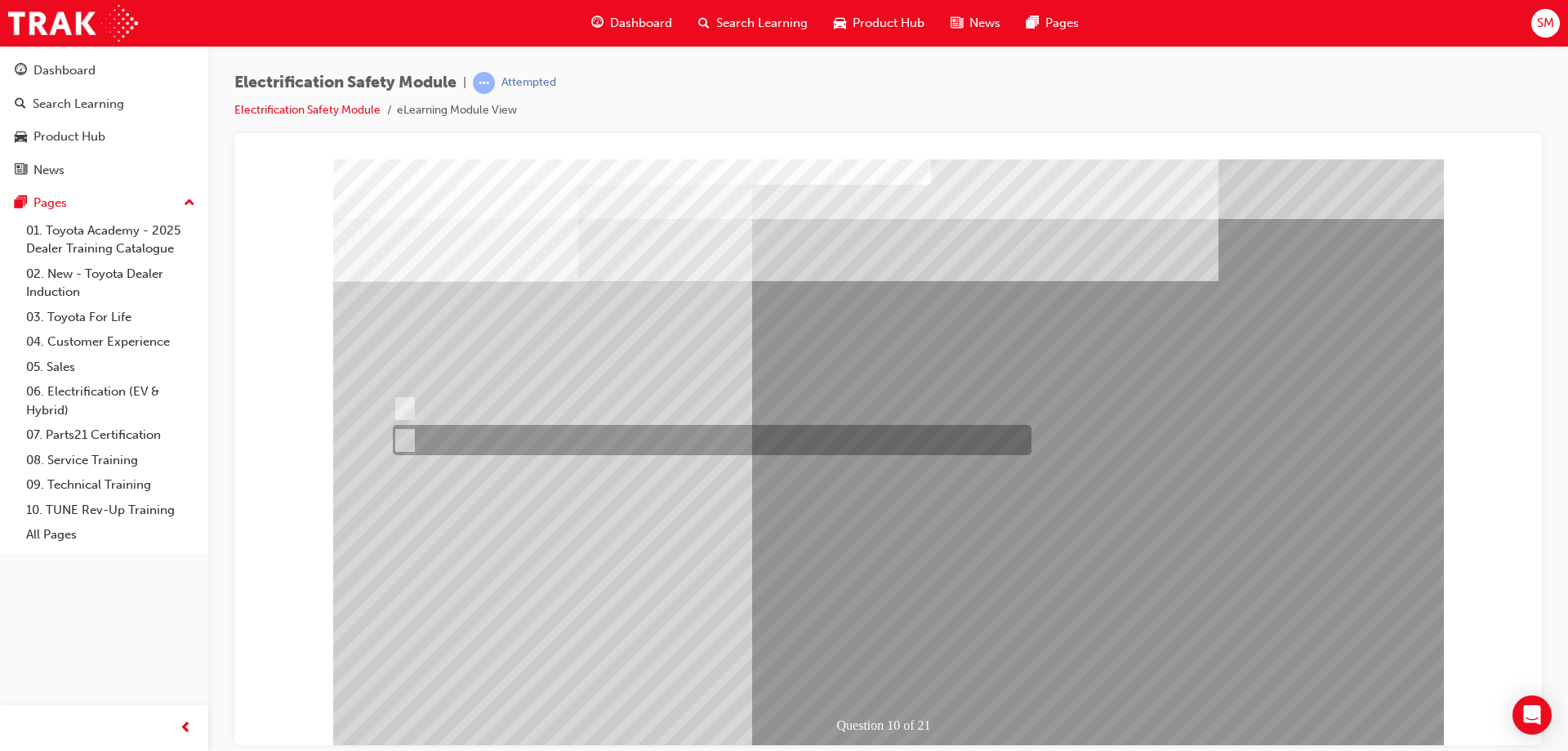
click at [481, 429] on div at bounding box center [709, 440] width 639 height 31
radio input "true"
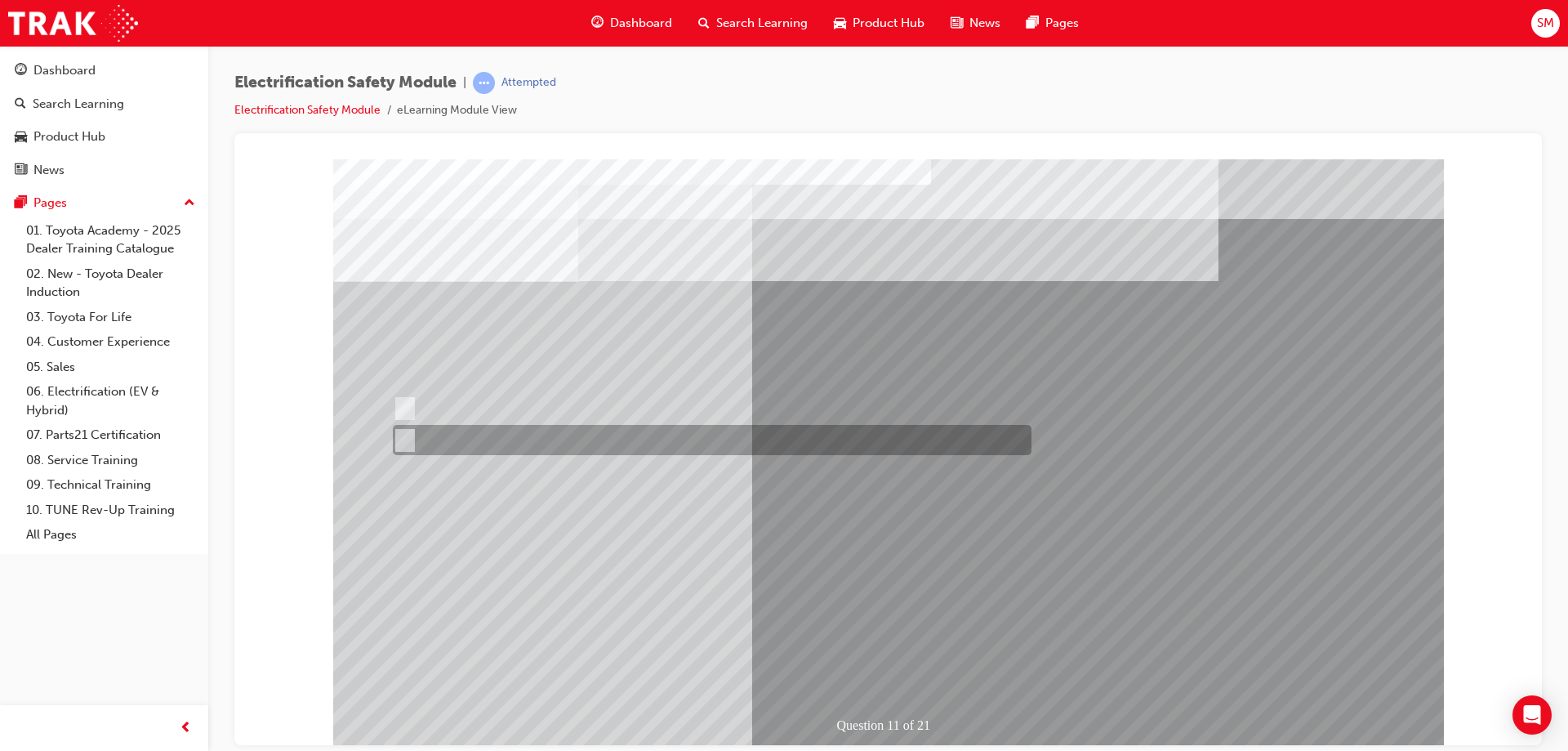
click at [431, 437] on div at bounding box center [709, 440] width 639 height 31
radio input "true"
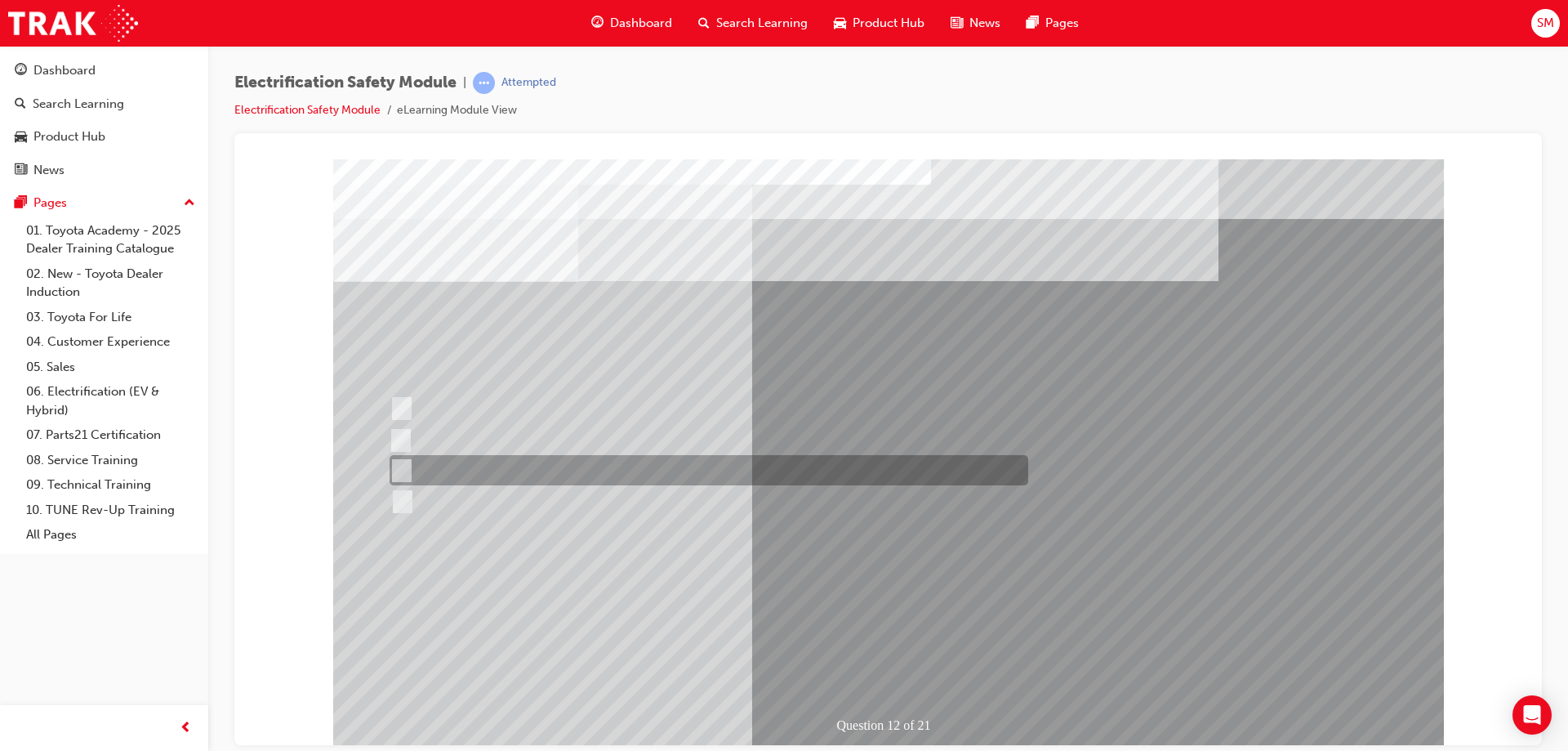
click at [603, 464] on div at bounding box center [705, 470] width 639 height 31
radio input "true"
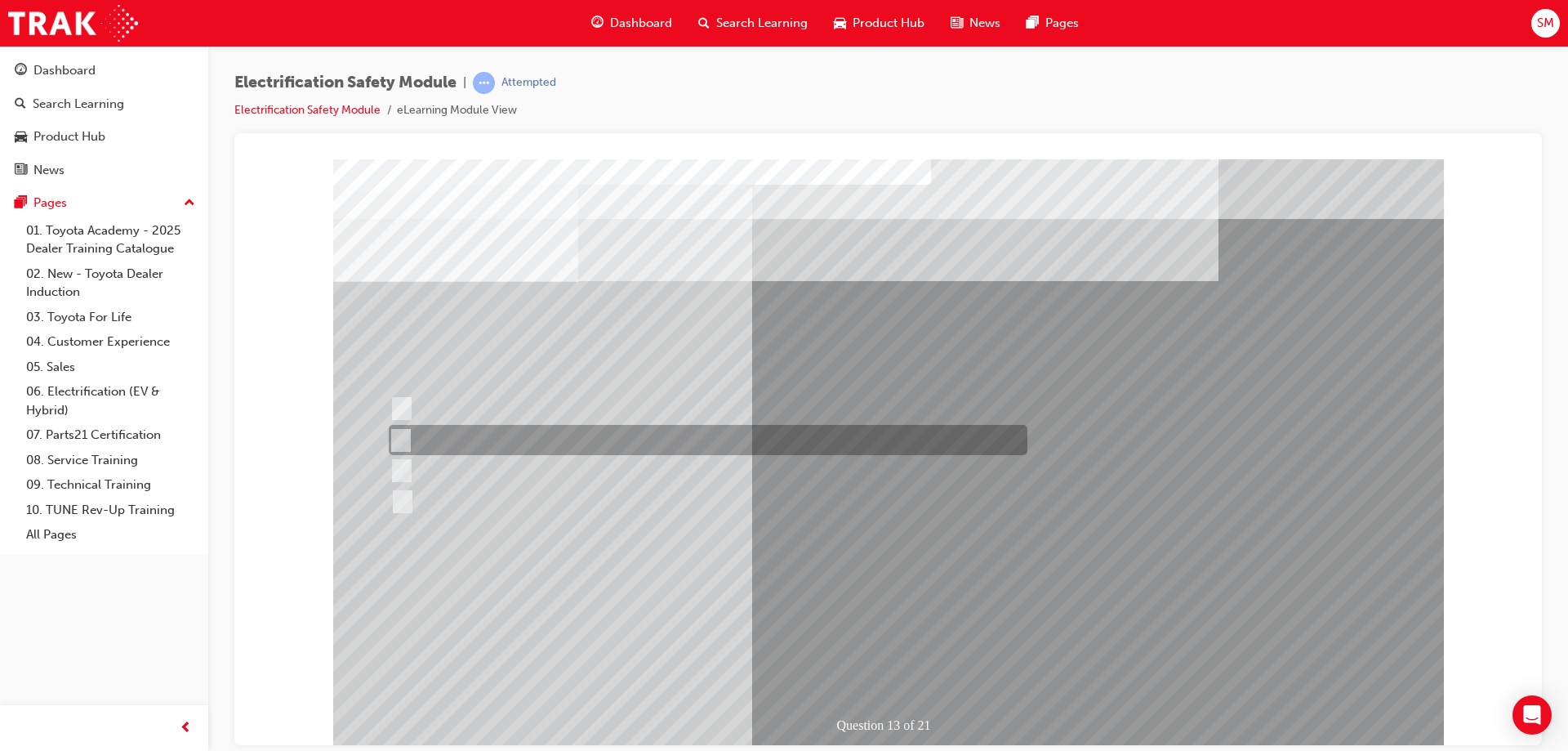
click at [611, 448] on div at bounding box center [704, 440] width 639 height 31
radio input "true"
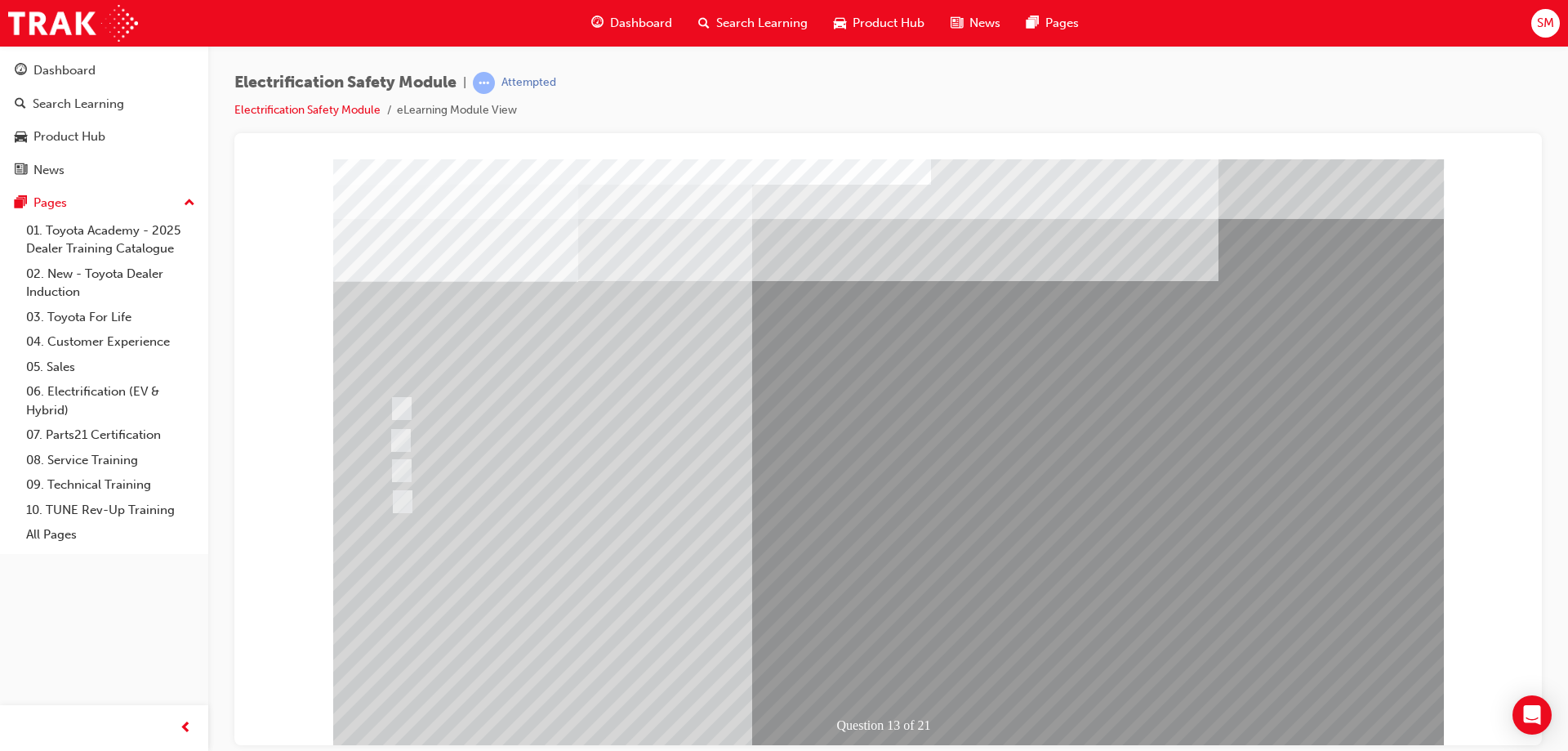
drag, startPoint x: 936, startPoint y: 618, endPoint x: 943, endPoint y: 613, distance: 8.6
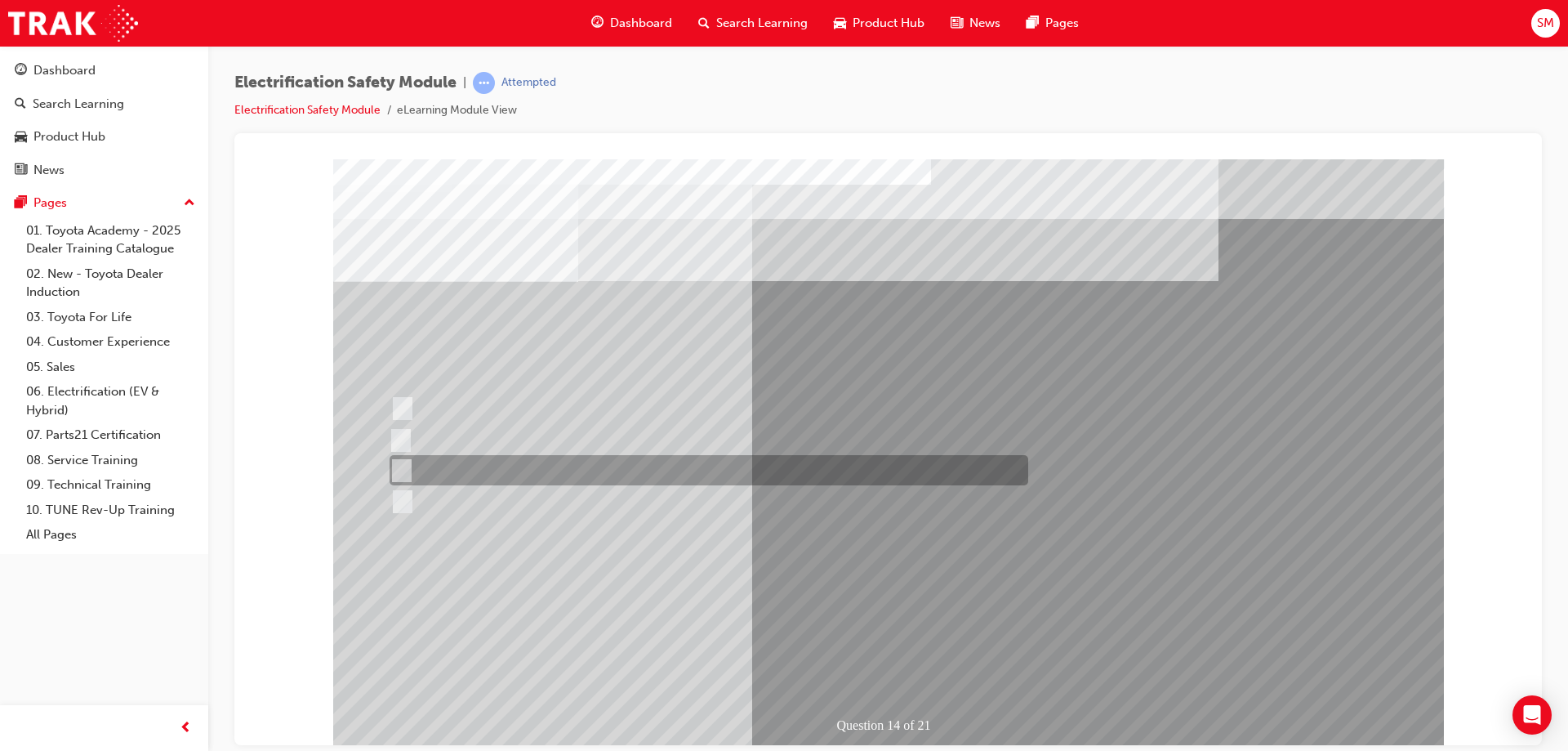
click at [514, 472] on div at bounding box center [705, 470] width 639 height 31
radio input "true"
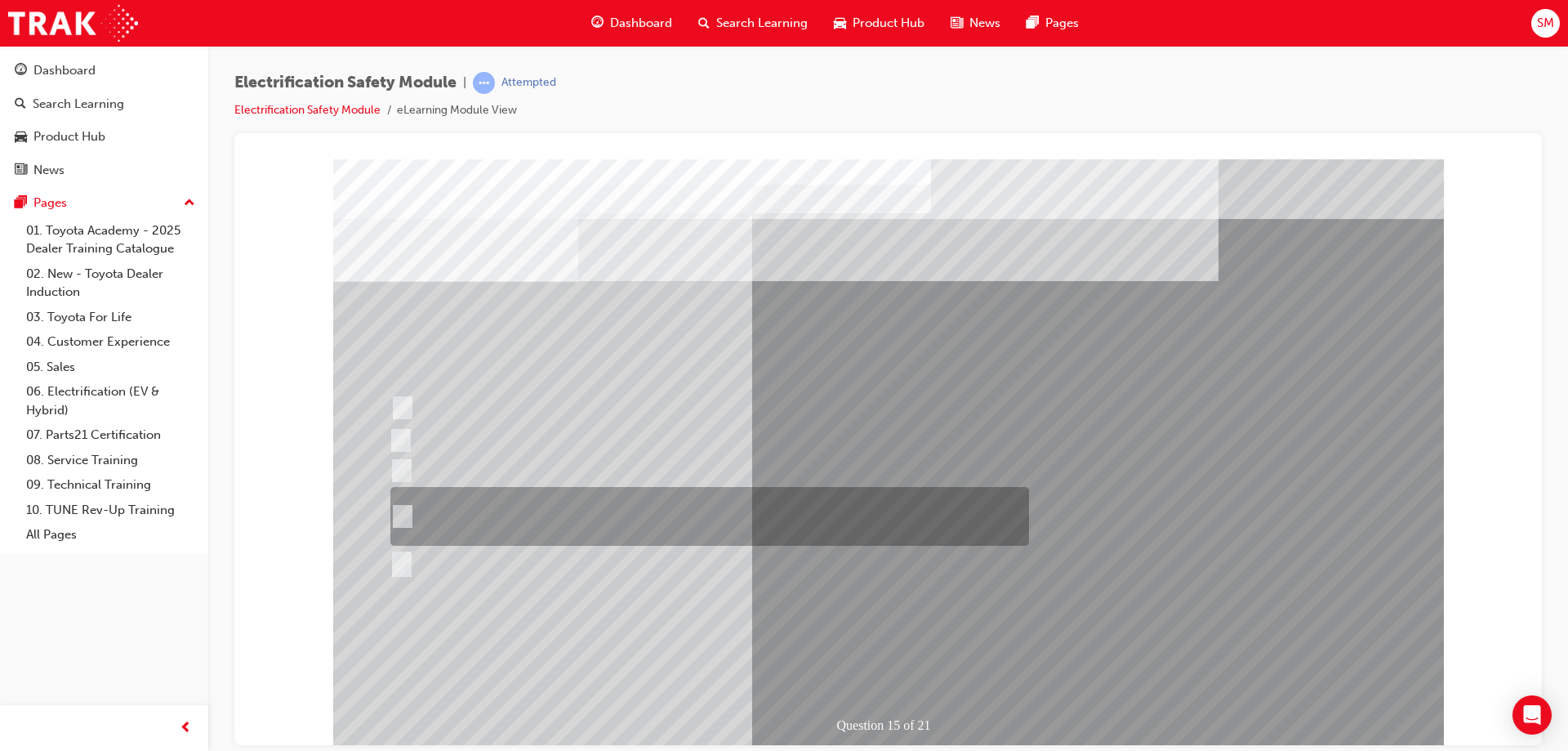
click at [732, 511] on div at bounding box center [706, 515] width 639 height 58
radio input "true"
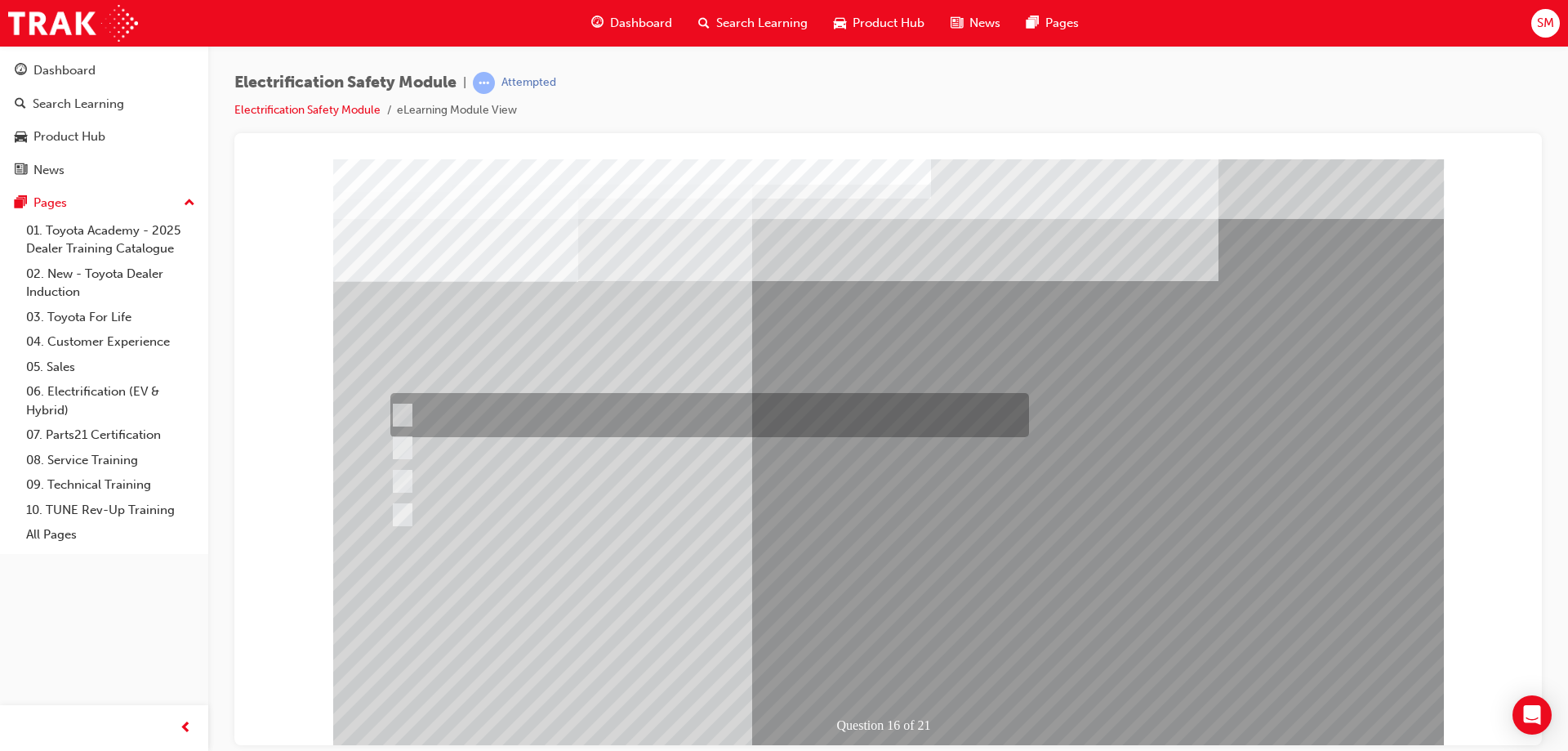
click at [548, 412] on div at bounding box center [706, 414] width 639 height 44
radio input "true"
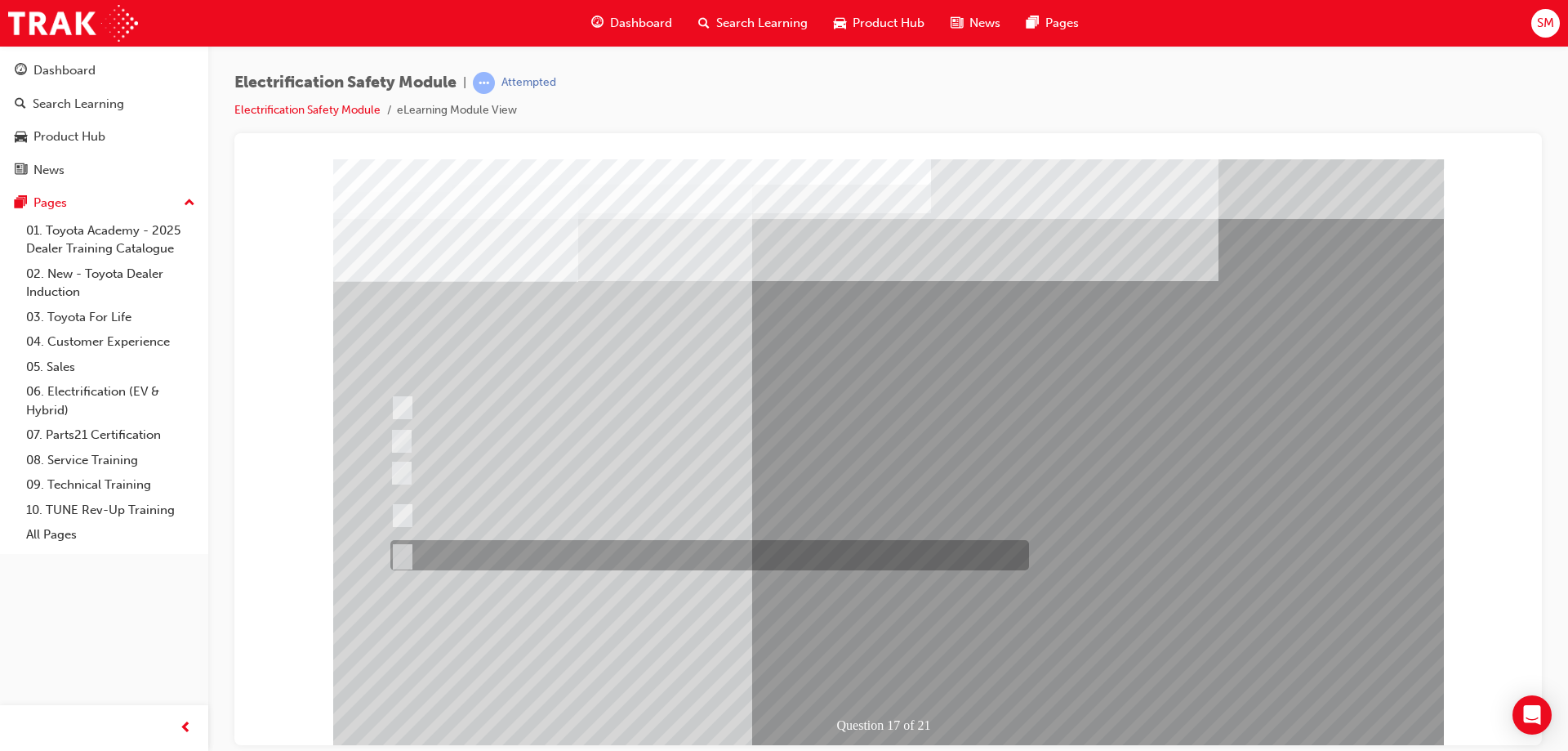
click at [509, 545] on div at bounding box center [706, 555] width 639 height 31
radio input "true"
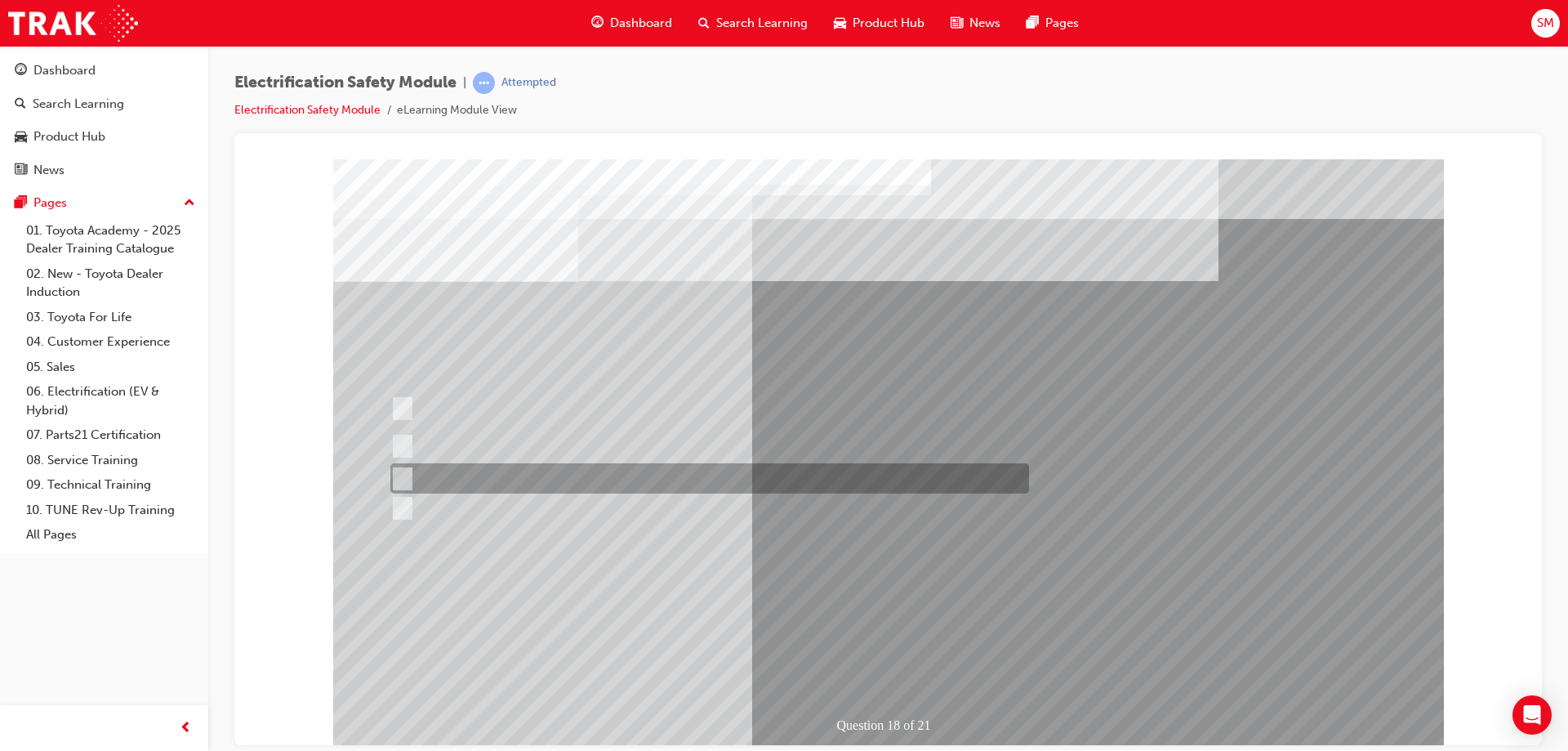
click at [485, 469] on div at bounding box center [706, 478] width 639 height 31
radio input "true"
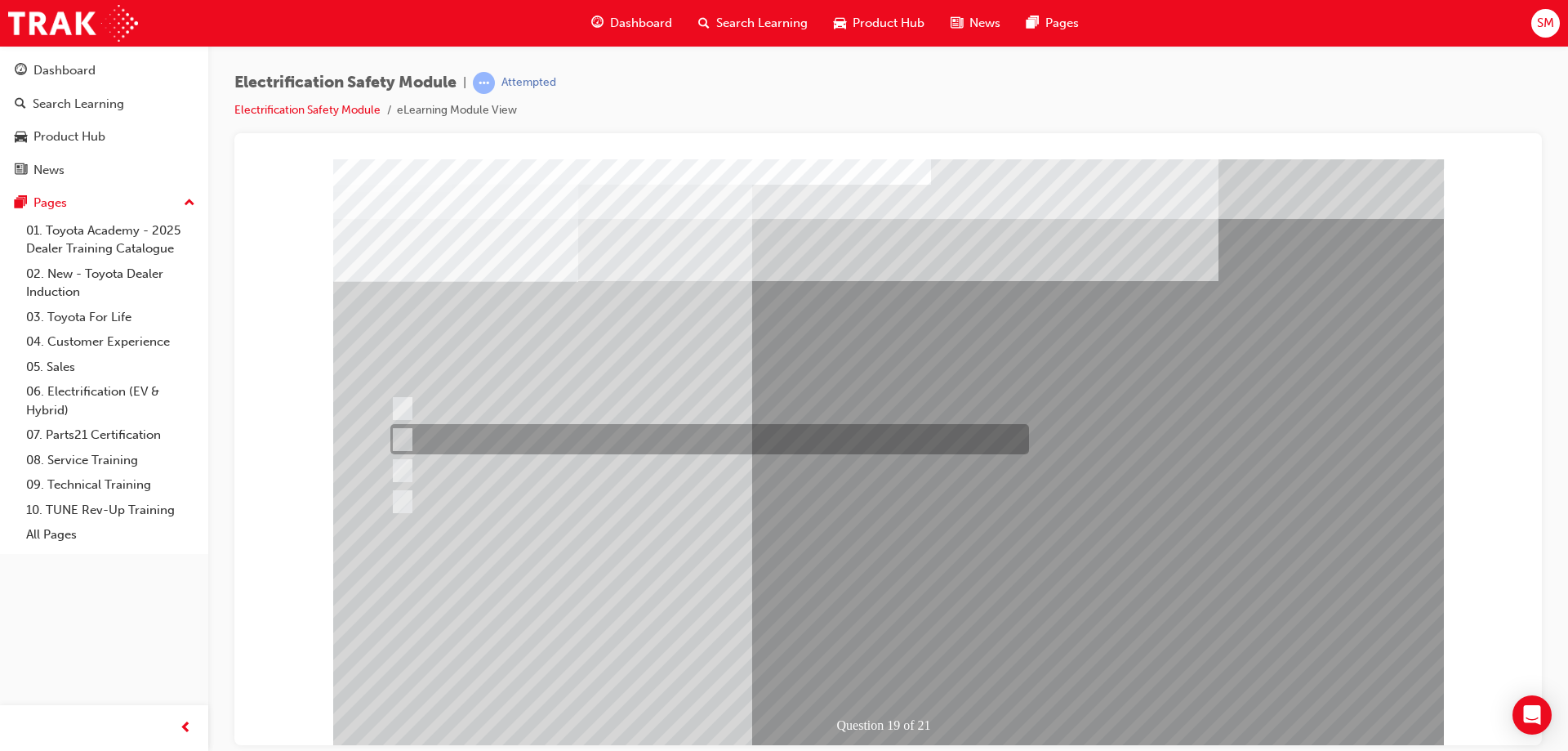
click at [513, 435] on div at bounding box center [706, 439] width 639 height 31
radio input "true"
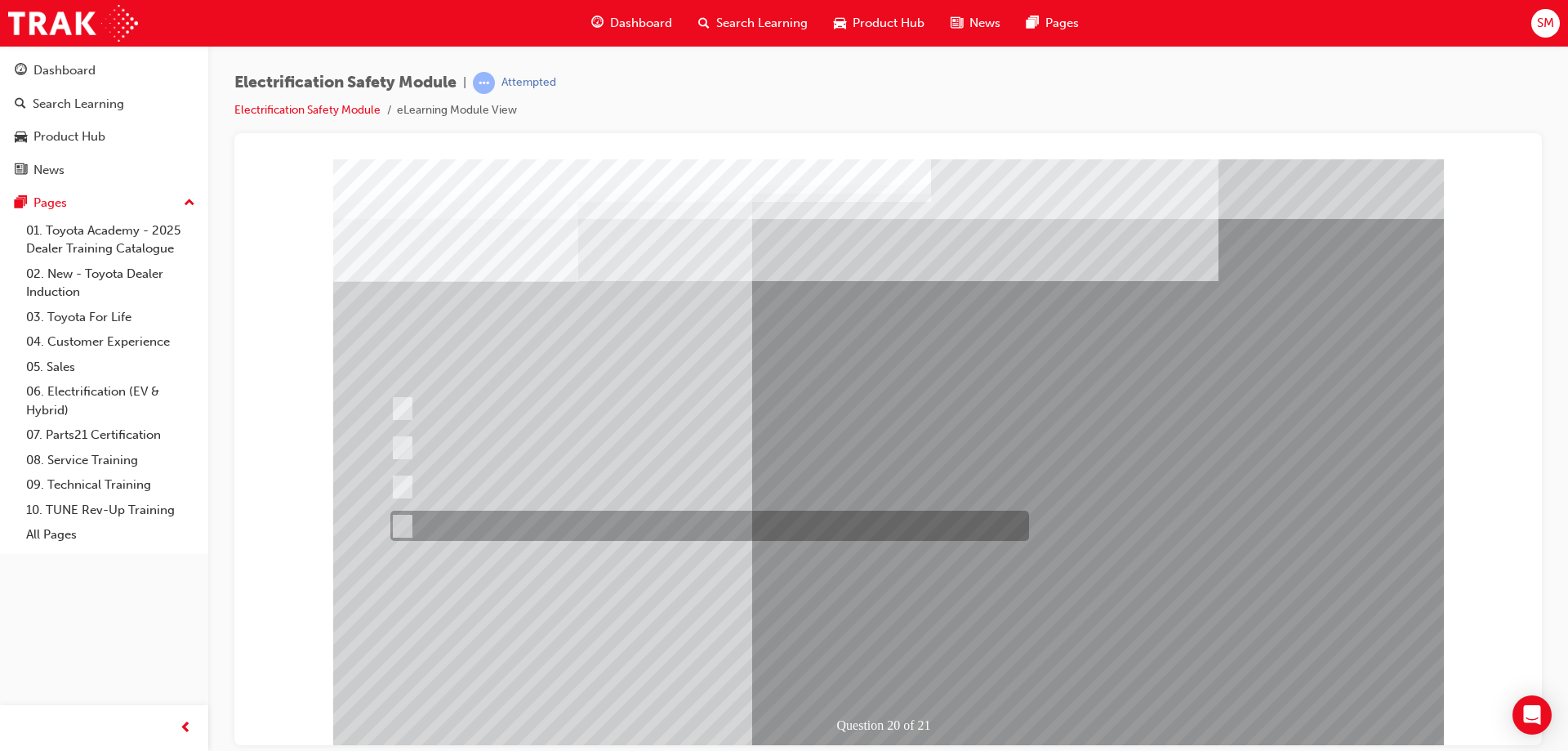
click at [531, 517] on div at bounding box center [706, 526] width 639 height 31
radio input "true"
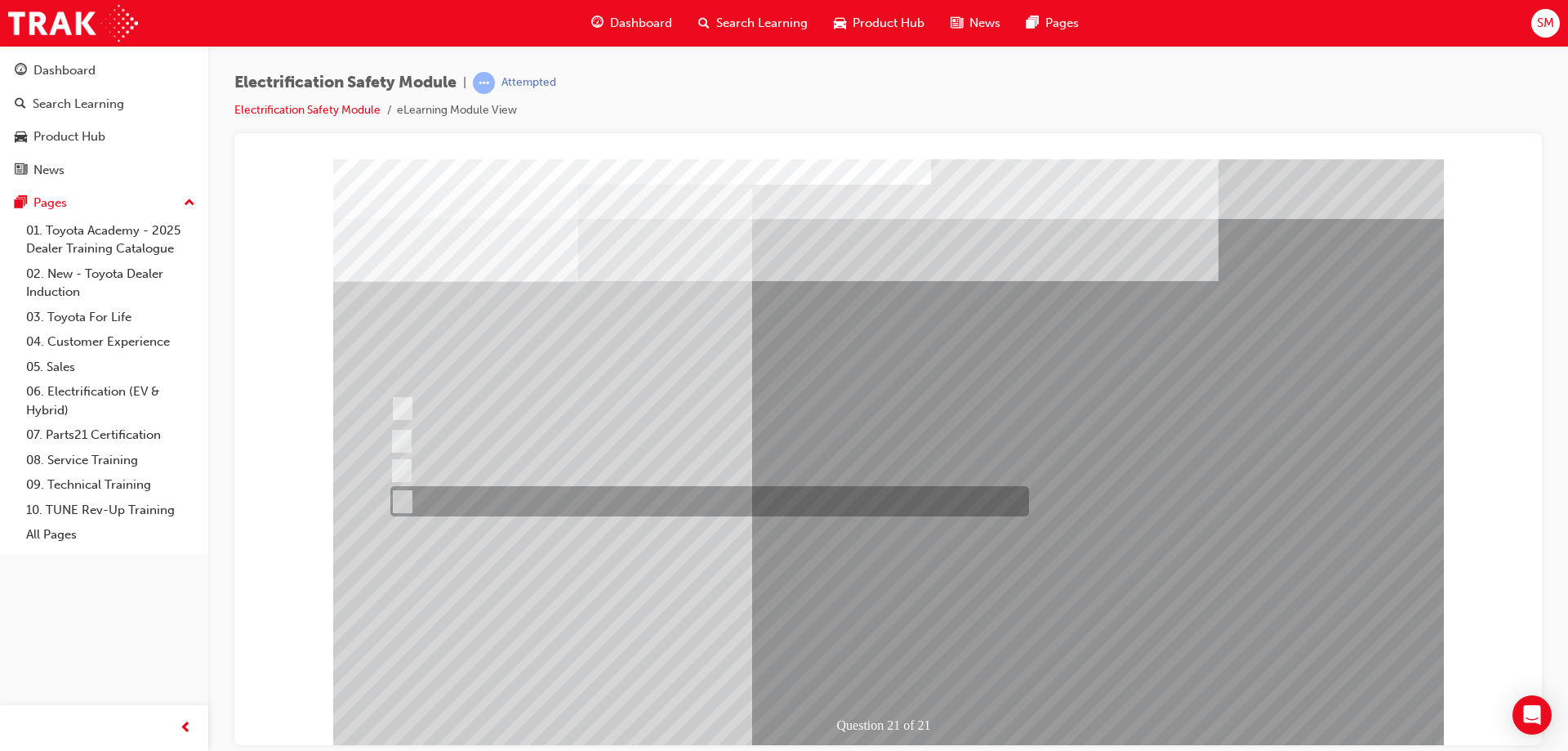
click at [578, 495] on div at bounding box center [706, 501] width 639 height 31
radio input "true"
